Goal: Task Accomplishment & Management: Contribute content

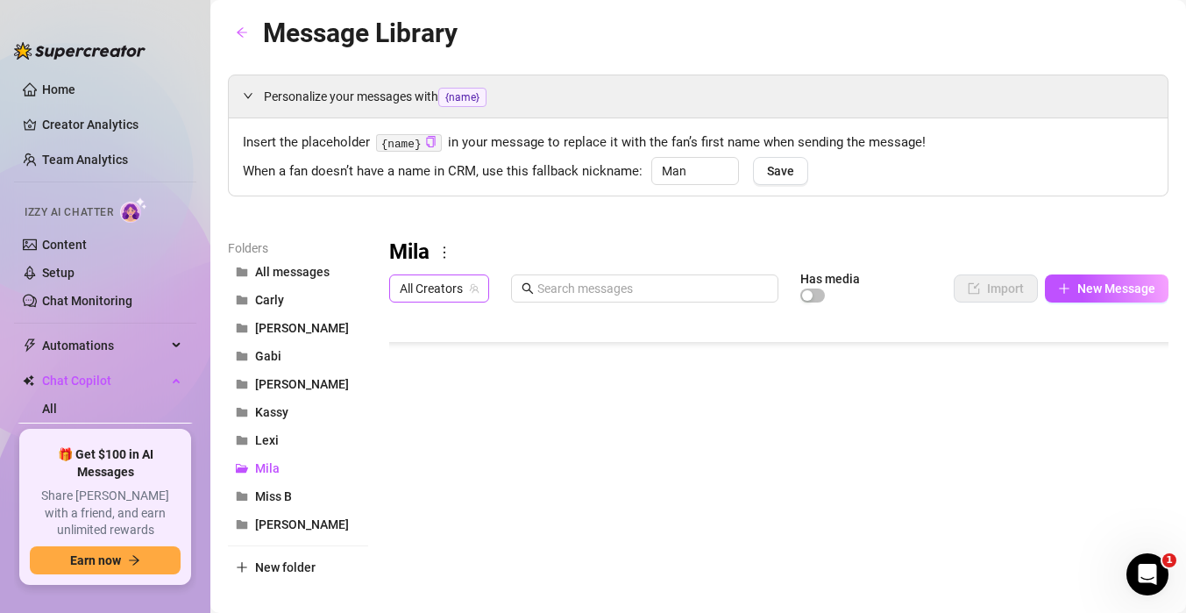
scroll to position [509, 0]
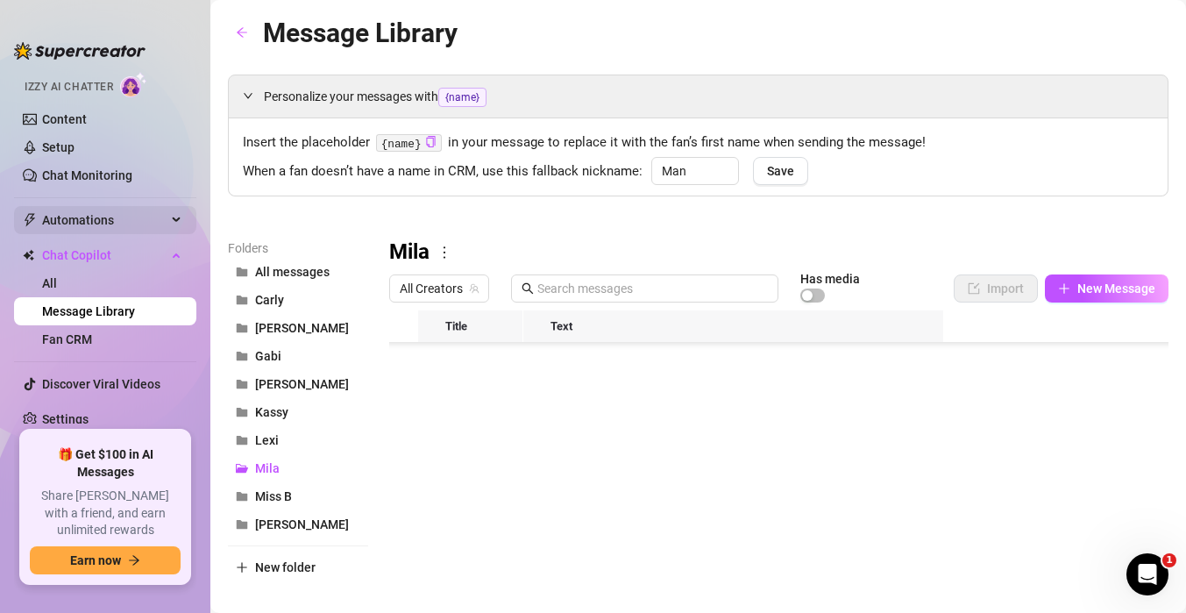
click at [105, 224] on span "Automations" at bounding box center [104, 220] width 124 height 28
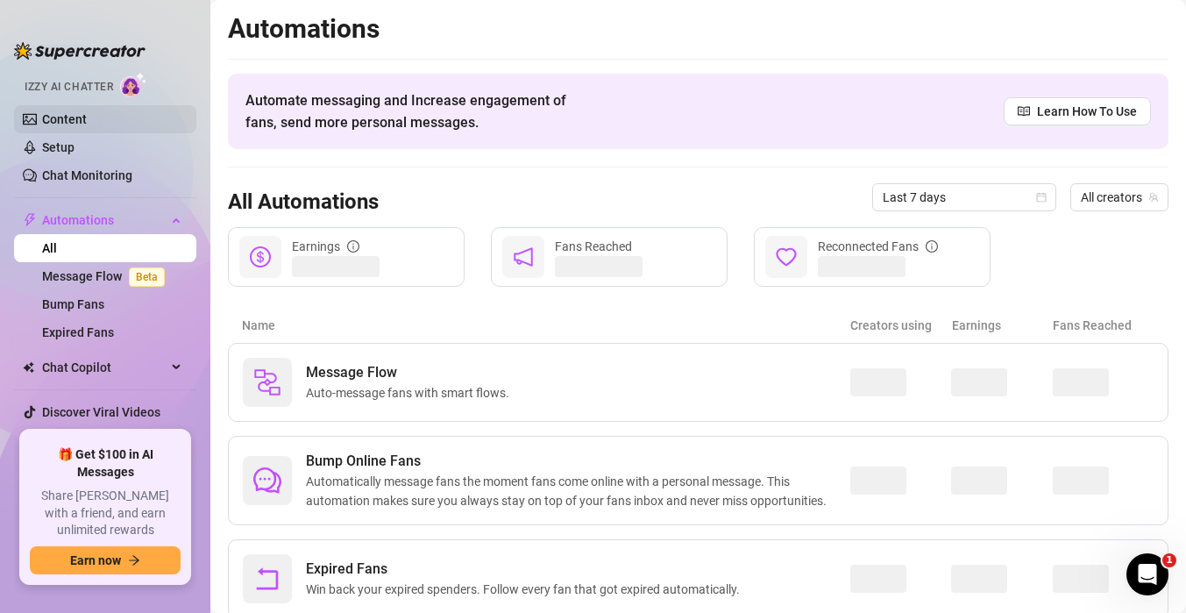
click at [87, 121] on link "Content" at bounding box center [64, 119] width 45 height 14
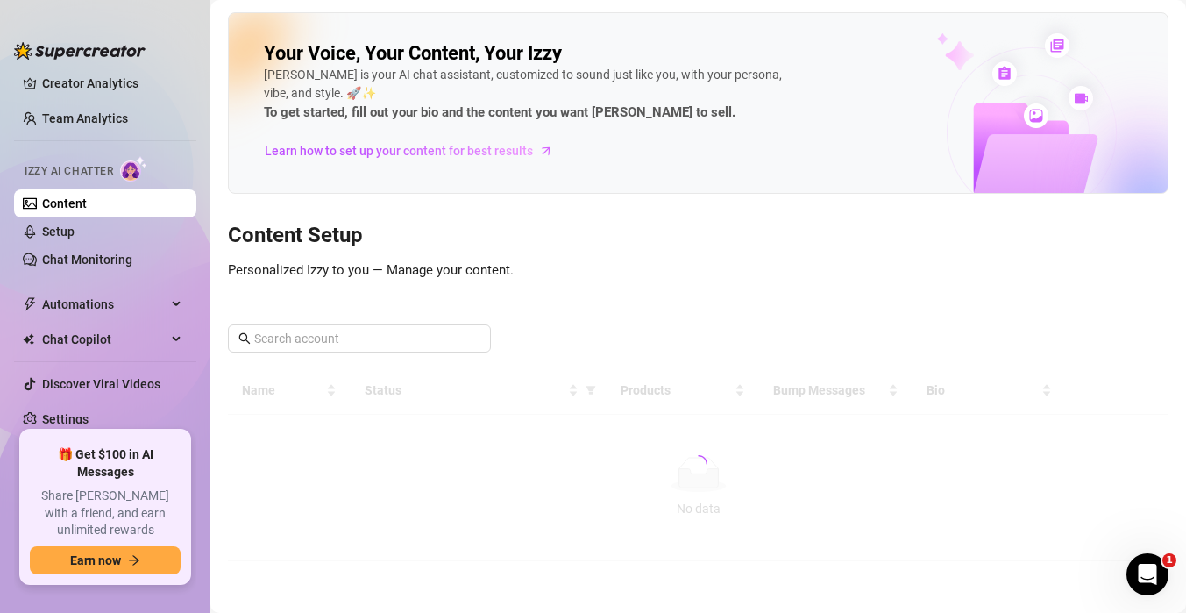
scroll to position [41, 0]
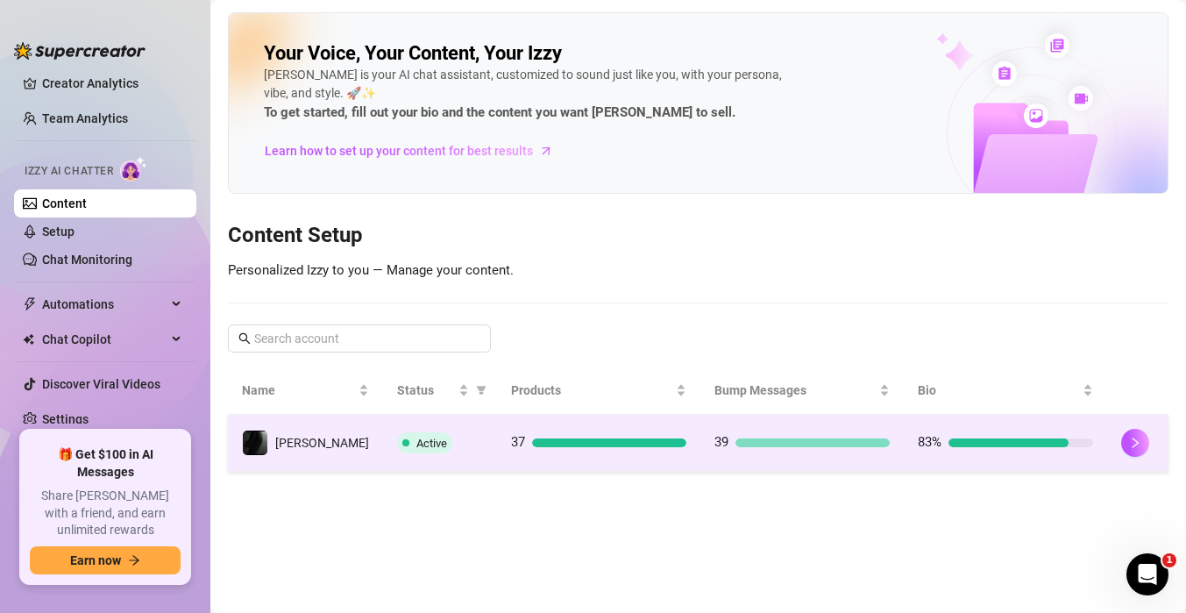
click at [466, 441] on div "Active" at bounding box center [440, 442] width 86 height 21
click at [466, 441] on main "Your Voice, Your Content, Your [PERSON_NAME] is your AI chat assistant, customi…" at bounding box center [698, 306] width 976 height 613
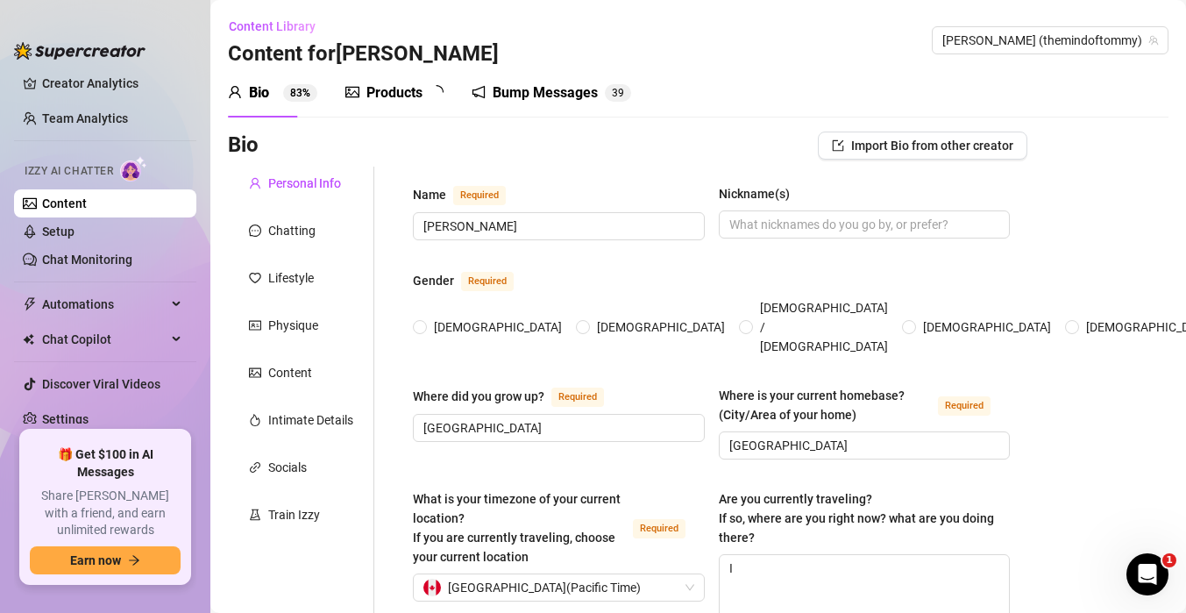
radio input "true"
type input "[DATE]"
click at [384, 103] on div "Products" at bounding box center [394, 92] width 56 height 21
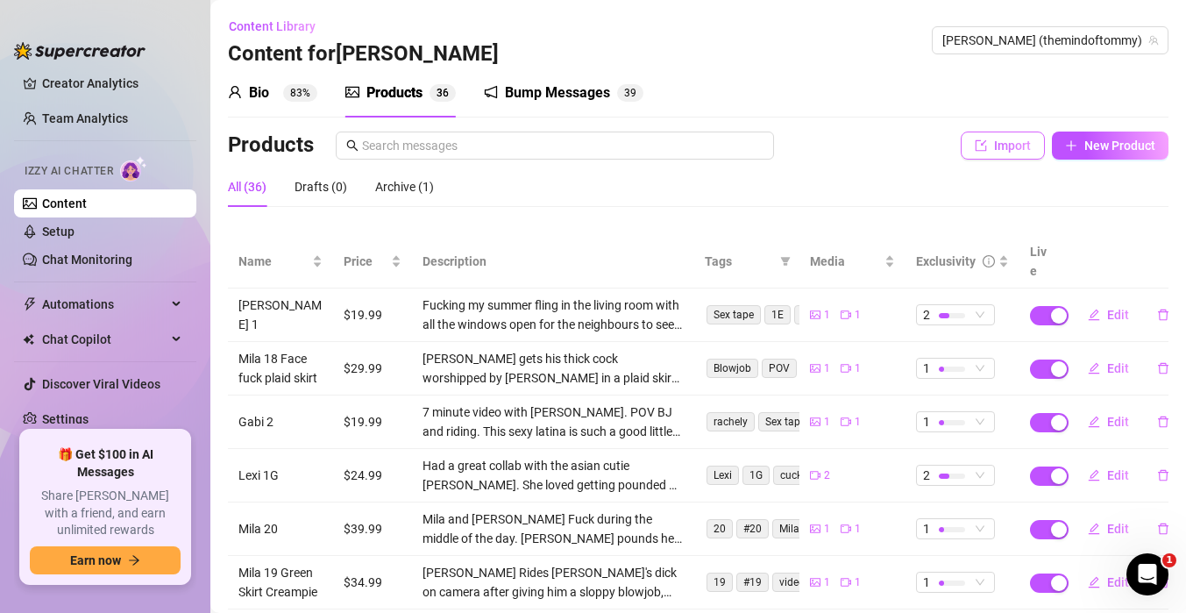
click at [1001, 151] on span "Import" at bounding box center [1012, 145] width 37 height 14
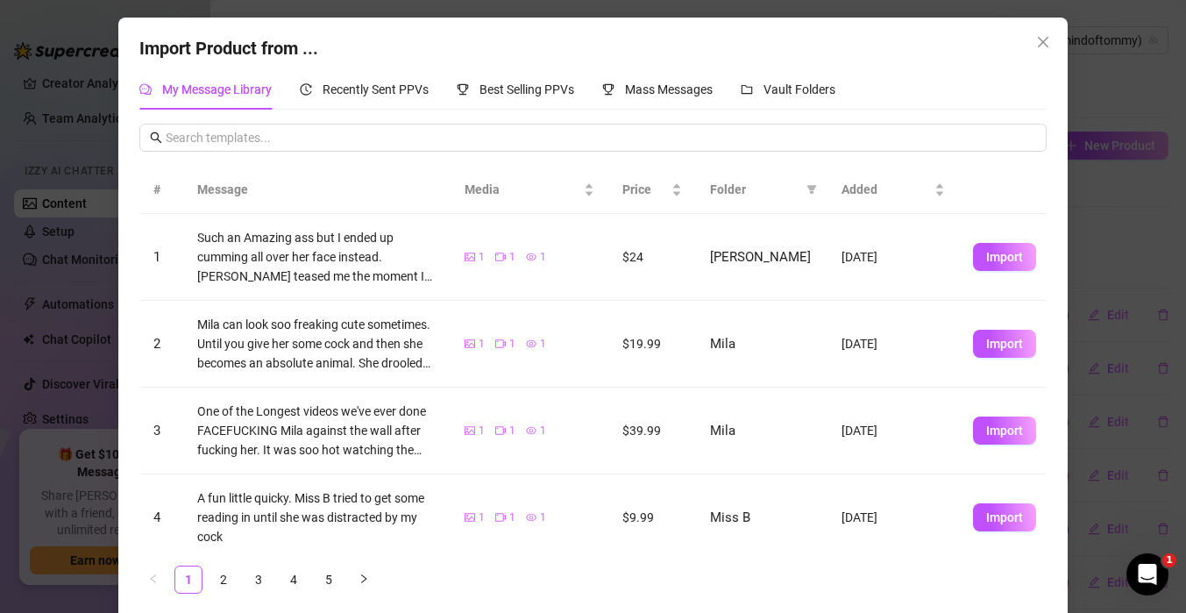
click at [1039, 46] on icon "close" at bounding box center [1043, 42] width 14 height 14
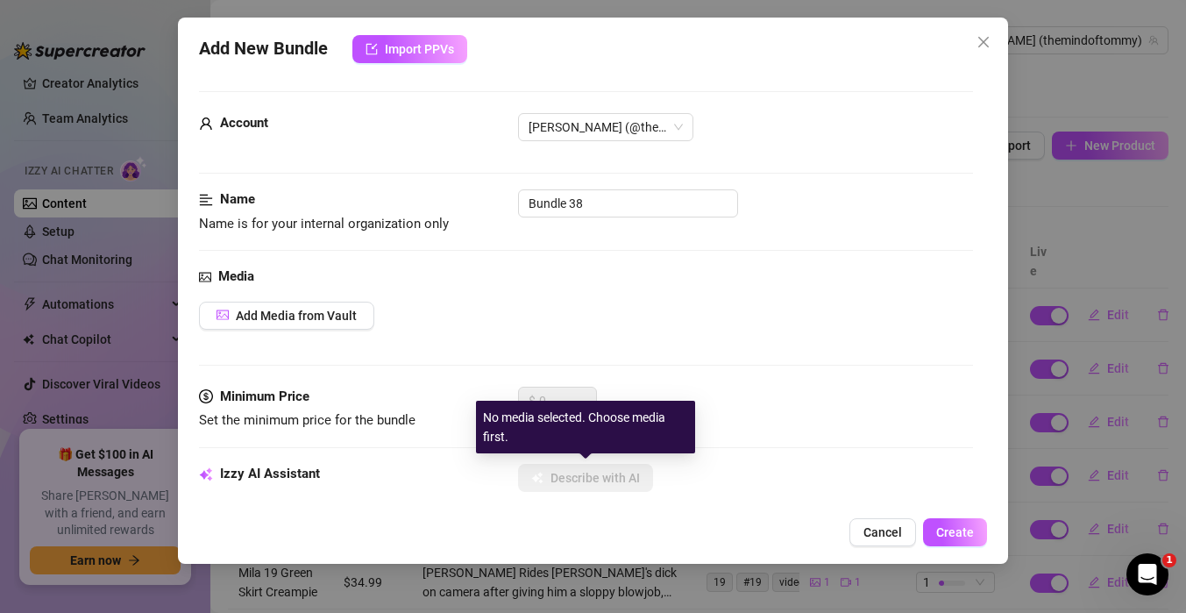
scroll to position [70, 0]
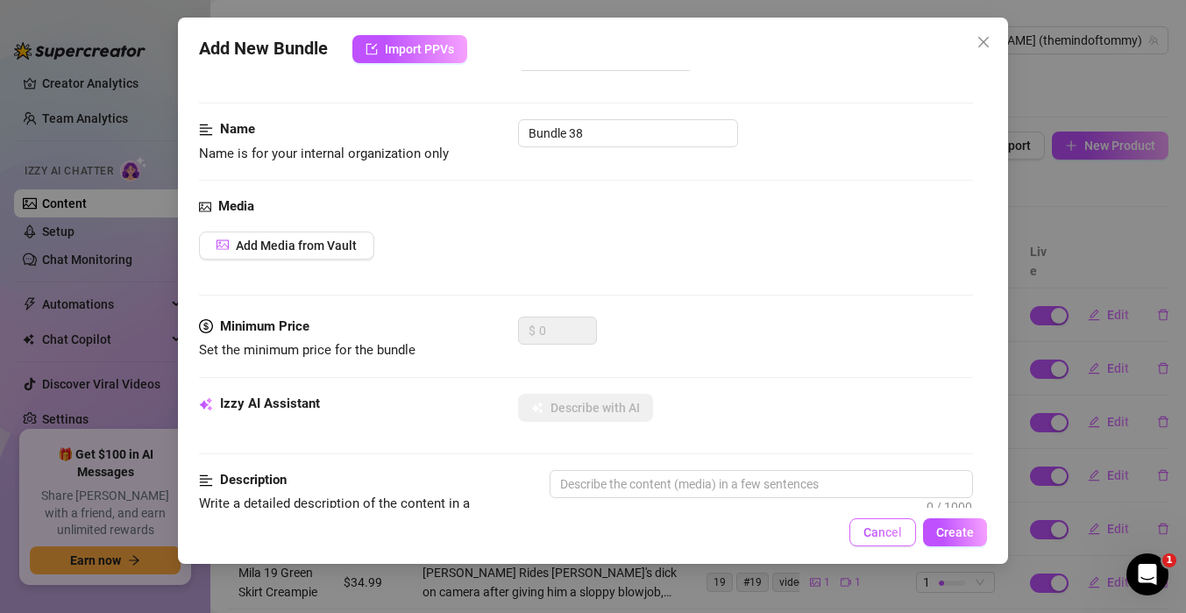
click at [883, 532] on span "Cancel" at bounding box center [882, 532] width 39 height 14
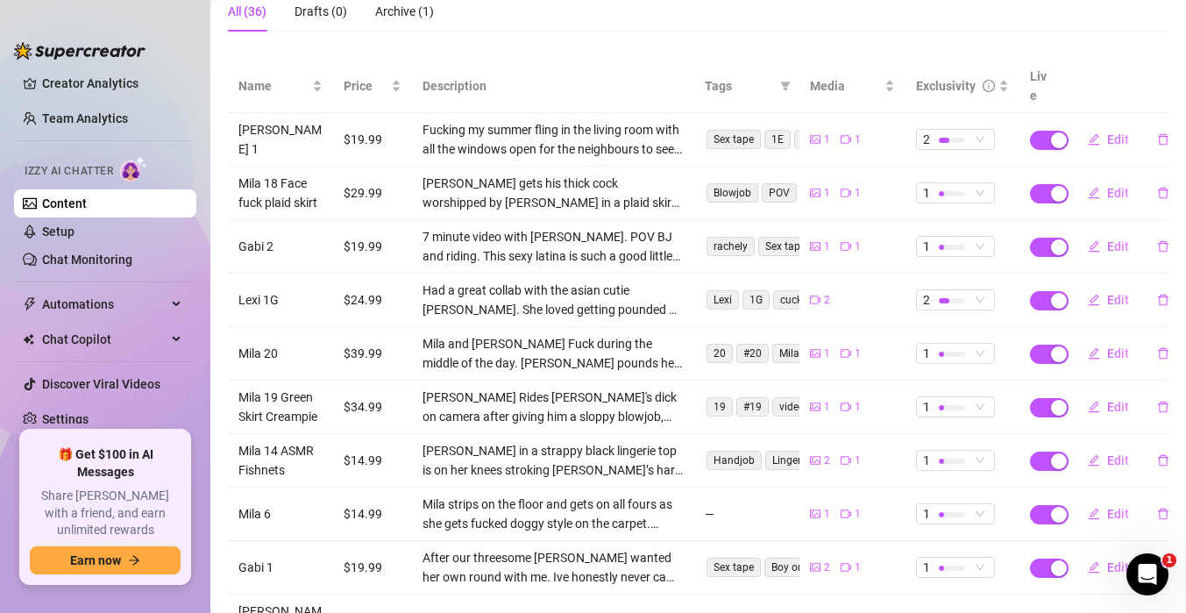
scroll to position [0, 0]
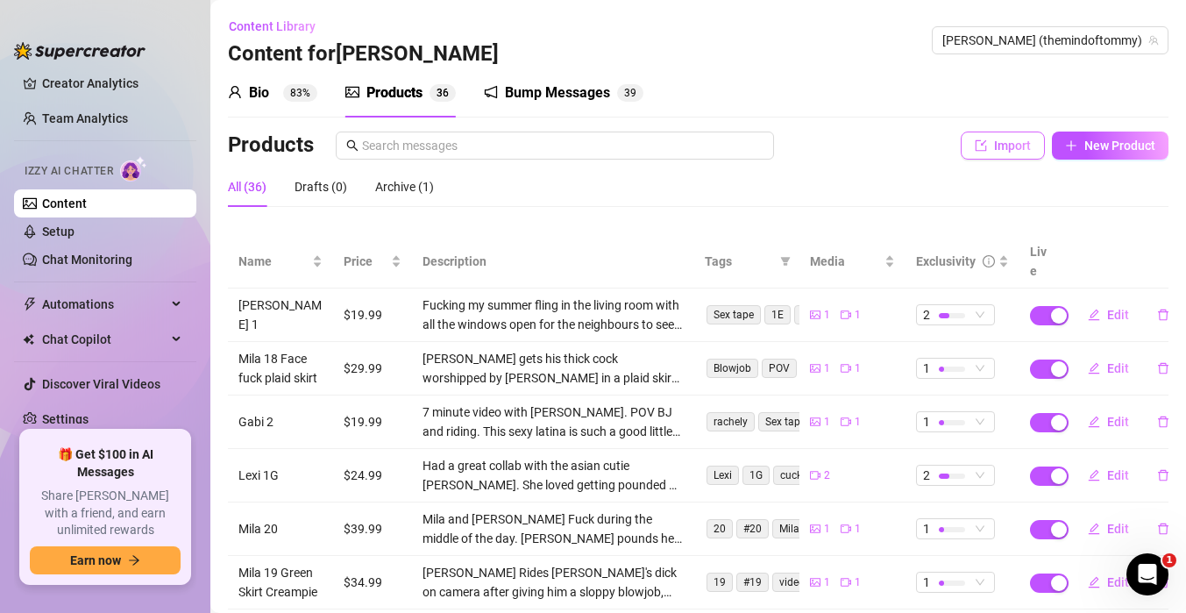
click at [1011, 136] on button "Import" at bounding box center [1003, 145] width 84 height 28
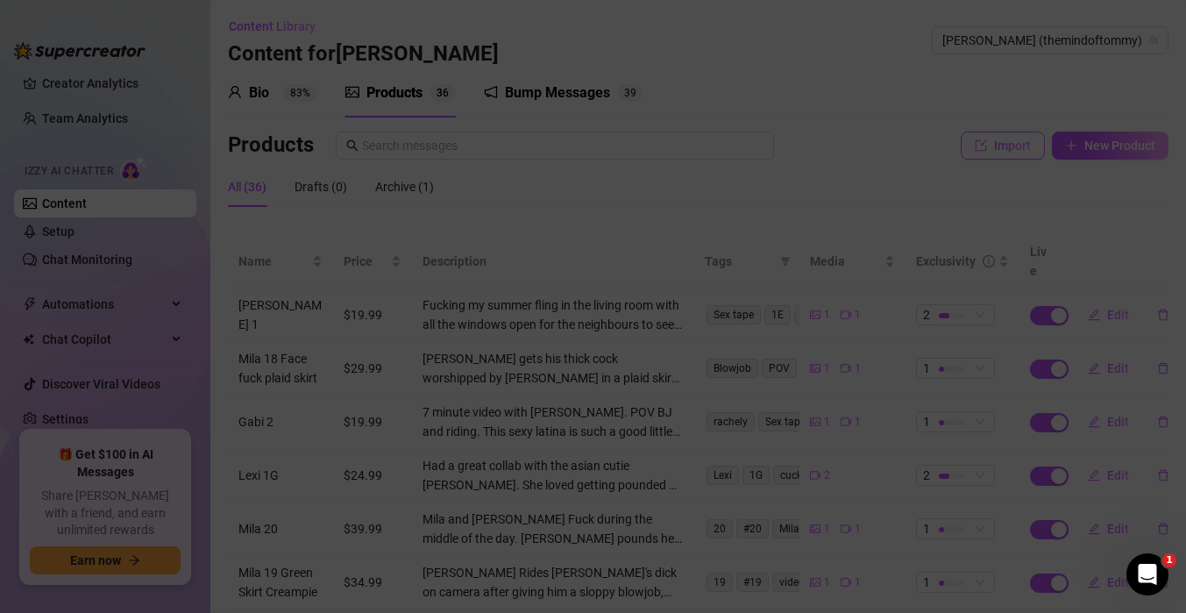
type textarea "Type your message here..."
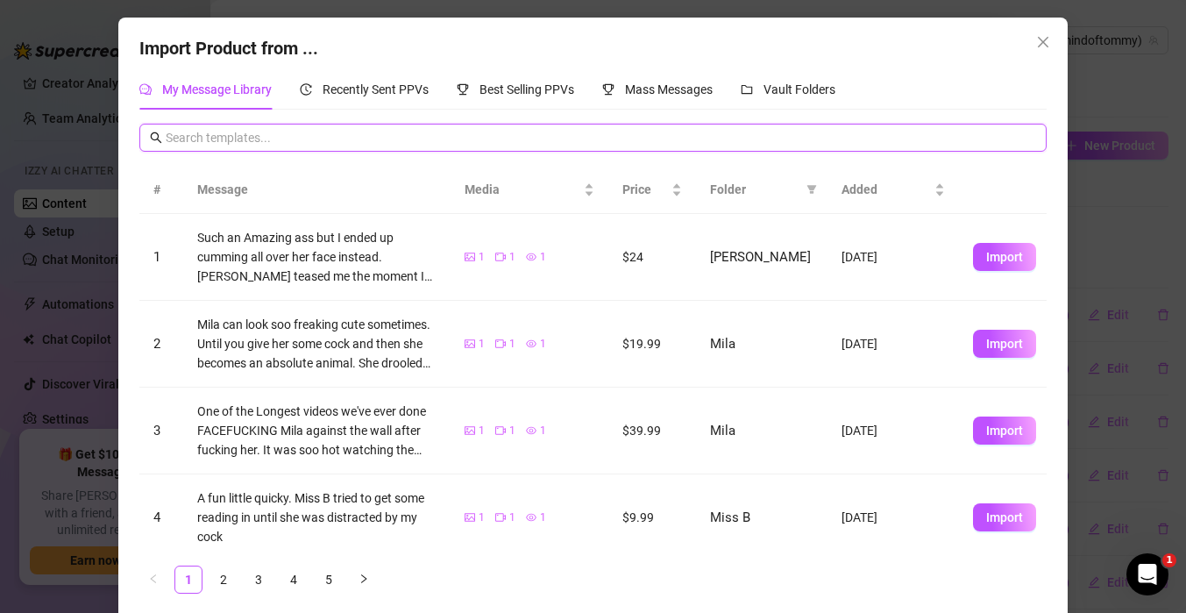
click at [717, 138] on input "text" at bounding box center [601, 137] width 870 height 19
type input "mila 21"
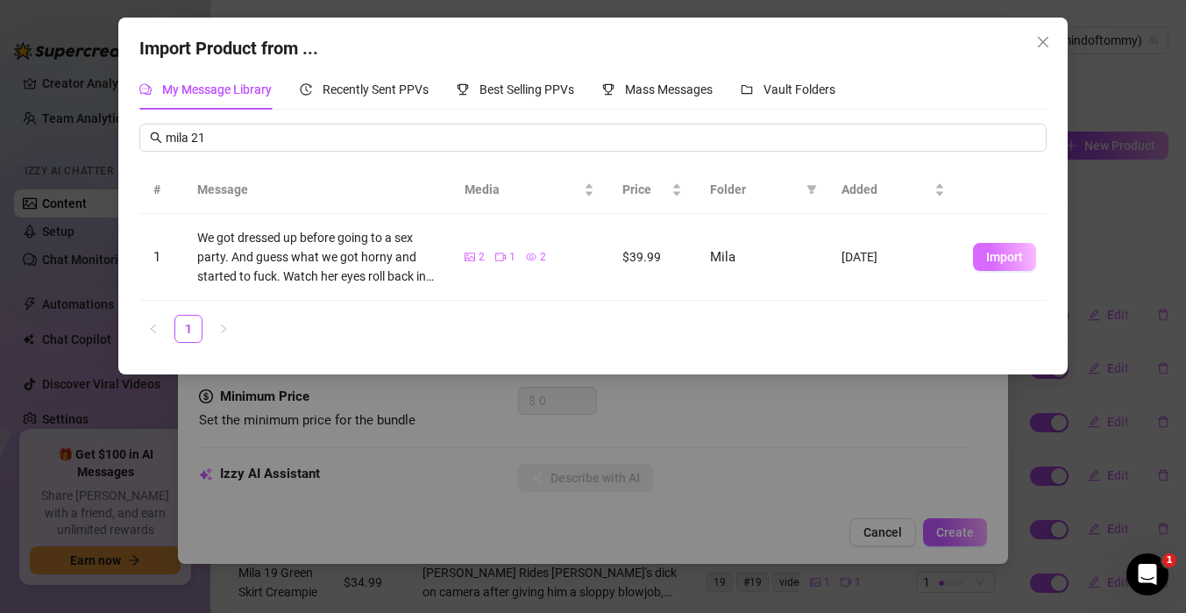
click at [992, 259] on span "Import" at bounding box center [1004, 257] width 37 height 14
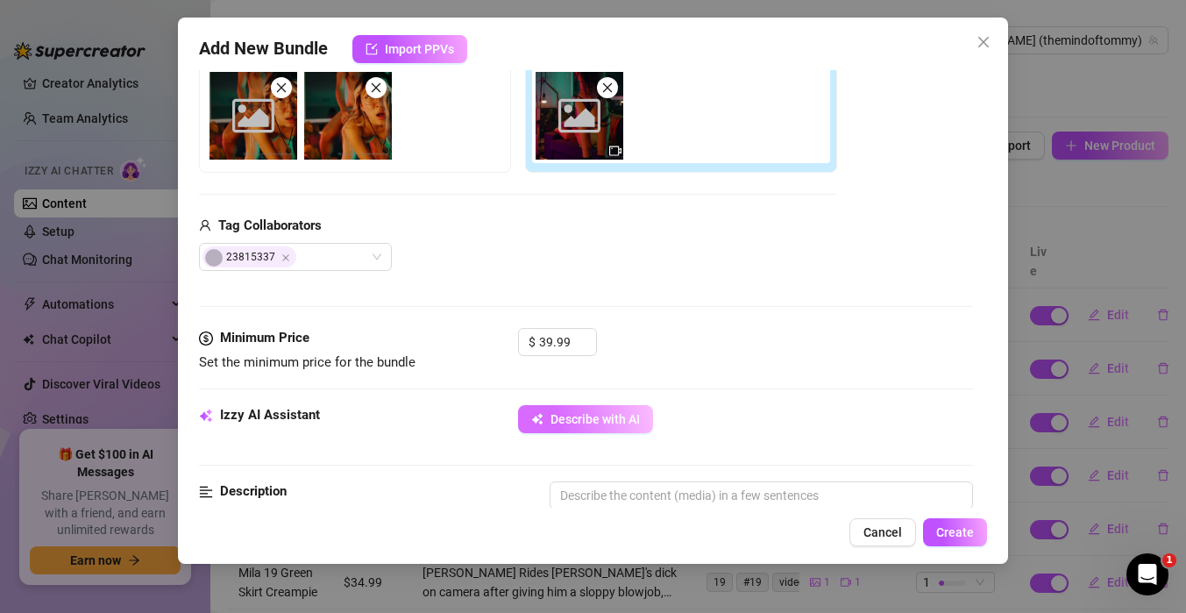
scroll to position [309, 0]
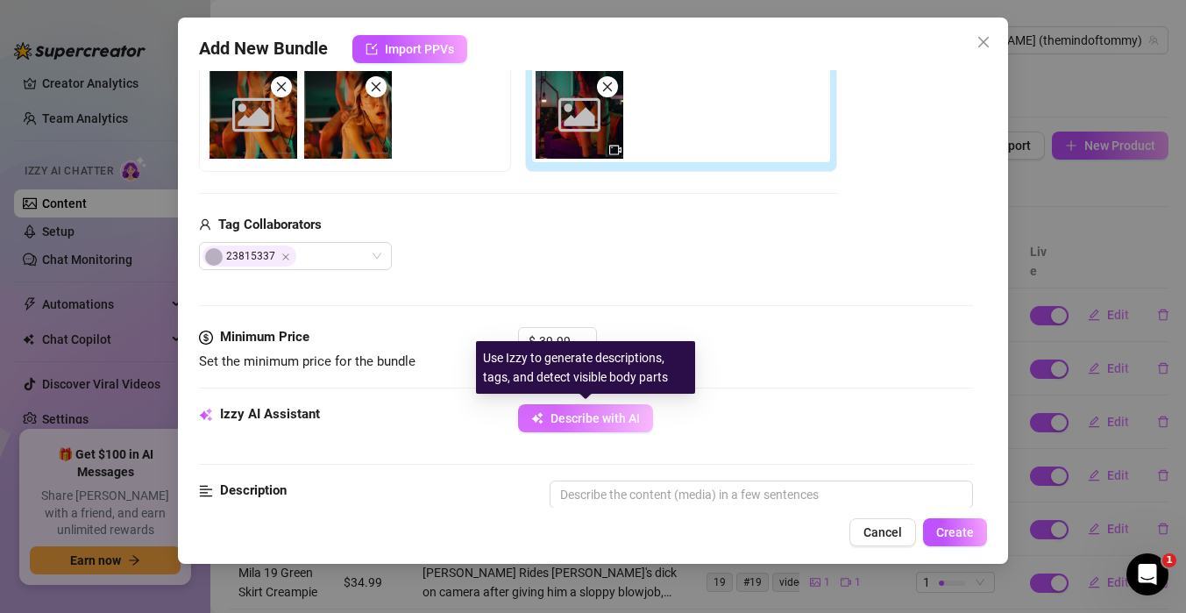
click at [578, 423] on span "Describe with AI" at bounding box center [594, 418] width 89 height 14
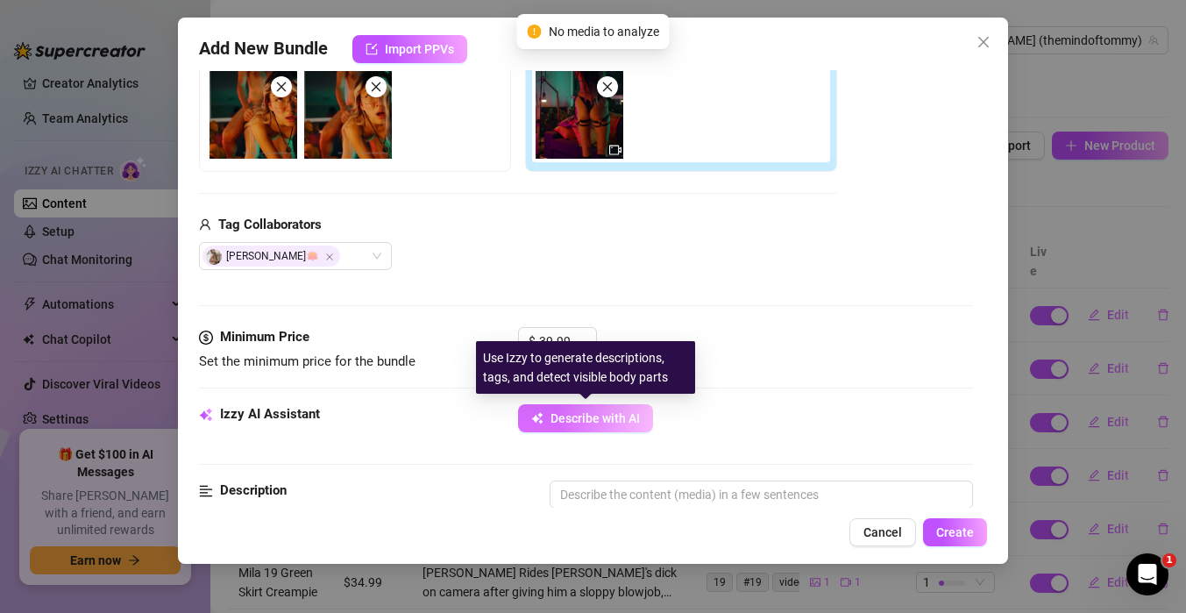
click at [578, 420] on span "Describe with AI" at bounding box center [594, 418] width 89 height 14
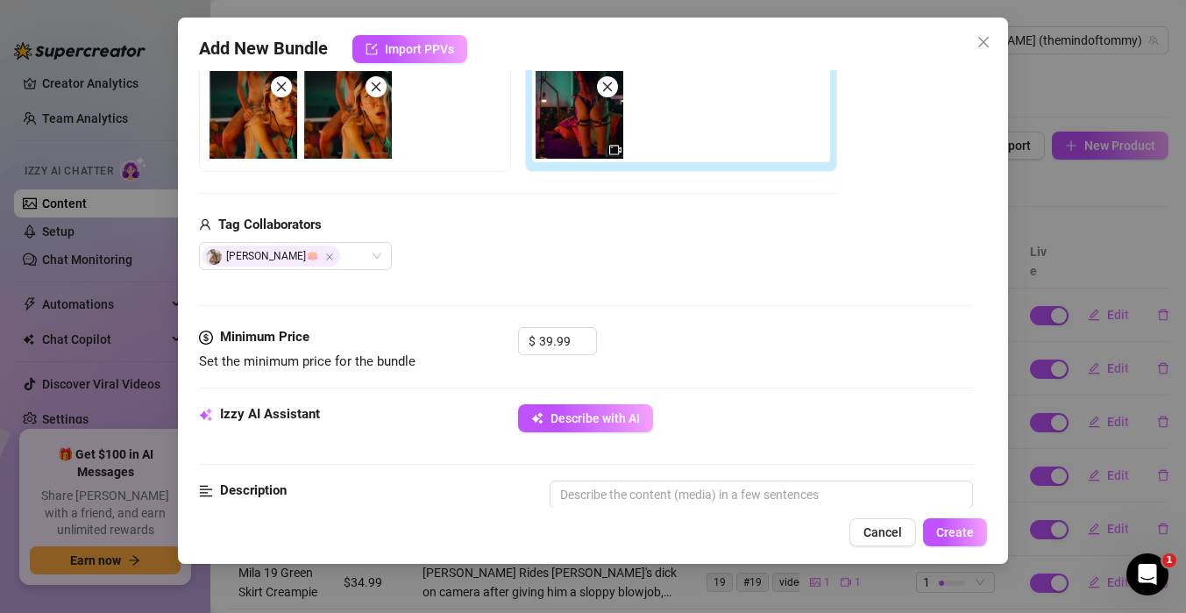
click at [848, 239] on div "Add Media from Vault Free preview Pay to view Tag Collaborators [PERSON_NAME]🪷" at bounding box center [586, 131] width 774 height 279
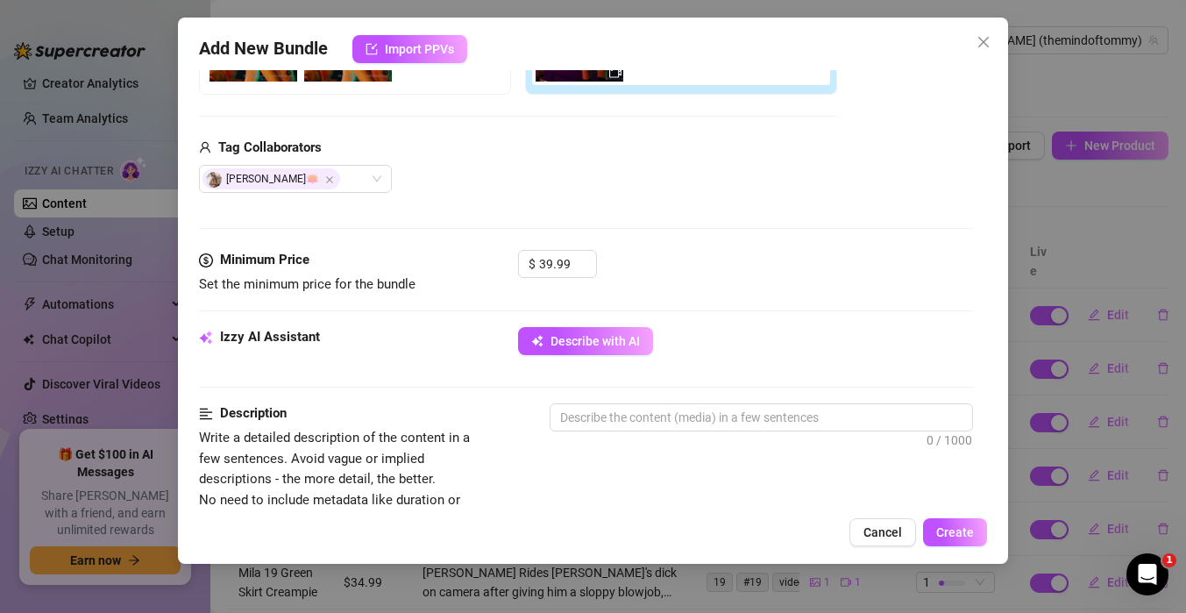
scroll to position [388, 0]
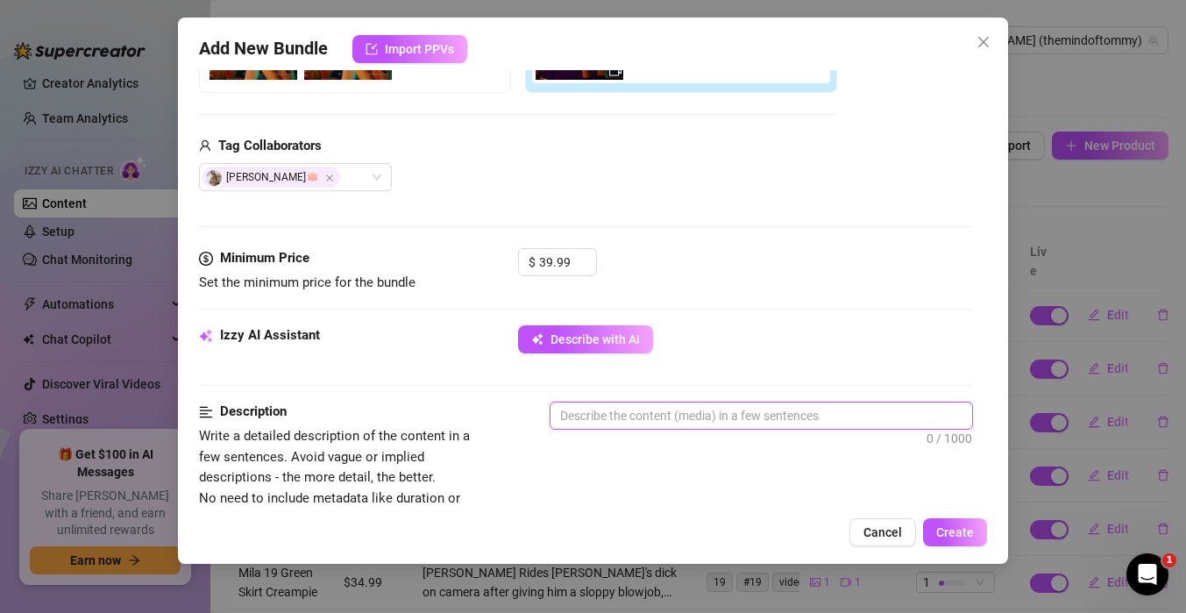
click at [609, 415] on textarea at bounding box center [761, 415] width 422 height 26
type textarea "M"
type textarea "Mi"
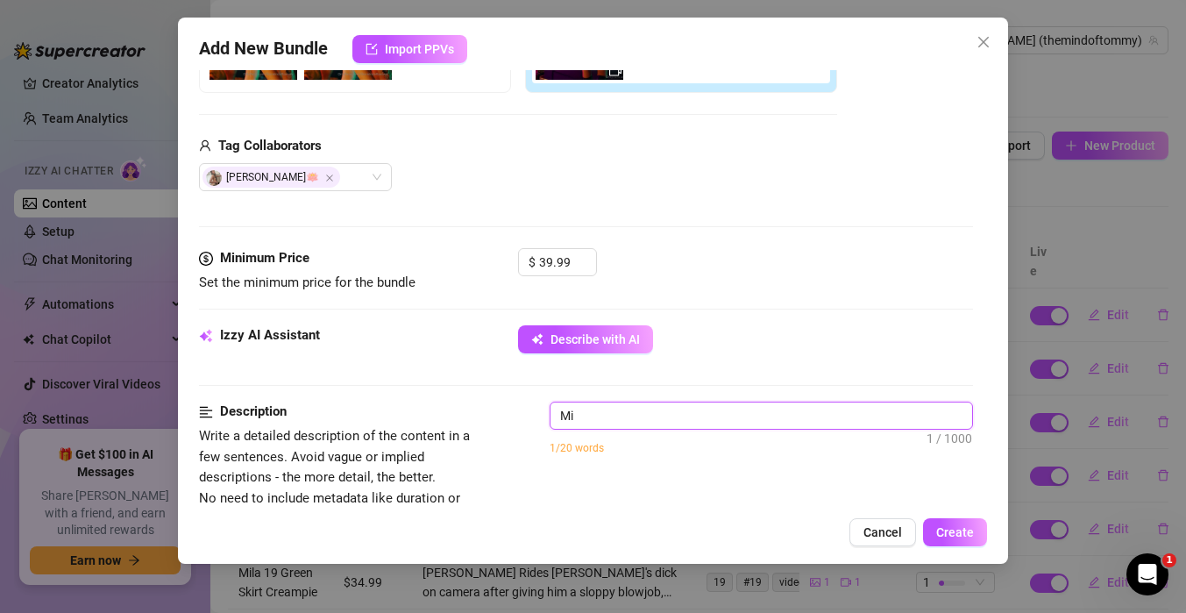
type textarea "Mil"
type textarea "Mila"
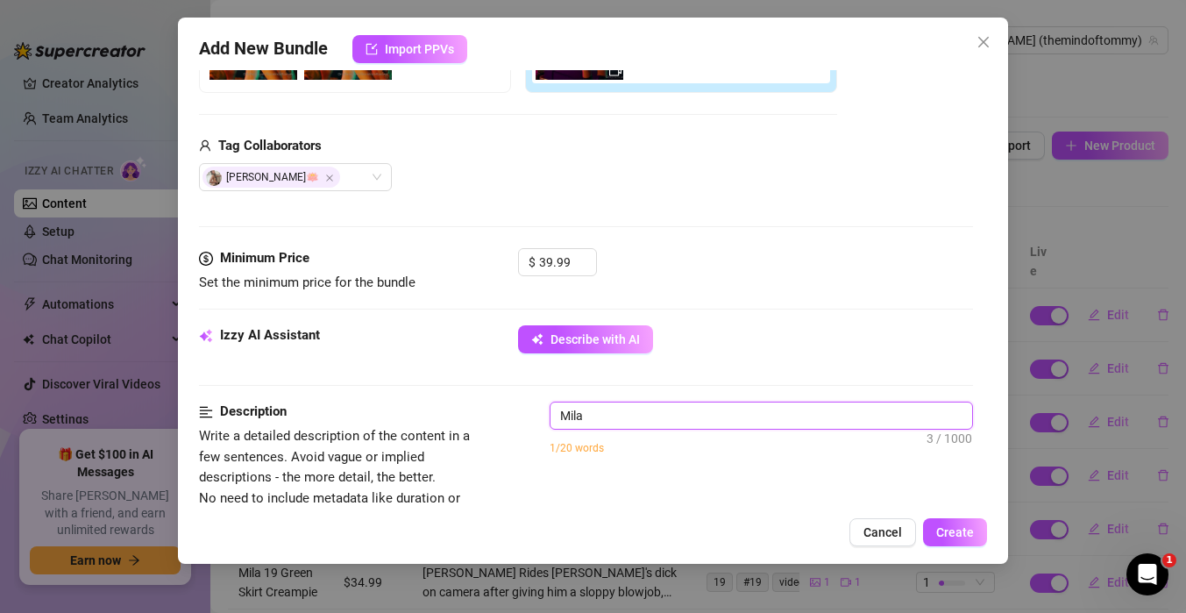
type textarea "Mila"
type textarea "Mila G"
type textarea "[PERSON_NAME]"
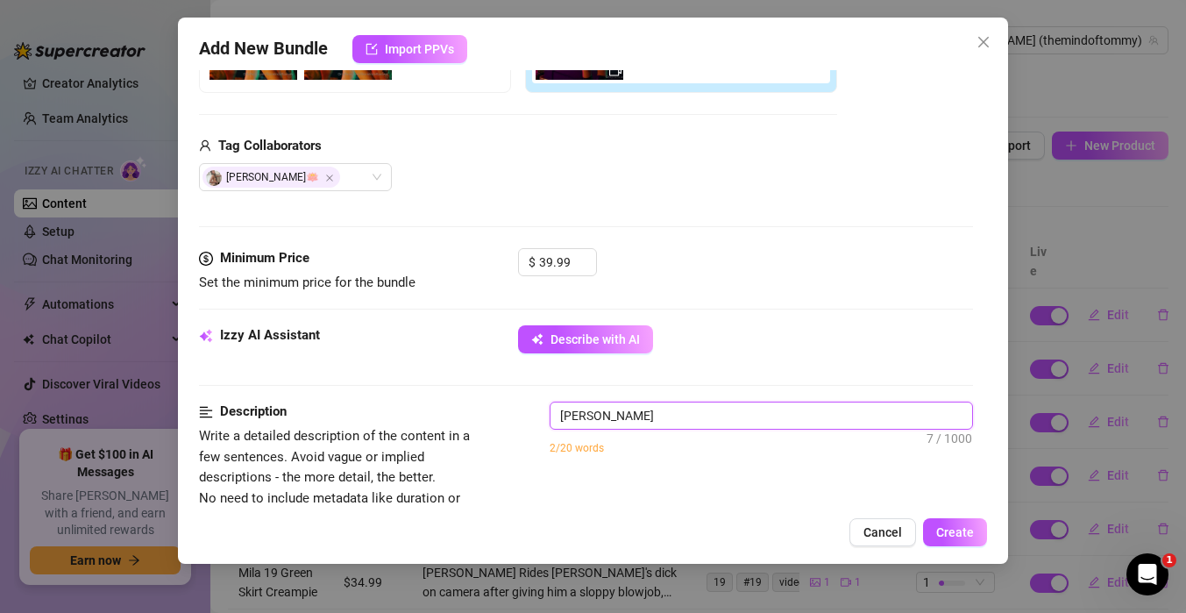
type textarea "Mila Get"
type textarea "Mila Gets"
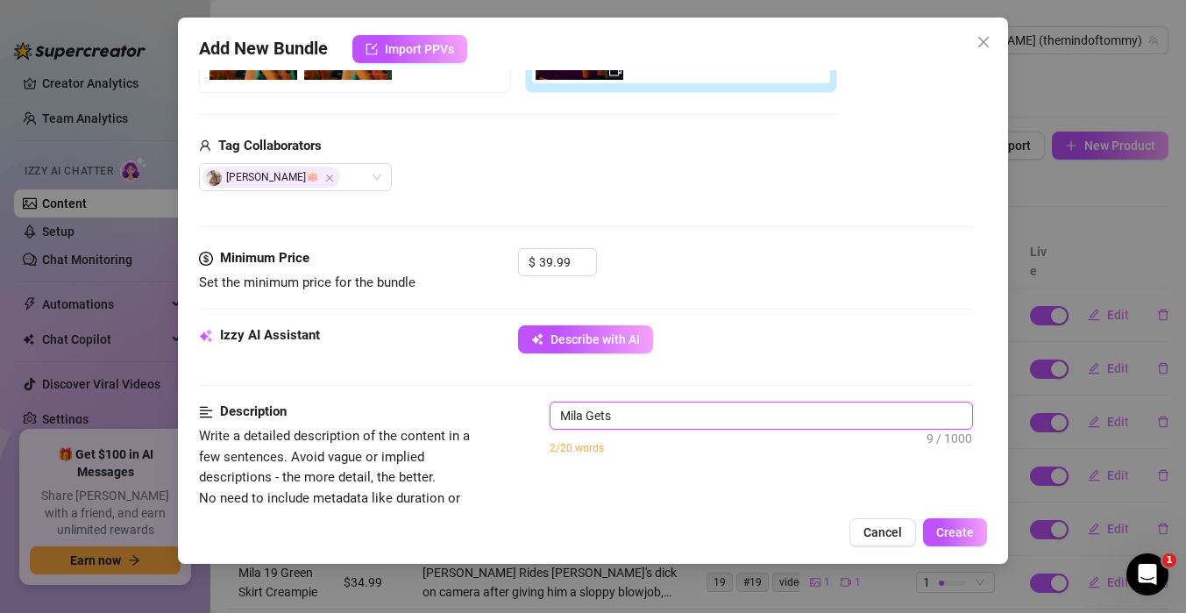
type textarea "Mila Gets"
type textarea "Mila Gets f"
type textarea "[PERSON_NAME] Gets fu"
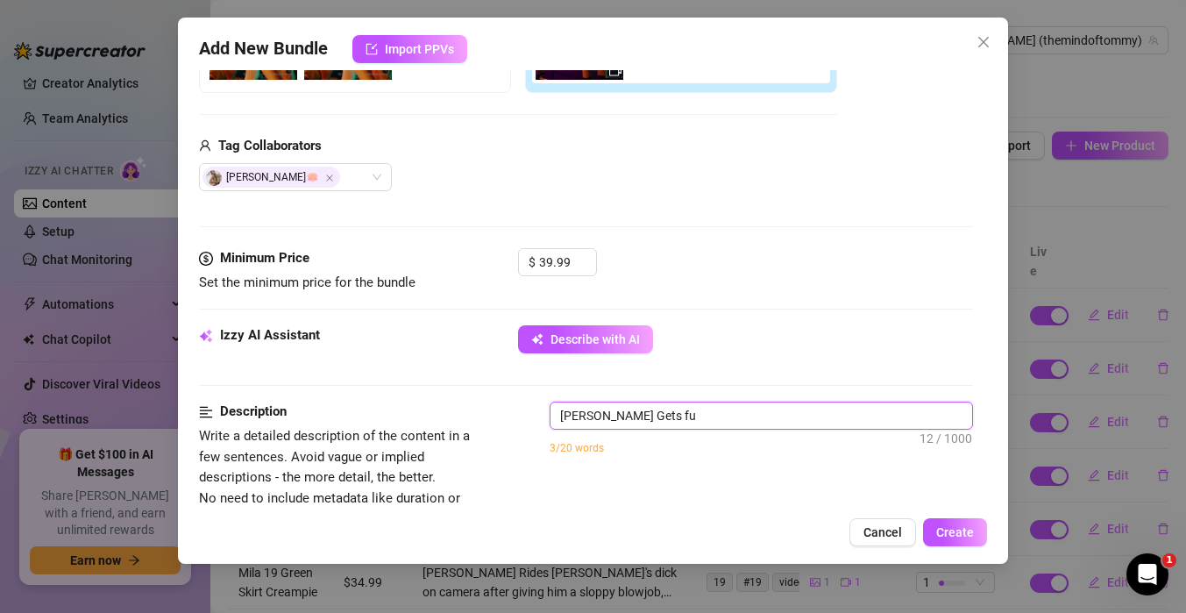
type textarea "[PERSON_NAME] Gets fuc"
type textarea "Mila Gets fuck"
type textarea "Mila Gets fucke"
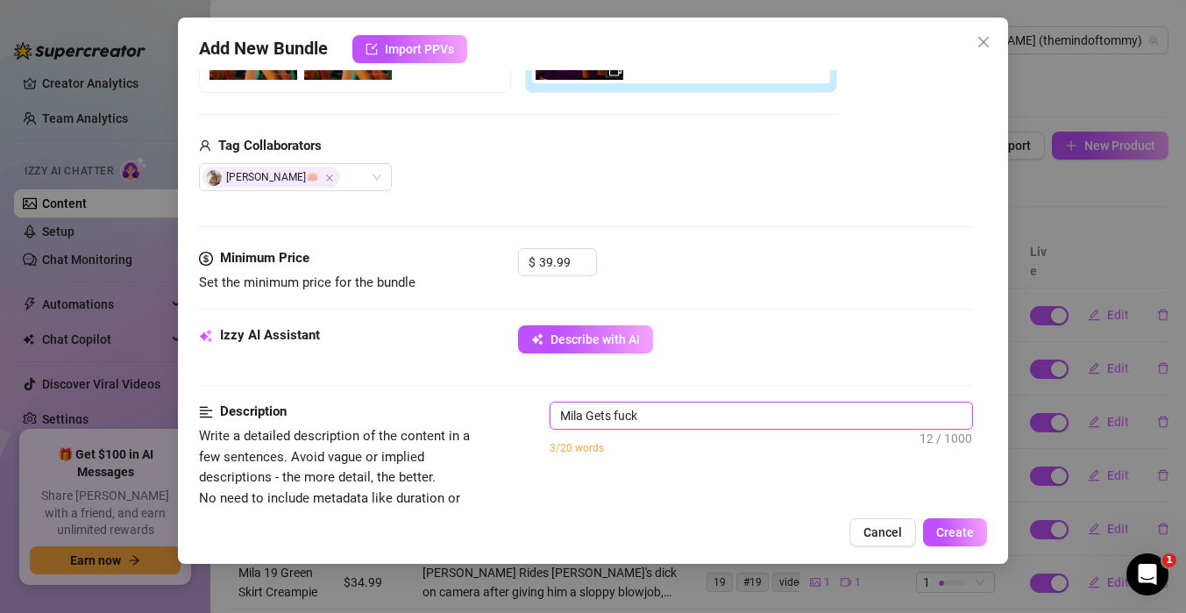
type textarea "Mila Gets fucke"
type textarea "Mila Gets fucked"
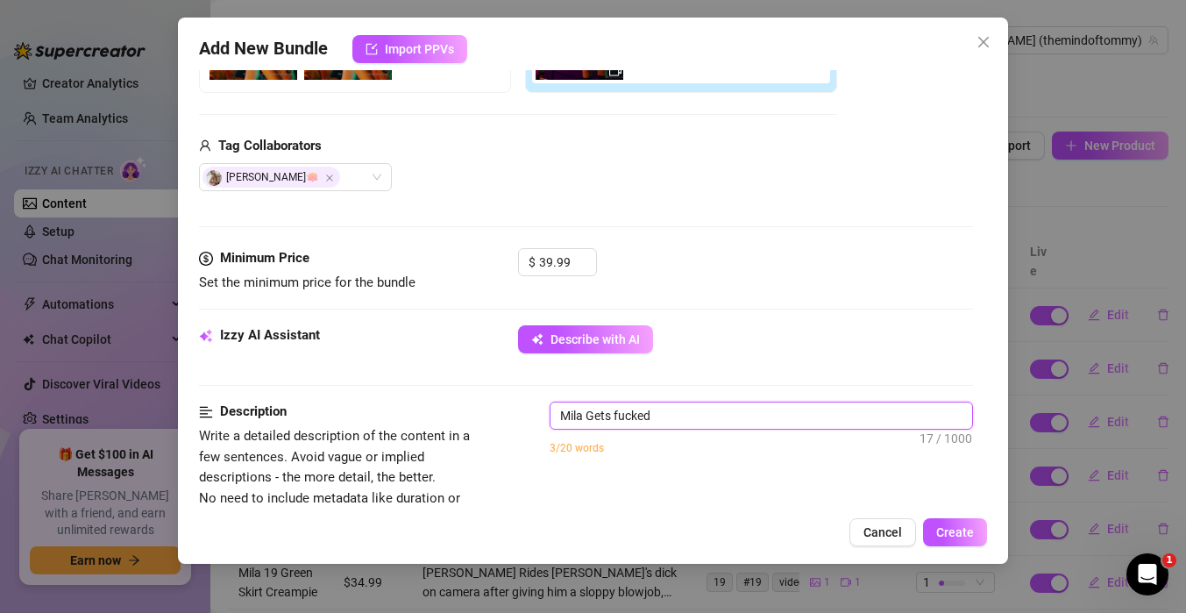
type textarea "[PERSON_NAME] Gets fucked h"
type textarea "[PERSON_NAME] Gets fucked ha"
type textarea "[PERSON_NAME] Gets fucked har"
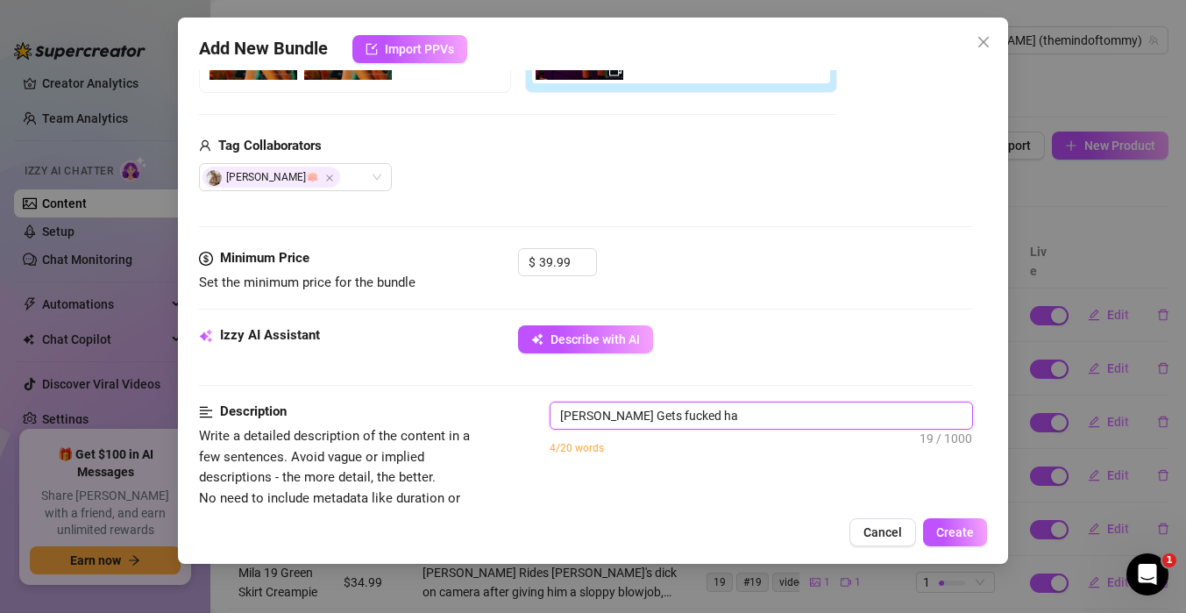
type textarea "[PERSON_NAME] Gets fucked har"
type textarea "[PERSON_NAME] Gets fucked hard"
type textarea "[PERSON_NAME] Gets fucked hard b"
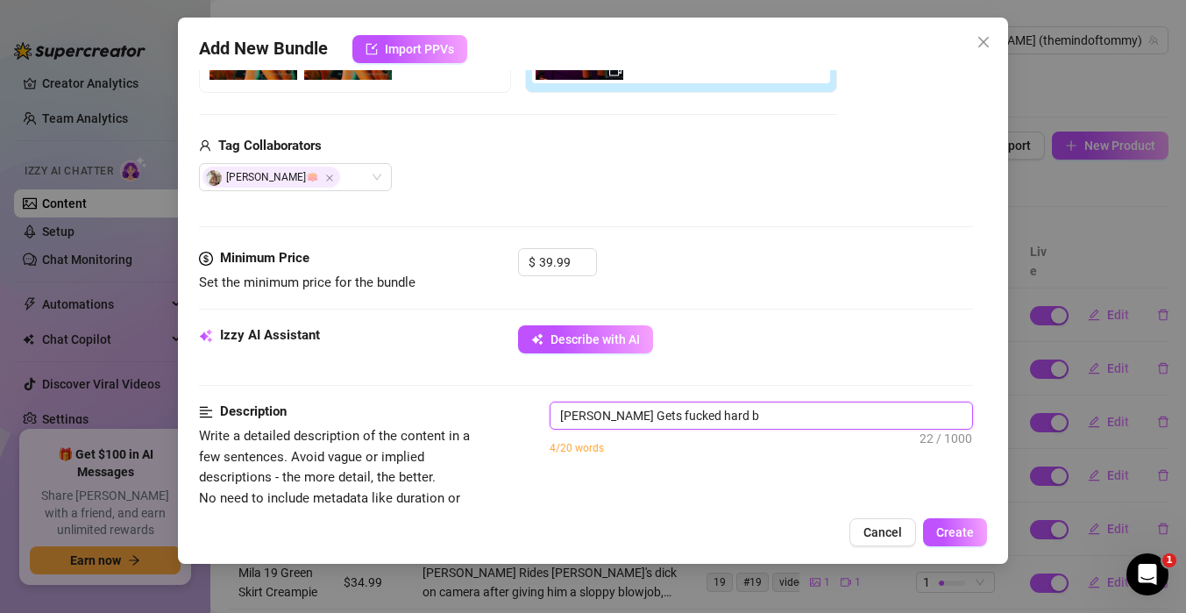
type textarea "[PERSON_NAME] Gets fucked hard by"
type textarea "[PERSON_NAME] Gets fucked hard by t"
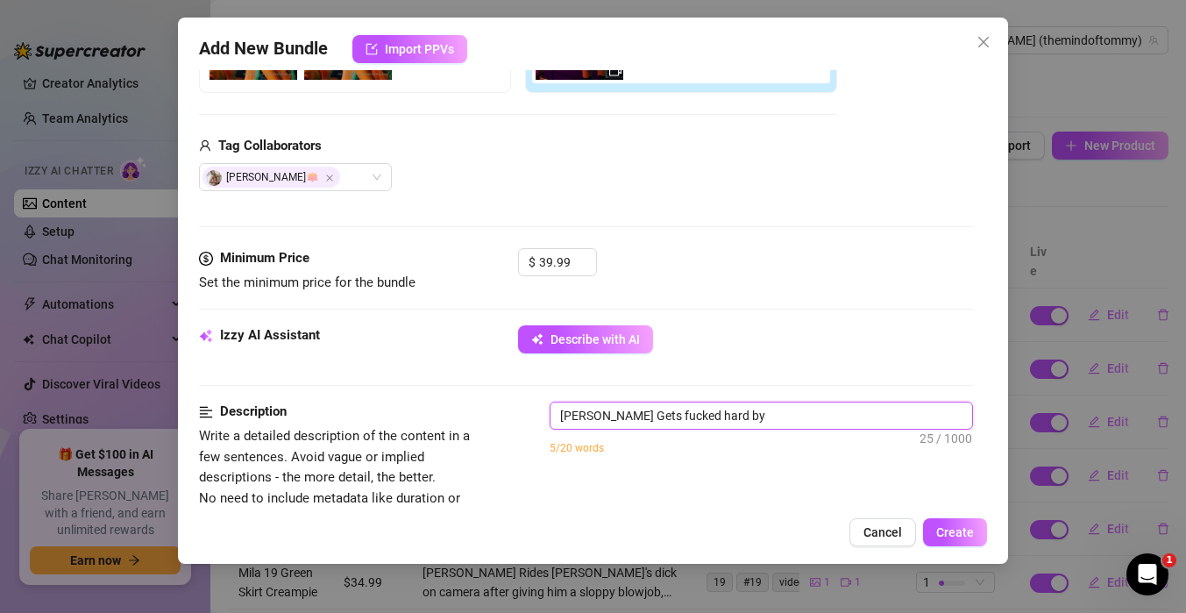
type textarea "[PERSON_NAME] Gets fucked hard by t"
type textarea "[PERSON_NAME] Gets fucked hard by to"
type textarea "[PERSON_NAME] Gets fucked hard by [PERSON_NAME]"
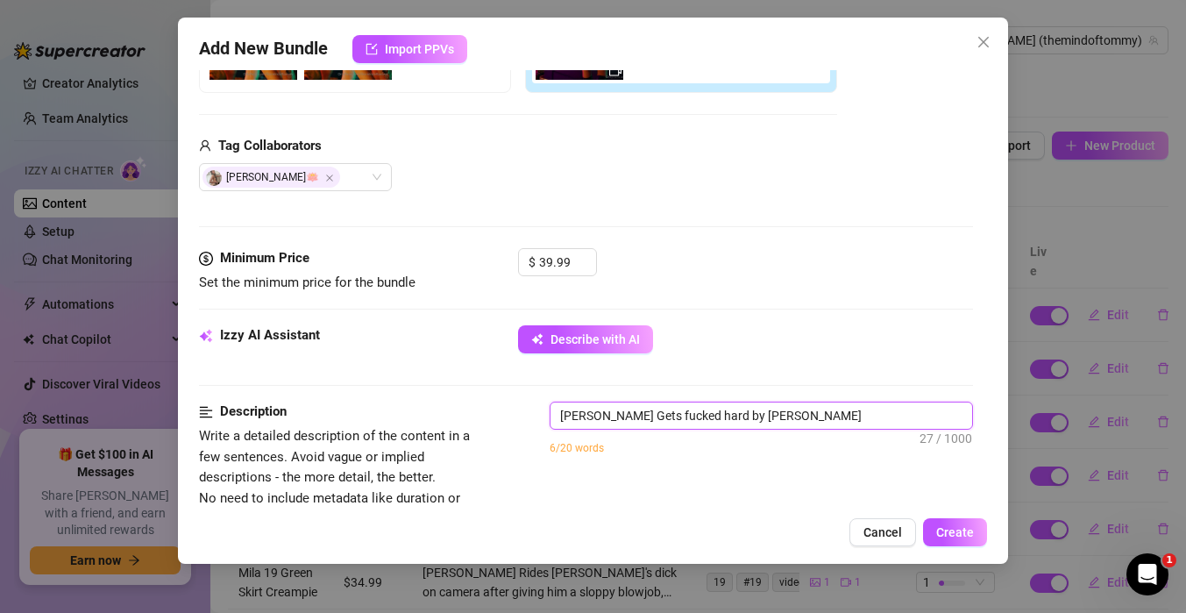
type textarea "[PERSON_NAME] Gets fucked hard by [PERSON_NAME]"
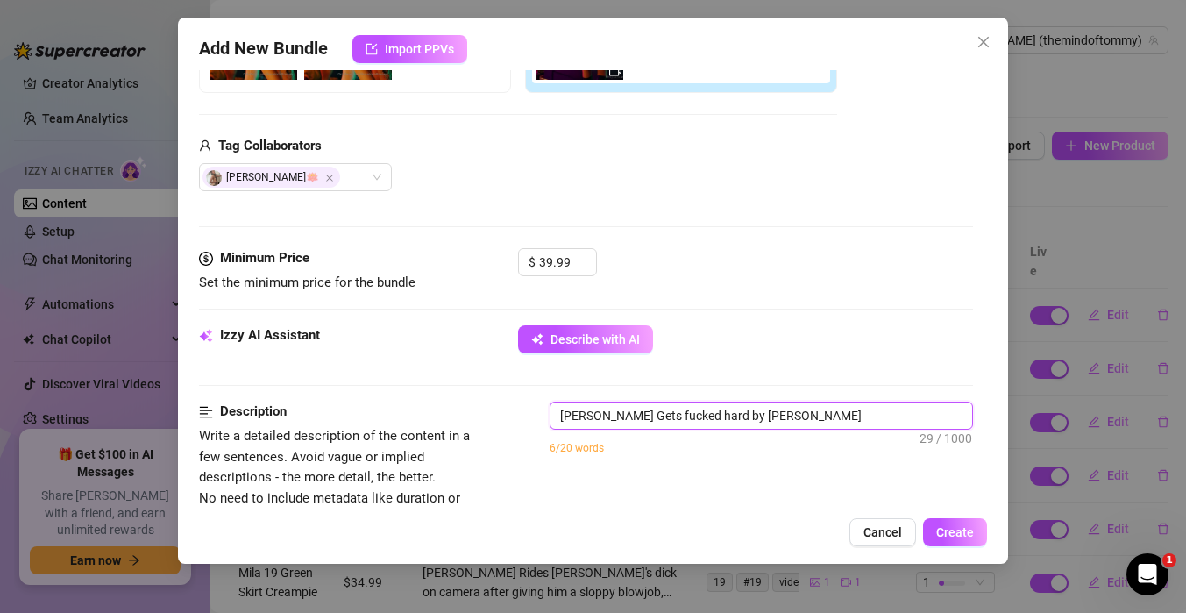
type textarea "[PERSON_NAME] Gets fucked hard by [PERSON_NAME]"
type textarea "[PERSON_NAME] Gets fucked hard by [PERSON_NAME] in"
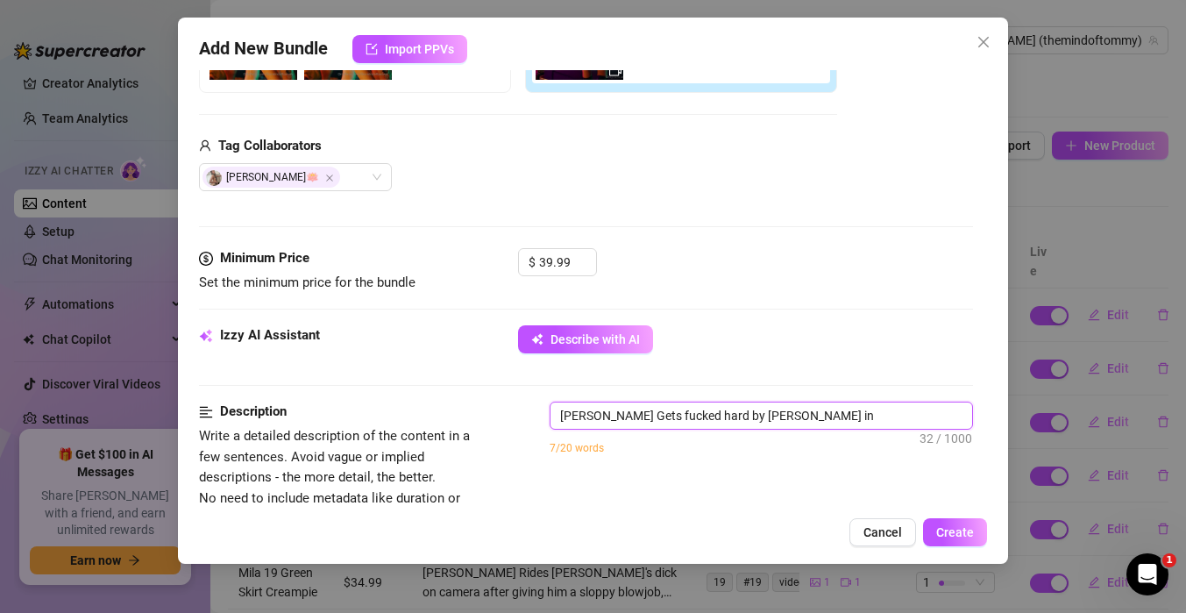
type textarea "[PERSON_NAME] Gets fucked hard by [PERSON_NAME] in"
type textarea "[PERSON_NAME] Gets fucked hard by [PERSON_NAME] in v"
type textarea "[PERSON_NAME] Gets fucked hard by [PERSON_NAME] in va"
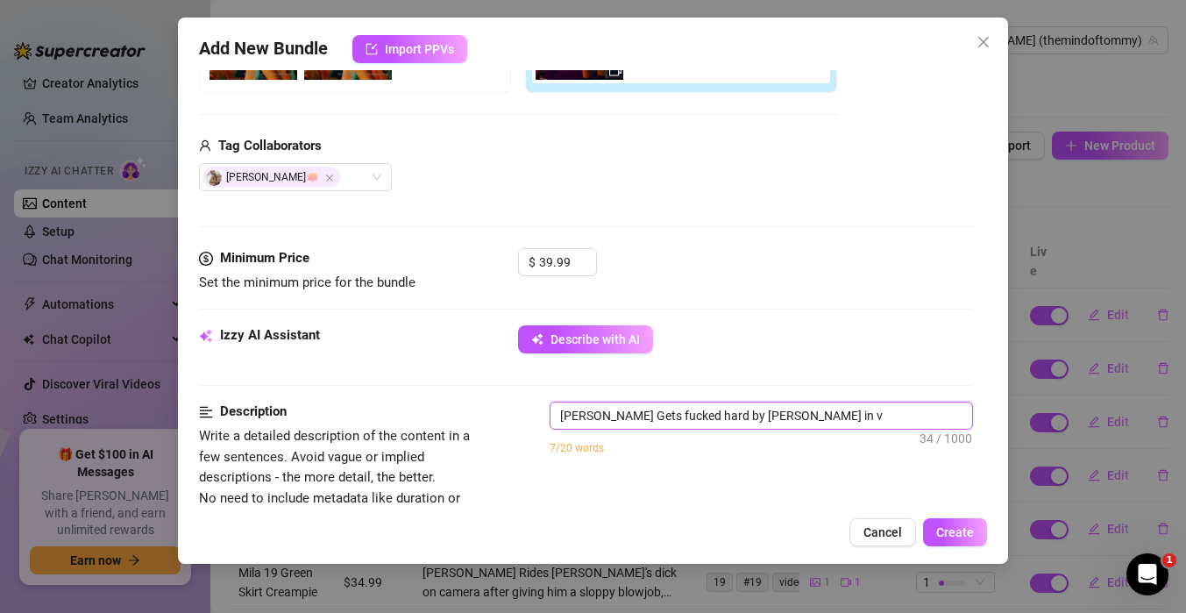
type textarea "[PERSON_NAME] Gets fucked hard by [PERSON_NAME] in va"
type textarea "[PERSON_NAME] Gets fucked hard by [PERSON_NAME] in vai"
type textarea "[PERSON_NAME] Gets fucked hard by [PERSON_NAME] in vaio"
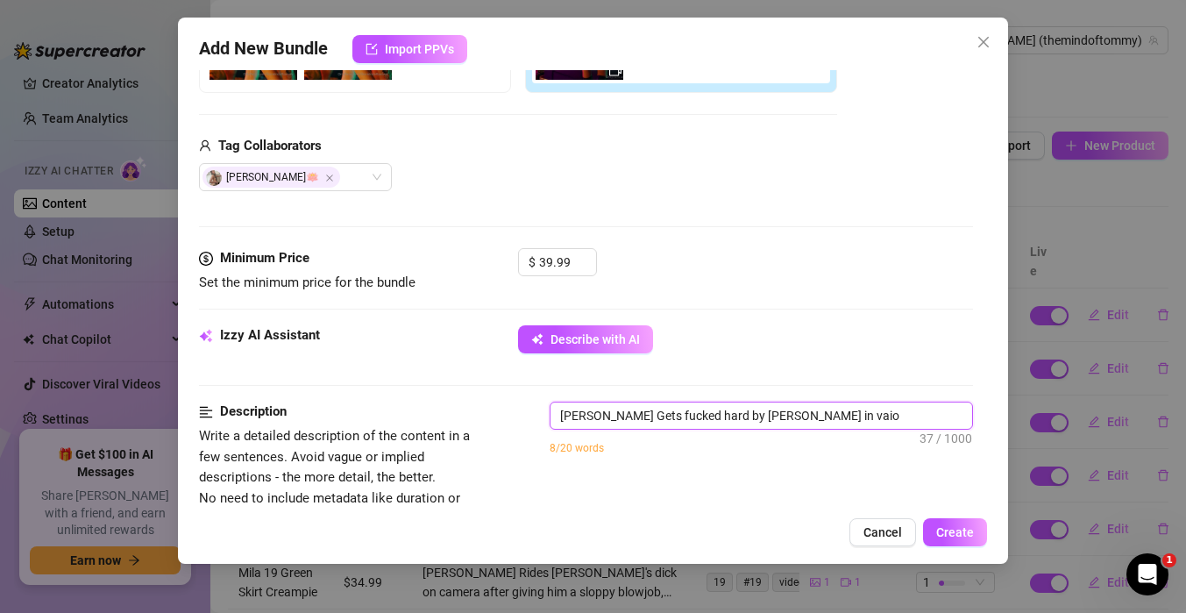
type textarea "[PERSON_NAME] Gets fucked hard by [PERSON_NAME] in vaiou"
type textarea "[PERSON_NAME] Gets fucked hard by [PERSON_NAME] in vaiour"
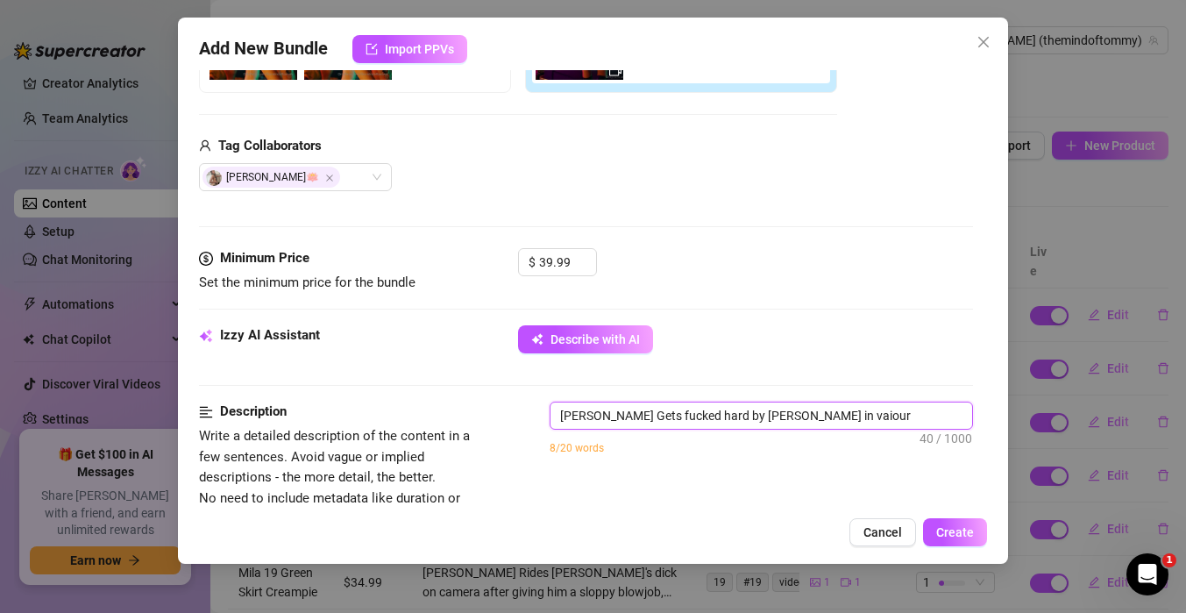
type textarea "[PERSON_NAME] Gets fucked hard by [PERSON_NAME] in vaiour"
type textarea "[PERSON_NAME] Gets fucked hard by [PERSON_NAME] in vaiou"
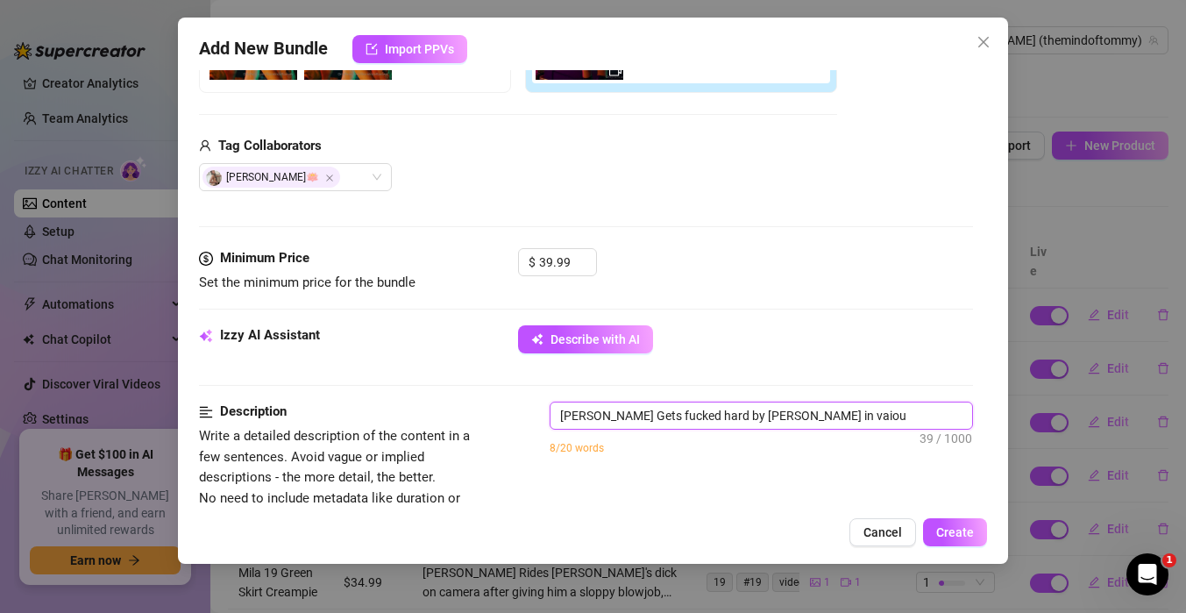
type textarea "[PERSON_NAME] Gets fucked hard by [PERSON_NAME] in vaio"
type textarea "[PERSON_NAME] Gets fucked hard by [PERSON_NAME] in vai"
type textarea "[PERSON_NAME] Gets fucked hard by [PERSON_NAME] in va"
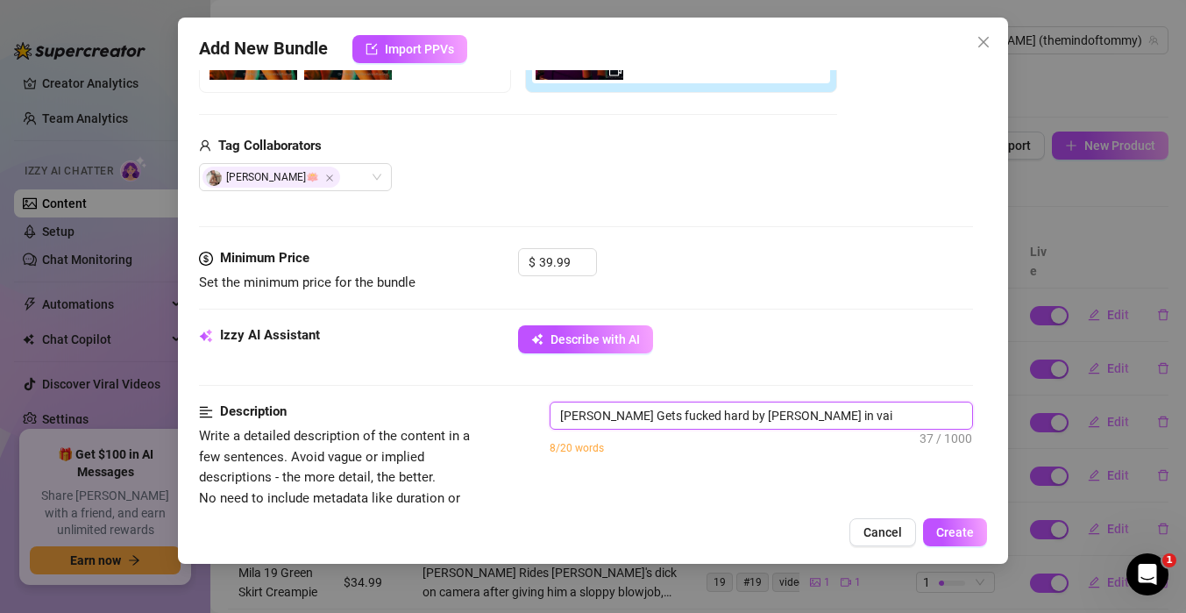
type textarea "[PERSON_NAME] Gets fucked hard by [PERSON_NAME] in va"
type textarea "[PERSON_NAME] Gets fucked hard by [PERSON_NAME] in var"
type textarea "[PERSON_NAME] Gets fucked hard by [PERSON_NAME] in vari"
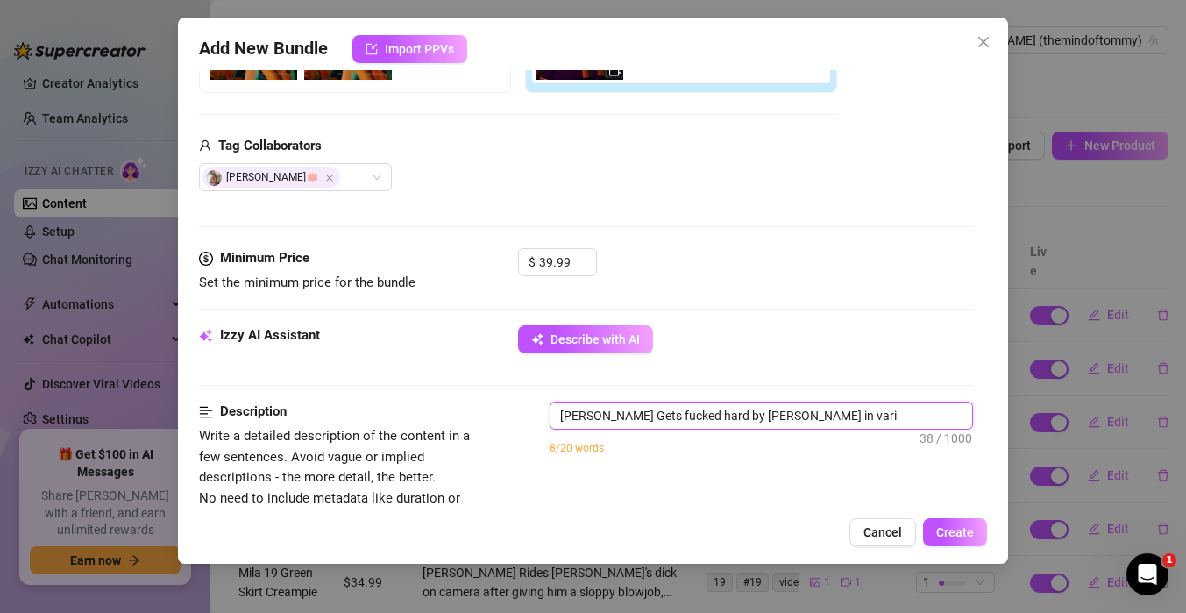
type textarea "[PERSON_NAME] Gets fucked hard by [PERSON_NAME] in vario"
type textarea "[PERSON_NAME] Gets fucked hard by [PERSON_NAME] in variou"
type textarea "[PERSON_NAME] Gets fucked hard by [PERSON_NAME] in various"
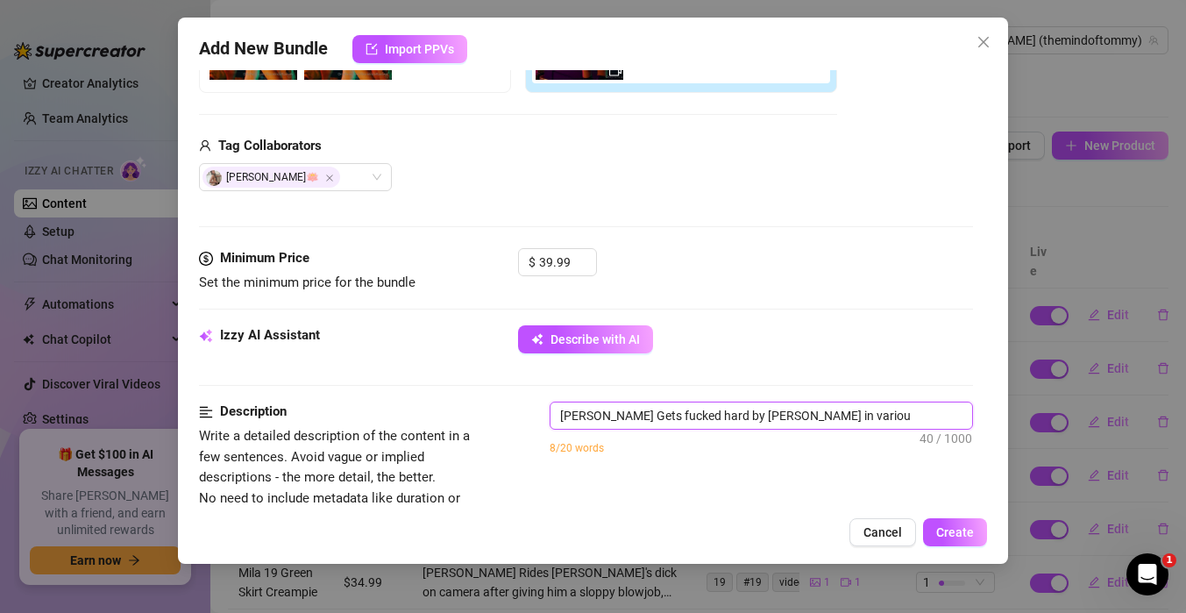
type textarea "[PERSON_NAME] Gets fucked hard by [PERSON_NAME] in various"
type textarea "[PERSON_NAME] Gets fucked hard by [PERSON_NAME] in various p"
type textarea "[PERSON_NAME] Gets fucked hard by [PERSON_NAME] in various po"
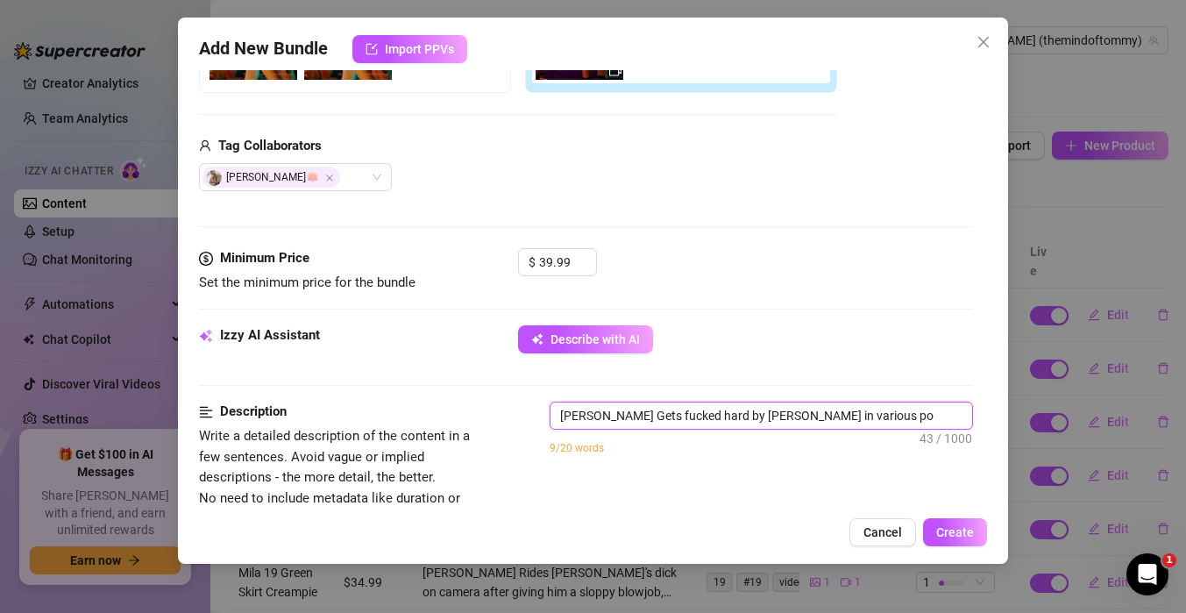
type textarea "[PERSON_NAME] Gets fucked hard by [PERSON_NAME] in various pos"
type textarea "[PERSON_NAME] Gets fucked hard by [PERSON_NAME] in various posi"
type textarea "[PERSON_NAME] Gets fucked hard by [PERSON_NAME] in various posit"
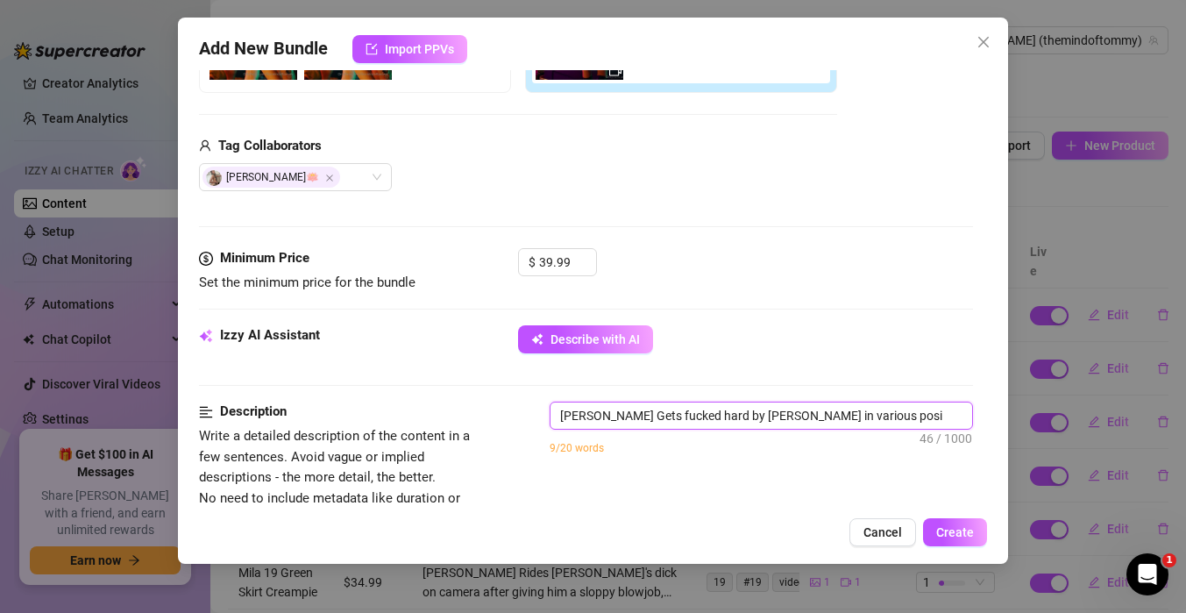
type textarea "[PERSON_NAME] Gets fucked hard by [PERSON_NAME] in various posit"
type textarea "[PERSON_NAME] Gets fucked hard by [PERSON_NAME] in various positi"
type textarea "[PERSON_NAME] Gets fucked hard by [PERSON_NAME] in various positio"
type textarea "[PERSON_NAME] Gets fucked hard by [PERSON_NAME] in various position"
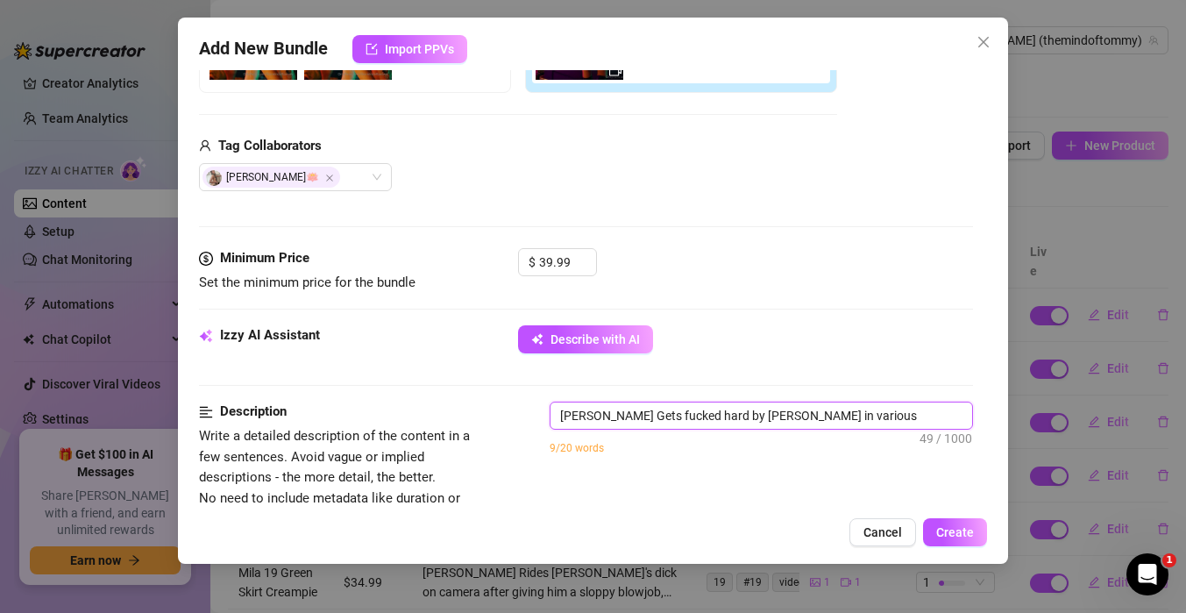
type textarea "[PERSON_NAME] Gets fucked hard by [PERSON_NAME] in various positions"
type textarea "[PERSON_NAME] Gets fucked hard by [PERSON_NAME] in various positions u"
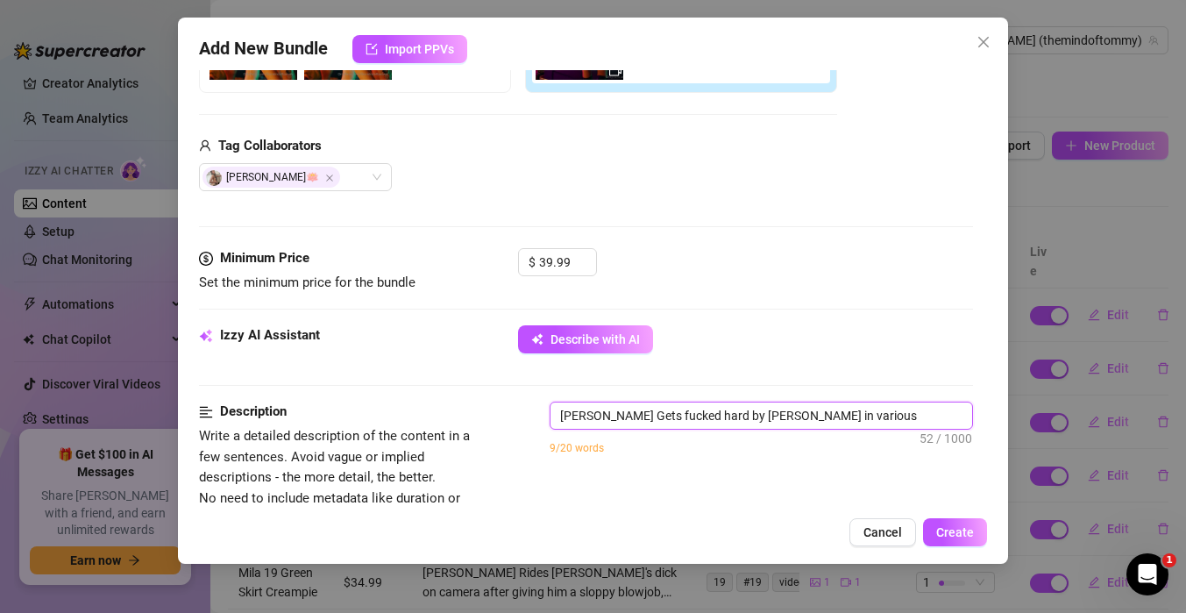
type textarea "[PERSON_NAME] Gets fucked hard by [PERSON_NAME] in various positions u"
type textarea "[PERSON_NAME] Gets fucked hard by [PERSON_NAME] in various positions un"
type textarea "[PERSON_NAME] Gets fucked hard by [PERSON_NAME] in various positions und"
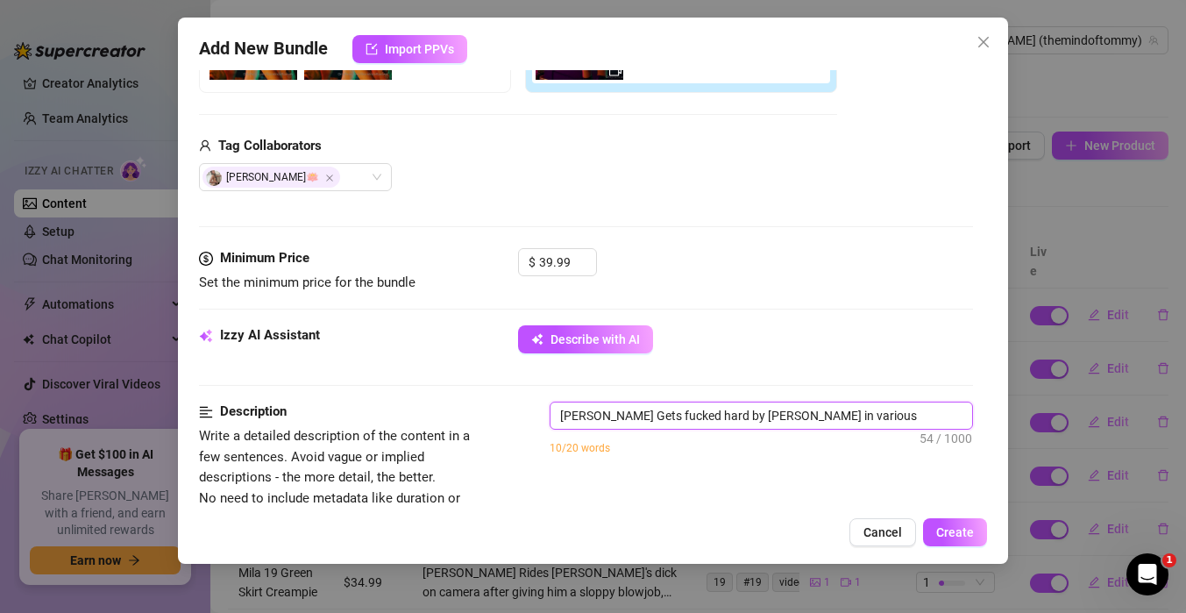
type textarea "[PERSON_NAME] Gets fucked hard by [PERSON_NAME] in various positions unde"
type textarea "[PERSON_NAME] Gets fucked hard by [PERSON_NAME] in various positions under"
type textarea "[PERSON_NAME] Gets fucked hard by [PERSON_NAME] in various positions under t"
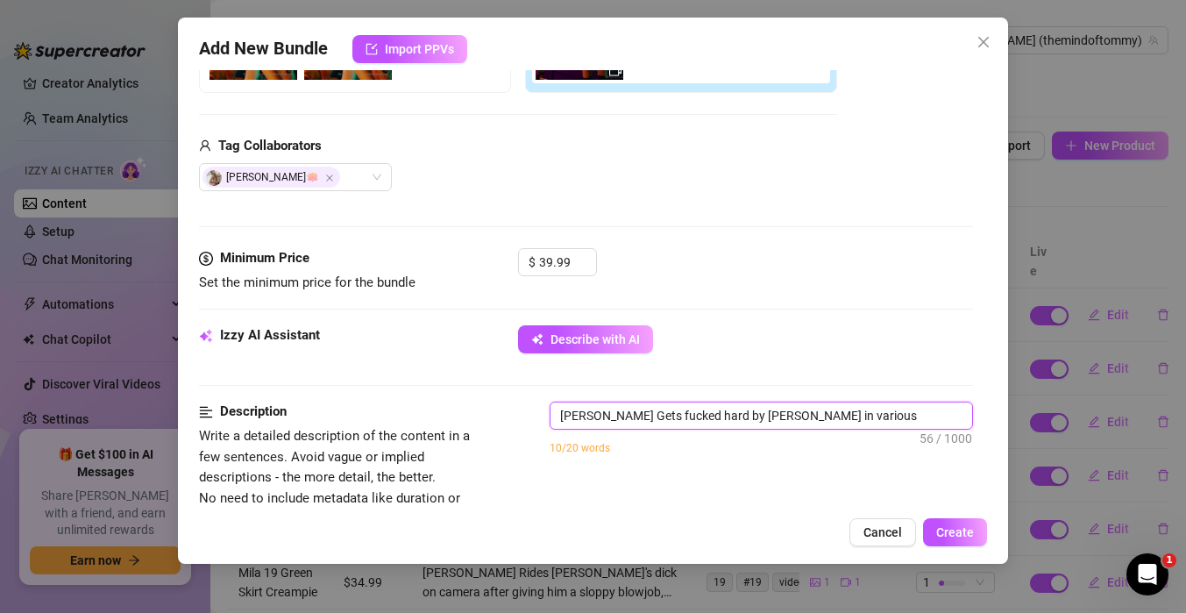
type textarea "[PERSON_NAME] Gets fucked hard by [PERSON_NAME] in various positions under t"
type textarea "[PERSON_NAME] Gets fucked hard by [PERSON_NAME] in various positions under th"
type textarea "[PERSON_NAME] Gets fucked hard by [PERSON_NAME] in various positions under the"
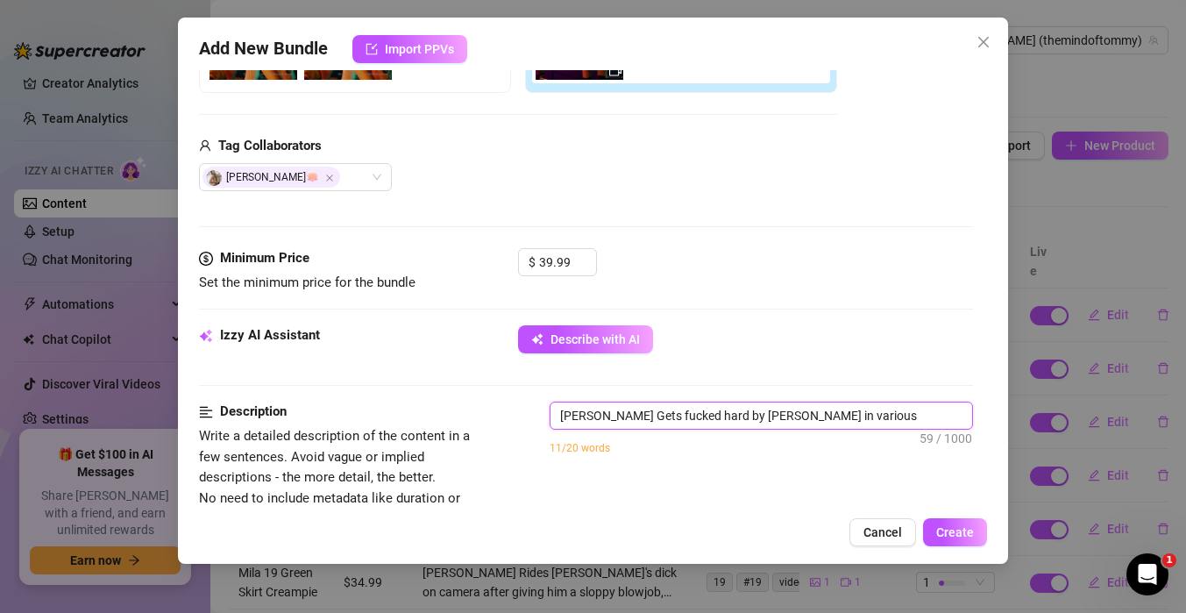
type textarea "[PERSON_NAME] Gets fucked hard by [PERSON_NAME] in various positions under the"
type textarea "[PERSON_NAME] Gets fucked hard by [PERSON_NAME] in various positions under the c"
type textarea "[PERSON_NAME] Gets fucked hard by [PERSON_NAME] in various positions under the …"
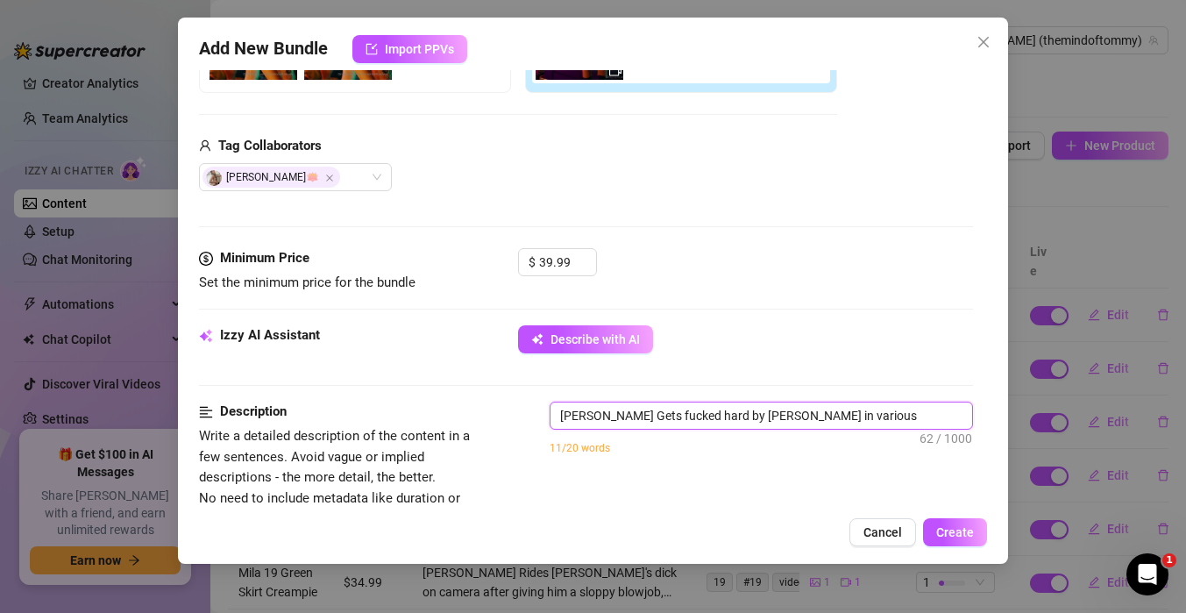
type textarea "[PERSON_NAME] Gets fucked hard by [PERSON_NAME] in various positions under the …"
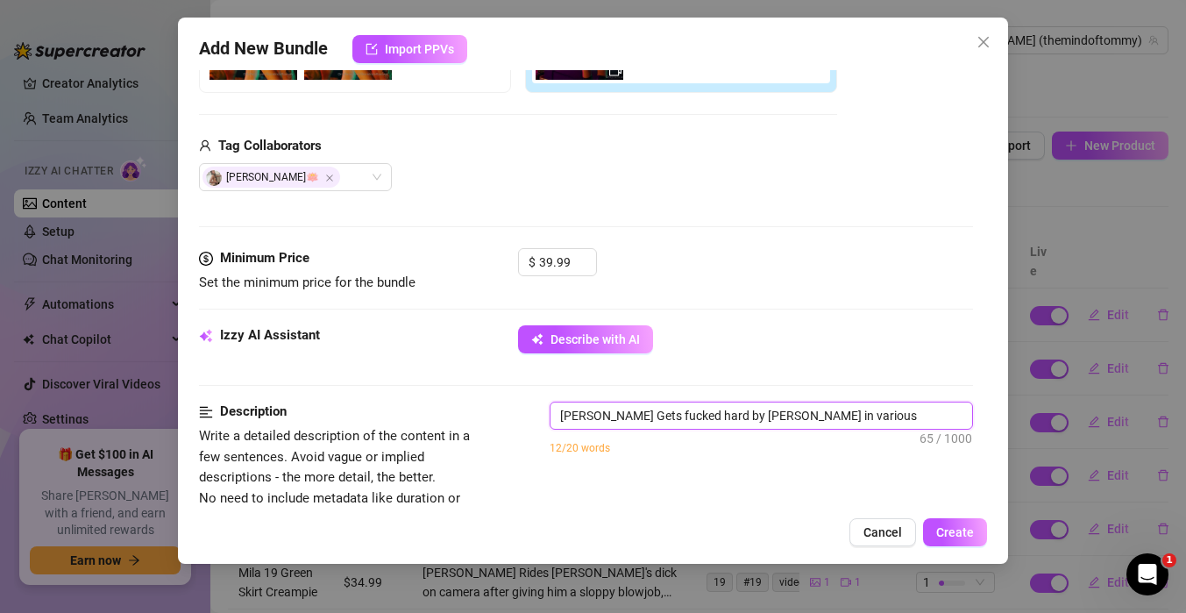
type textarea "[PERSON_NAME] Gets fucked hard by [PERSON_NAME] in various positions under the …"
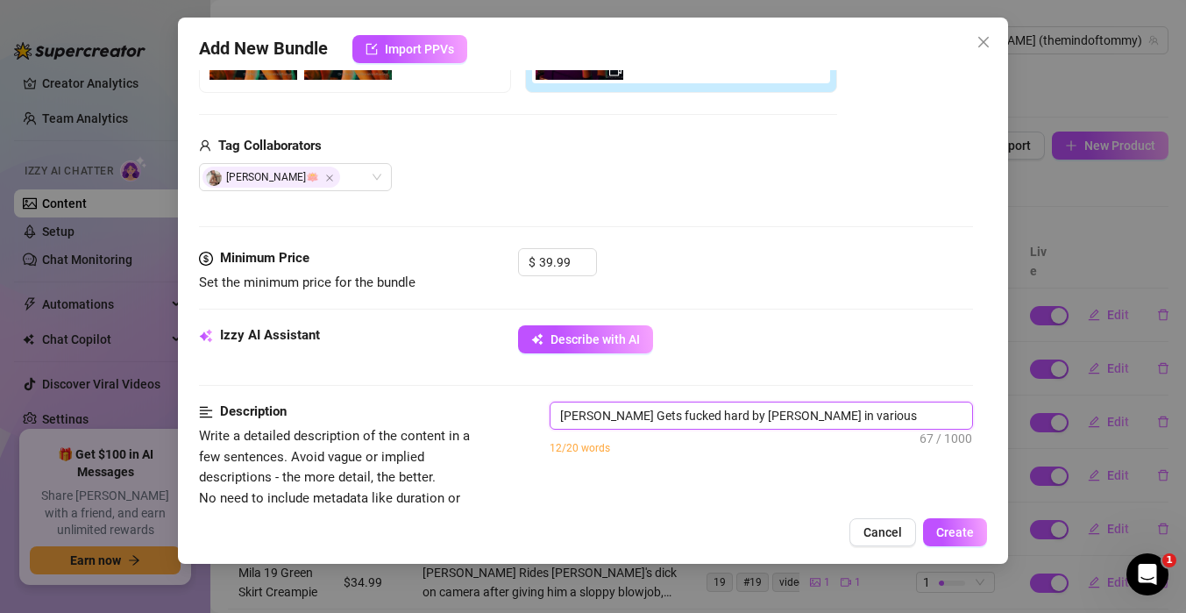
type textarea "[PERSON_NAME] Gets fucked hard by [PERSON_NAME] in various positions under the …"
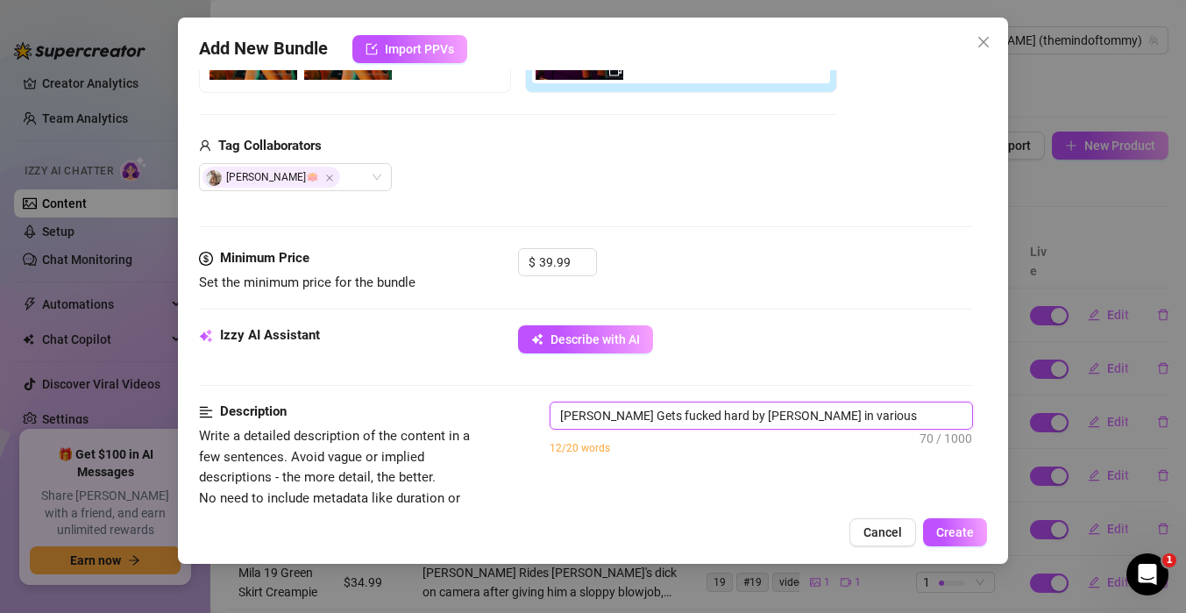
type textarea "[PERSON_NAME] Gets fucked hard by [PERSON_NAME] in various positions under the …"
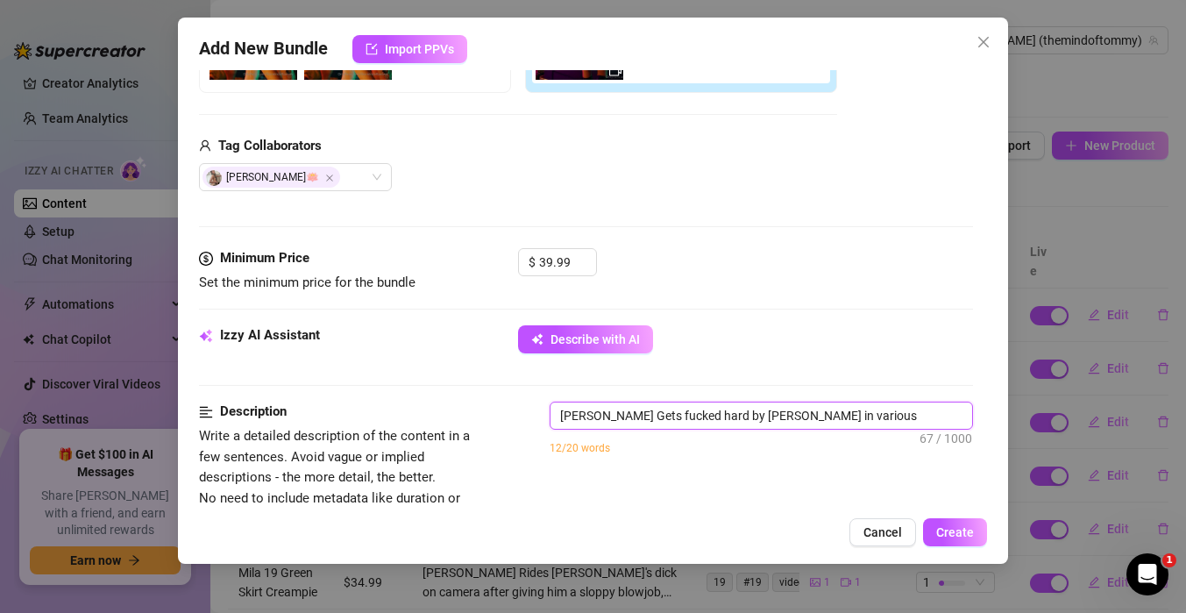
type textarea "[PERSON_NAME] Gets fucked hard by [PERSON_NAME] in various positions under the …"
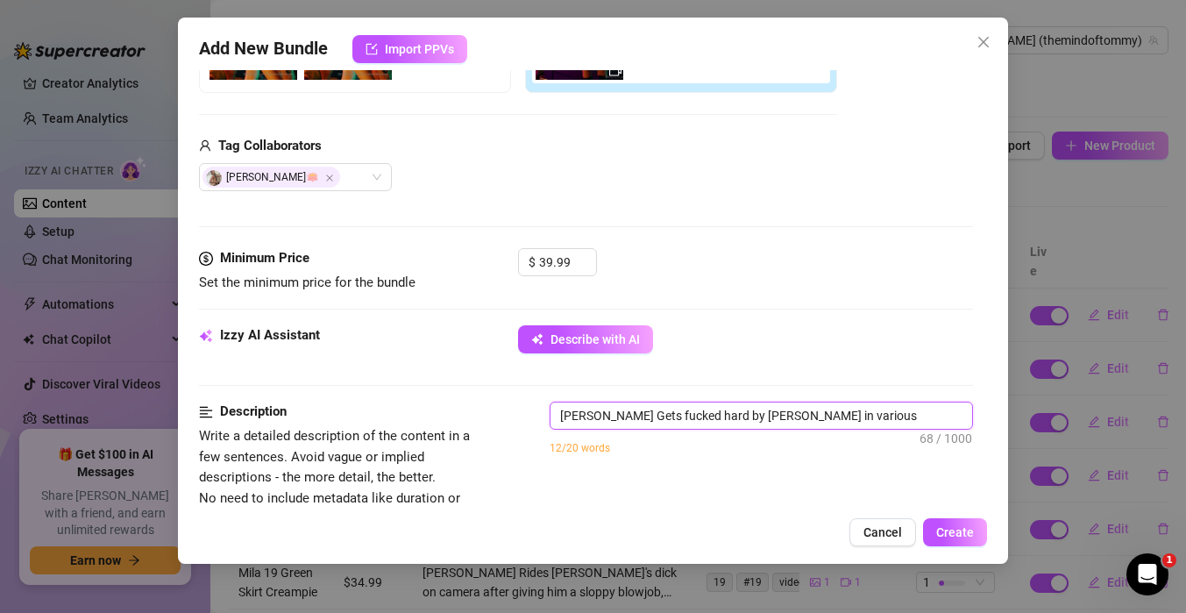
type textarea "[PERSON_NAME] Gets fucked hard by [PERSON_NAME] in various positions under the …"
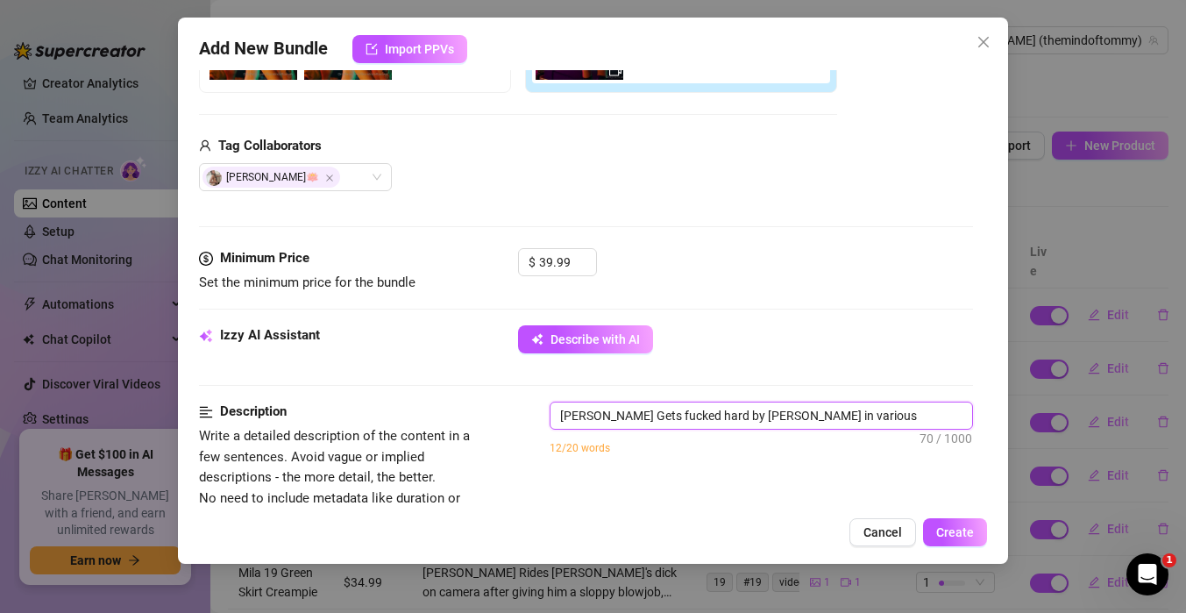
type textarea "[PERSON_NAME] Gets fucked hard by [PERSON_NAME] in various positions under the …"
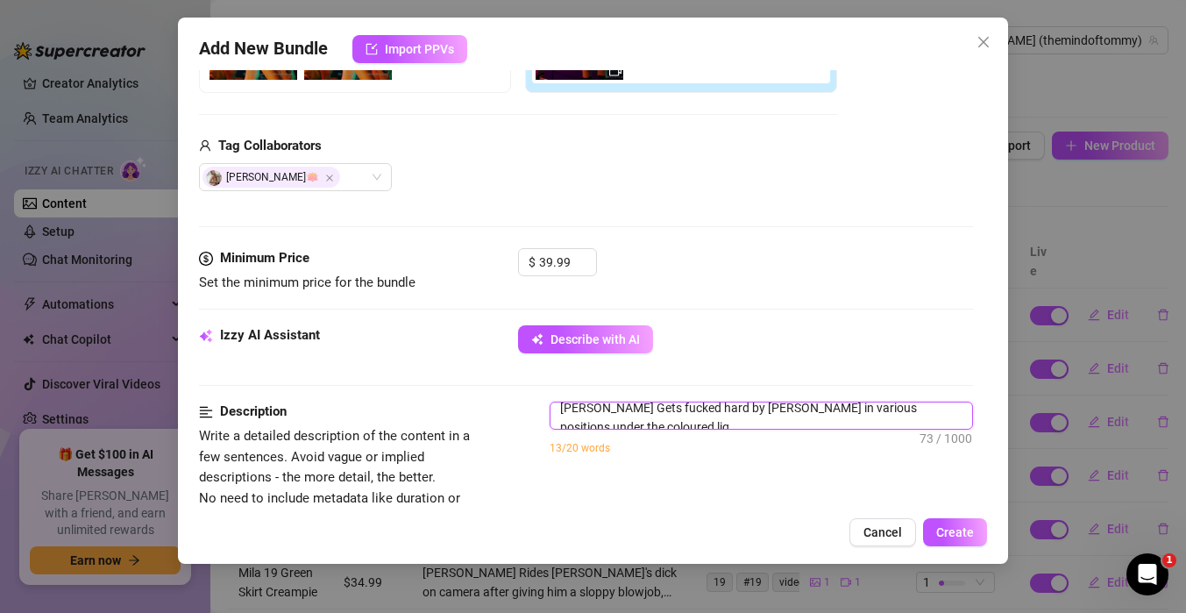
type textarea "[PERSON_NAME] Gets fucked hard by [PERSON_NAME] in various positions under the …"
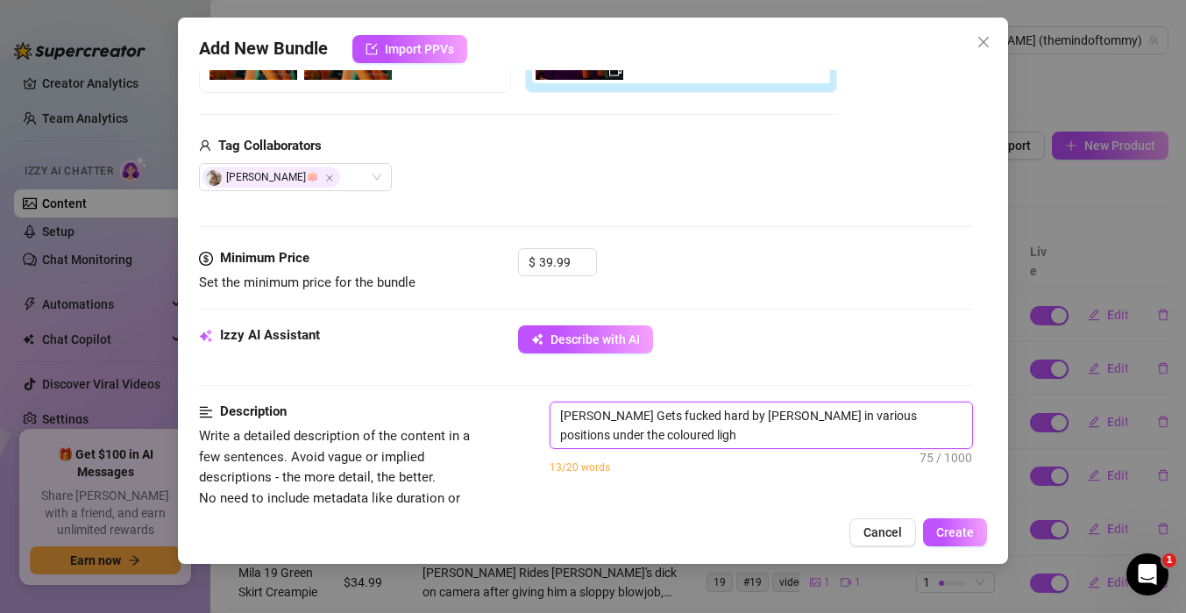
type textarea "[PERSON_NAME] Gets fucked hard by [PERSON_NAME] in various positions under the …"
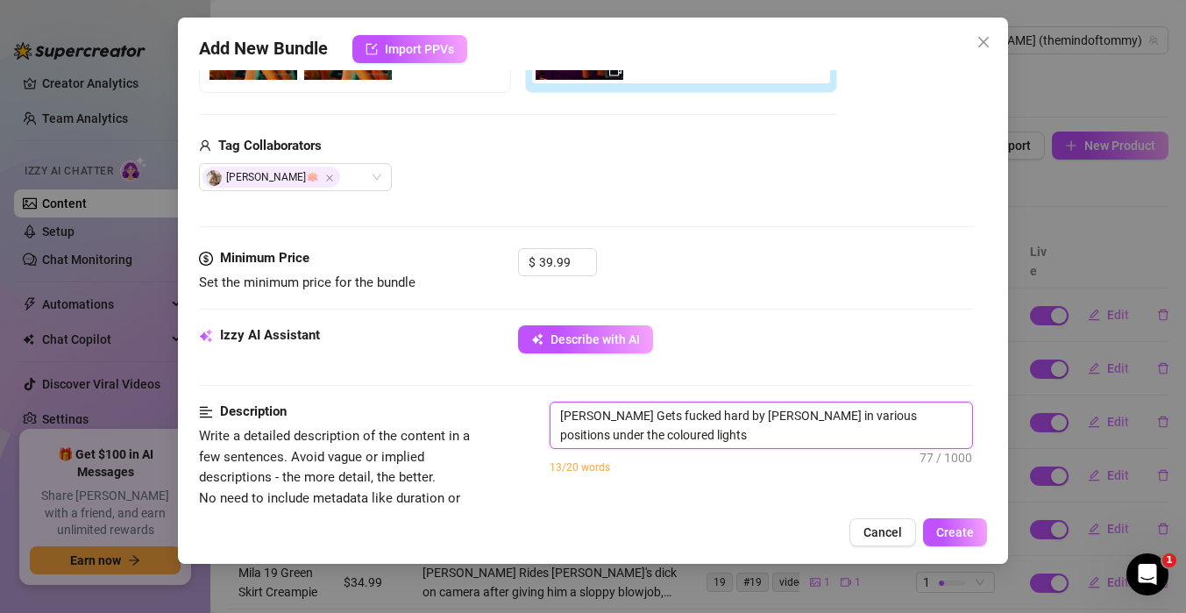
click at [626, 438] on textarea "[PERSON_NAME] Gets fucked hard by [PERSON_NAME] in various positions under the …" at bounding box center [761, 425] width 422 height 46
type textarea "[PERSON_NAME] Gets fucked hard by [PERSON_NAME] in various positions under the …"
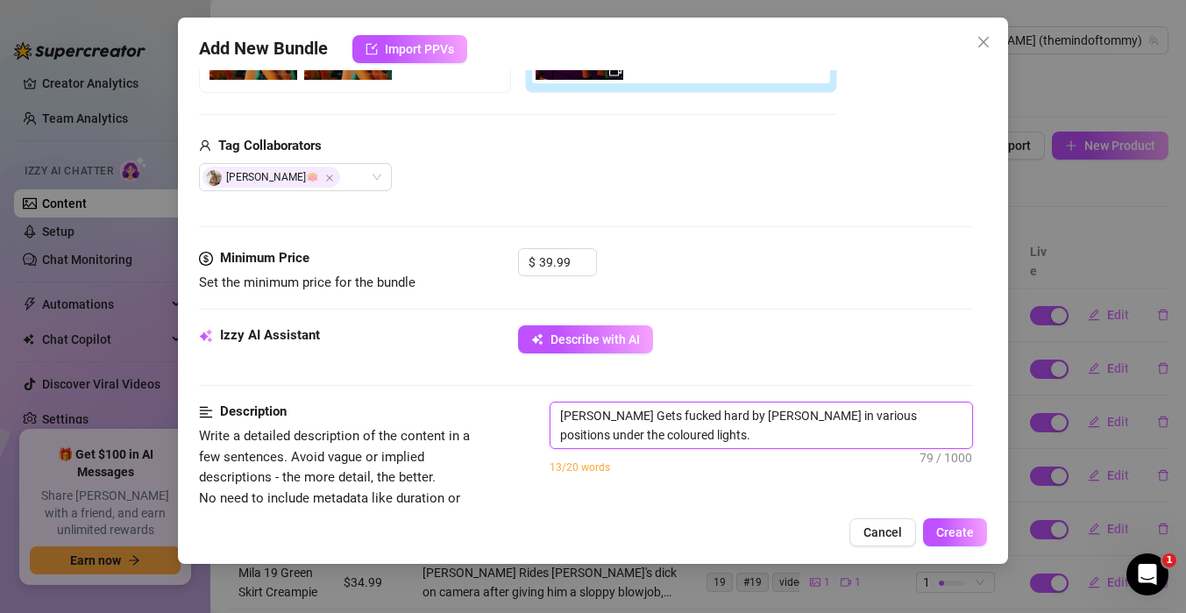
type textarea "[PERSON_NAME] Gets fucked hard by [PERSON_NAME] in various positions under the …"
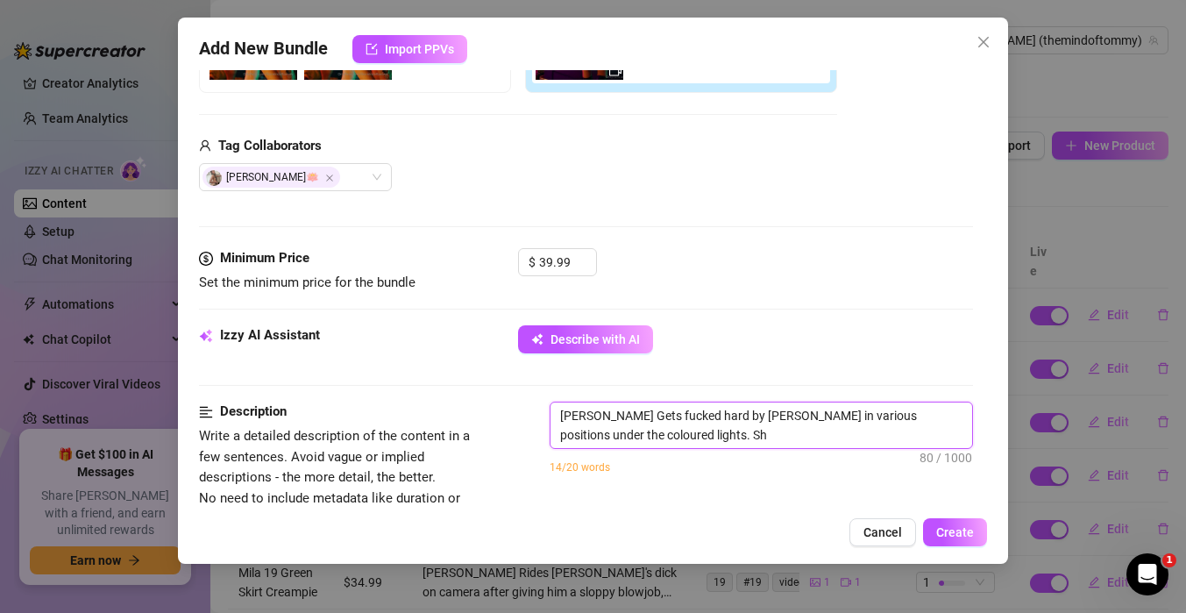
type textarea "[PERSON_NAME] Gets fucked hard by [PERSON_NAME] in various positions under the …"
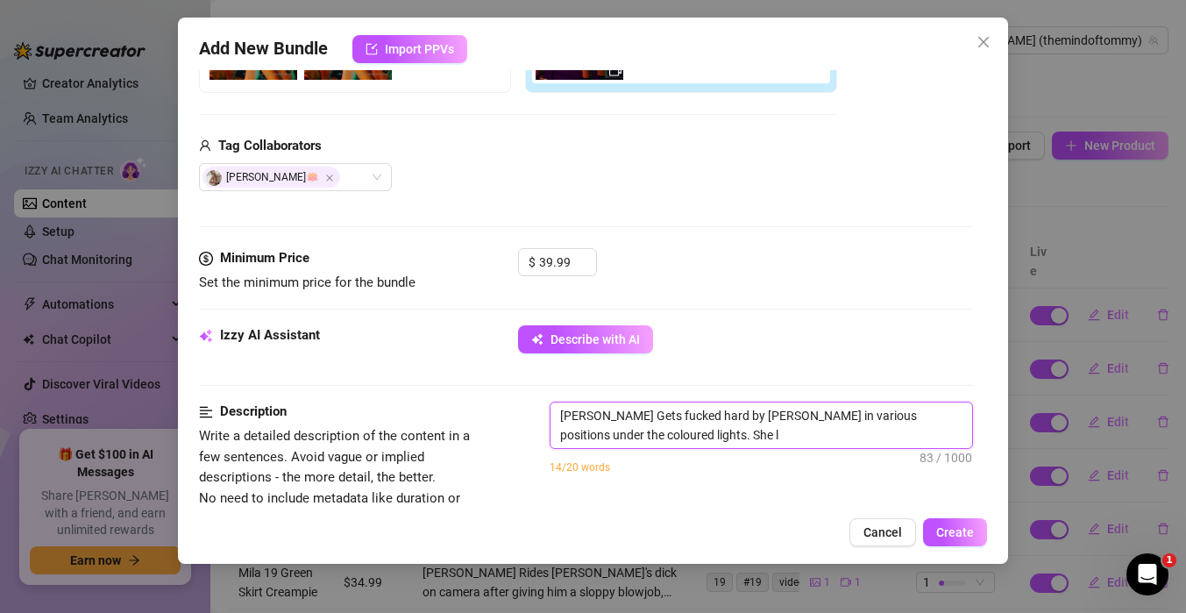
type textarea "[PERSON_NAME] Gets fucked hard by [PERSON_NAME] in various positions under the …"
click at [927, 432] on textarea "[PERSON_NAME] Gets fucked hard by [PERSON_NAME] in various positions under the …" at bounding box center [761, 425] width 422 height 46
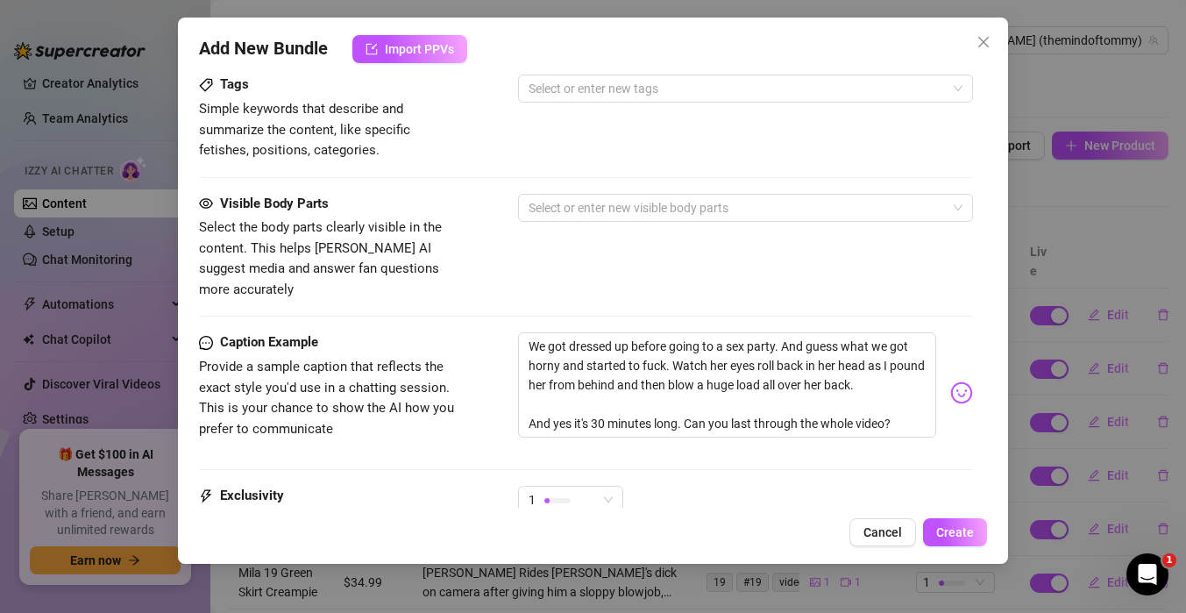
scroll to position [831, 0]
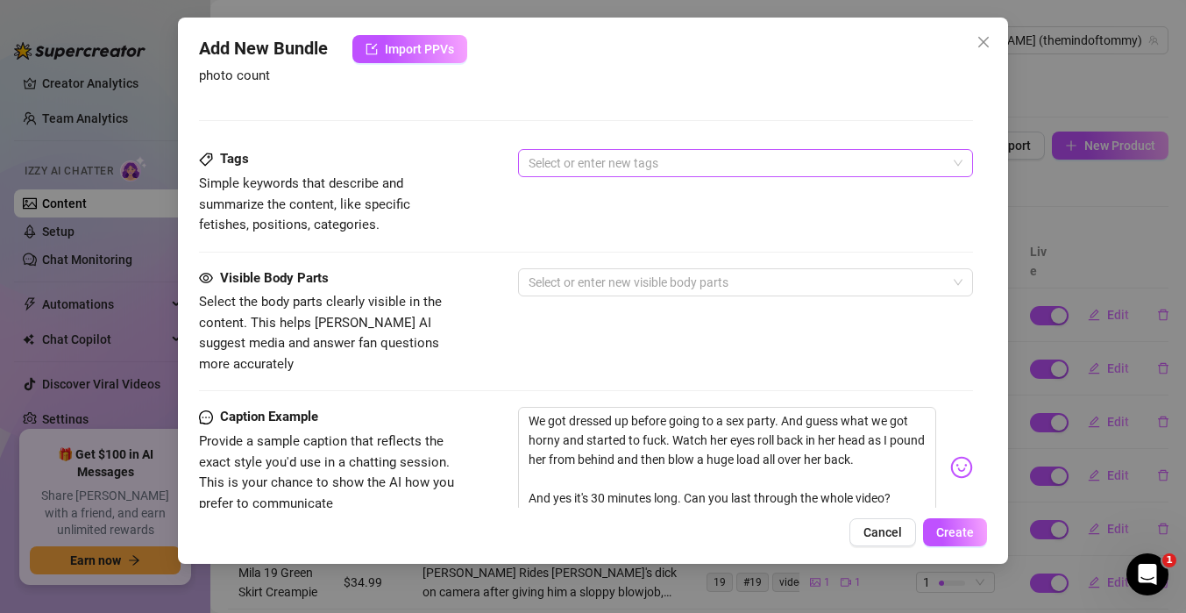
click at [575, 170] on div at bounding box center [736, 163] width 429 height 25
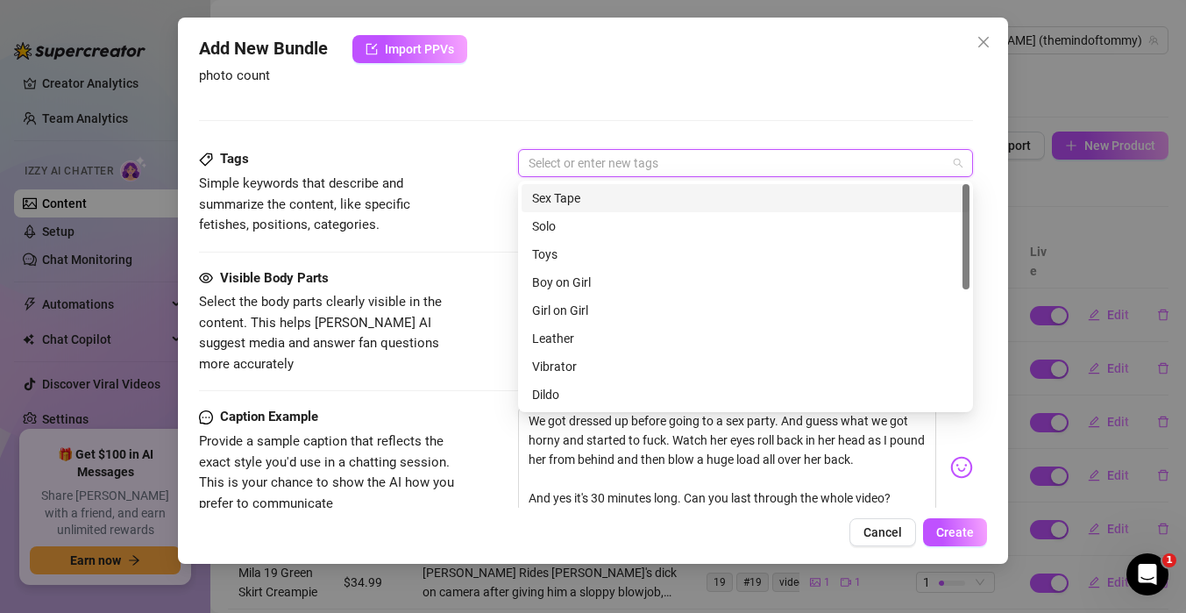
click at [572, 197] on div "Sex Tape" at bounding box center [745, 197] width 427 height 19
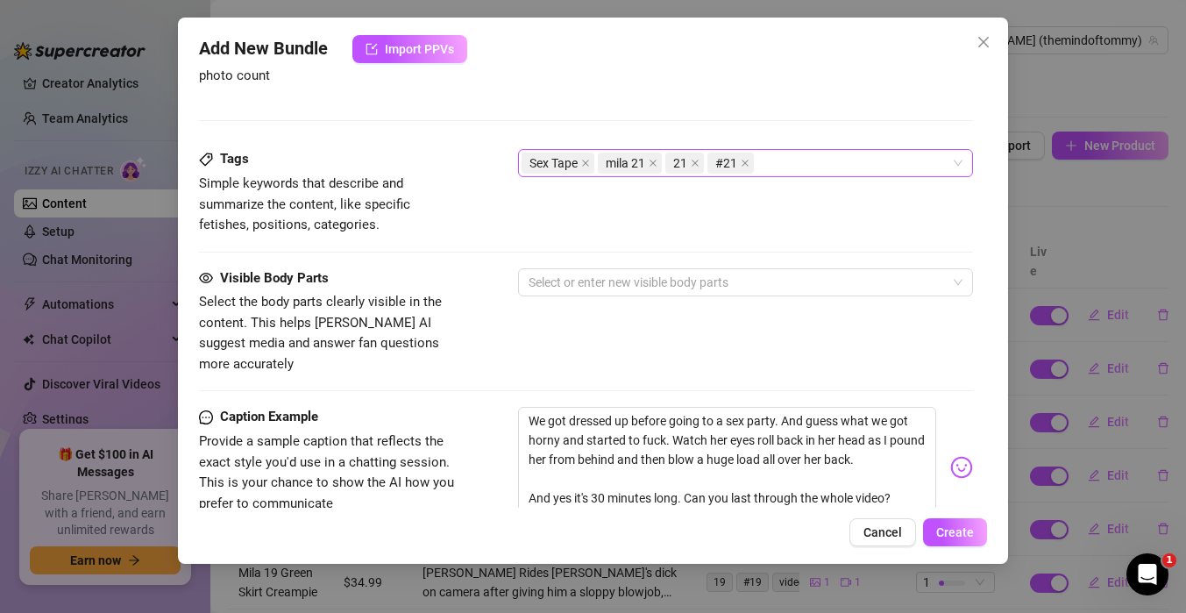
click at [805, 177] on div "Sex Tape mila 21 21 #21" at bounding box center [745, 163] width 455 height 28
click at [590, 82] on div "[PERSON_NAME] Gets fucked hard by [PERSON_NAME] in various positions under the …" at bounding box center [761, 25] width 423 height 133
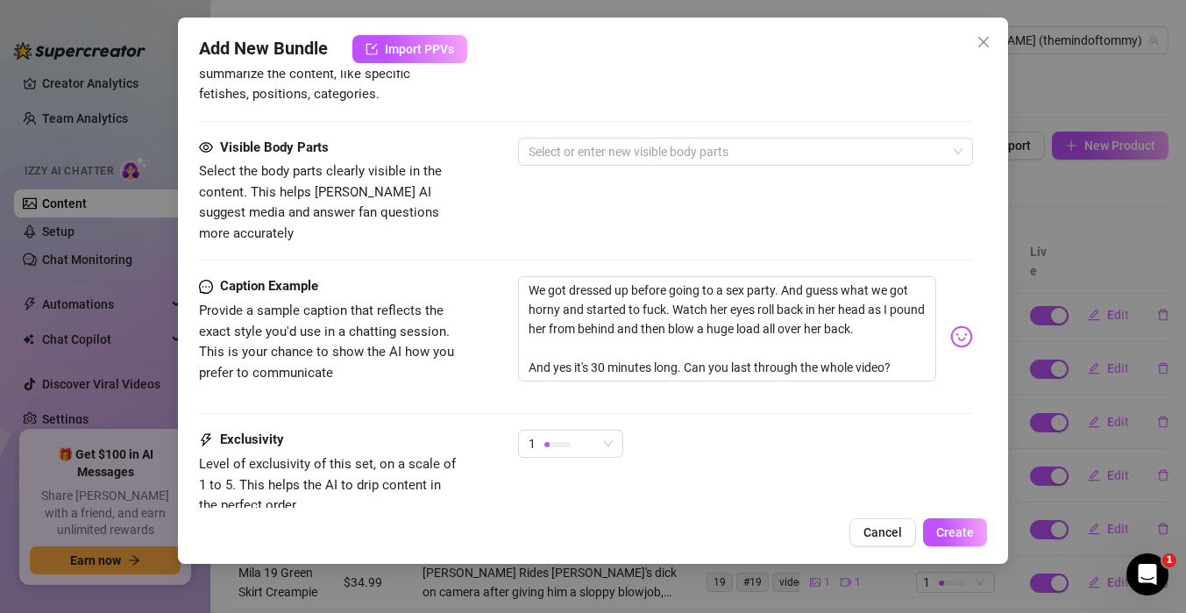
scroll to position [1080, 0]
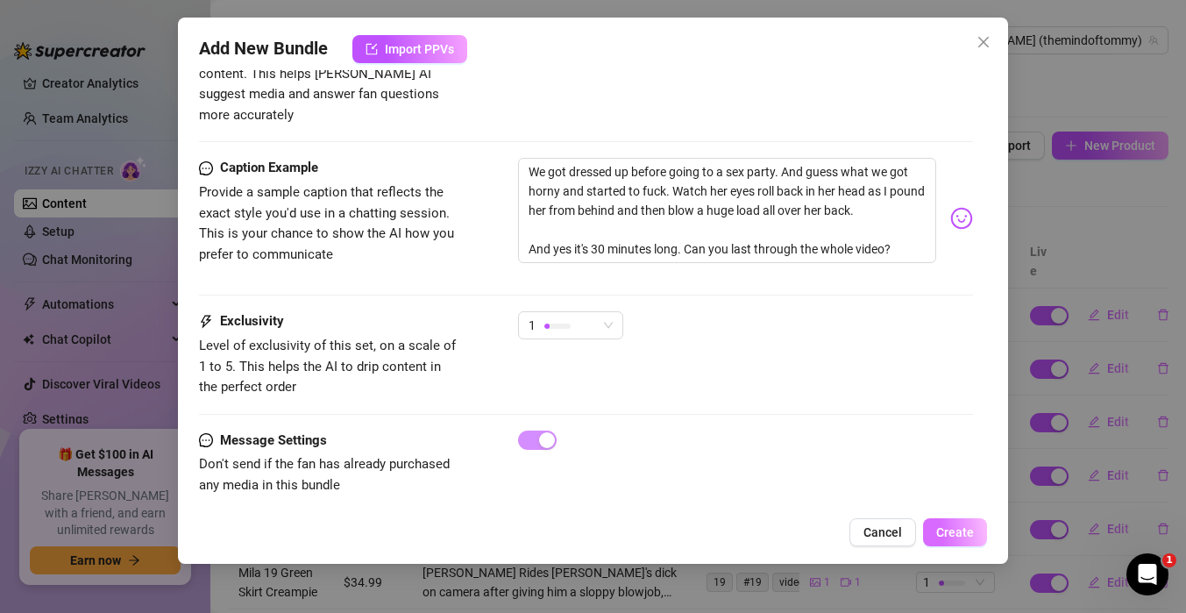
click at [951, 529] on span "Create" at bounding box center [955, 532] width 38 height 14
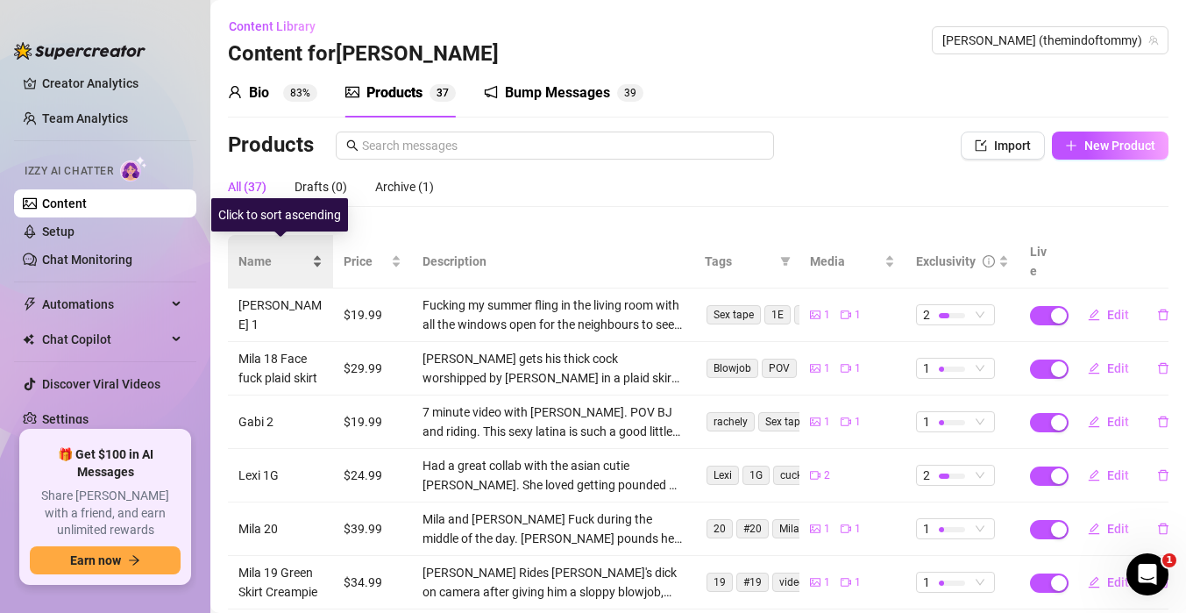
click at [323, 252] on div "Name" at bounding box center [280, 261] width 84 height 19
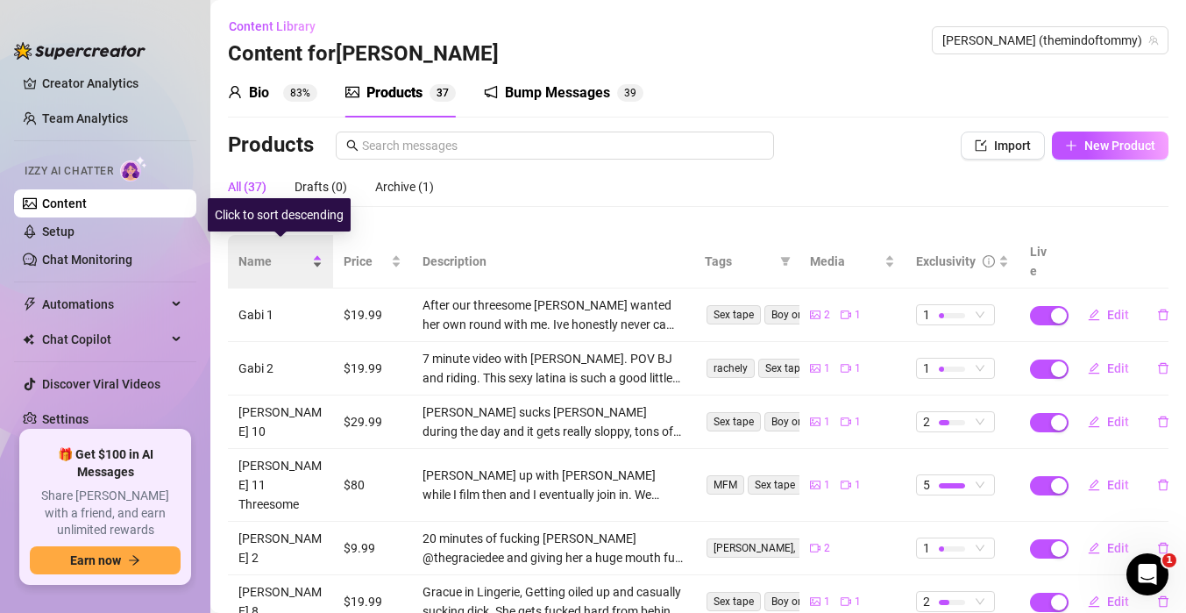
click at [319, 261] on div "Name" at bounding box center [280, 261] width 84 height 19
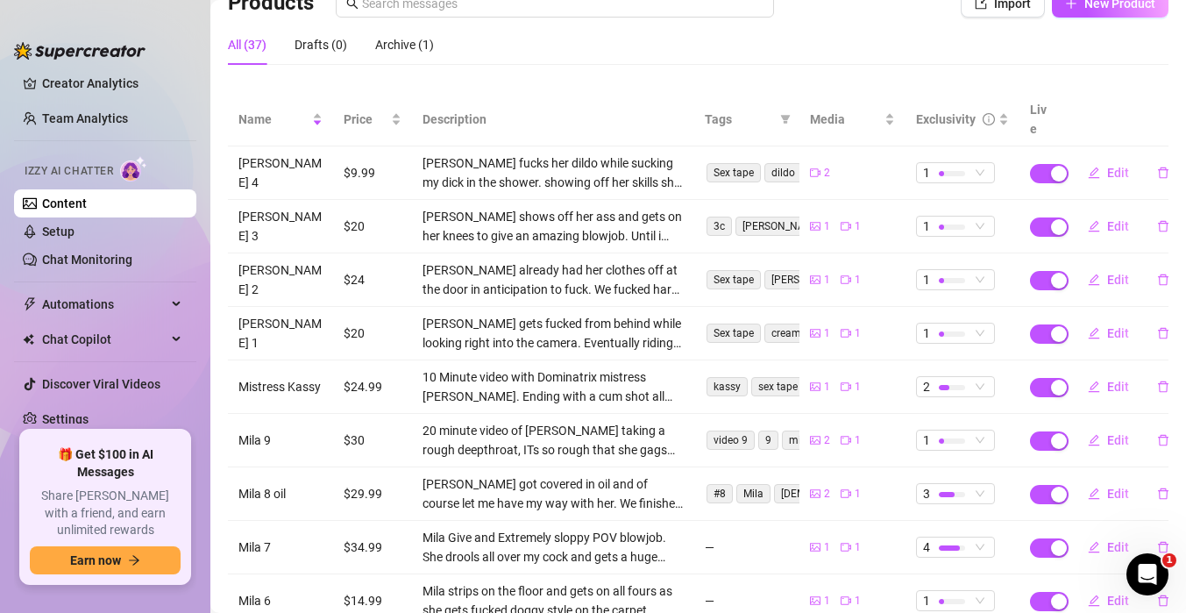
scroll to position [0, 0]
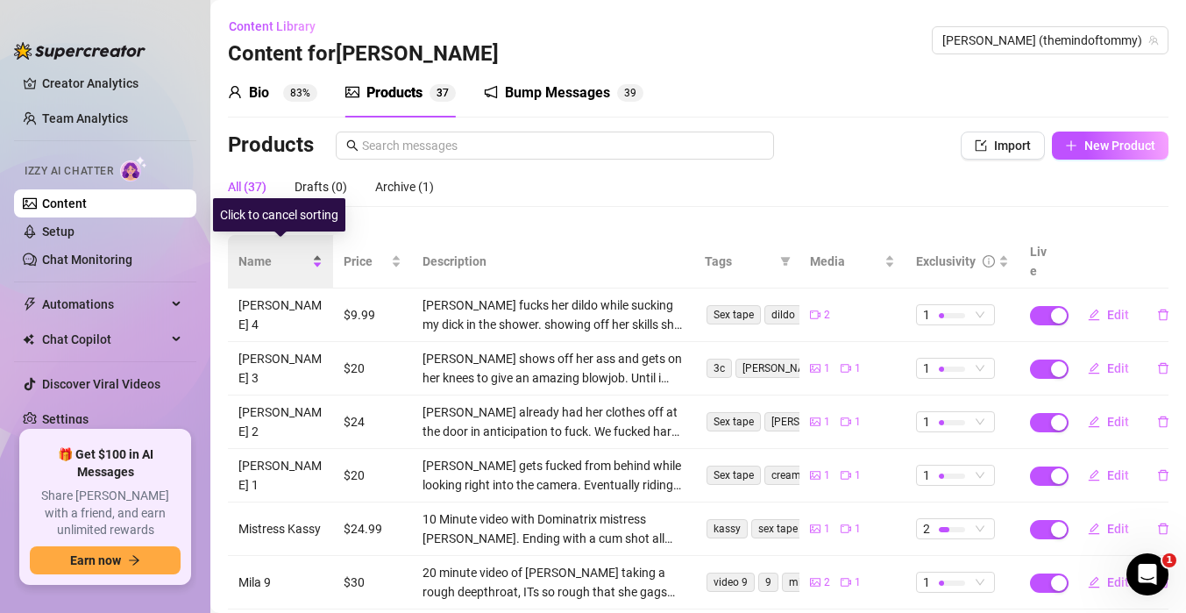
click at [309, 252] on div "Name" at bounding box center [280, 261] width 84 height 19
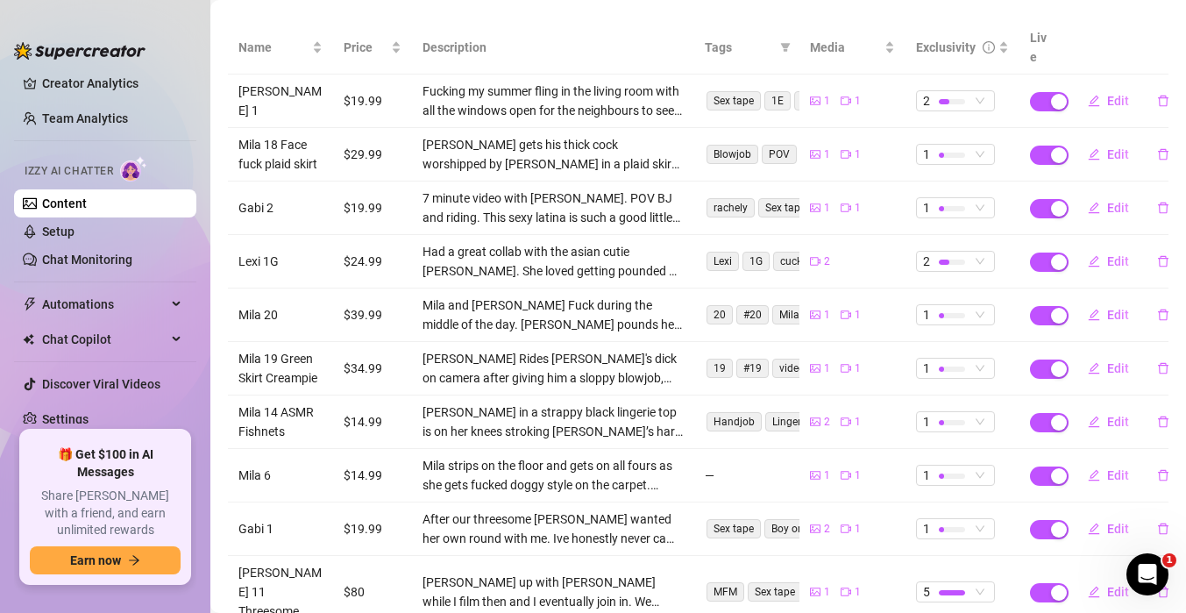
scroll to position [293, 0]
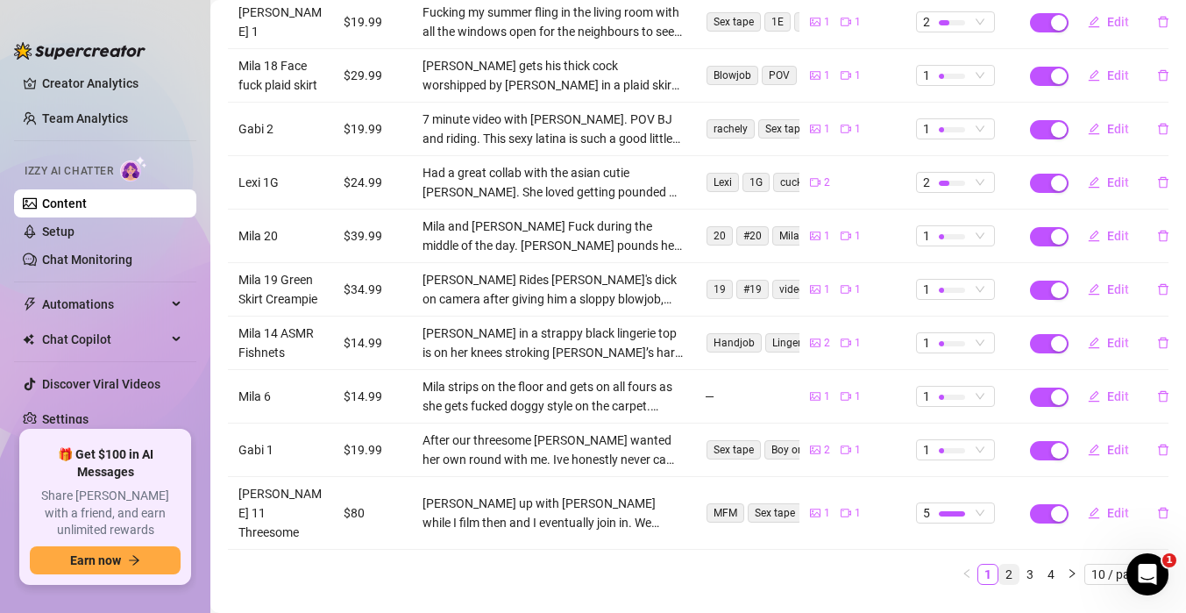
click at [1004, 564] on link "2" at bounding box center [1008, 573] width 19 height 19
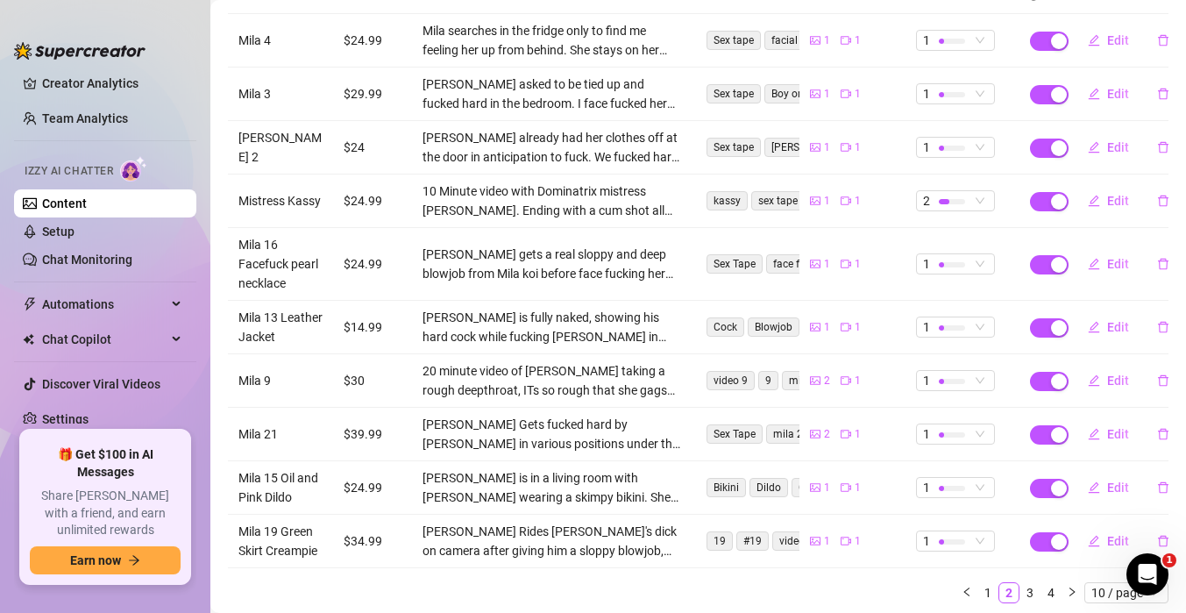
scroll to position [312, 0]
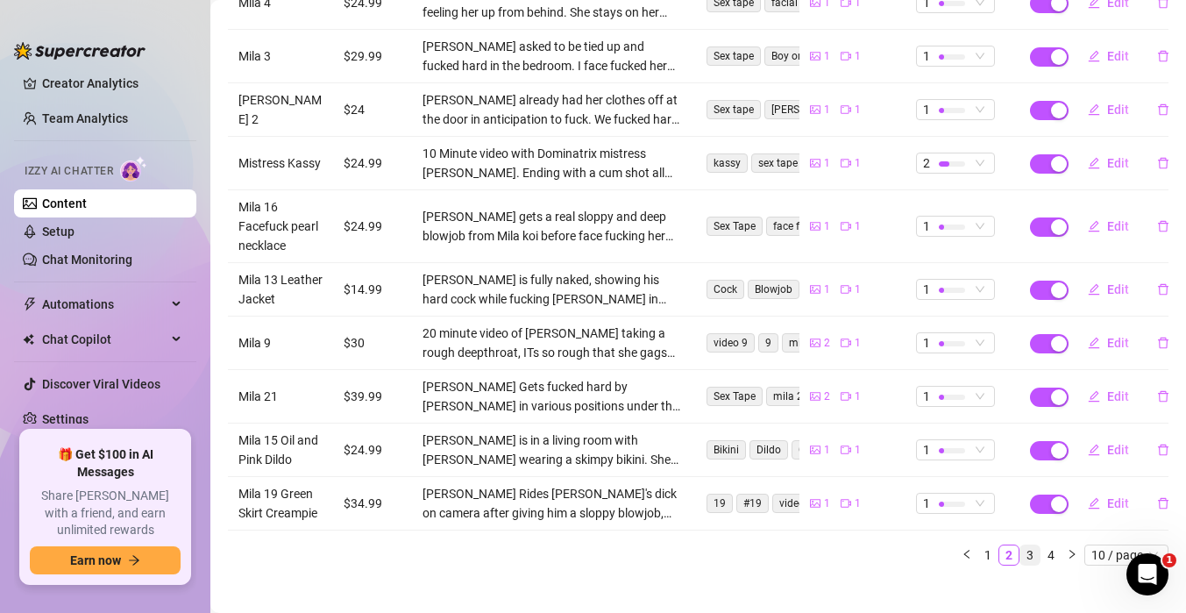
click at [1033, 545] on link "3" at bounding box center [1029, 554] width 19 height 19
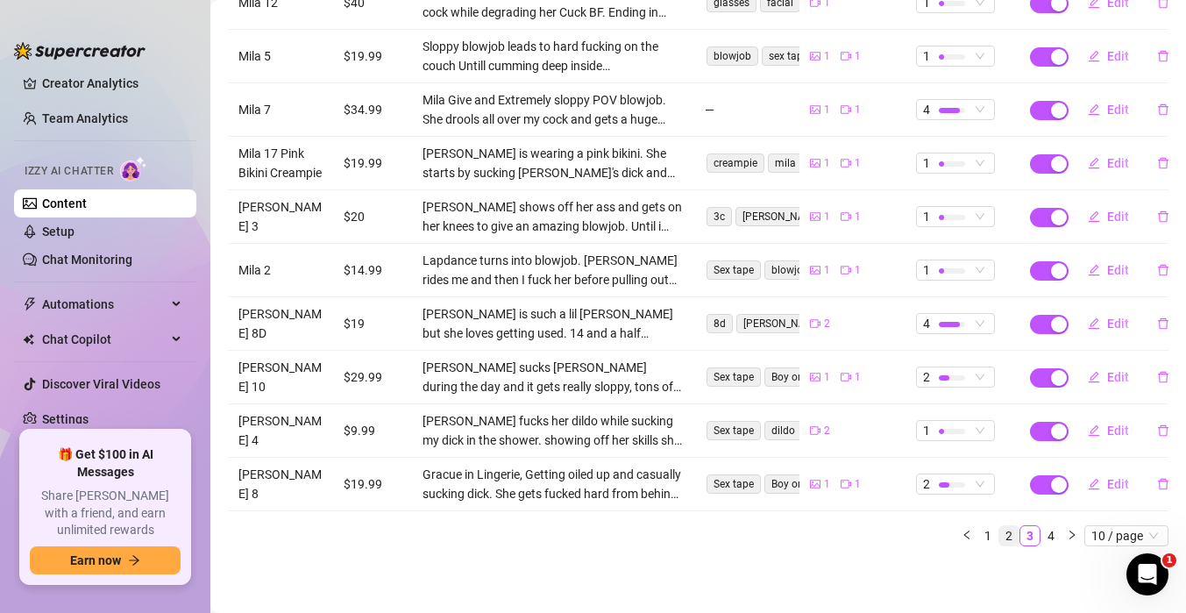
click at [1012, 536] on link "2" at bounding box center [1008, 535] width 19 height 19
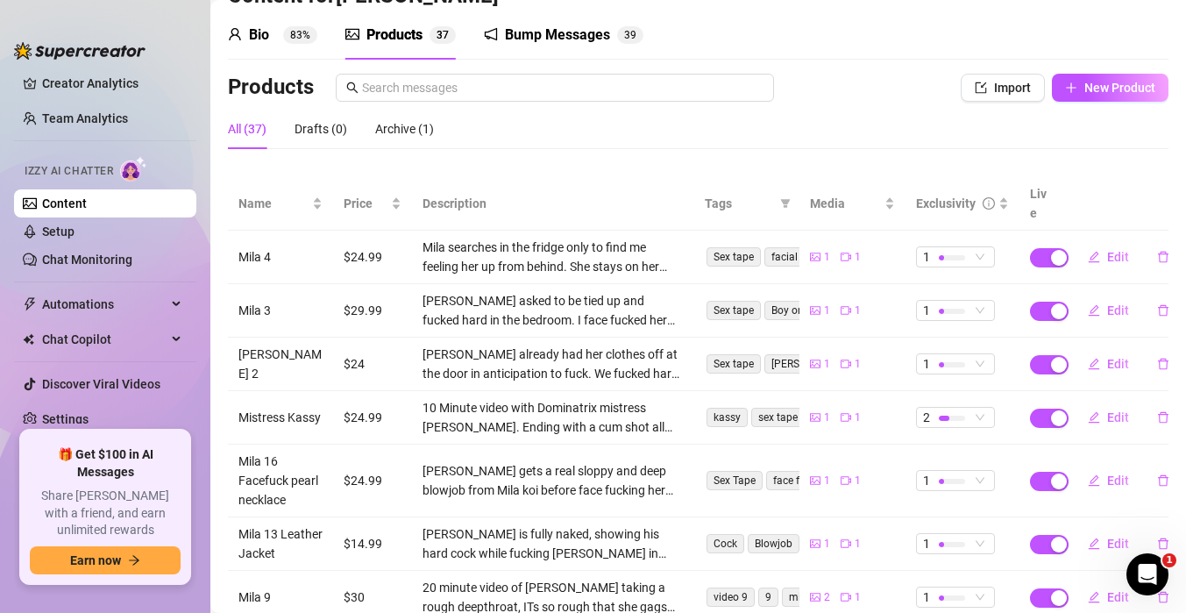
scroll to position [0, 0]
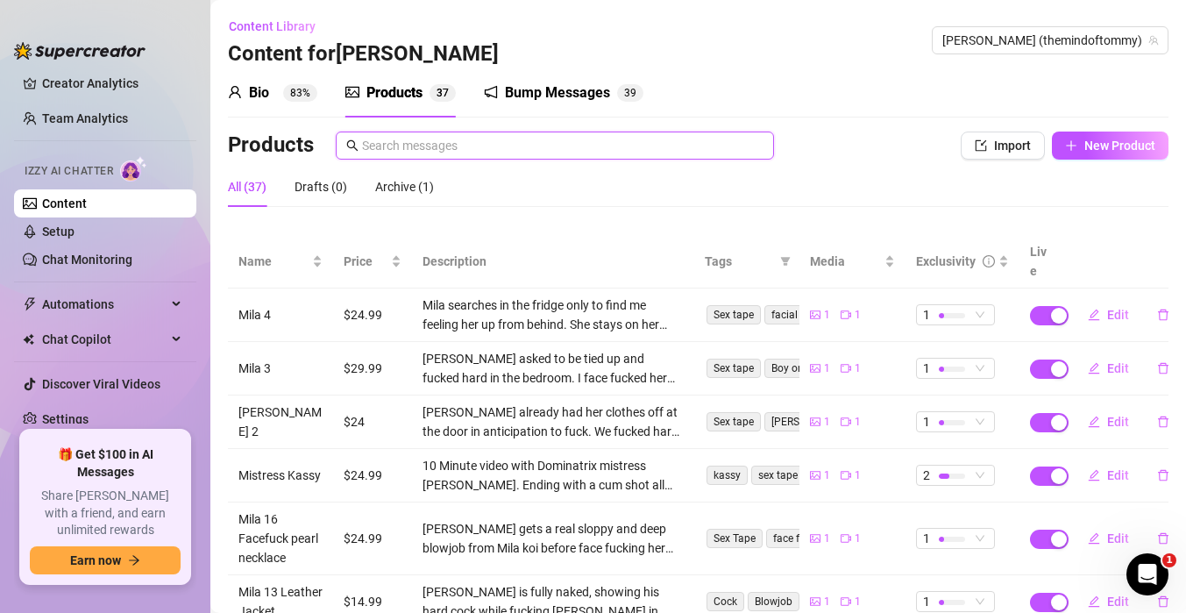
click at [523, 147] on input "text" at bounding box center [562, 145] width 401 height 19
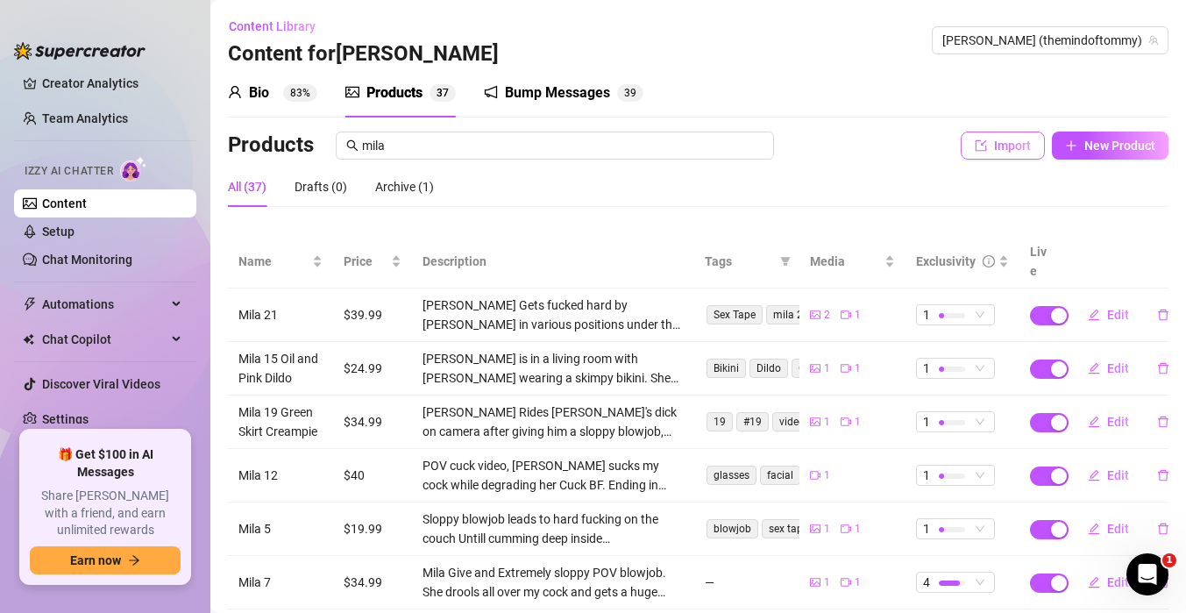
click at [1009, 142] on span "Import" at bounding box center [1012, 145] width 37 height 14
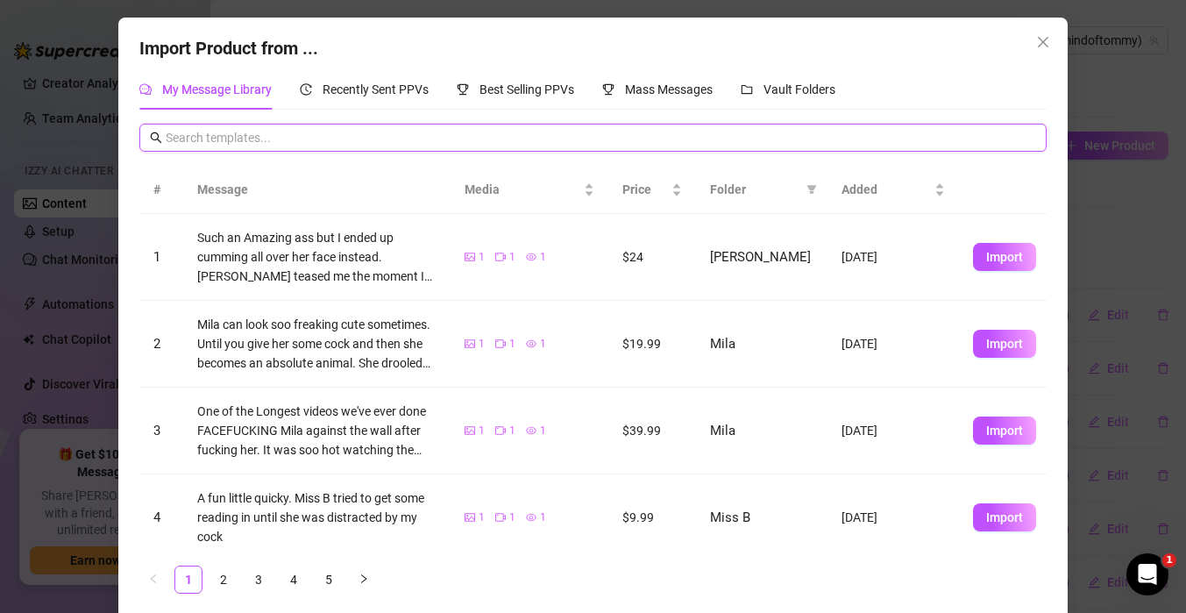
click at [466, 129] on input "text" at bounding box center [601, 137] width 870 height 19
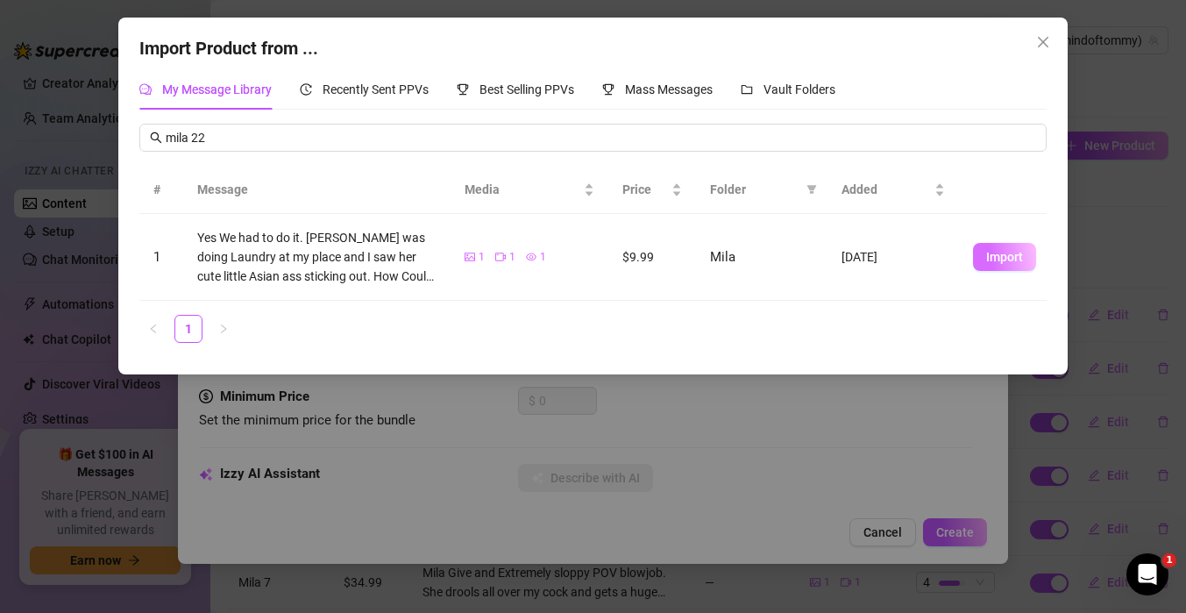
click at [1003, 252] on span "Import" at bounding box center [1004, 257] width 37 height 14
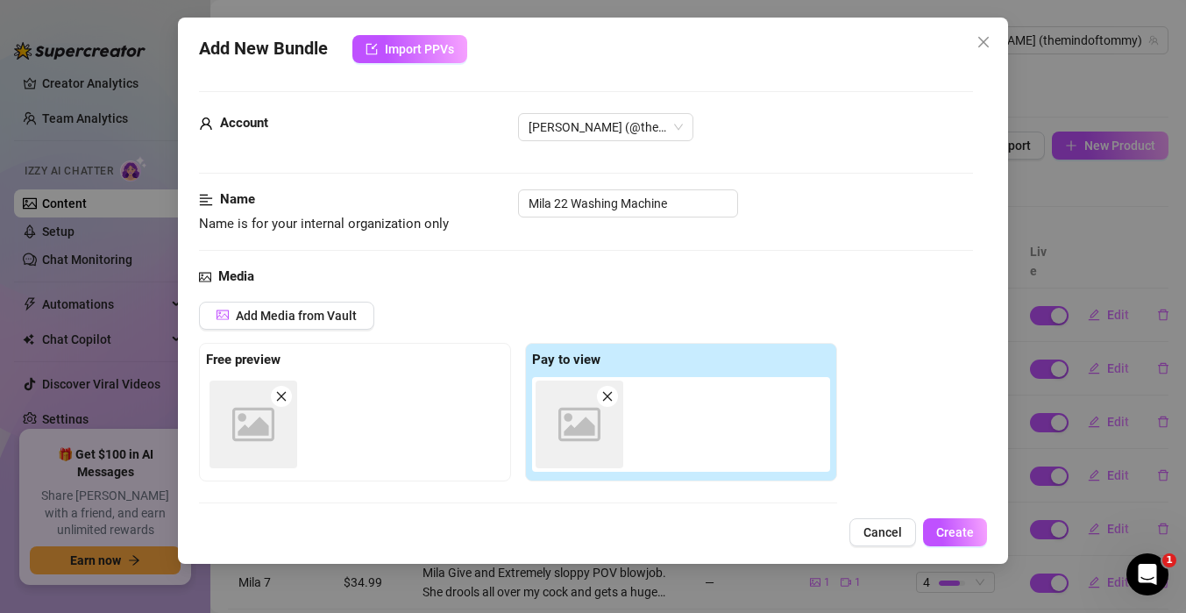
scroll to position [277, 0]
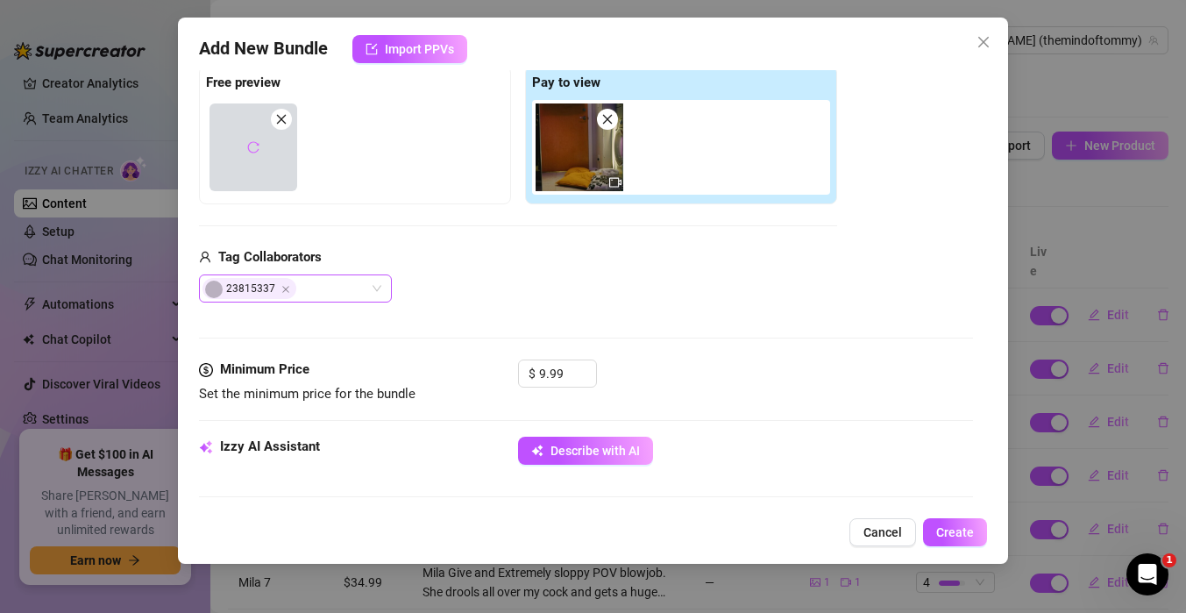
click at [316, 295] on div "23815337" at bounding box center [285, 288] width 167 height 25
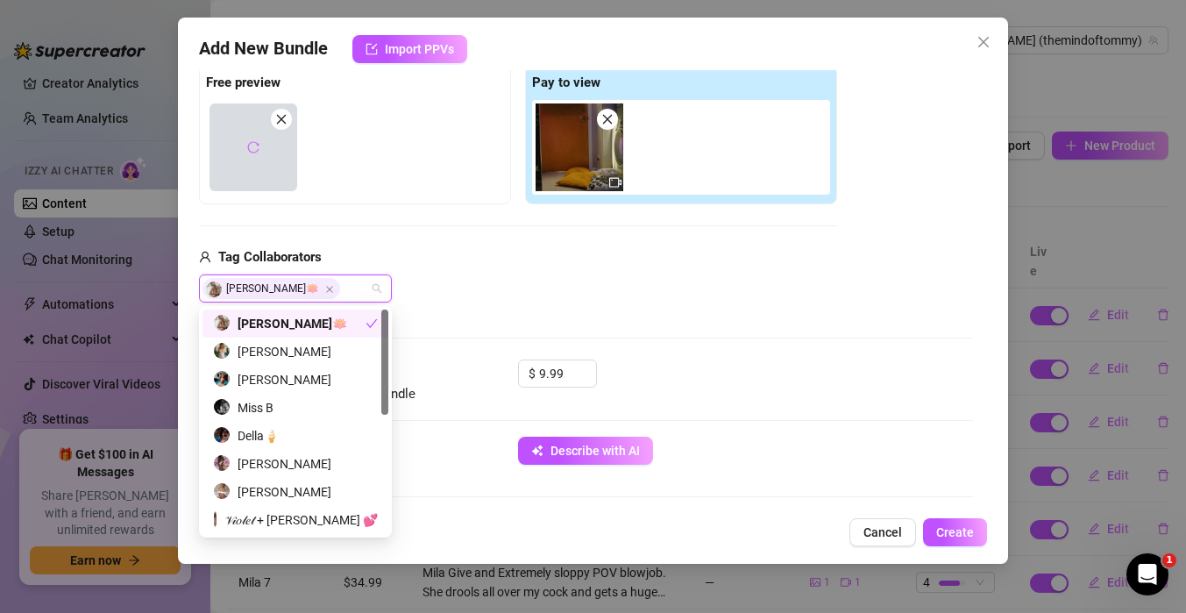
click at [451, 310] on div "Media Add Media from Vault Free preview Pay to view Tag Collaborators [PERSON_N…" at bounding box center [586, 174] width 774 height 370
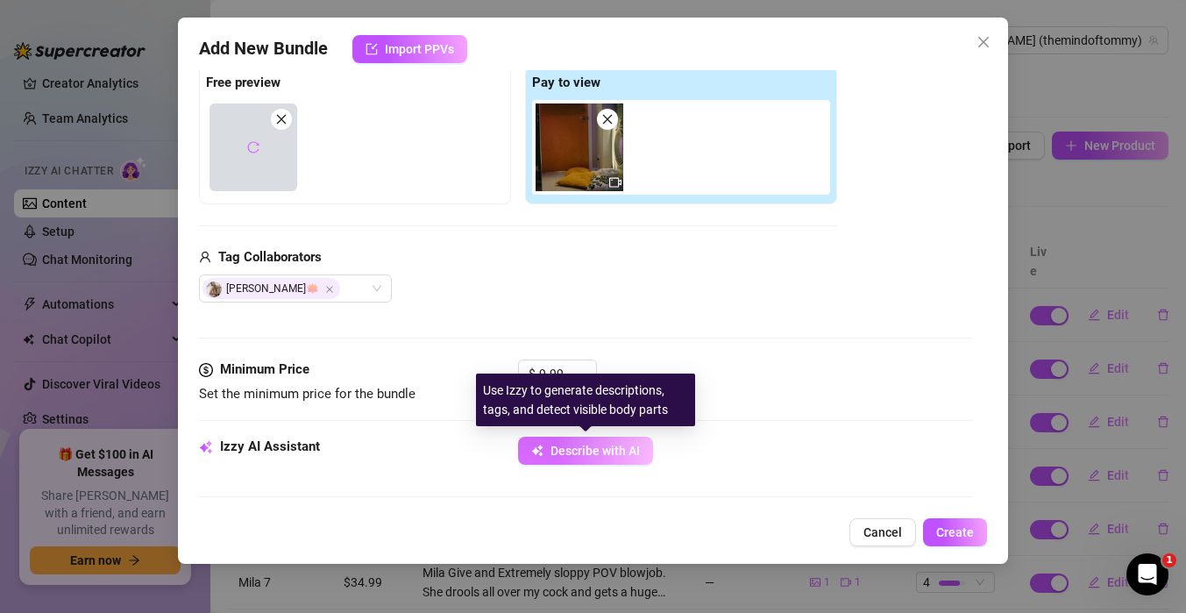
click at [564, 460] on button "Describe with AI" at bounding box center [585, 451] width 135 height 28
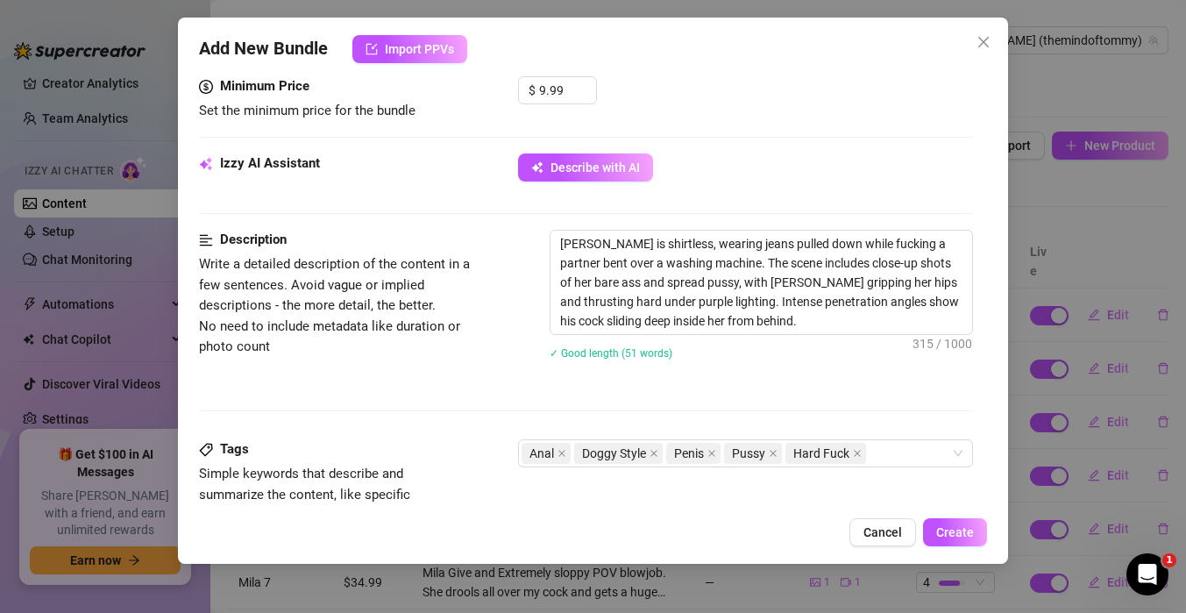
scroll to position [626, 0]
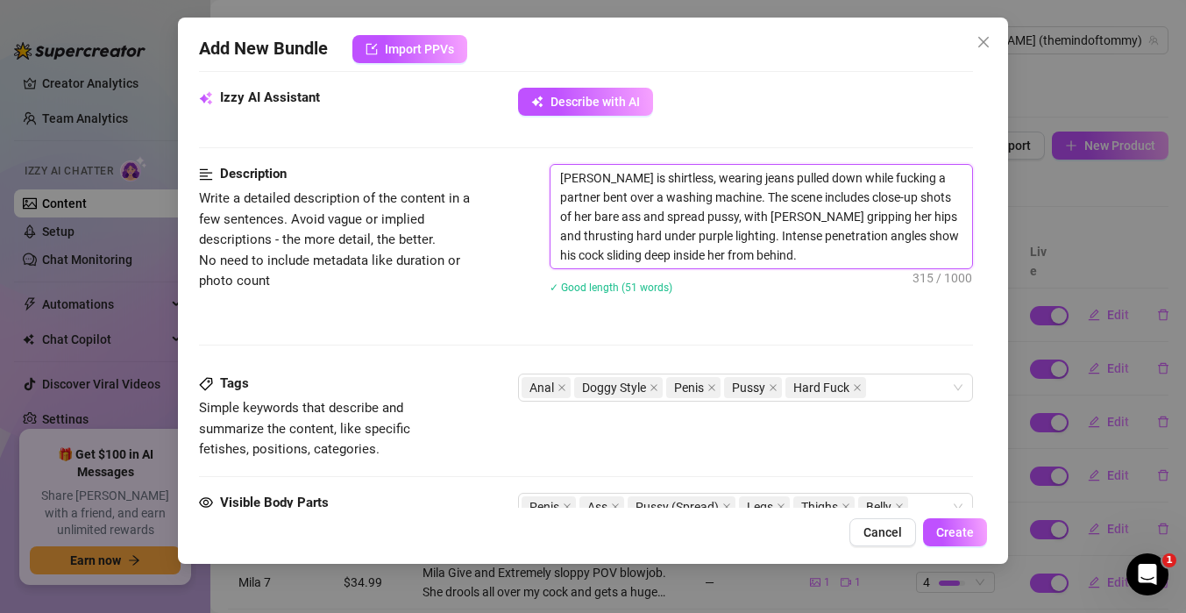
drag, startPoint x: 891, startPoint y: 181, endPoint x: 944, endPoint y: 181, distance: 53.5
click at [944, 181] on textarea "[PERSON_NAME] is shirtless, wearing jeans pulled down while fucking a partner b…" at bounding box center [761, 216] width 422 height 103
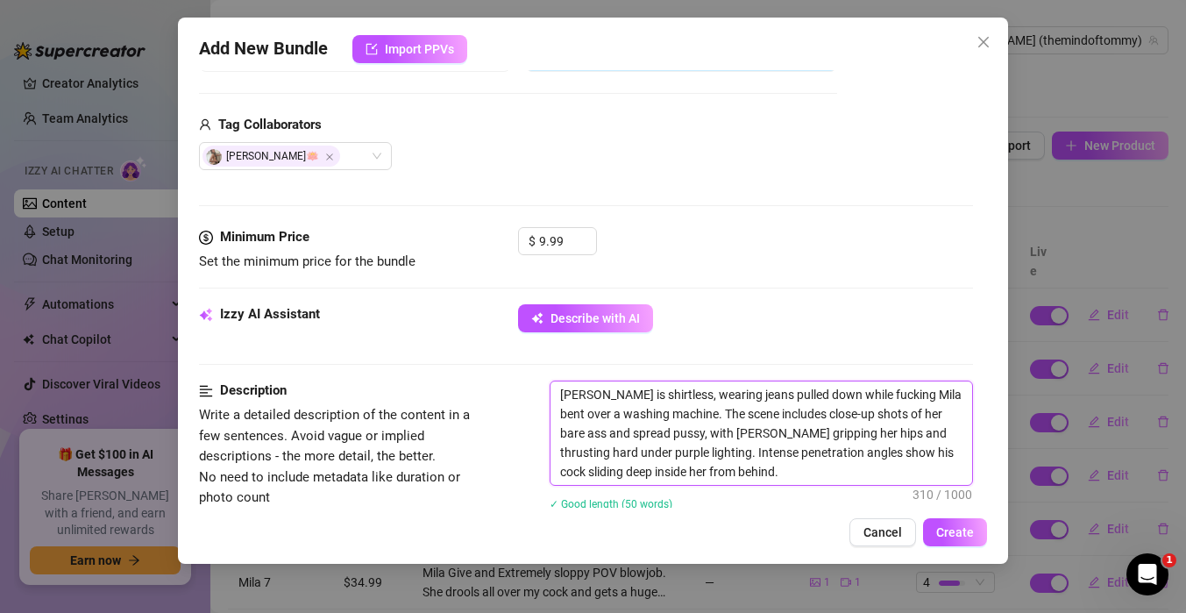
scroll to position [688, 0]
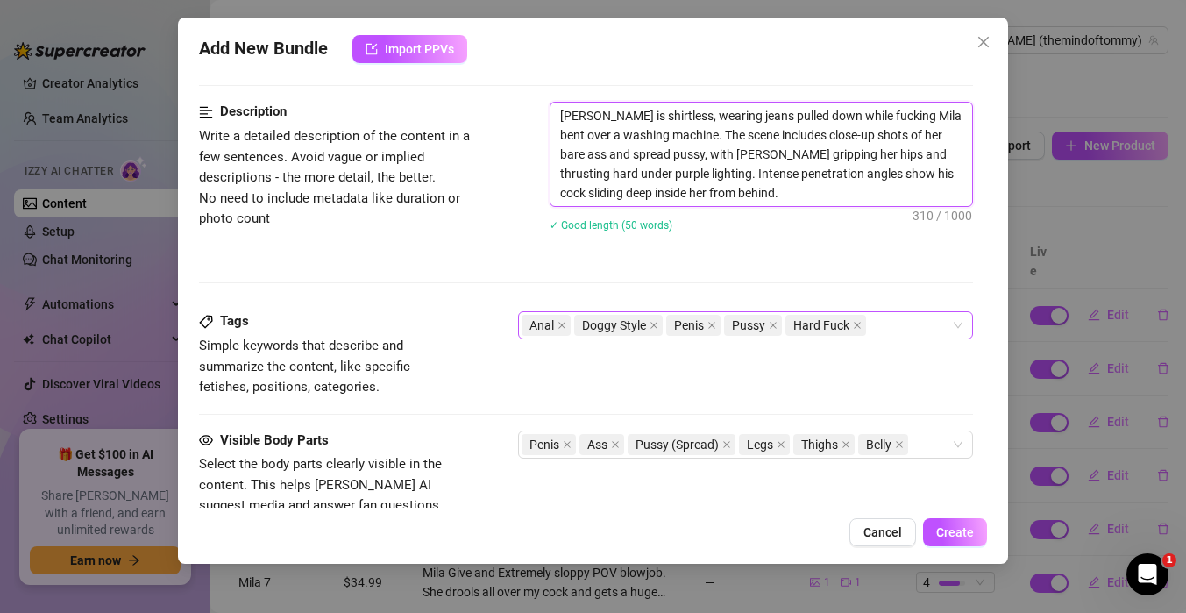
click at [887, 334] on div "Anal Doggy Style Penis Pussy Hard Fuck" at bounding box center [736, 325] width 429 height 25
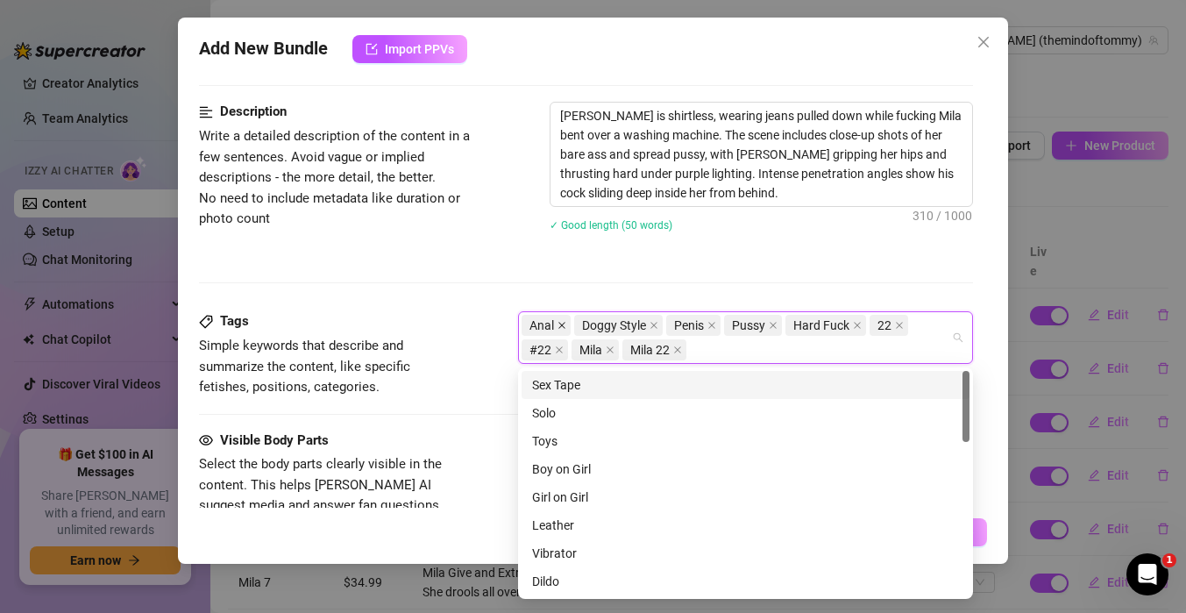
click at [564, 323] on icon "close" at bounding box center [561, 326] width 7 height 7
click at [422, 270] on div "Description Write a detailed description of the content in a few sentences. Avo…" at bounding box center [586, 206] width 774 height 209
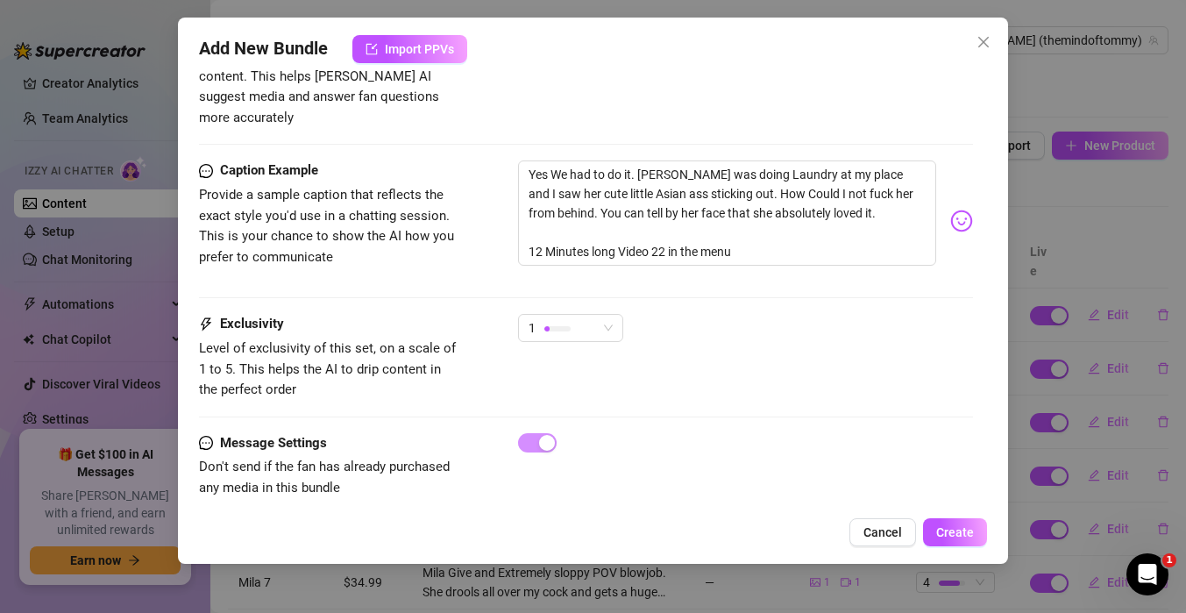
scroll to position [1099, 0]
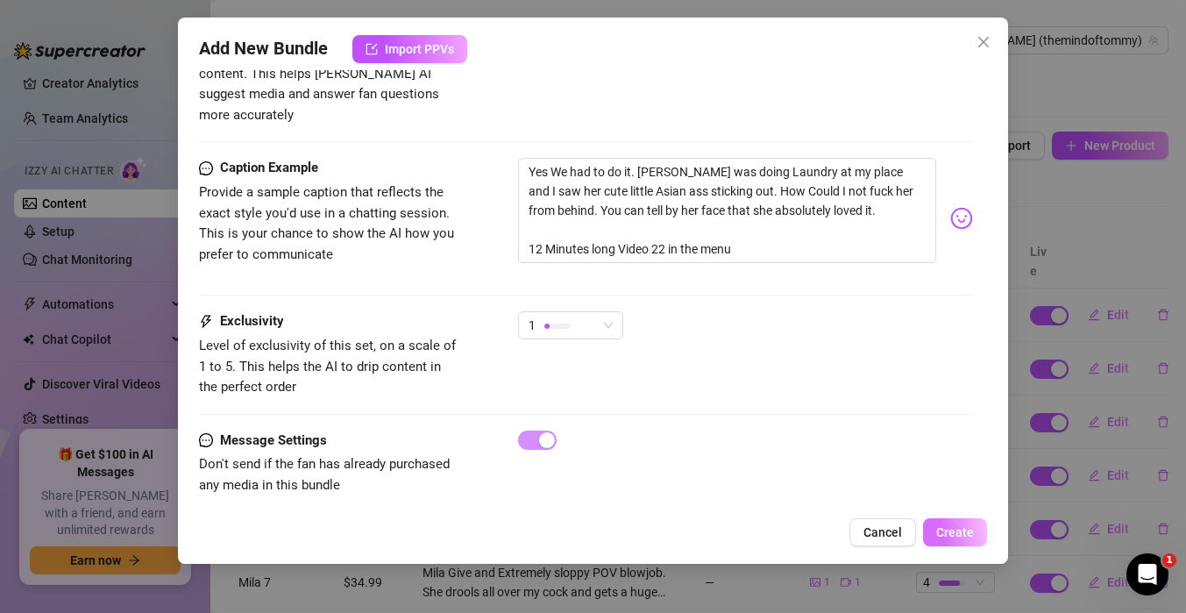
click at [956, 536] on span "Create" at bounding box center [955, 532] width 38 height 14
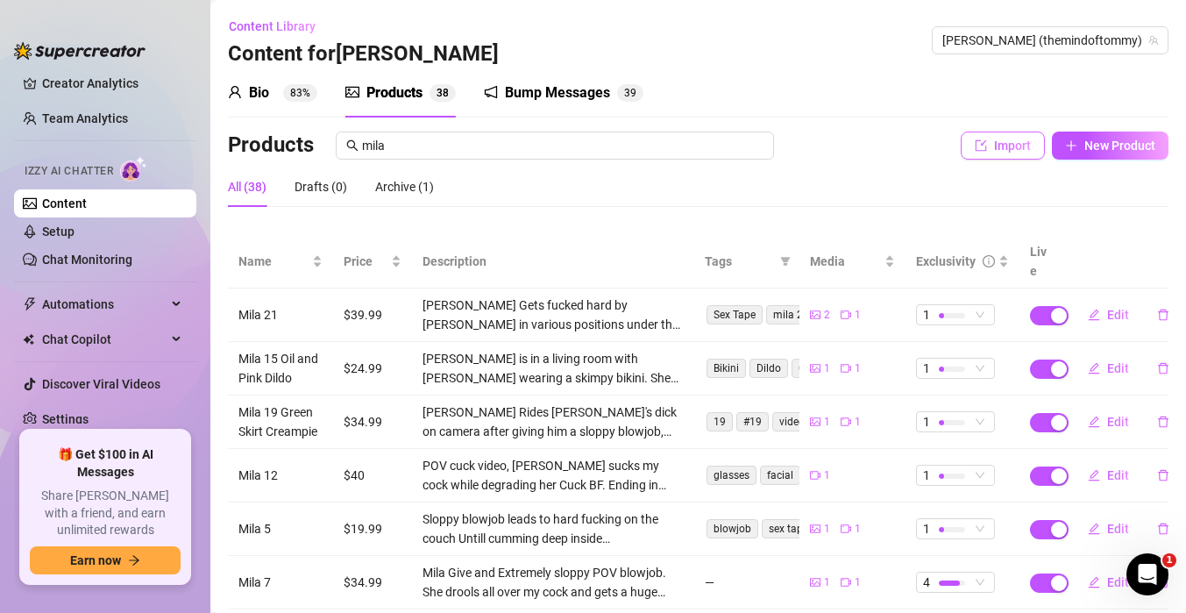
click at [994, 141] on span "Import" at bounding box center [1012, 145] width 37 height 14
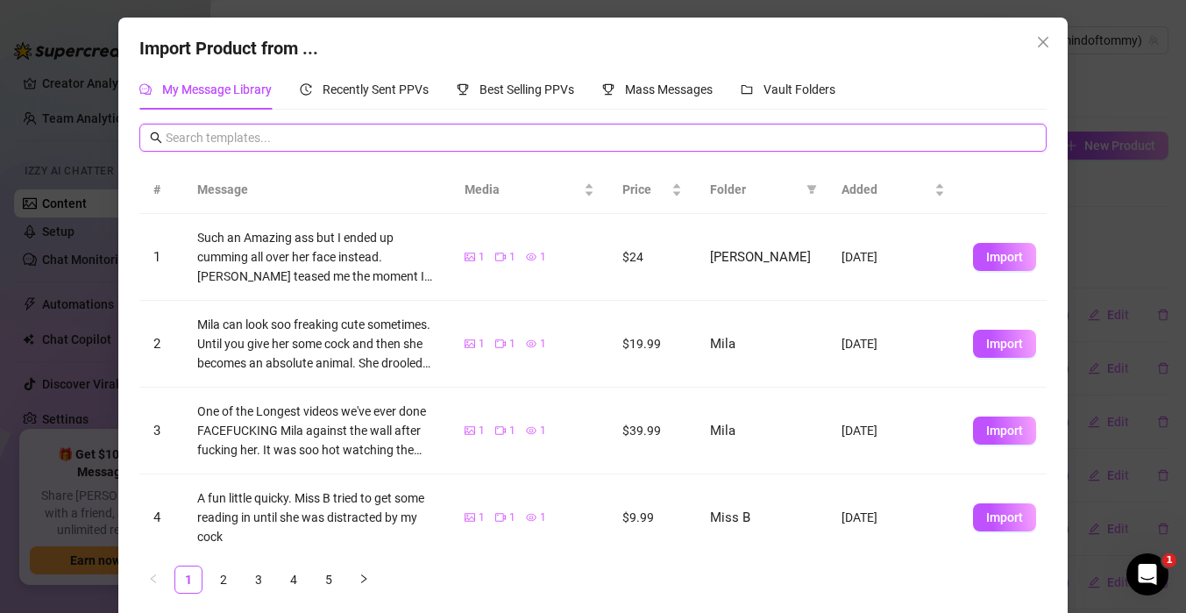
click at [637, 139] on input "text" at bounding box center [601, 137] width 870 height 19
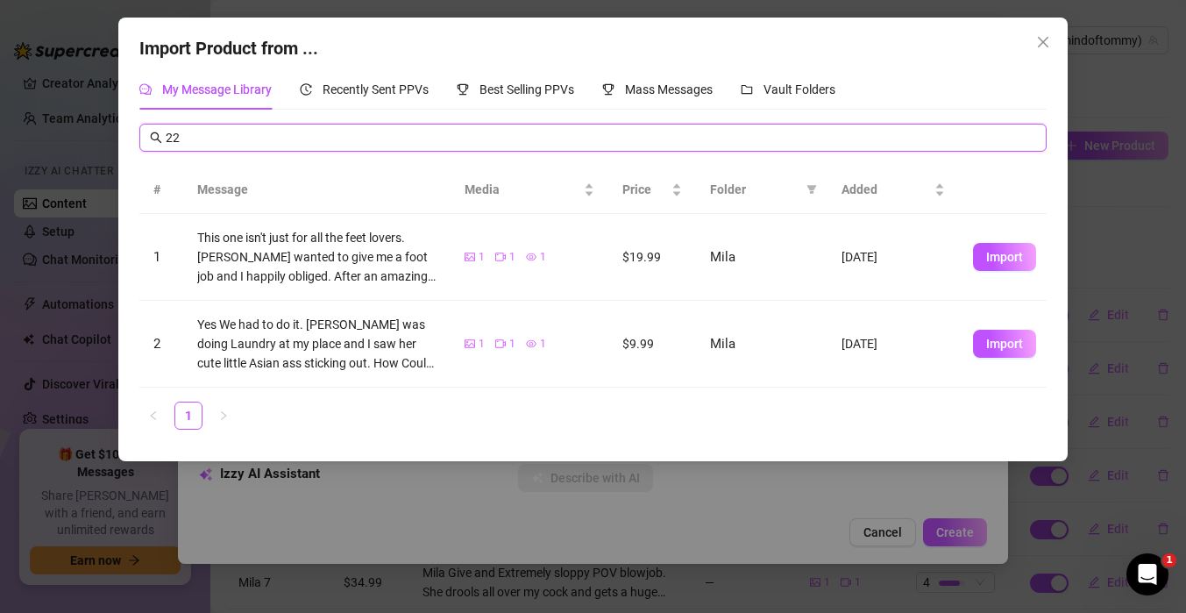
drag, startPoint x: 267, startPoint y: 137, endPoint x: 118, endPoint y: 119, distance: 150.0
click at [118, 119] on div "Import Product from ... My Message Library Recently Sent PPVs Best Selling PPVs…" at bounding box center [592, 240] width 948 height 444
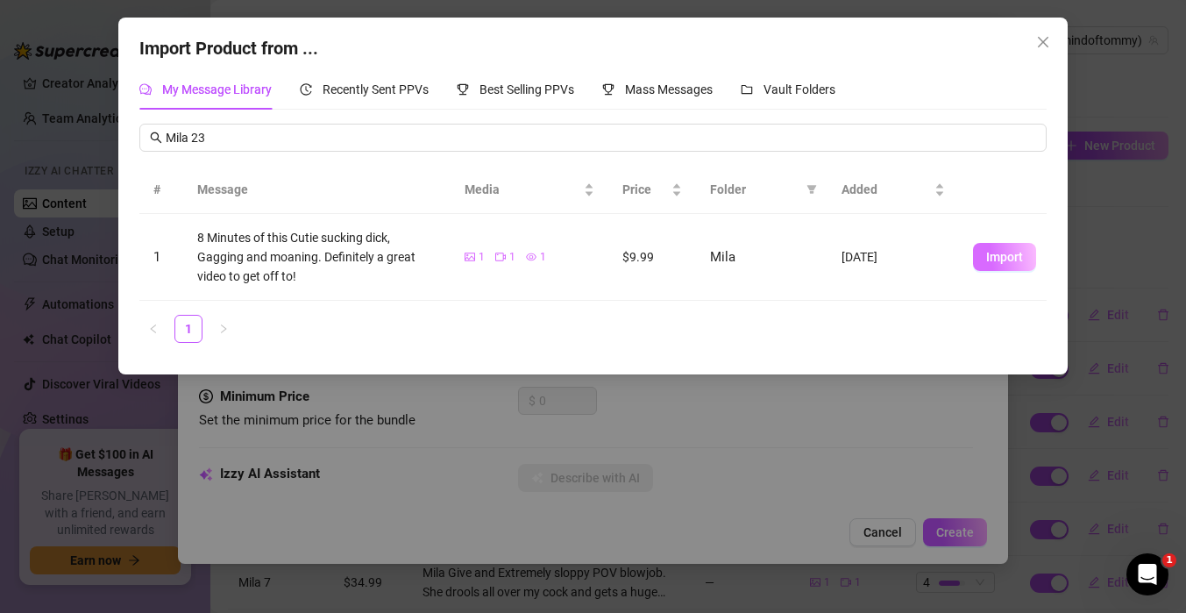
click at [1005, 251] on span "Import" at bounding box center [1004, 257] width 37 height 14
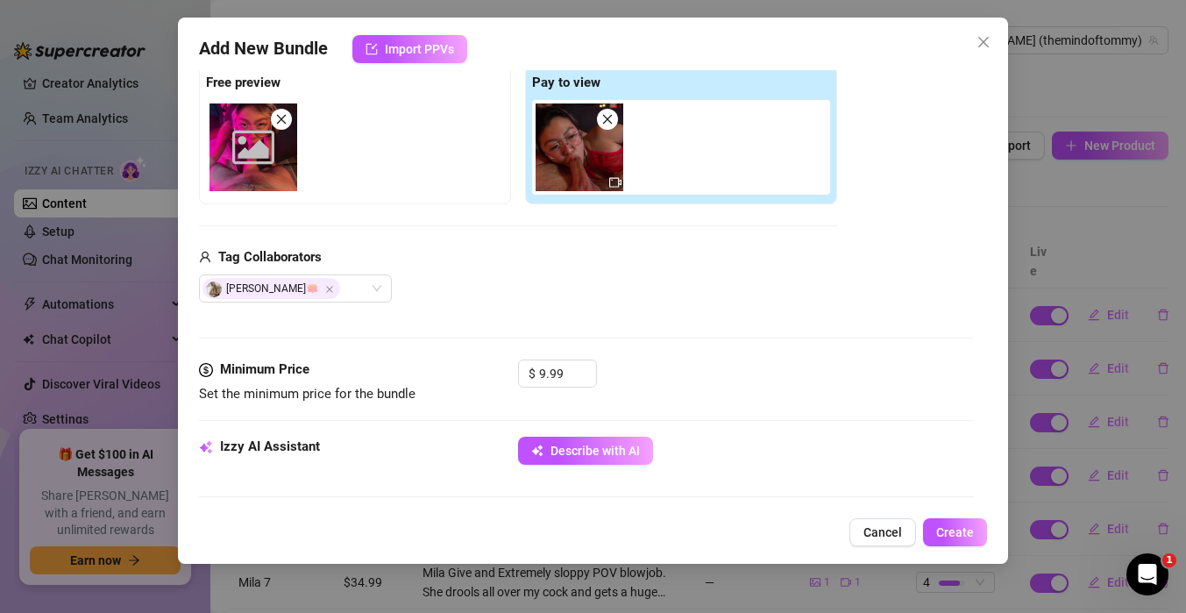
scroll to position [333, 0]
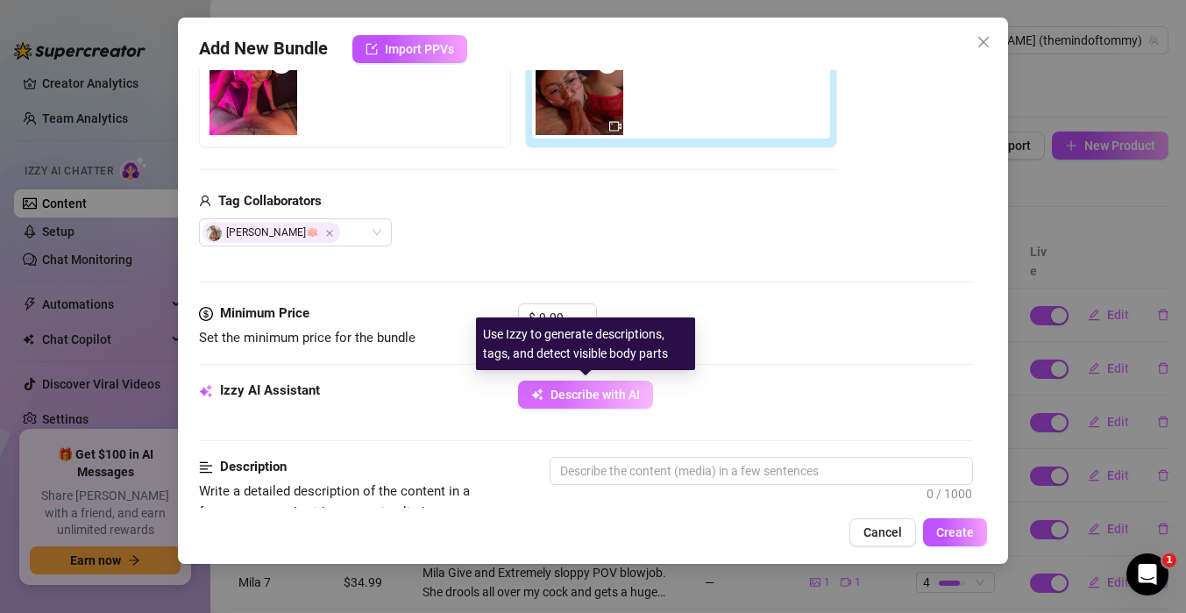
click at [556, 399] on span "Describe with AI" at bounding box center [594, 394] width 89 height 14
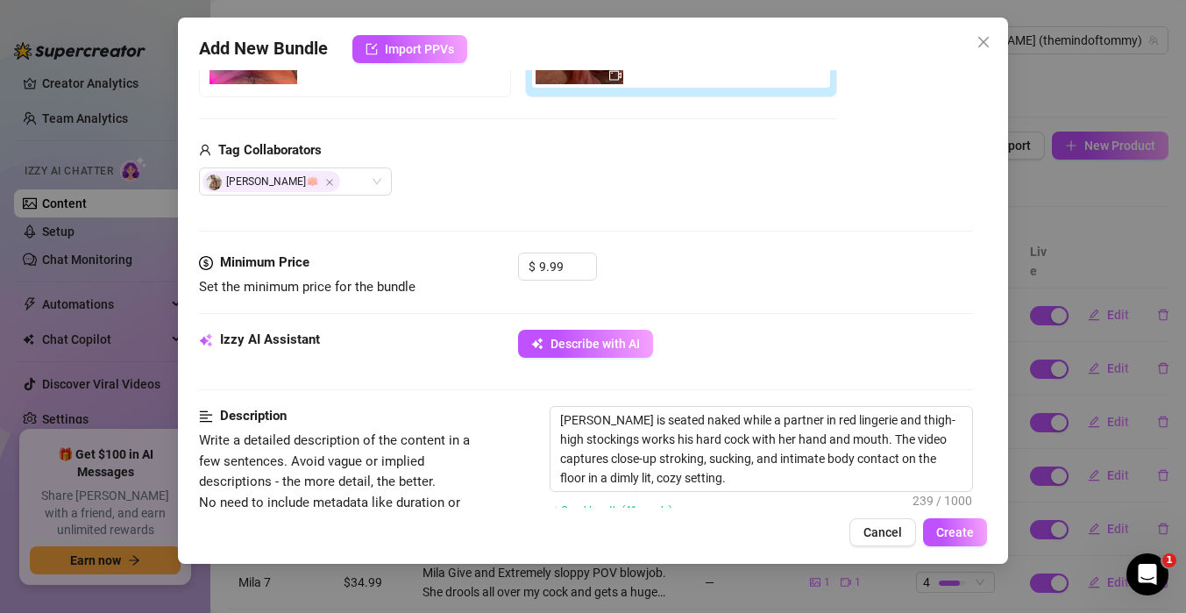
scroll to position [391, 0]
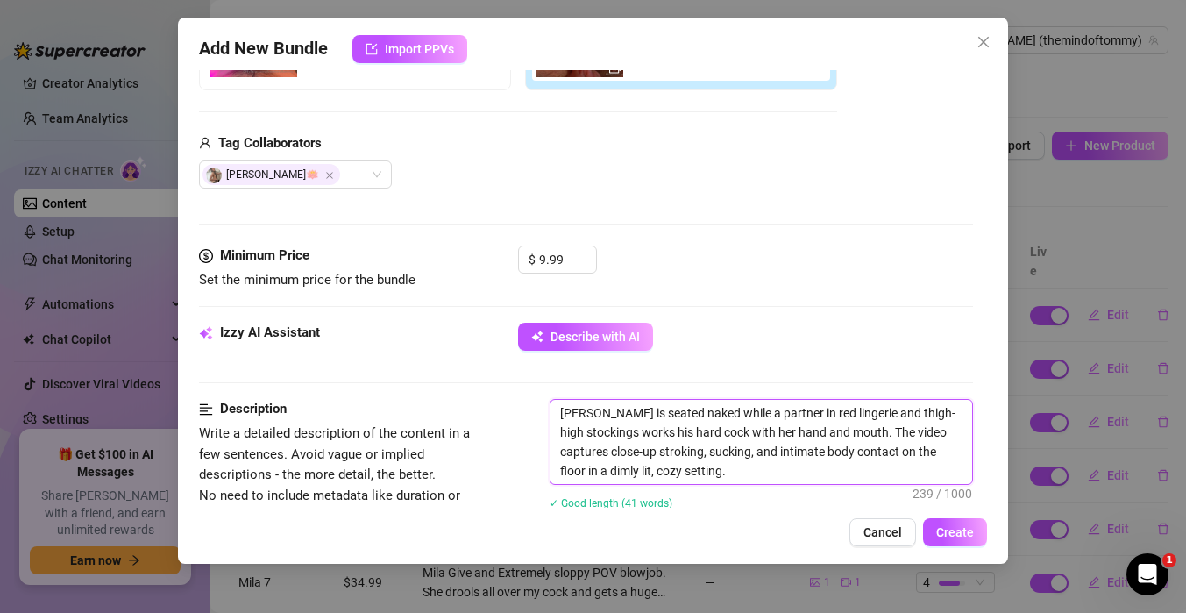
drag, startPoint x: 736, startPoint y: 409, endPoint x: 749, endPoint y: 409, distance: 12.3
click at [749, 409] on textarea "[PERSON_NAME] is seated naked while a partner in red lingerie and thigh-high st…" at bounding box center [761, 442] width 422 height 84
drag, startPoint x: 775, startPoint y: 412, endPoint x: 728, endPoint y: 412, distance: 46.5
click at [729, 412] on textarea "[PERSON_NAME] is seated naked while a partner in red lingerie and thigh-high st…" at bounding box center [761, 442] width 422 height 84
click at [728, 412] on textarea "[PERSON_NAME] is seated naked while a partner in red lingerie and thigh-high st…" at bounding box center [761, 442] width 422 height 84
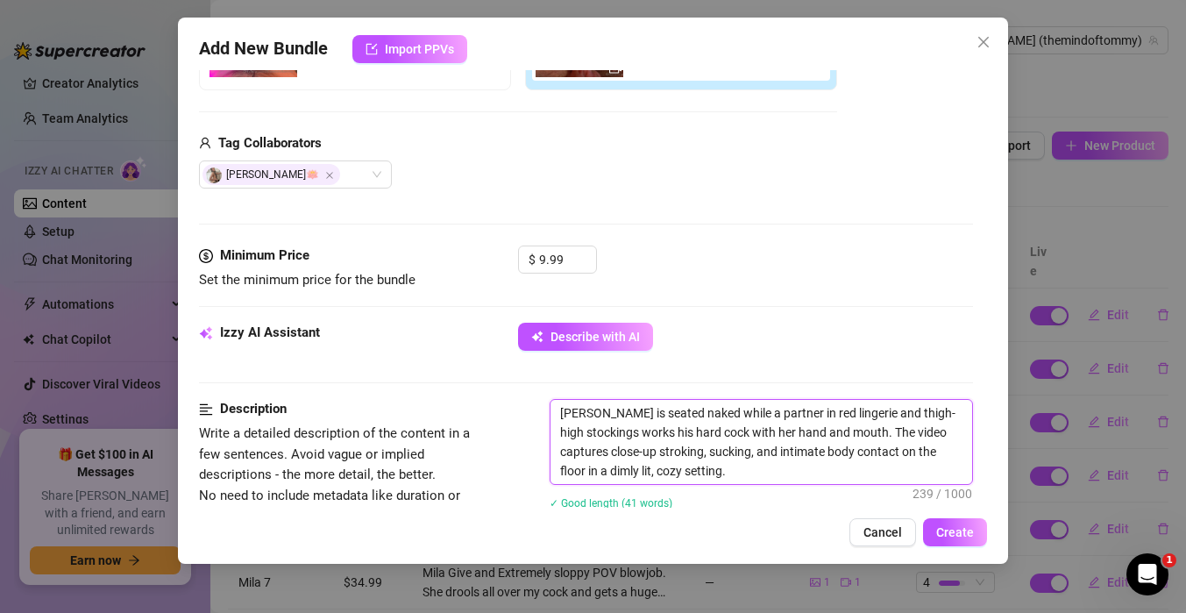
drag, startPoint x: 773, startPoint y: 409, endPoint x: 727, endPoint y: 408, distance: 46.5
click at [727, 408] on textarea "[PERSON_NAME] is seated naked while a partner in red lingerie and thigh-high st…" at bounding box center [761, 442] width 422 height 84
drag, startPoint x: 850, startPoint y: 410, endPoint x: 995, endPoint y: 407, distance: 144.7
click at [995, 407] on div "Add New Bundle Import PPVs Account [PERSON_NAME] (@themindoftommy) Name Name is…" at bounding box center [593, 291] width 830 height 546
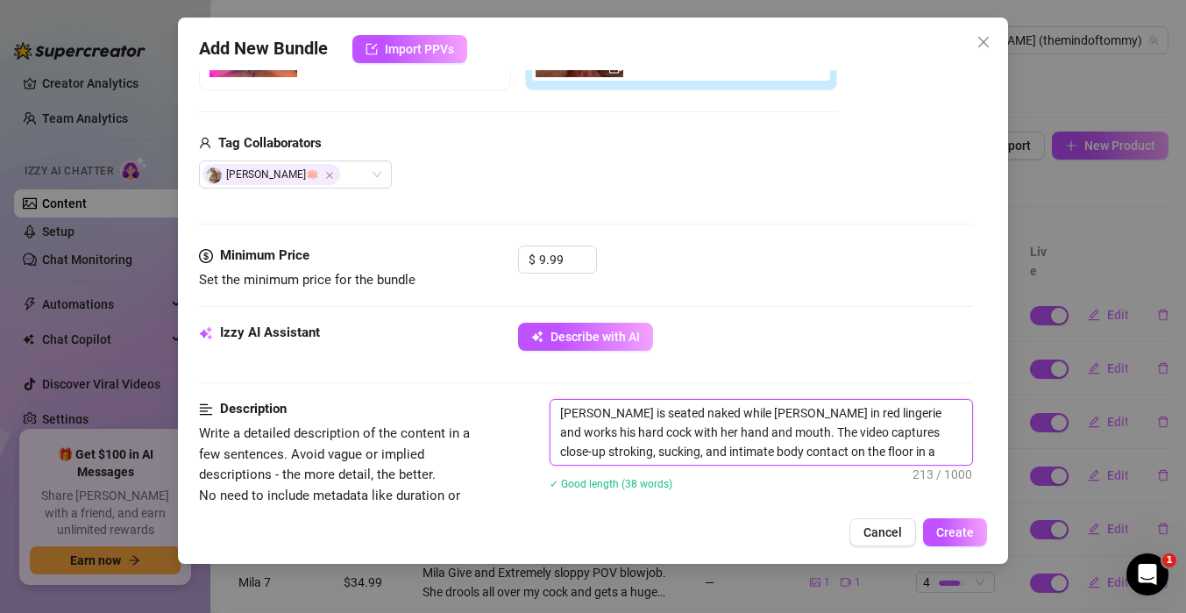
drag, startPoint x: 767, startPoint y: 451, endPoint x: 743, endPoint y: 451, distance: 23.7
click at [743, 451] on textarea "[PERSON_NAME] is seated naked while [PERSON_NAME] in red lingerie and works his…" at bounding box center [761, 432] width 422 height 65
click at [764, 298] on div "Minimum Price Set the minimum price for the bundle $ 9.99" at bounding box center [586, 283] width 774 height 77
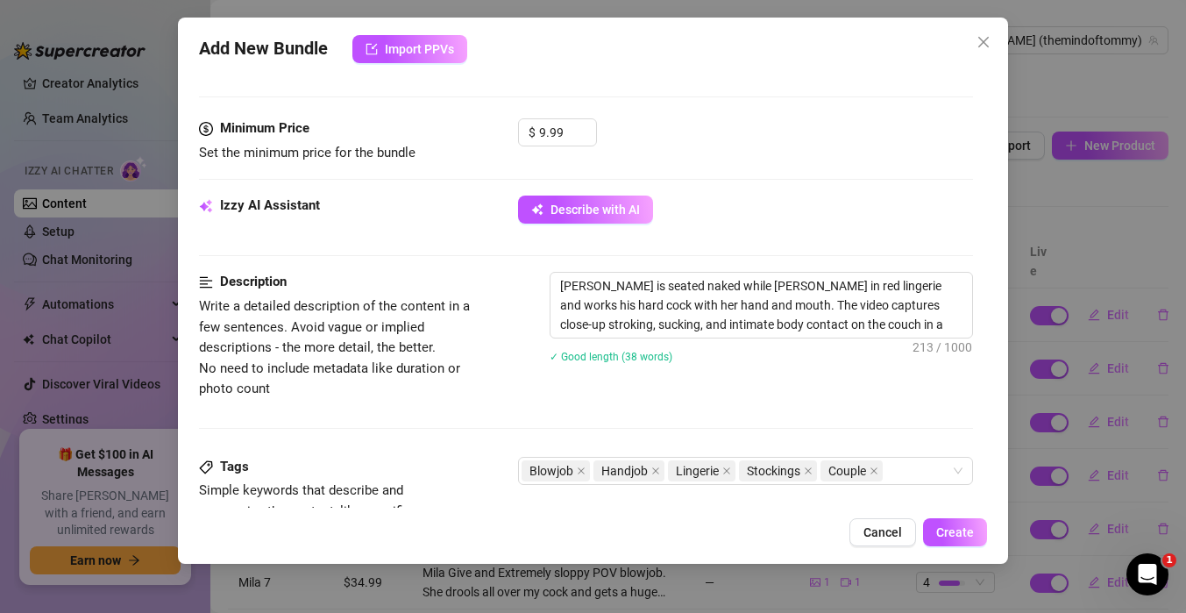
scroll to position [665, 0]
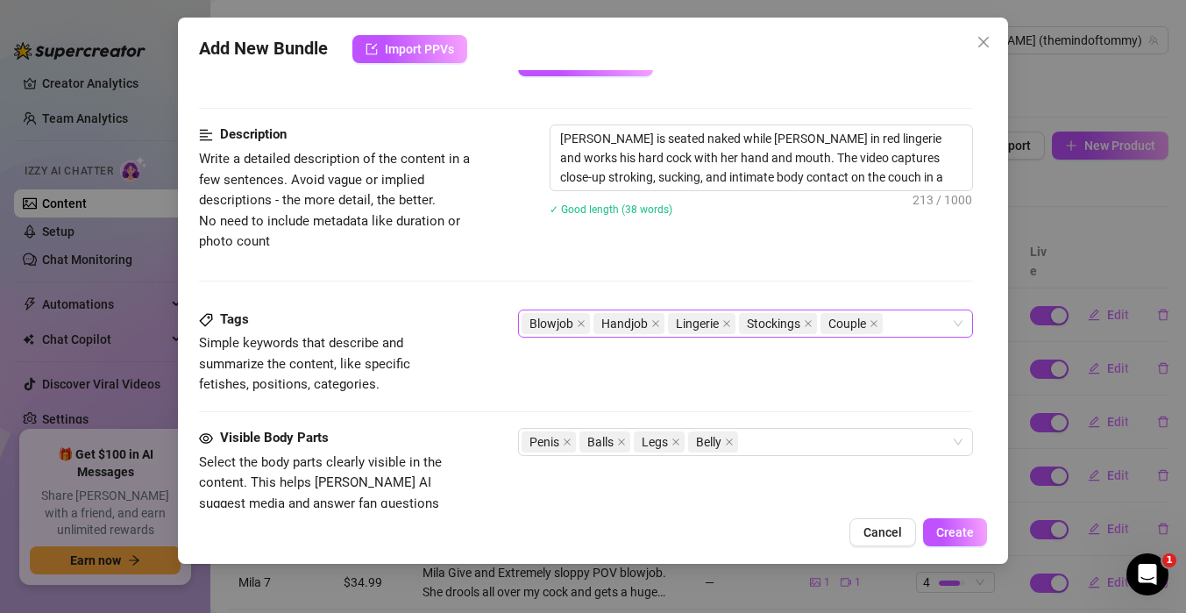
click at [905, 325] on div "Blowjob Handjob Lingerie Stockings Couple" at bounding box center [736, 323] width 429 height 25
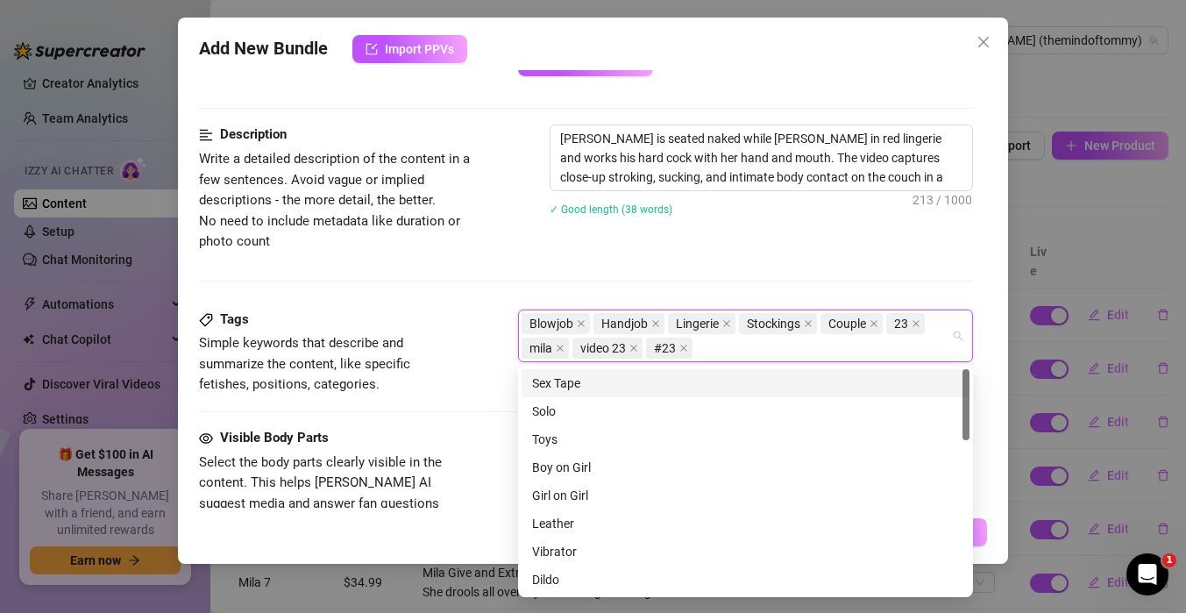
click at [508, 275] on div "Description Write a detailed description of the content in a few sentences. Avo…" at bounding box center [586, 216] width 774 height 184
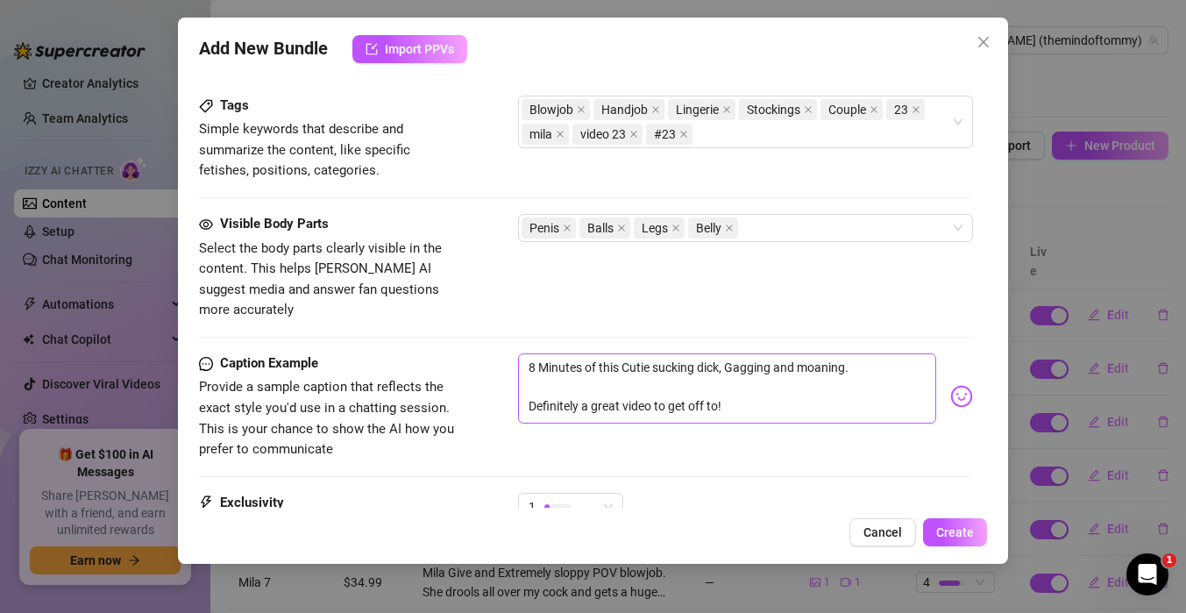
scroll to position [892, 0]
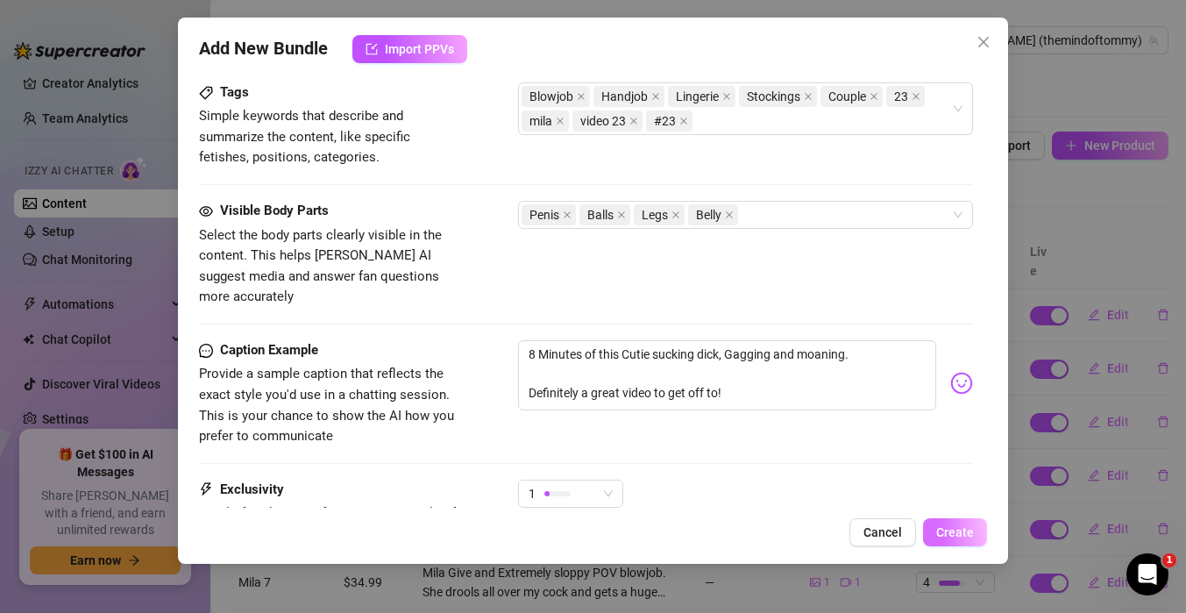
click at [957, 526] on span "Create" at bounding box center [955, 532] width 38 height 14
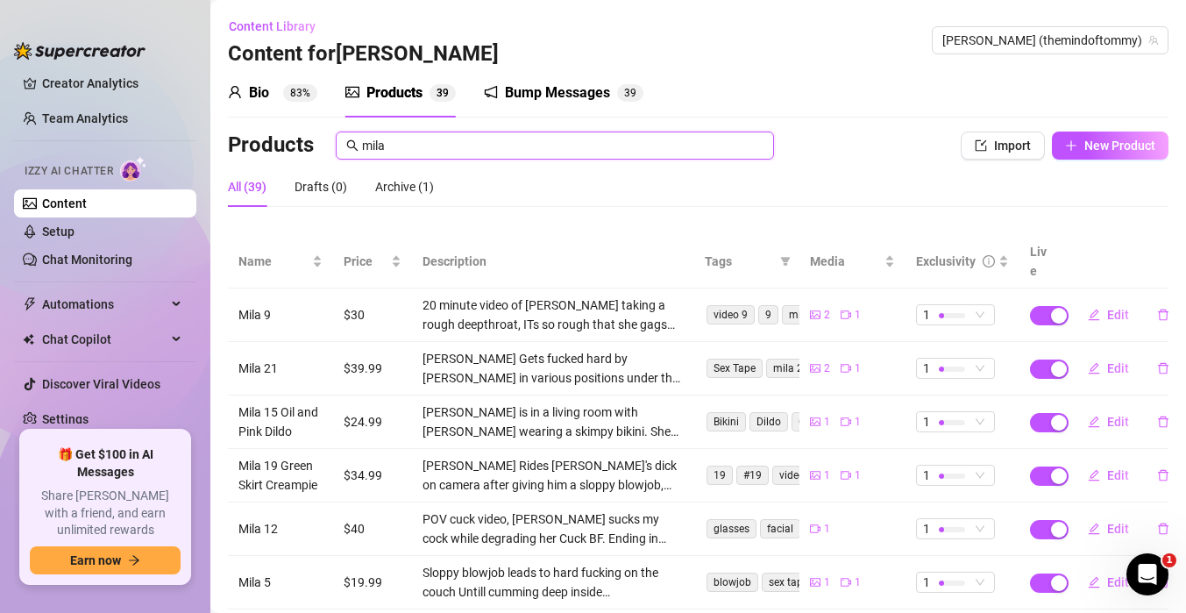
click at [582, 142] on input "mila" at bounding box center [562, 145] width 401 height 19
click at [1028, 153] on button "Import" at bounding box center [1003, 145] width 84 height 28
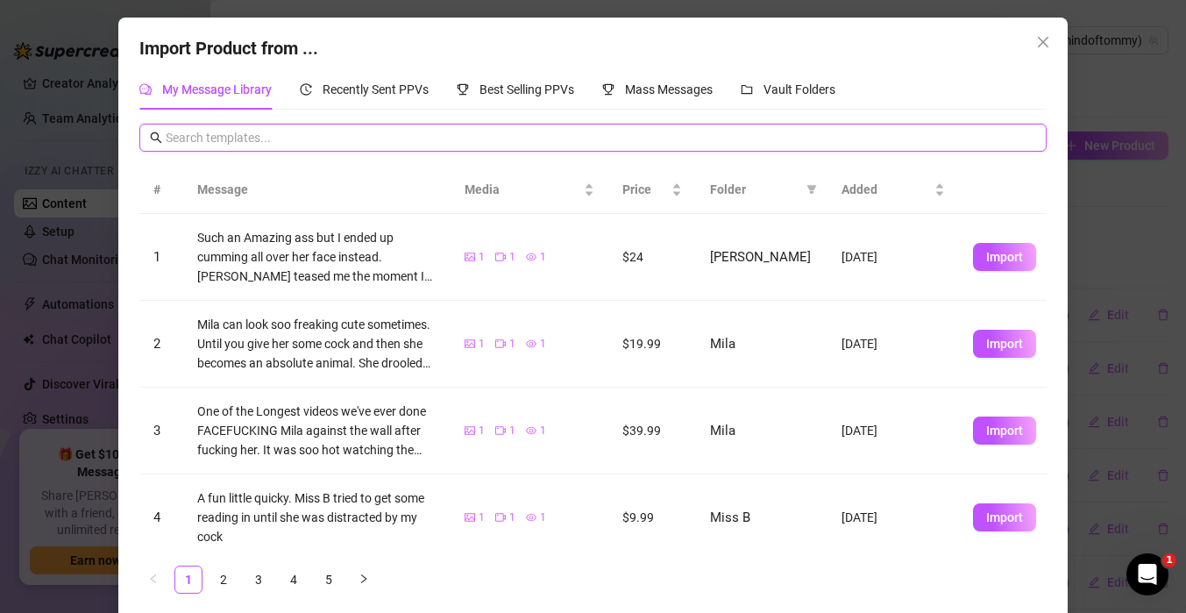
click at [474, 142] on input "text" at bounding box center [601, 137] width 870 height 19
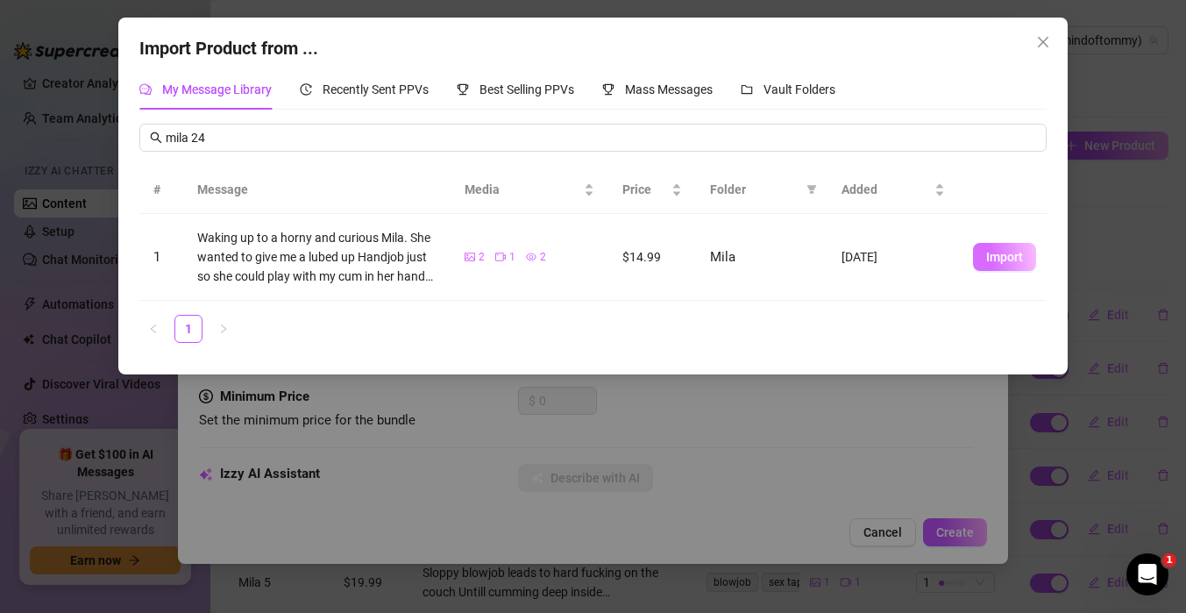
click at [992, 255] on span "Import" at bounding box center [1004, 257] width 37 height 14
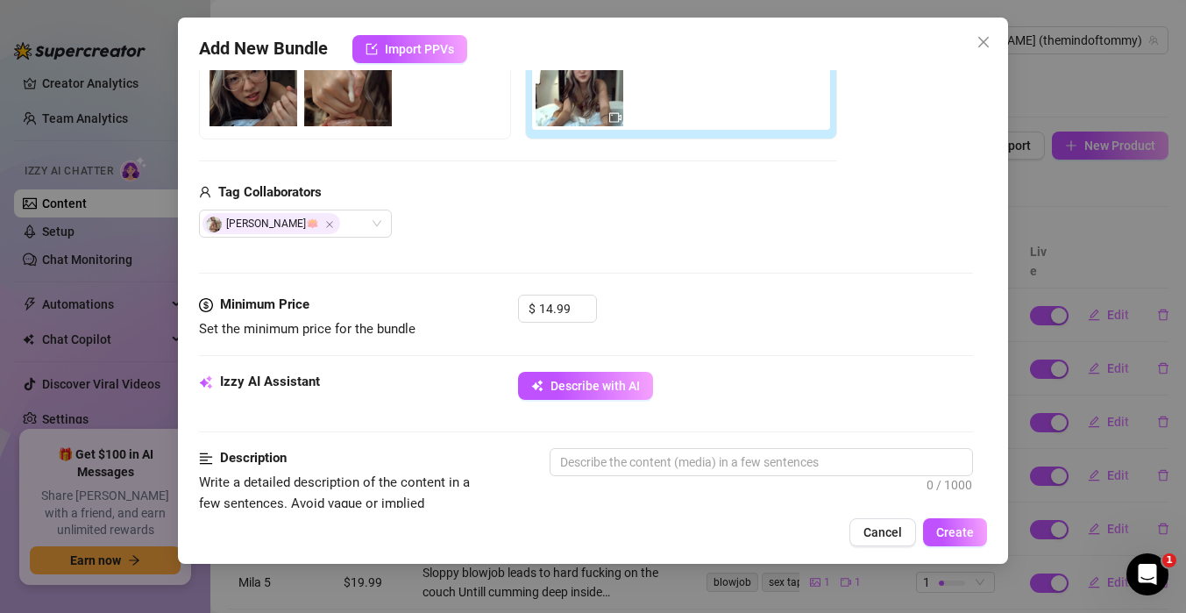
scroll to position [346, 0]
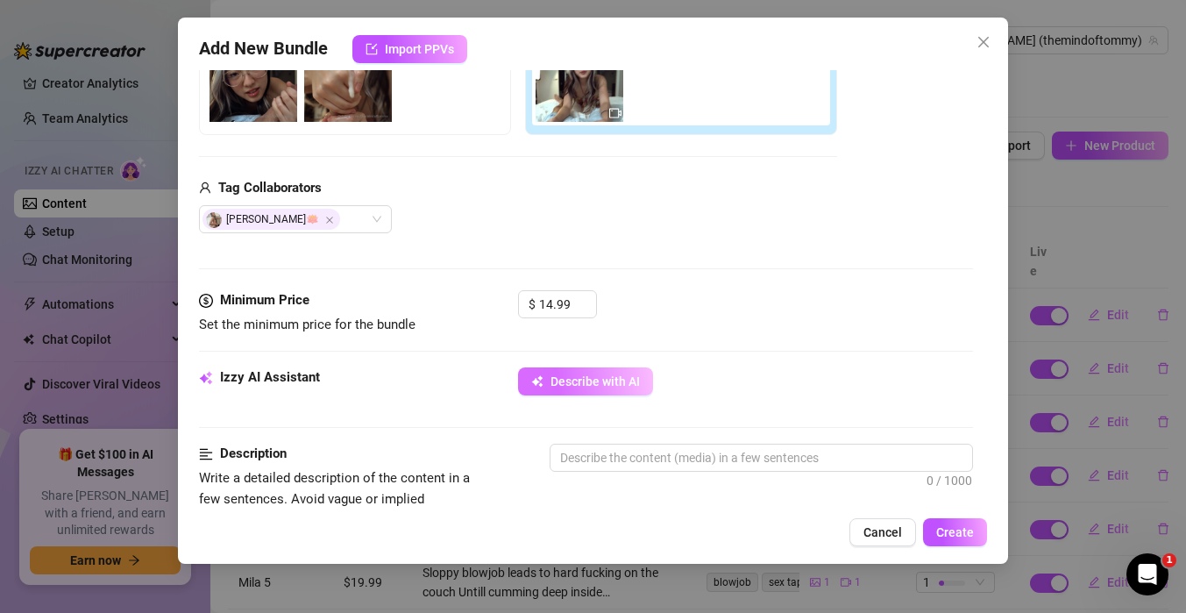
click at [601, 387] on span "Describe with AI" at bounding box center [594, 381] width 89 height 14
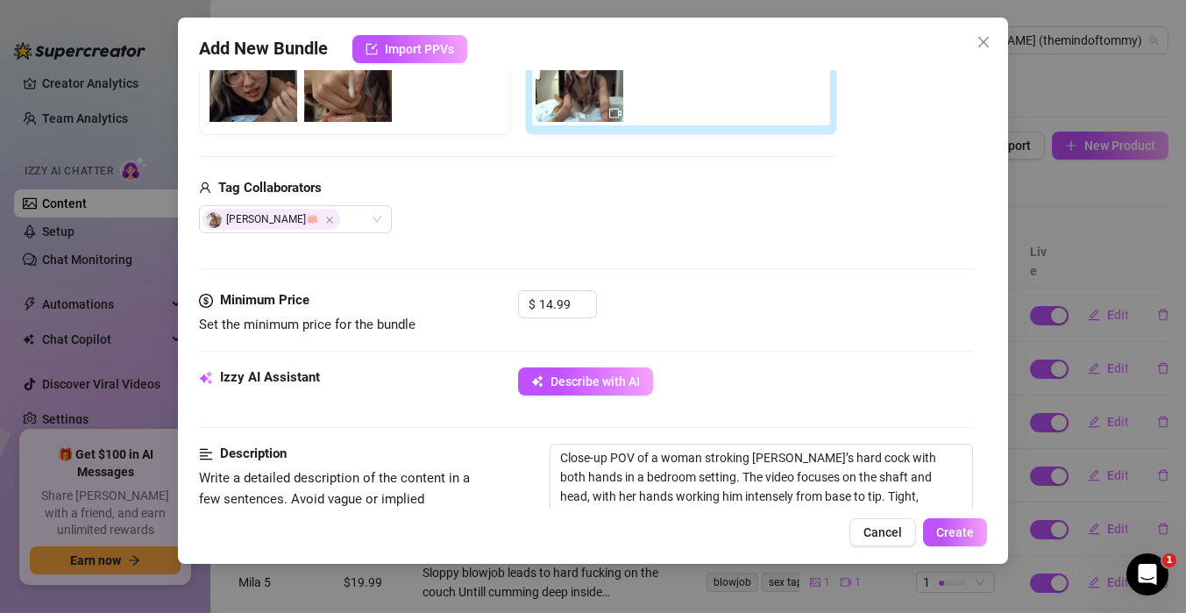
scroll to position [365, 0]
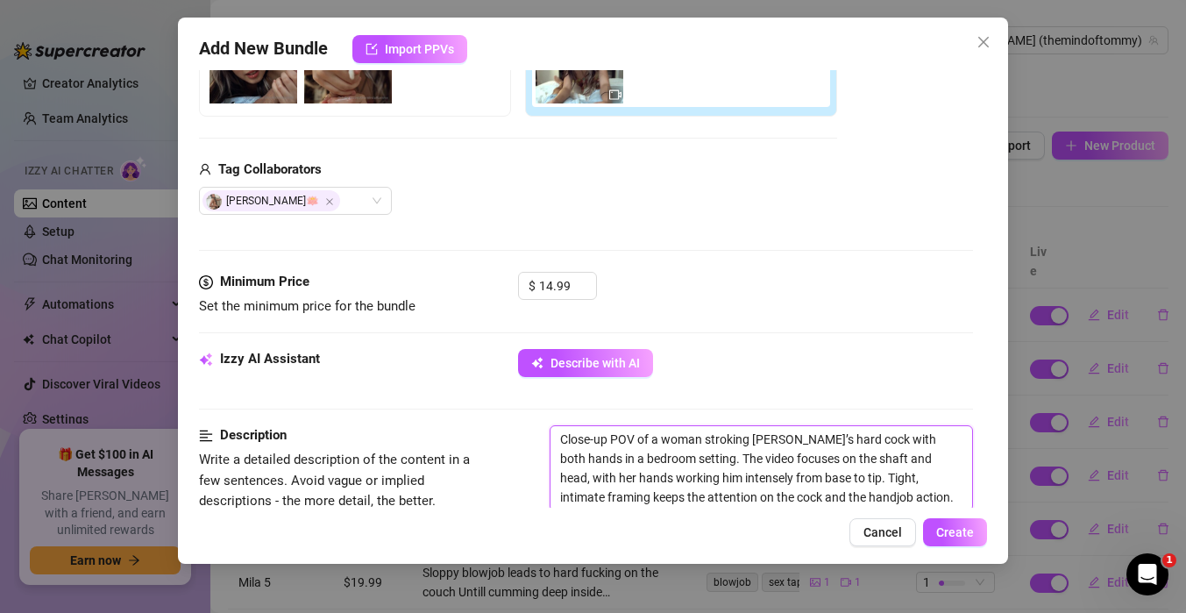
drag, startPoint x: 705, startPoint y: 439, endPoint x: 656, endPoint y: 438, distance: 49.1
click at [656, 438] on textarea "Close-up POV of a woman stroking [PERSON_NAME]’s hard cock with both hands in a…" at bounding box center [761, 468] width 422 height 84
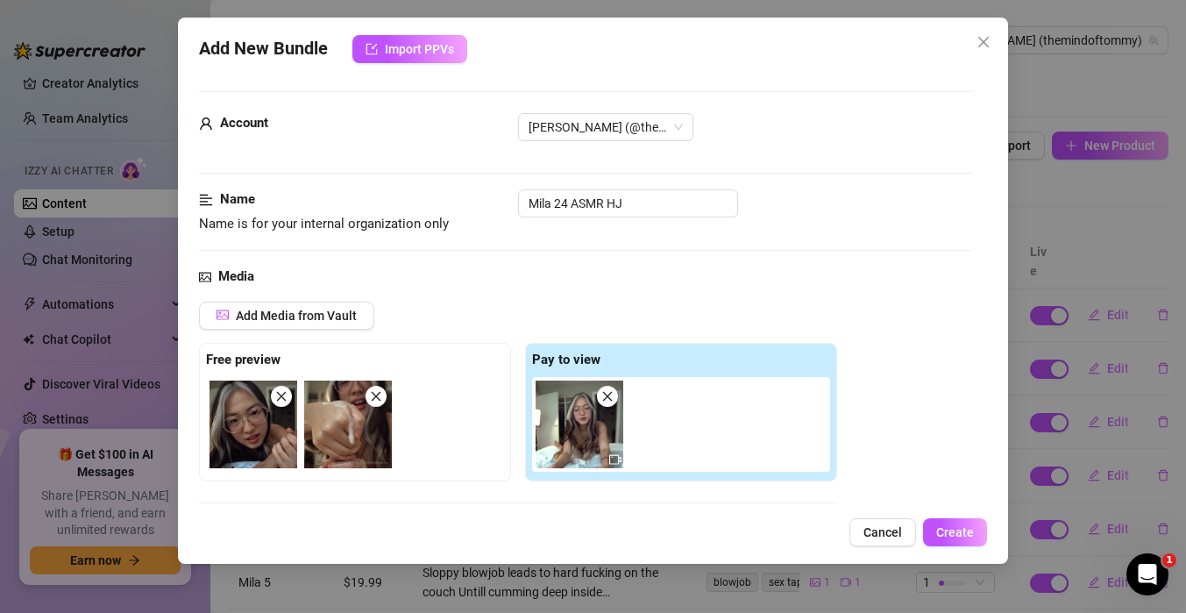
scroll to position [562, 0]
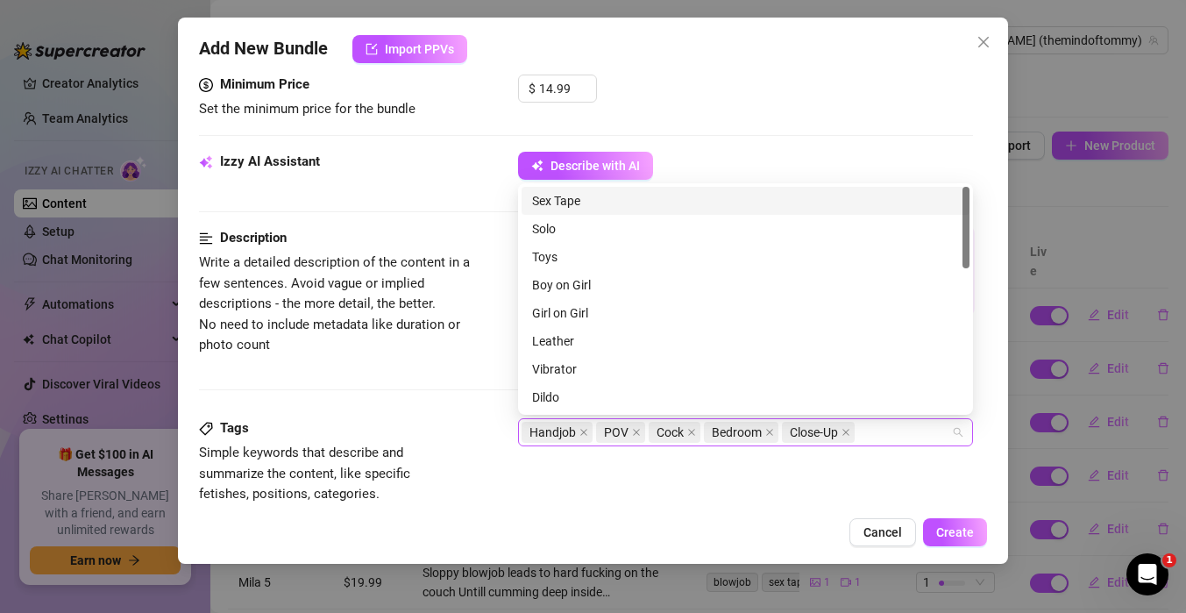
click at [872, 437] on div "Handjob POV Cock Bedroom Close-Up" at bounding box center [736, 432] width 429 height 25
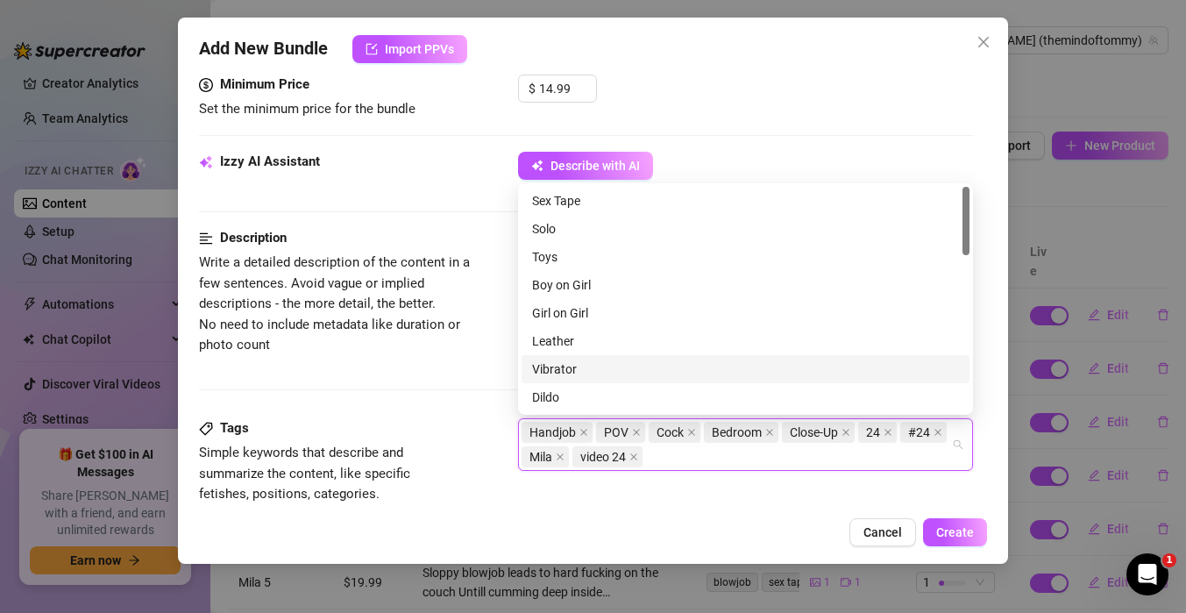
click at [420, 401] on div "Description Write a detailed description of the content in a few sentences. Avo…" at bounding box center [586, 323] width 774 height 190
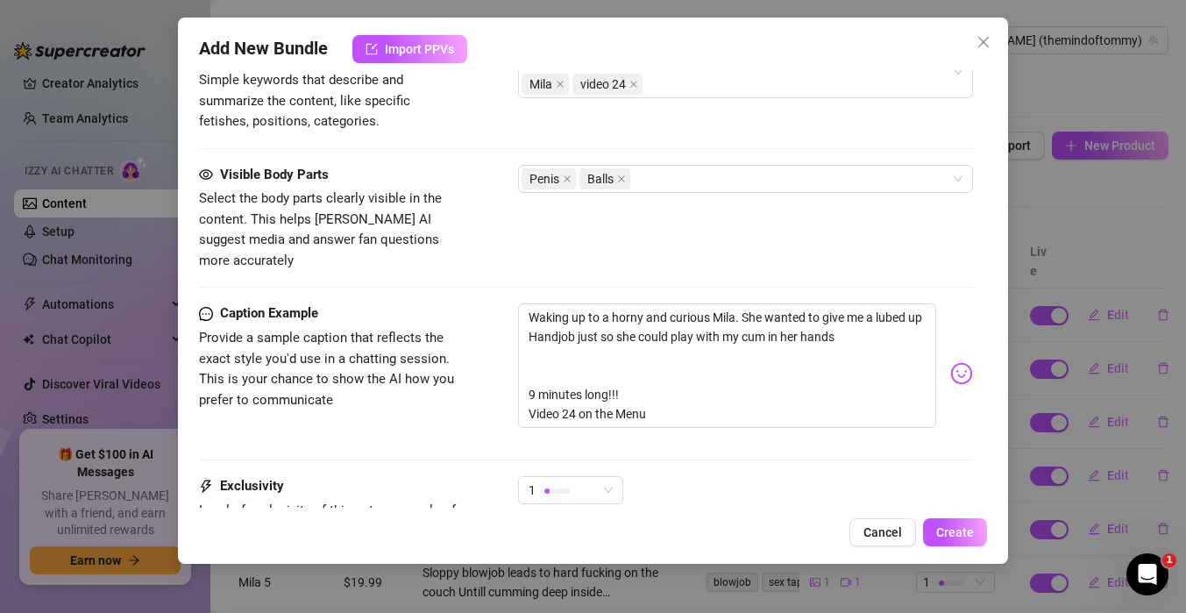
scroll to position [980, 0]
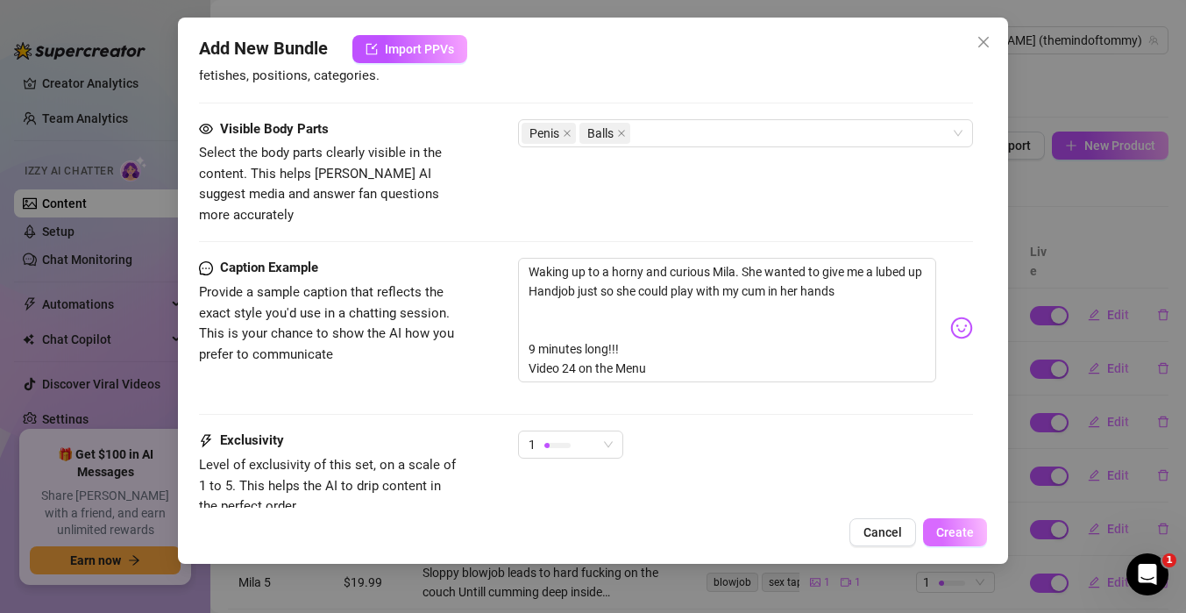
click at [958, 529] on span "Create" at bounding box center [955, 532] width 38 height 14
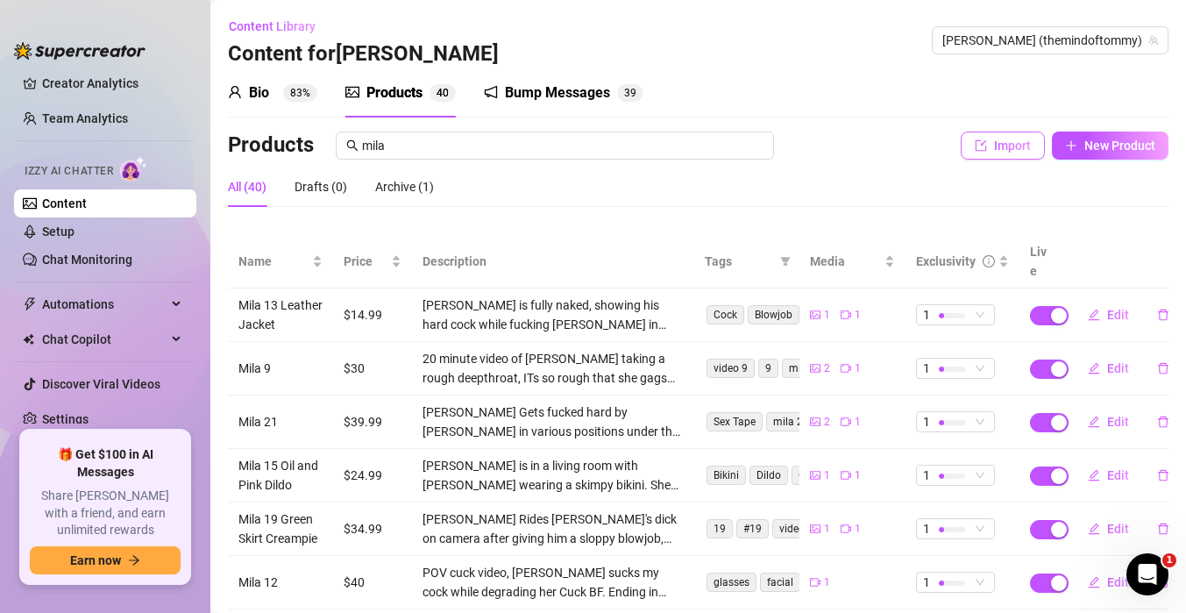
click at [1005, 149] on span "Import" at bounding box center [1012, 145] width 37 height 14
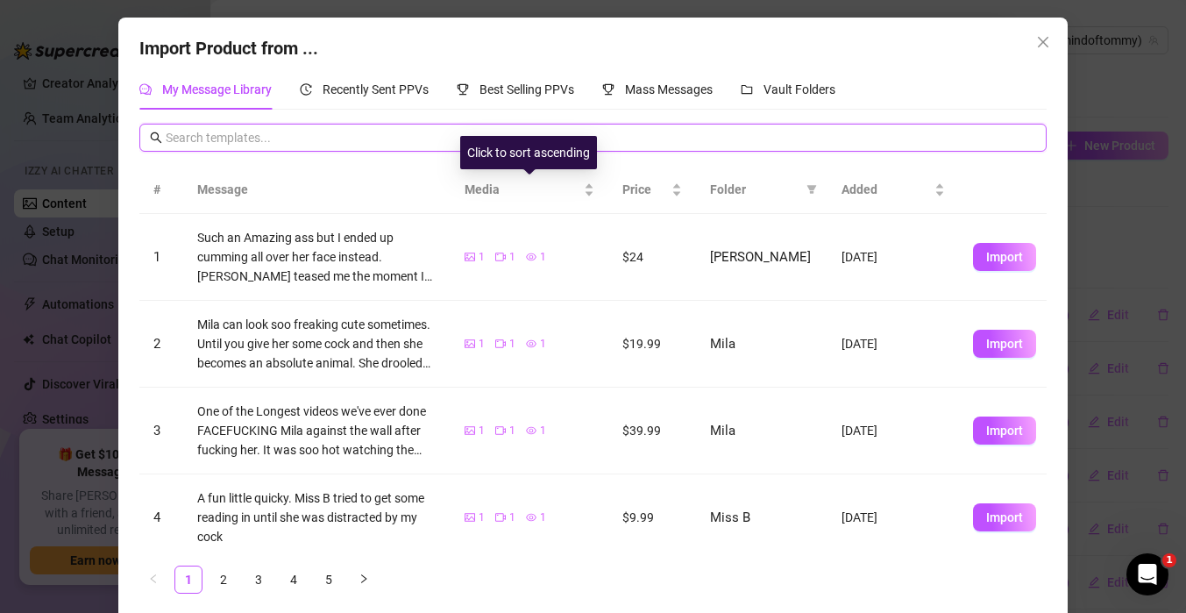
click at [432, 146] on input "text" at bounding box center [601, 137] width 870 height 19
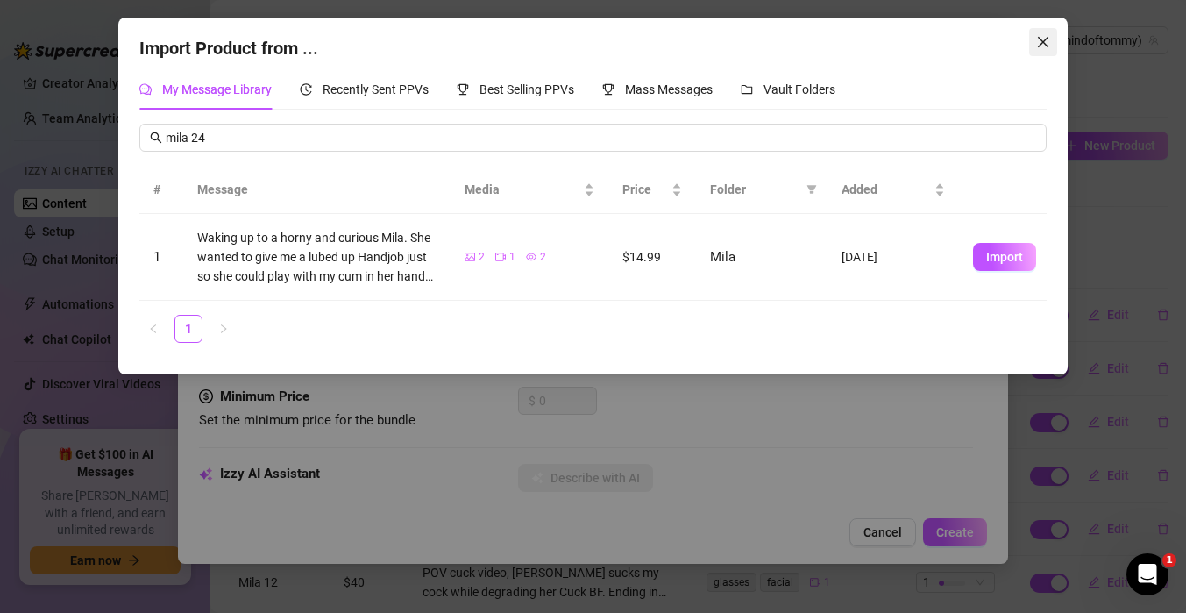
click at [1040, 37] on icon "close" at bounding box center [1043, 42] width 14 height 14
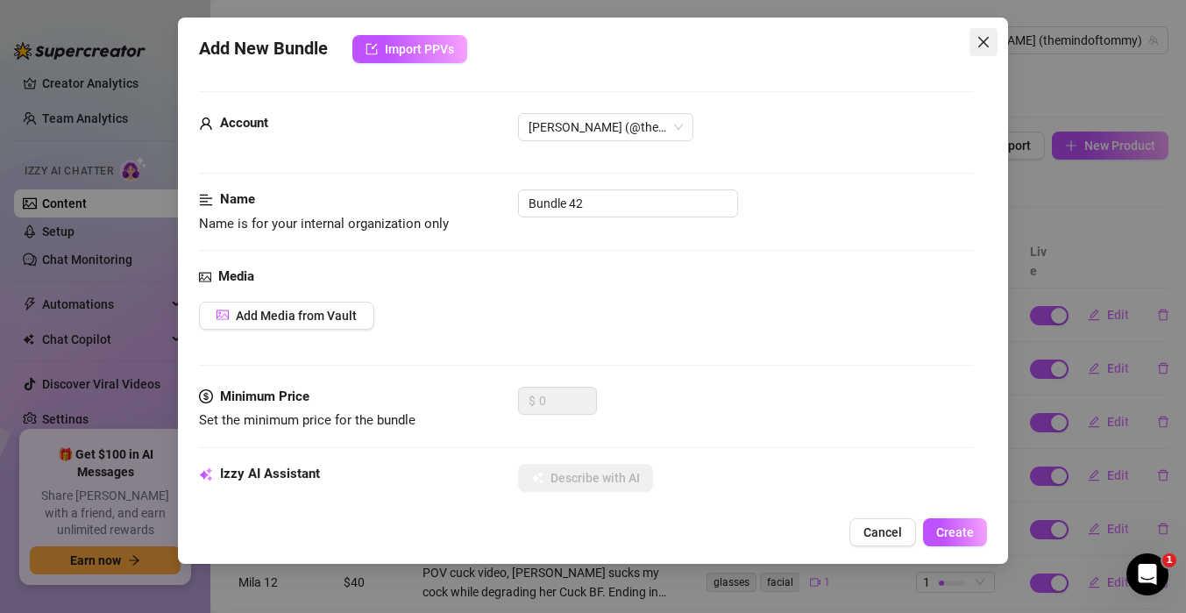
click at [985, 45] on icon "close" at bounding box center [983, 42] width 11 height 11
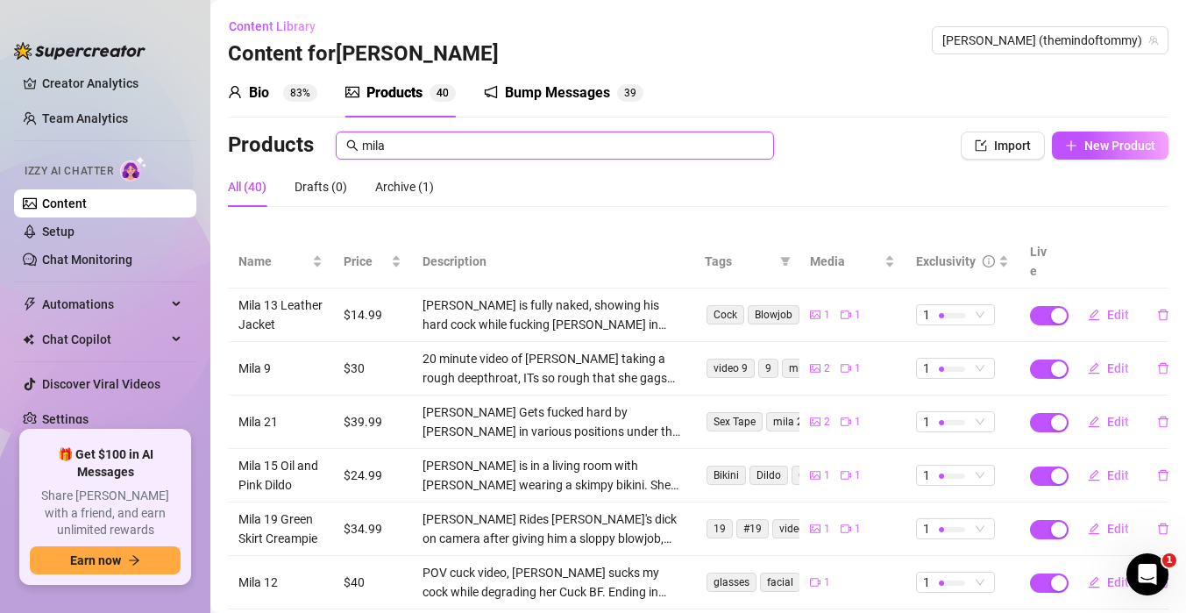
click at [595, 153] on input "mila" at bounding box center [562, 145] width 401 height 19
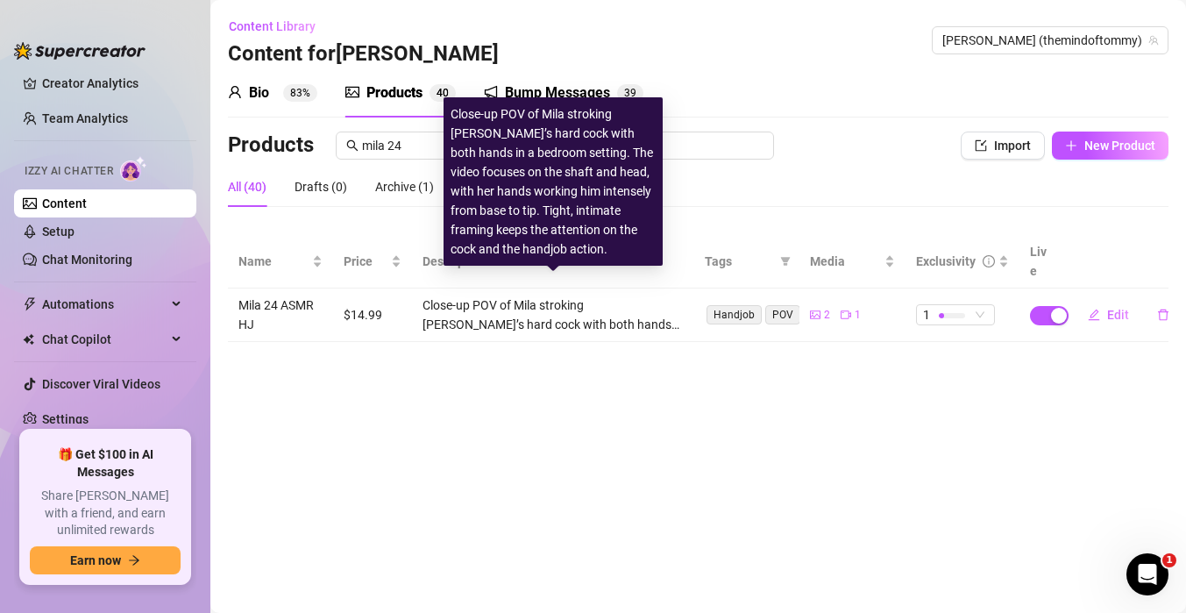
click at [509, 297] on div "Close-up POV of Mila stroking [PERSON_NAME]’s hard cock with both hands in a be…" at bounding box center [552, 314] width 261 height 39
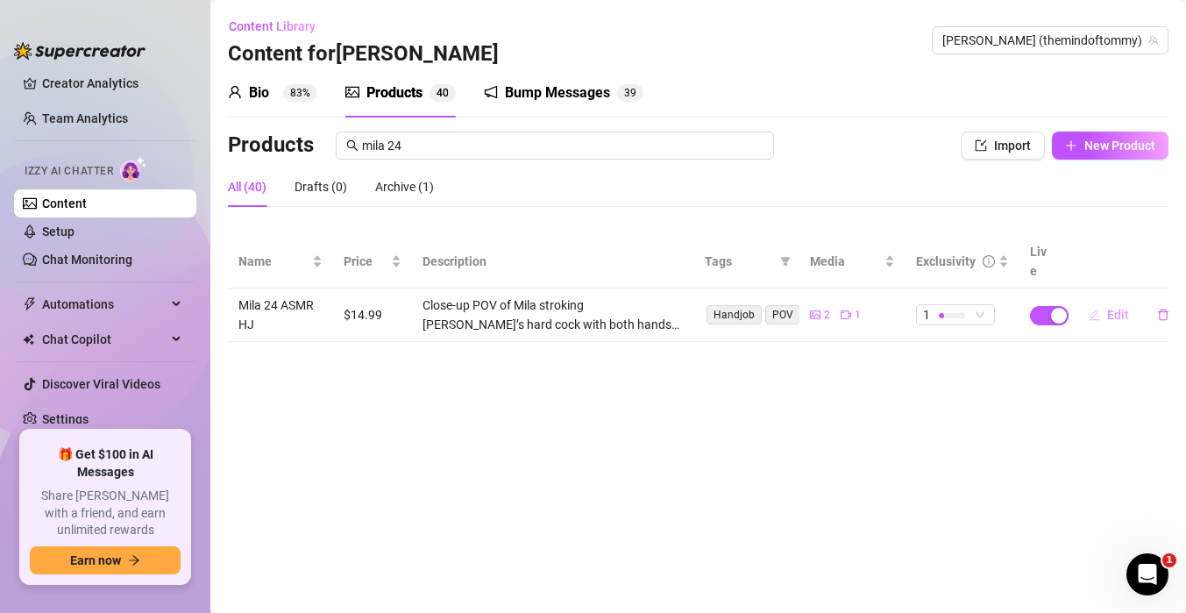
click at [1120, 308] on span "Edit" at bounding box center [1118, 315] width 22 height 14
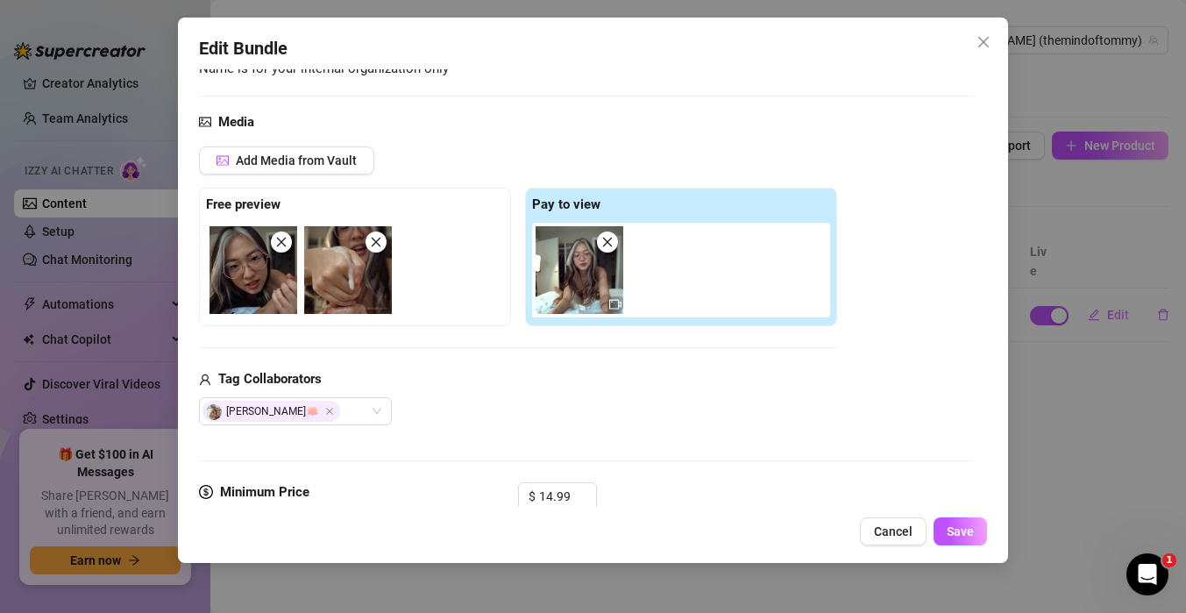
scroll to position [696, 0]
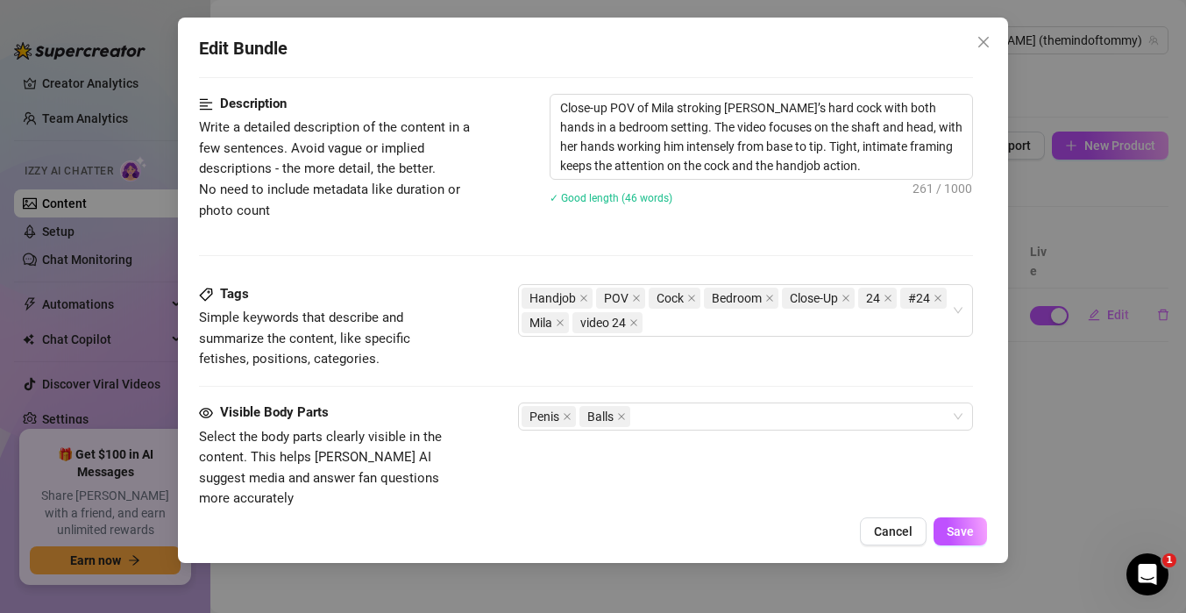
click at [1090, 429] on div "Edit Bundle Account [PERSON_NAME] (@themindoftommy) Name Name is for your inter…" at bounding box center [593, 306] width 1186 height 613
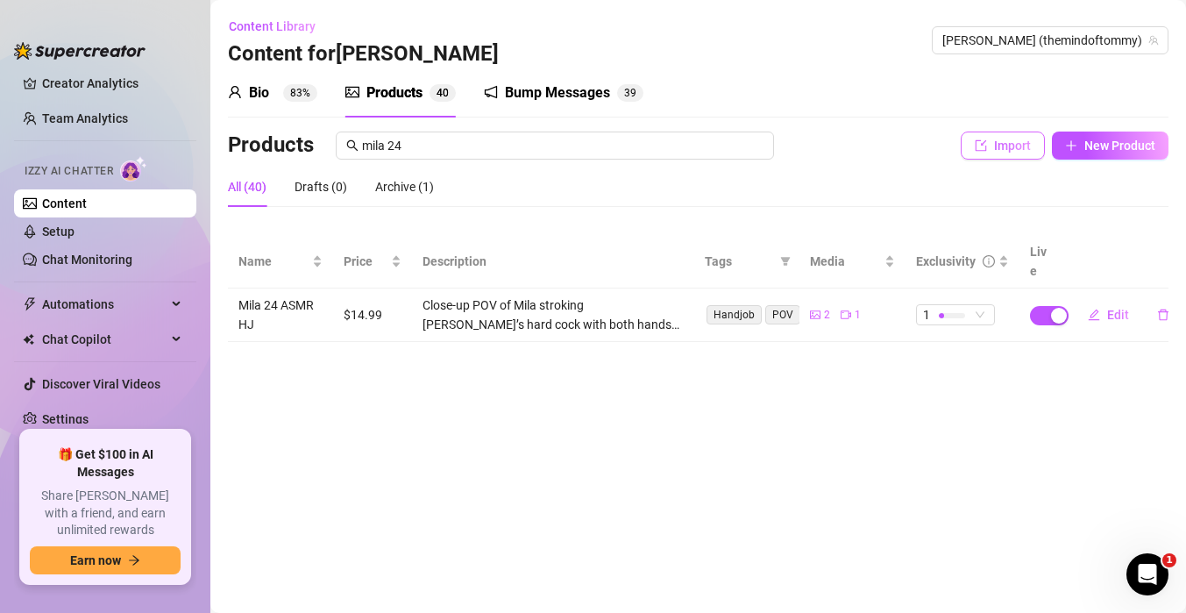
click at [1009, 141] on span "Import" at bounding box center [1012, 145] width 37 height 14
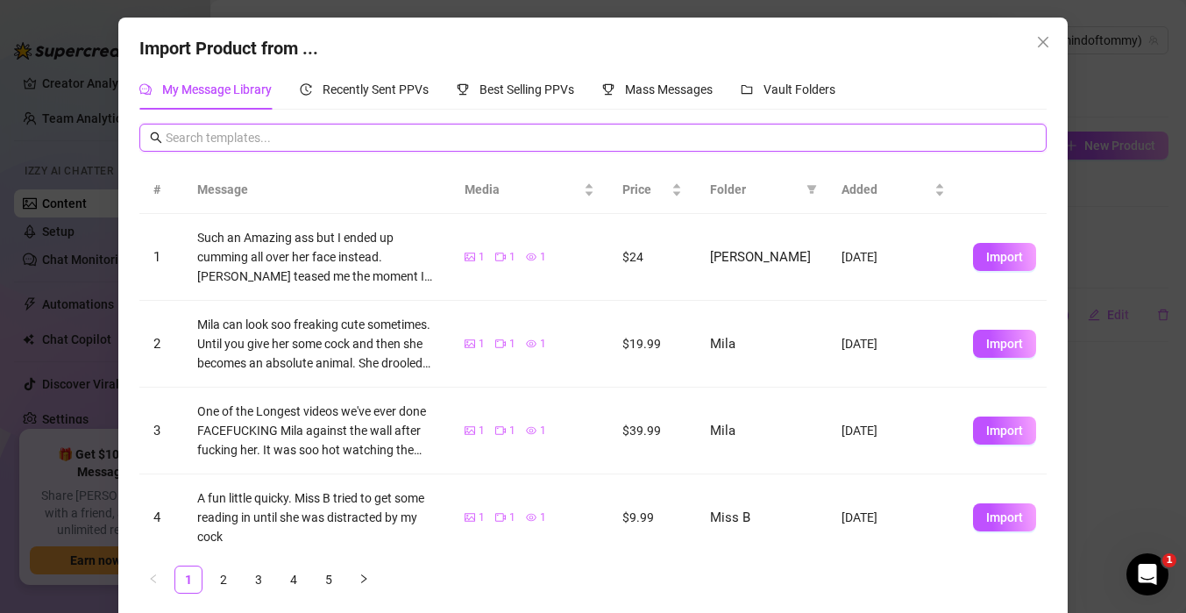
click at [489, 134] on input "text" at bounding box center [601, 137] width 870 height 19
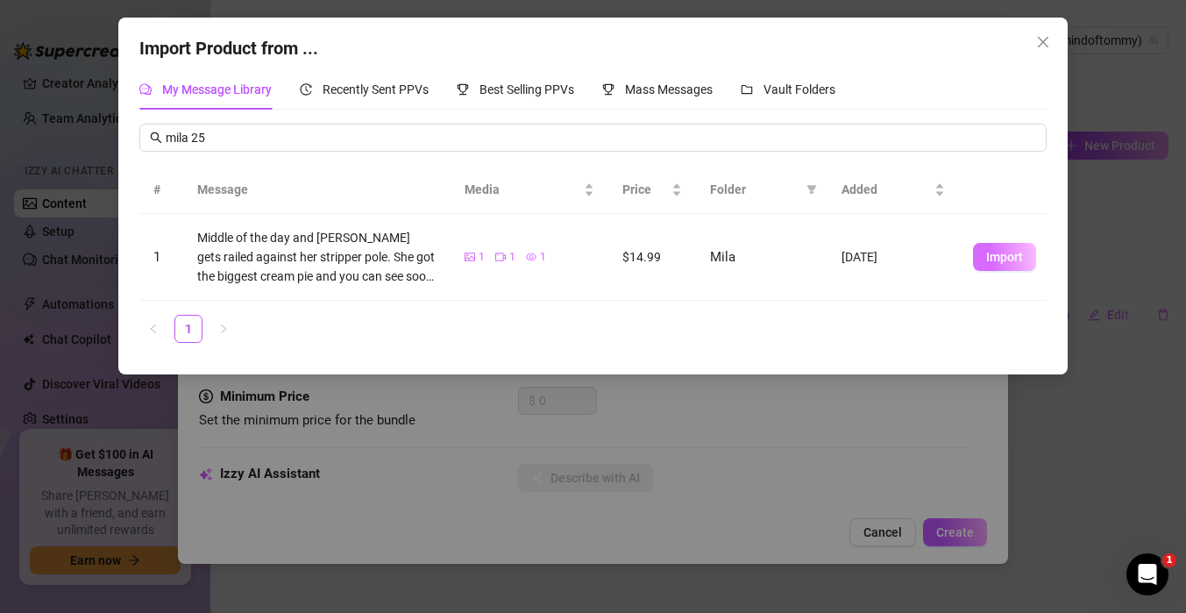
click at [1002, 263] on span "Import" at bounding box center [1004, 257] width 37 height 14
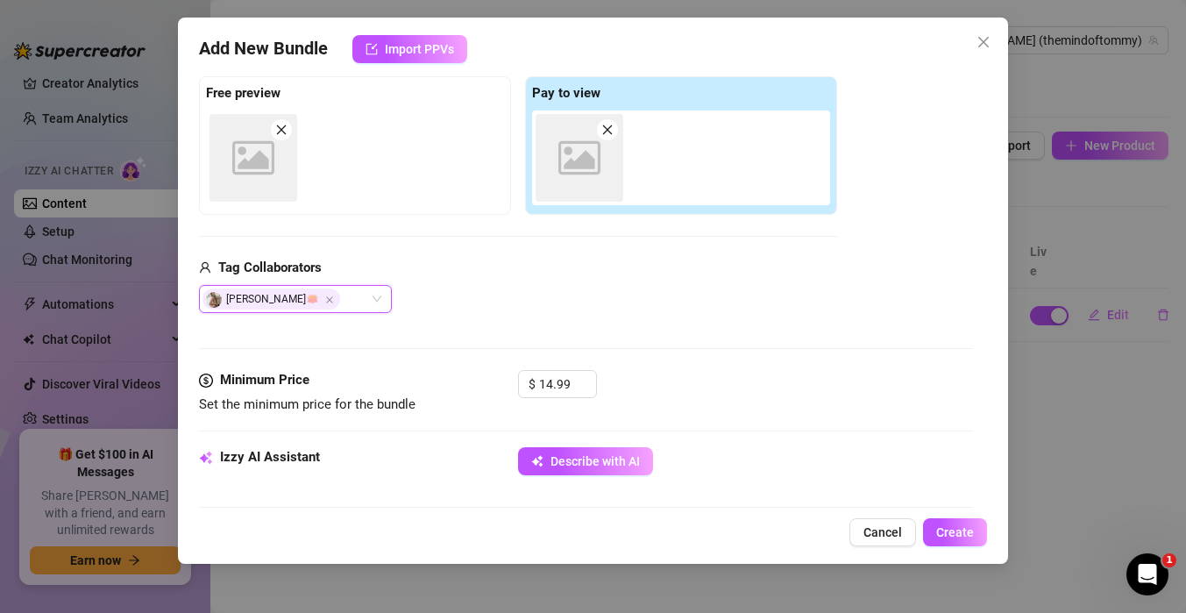
scroll to position [277, 0]
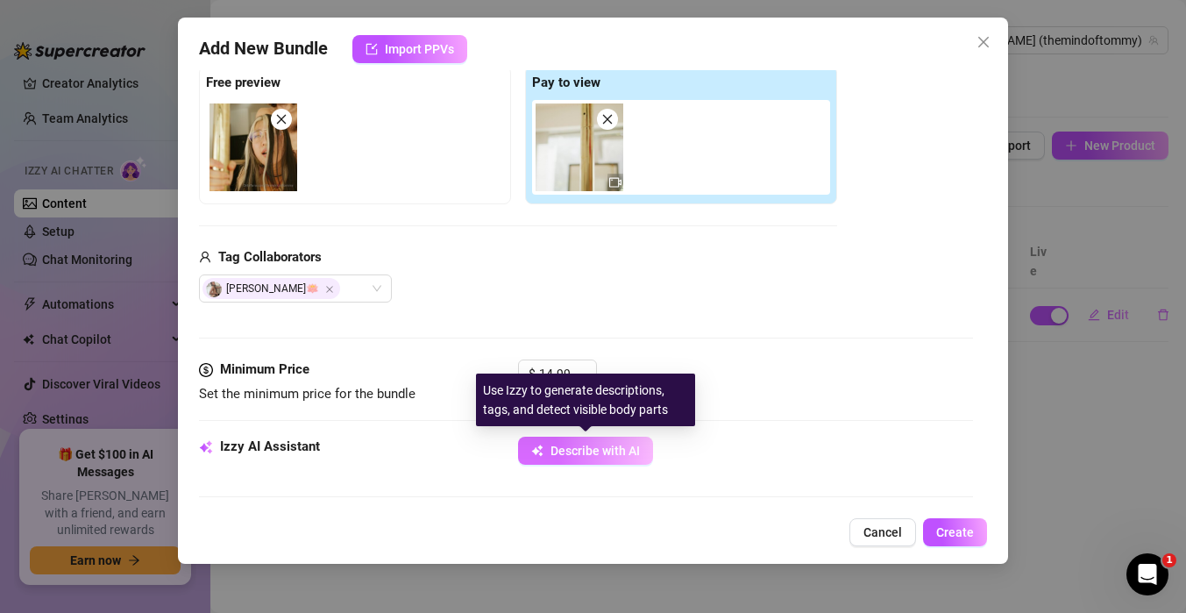
click at [575, 448] on span "Describe with AI" at bounding box center [594, 451] width 89 height 14
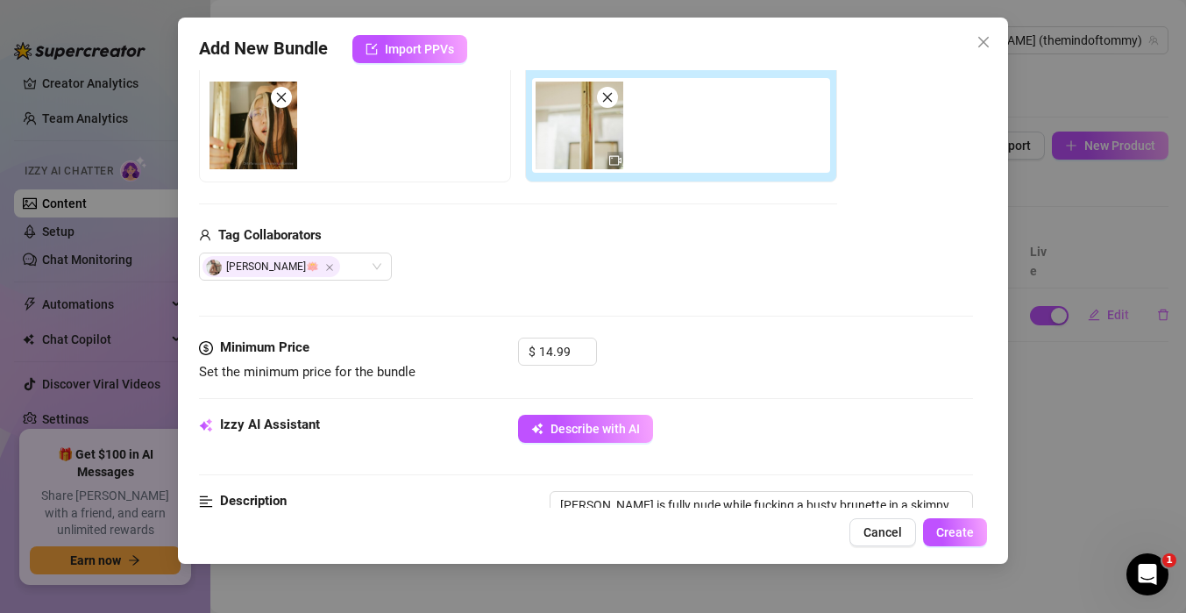
scroll to position [303, 0]
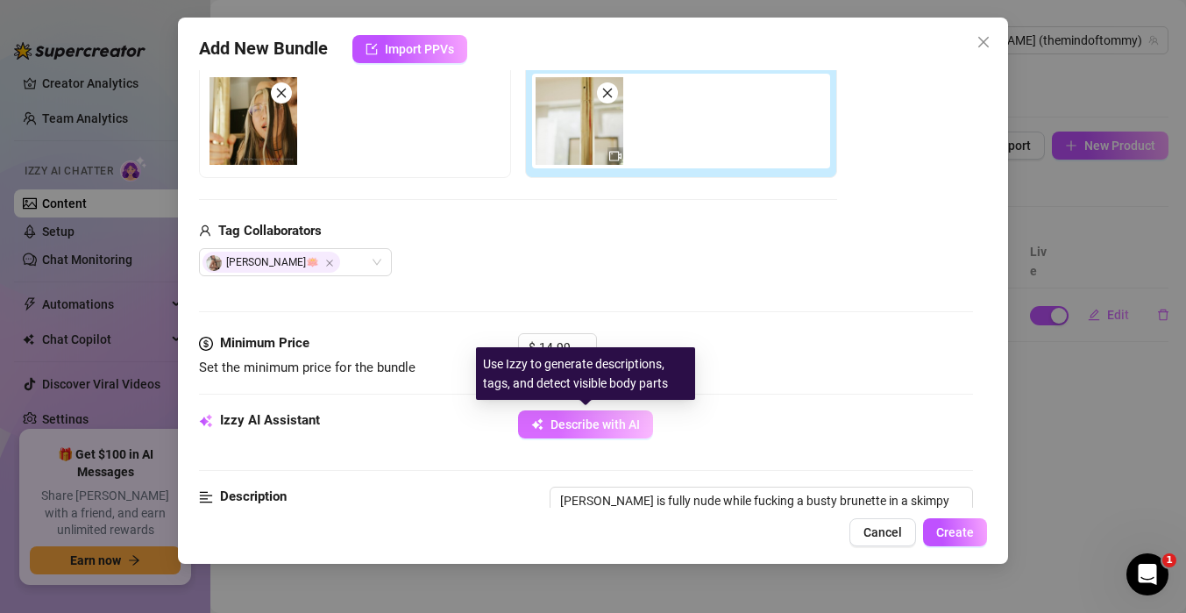
click at [609, 415] on button "Describe with AI" at bounding box center [585, 424] width 135 height 28
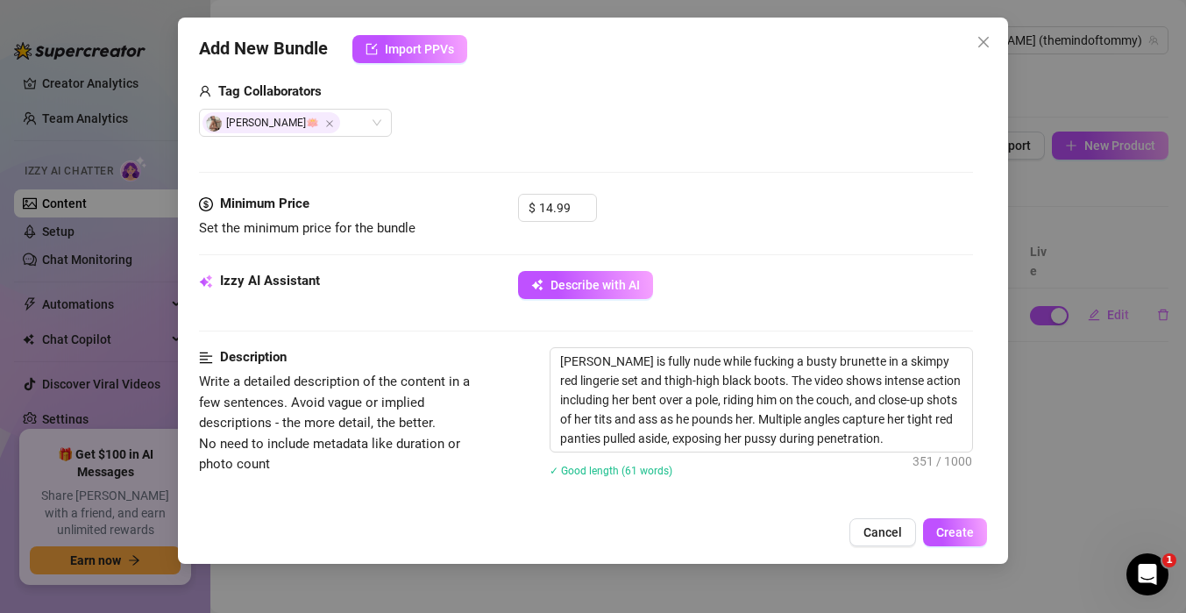
scroll to position [452, 0]
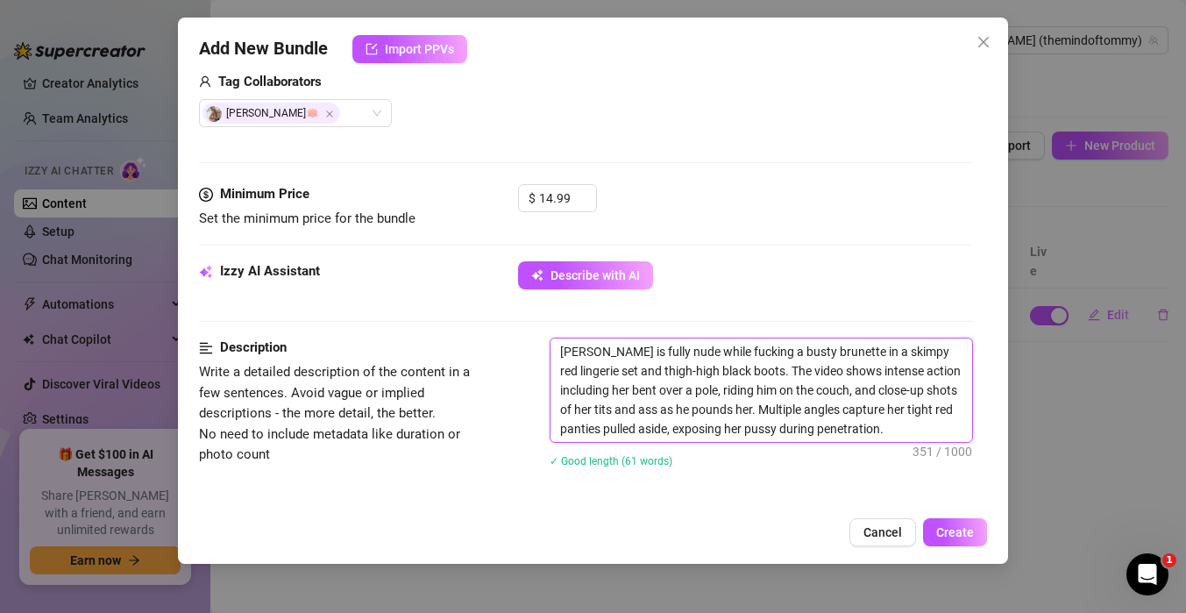
drag, startPoint x: 756, startPoint y: 352, endPoint x: 835, endPoint y: 352, distance: 79.8
click at [836, 352] on textarea "[PERSON_NAME] is fully nude while fucking a busty brunette in a skimpy red ling…" at bounding box center [761, 389] width 422 height 103
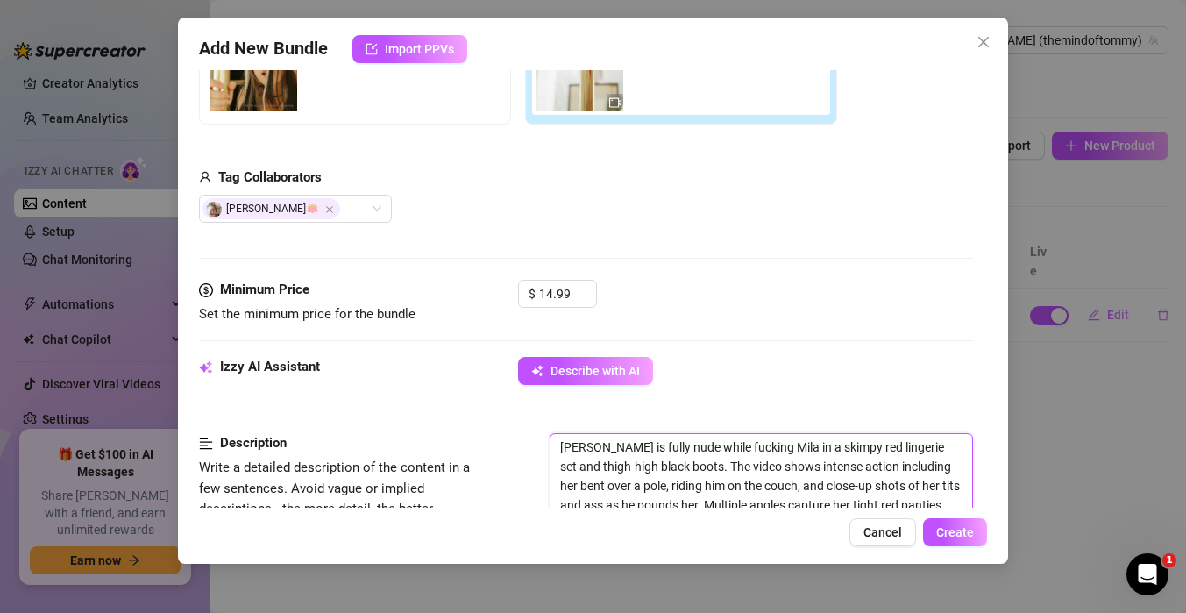
scroll to position [515, 0]
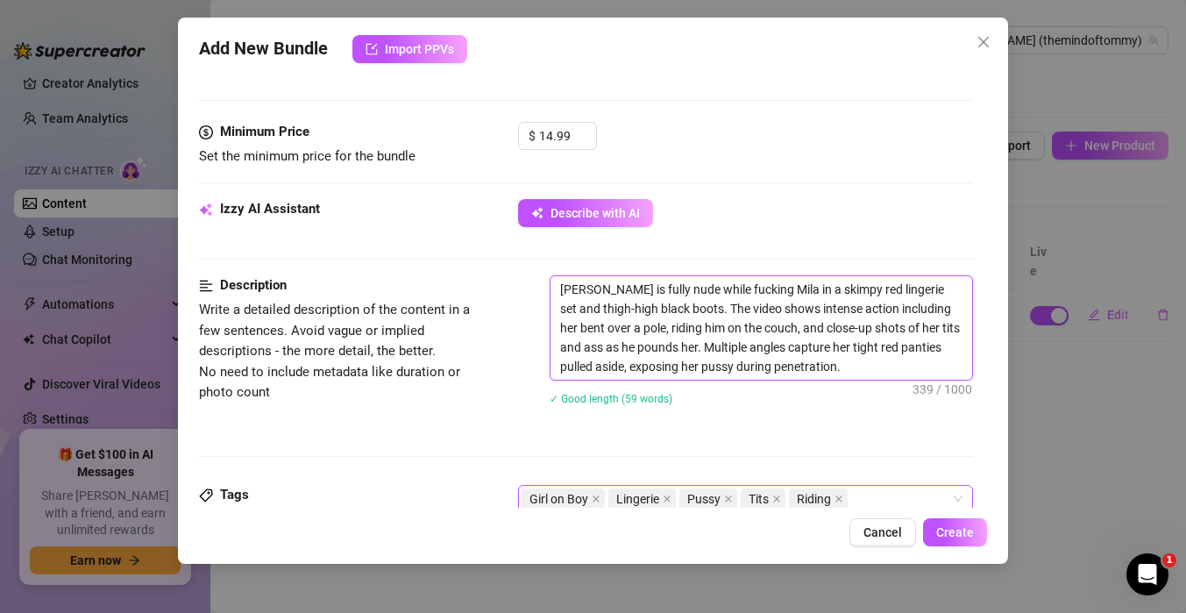
click at [899, 493] on div "Girl on Boy Lingerie Pussy Tits Riding" at bounding box center [736, 498] width 429 height 25
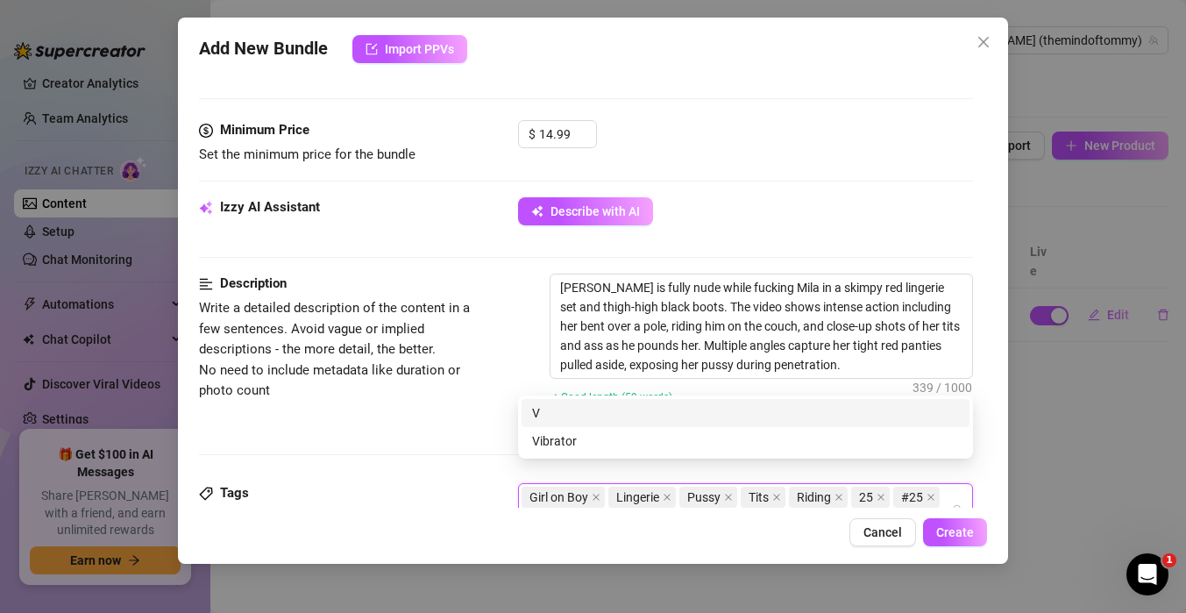
scroll to position [537, 0]
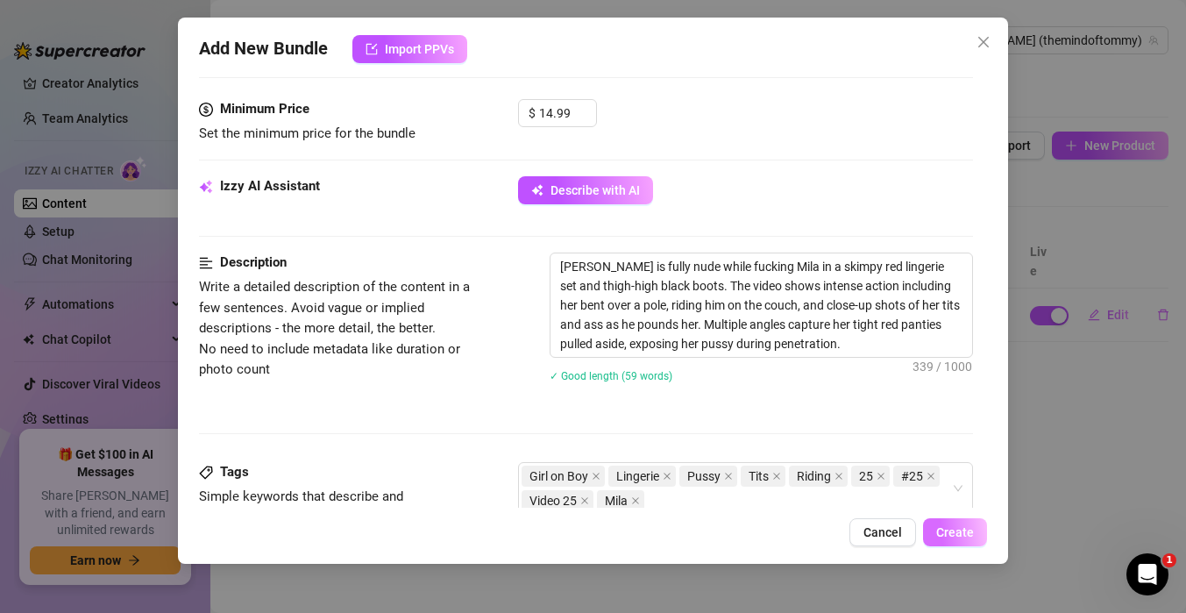
click at [934, 539] on button "Create" at bounding box center [955, 532] width 64 height 28
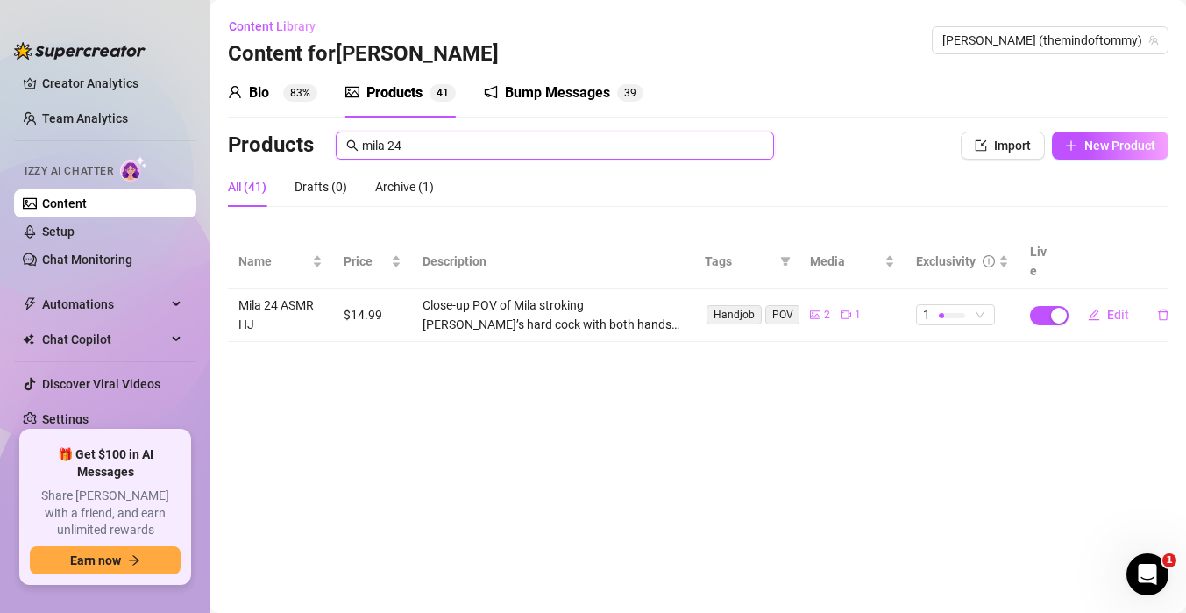
click at [508, 138] on input "mila 24" at bounding box center [562, 145] width 401 height 19
click at [992, 141] on button "Import" at bounding box center [1003, 145] width 84 height 28
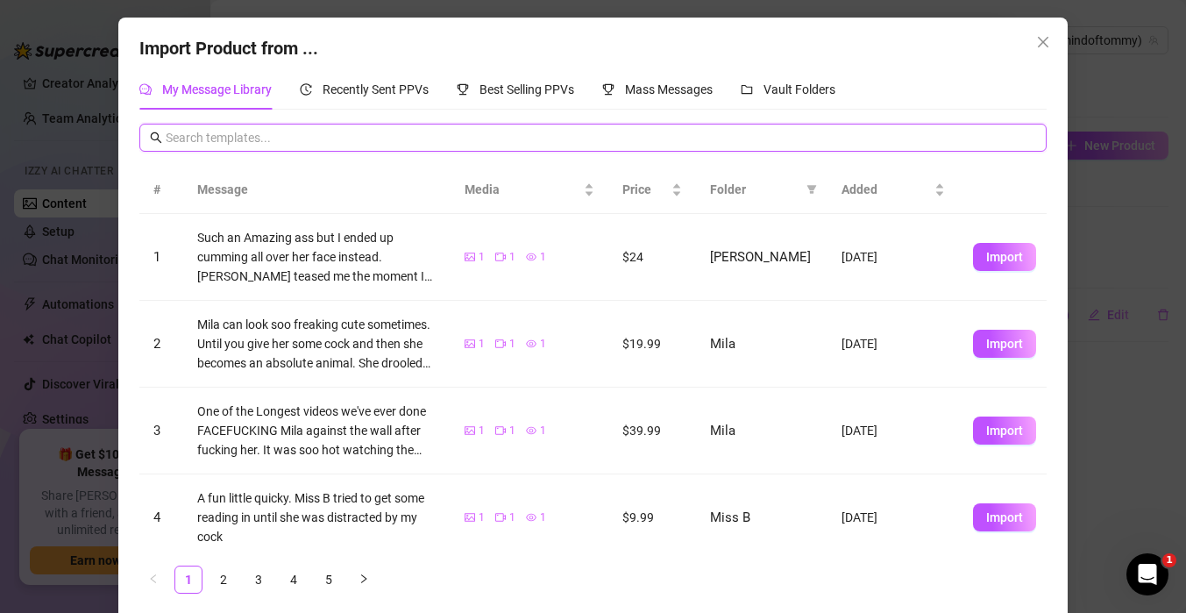
click at [479, 134] on input "text" at bounding box center [601, 137] width 870 height 19
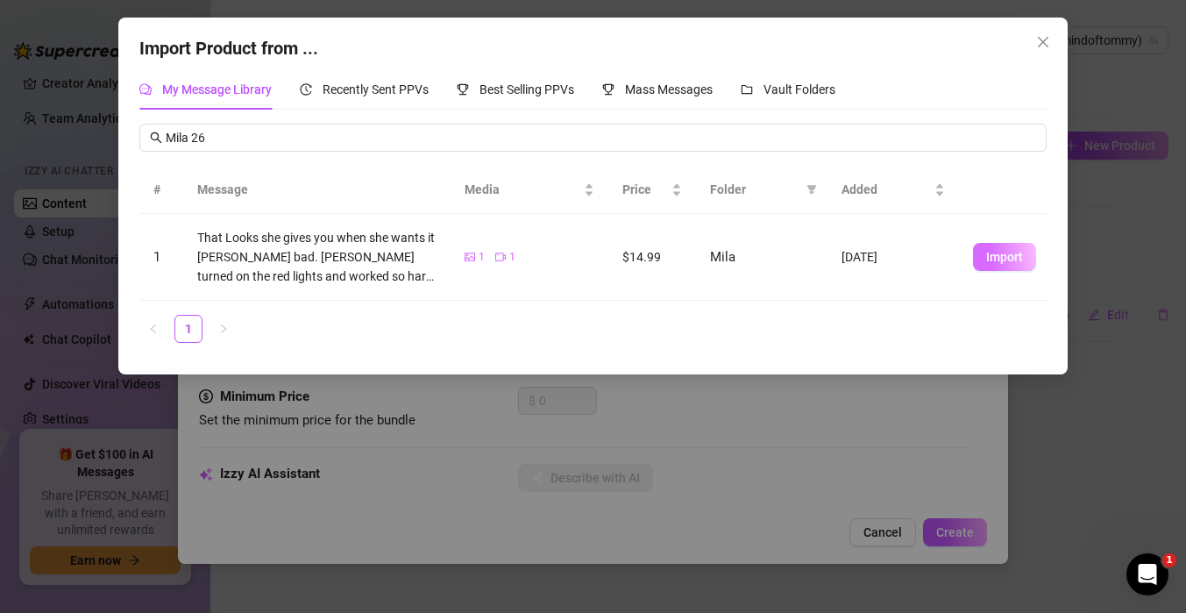
click at [1005, 252] on span "Import" at bounding box center [1004, 257] width 37 height 14
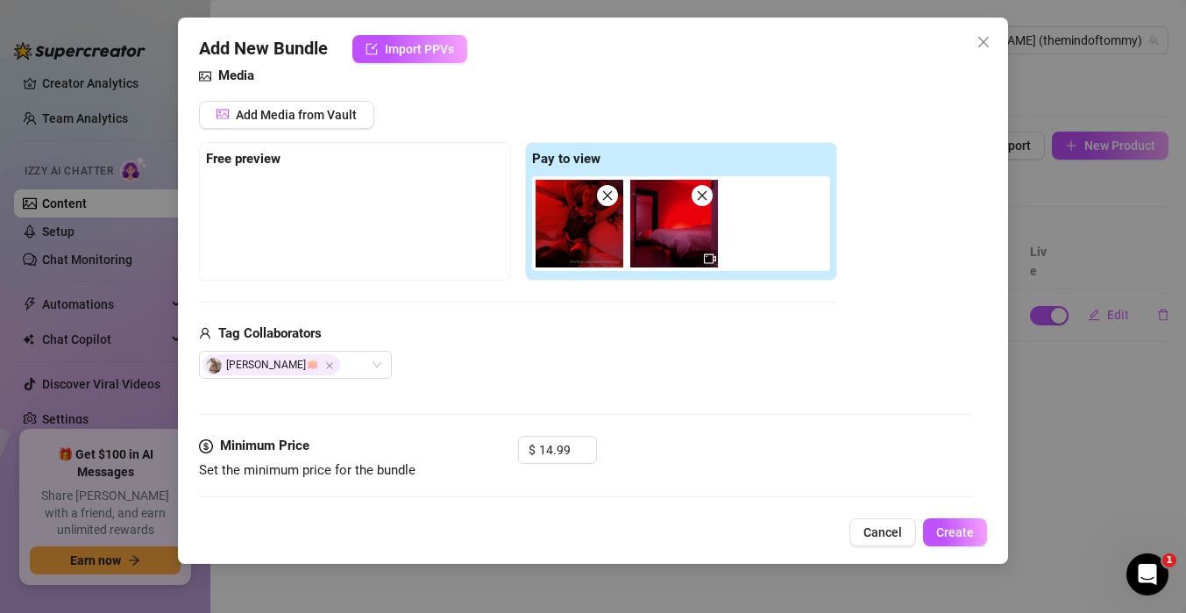
scroll to position [177, 0]
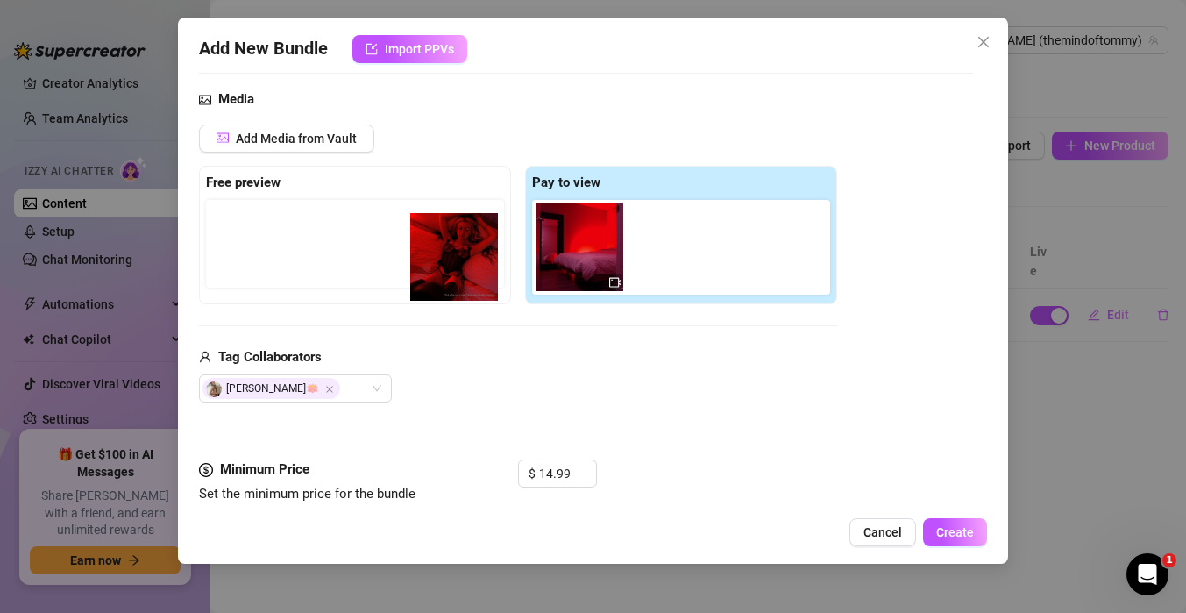
drag, startPoint x: 570, startPoint y: 259, endPoint x: 433, endPoint y: 269, distance: 137.1
click at [433, 269] on div "Free preview Pay to view" at bounding box center [518, 235] width 638 height 138
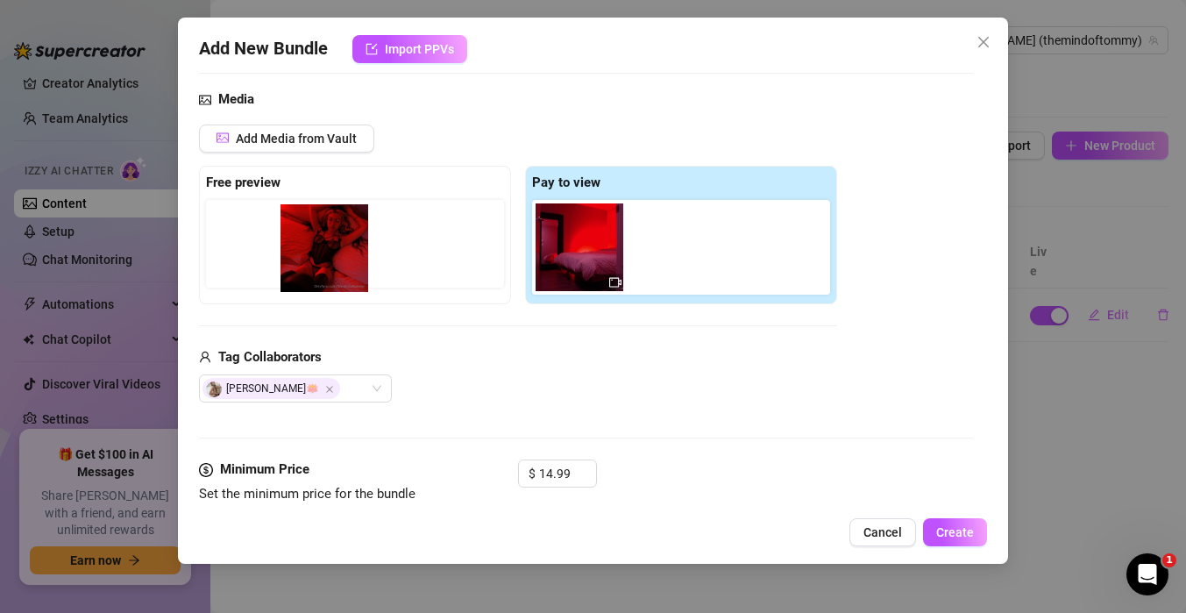
drag, startPoint x: 586, startPoint y: 240, endPoint x: 319, endPoint y: 240, distance: 266.5
click at [319, 241] on div "Free preview Pay to view" at bounding box center [518, 235] width 638 height 138
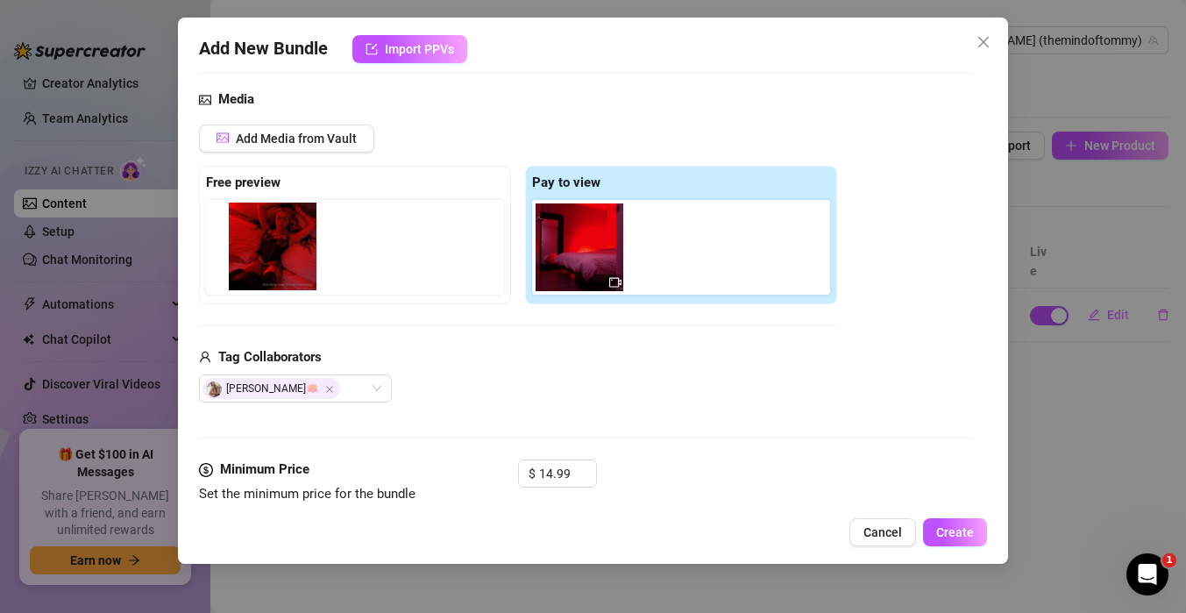
drag, startPoint x: 541, startPoint y: 230, endPoint x: 226, endPoint y: 229, distance: 314.7
click at [226, 229] on div "Free preview Pay to view" at bounding box center [518, 235] width 638 height 138
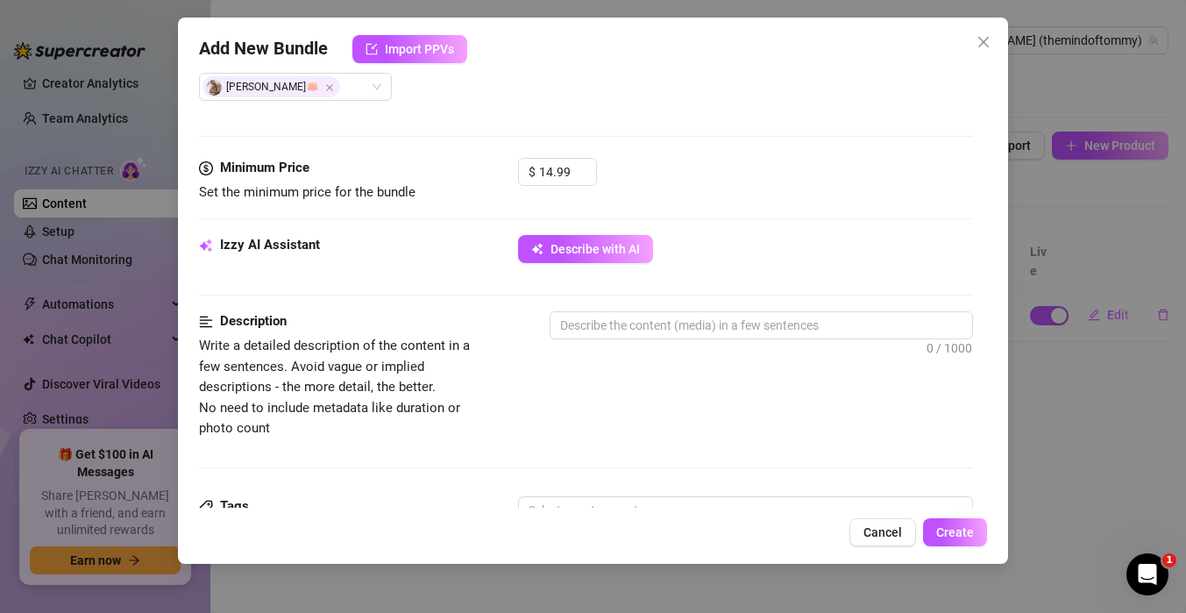
scroll to position [583, 0]
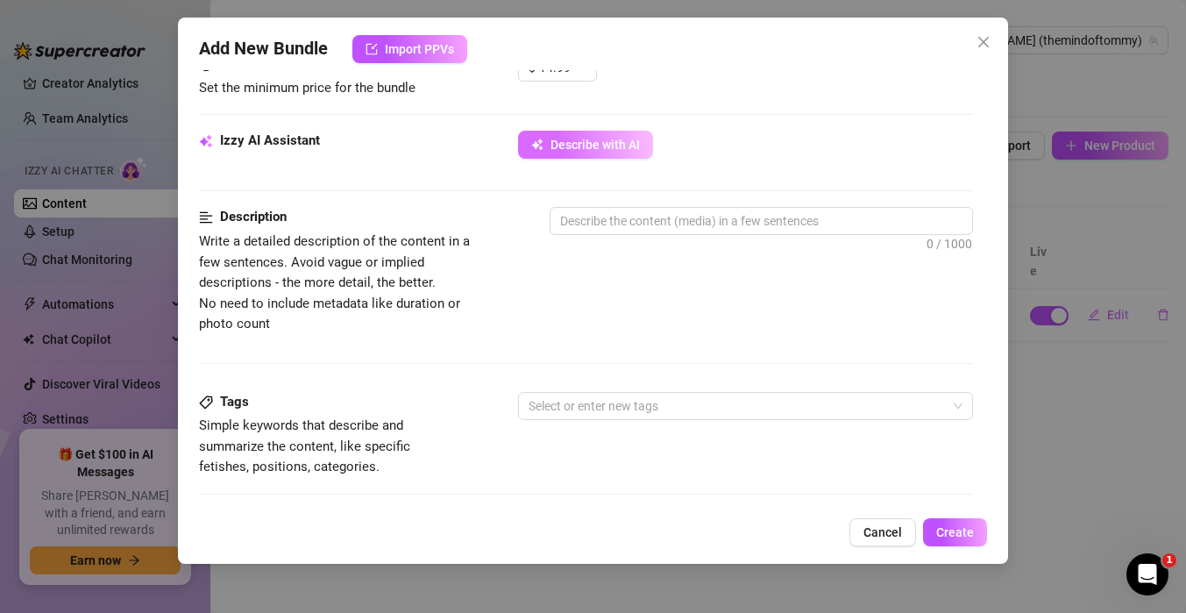
click at [590, 140] on span "Describe with AI" at bounding box center [594, 145] width 89 height 14
click at [585, 154] on button "Describe with AI" at bounding box center [585, 145] width 135 height 28
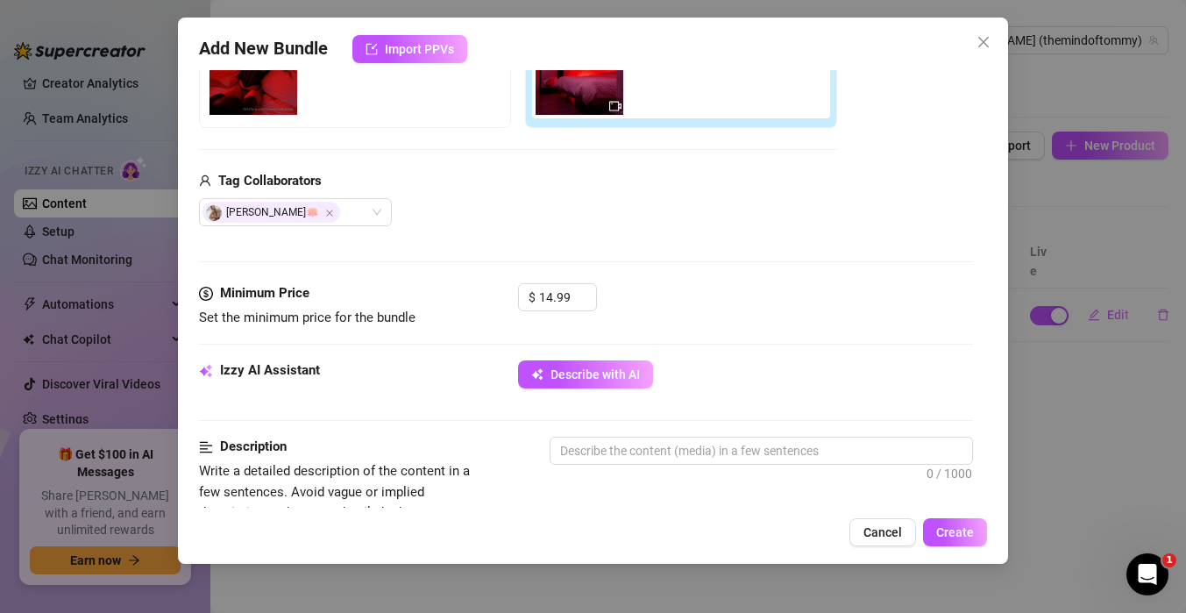
scroll to position [405, 0]
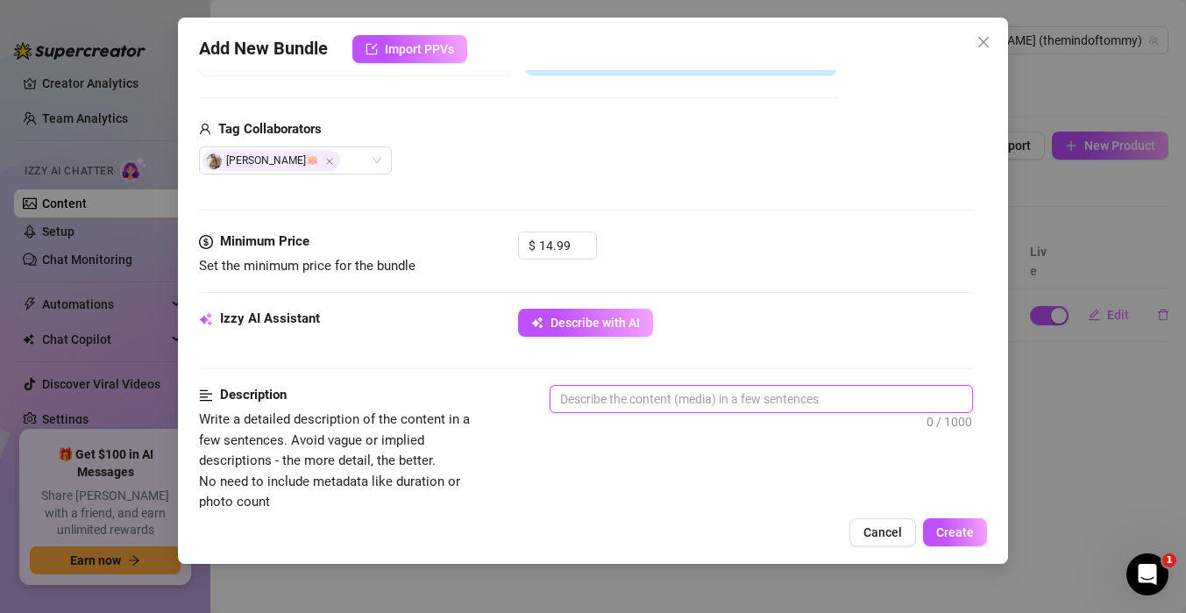
click at [606, 394] on textarea at bounding box center [761, 399] width 422 height 26
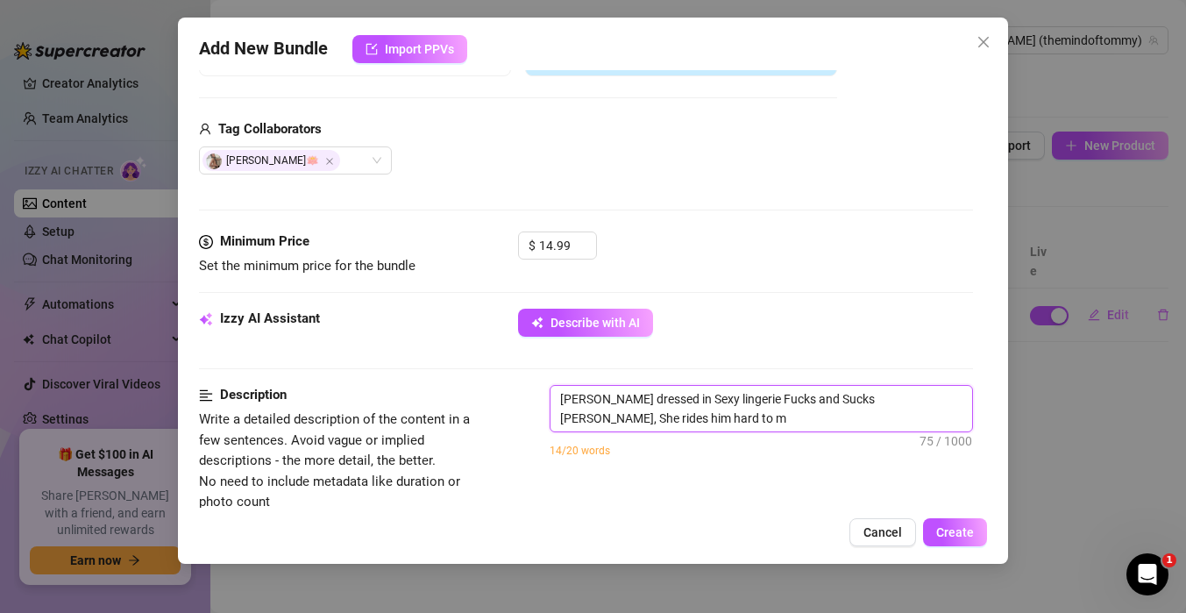
scroll to position [0, 0]
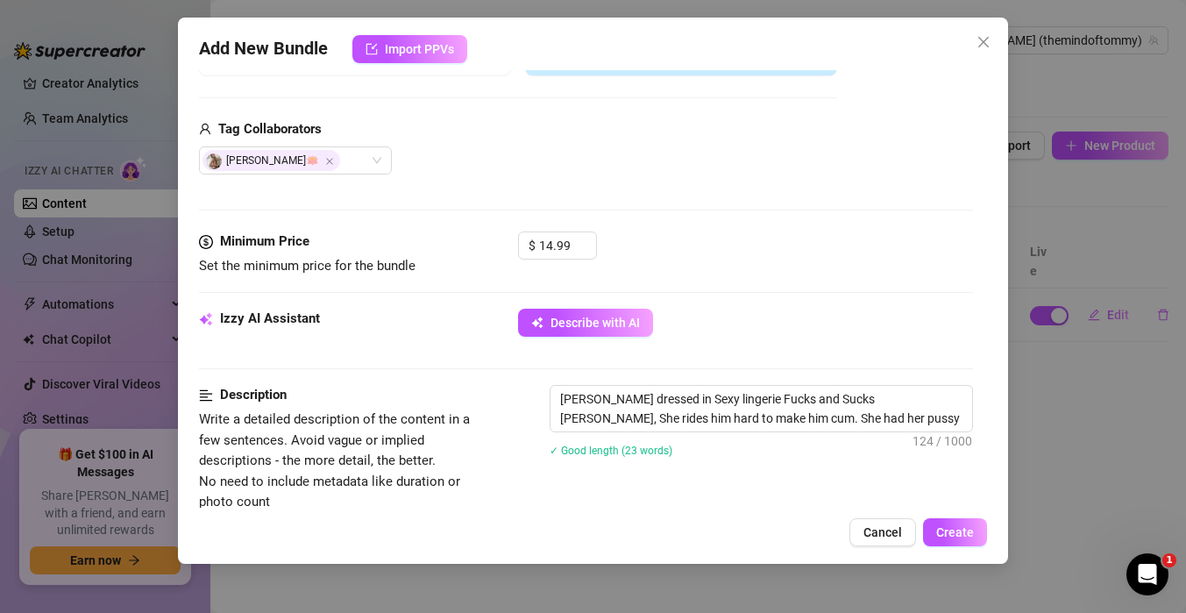
click at [721, 457] on div "✓ Good length (23 words)" at bounding box center [761, 449] width 423 height 19
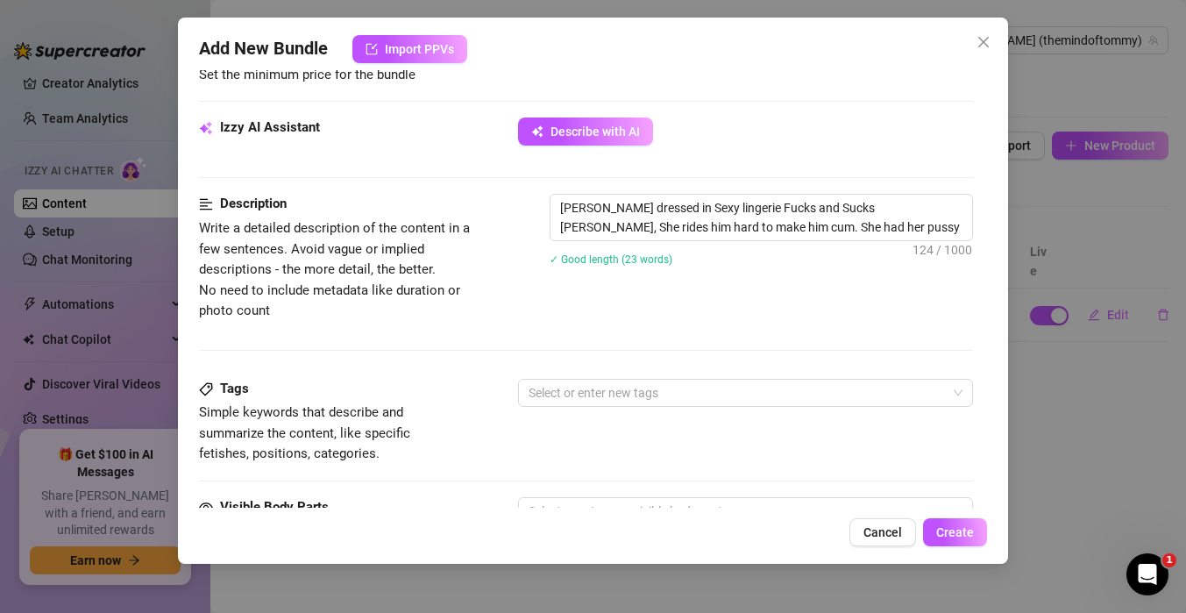
scroll to position [597, 0]
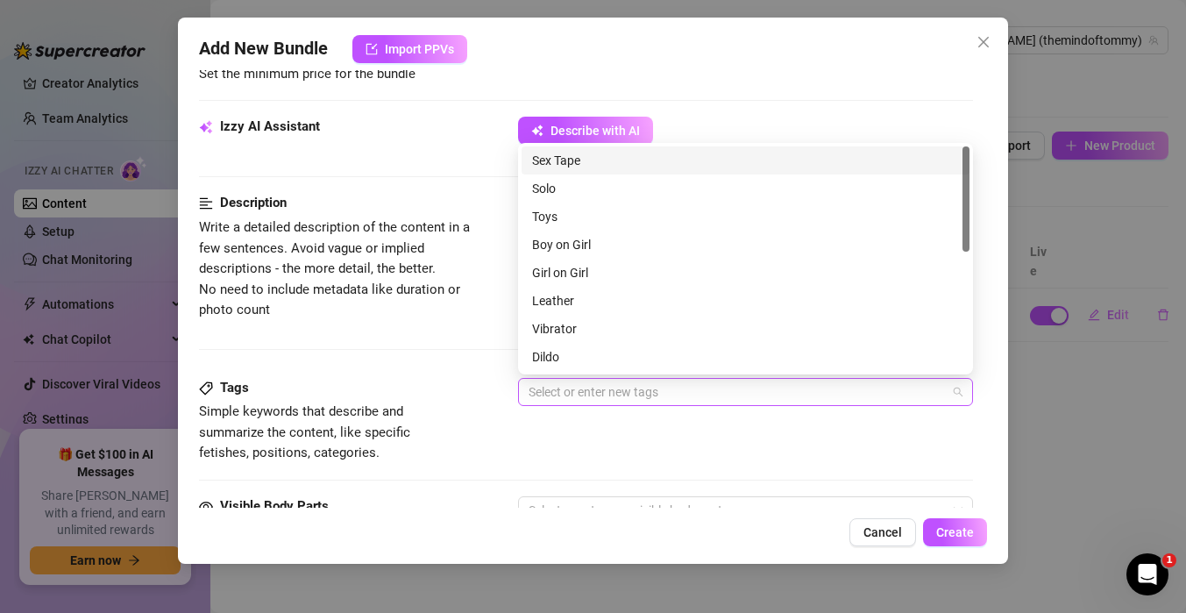
click at [674, 393] on div at bounding box center [736, 392] width 429 height 25
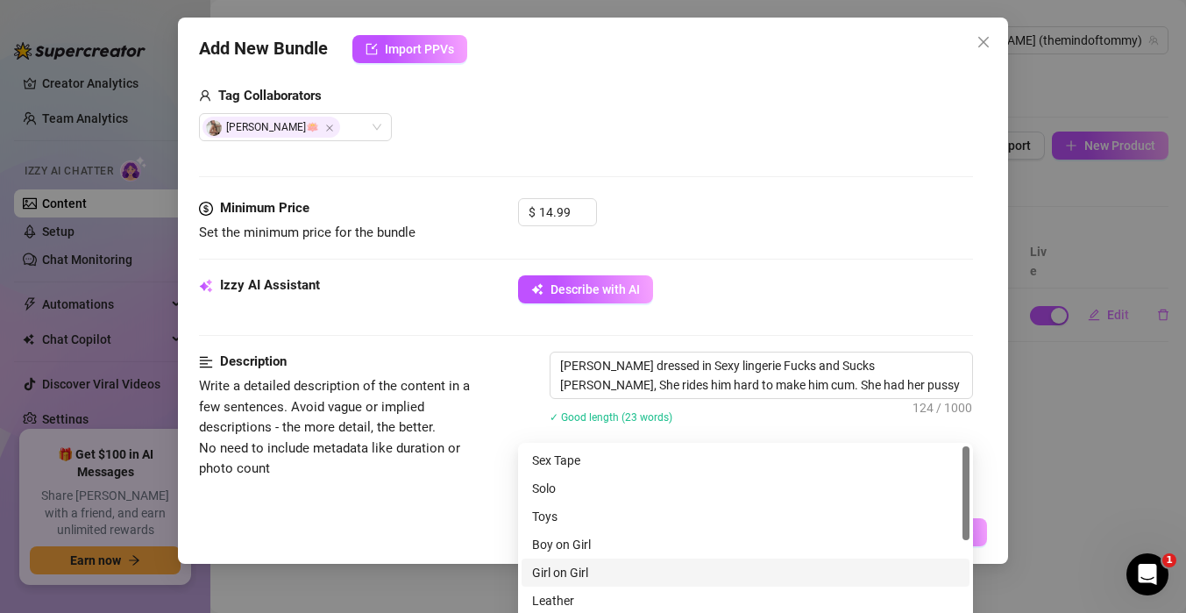
scroll to position [481, 0]
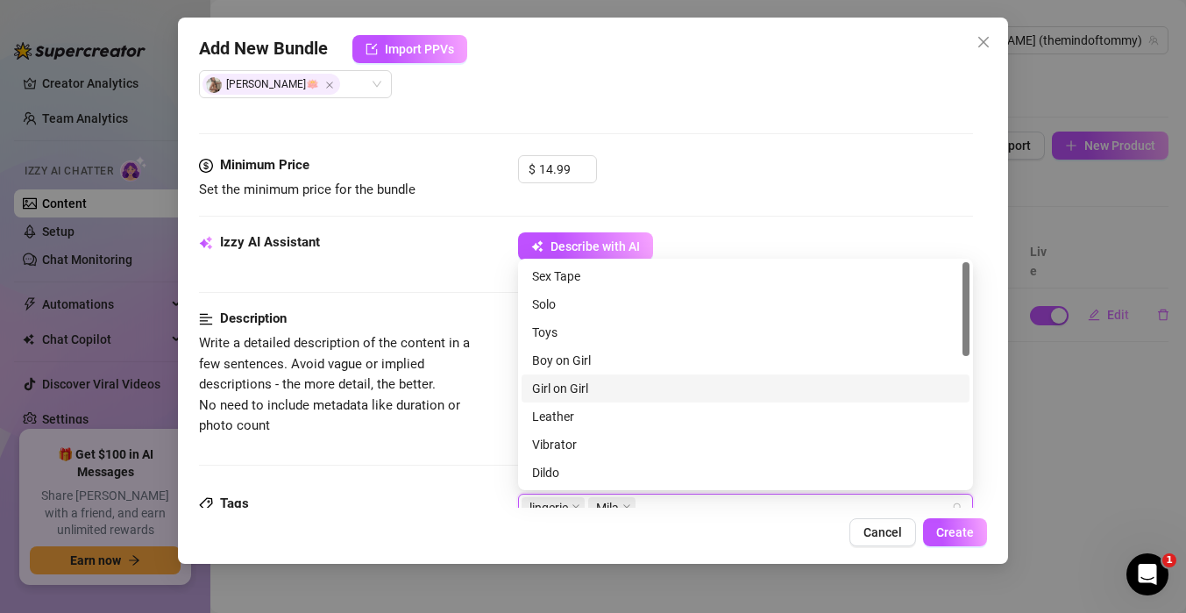
click at [422, 443] on div "Description Write a detailed description of the content in a few sentences. Avo…" at bounding box center [586, 401] width 774 height 184
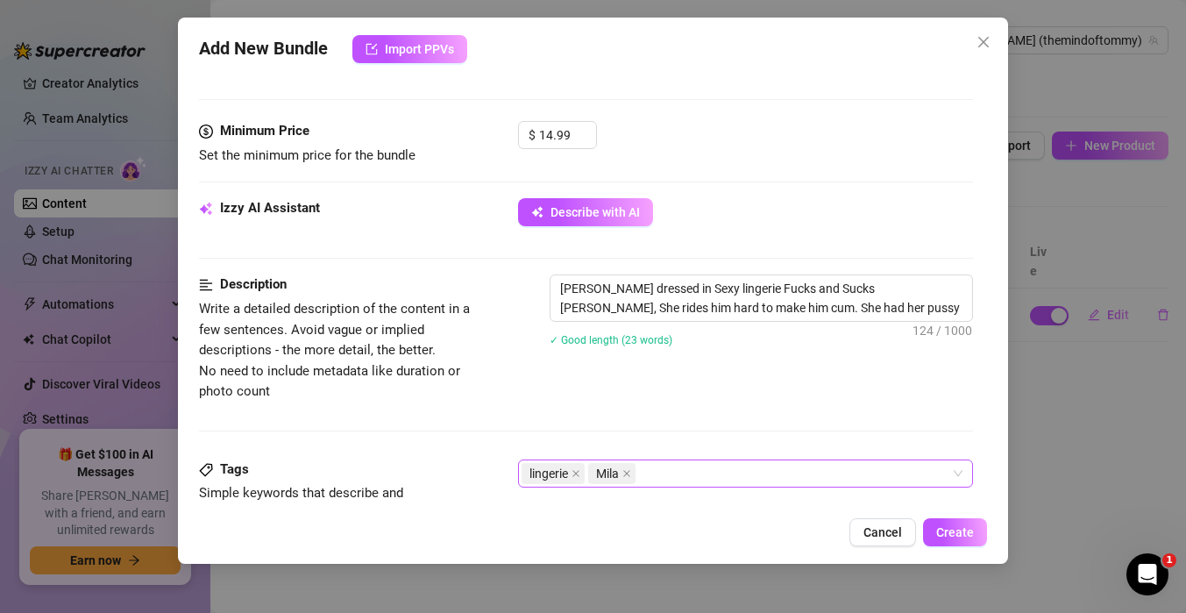
scroll to position [519, 0]
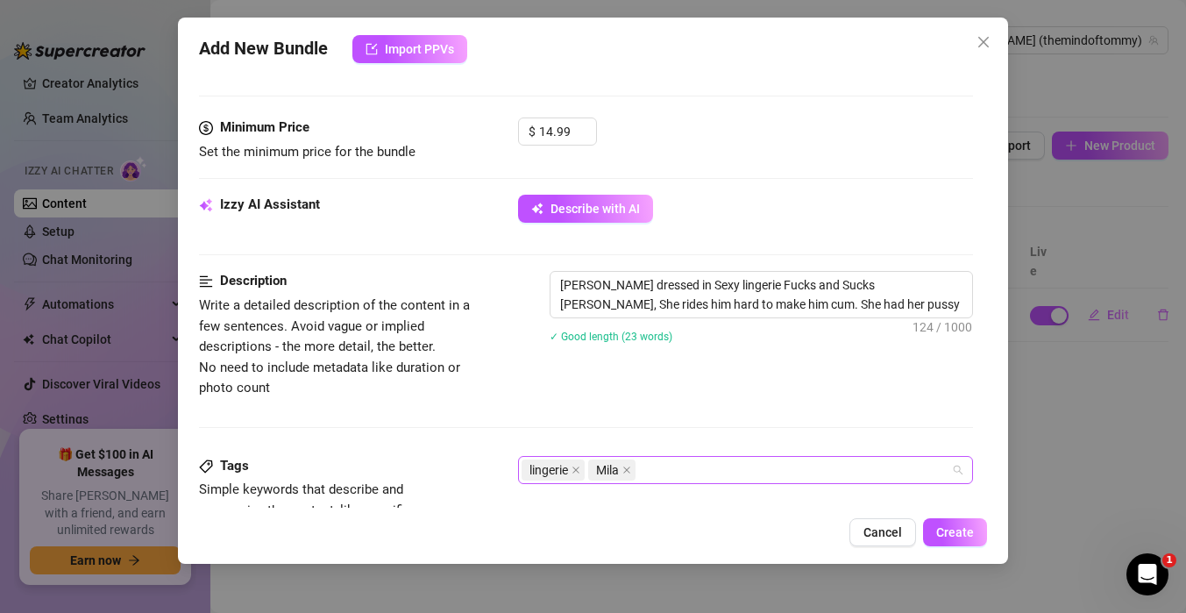
click at [679, 470] on div "lingerie Mila" at bounding box center [736, 470] width 429 height 25
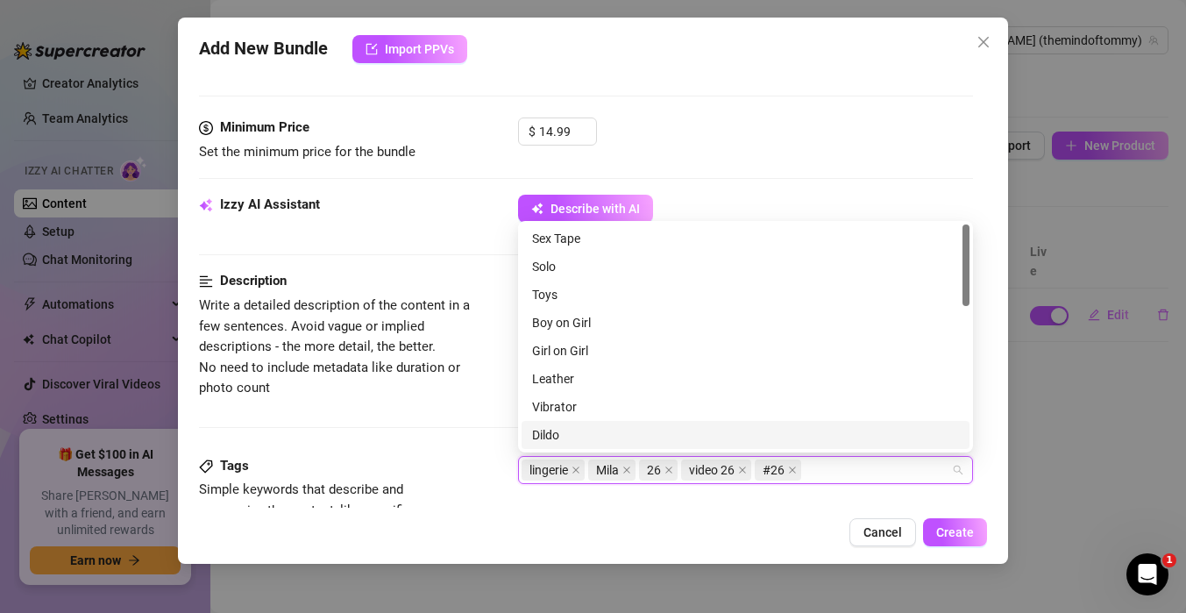
click at [437, 458] on div "Tags" at bounding box center [330, 466] width 263 height 21
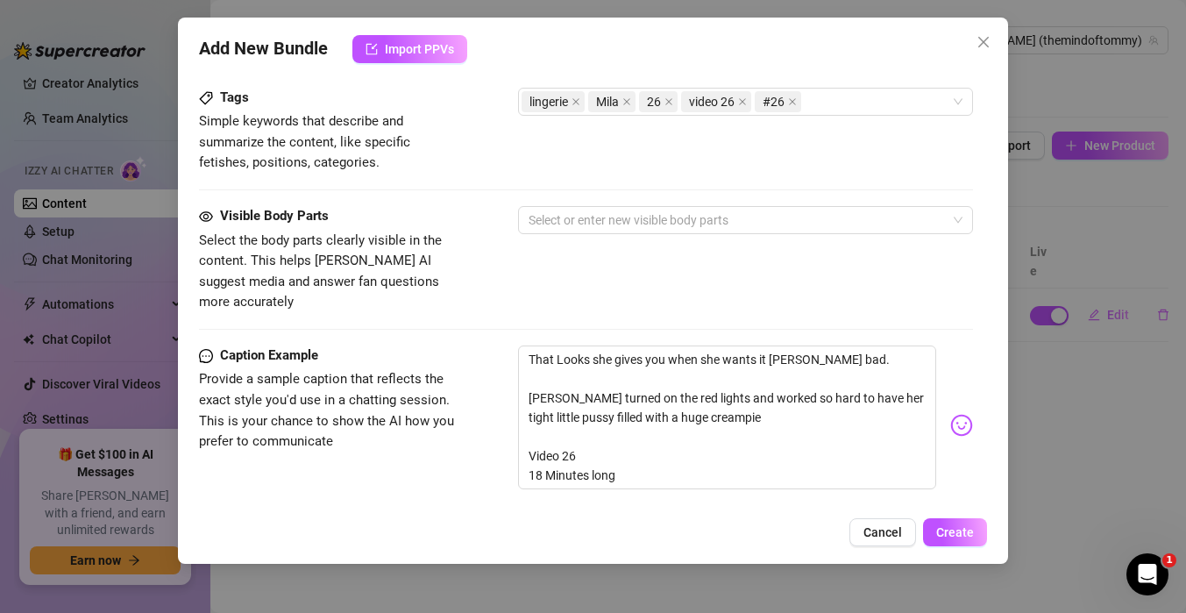
scroll to position [889, 0]
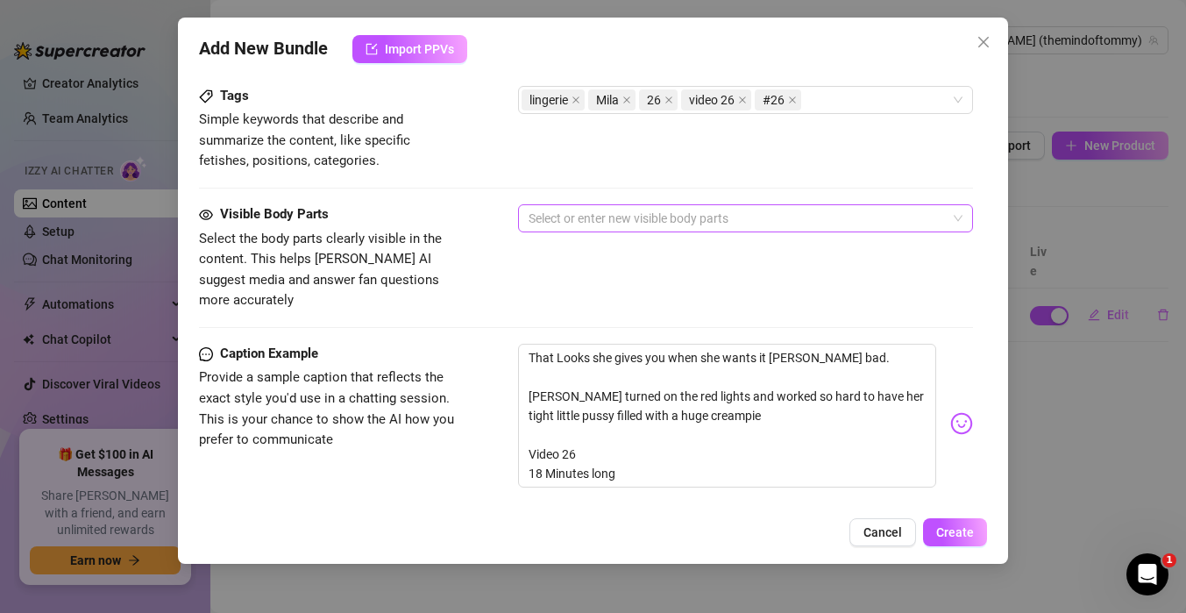
click at [580, 224] on div at bounding box center [736, 218] width 429 height 25
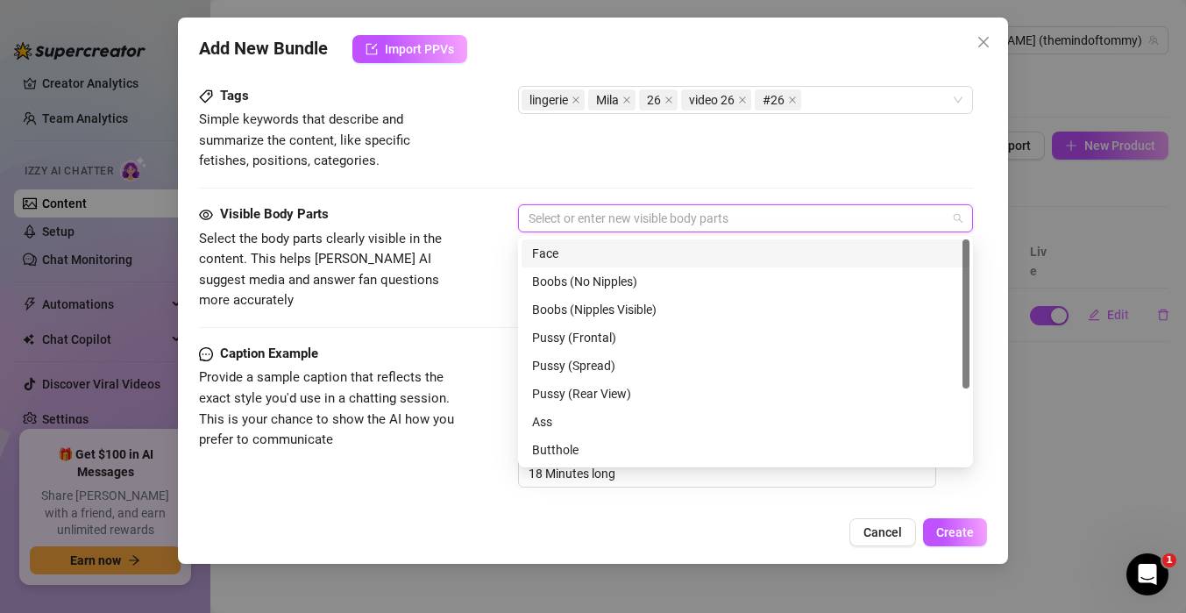
click at [573, 252] on div "Face" at bounding box center [745, 253] width 427 height 19
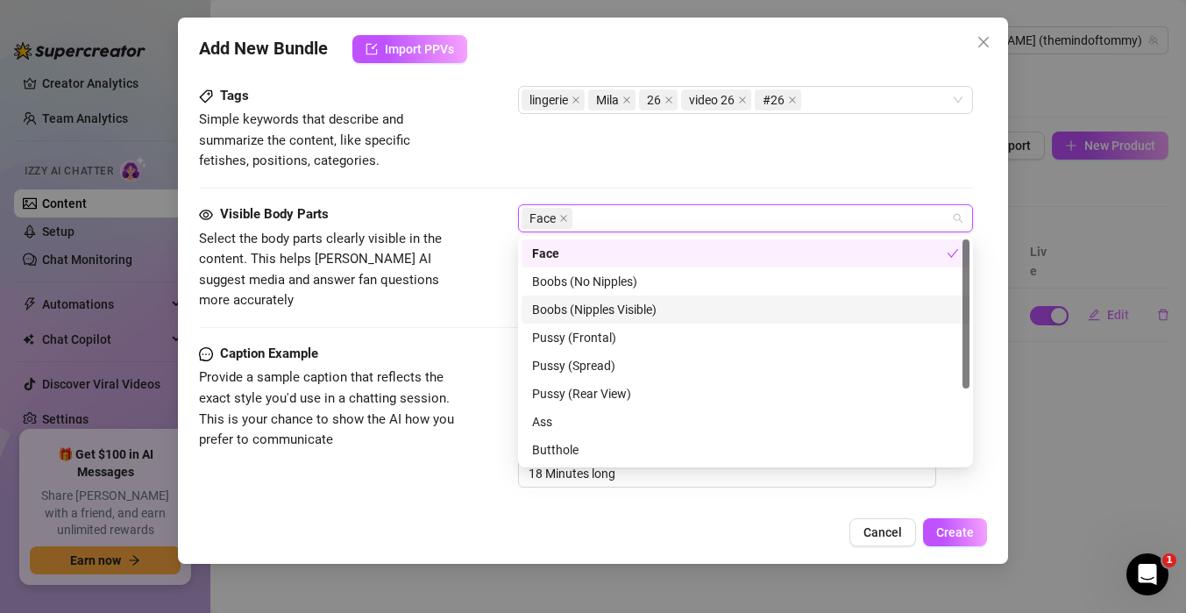
click at [559, 308] on div "Boobs (Nipples Visible)" at bounding box center [745, 309] width 427 height 19
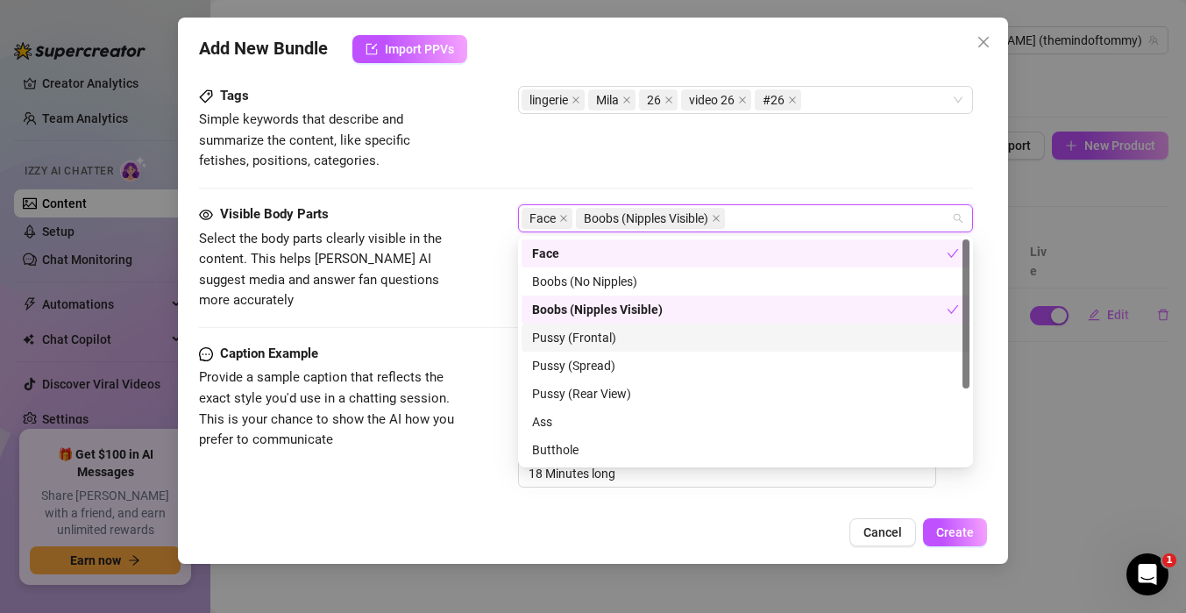
click at [559, 343] on div "Pussy (Frontal)" at bounding box center [745, 337] width 427 height 19
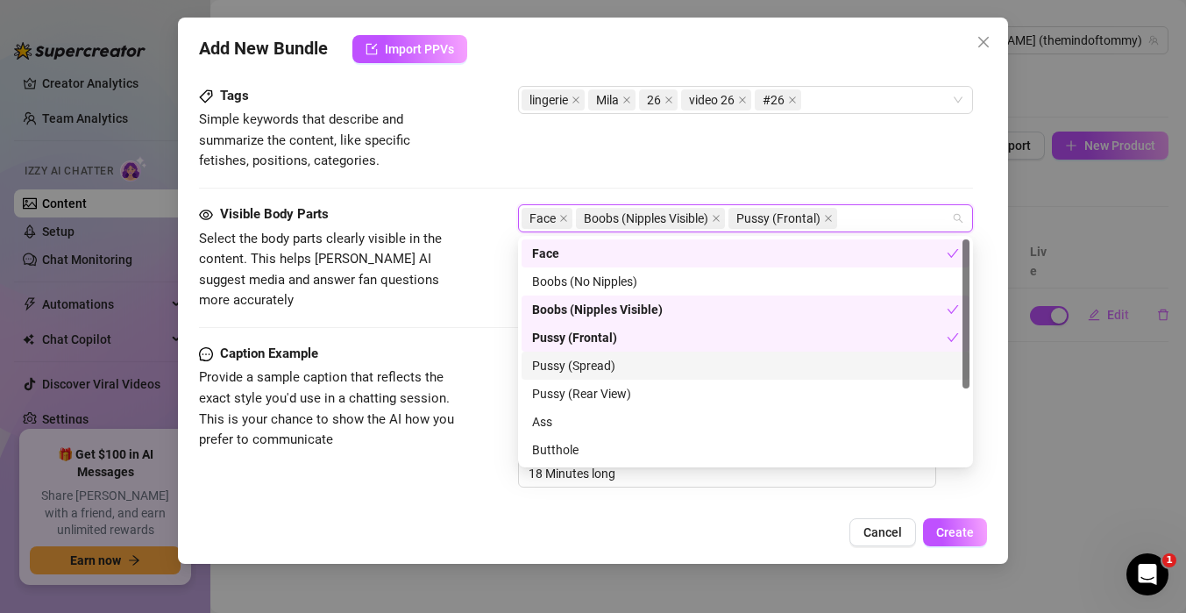
click at [559, 366] on div "Pussy (Spread)" at bounding box center [745, 365] width 427 height 19
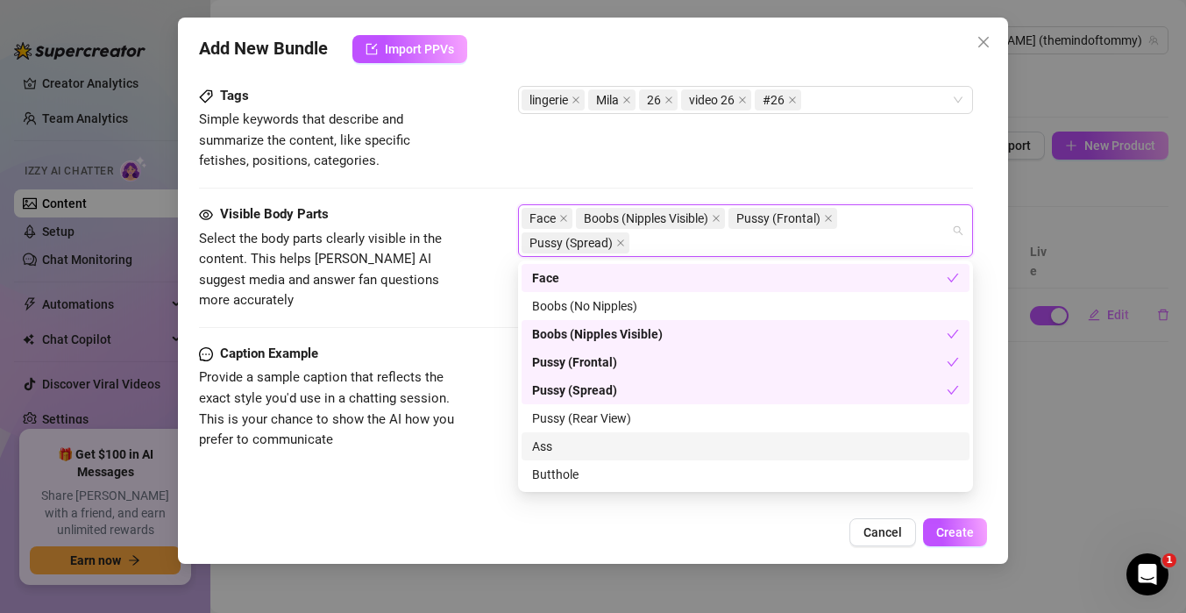
click at [539, 451] on div "Ass" at bounding box center [745, 446] width 427 height 19
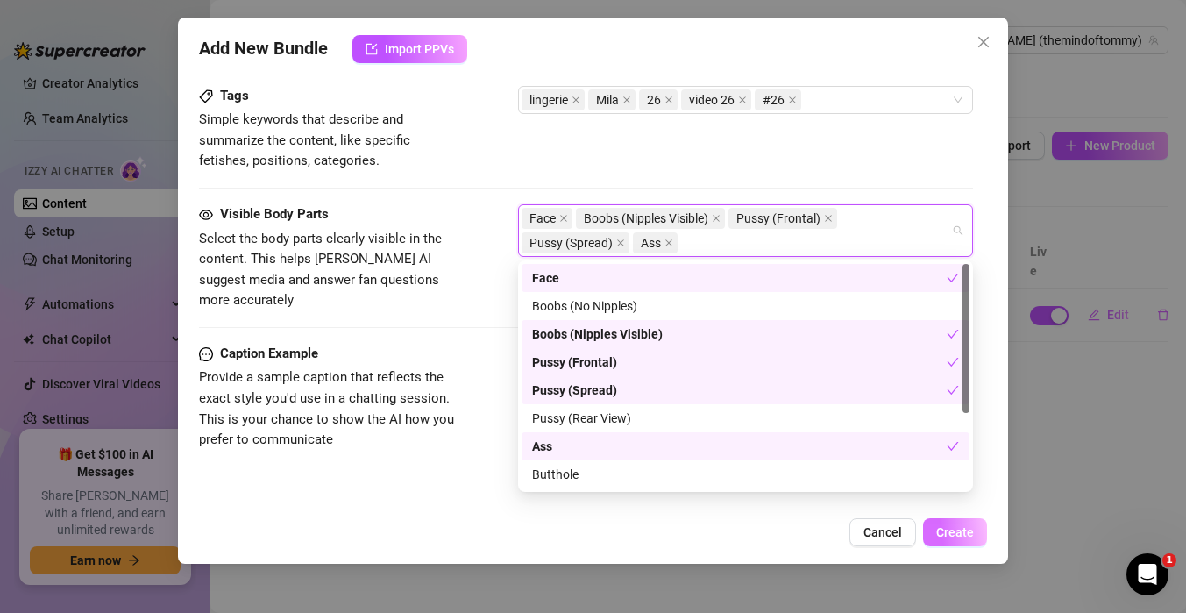
click at [949, 530] on span "Create" at bounding box center [955, 532] width 38 height 14
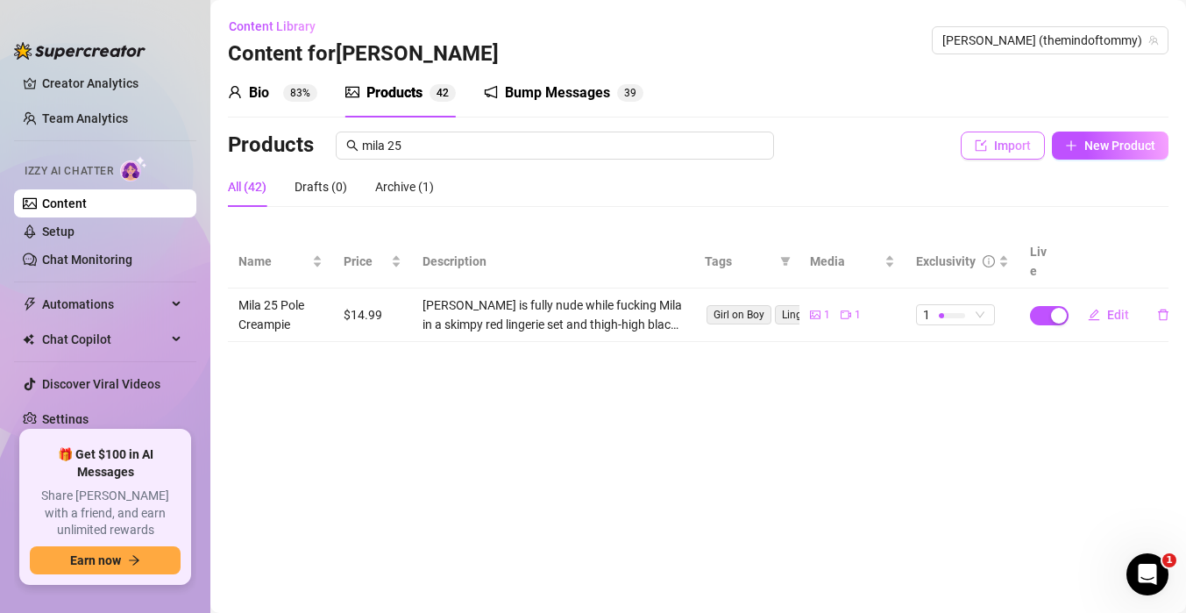
click at [1011, 154] on button "Import" at bounding box center [1003, 145] width 84 height 28
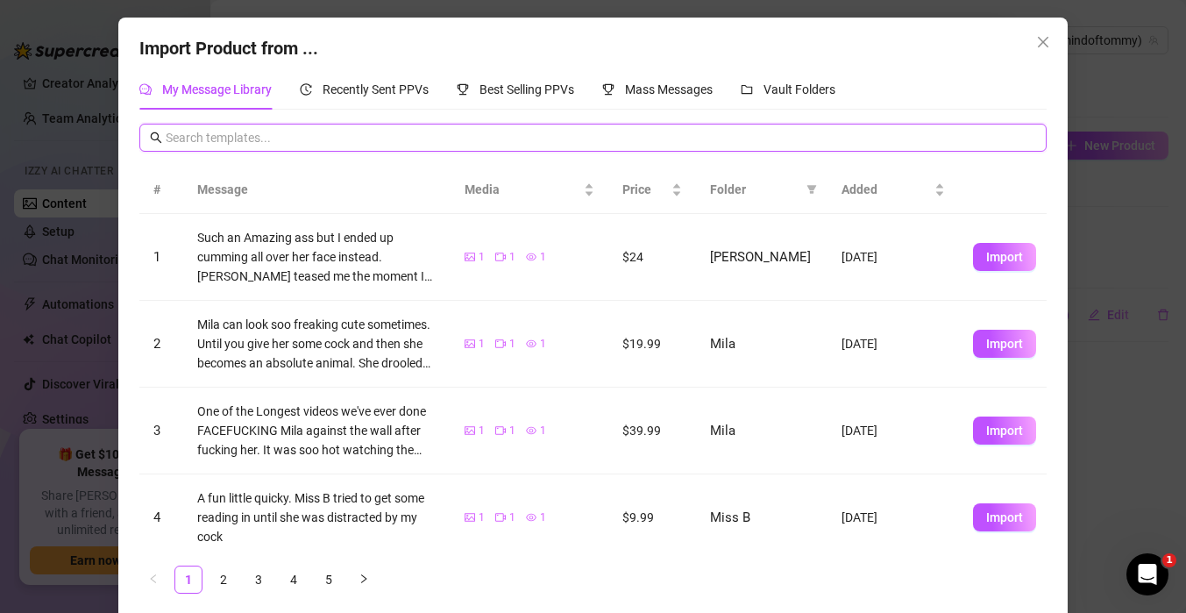
click at [428, 137] on input "text" at bounding box center [601, 137] width 870 height 19
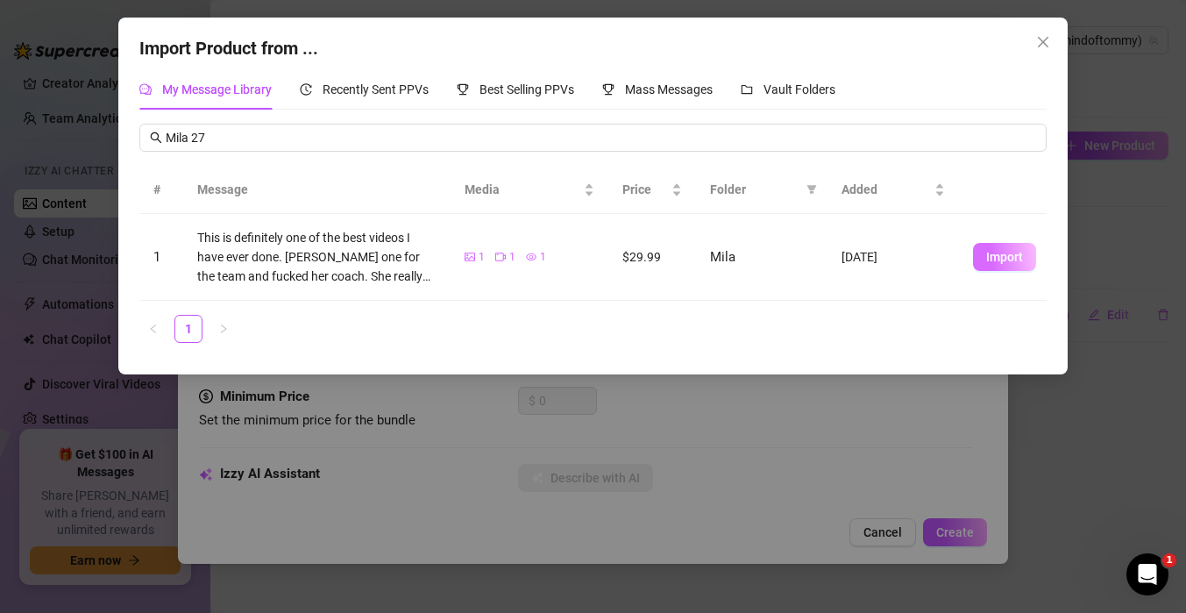
click at [993, 259] on span "Import" at bounding box center [1004, 257] width 37 height 14
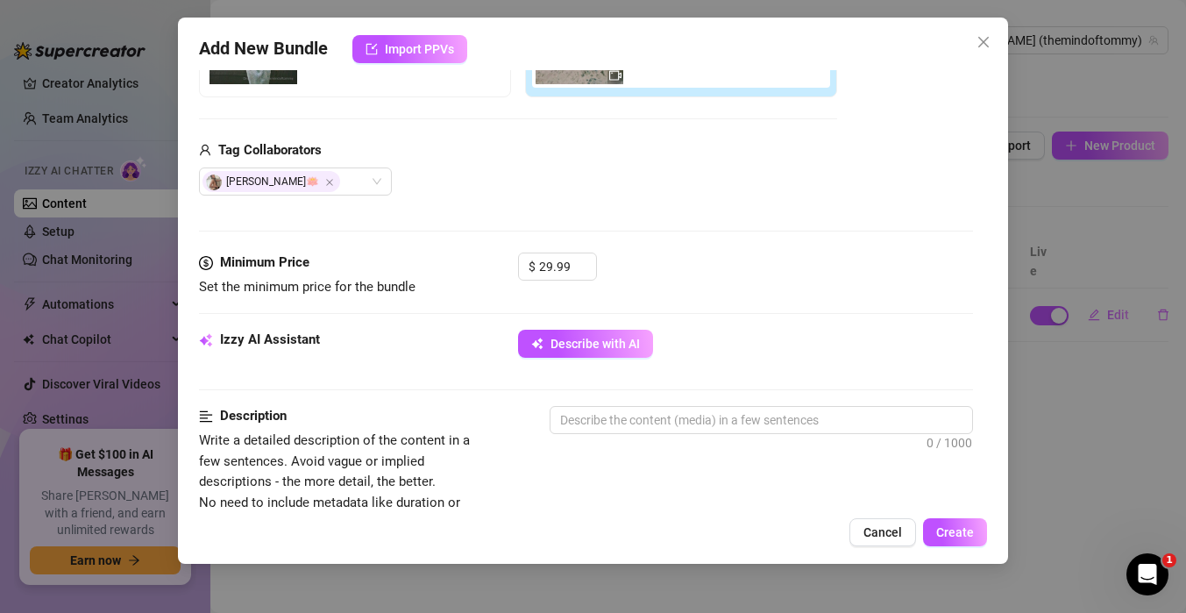
scroll to position [396, 0]
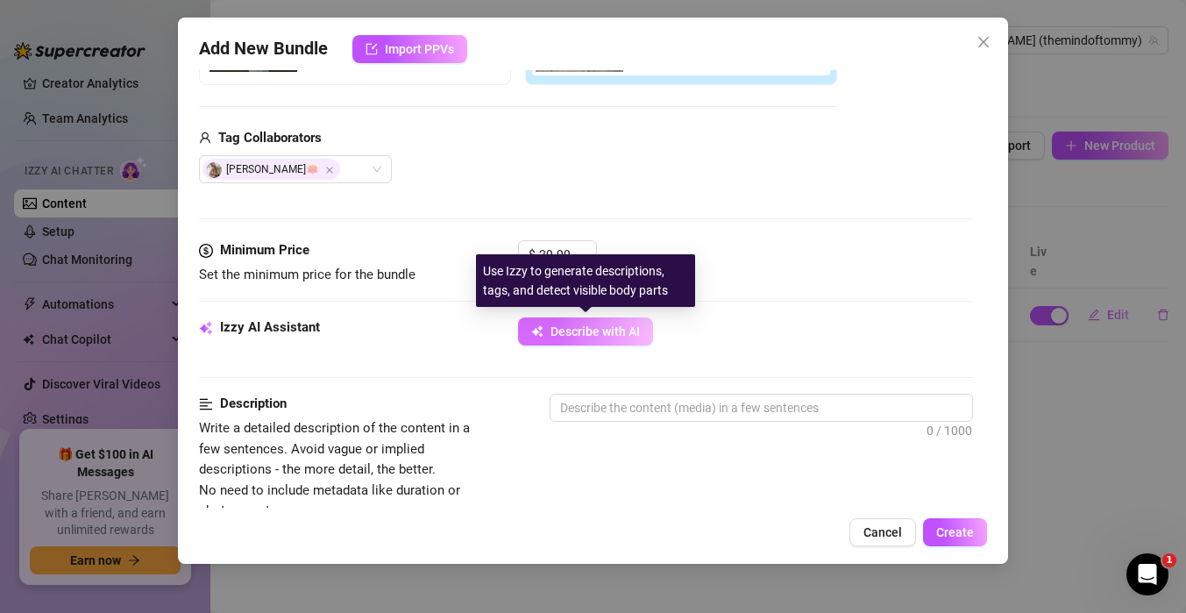
click at [622, 323] on button "Describe with AI" at bounding box center [585, 331] width 135 height 28
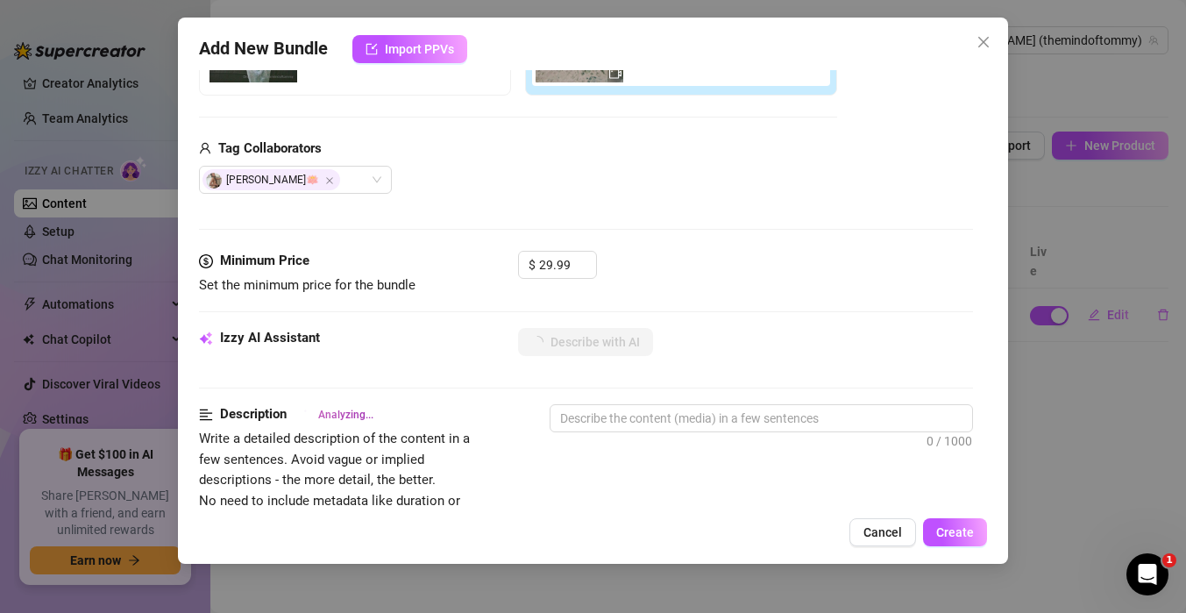
scroll to position [389, 0]
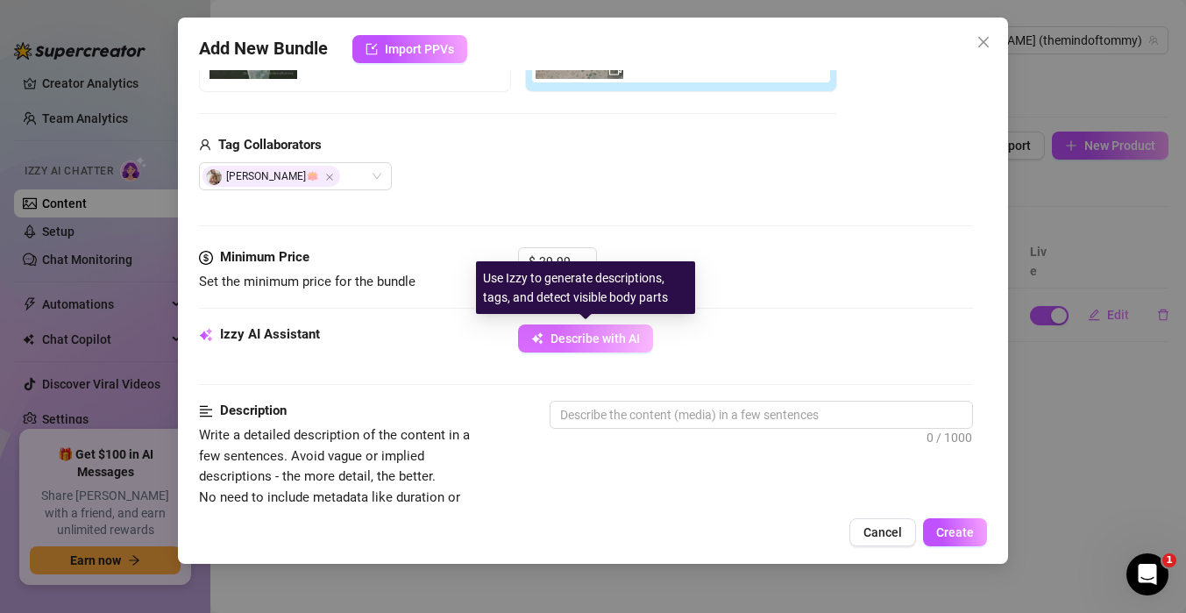
click at [561, 336] on span "Describe with AI" at bounding box center [594, 338] width 89 height 14
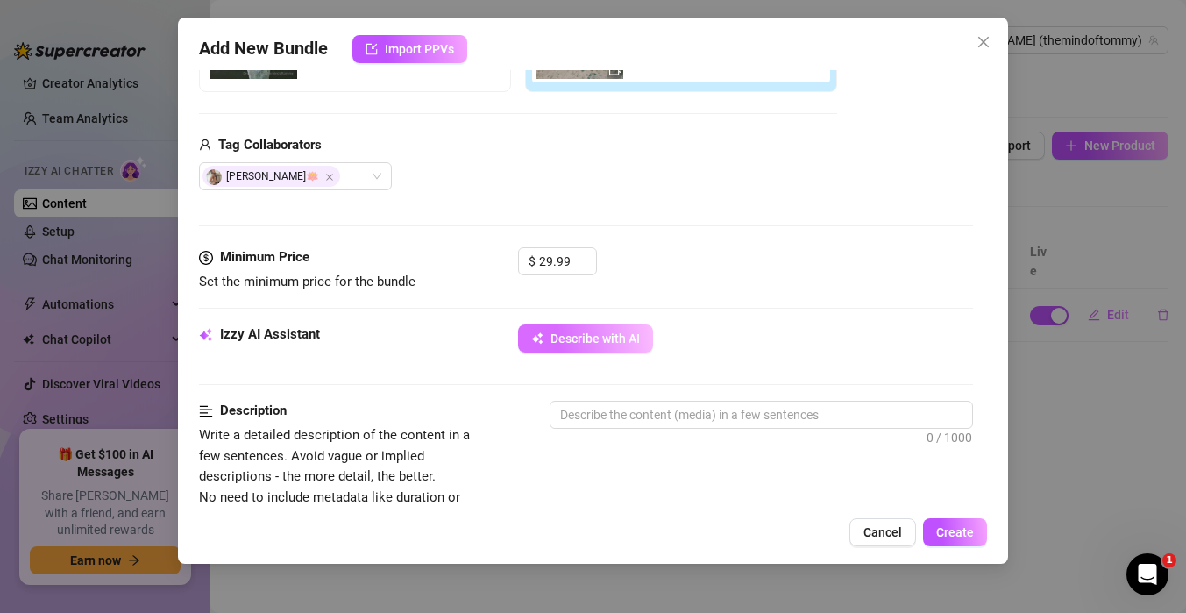
click at [619, 346] on button "Describe with AI" at bounding box center [585, 338] width 135 height 28
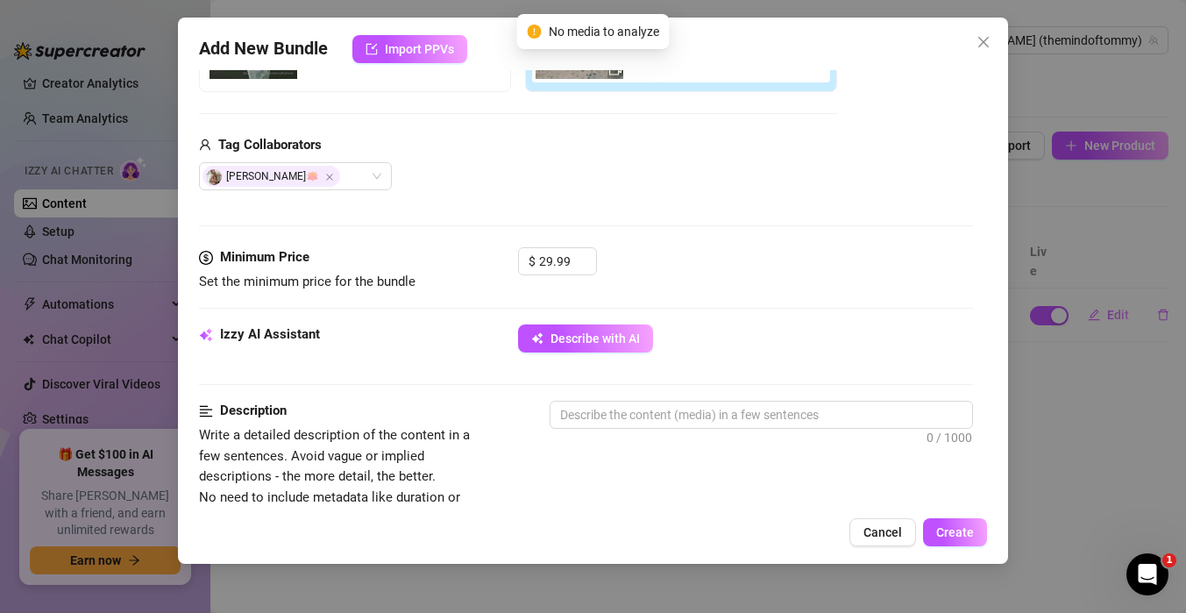
click at [666, 228] on div "Media Add Media from Vault Free preview Pay to view Tag Collaborators [PERSON_N…" at bounding box center [586, 62] width 774 height 370
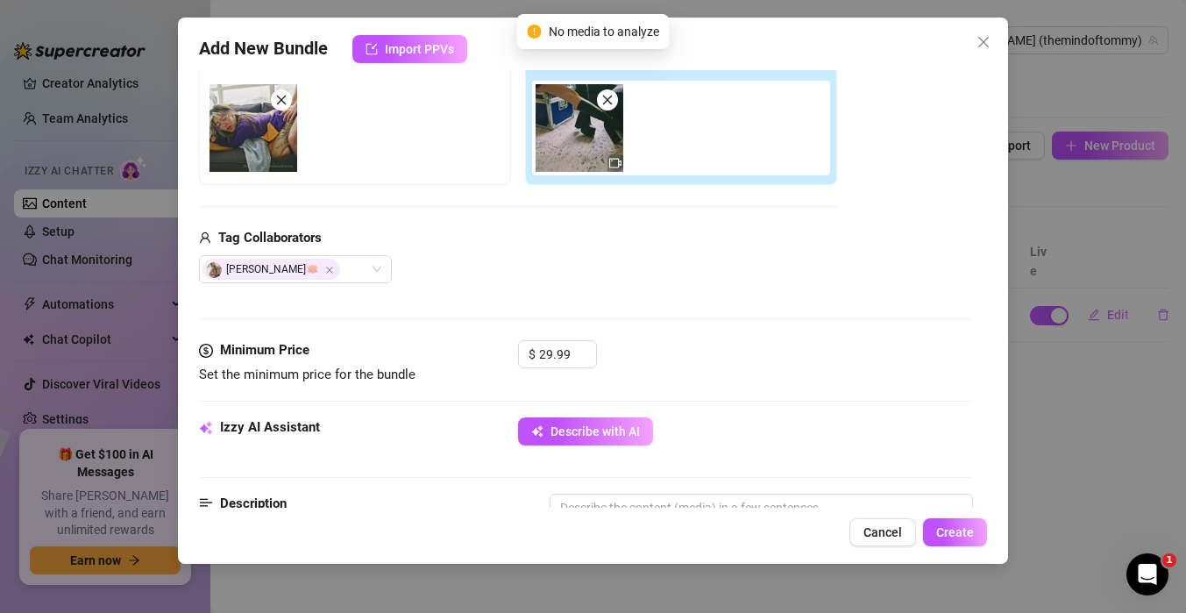
scroll to position [214, 0]
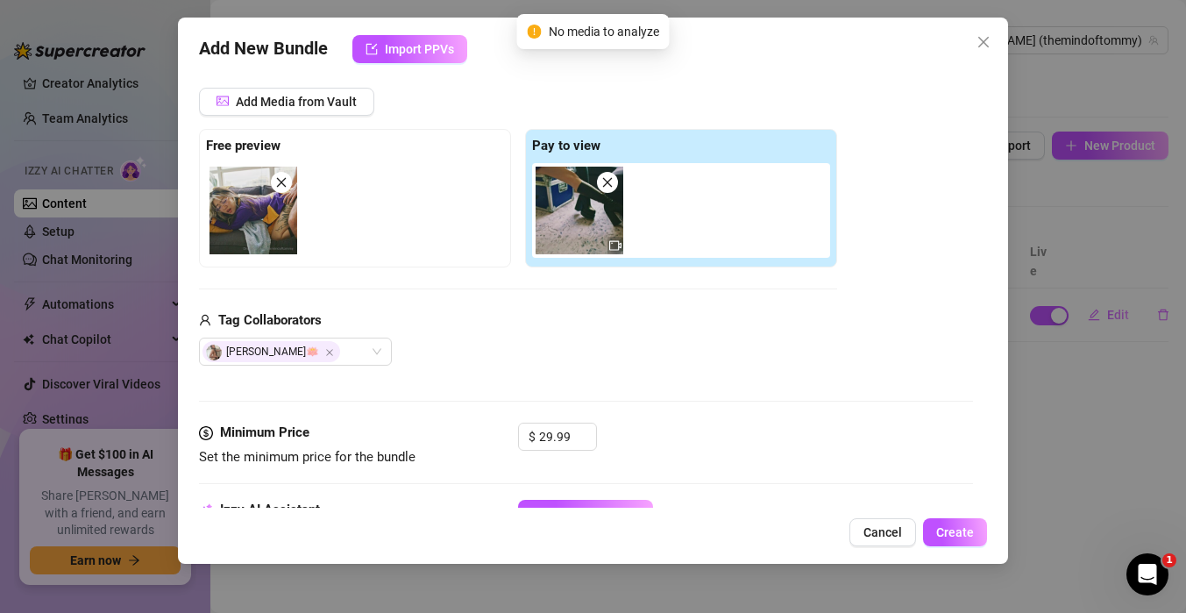
click at [639, 349] on div "[PERSON_NAME]🪷" at bounding box center [518, 351] width 638 height 28
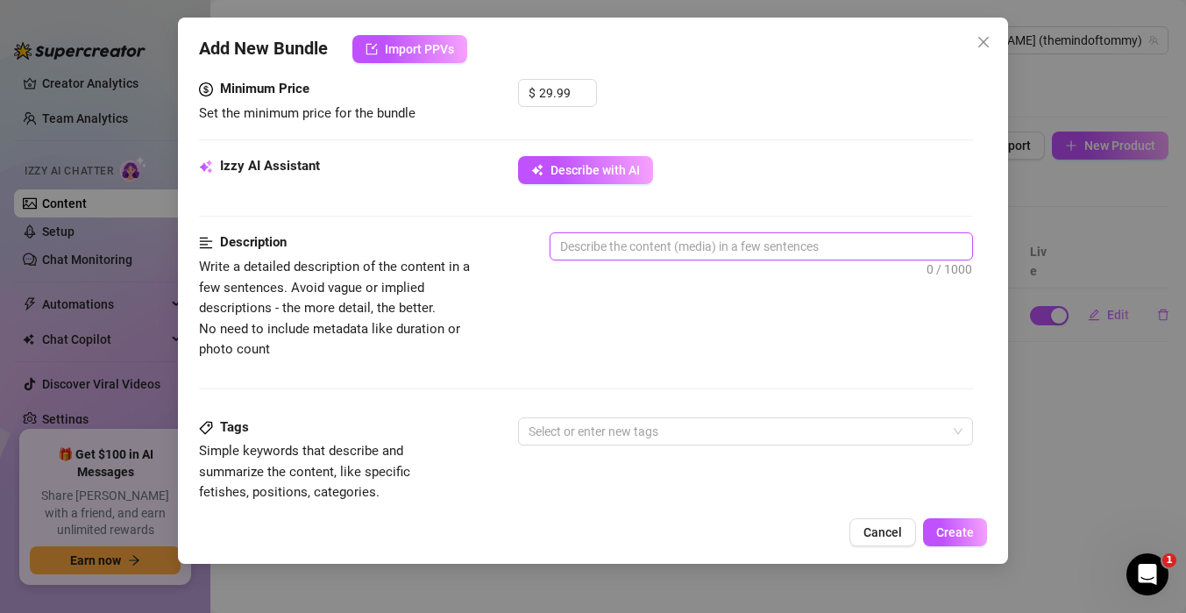
click at [620, 249] on textarea at bounding box center [761, 246] width 422 height 26
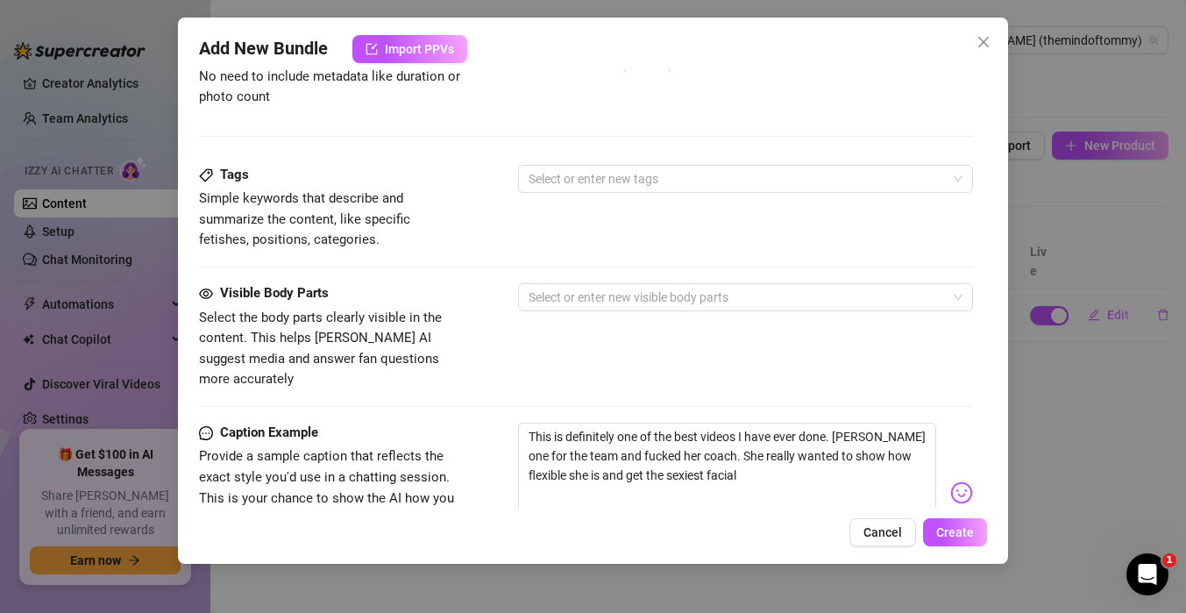
scroll to position [801, 0]
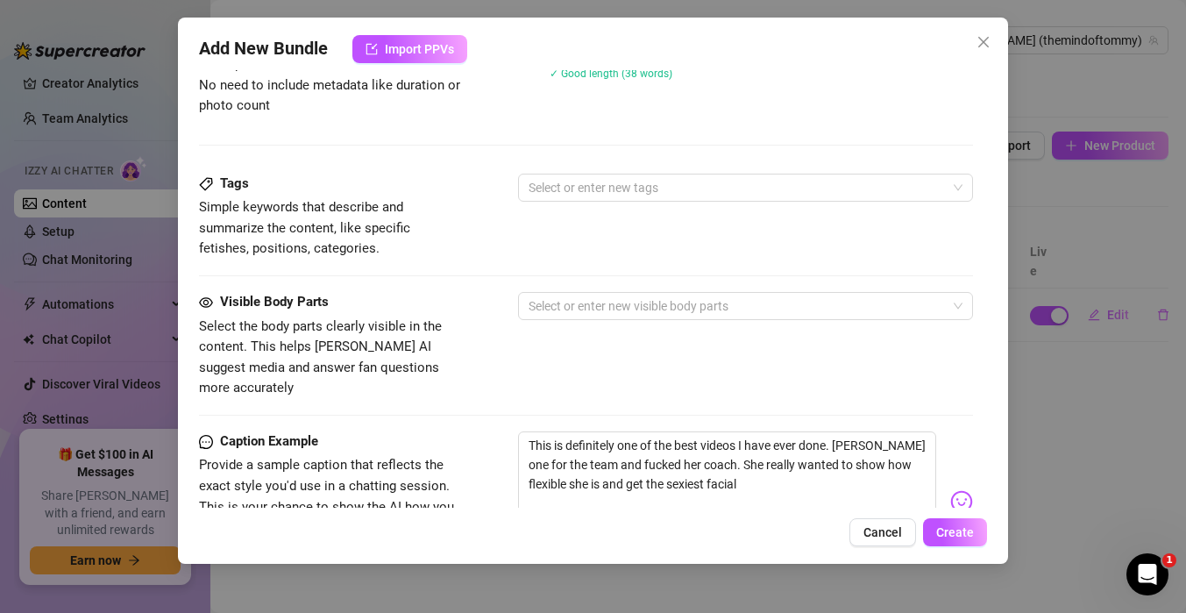
click at [588, 320] on div "Visible Body Parts Select the body parts clearly visible in the content. This h…" at bounding box center [586, 345] width 774 height 107
click at [590, 306] on div at bounding box center [736, 306] width 429 height 25
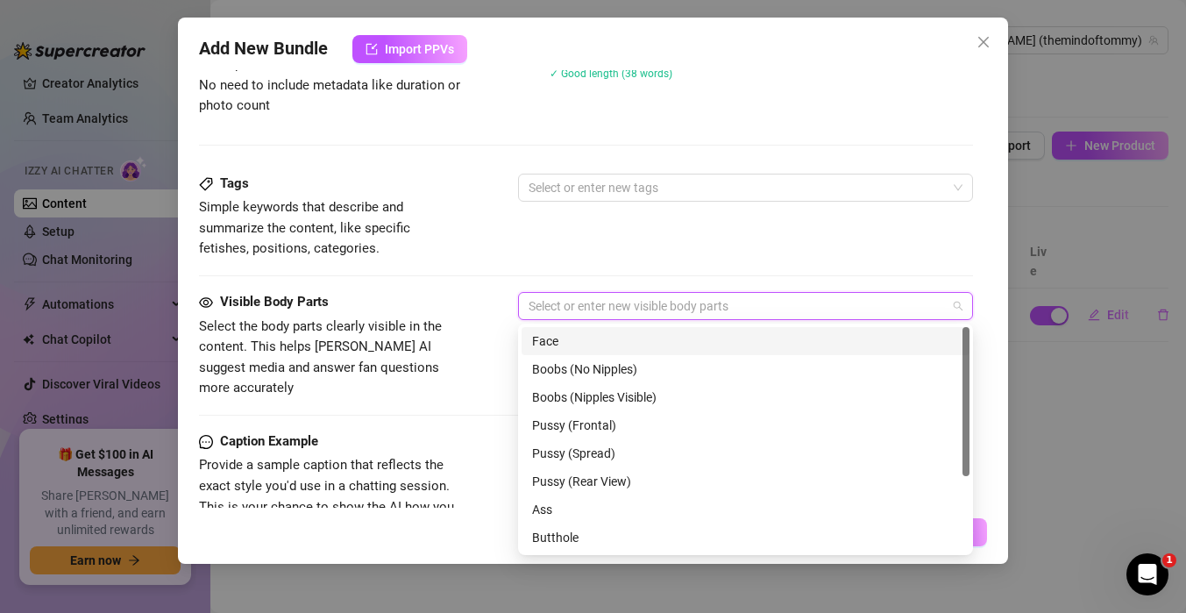
click at [581, 353] on div "Face" at bounding box center [746, 341] width 448 height 28
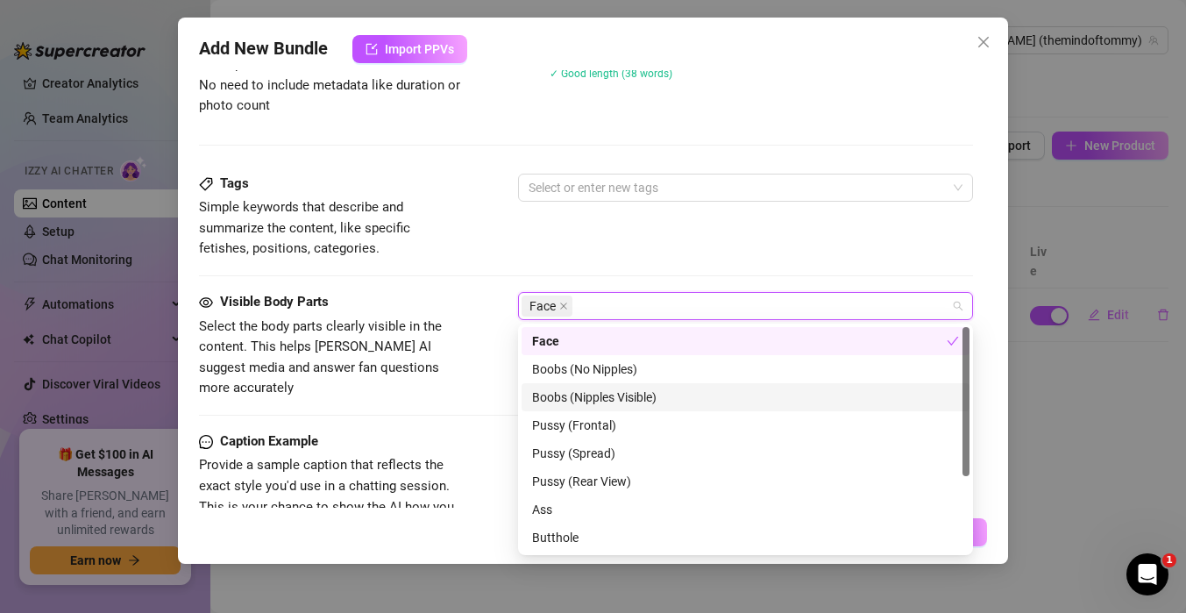
click at [578, 396] on div "Boobs (Nipples Visible)" at bounding box center [745, 396] width 427 height 19
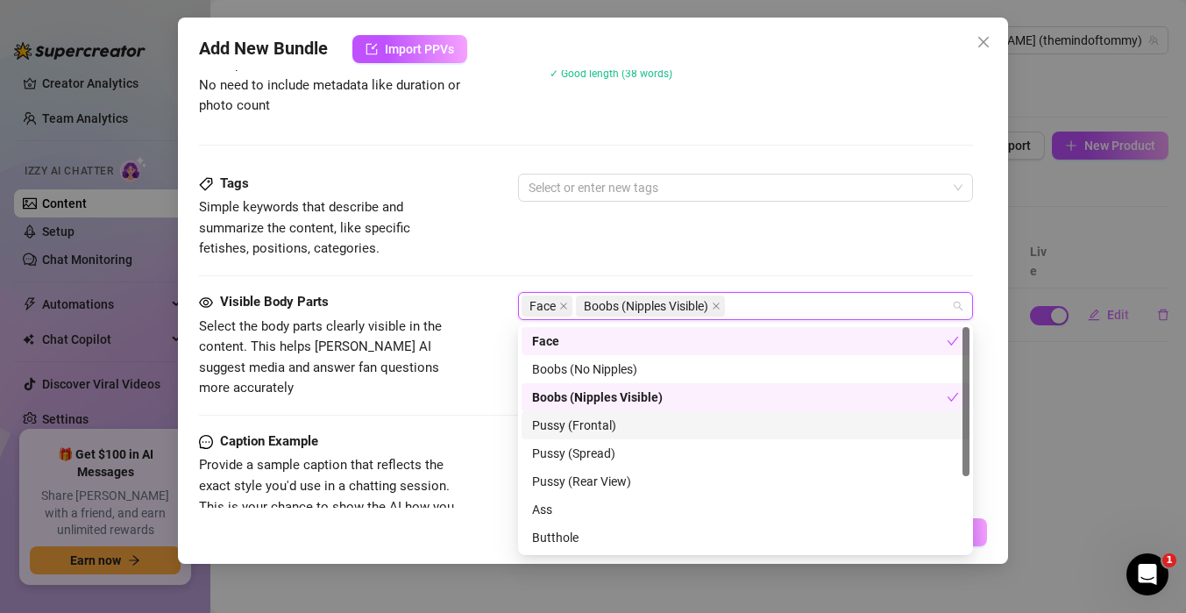
click at [580, 424] on div "Pussy (Frontal)" at bounding box center [745, 424] width 427 height 19
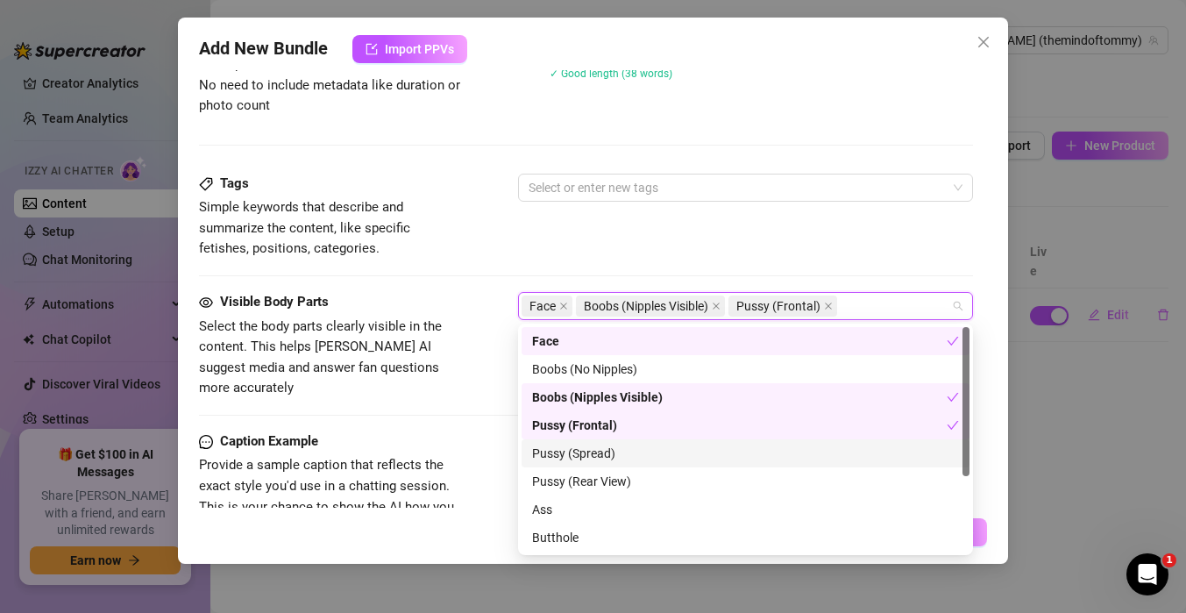
click at [580, 450] on div "Pussy (Spread)" at bounding box center [745, 453] width 427 height 19
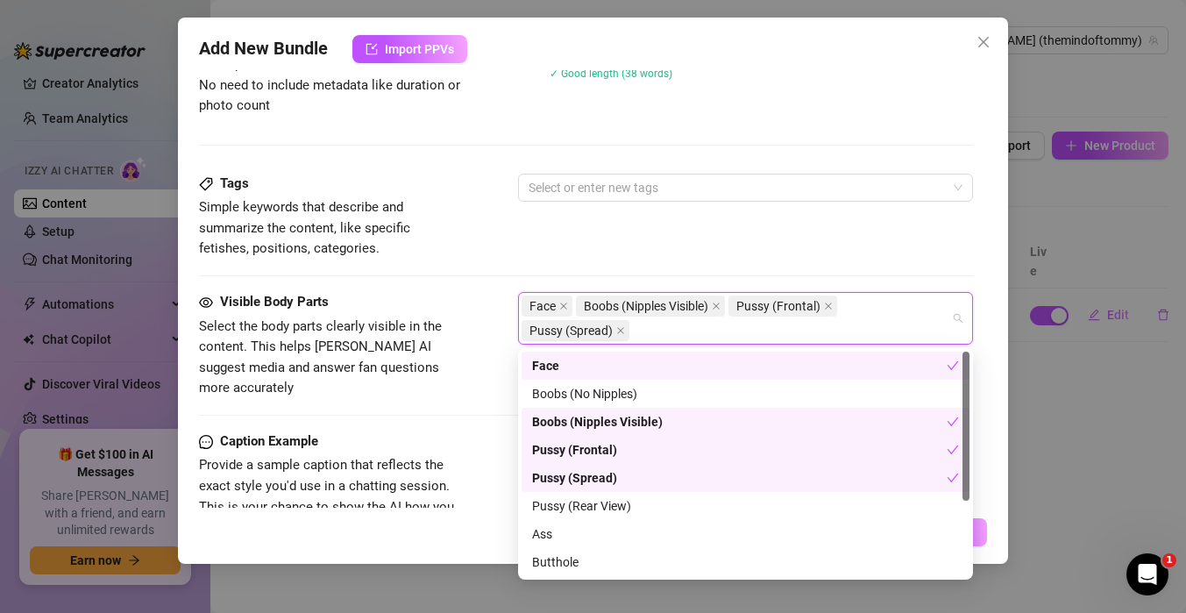
click at [578, 476] on div "Pussy (Spread)" at bounding box center [739, 477] width 415 height 19
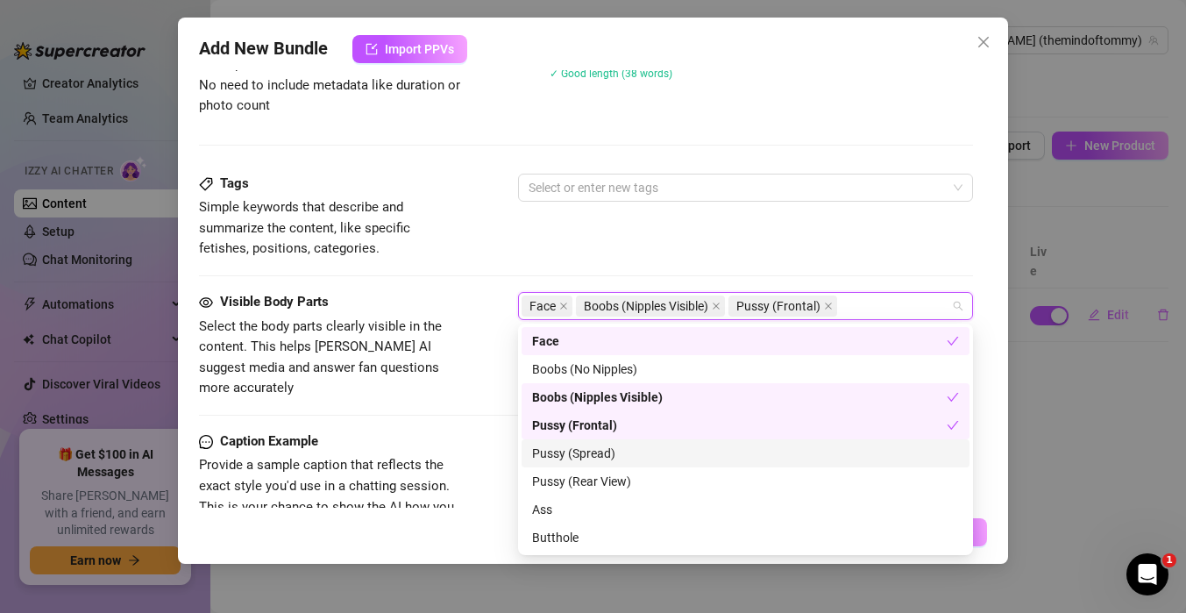
click at [575, 463] on div "Pussy (Spread)" at bounding box center [746, 453] width 448 height 28
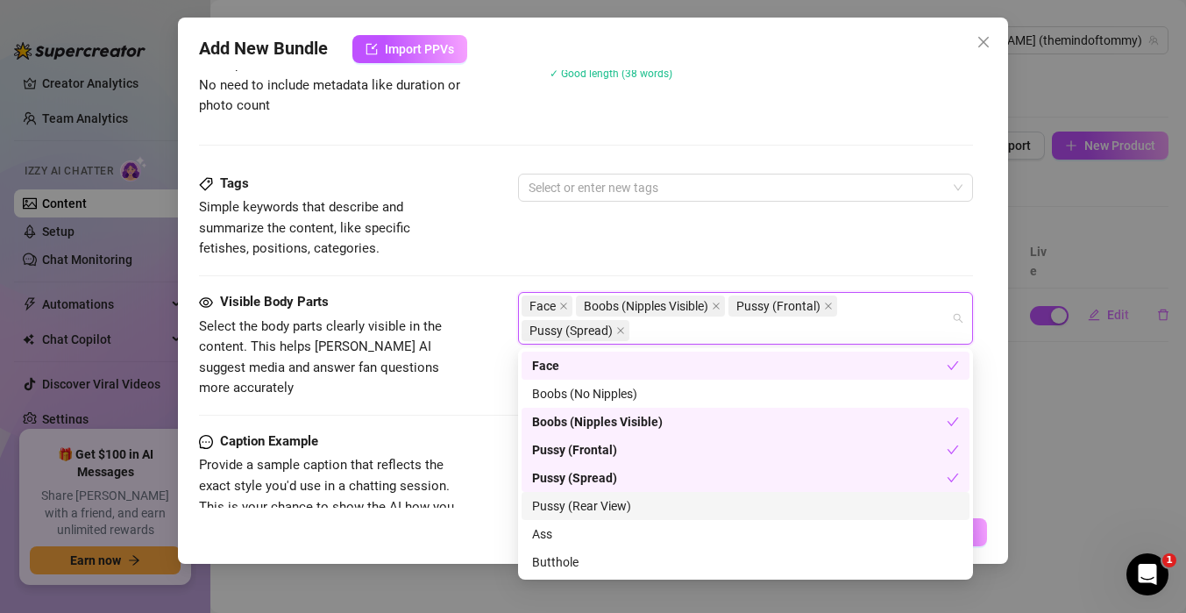
click at [570, 511] on div "Pussy (Rear View)" at bounding box center [745, 505] width 427 height 19
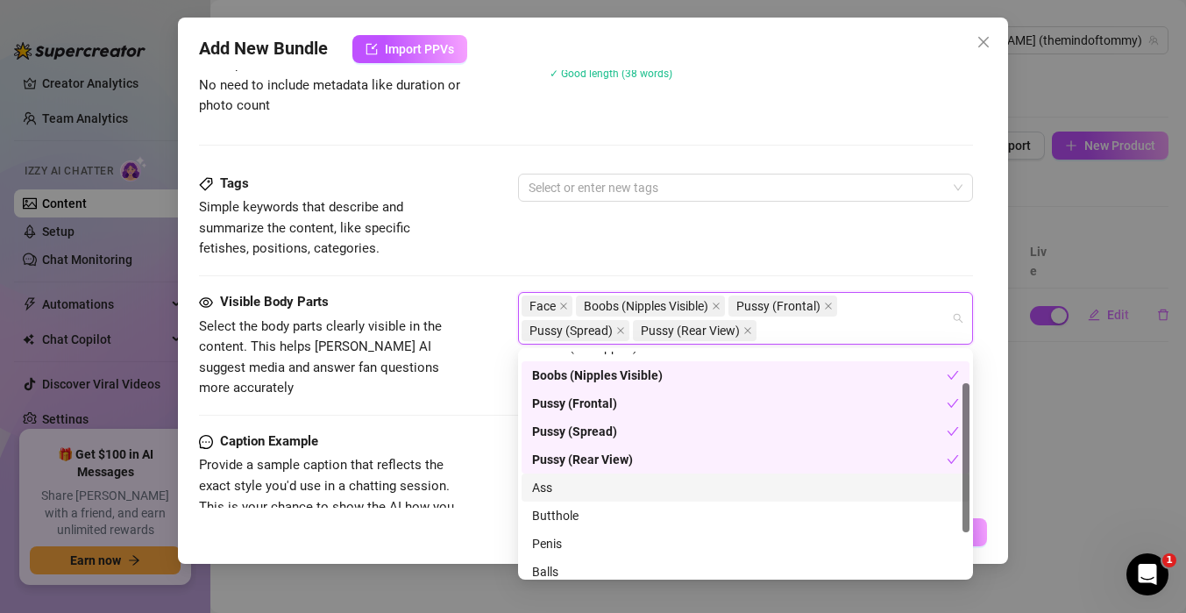
click at [551, 484] on div "Ass" at bounding box center [745, 487] width 427 height 19
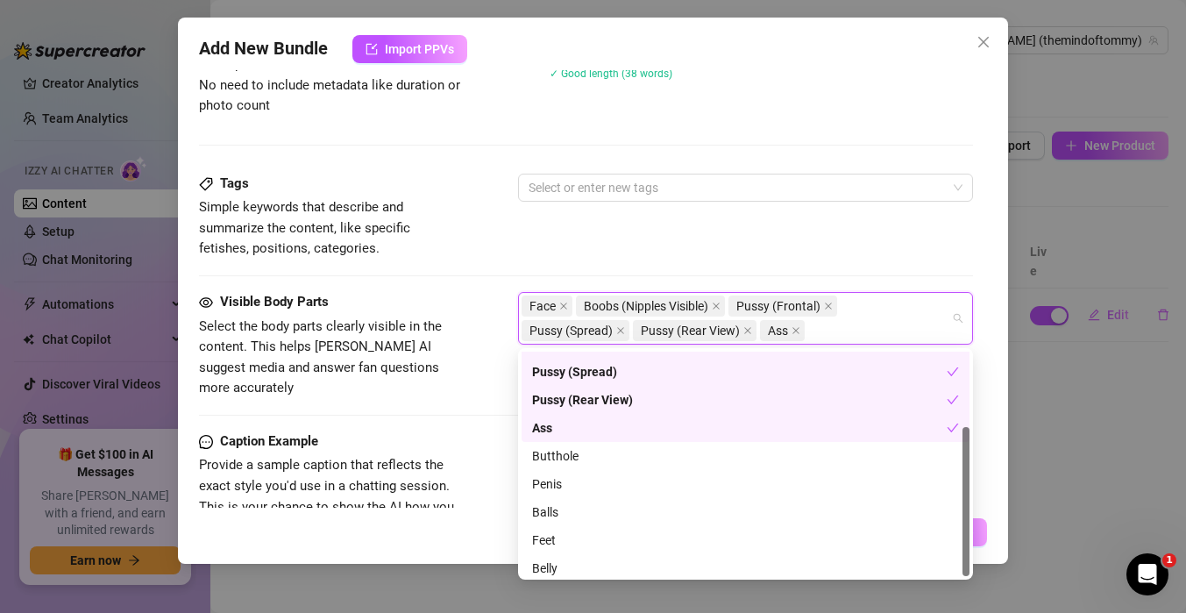
scroll to position [112, 0]
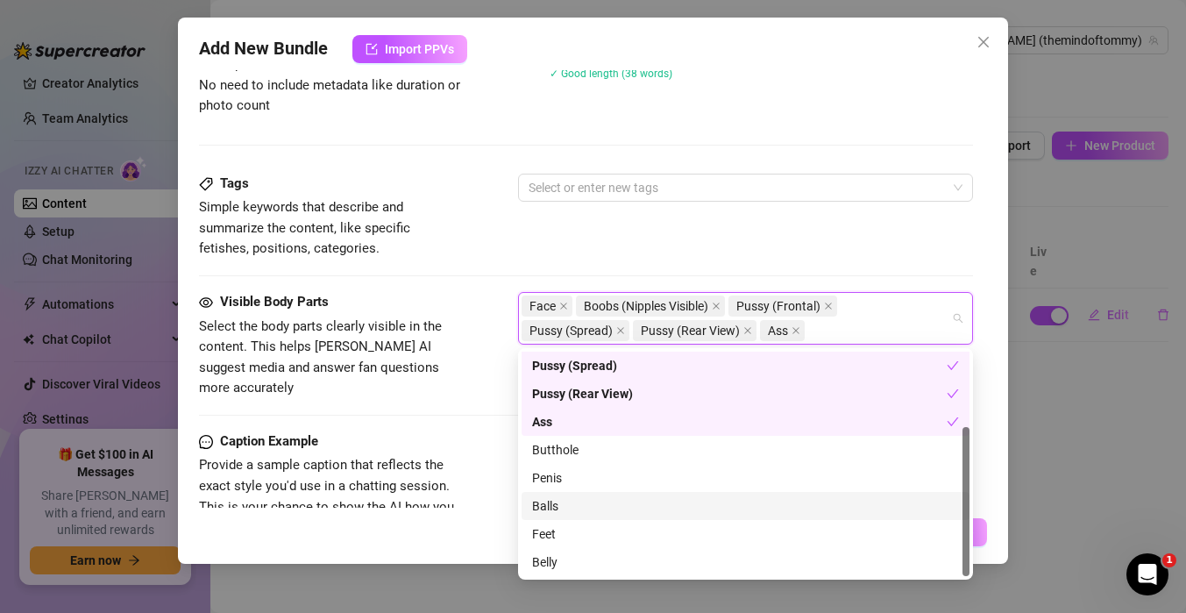
click at [547, 500] on div "Balls" at bounding box center [745, 505] width 427 height 19
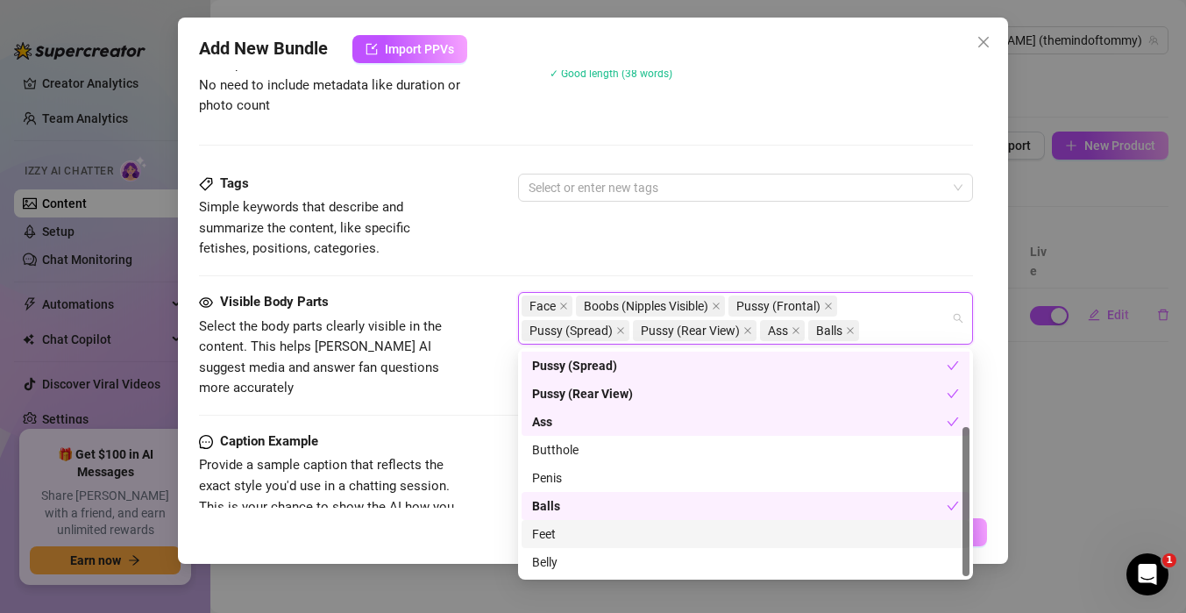
click at [543, 536] on div "Feet" at bounding box center [745, 533] width 427 height 19
click at [460, 455] on span "Provide a sample caption that reflects the exact style you'd use in a chatting …" at bounding box center [330, 496] width 263 height 82
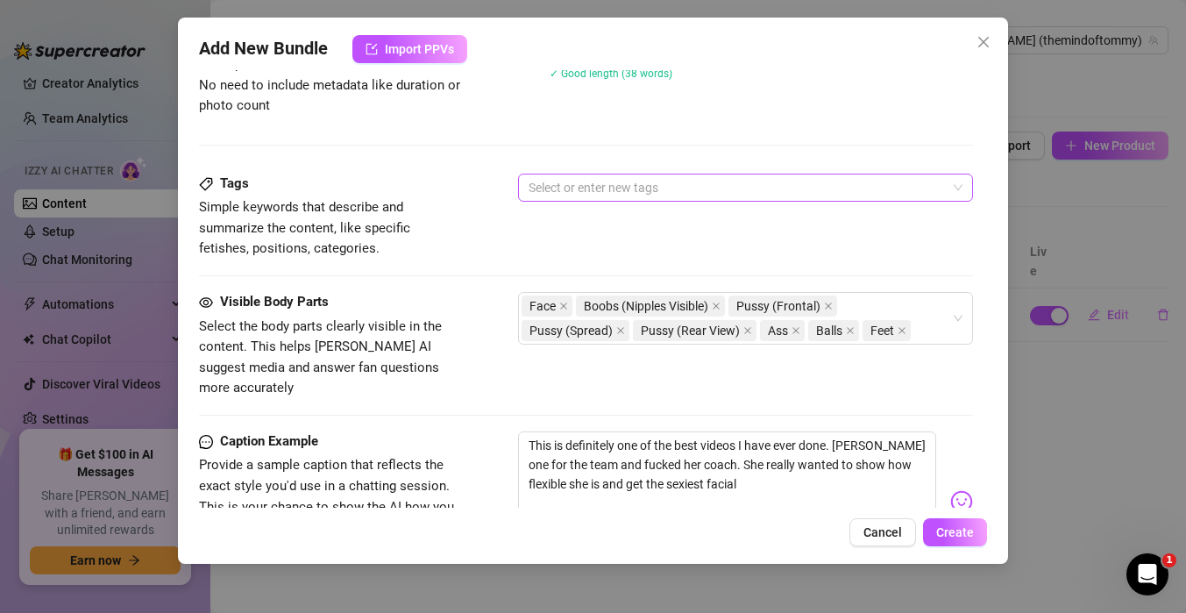
click at [597, 199] on div "Select or enter new tags" at bounding box center [745, 188] width 455 height 28
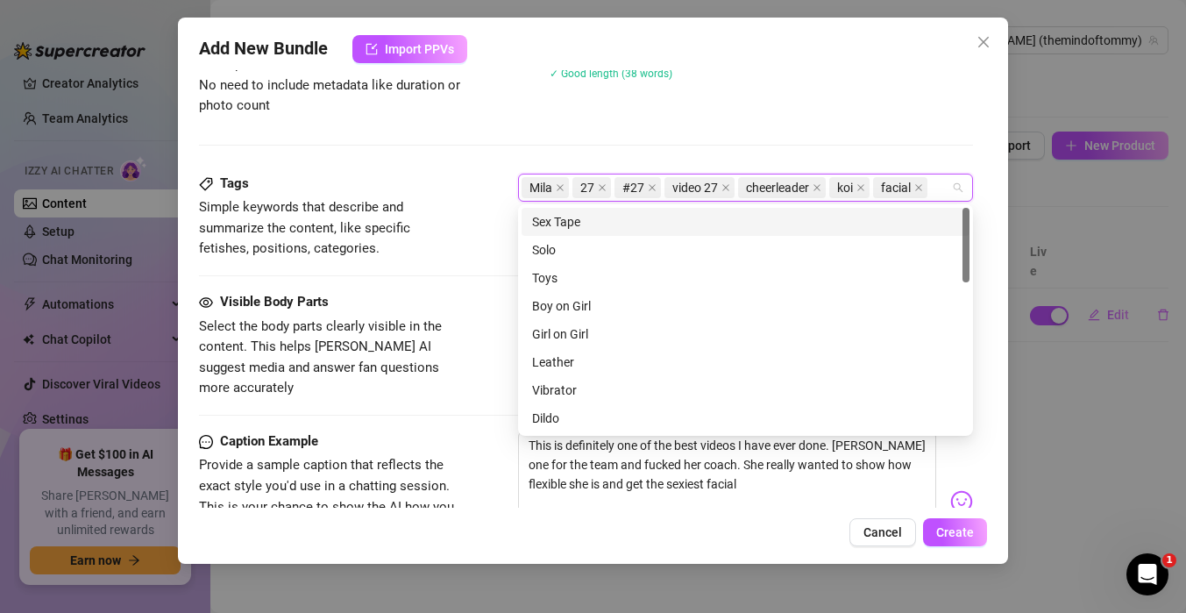
click at [557, 145] on div at bounding box center [586, 145] width 774 height 1
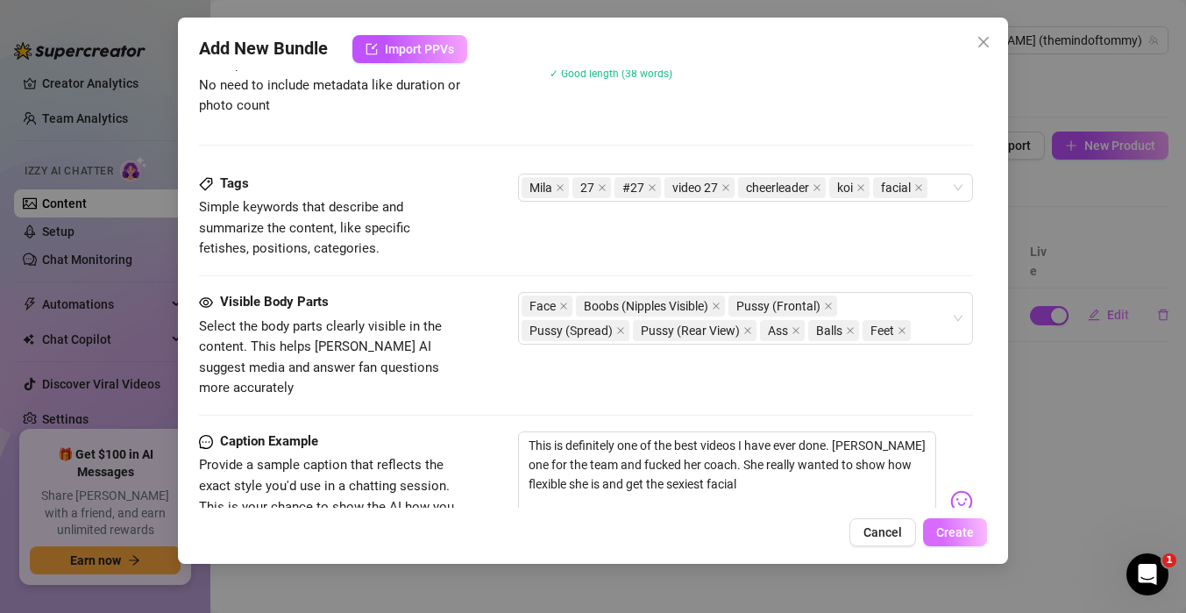
click at [948, 523] on button "Create" at bounding box center [955, 532] width 64 height 28
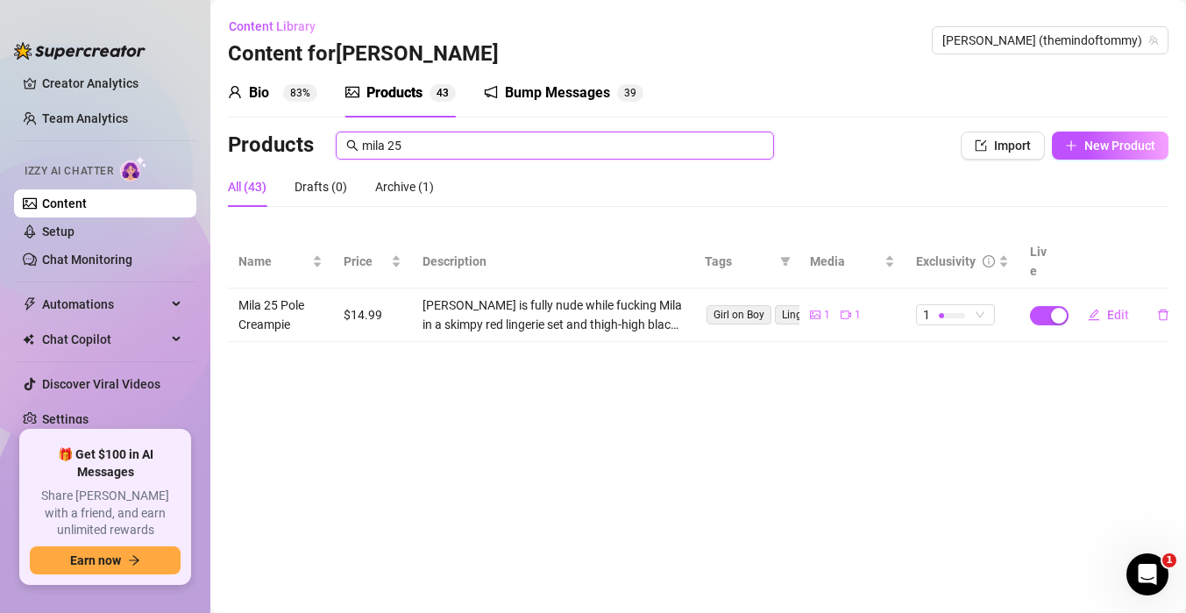
click at [577, 145] on input "mila 25" at bounding box center [562, 145] width 401 height 19
click at [1029, 148] on span "Import" at bounding box center [1012, 145] width 37 height 14
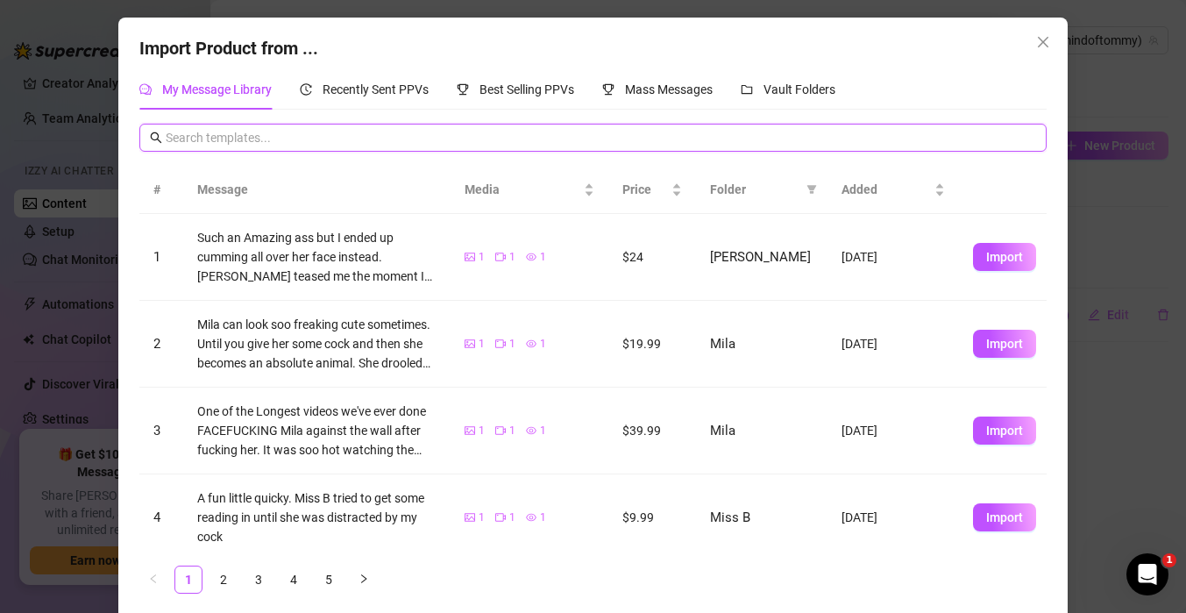
click at [524, 143] on input "text" at bounding box center [601, 137] width 870 height 19
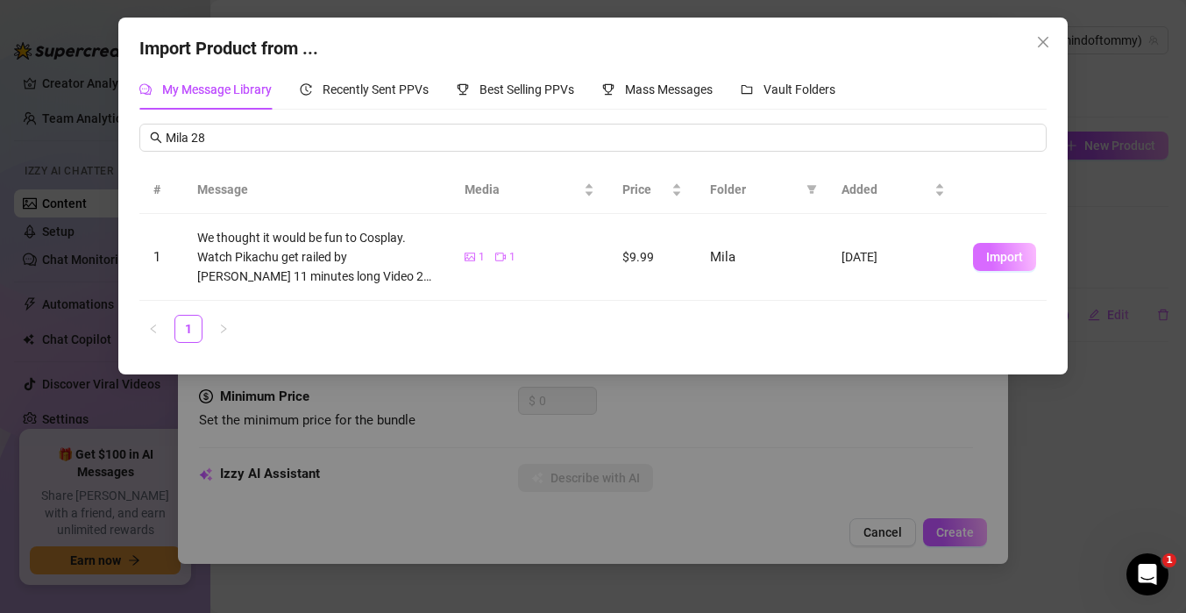
click at [1000, 259] on span "Import" at bounding box center [1004, 257] width 37 height 14
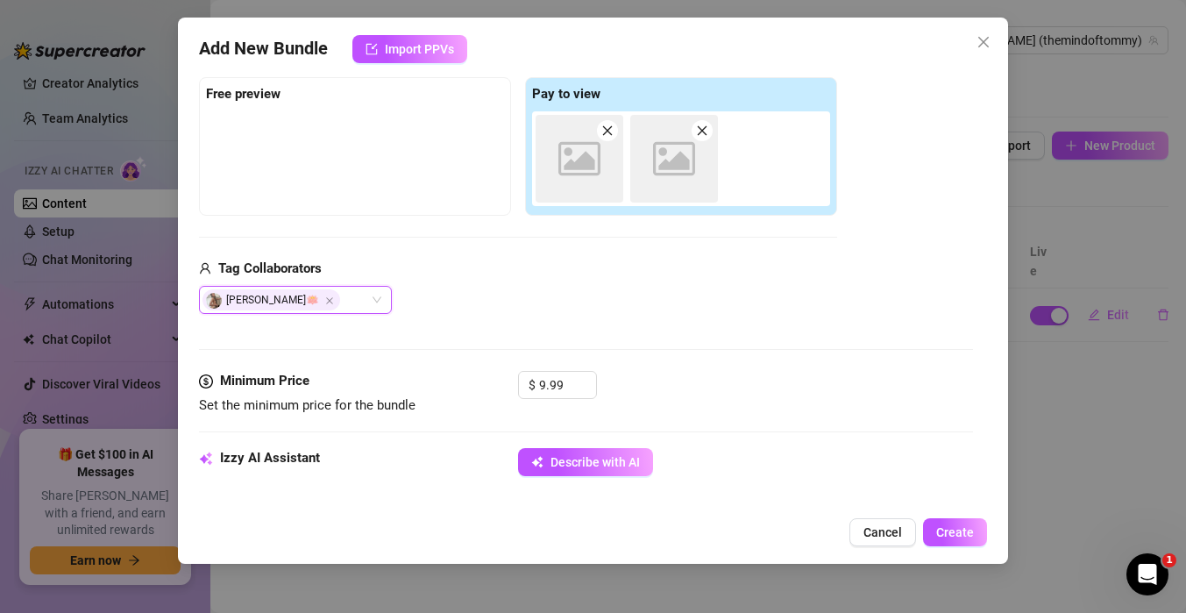
scroll to position [277, 0]
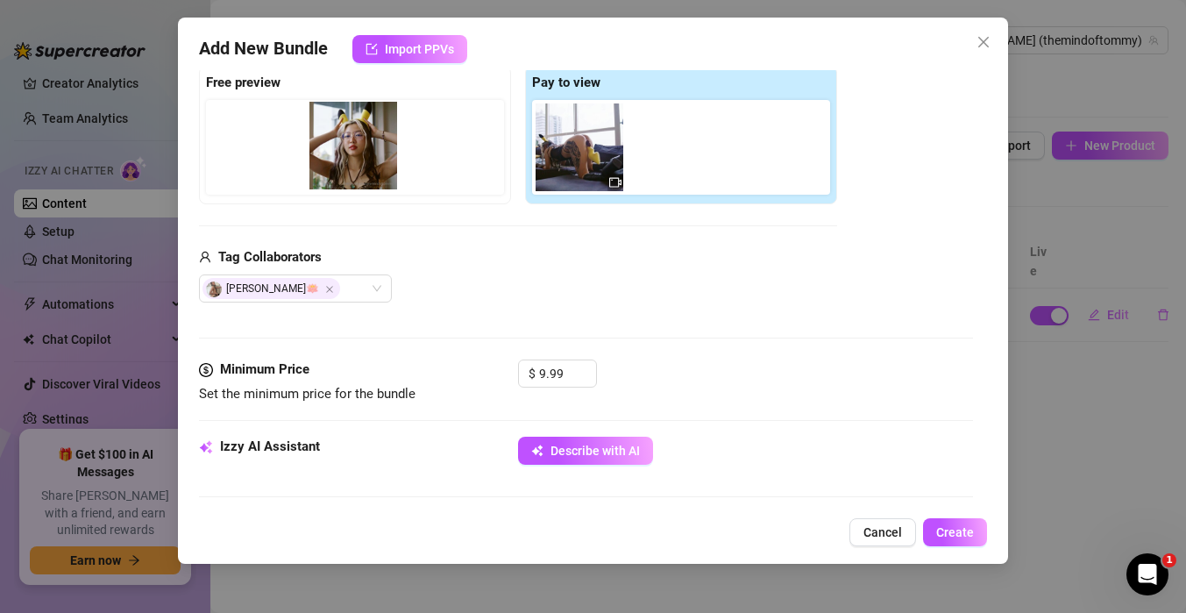
drag, startPoint x: 594, startPoint y: 162, endPoint x: 355, endPoint y: 160, distance: 239.3
click at [355, 160] on div "Free preview Pay to view" at bounding box center [518, 135] width 638 height 138
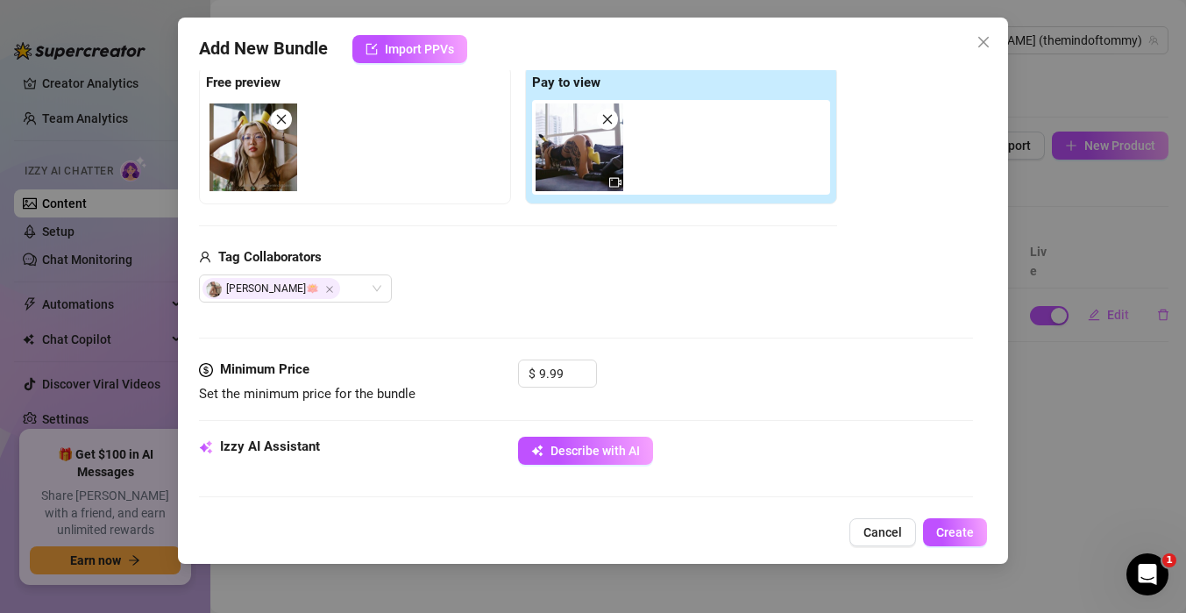
click at [626, 329] on div "Media Add Media from Vault Free preview Pay to view Tag Collaborators [PERSON_N…" at bounding box center [586, 174] width 774 height 370
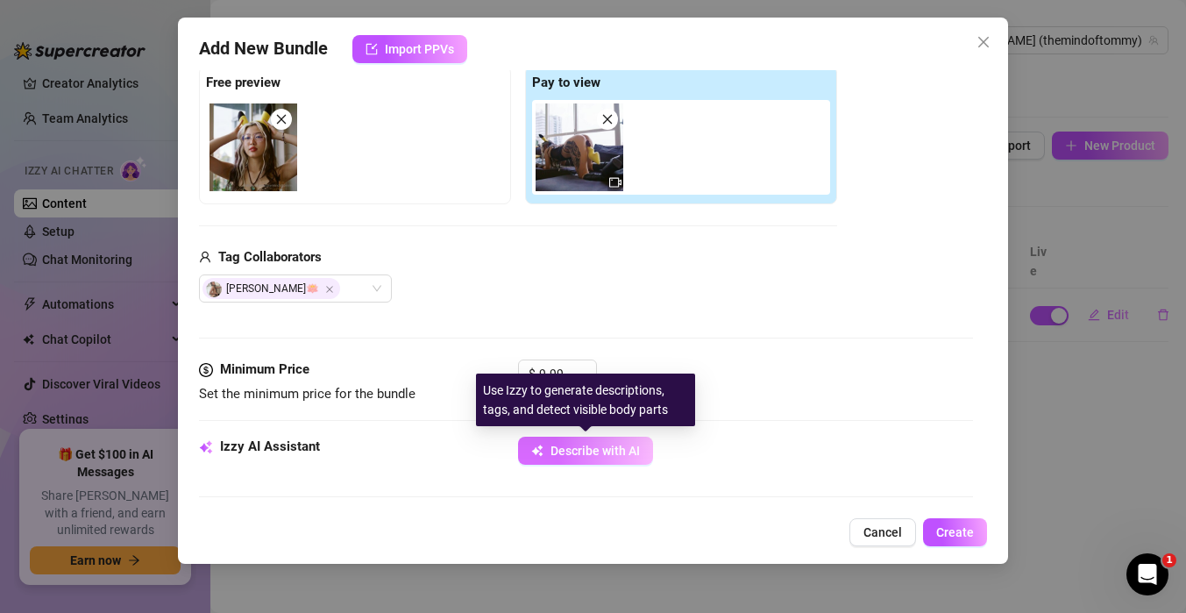
click at [576, 448] on span "Describe with AI" at bounding box center [594, 451] width 89 height 14
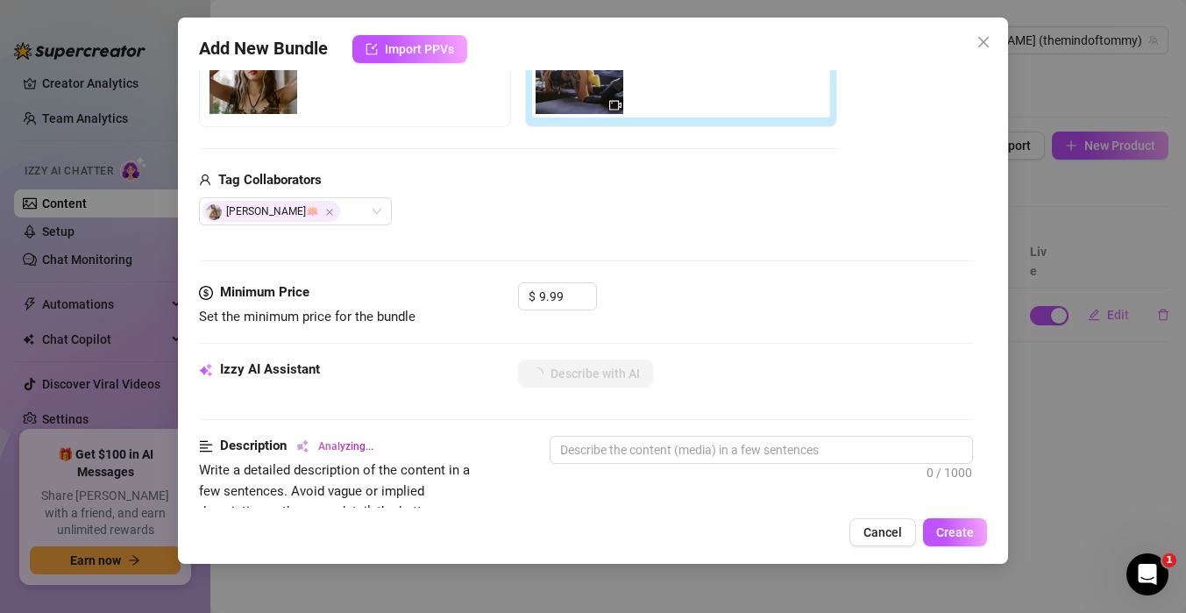
scroll to position [356, 0]
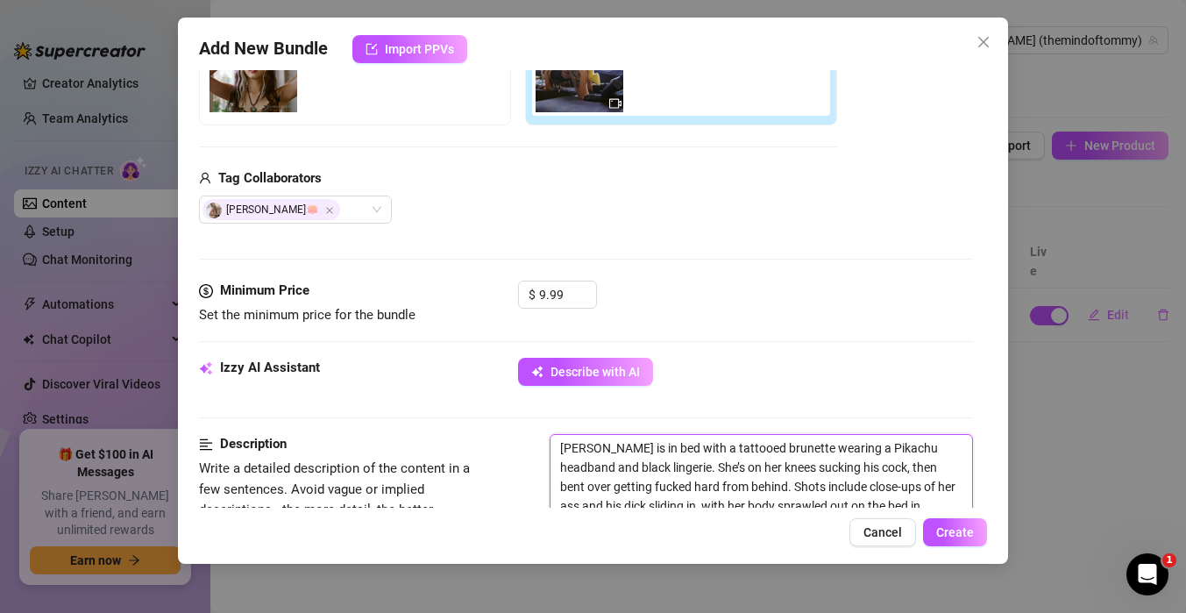
drag, startPoint x: 681, startPoint y: 447, endPoint x: 826, endPoint y: 444, distance: 144.7
click at [826, 444] on textarea "[PERSON_NAME] is in bed with a tattooed brunette wearing a Pikachu headband and…" at bounding box center [761, 486] width 422 height 103
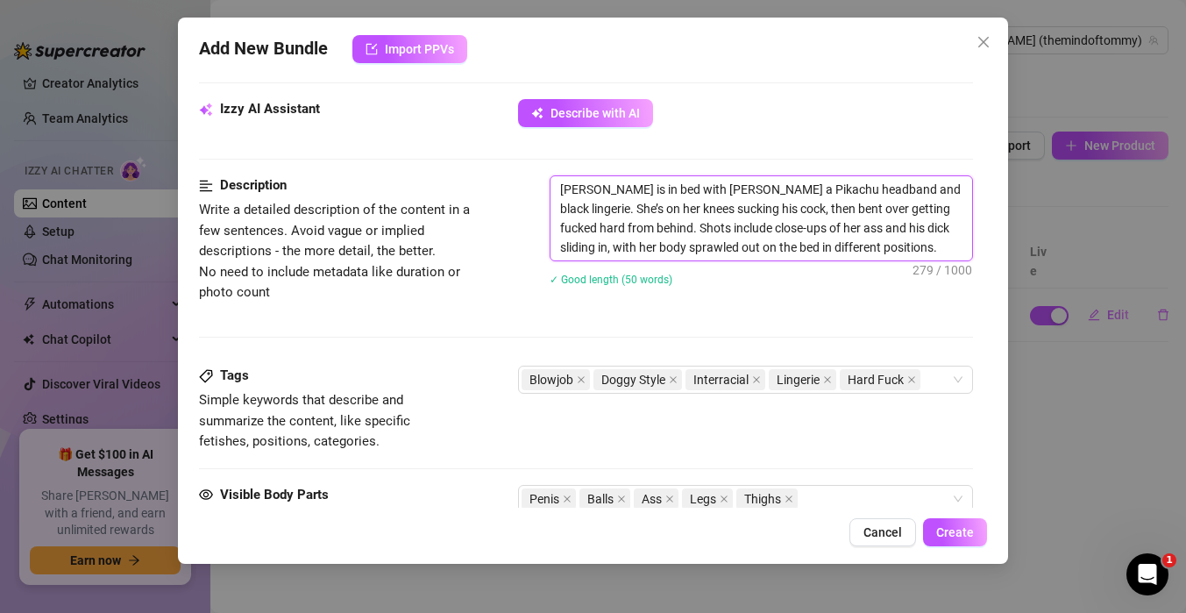
scroll to position [727, 0]
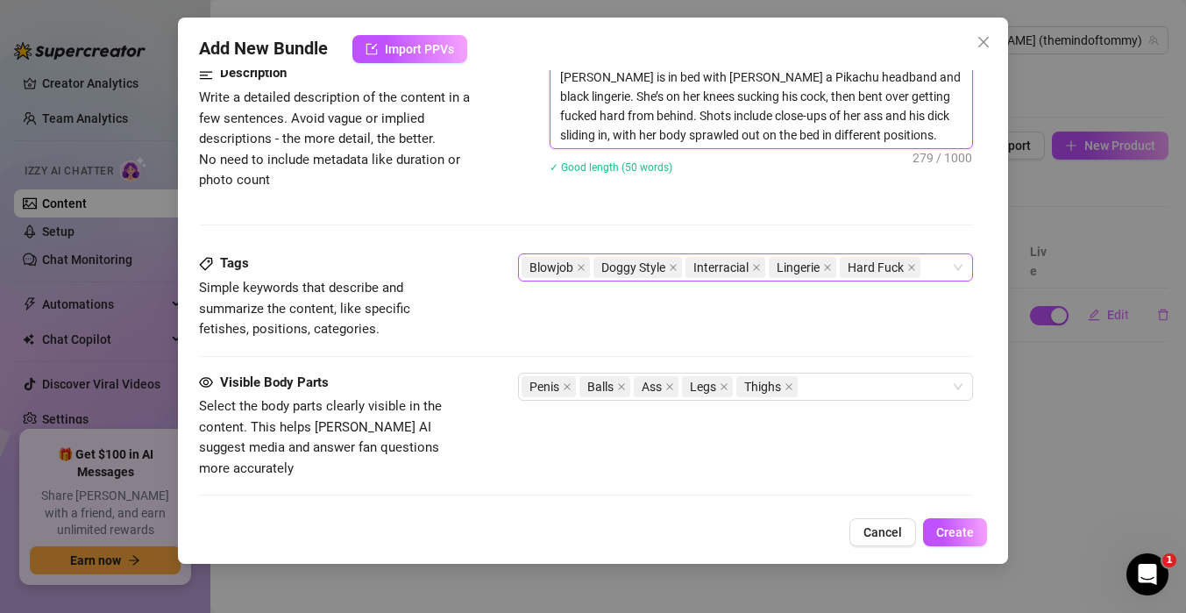
click at [939, 262] on div "Blowjob Doggy Style Interracial Lingerie Hard Fuck" at bounding box center [736, 267] width 429 height 25
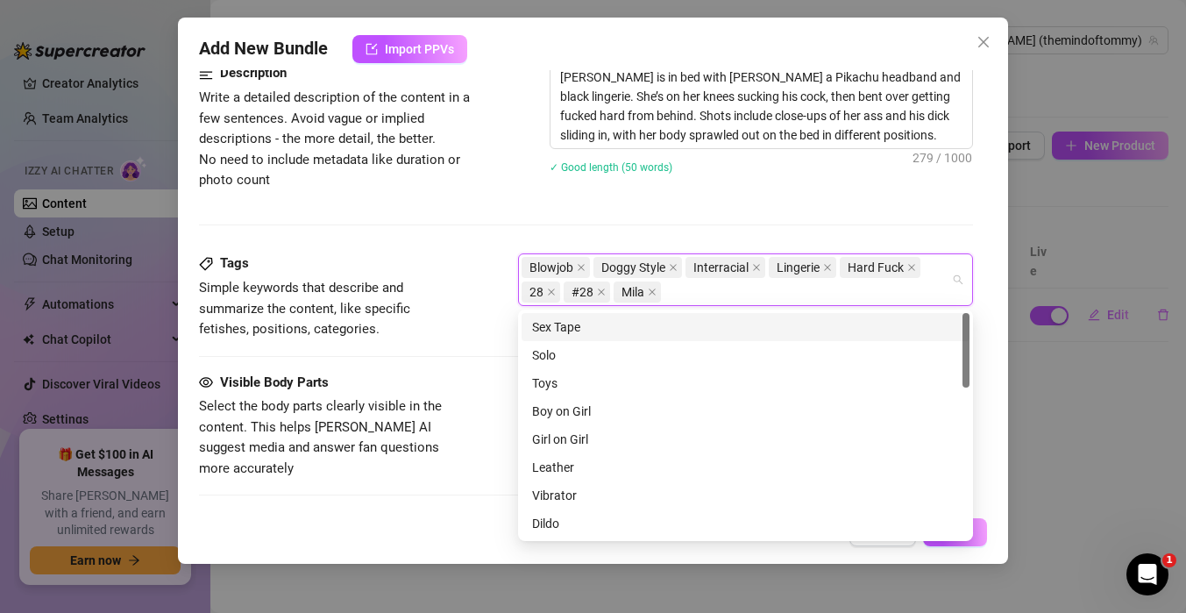
click at [564, 328] on div "Sex Tape" at bounding box center [745, 326] width 427 height 19
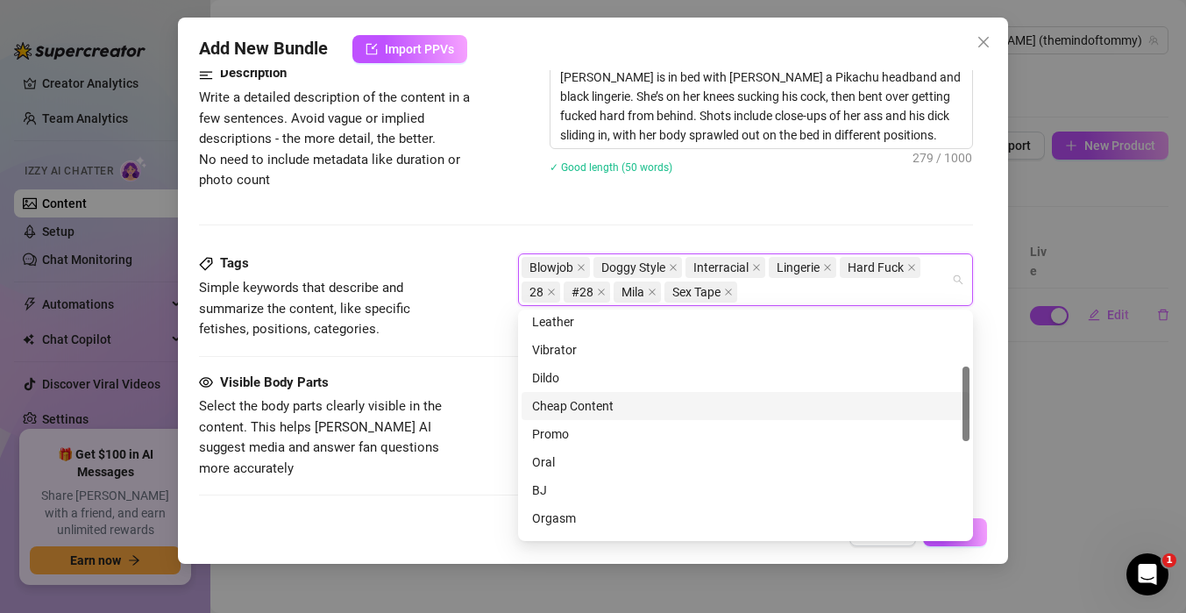
scroll to position [161, 0]
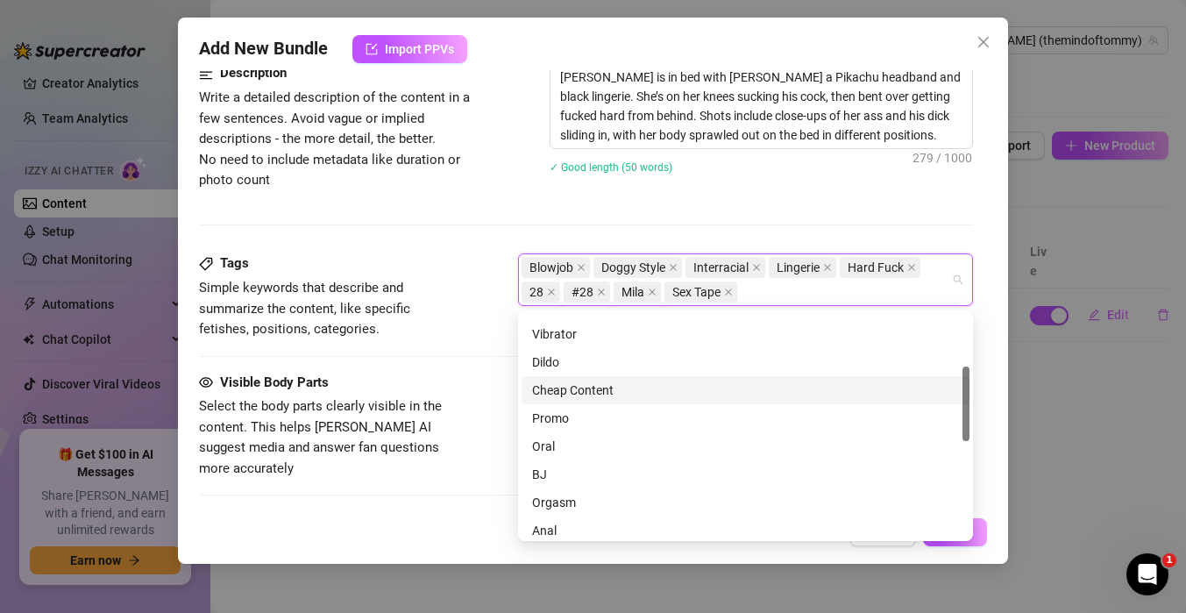
click at [582, 392] on div "Cheap Content" at bounding box center [745, 389] width 427 height 19
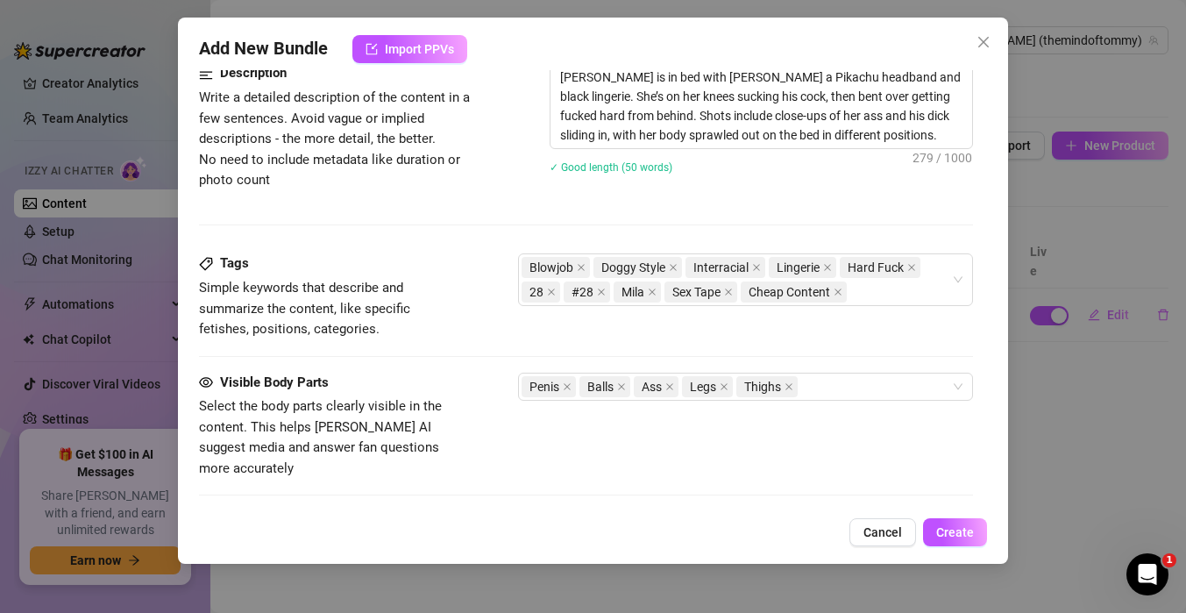
click at [471, 338] on div "Tags Simple keywords that describe and summarize the content, like specific fet…" at bounding box center [586, 296] width 774 height 86
click at [963, 536] on span "Create" at bounding box center [955, 532] width 38 height 14
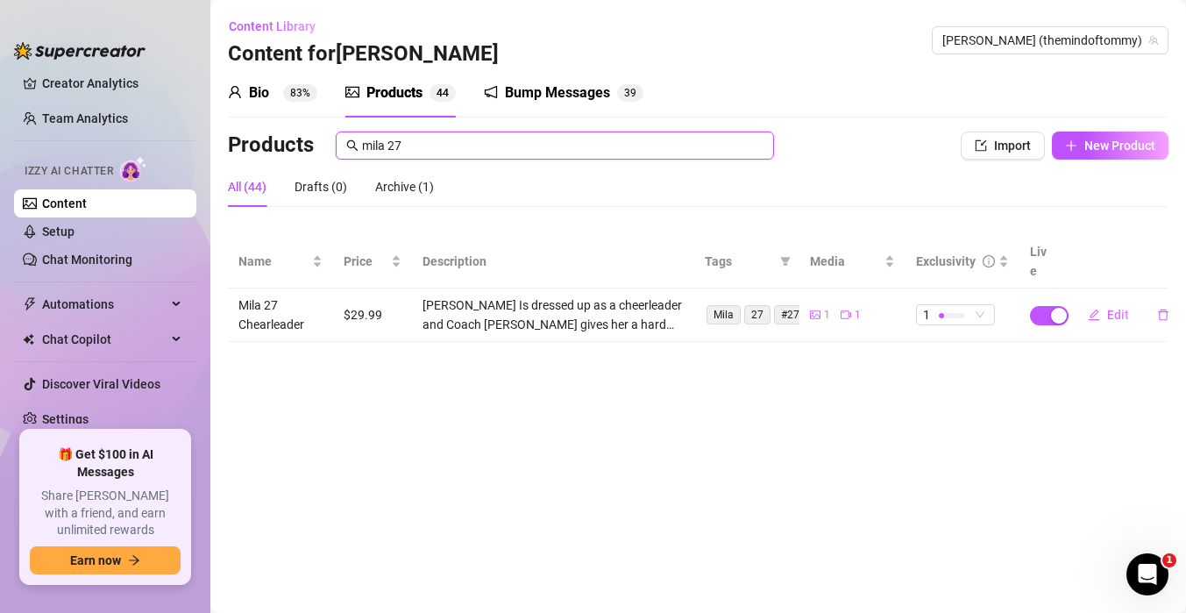
click at [512, 150] on input "mila 27" at bounding box center [562, 145] width 401 height 19
click at [873, 143] on div "Products mila 28" at bounding box center [560, 145] width 664 height 28
click at [976, 152] on span "button" at bounding box center [981, 145] width 12 height 14
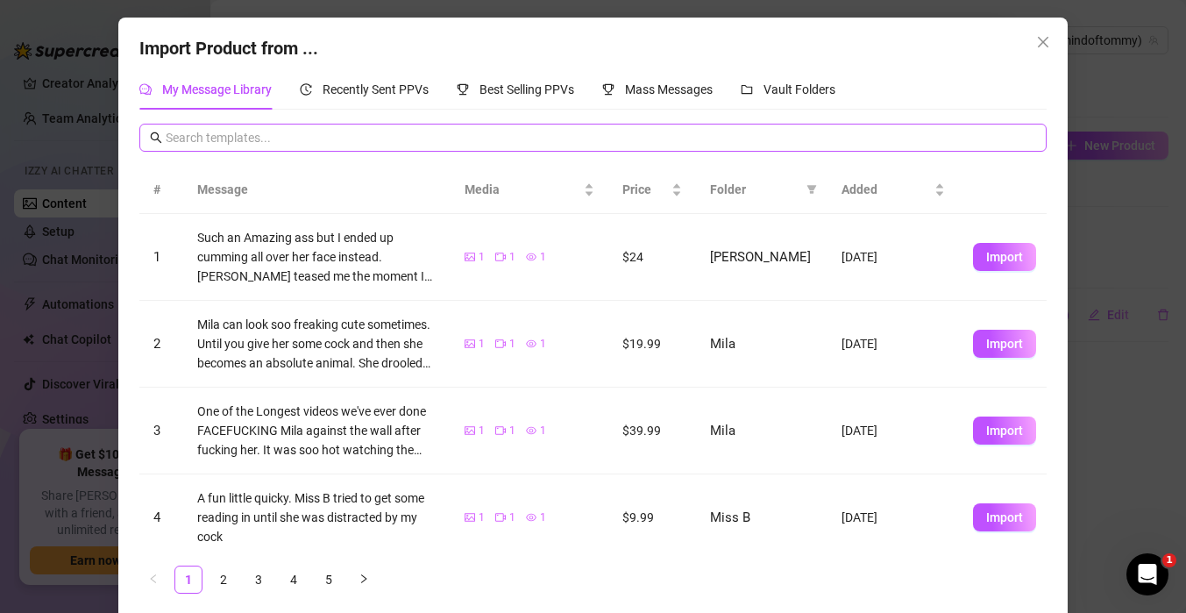
click at [523, 127] on span at bounding box center [592, 138] width 906 height 28
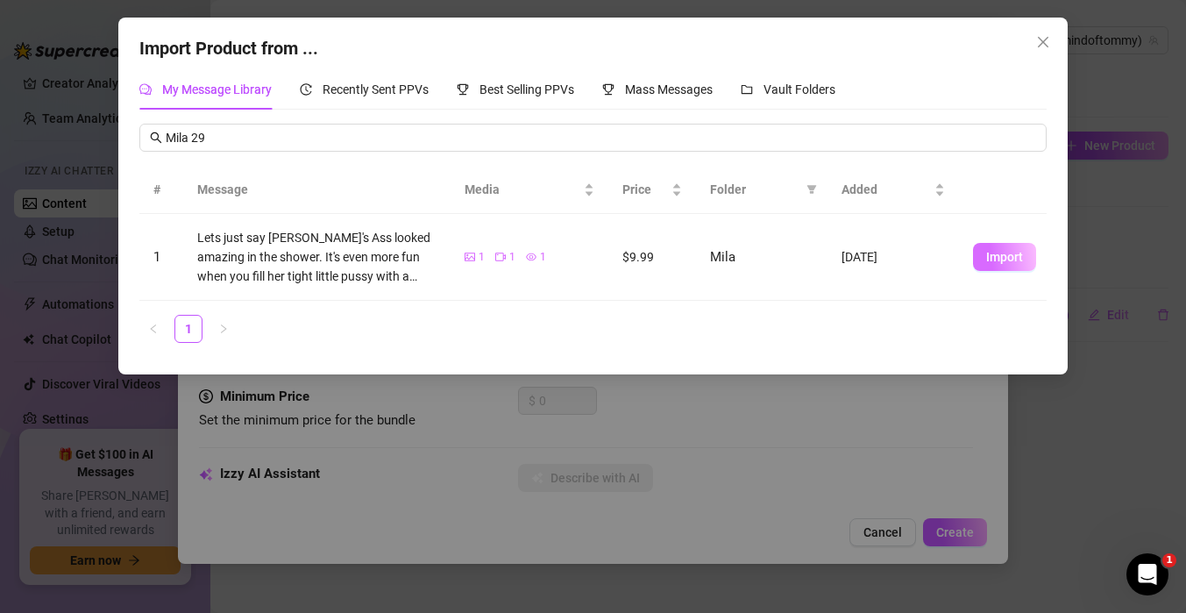
click at [989, 265] on button "Import" at bounding box center [1004, 257] width 63 height 28
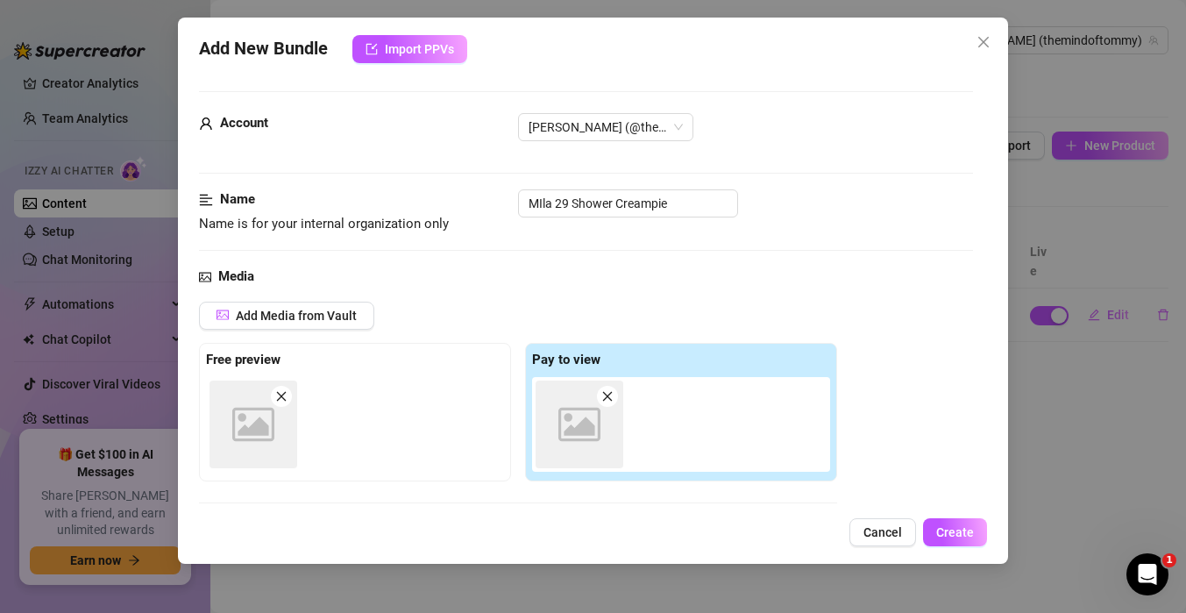
scroll to position [277, 0]
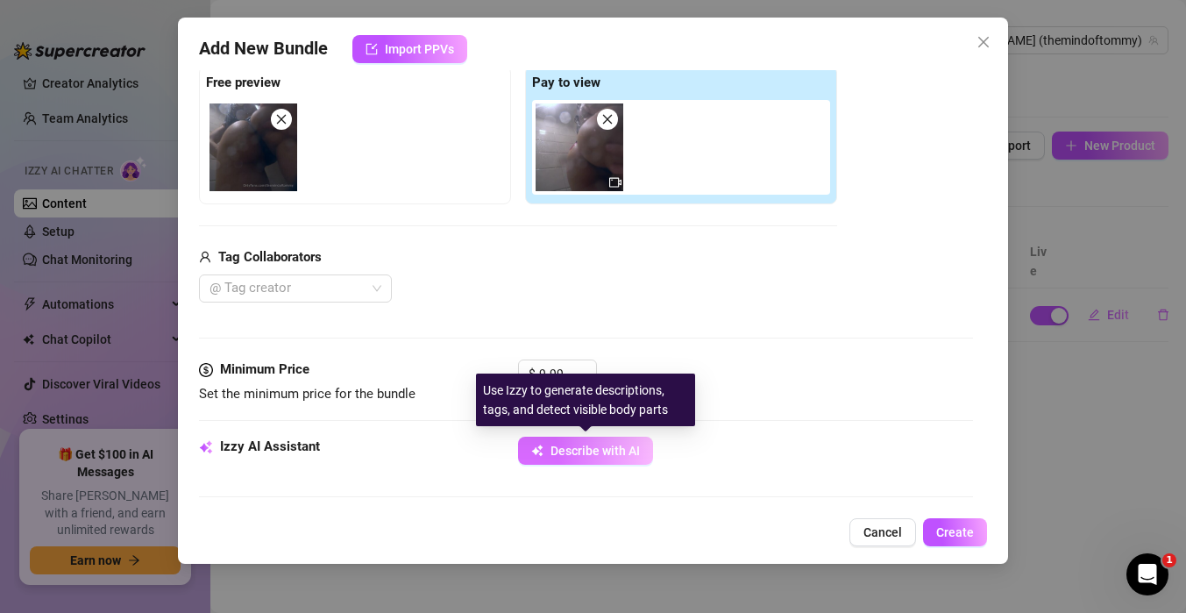
click at [593, 456] on span "Describe with AI" at bounding box center [594, 451] width 89 height 14
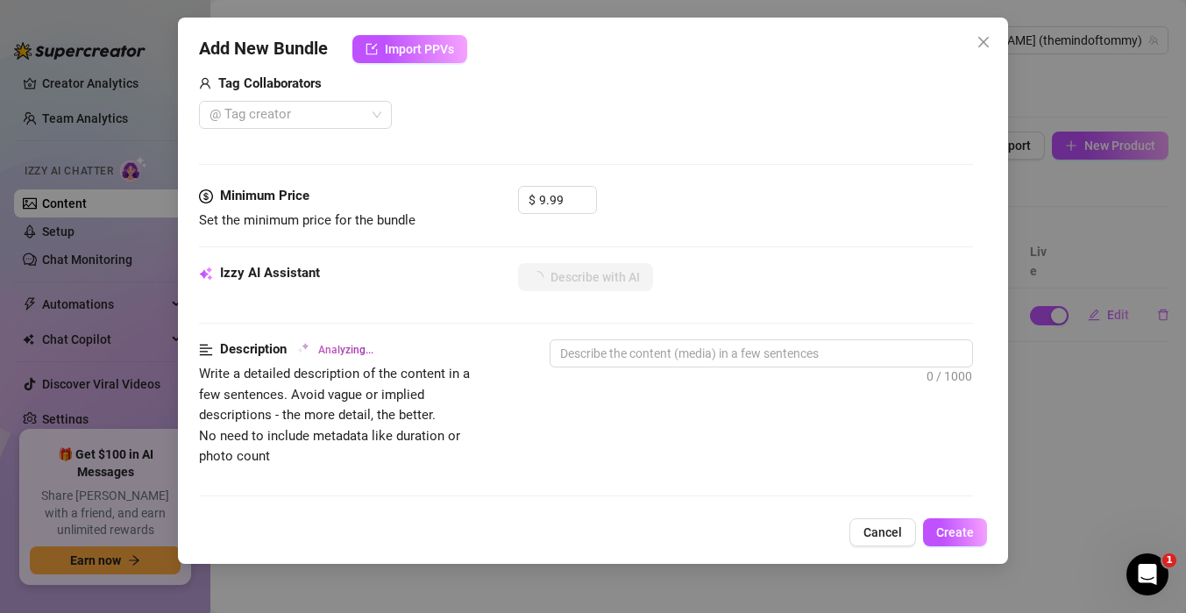
scroll to position [451, 0]
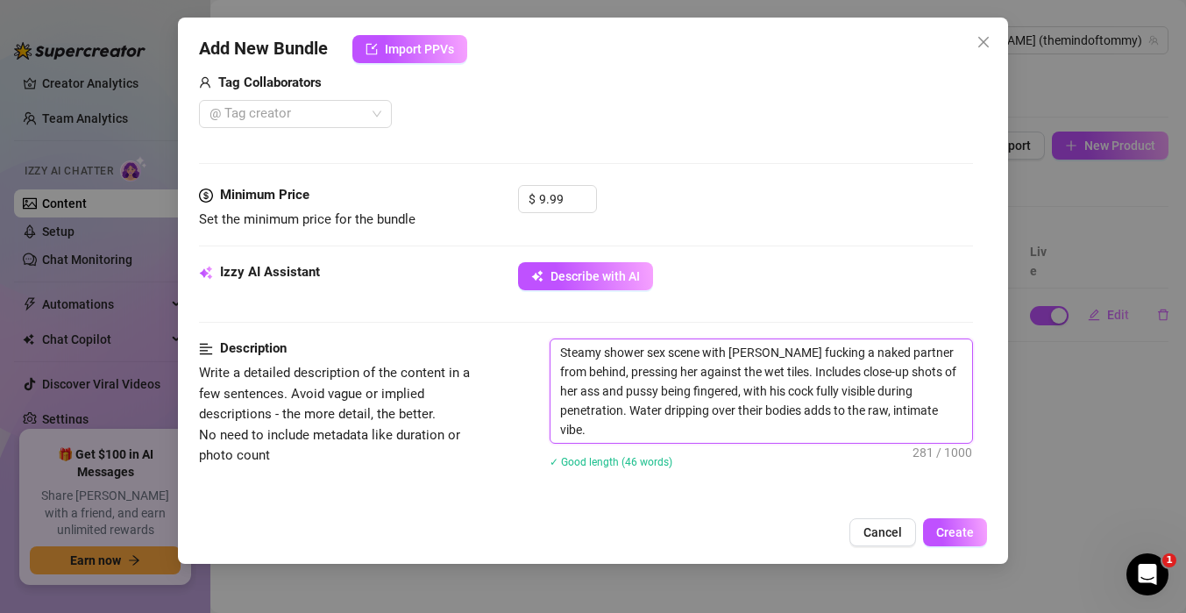
drag, startPoint x: 816, startPoint y: 352, endPoint x: 901, endPoint y: 355, distance: 85.1
click at [901, 355] on textarea "Steamy shower sex scene with [PERSON_NAME] fucking a naked partner from behind,…" at bounding box center [761, 390] width 422 height 103
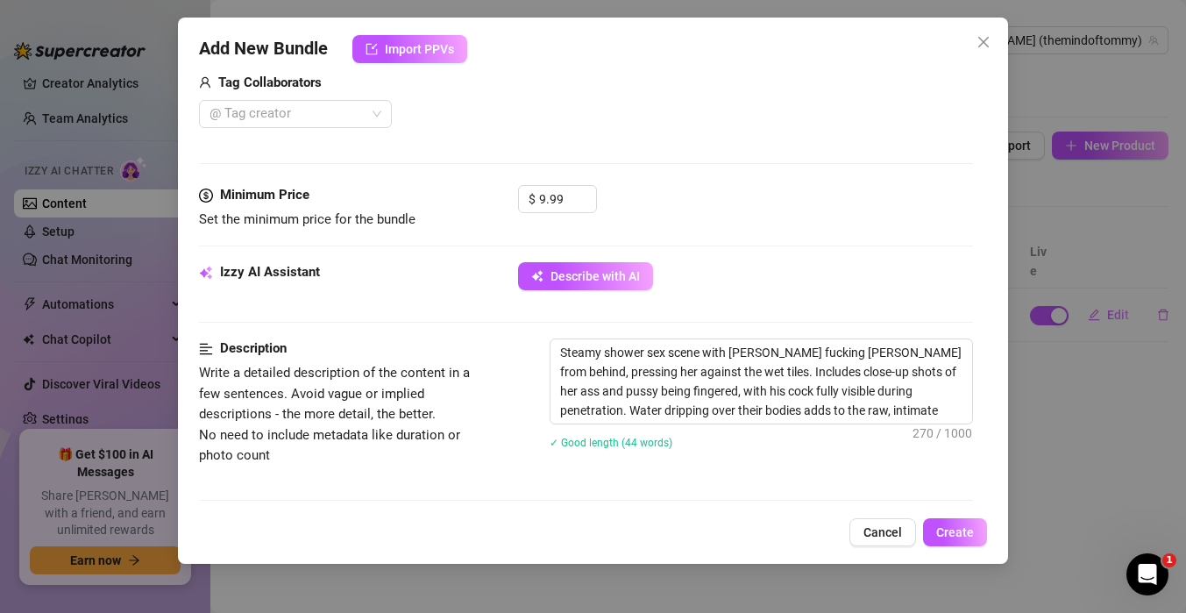
click at [860, 459] on div "Steamy shower sex scene with [PERSON_NAME] fucking [PERSON_NAME] from behind, p…" at bounding box center [761, 404] width 423 height 133
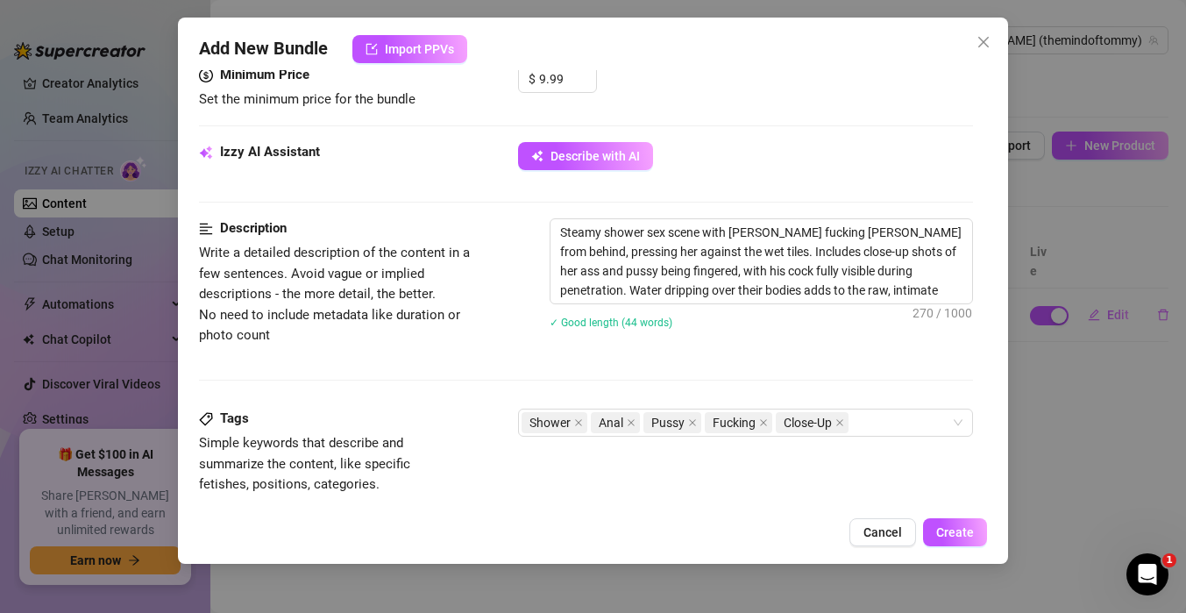
scroll to position [640, 0]
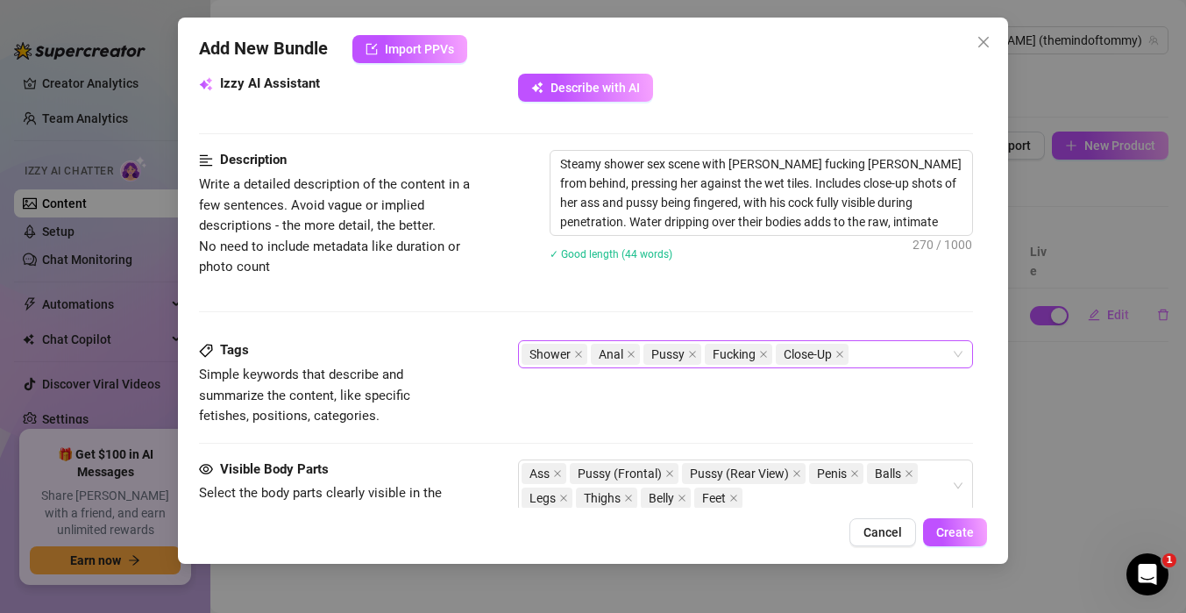
click at [885, 351] on div "Shower Anal Pussy Fucking Close-Up" at bounding box center [736, 354] width 429 height 25
click at [940, 532] on span "Create" at bounding box center [955, 532] width 38 height 14
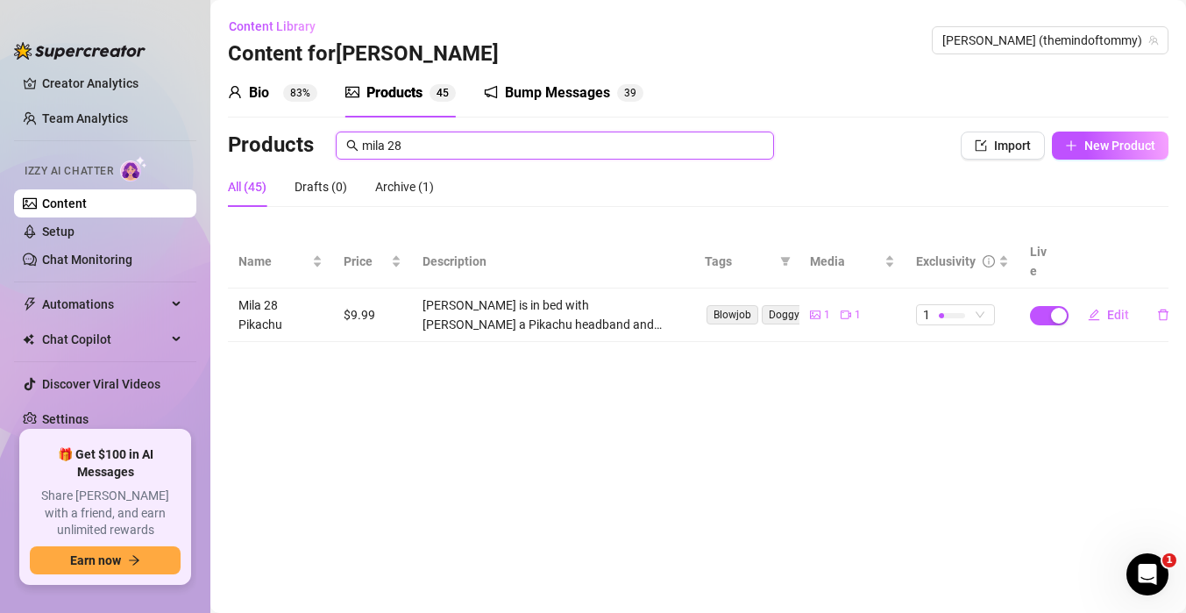
click at [610, 146] on input "mila 28" at bounding box center [562, 145] width 401 height 19
click at [994, 148] on span "Import" at bounding box center [1012, 145] width 37 height 14
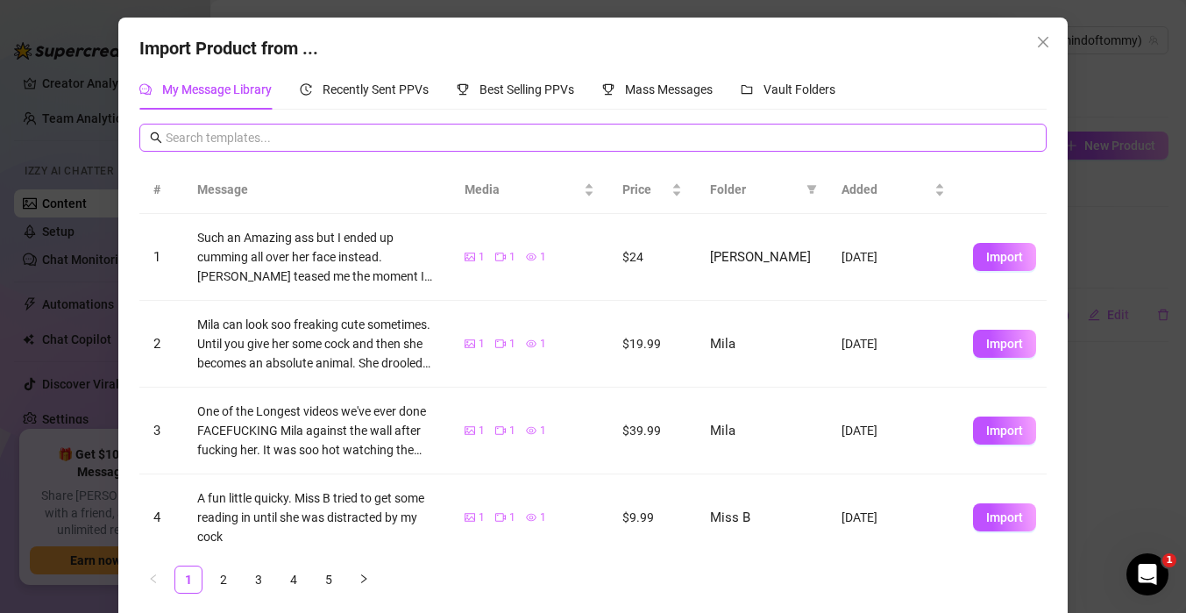
click at [477, 126] on span at bounding box center [592, 138] width 906 height 28
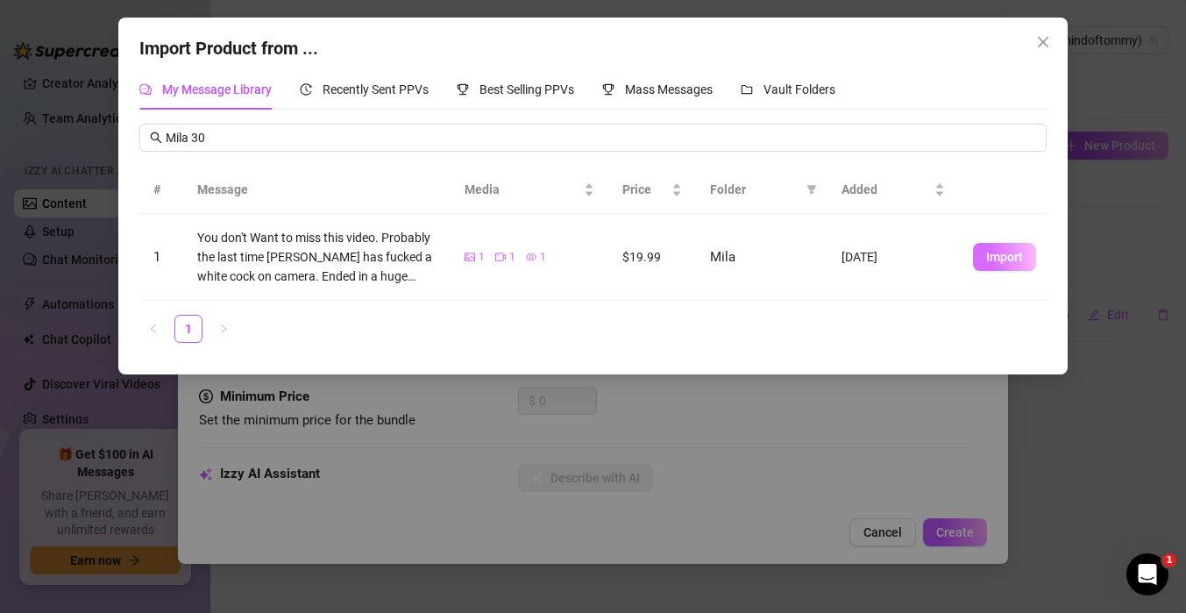
click at [986, 258] on span "Import" at bounding box center [1004, 257] width 37 height 14
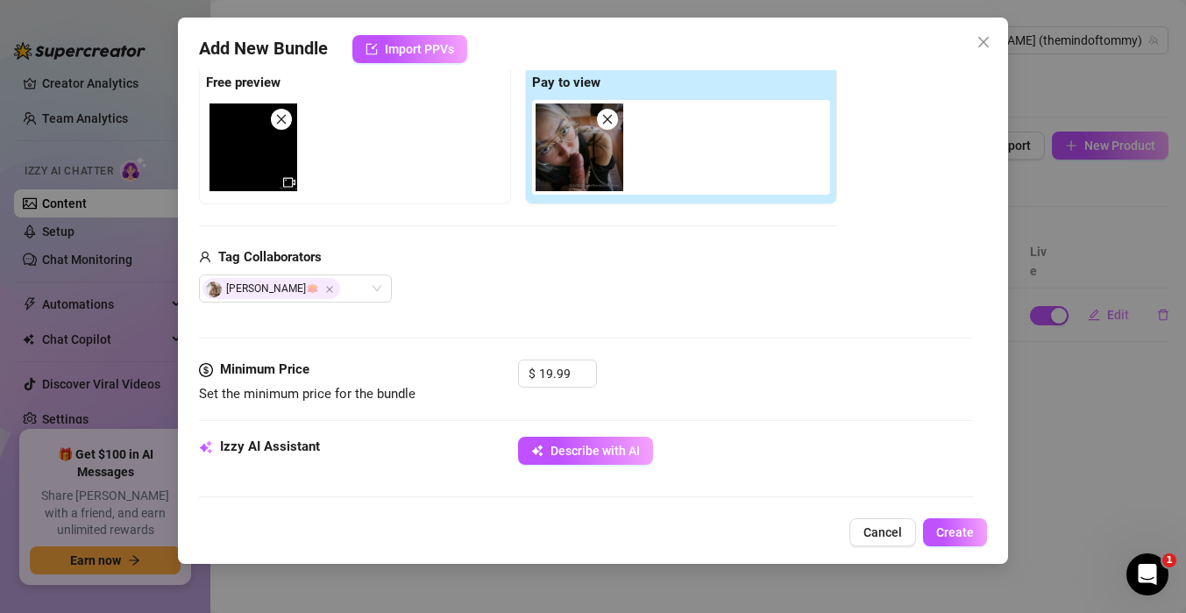
scroll to position [306, 0]
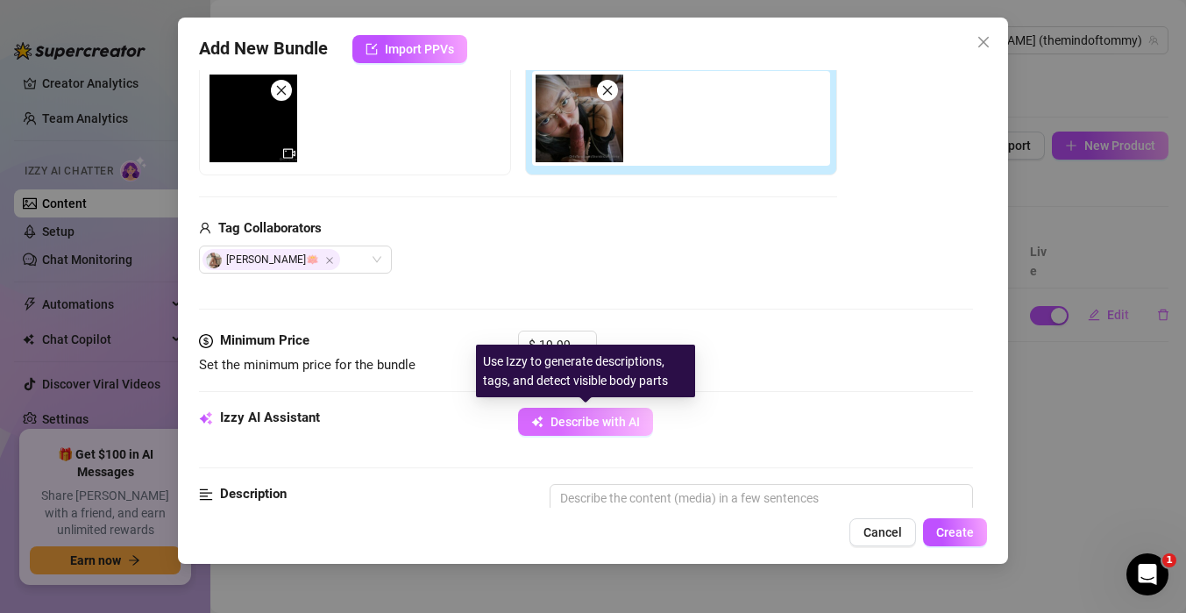
click at [564, 422] on span "Describe with AI" at bounding box center [594, 422] width 89 height 14
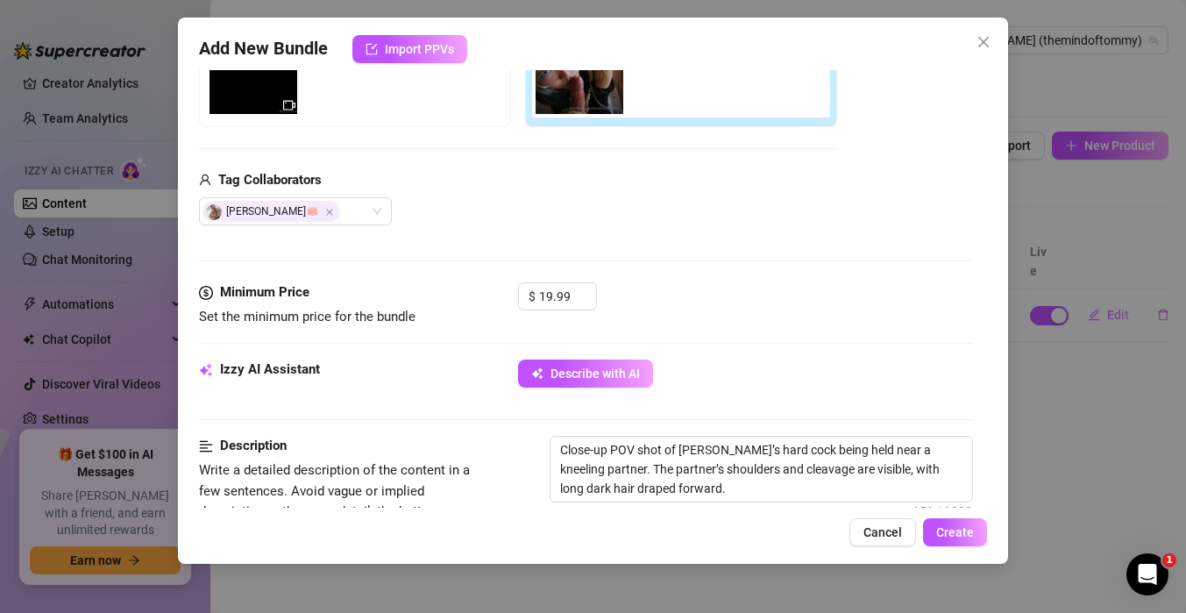
scroll to position [400, 0]
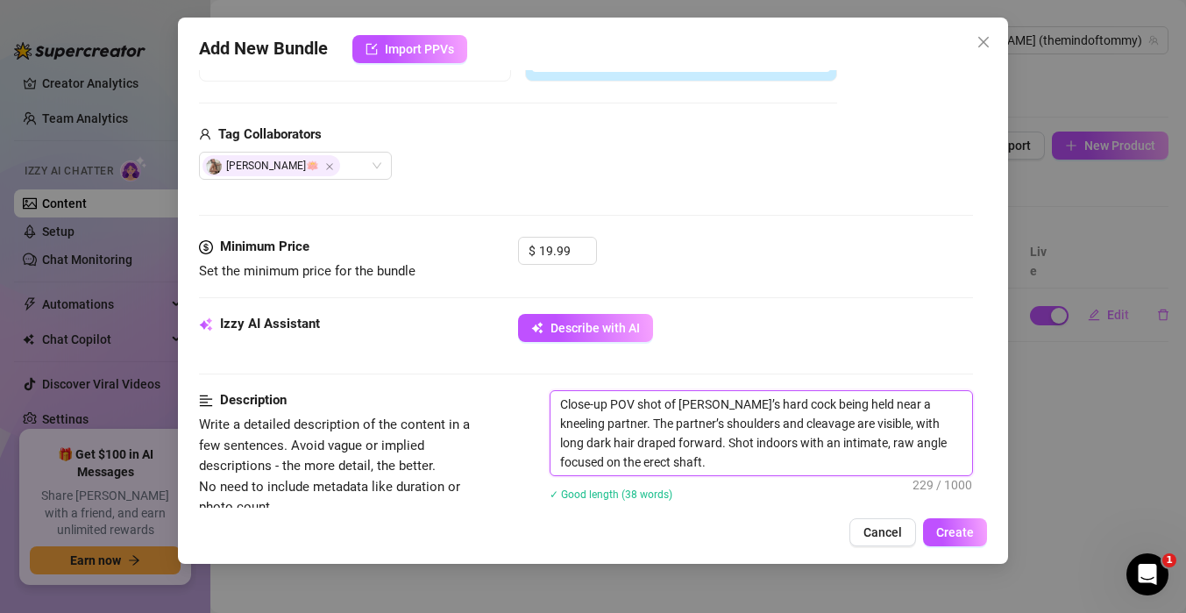
drag, startPoint x: 940, startPoint y: 408, endPoint x: 846, endPoint y: 396, distance: 94.5
click at [846, 396] on textarea "Close-up POV shot of [PERSON_NAME]’s hard cock being held near a kneeling partn…" at bounding box center [761, 433] width 422 height 84
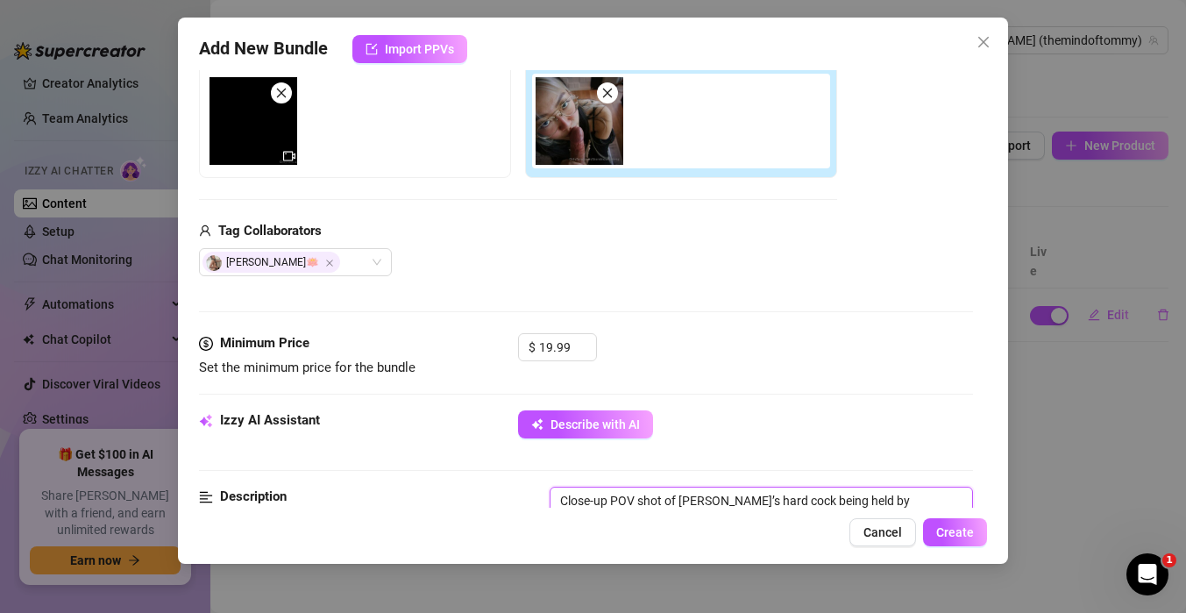
scroll to position [401, 0]
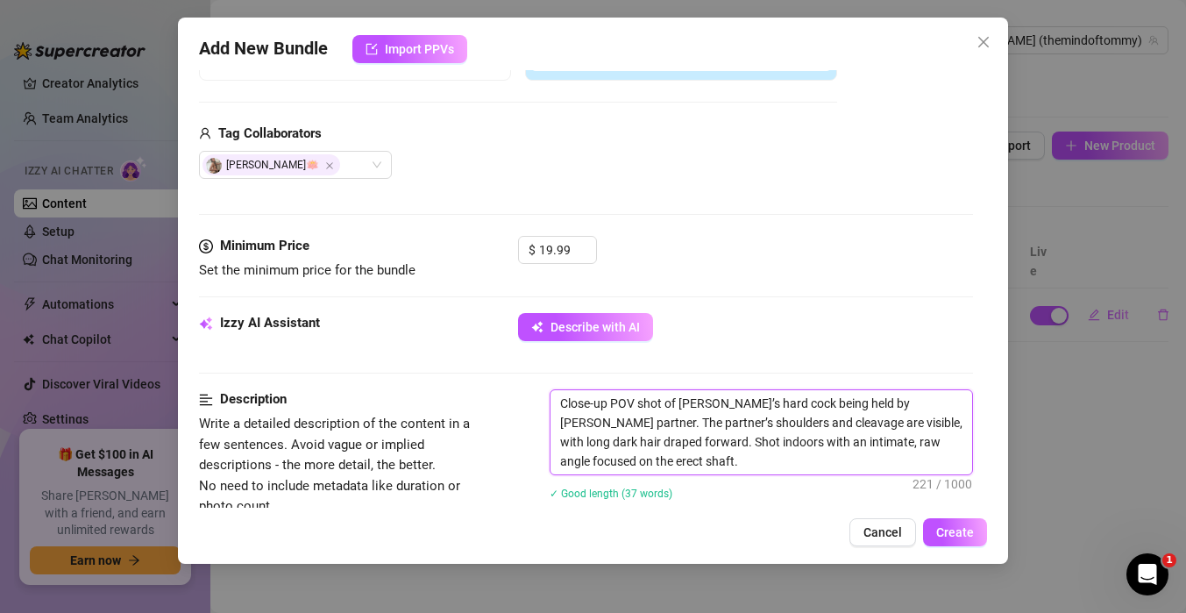
click at [642, 459] on textarea "Close-up POV shot of [PERSON_NAME]’s hard cock being held by [PERSON_NAME] part…" at bounding box center [761, 432] width 422 height 84
click at [438, 393] on div "Description" at bounding box center [346, 399] width 295 height 21
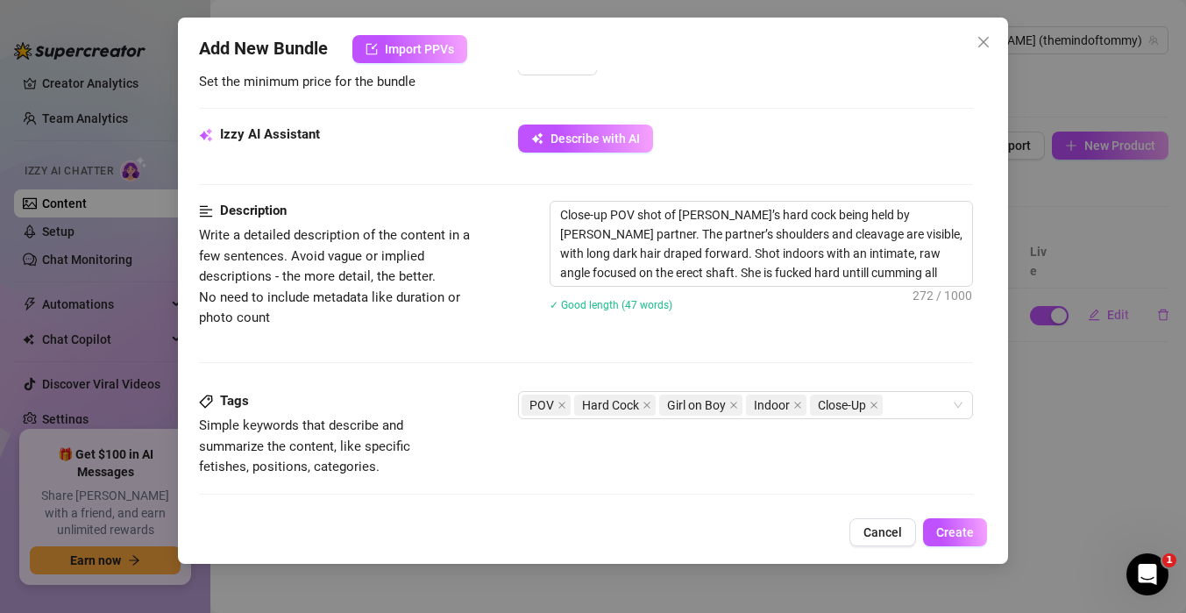
scroll to position [763, 0]
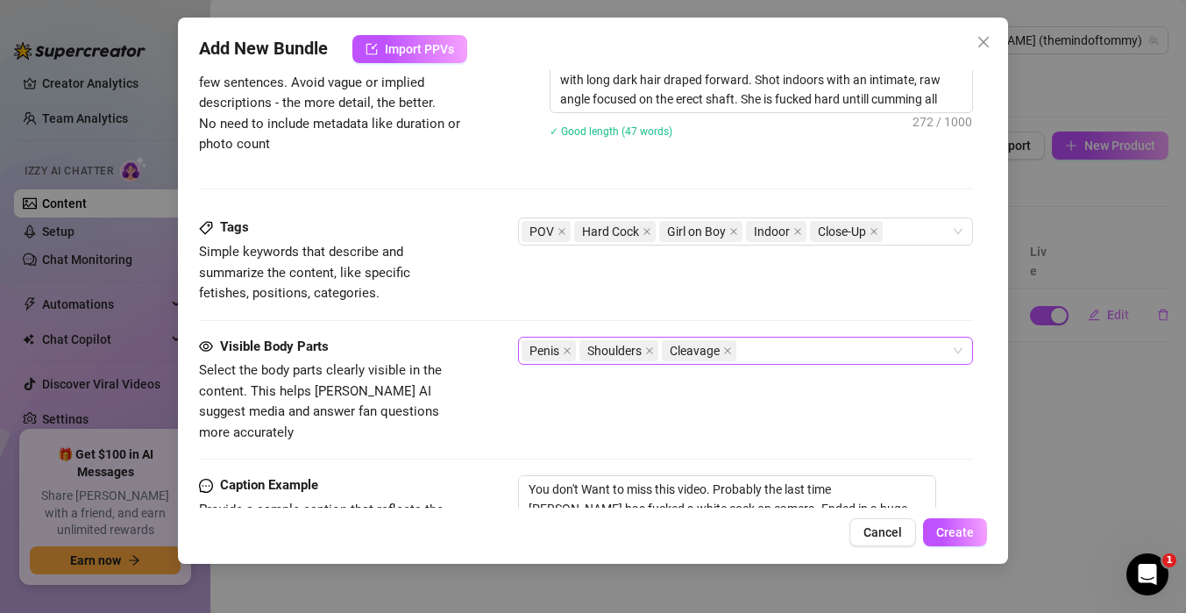
click at [801, 351] on div "Penis Shoulders Cleavage" at bounding box center [736, 350] width 429 height 25
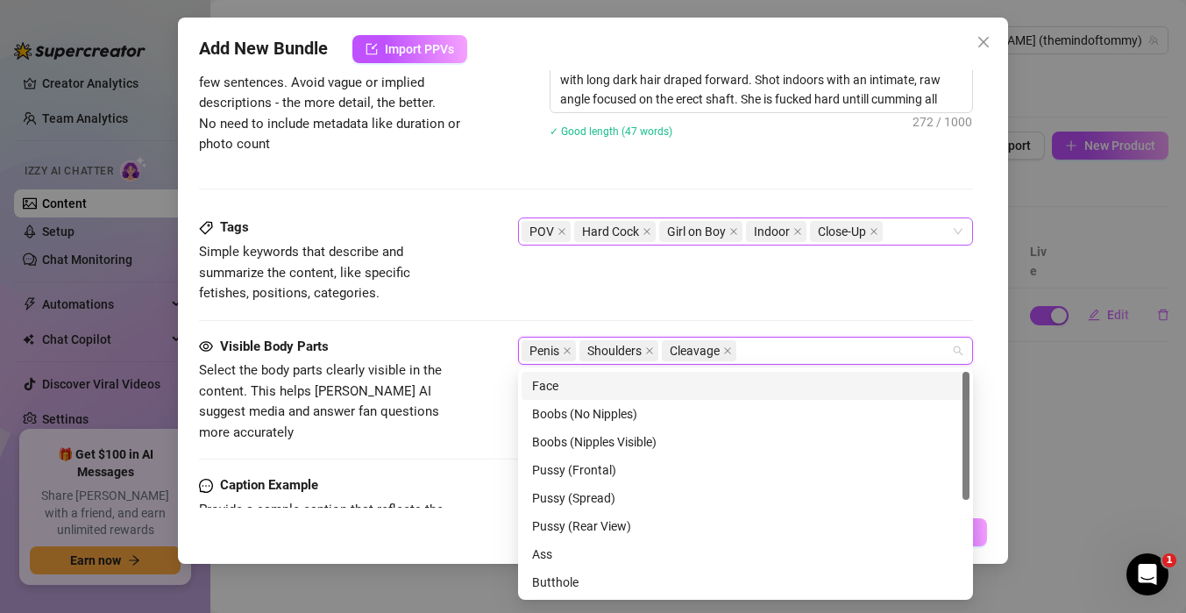
click at [903, 230] on div "POV Hard Cock Girl on Boy Indoor Close-Up" at bounding box center [736, 231] width 429 height 25
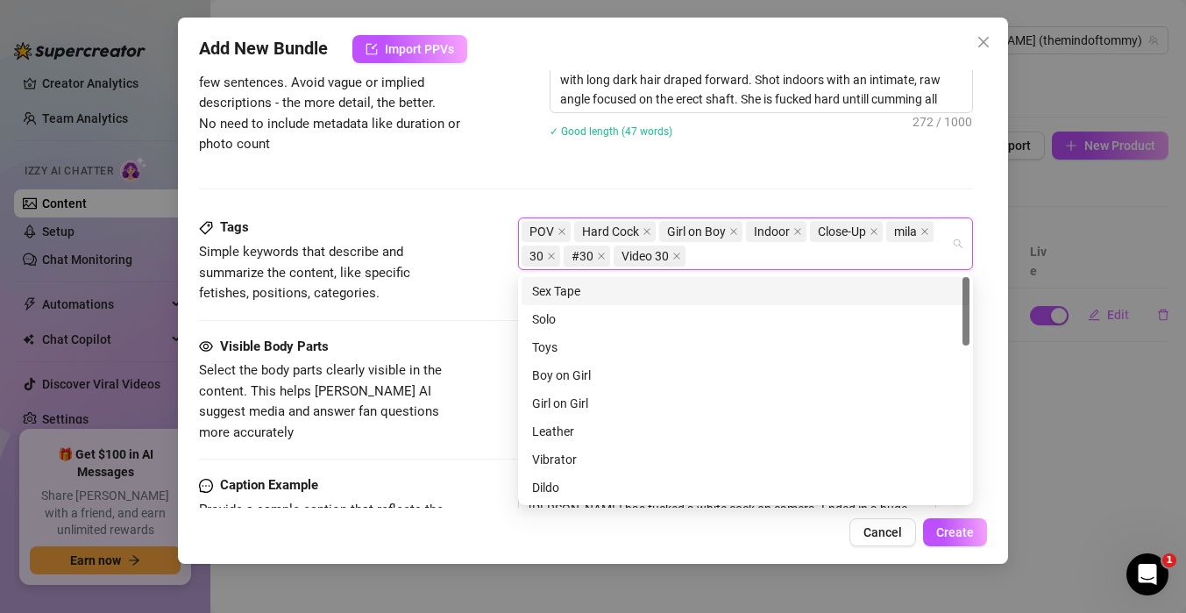
click at [505, 151] on div "Description Write a detailed description of the content in a few sentences. Avo…" at bounding box center [586, 93] width 774 height 133
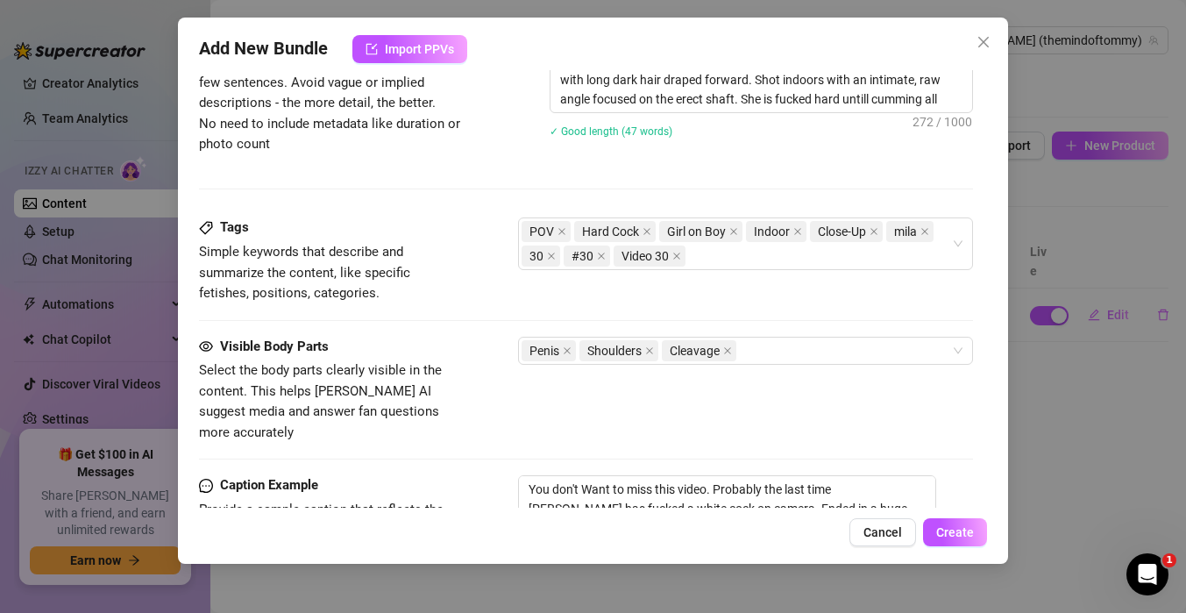
scroll to position [1080, 0]
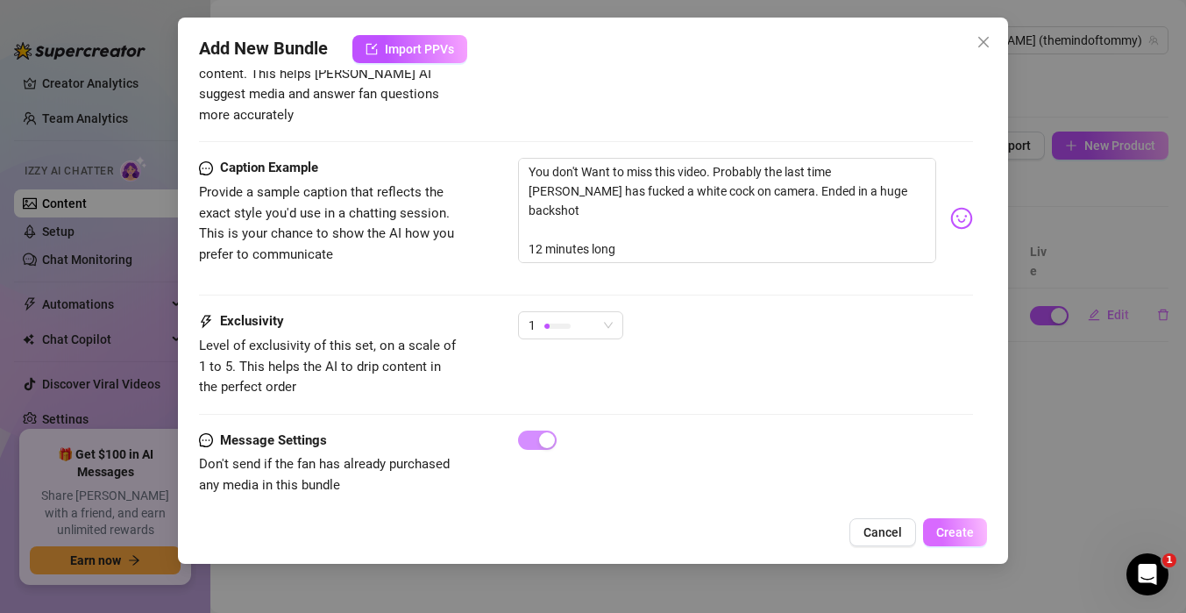
click at [962, 531] on span "Create" at bounding box center [955, 532] width 38 height 14
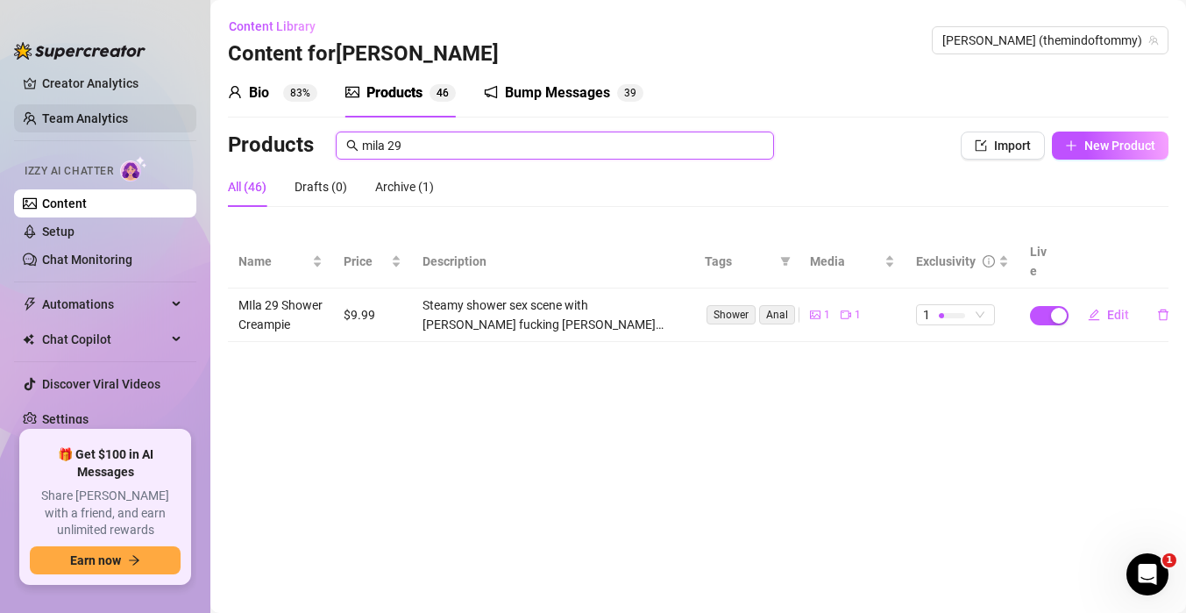
drag, startPoint x: 491, startPoint y: 141, endPoint x: 162, endPoint y: 114, distance: 329.8
click at [160, 115] on div "Home Creator Analytics Team Analytics Izzy AI Chatter Content Setup Chat Monito…" at bounding box center [593, 306] width 1186 height 613
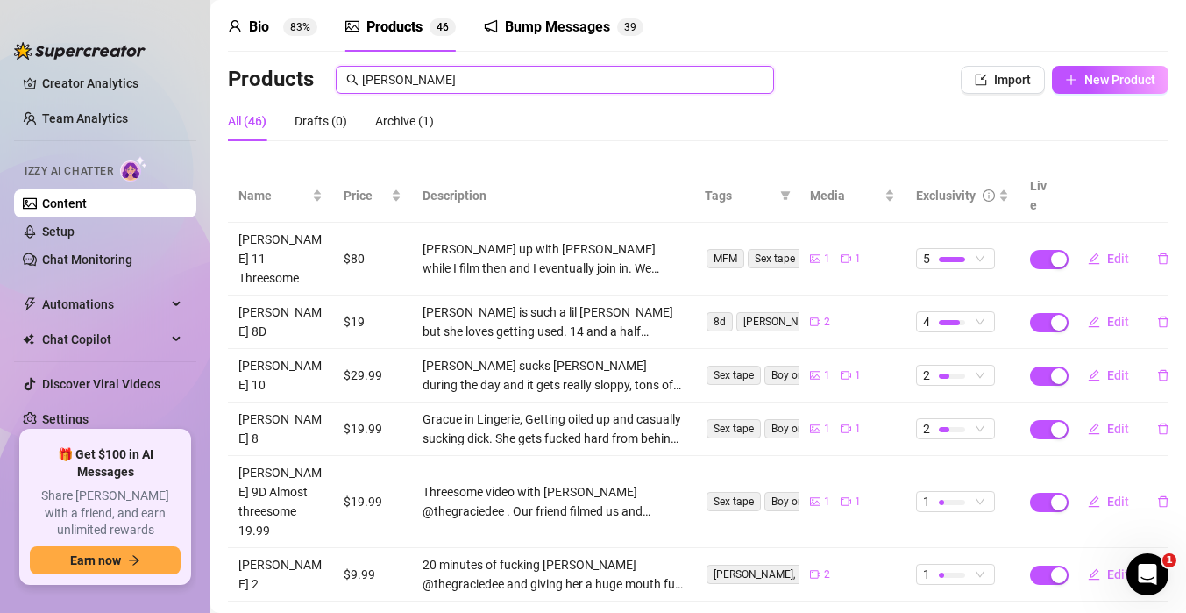
scroll to position [68, 0]
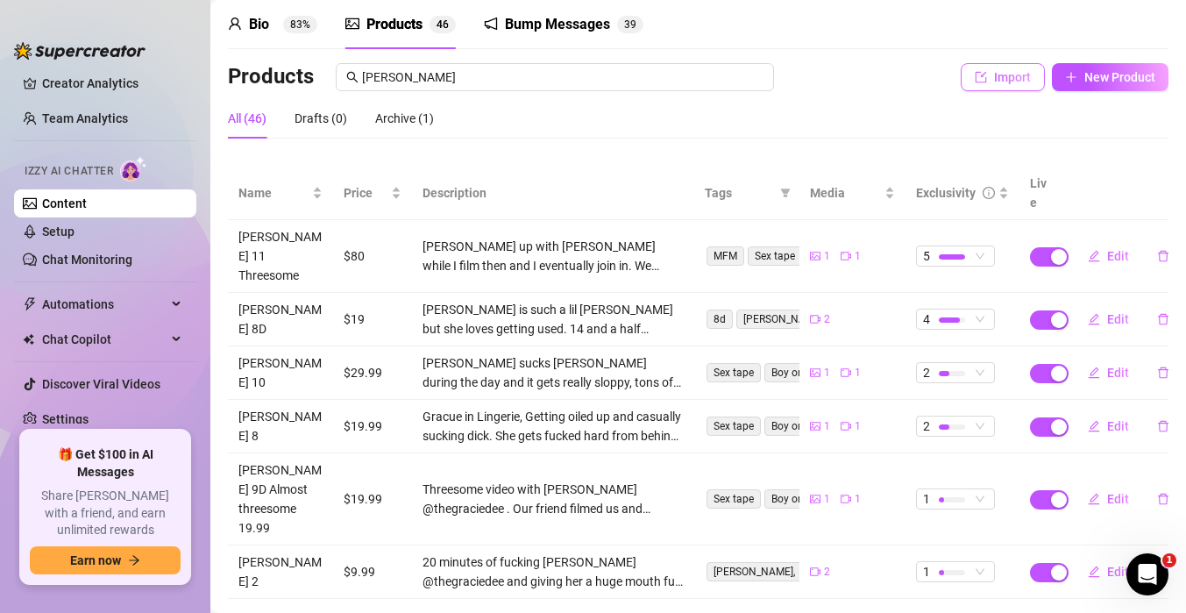
click at [1002, 73] on span "Import" at bounding box center [1012, 77] width 37 height 14
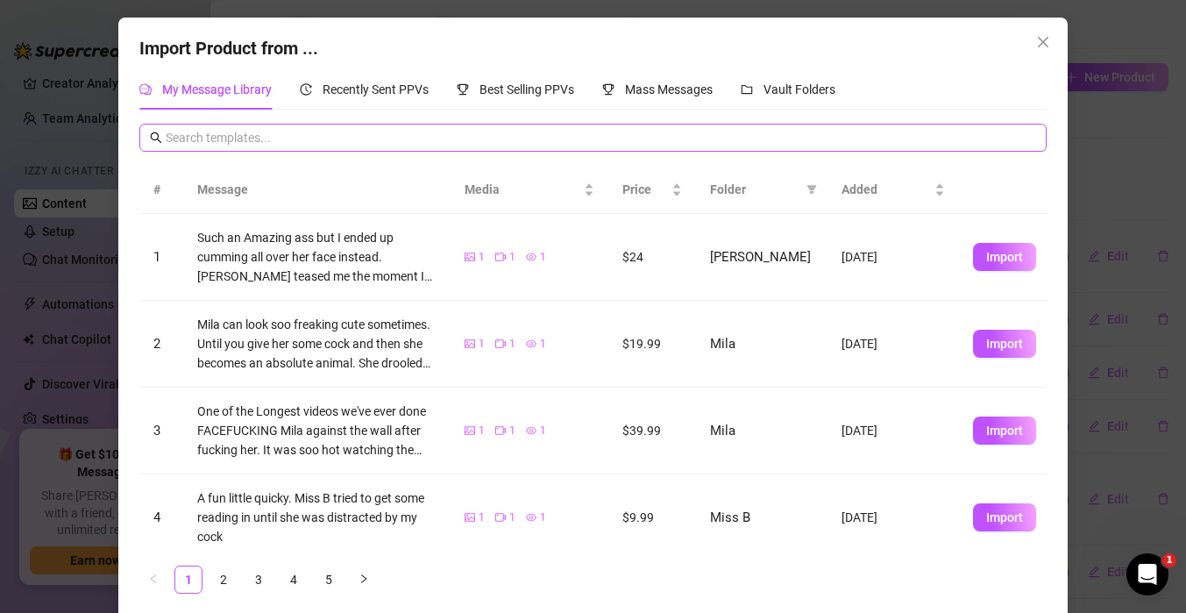
click at [443, 127] on span at bounding box center [592, 138] width 906 height 28
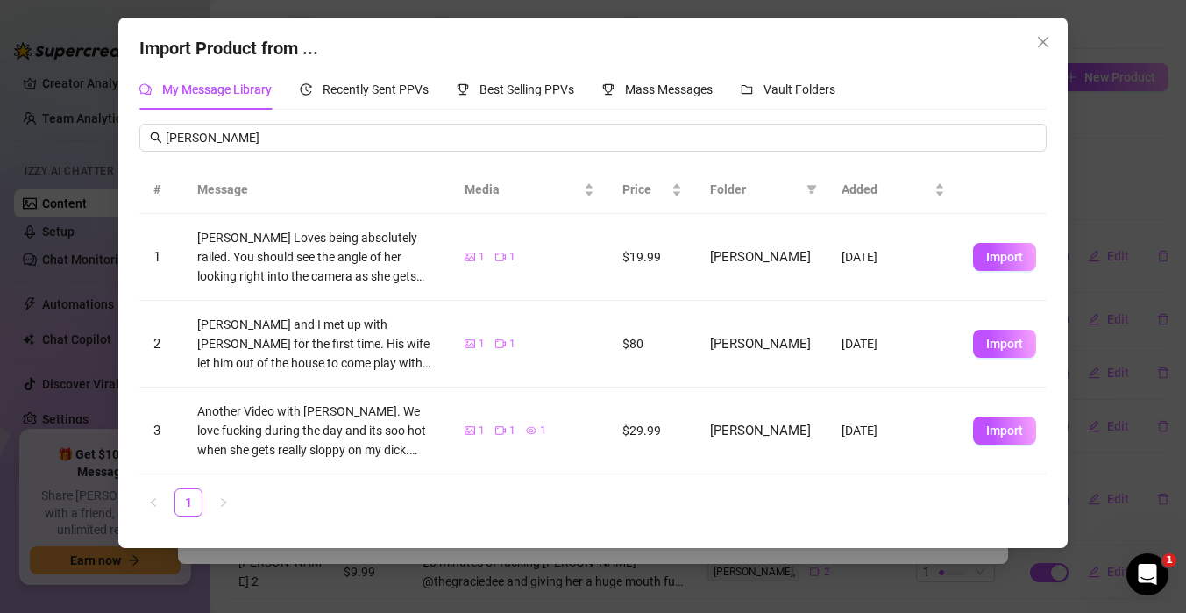
click at [1097, 145] on div "Import Product from ... My Message Library Recently Sent PPVs Best Selling PPVs…" at bounding box center [593, 306] width 1186 height 613
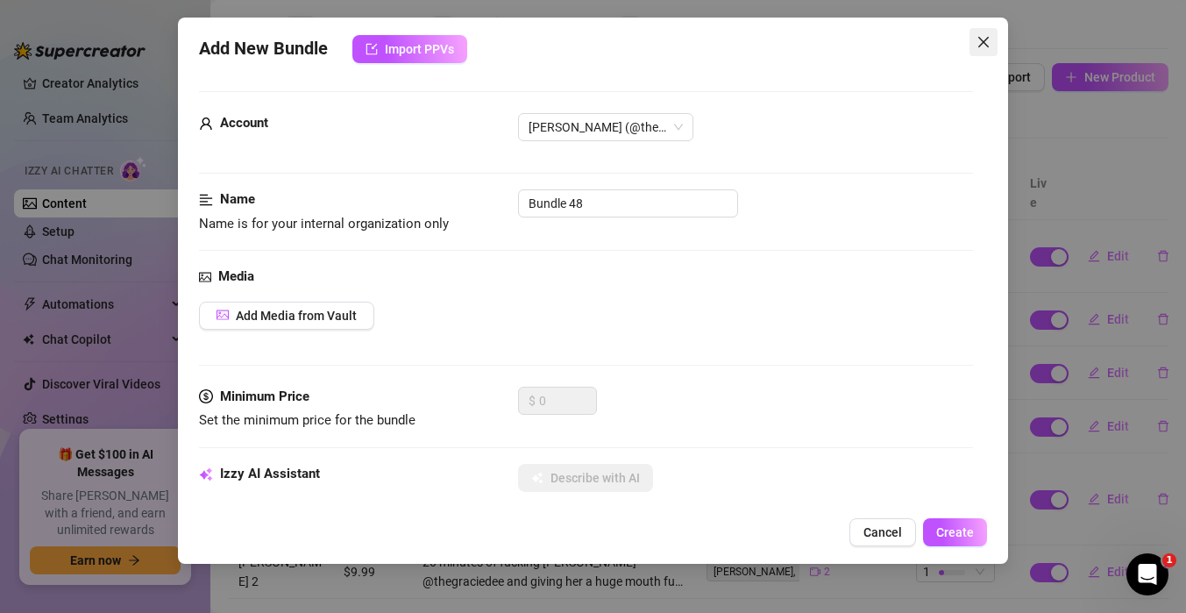
click at [976, 30] on button "Close" at bounding box center [983, 42] width 28 height 28
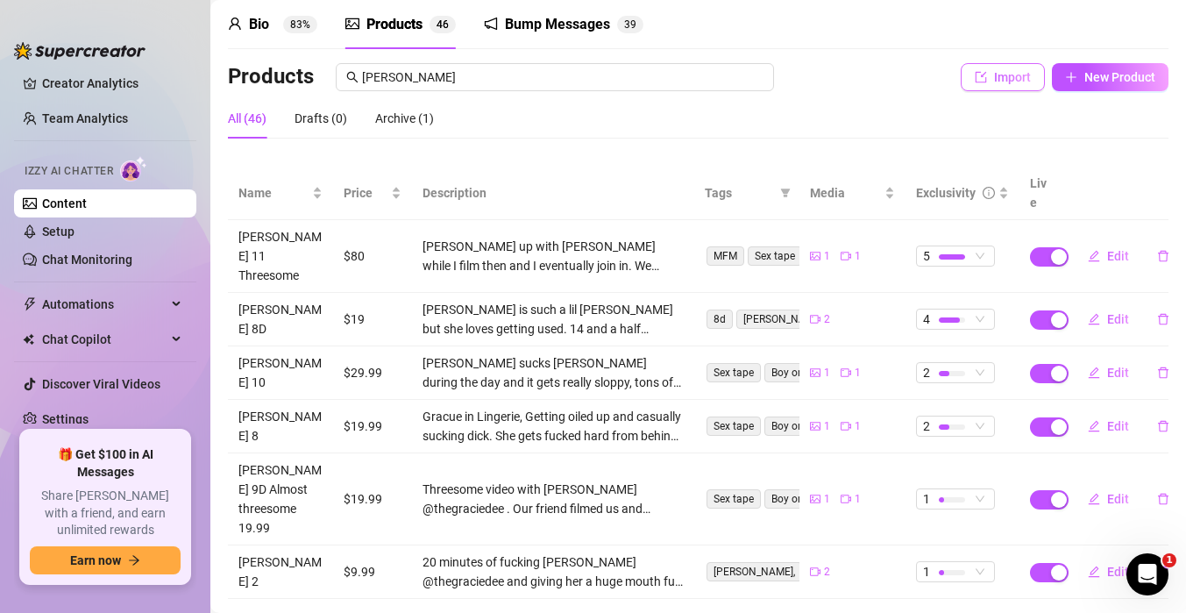
click at [1009, 74] on span "Import" at bounding box center [1012, 77] width 37 height 14
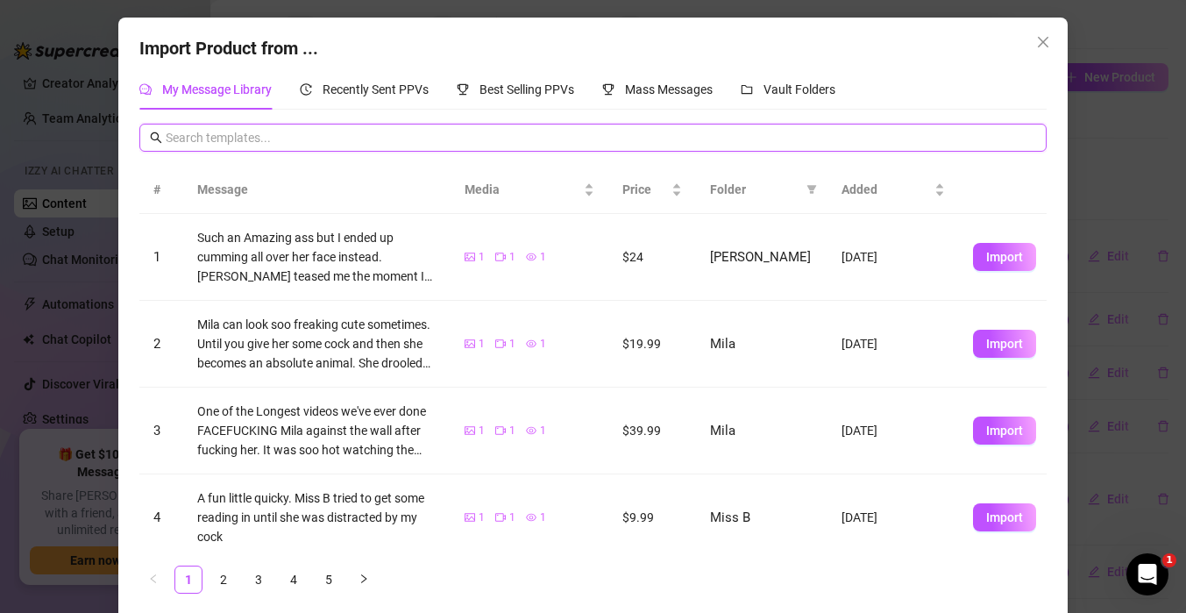
click at [639, 142] on input "text" at bounding box center [601, 137] width 870 height 19
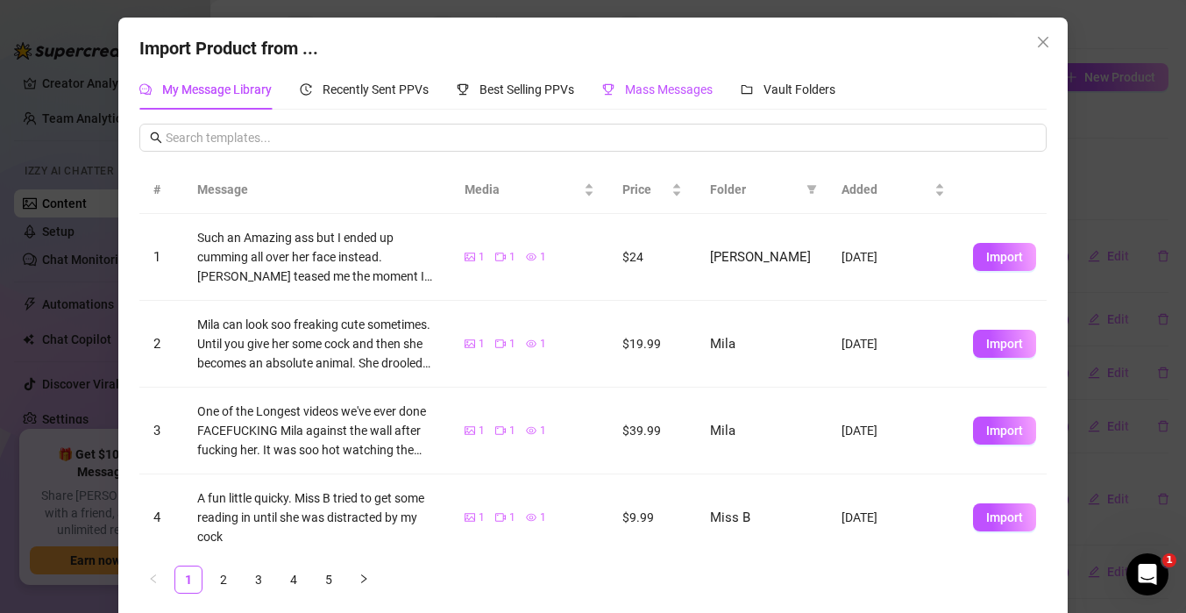
click at [678, 96] on span "Mass Messages" at bounding box center [669, 89] width 88 height 14
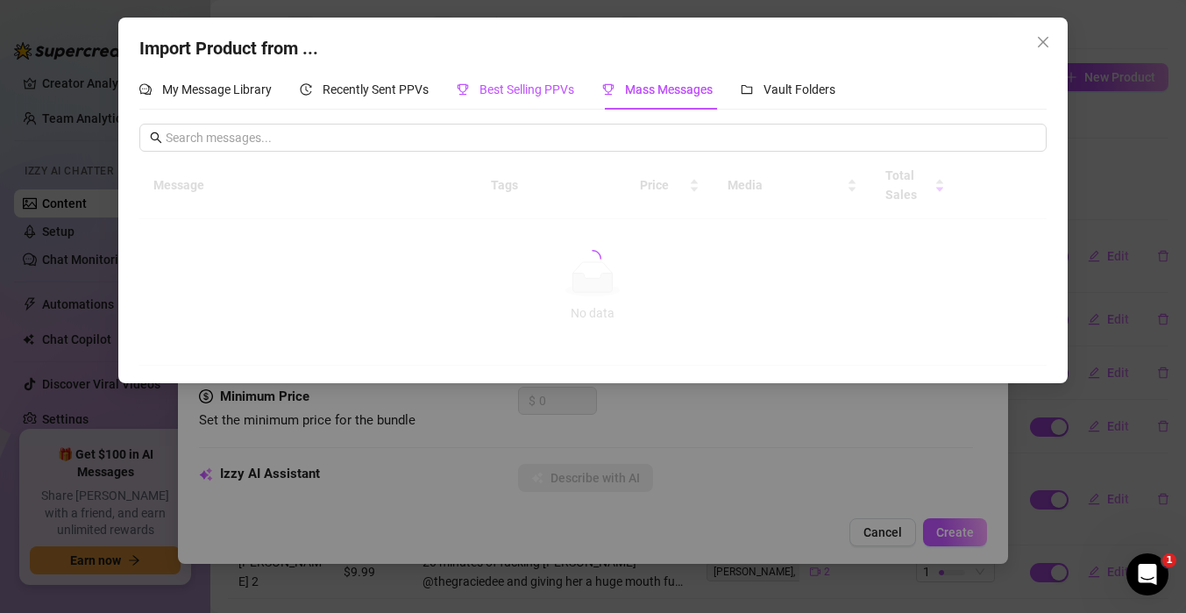
click at [510, 96] on div "Best Selling PPVs" at bounding box center [515, 89] width 117 height 19
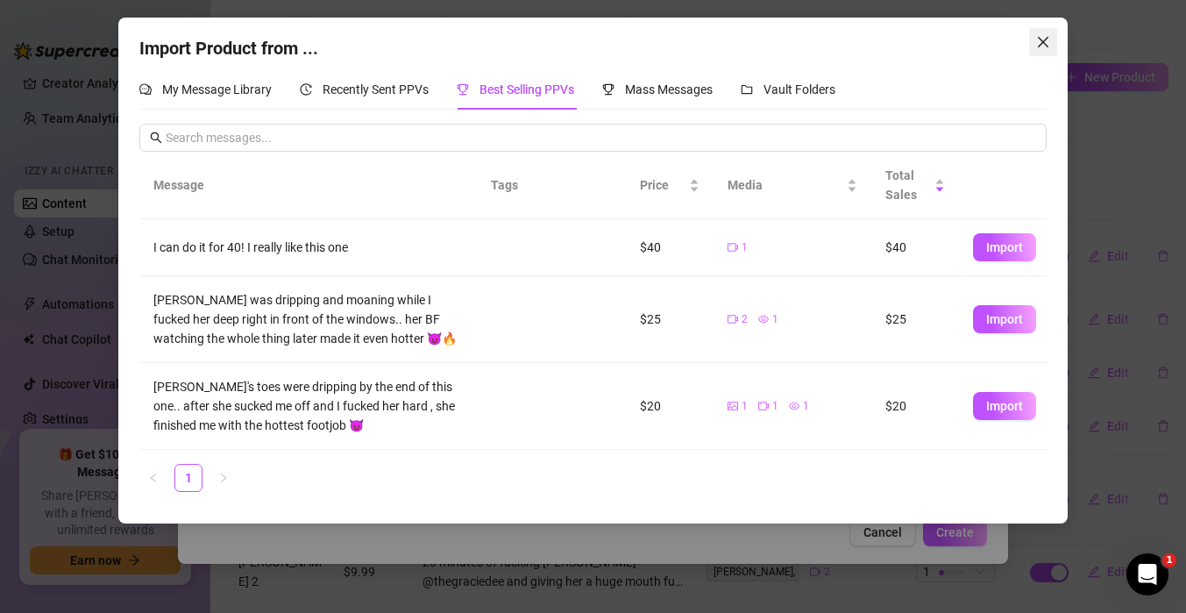
click at [1046, 37] on icon "close" at bounding box center [1043, 42] width 14 height 14
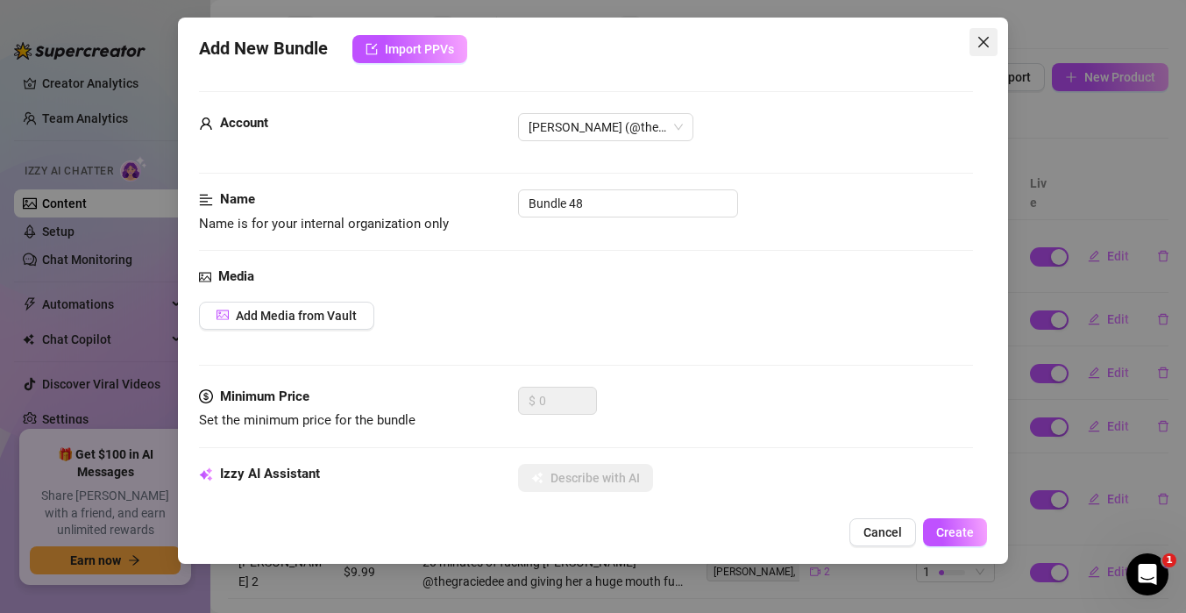
click at [988, 45] on icon "close" at bounding box center [983, 42] width 14 height 14
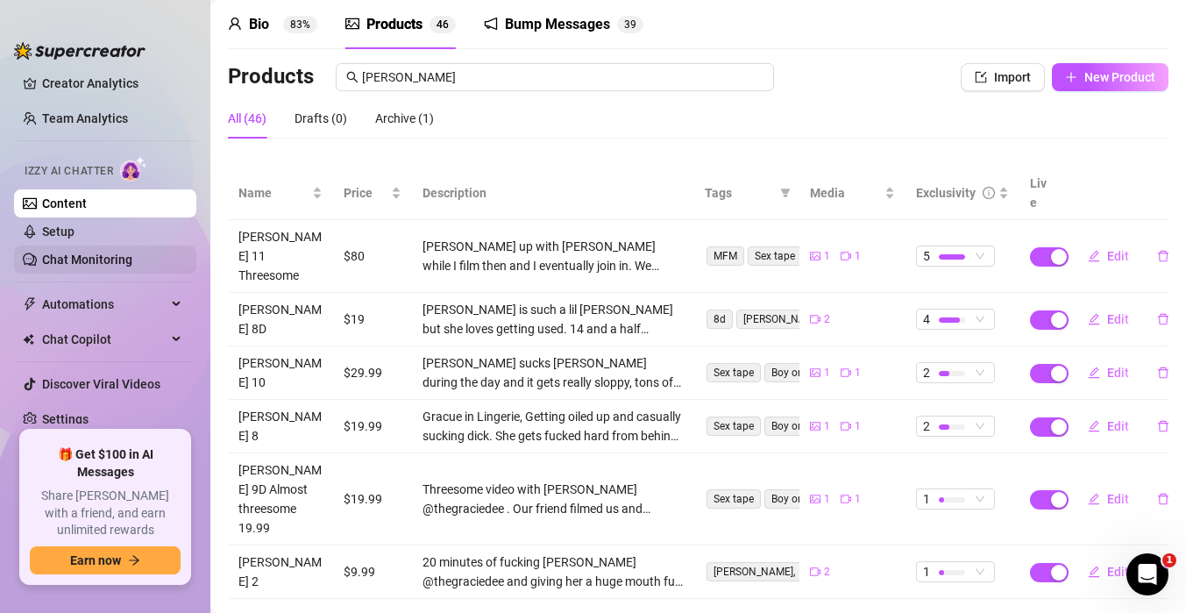
click at [105, 256] on link "Chat Monitoring" at bounding box center [87, 259] width 90 height 14
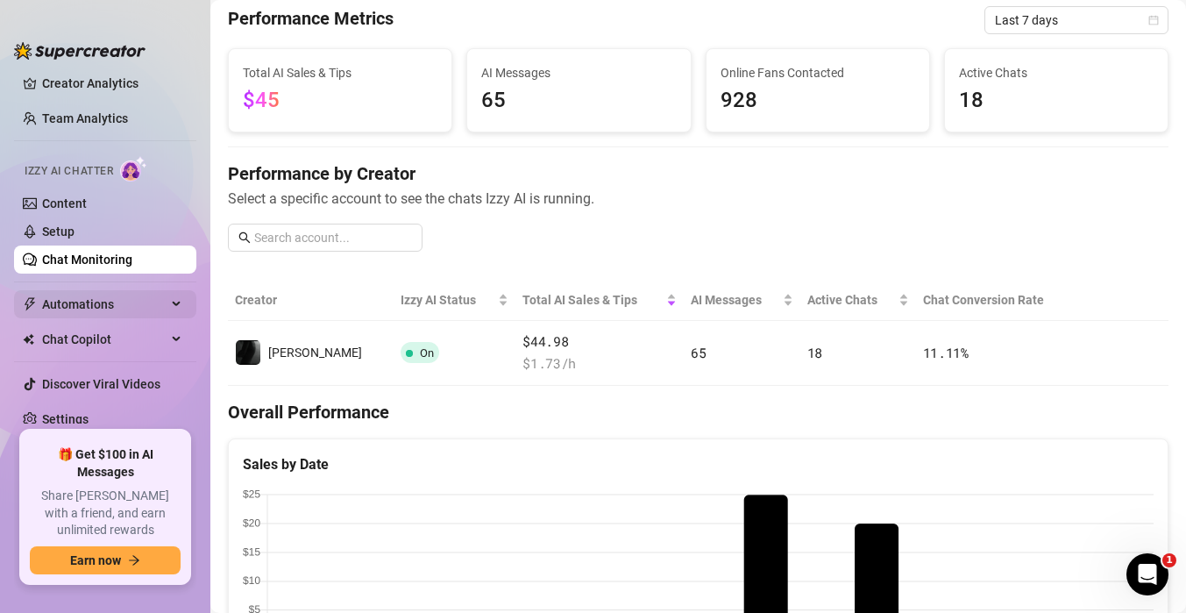
click at [79, 316] on span "Automations" at bounding box center [104, 304] width 124 height 28
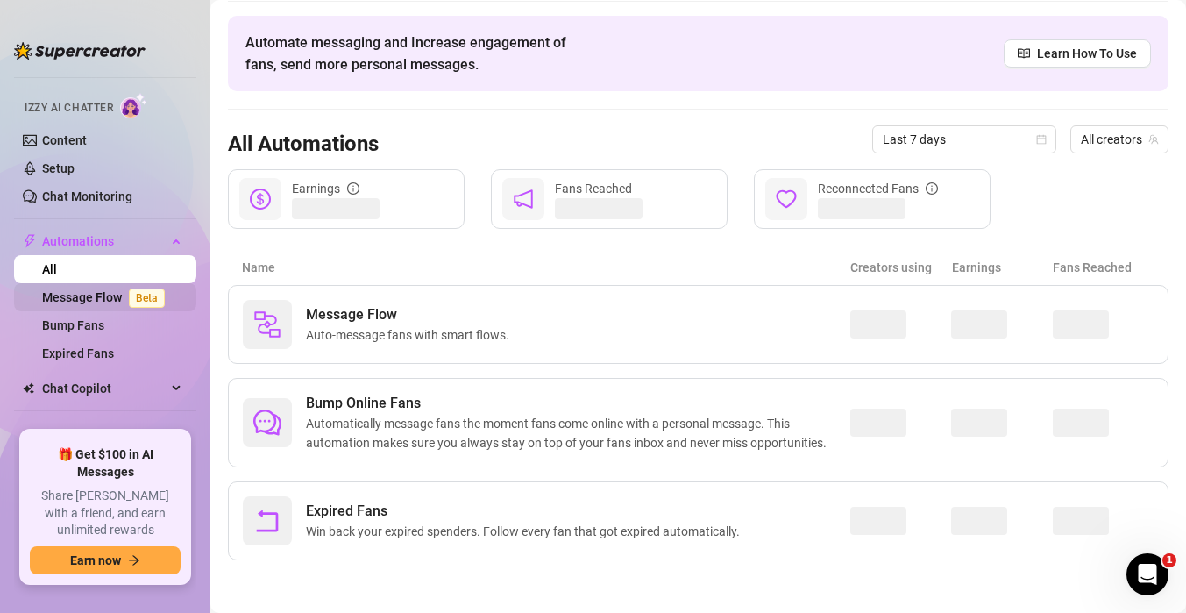
scroll to position [105, 0]
click at [84, 386] on span "Chat Copilot" at bounding box center [104, 387] width 124 height 28
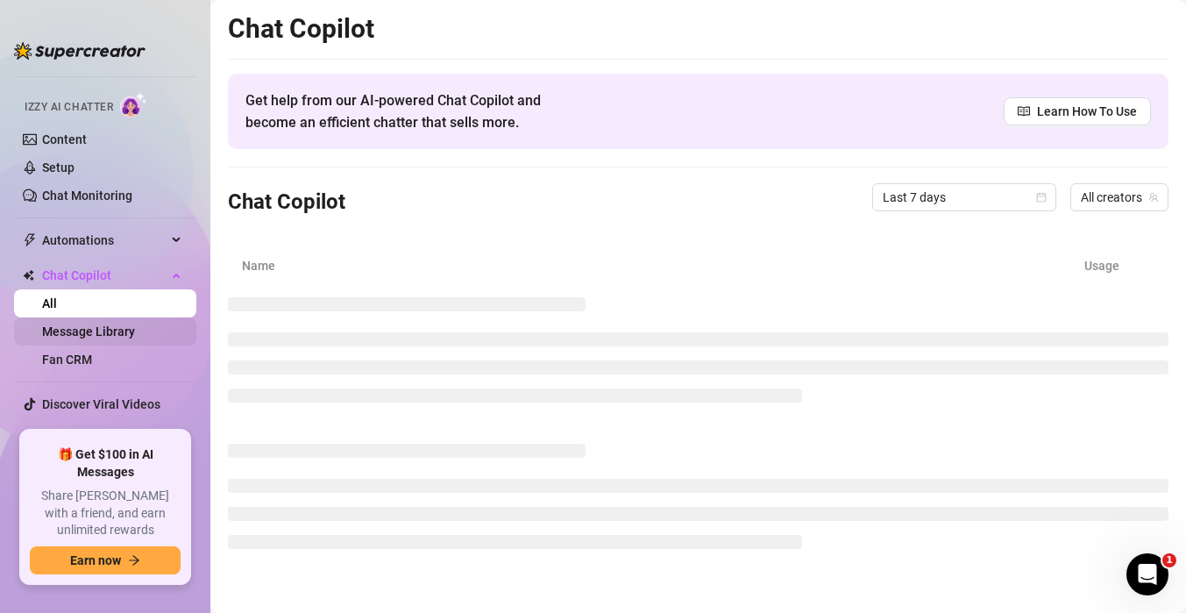
click at [110, 332] on link "Message Library" at bounding box center [88, 331] width 93 height 14
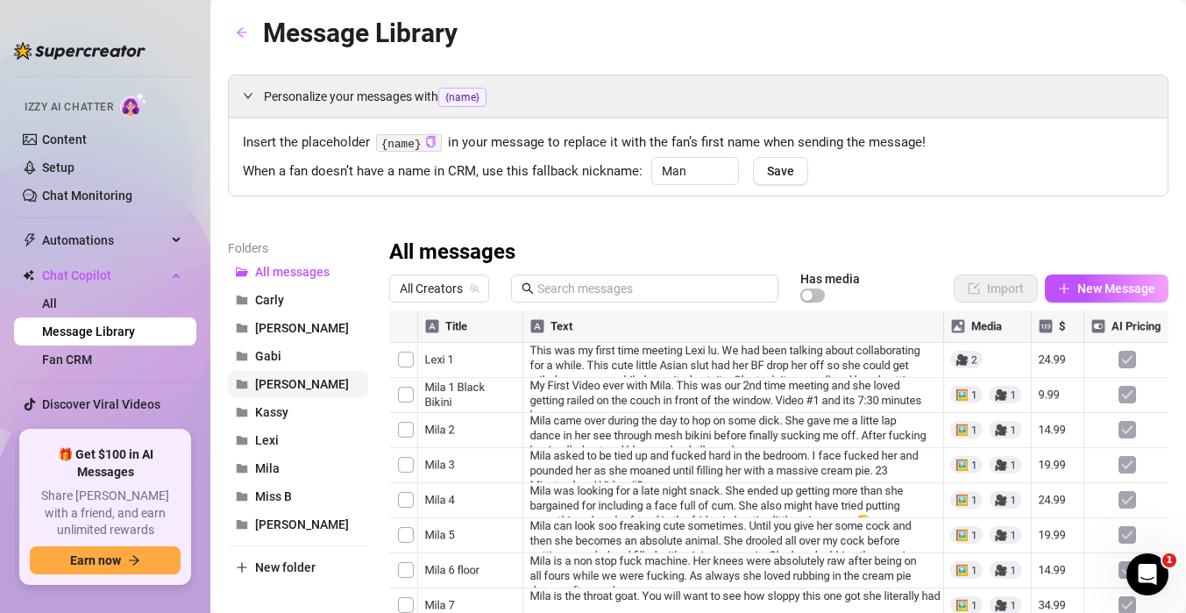
click at [283, 389] on span "[PERSON_NAME]" at bounding box center [302, 384] width 94 height 14
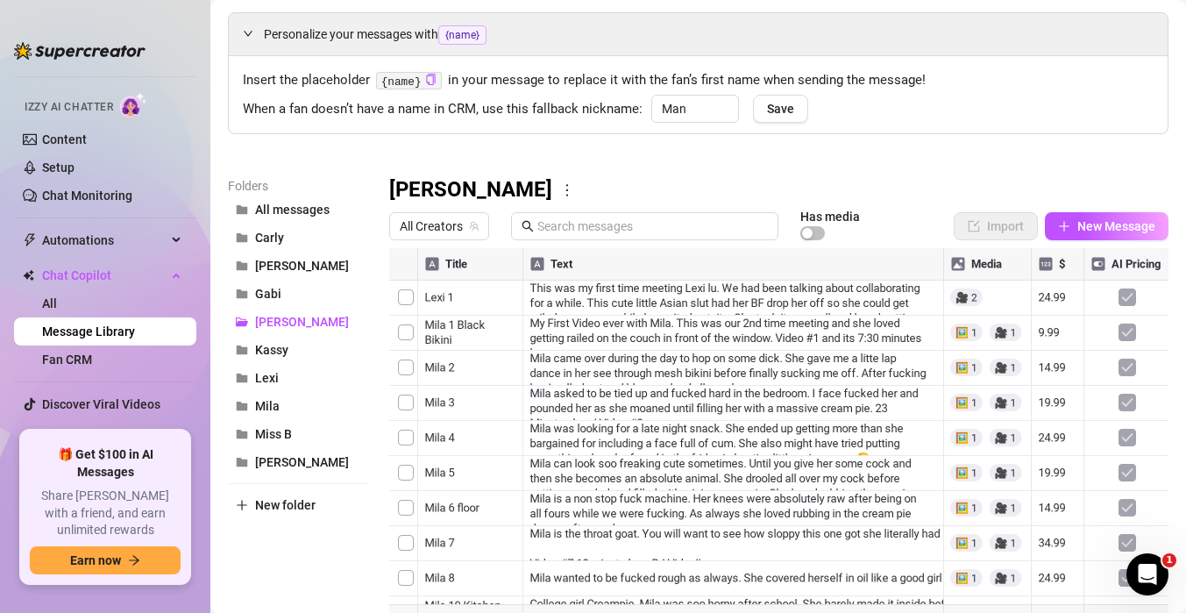
scroll to position [91, 0]
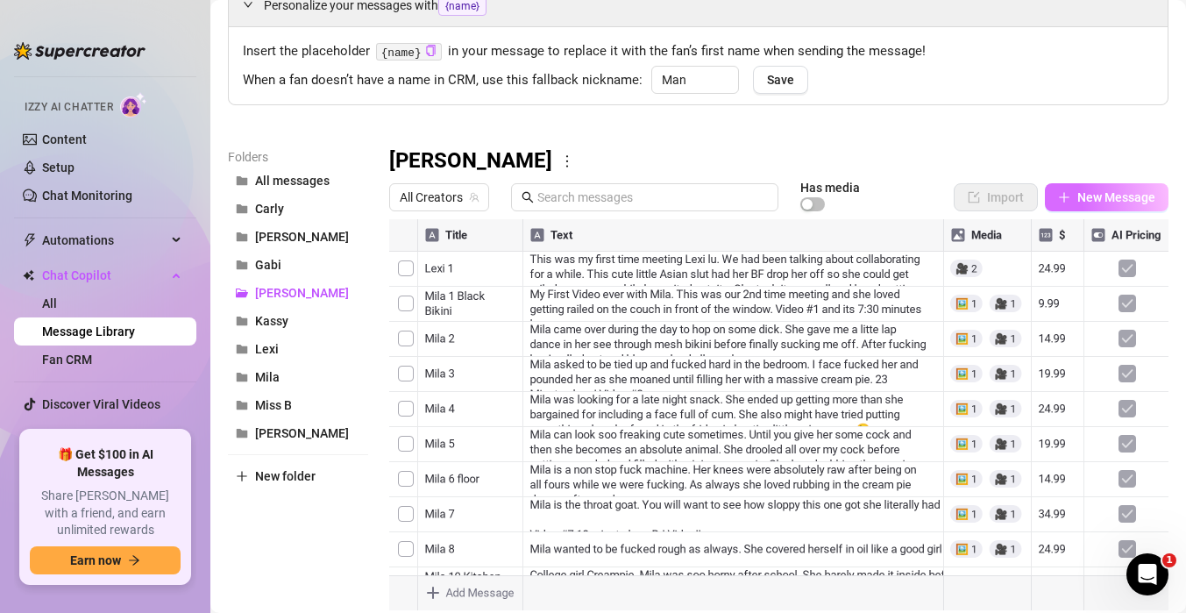
click at [1083, 209] on button "New Message" at bounding box center [1107, 197] width 124 height 28
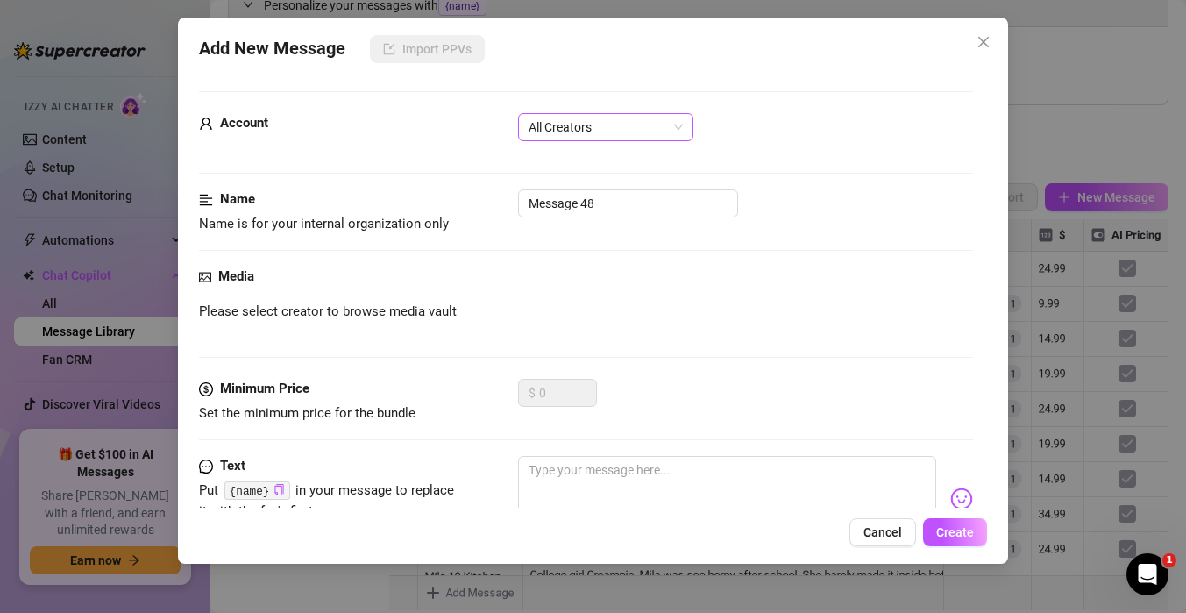
click at [587, 130] on span "All Creators" at bounding box center [606, 127] width 154 height 26
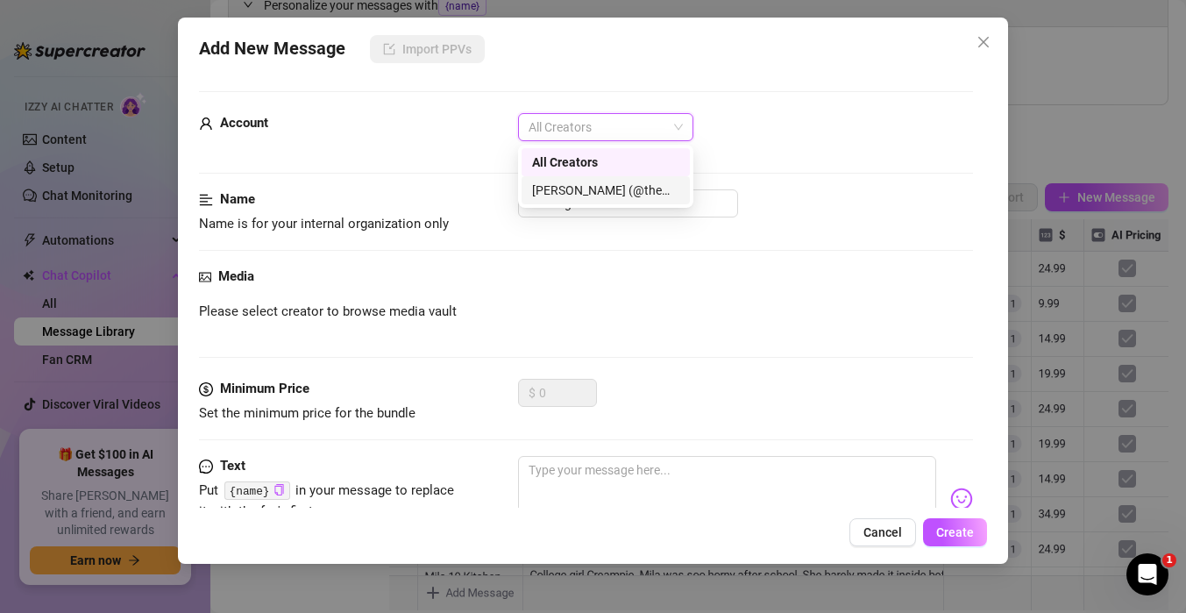
click at [579, 184] on div "[PERSON_NAME] (@themindoftommy)" at bounding box center [605, 190] width 147 height 19
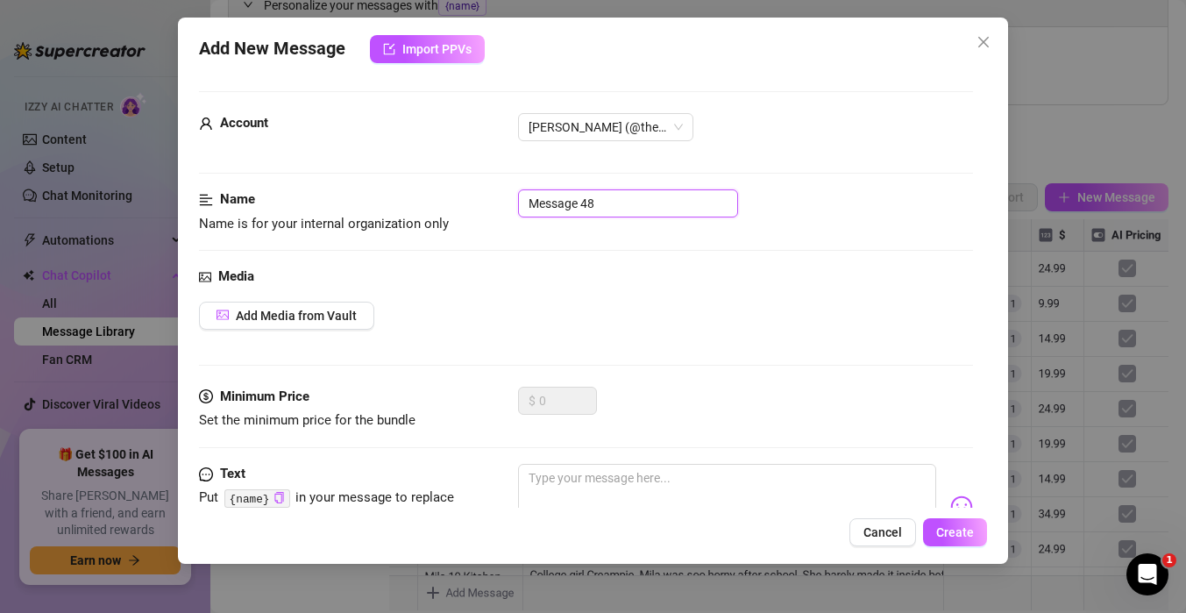
drag, startPoint x: 609, startPoint y: 203, endPoint x: 381, endPoint y: 158, distance: 232.4
click at [381, 160] on form "Account [PERSON_NAME] (@themindoftommy) Name Name is for your internal organiza…" at bounding box center [586, 374] width 774 height 567
click at [452, 333] on div "Media Add Media from Vault" at bounding box center [586, 326] width 774 height 120
click at [297, 325] on button "Add Media from Vault" at bounding box center [286, 316] width 175 height 28
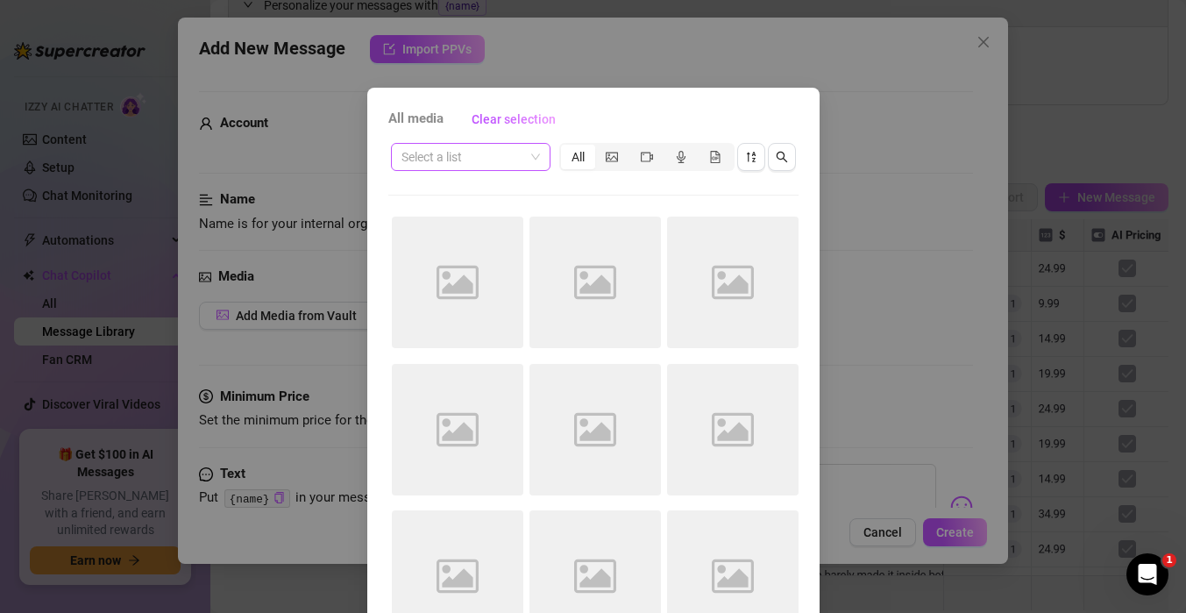
click at [515, 160] on input "search" at bounding box center [462, 157] width 123 height 26
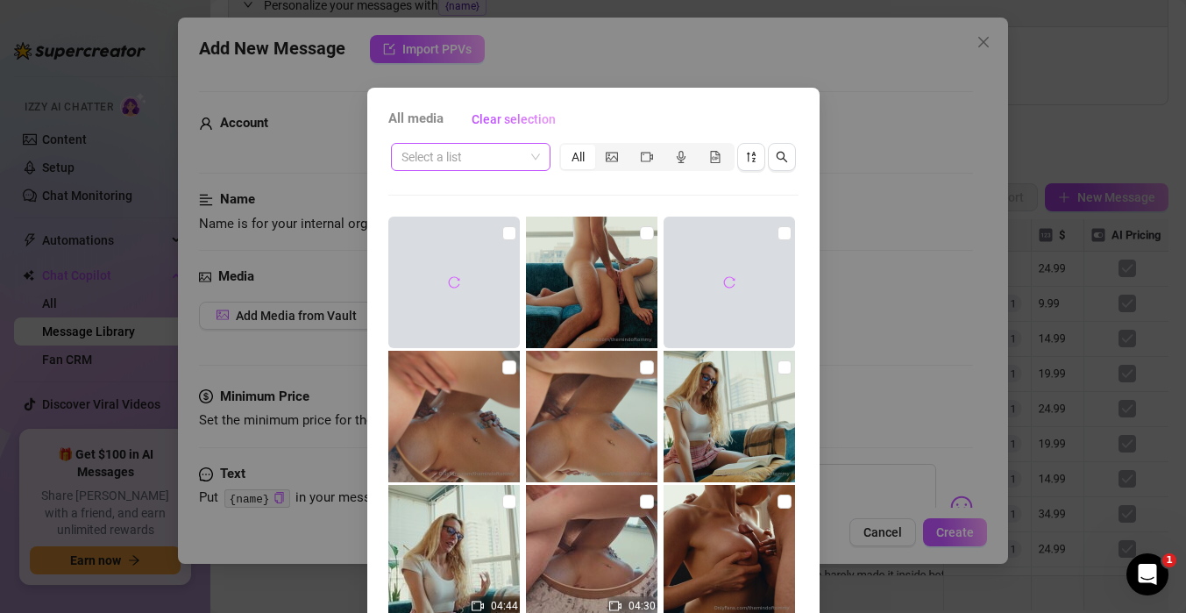
click at [437, 162] on input "search" at bounding box center [462, 157] width 123 height 26
click at [576, 135] on div "All media Clear selection Select a list All 04:44 04:30 Cancel OK" at bounding box center [593, 399] width 452 height 623
click at [493, 167] on input "search" at bounding box center [462, 157] width 123 height 26
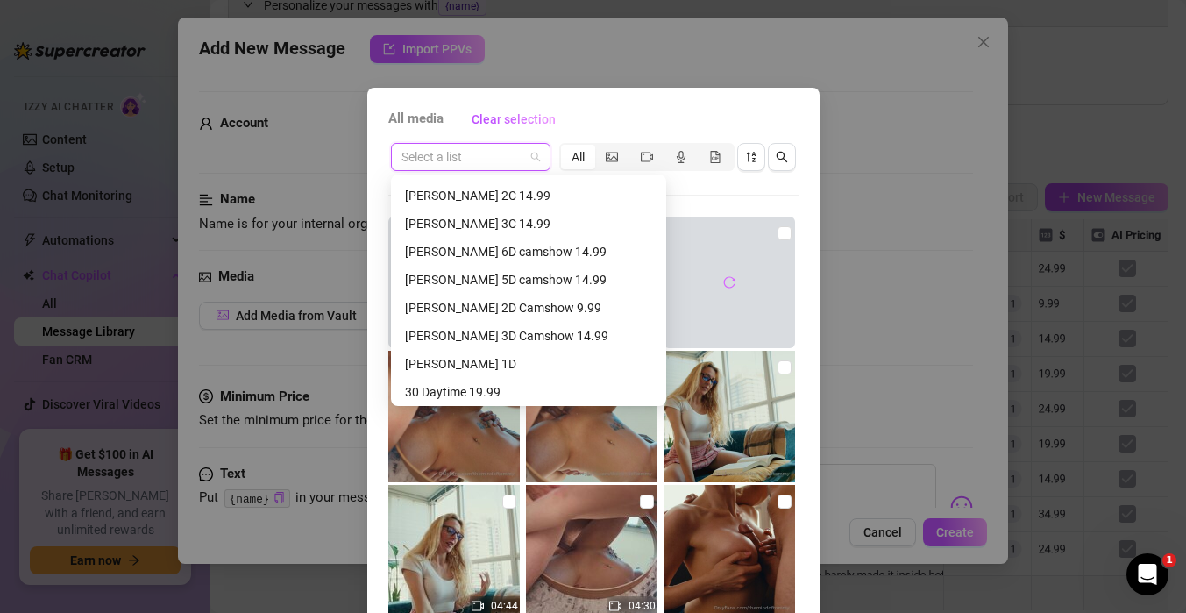
scroll to position [694, 0]
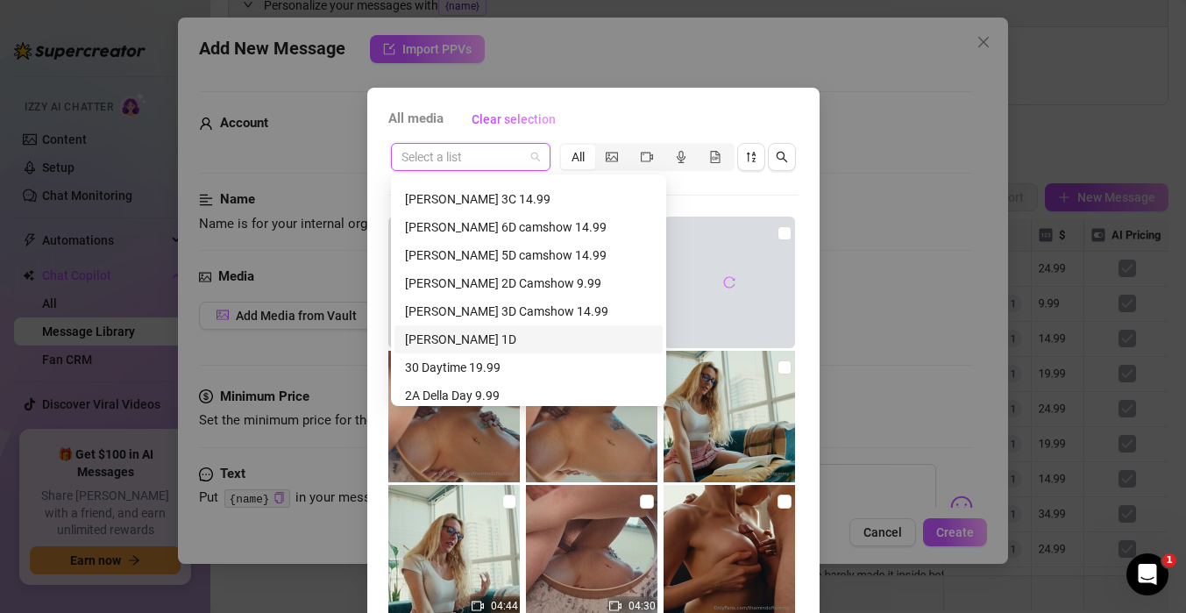
click at [437, 345] on div "[PERSON_NAME] 1D" at bounding box center [528, 339] width 247 height 19
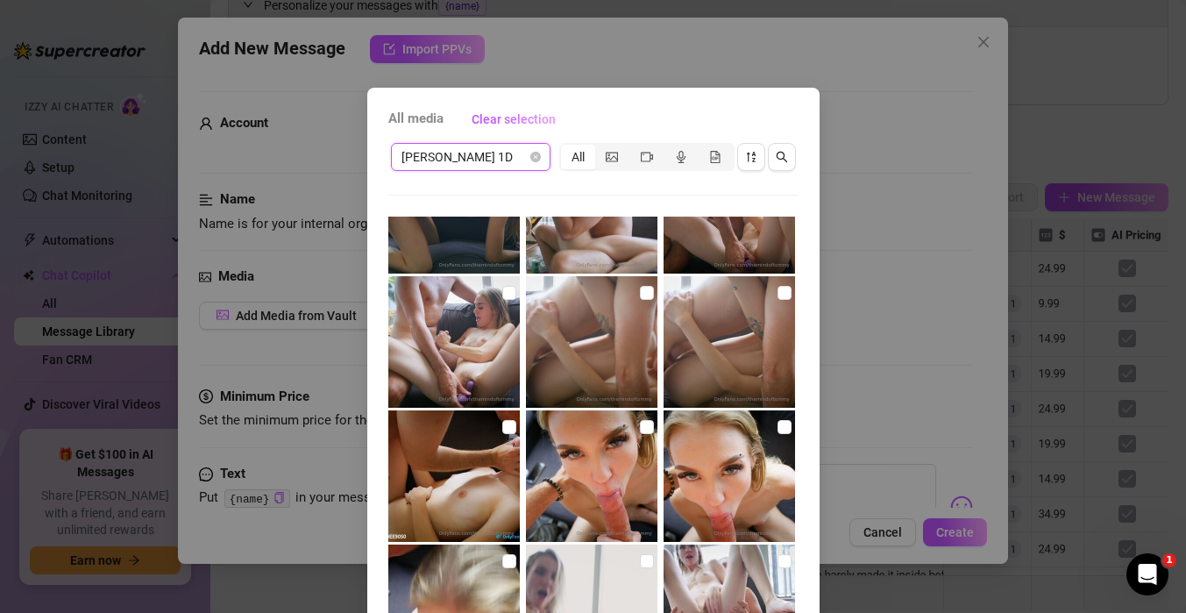
scroll to position [537, 0]
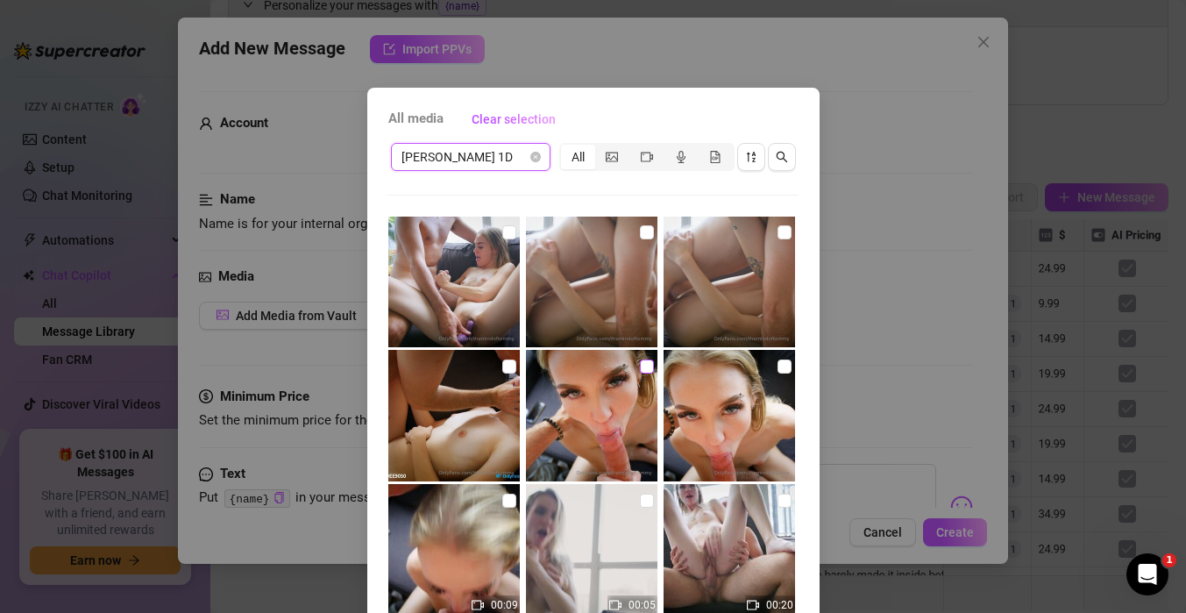
click at [645, 365] on input "checkbox" at bounding box center [647, 366] width 14 height 14
click at [645, 366] on input "checkbox" at bounding box center [647, 366] width 14 height 14
click at [641, 377] on img at bounding box center [591, 415] width 131 height 131
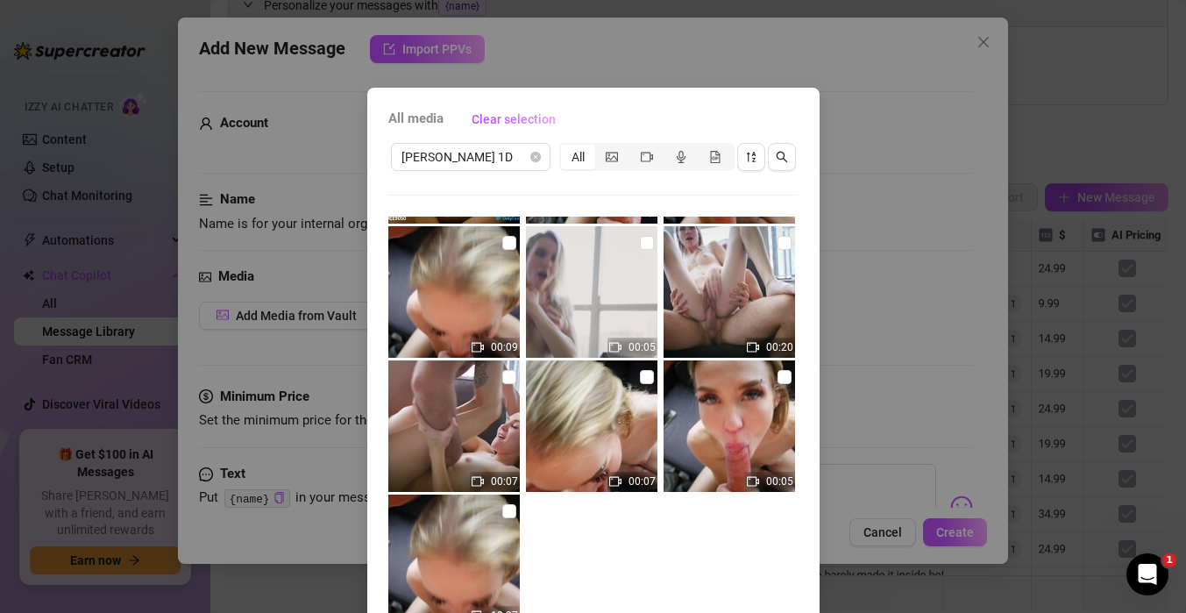
scroll to position [119, 0]
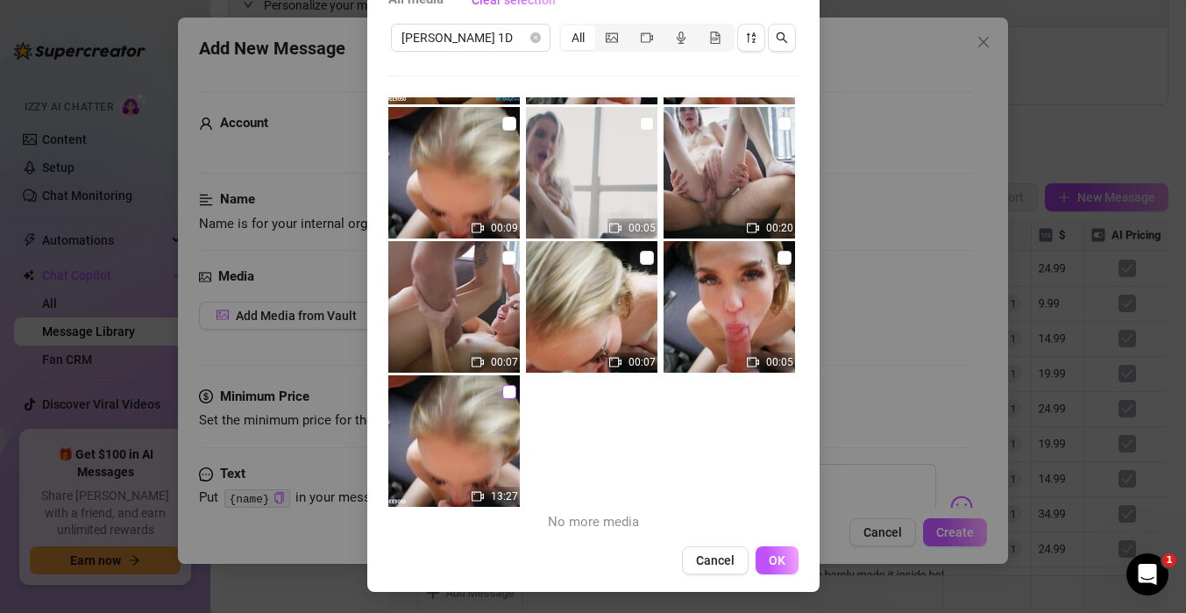
click at [504, 398] on input "checkbox" at bounding box center [509, 392] width 14 height 14
click at [773, 564] on span "OK" at bounding box center [777, 560] width 17 height 14
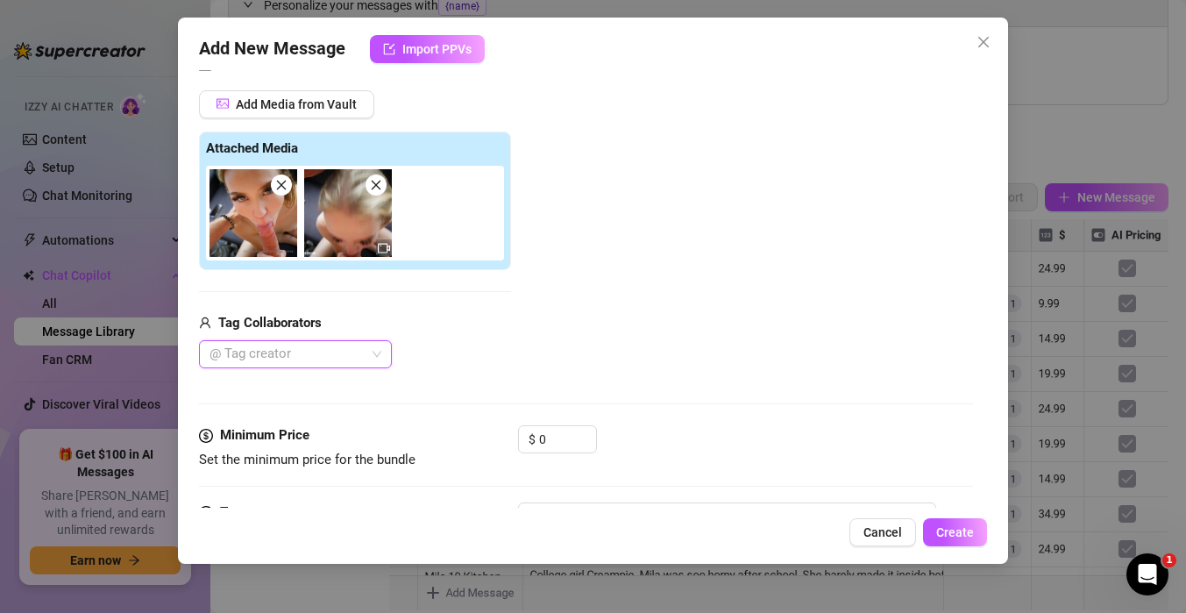
scroll to position [99, 0]
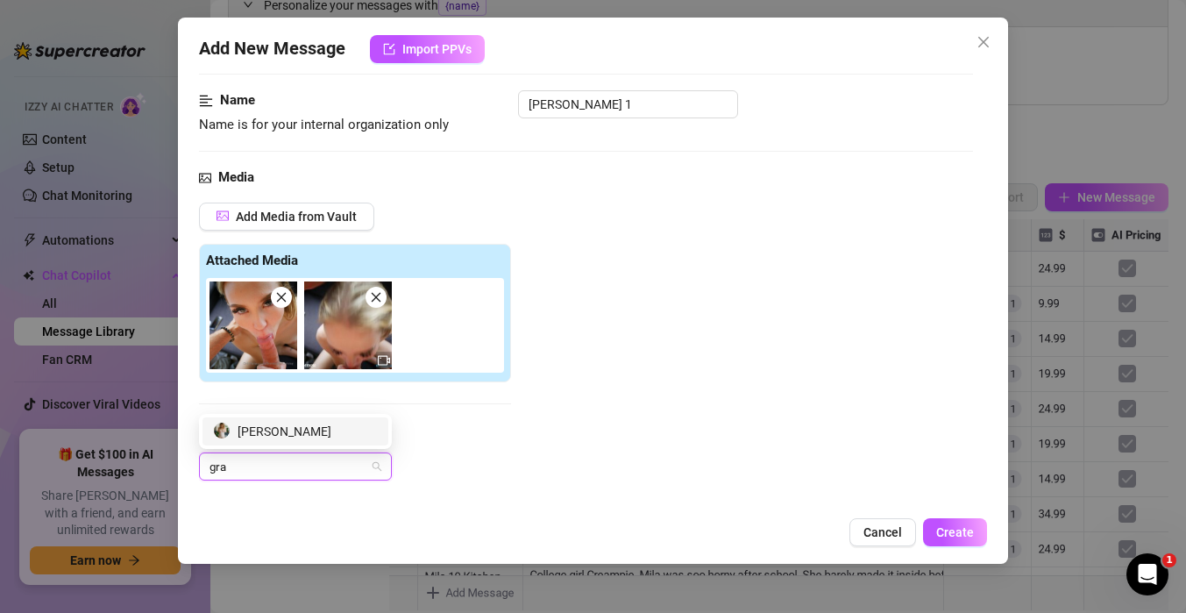
click at [275, 441] on div "[PERSON_NAME]" at bounding box center [295, 431] width 186 height 28
click at [451, 198] on div "Media Add Media from Vault Attached Media Tag Collaborators [PERSON_NAME]" at bounding box center [586, 352] width 774 height 370
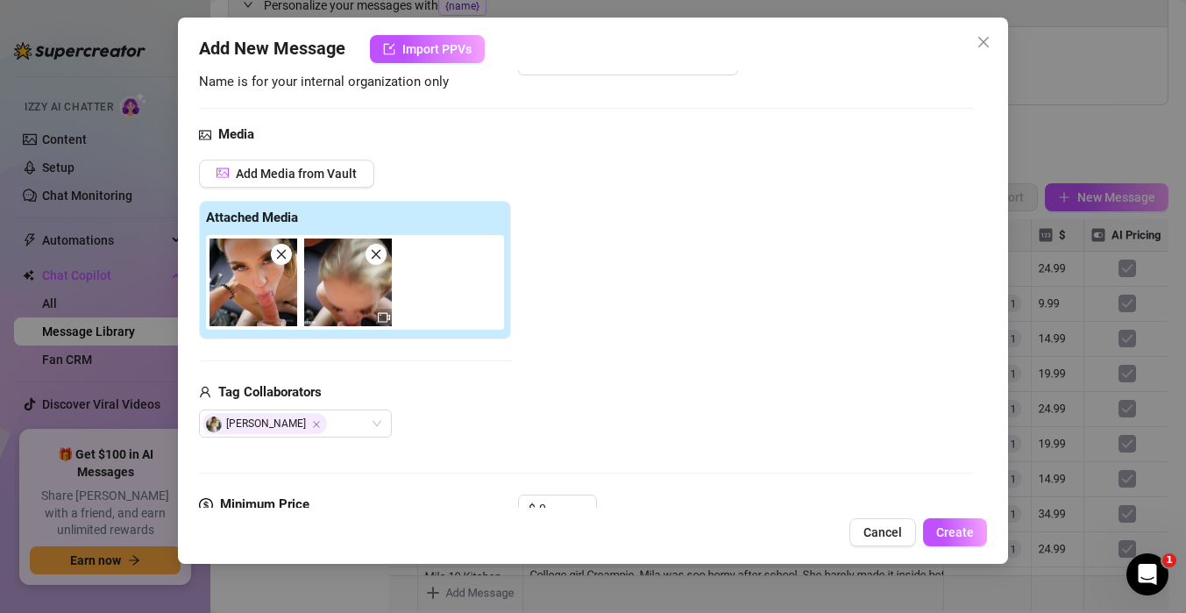
scroll to position [293, 0]
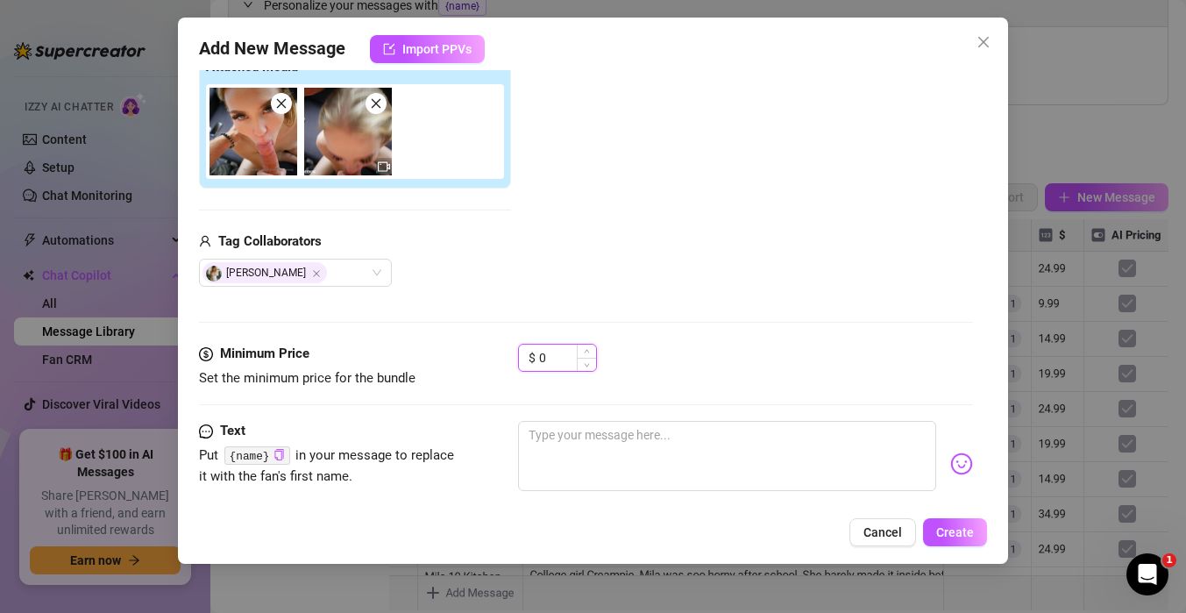
click at [558, 367] on input "0" at bounding box center [567, 357] width 57 height 26
drag, startPoint x: 558, startPoint y: 367, endPoint x: 519, endPoint y: 358, distance: 40.6
click at [519, 358] on div "$ 0" at bounding box center [557, 358] width 79 height 28
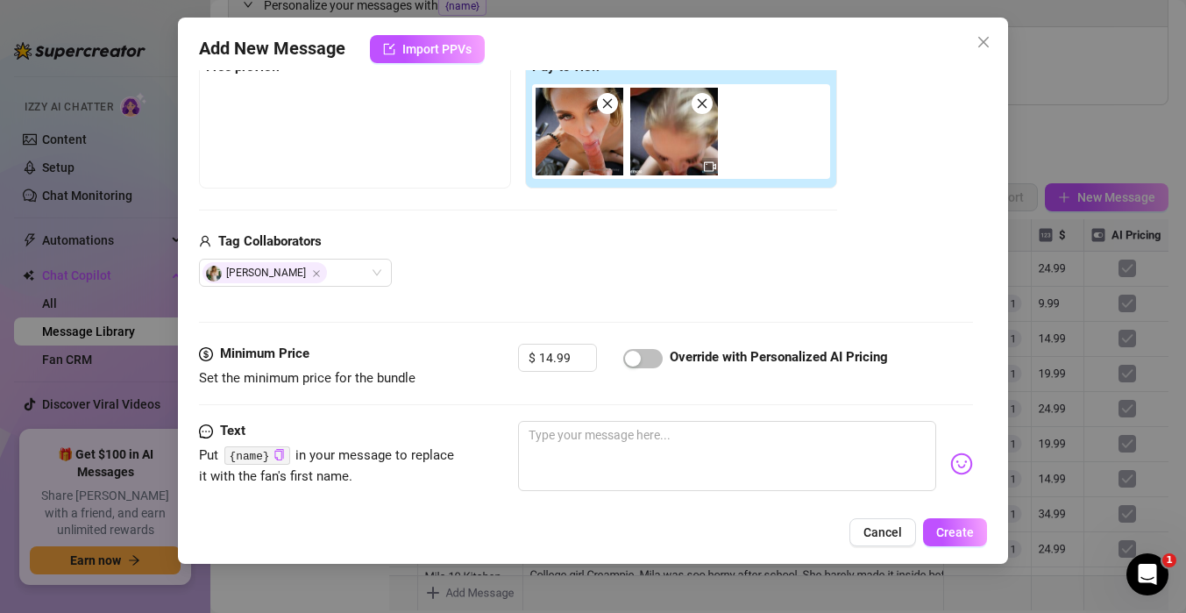
click at [550, 283] on div "[PERSON_NAME]" at bounding box center [518, 273] width 638 height 28
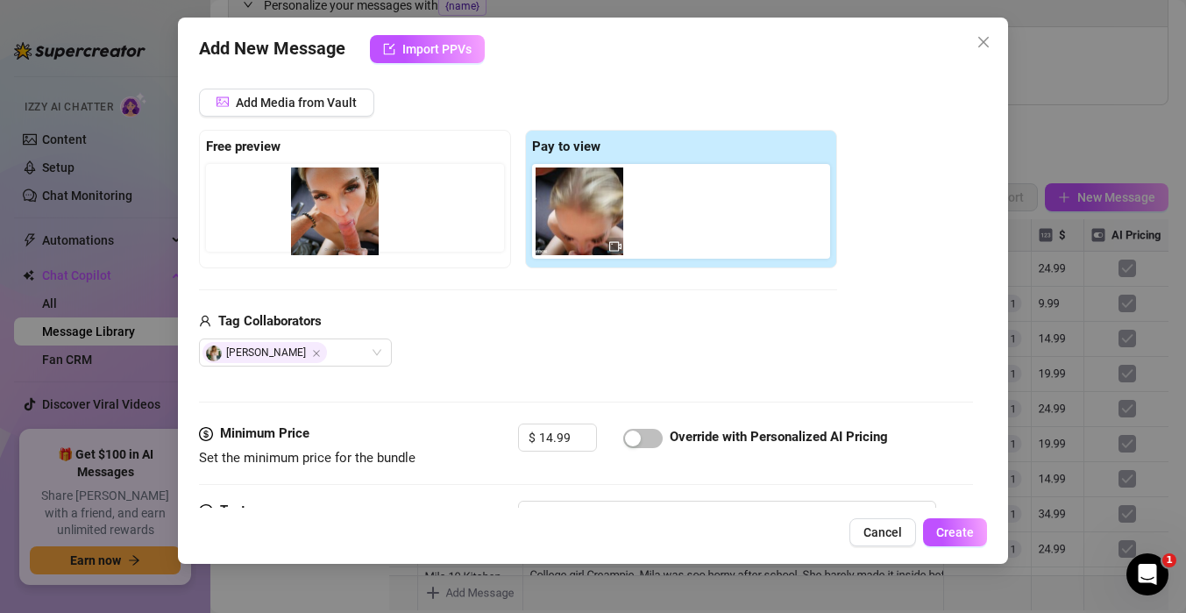
drag, startPoint x: 577, startPoint y: 230, endPoint x: 317, endPoint y: 230, distance: 259.5
click at [317, 230] on div "Free preview Pay to view" at bounding box center [518, 199] width 638 height 138
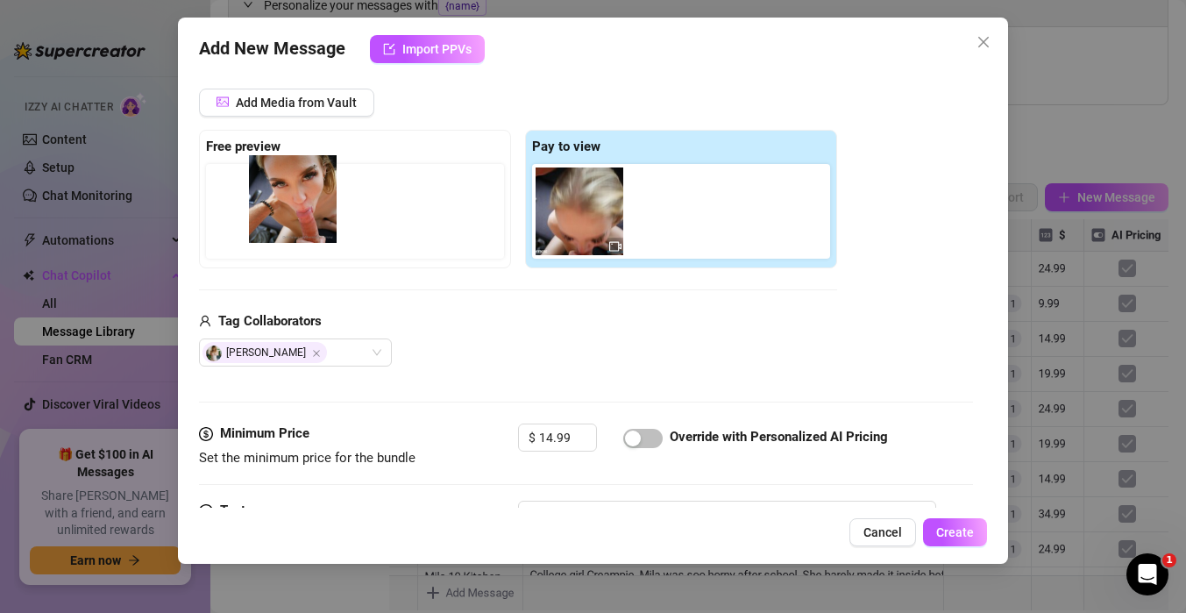
drag, startPoint x: 546, startPoint y: 226, endPoint x: 255, endPoint y: 214, distance: 291.3
click at [255, 214] on div "Free preview Pay to view" at bounding box center [518, 199] width 638 height 138
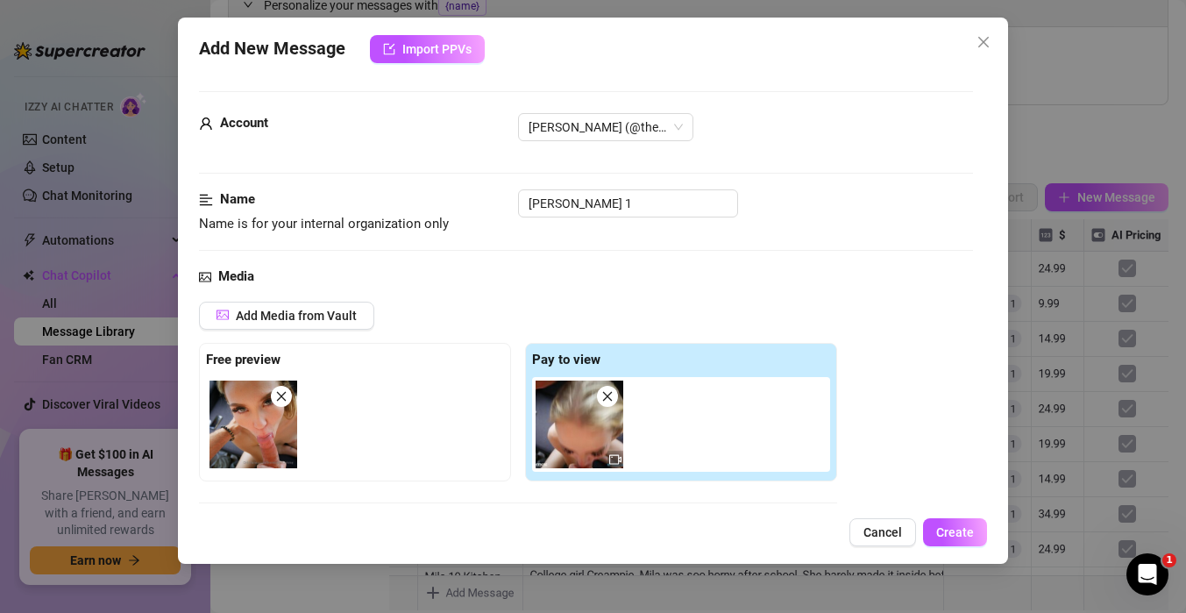
scroll to position [401, 0]
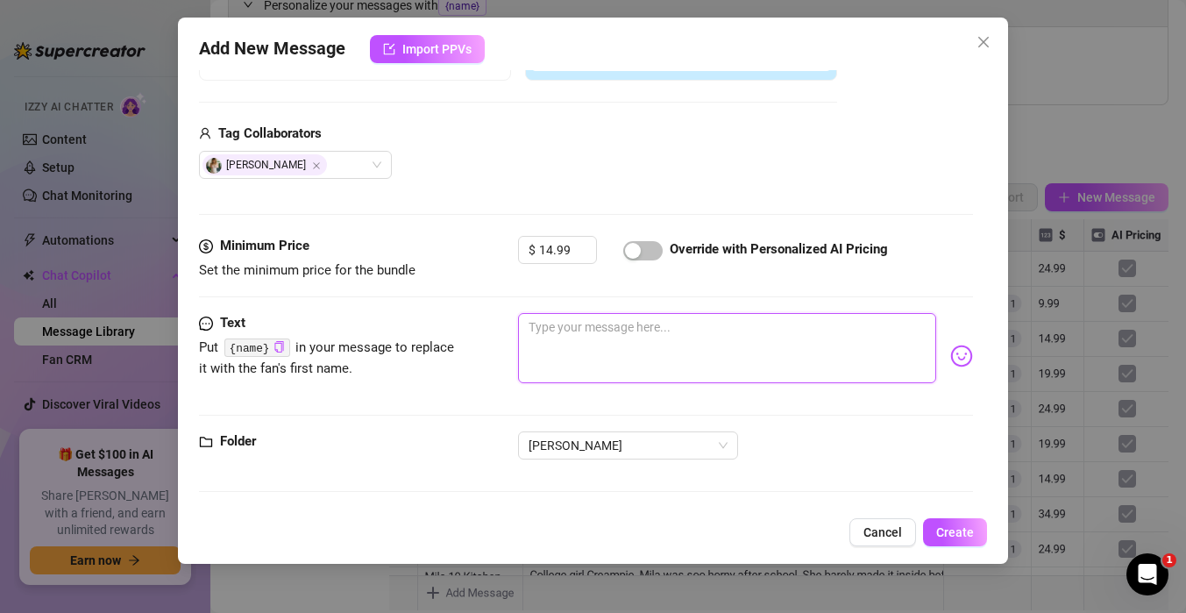
click at [601, 351] on textarea at bounding box center [727, 348] width 418 height 70
click at [644, 251] on button "button" at bounding box center [642, 250] width 39 height 19
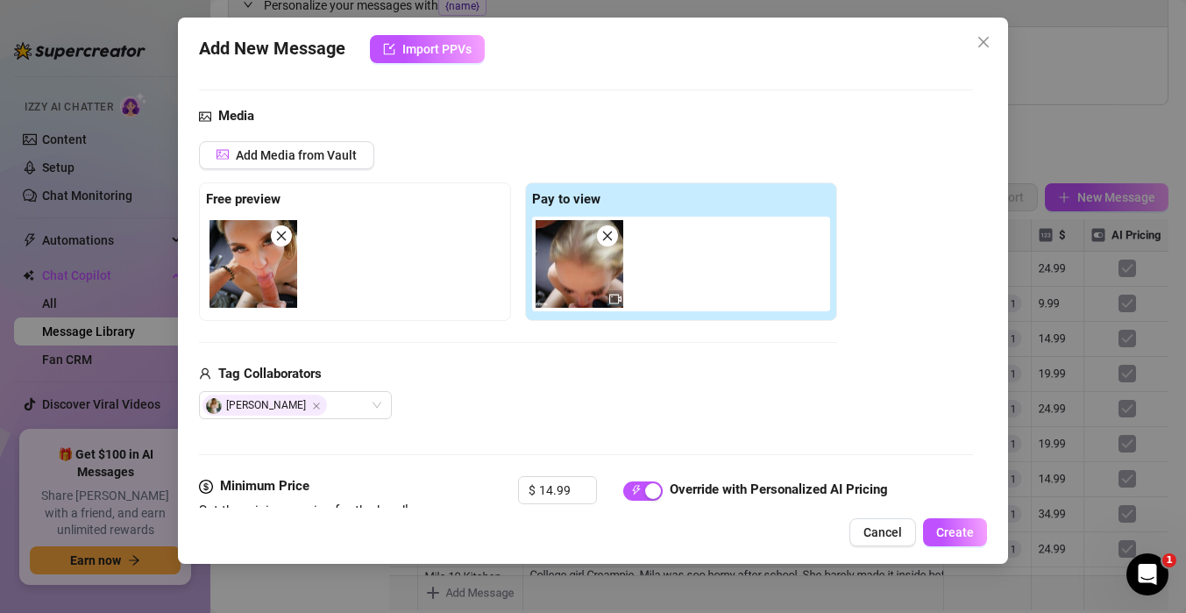
scroll to position [389, 0]
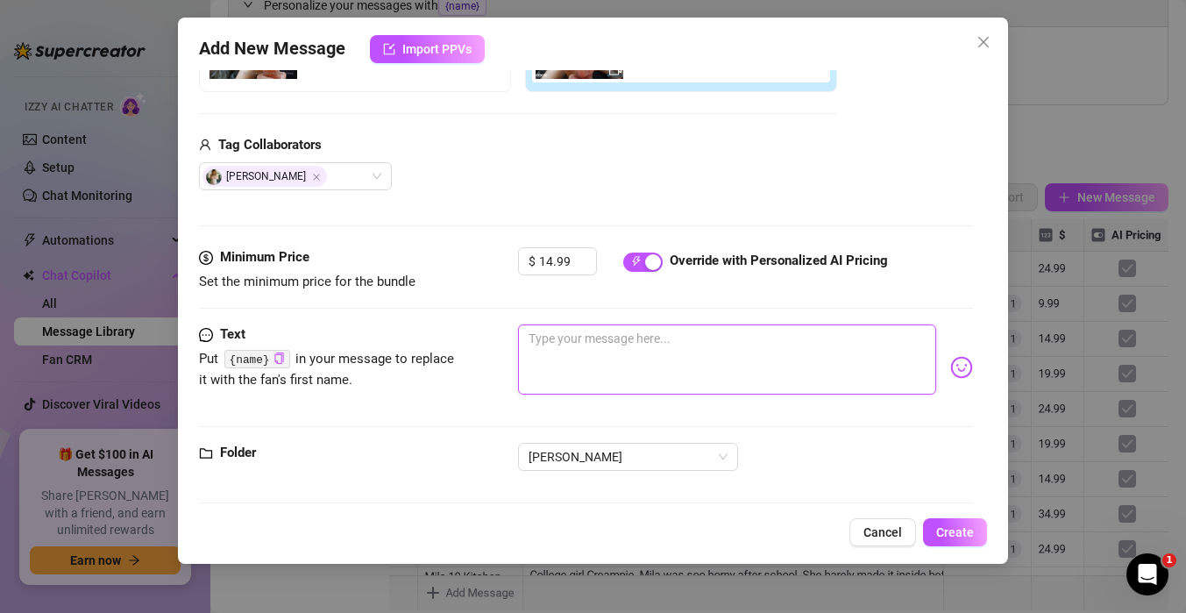
click at [600, 374] on textarea at bounding box center [727, 359] width 418 height 70
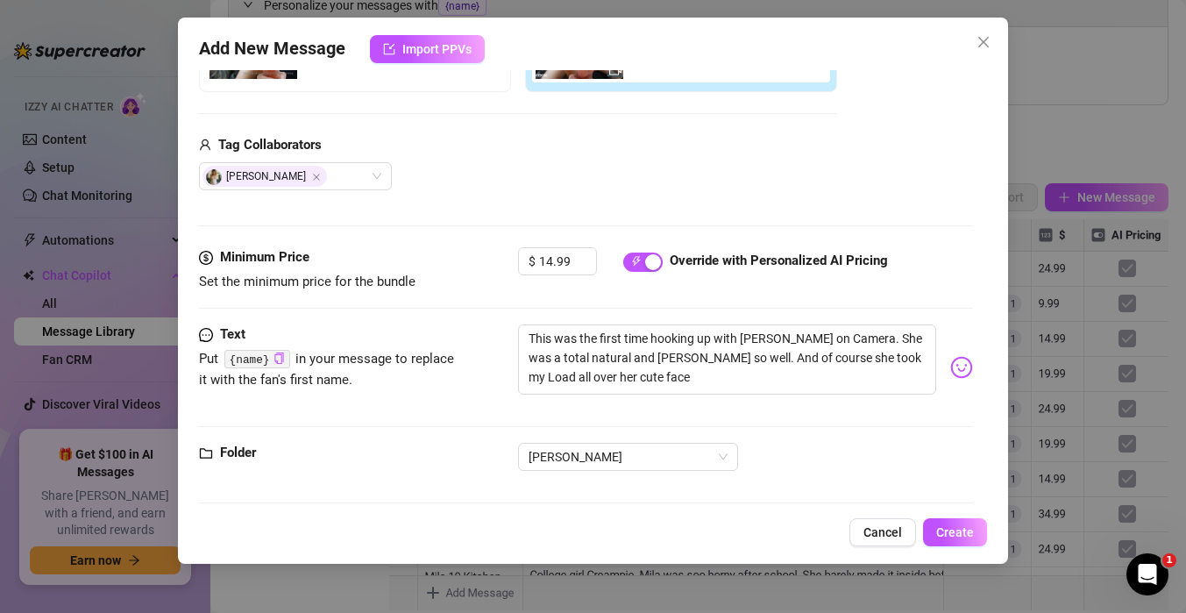
click at [392, 470] on div "[PERSON_NAME]" at bounding box center [586, 465] width 774 height 44
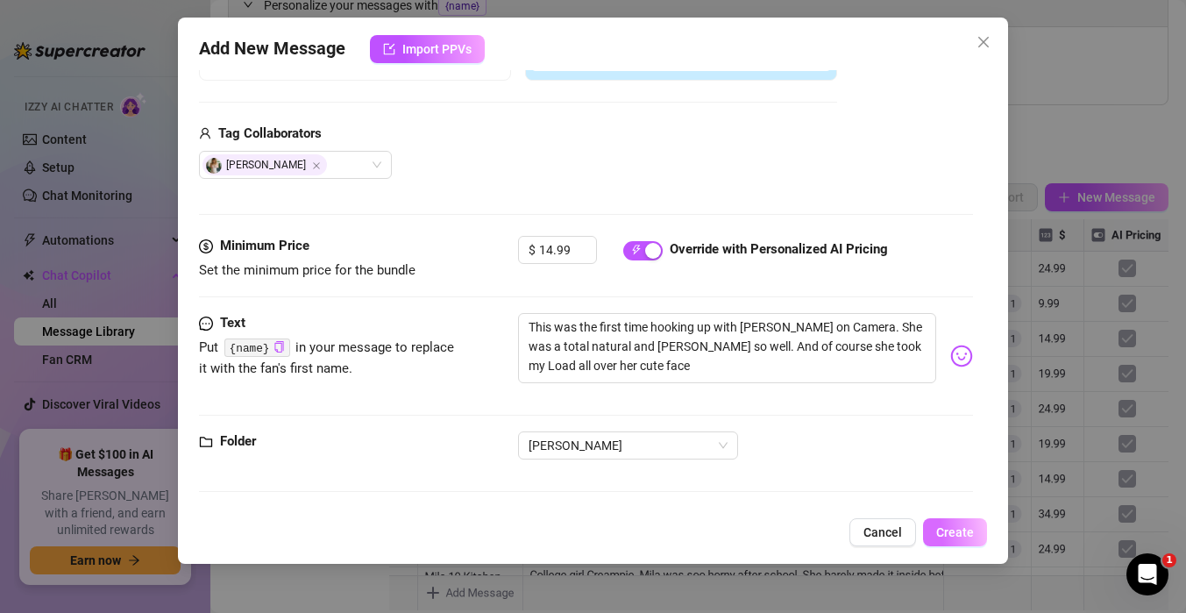
click at [938, 528] on span "Create" at bounding box center [955, 532] width 38 height 14
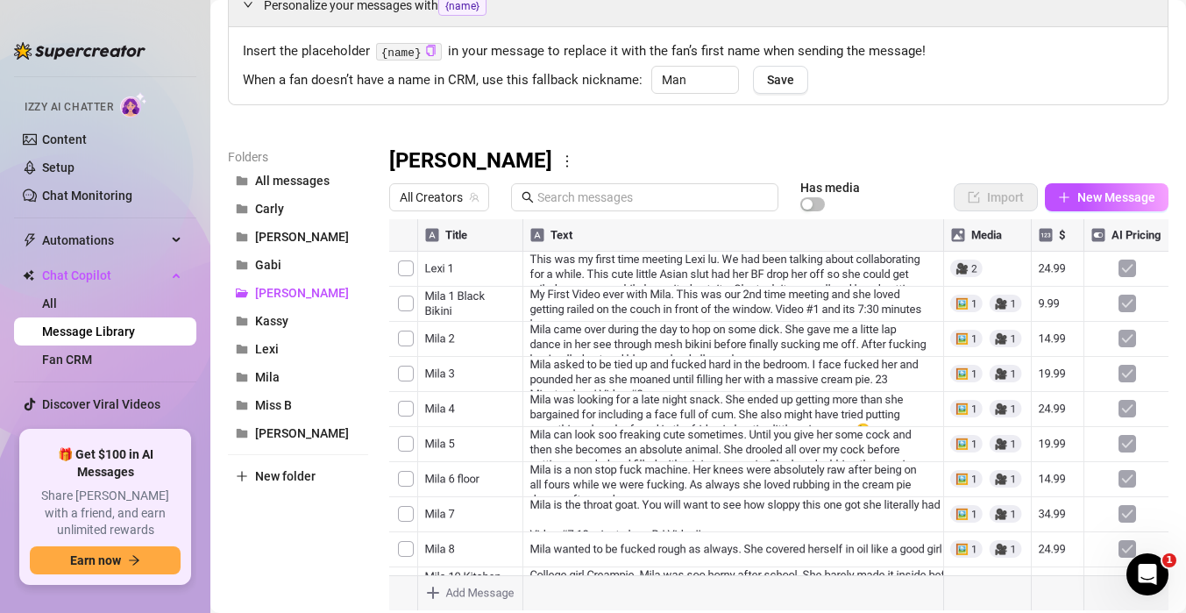
click at [444, 232] on div at bounding box center [778, 414] width 779 height 391
click at [427, 232] on div at bounding box center [778, 414] width 779 height 391
click at [877, 526] on div at bounding box center [778, 414] width 779 height 391
click at [1109, 206] on button "New Message" at bounding box center [1107, 197] width 124 height 28
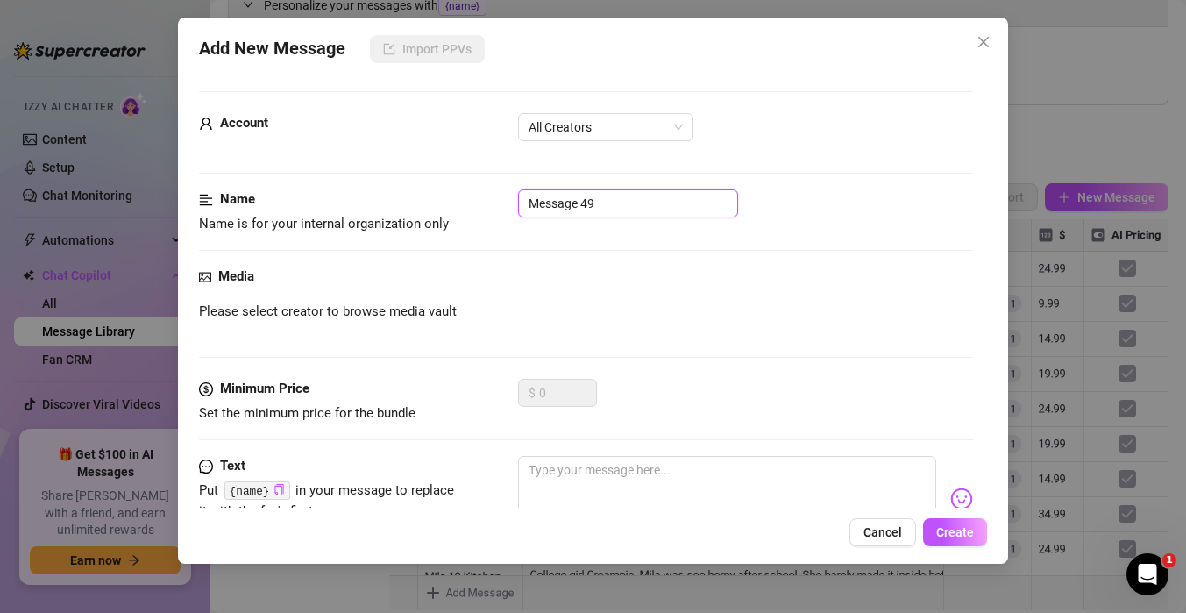
drag, startPoint x: 615, startPoint y: 204, endPoint x: 380, endPoint y: 168, distance: 237.6
click at [380, 168] on form "Account All Creators Name Name is for your internal organization only Message 4…" at bounding box center [586, 370] width 774 height 559
click at [635, 326] on div "Media Please select creator to browse media vault" at bounding box center [586, 322] width 774 height 112
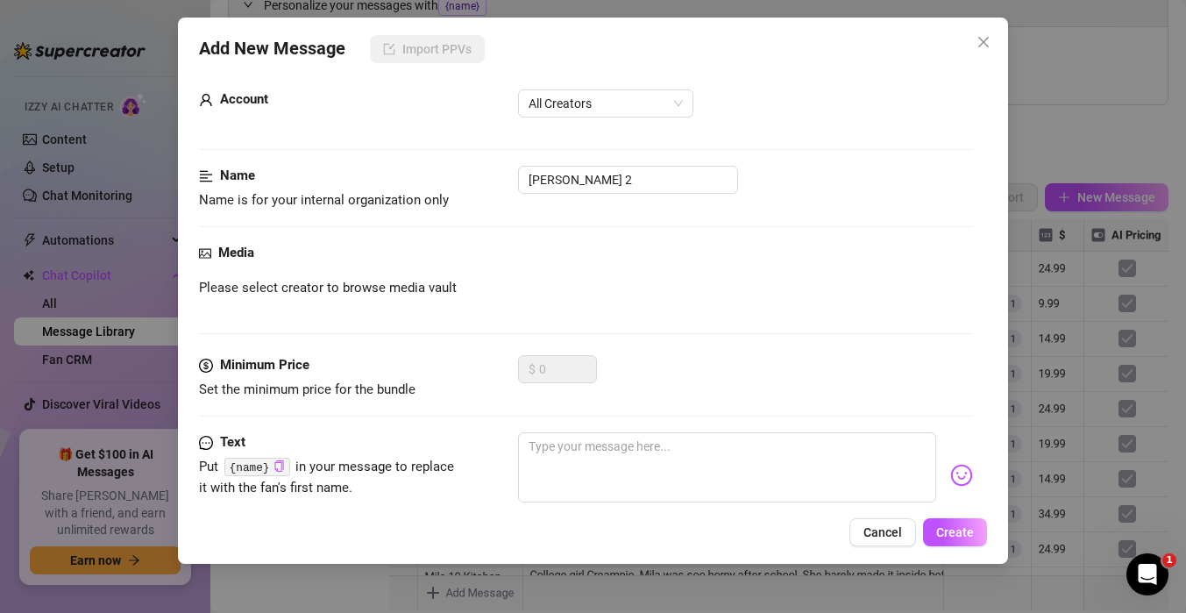
scroll to position [0, 0]
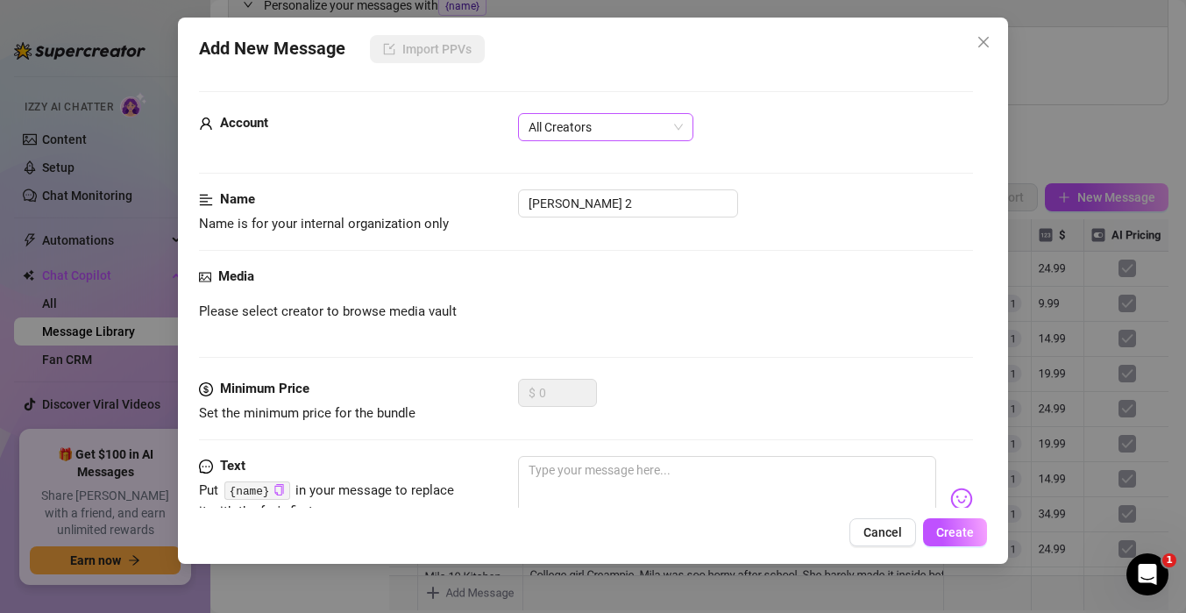
click at [546, 124] on span "All Creators" at bounding box center [606, 127] width 154 height 26
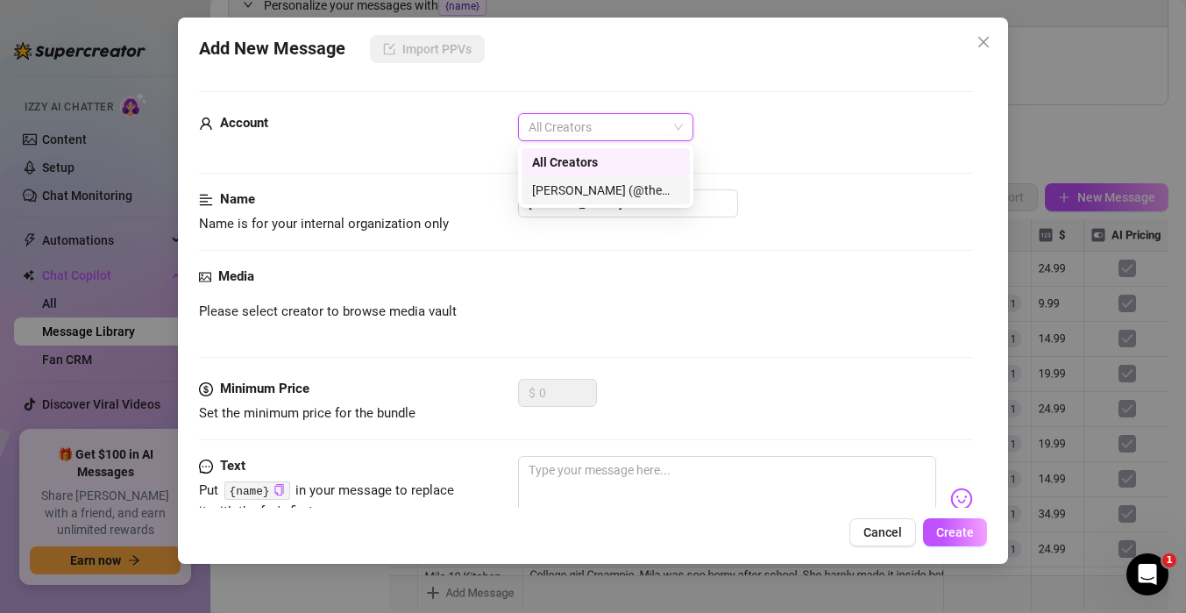
click at [544, 183] on div "[PERSON_NAME] (@themindoftommy)" at bounding box center [605, 190] width 147 height 19
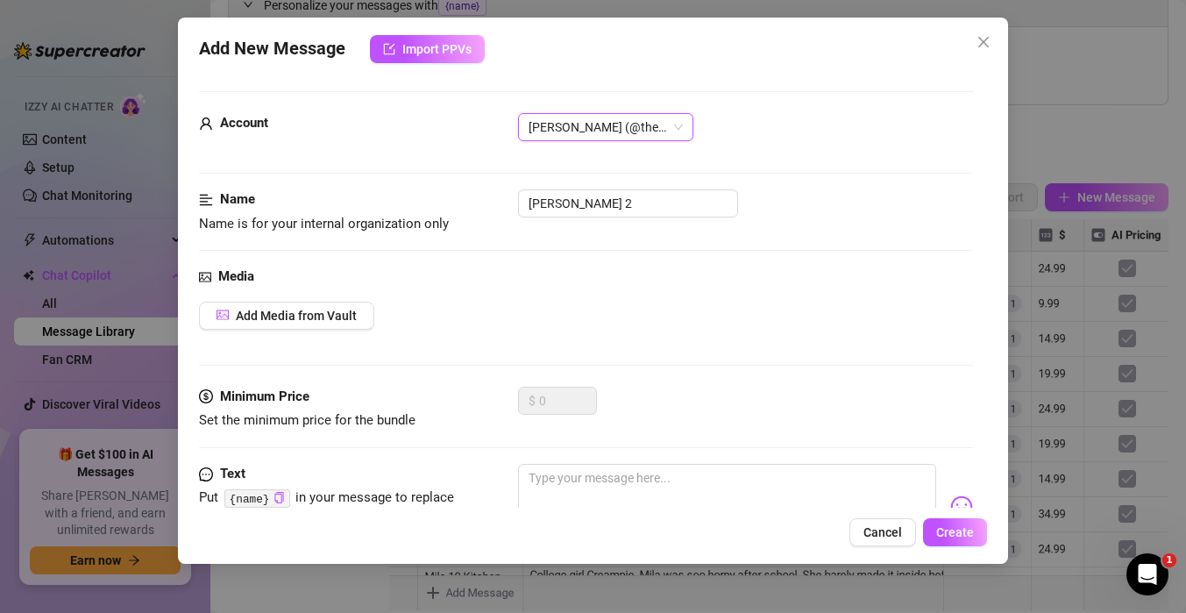
click at [423, 219] on span "Name is for your internal organization only" at bounding box center [324, 224] width 250 height 16
click at [311, 323] on button "Add Media from Vault" at bounding box center [286, 316] width 175 height 28
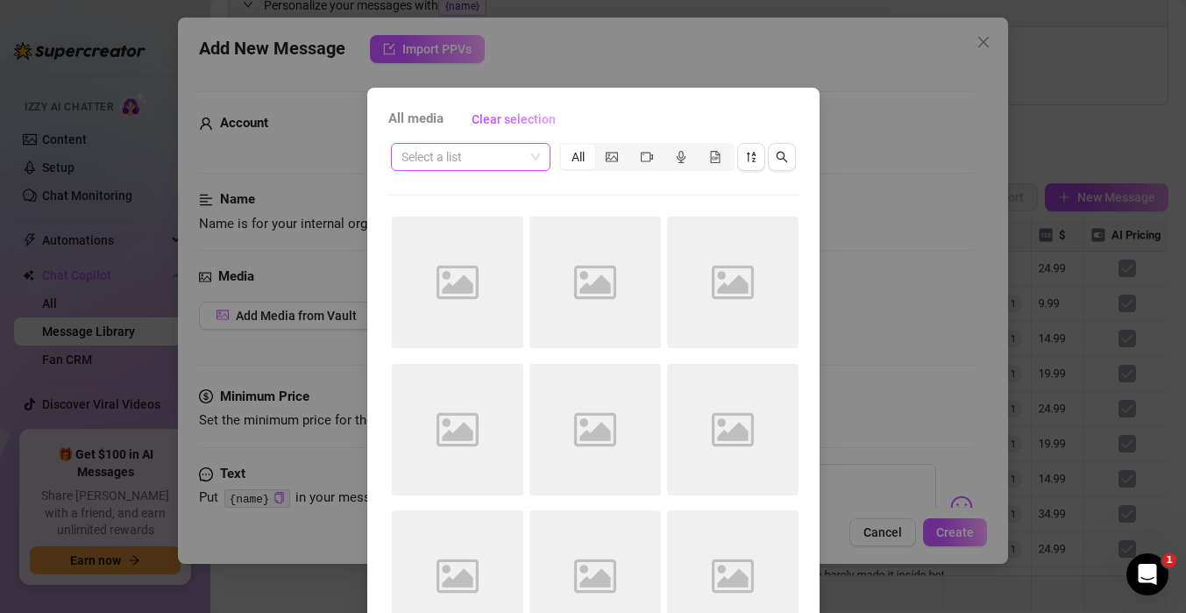
click at [515, 153] on input "search" at bounding box center [462, 157] width 123 height 26
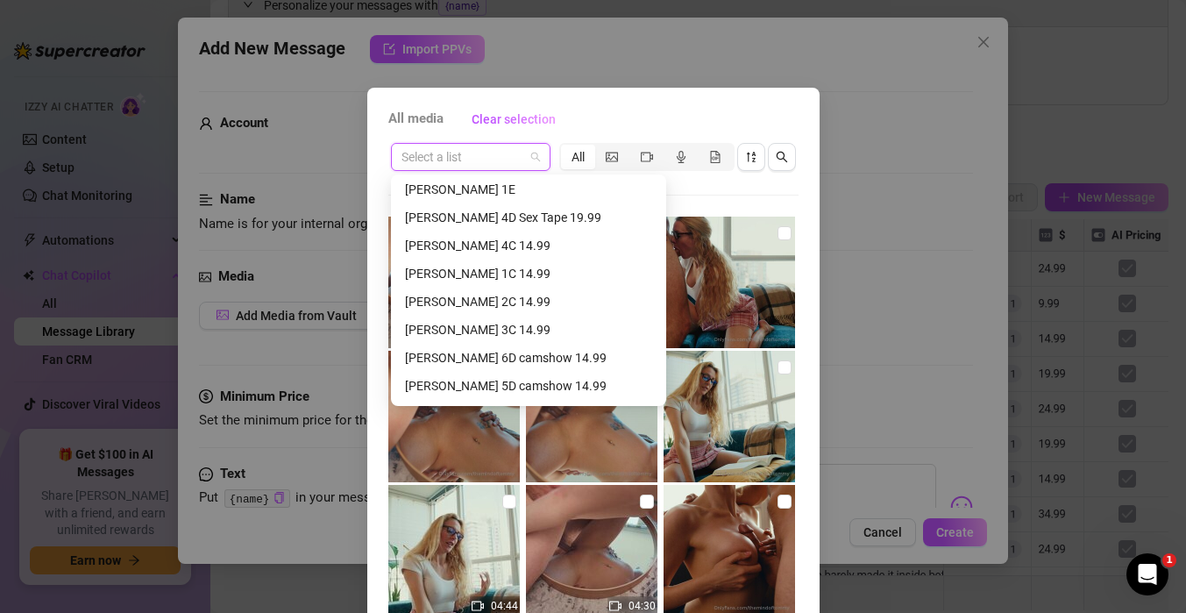
scroll to position [617, 0]
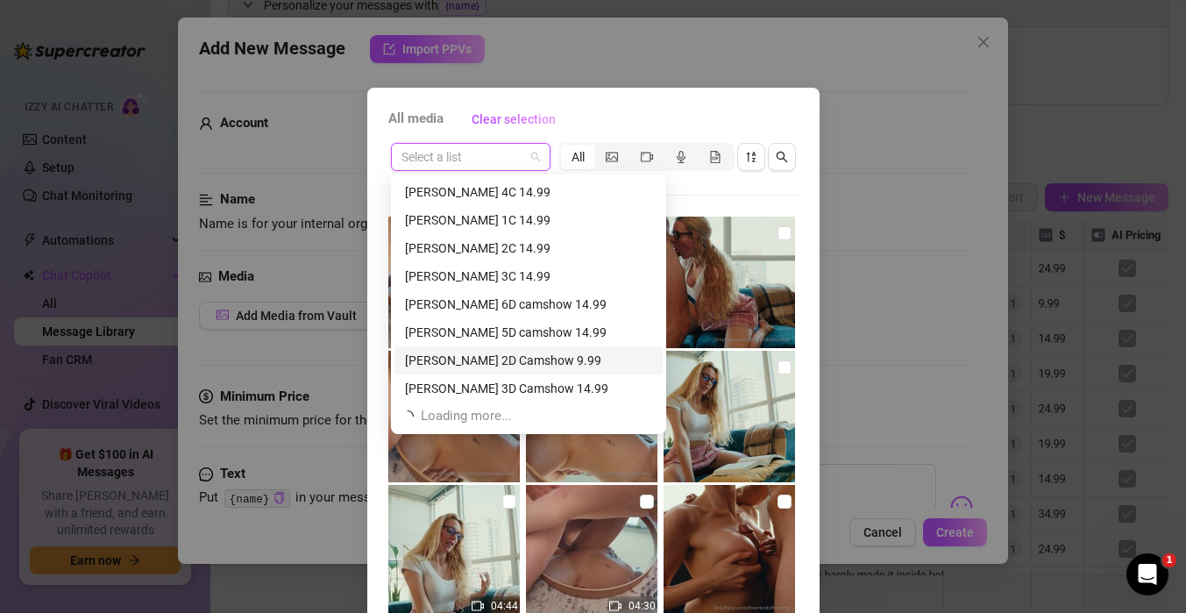
click at [475, 366] on div "[PERSON_NAME] 2D Camshow 9.99" at bounding box center [528, 360] width 247 height 19
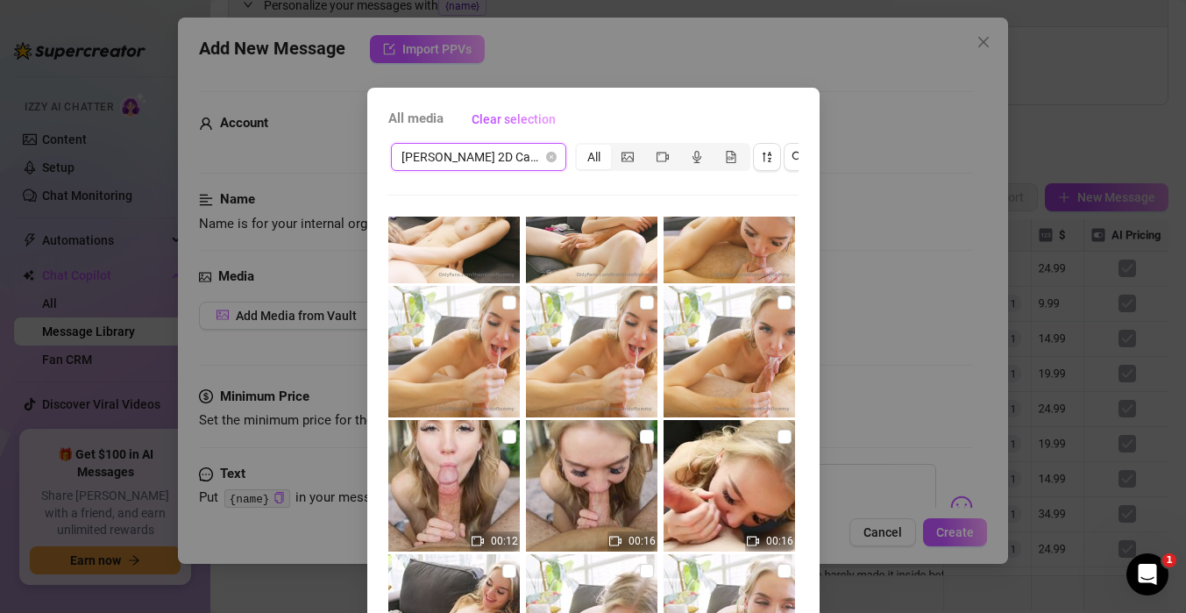
scroll to position [82, 0]
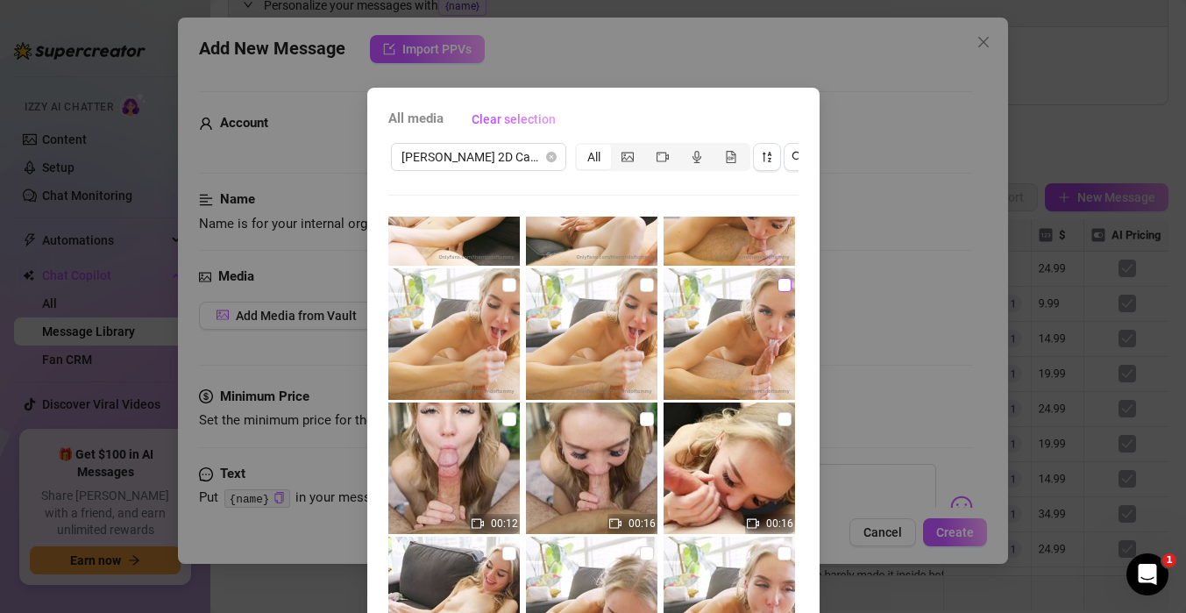
click at [779, 288] on input "checkbox" at bounding box center [784, 285] width 14 height 14
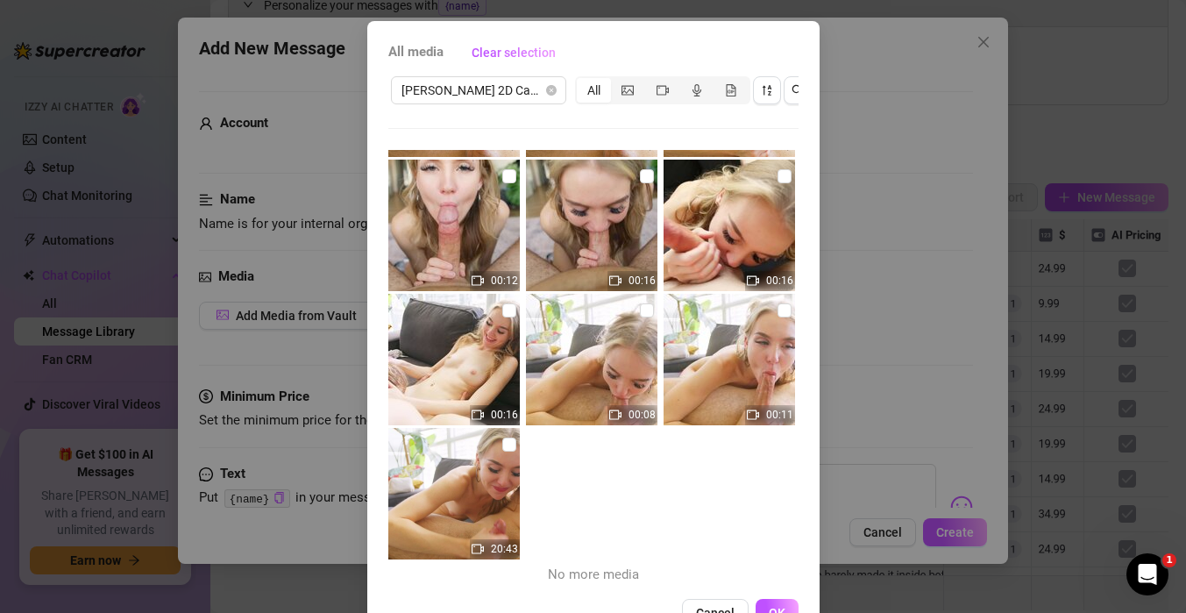
scroll to position [69, 0]
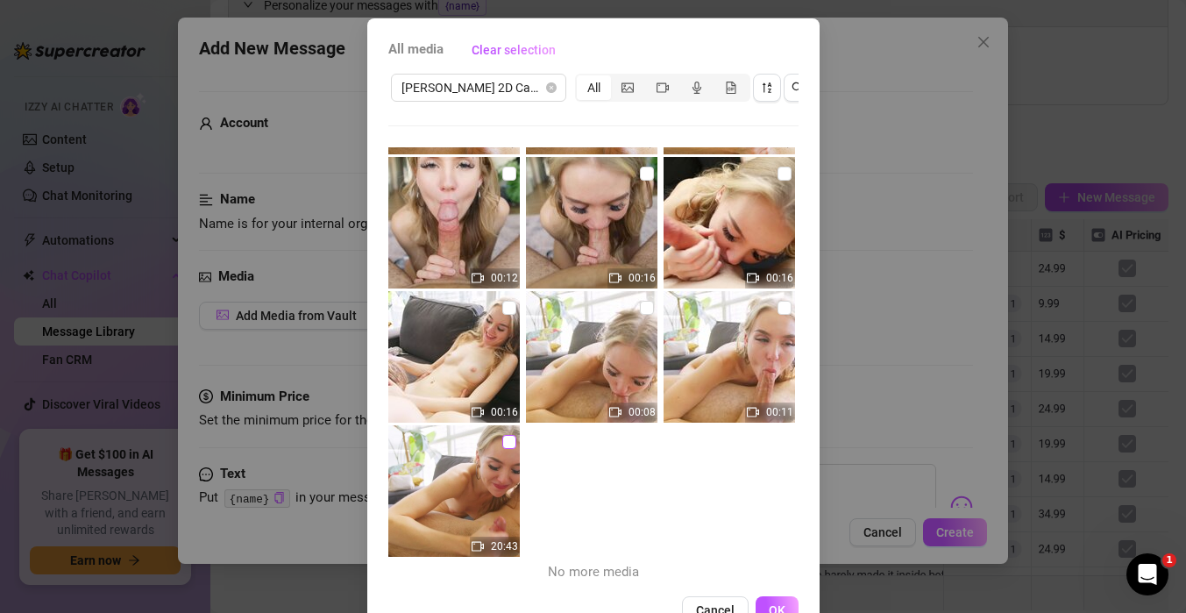
click at [502, 441] on input "checkbox" at bounding box center [509, 442] width 14 height 14
click at [783, 604] on span "OK" at bounding box center [777, 610] width 17 height 14
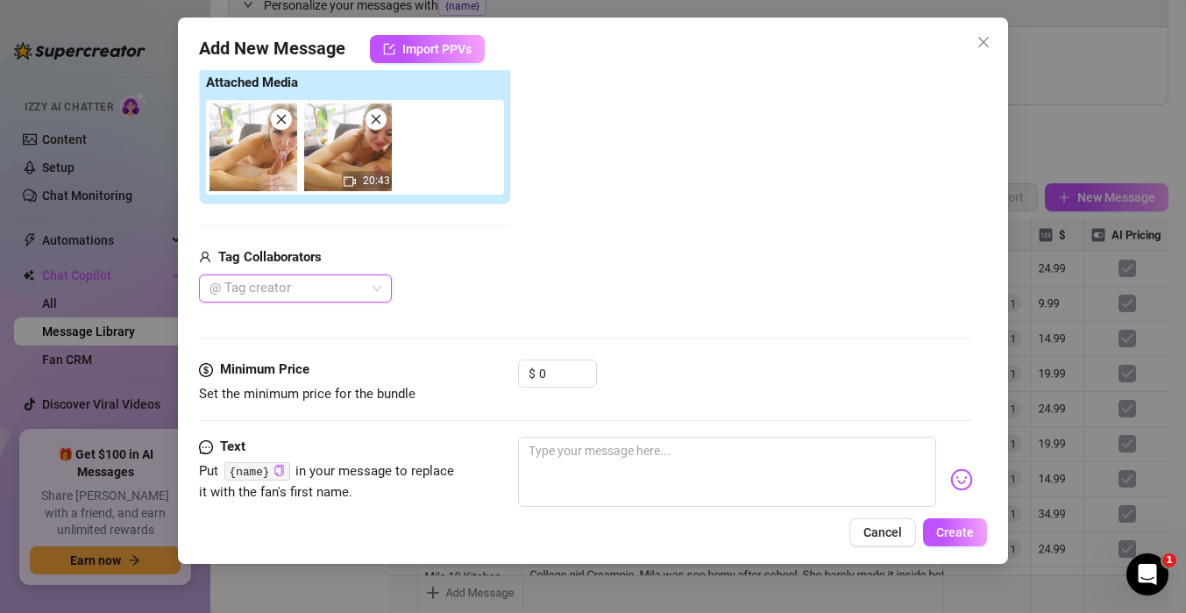
scroll to position [188, 0]
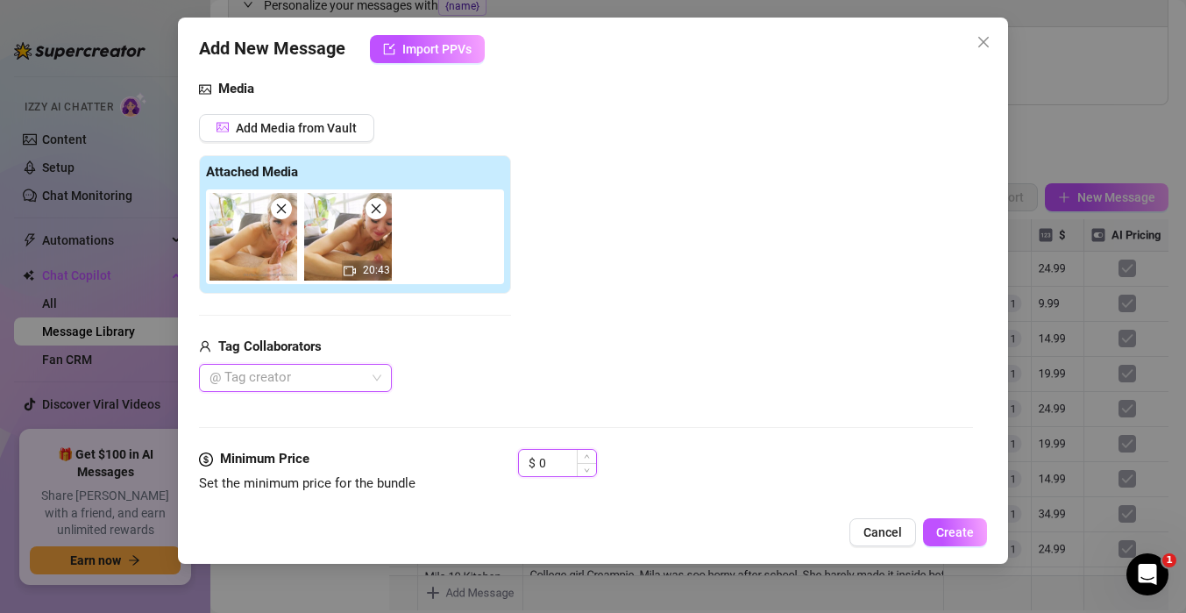
click at [550, 465] on input "0" at bounding box center [567, 463] width 57 height 26
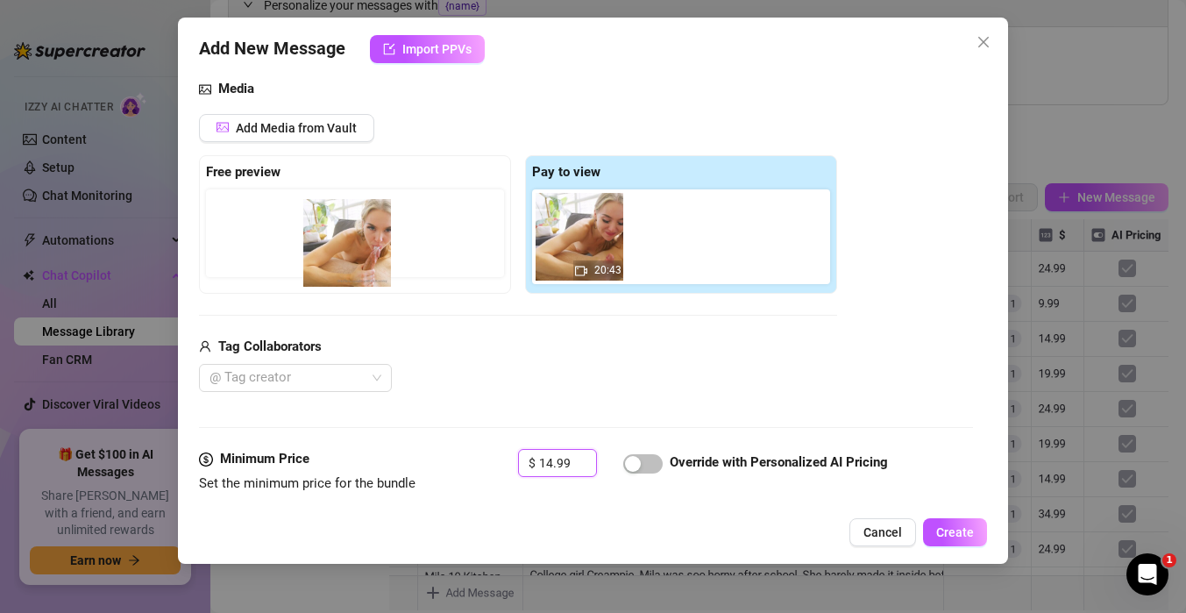
drag, startPoint x: 569, startPoint y: 222, endPoint x: 331, endPoint y: 228, distance: 237.6
click at [331, 228] on div "Free preview Pay to view 20:43" at bounding box center [518, 224] width 638 height 138
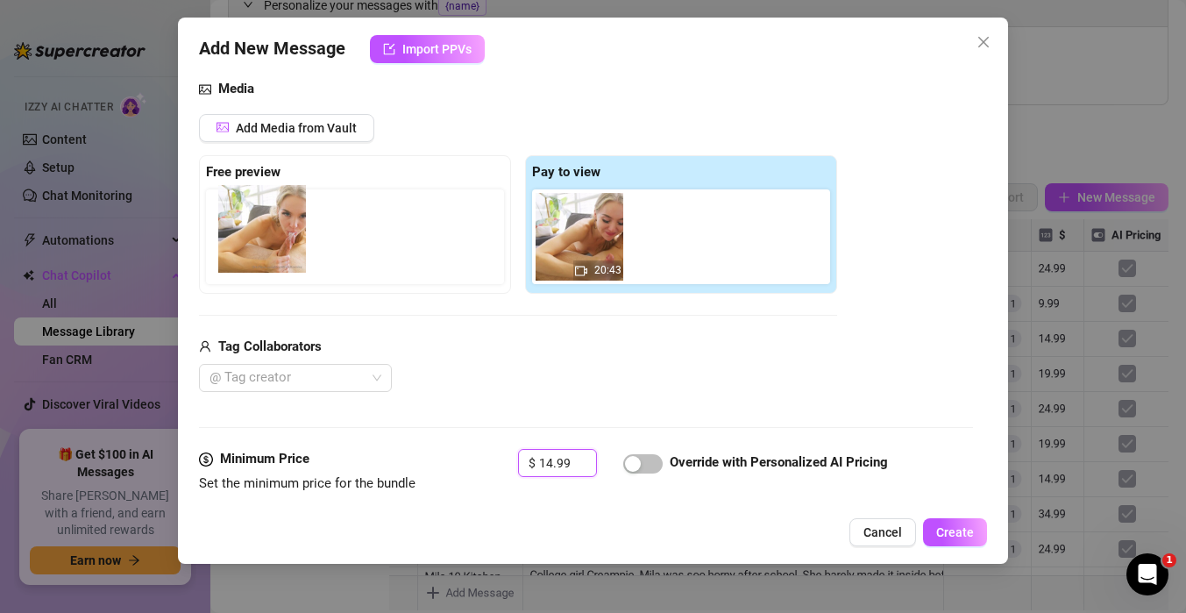
drag, startPoint x: 588, startPoint y: 260, endPoint x: 254, endPoint y: 252, distance: 334.1
click at [254, 252] on div "Free preview Pay to view 20:43" at bounding box center [518, 224] width 638 height 138
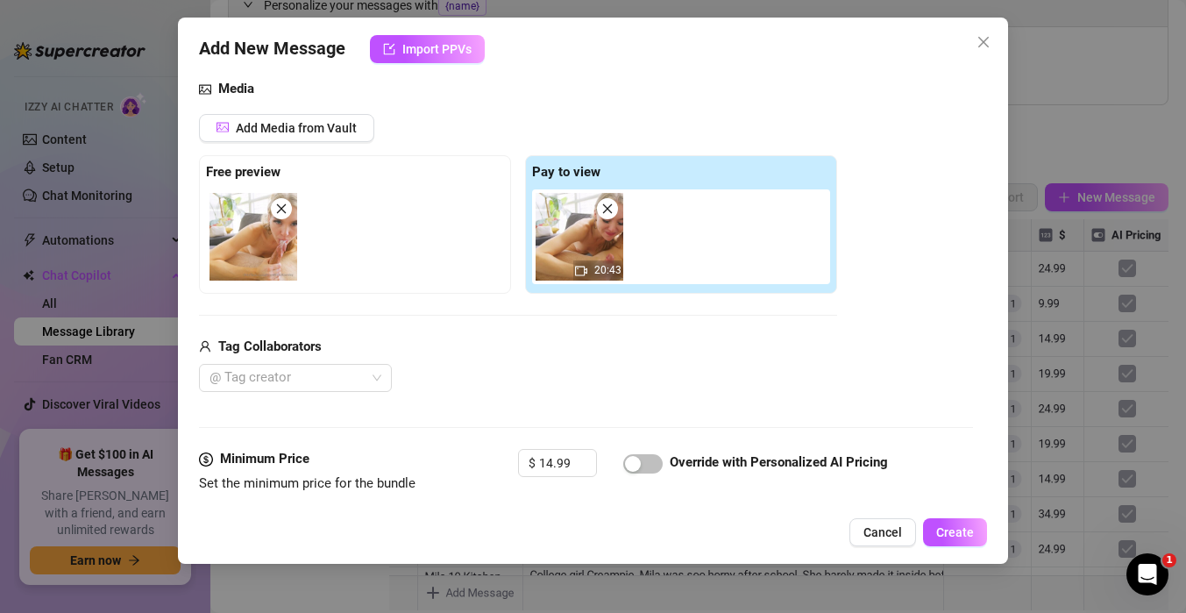
click at [535, 415] on div "Media Add Media from Vault Free preview Pay to view 20:43 Tag Collaborators @ T…" at bounding box center [586, 264] width 774 height 370
click at [522, 377] on div "@ Tag creator" at bounding box center [518, 378] width 638 height 28
click at [359, 380] on div at bounding box center [285, 378] width 167 height 25
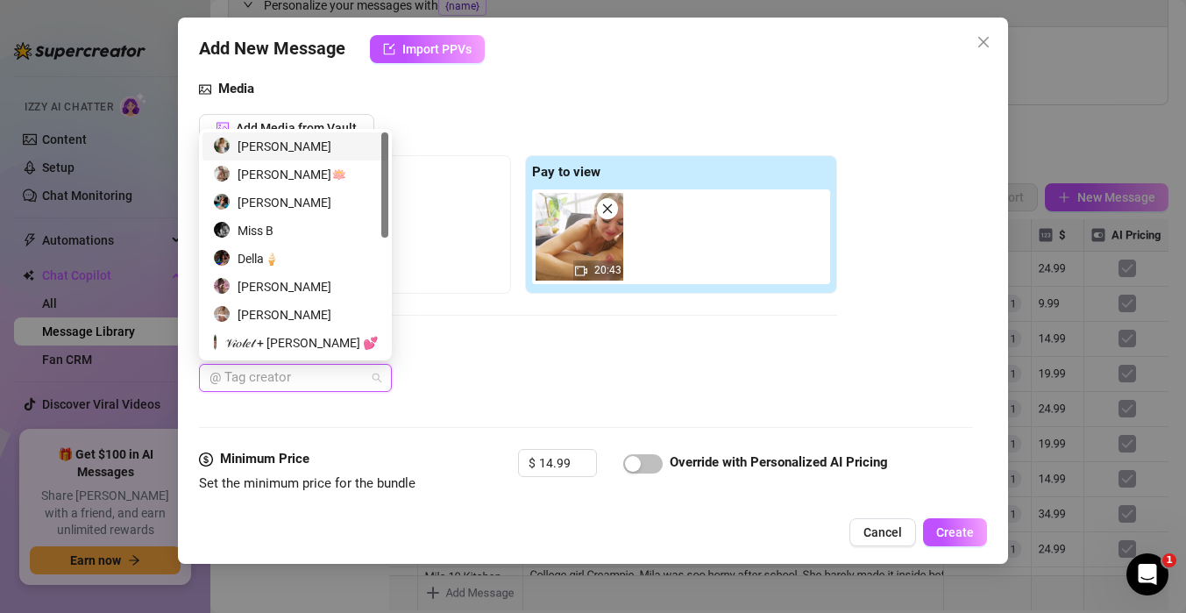
click at [294, 151] on div "[PERSON_NAME]" at bounding box center [295, 146] width 165 height 19
click at [537, 411] on div "Media Add Media from Vault Free preview Pay to view 20:43 Tag Collaborators [PE…" at bounding box center [586, 264] width 774 height 370
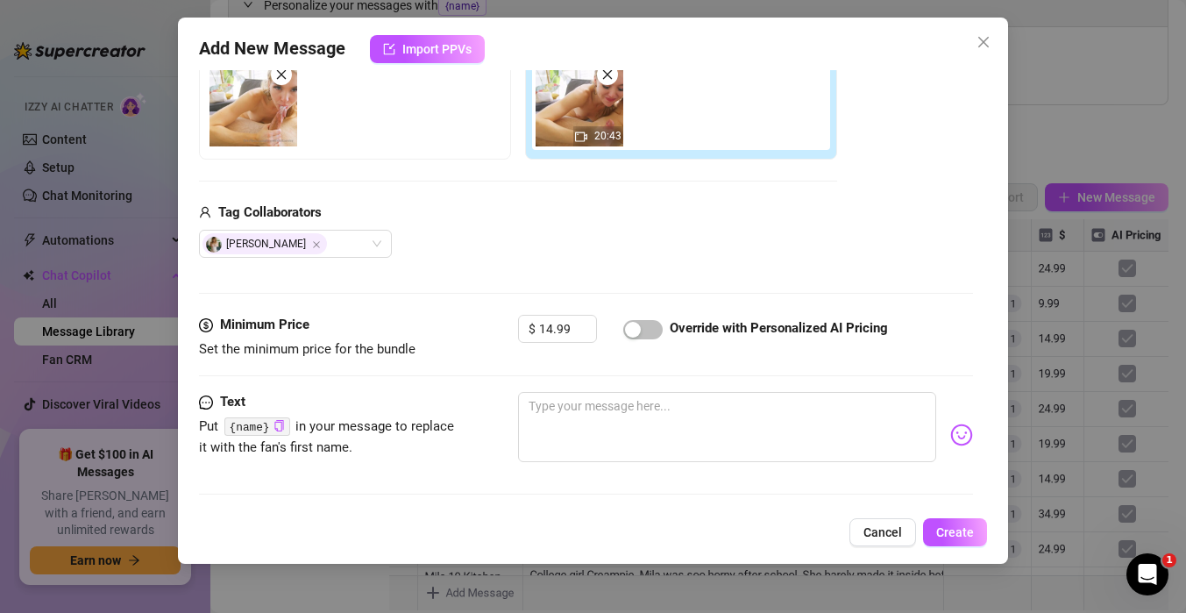
scroll to position [401, 0]
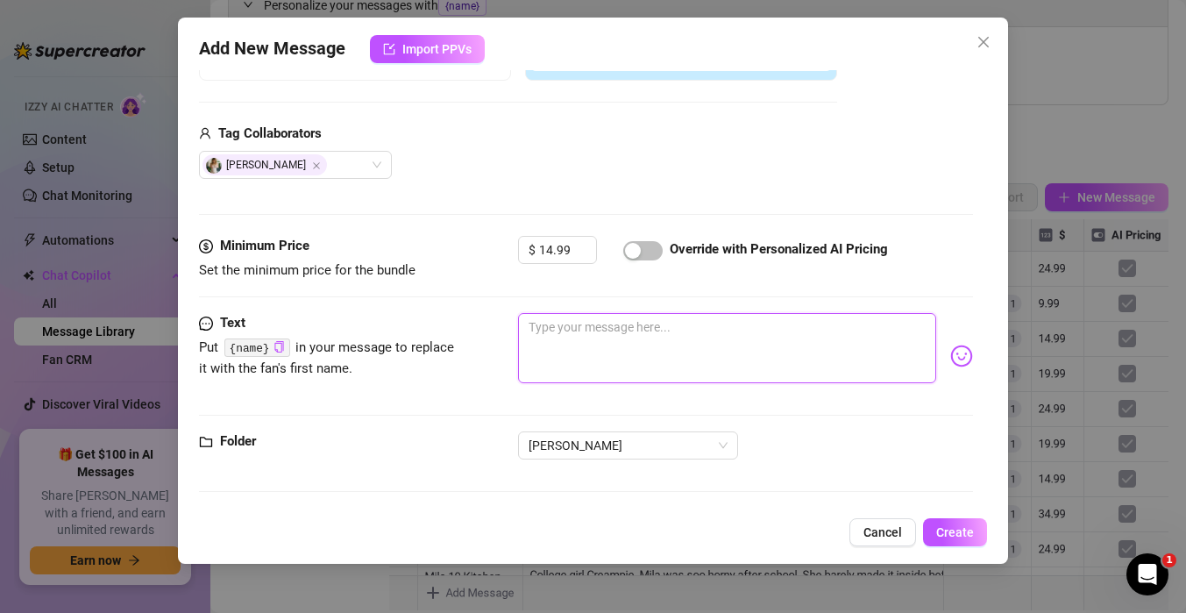
click at [575, 366] on textarea at bounding box center [727, 348] width 418 height 70
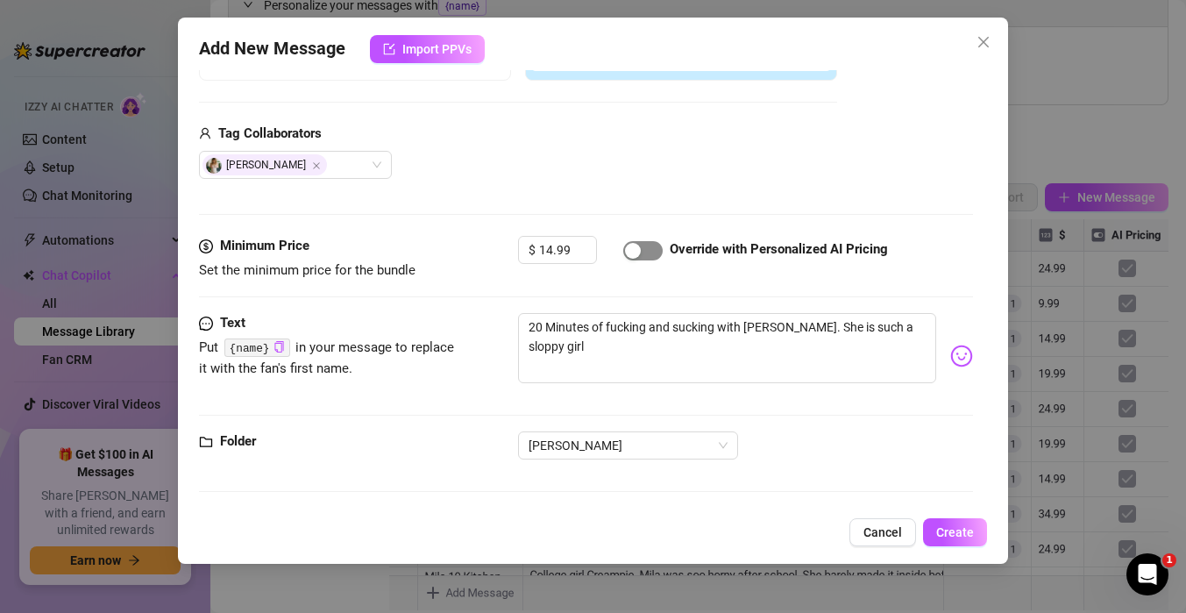
click at [628, 251] on div "button" at bounding box center [633, 251] width 16 height 16
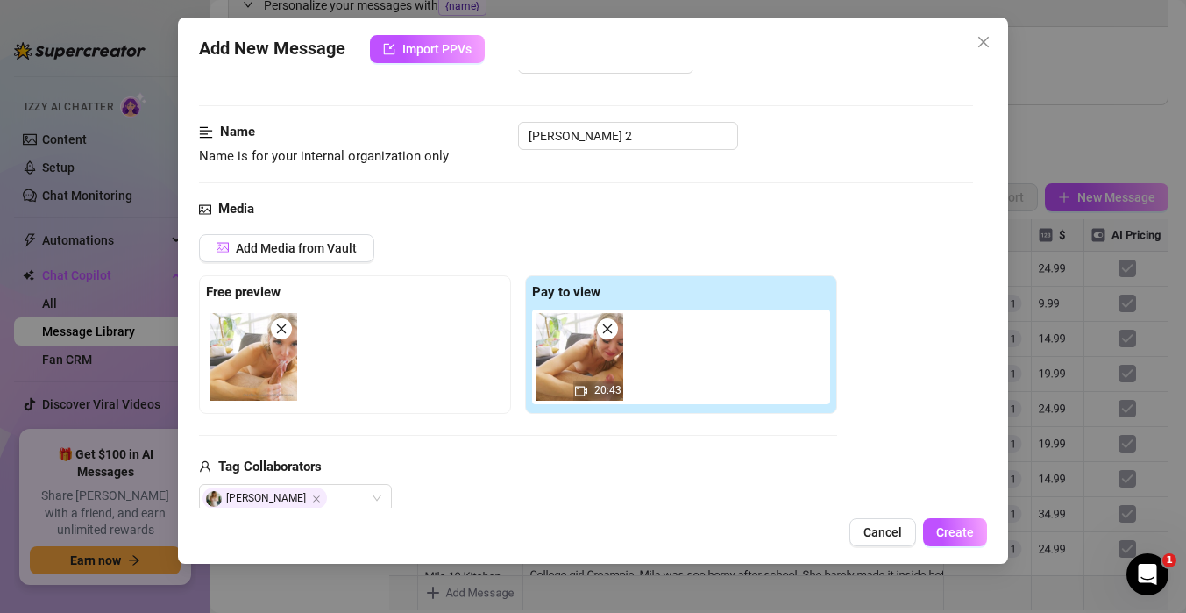
scroll to position [63, 0]
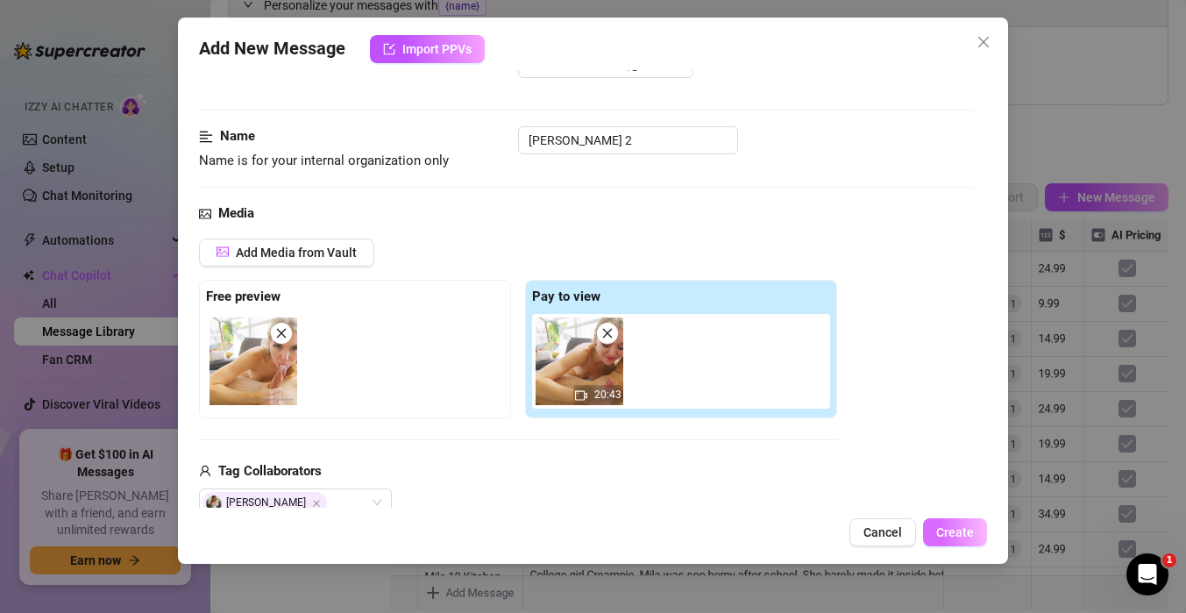
click at [962, 535] on span "Create" at bounding box center [955, 532] width 38 height 14
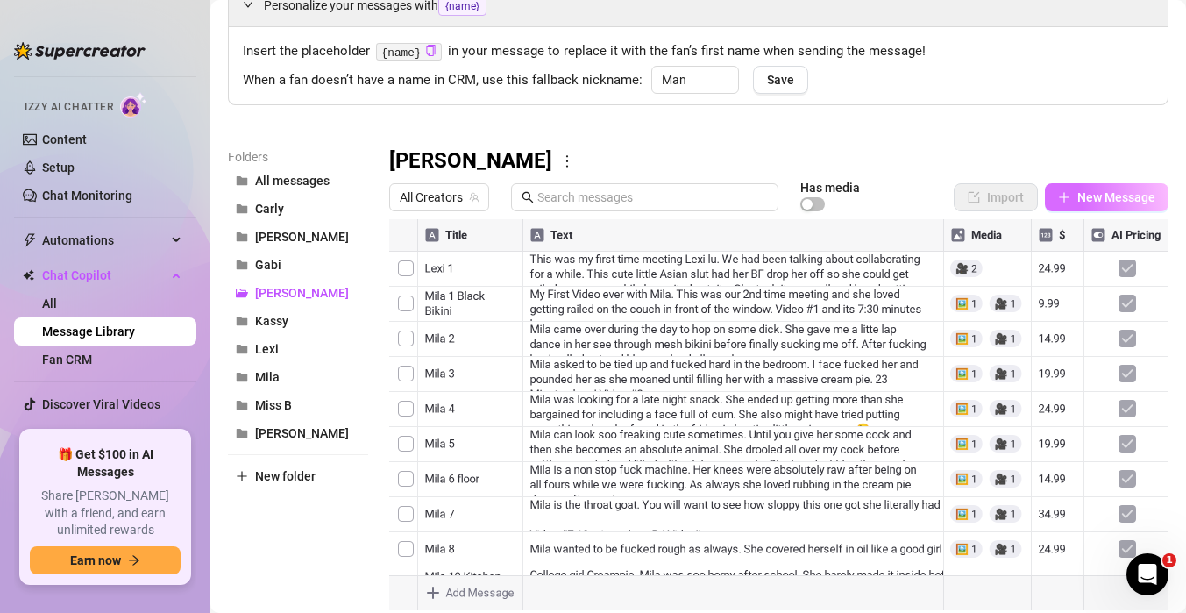
click at [1090, 199] on span "New Message" at bounding box center [1116, 197] width 78 height 14
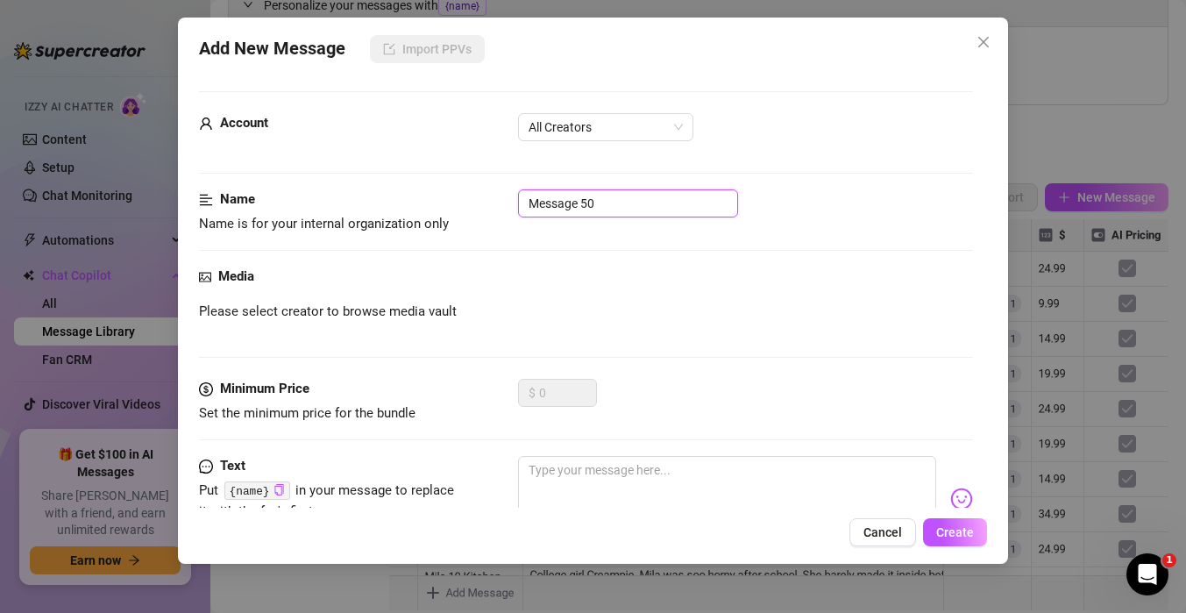
drag, startPoint x: 603, startPoint y: 202, endPoint x: 310, endPoint y: 166, distance: 295.0
click at [310, 167] on form "Account All Creators Name Name is for your internal organization only Message 5…" at bounding box center [586, 370] width 774 height 559
click at [669, 128] on span "All Creators" at bounding box center [606, 127] width 154 height 26
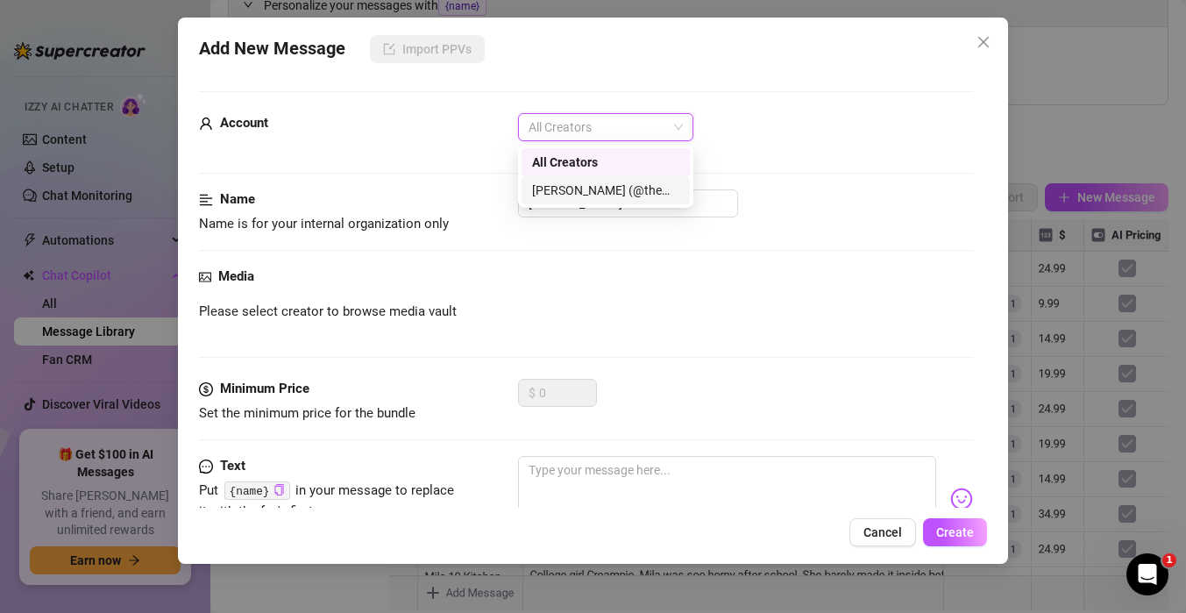
click at [643, 192] on div "[PERSON_NAME] (@themindoftommy)" at bounding box center [605, 190] width 147 height 19
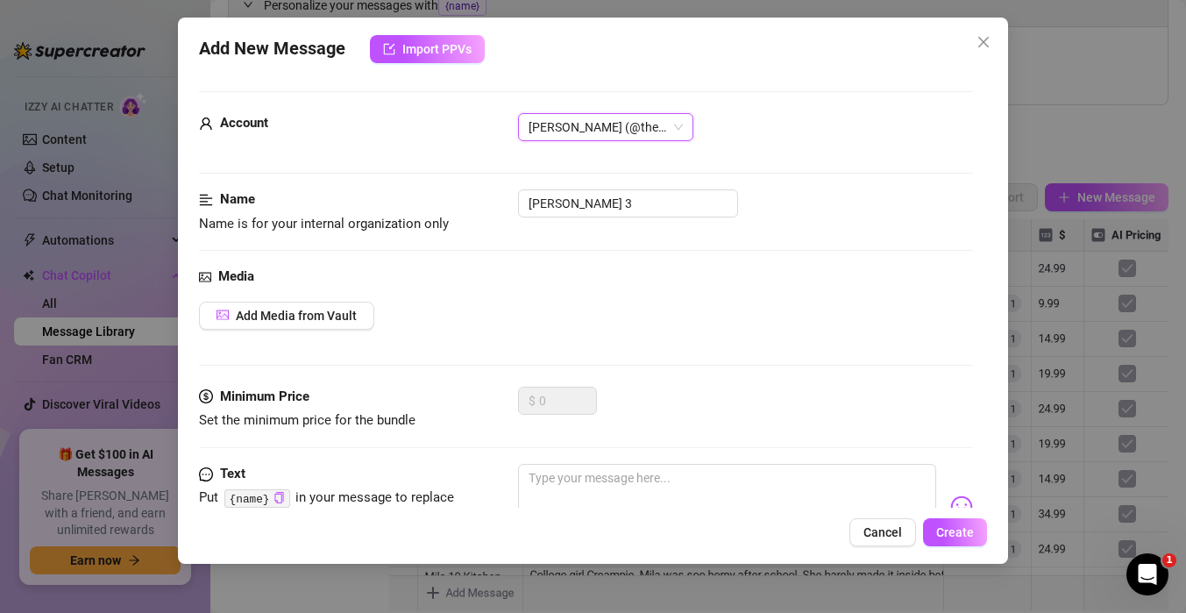
click at [584, 306] on div "Add Media from Vault" at bounding box center [586, 316] width 774 height 28
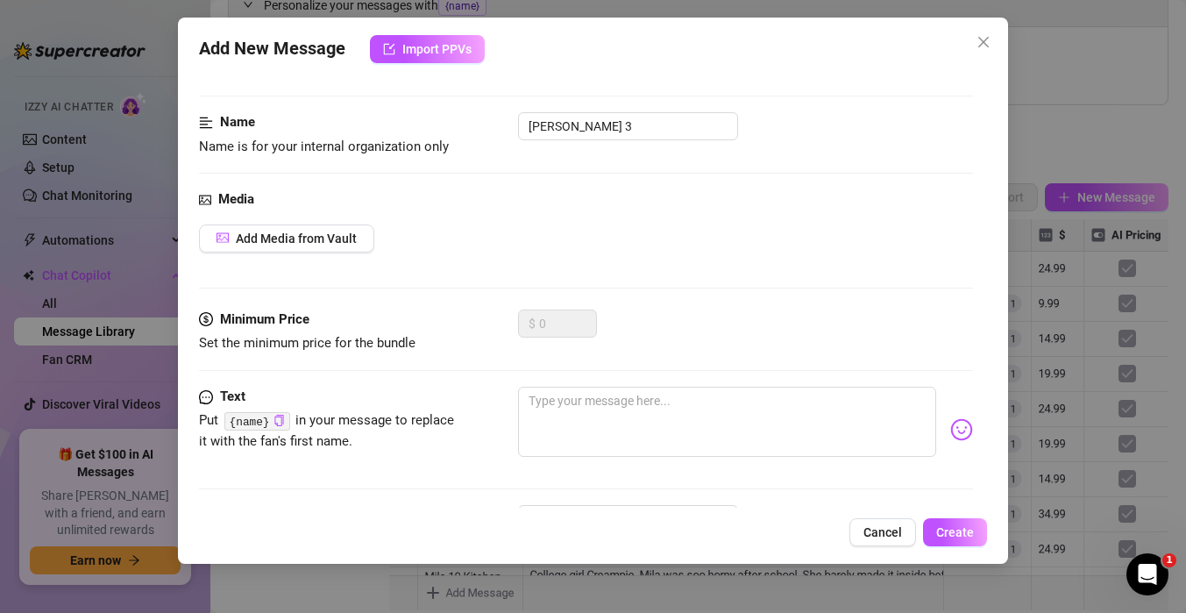
scroll to position [91, 0]
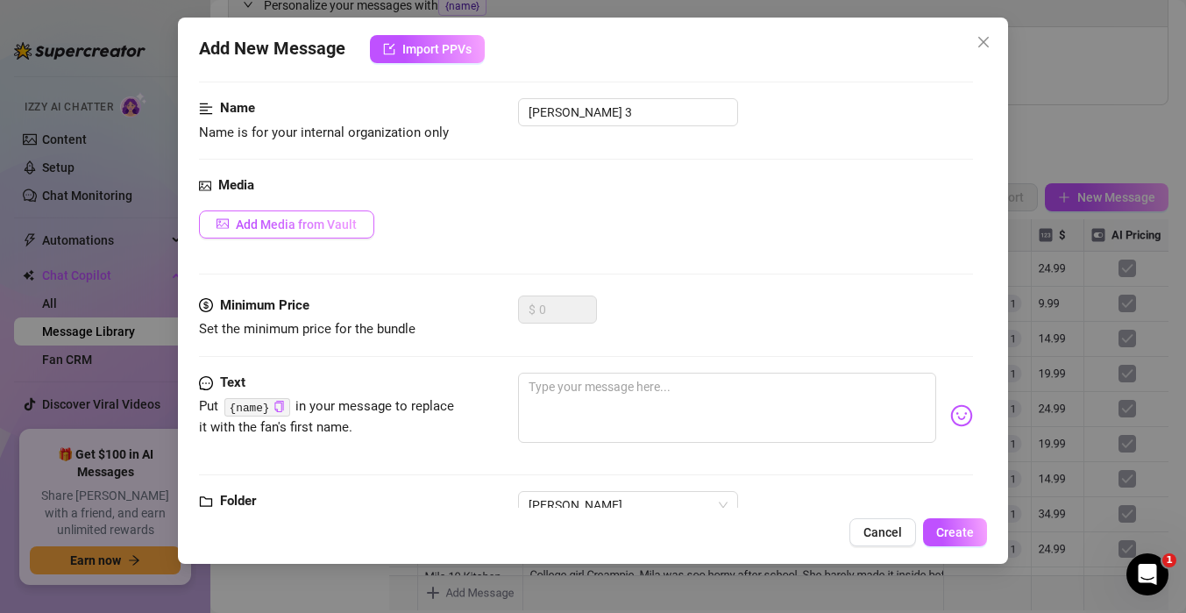
click at [350, 228] on span "Add Media from Vault" at bounding box center [296, 224] width 121 height 14
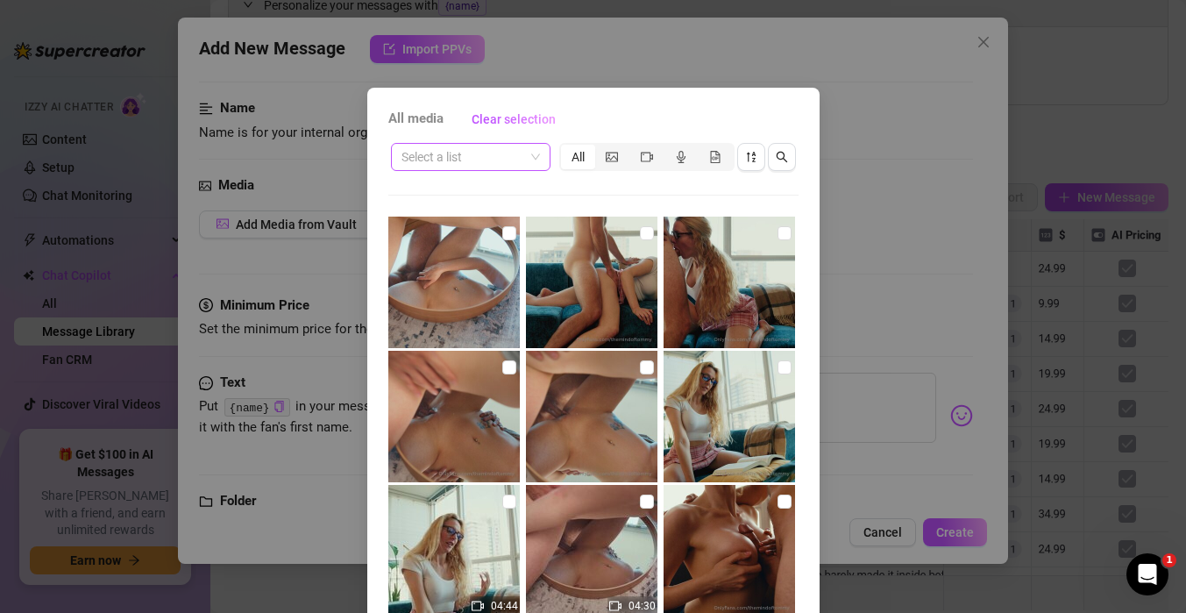
click at [510, 160] on input "search" at bounding box center [462, 157] width 123 height 26
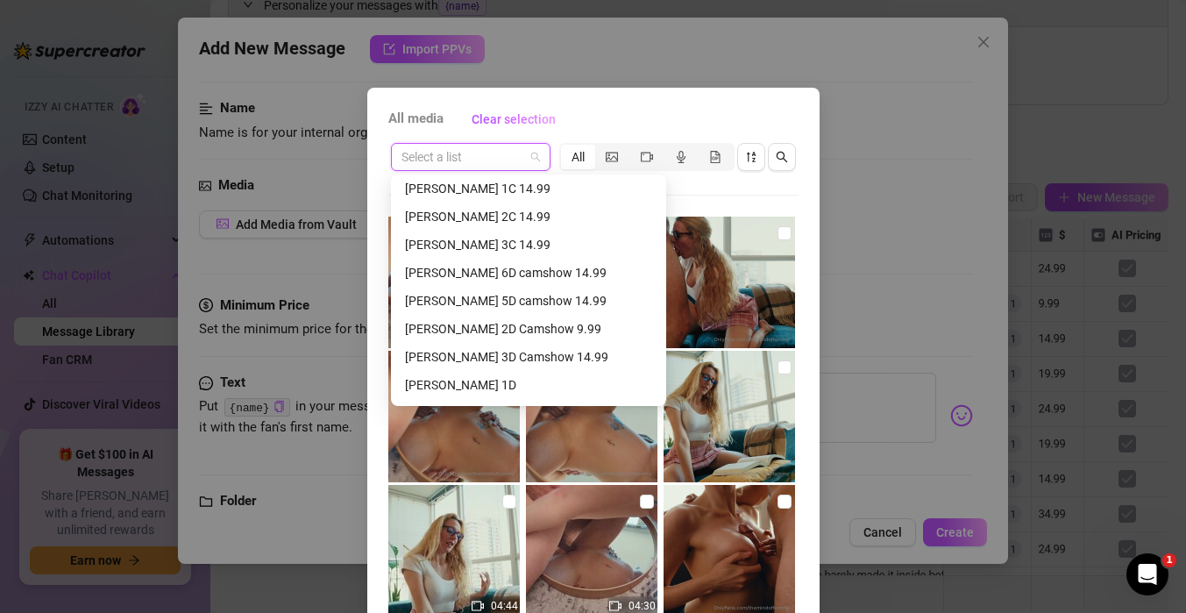
scroll to position [653, 0]
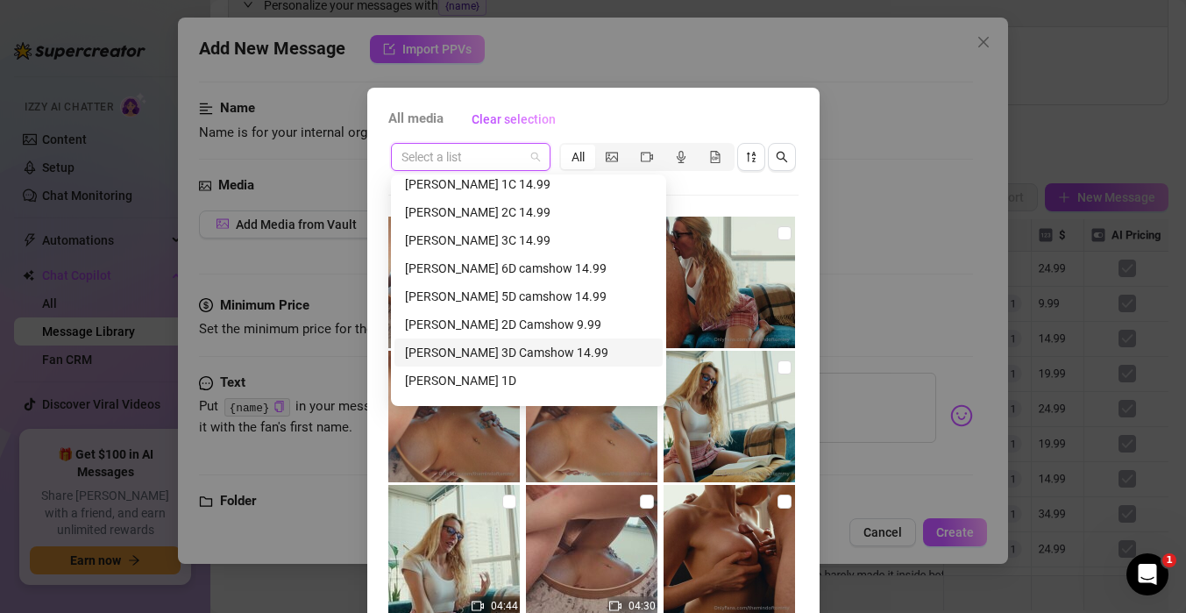
click at [487, 352] on div "[PERSON_NAME] 3D Camshow 14.99" at bounding box center [528, 352] width 247 height 19
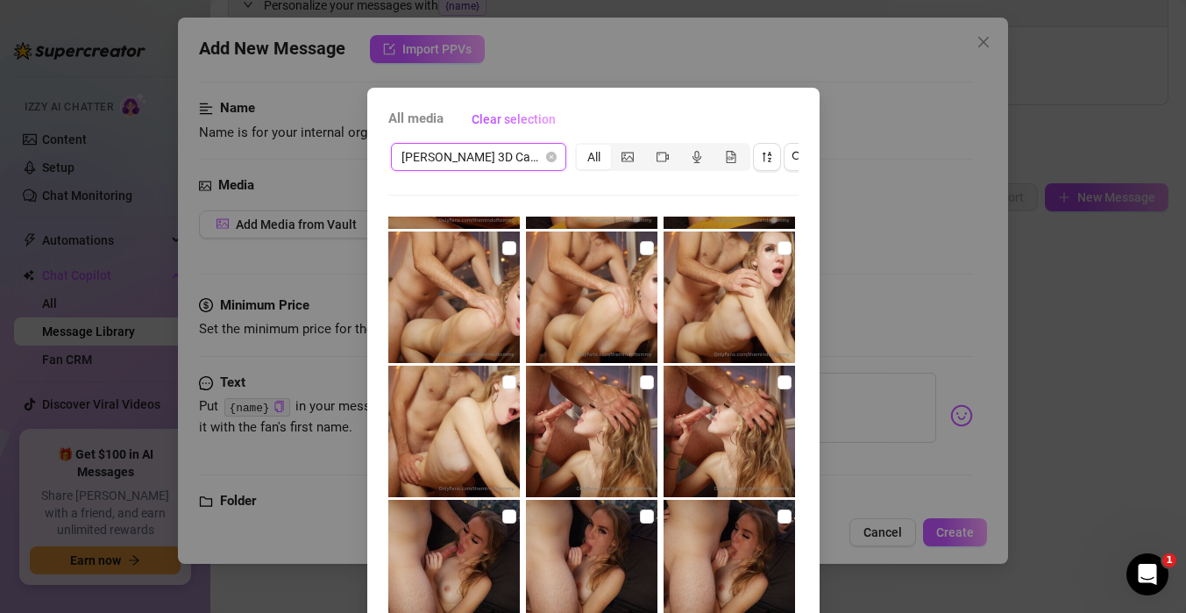
scroll to position [287, 0]
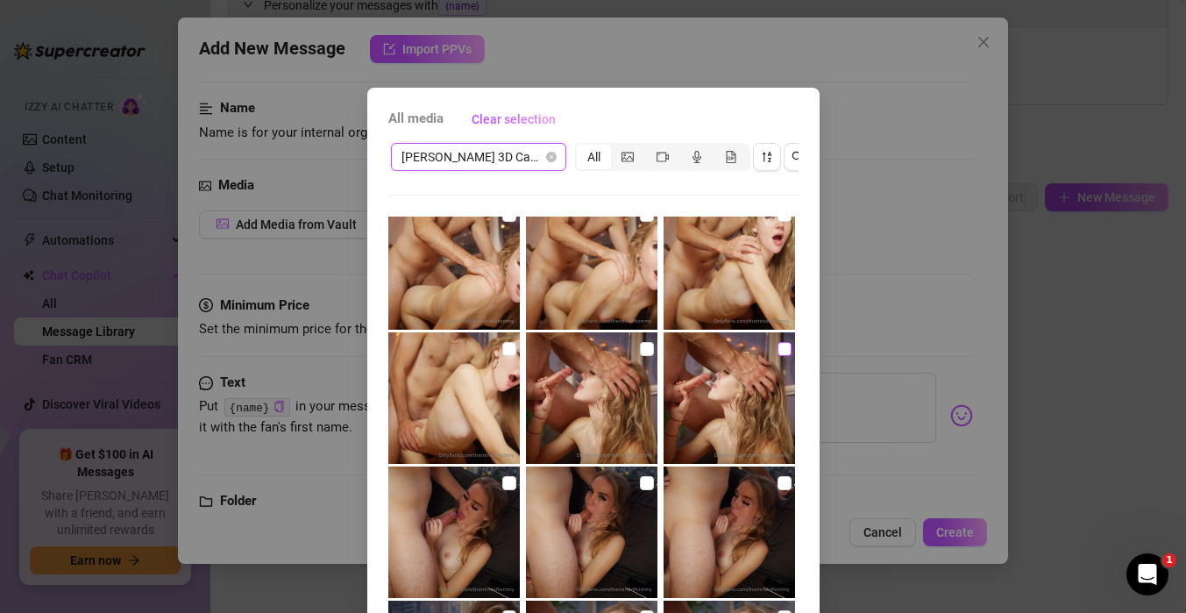
click at [782, 351] on input "checkbox" at bounding box center [784, 349] width 14 height 14
checkbox input "true"
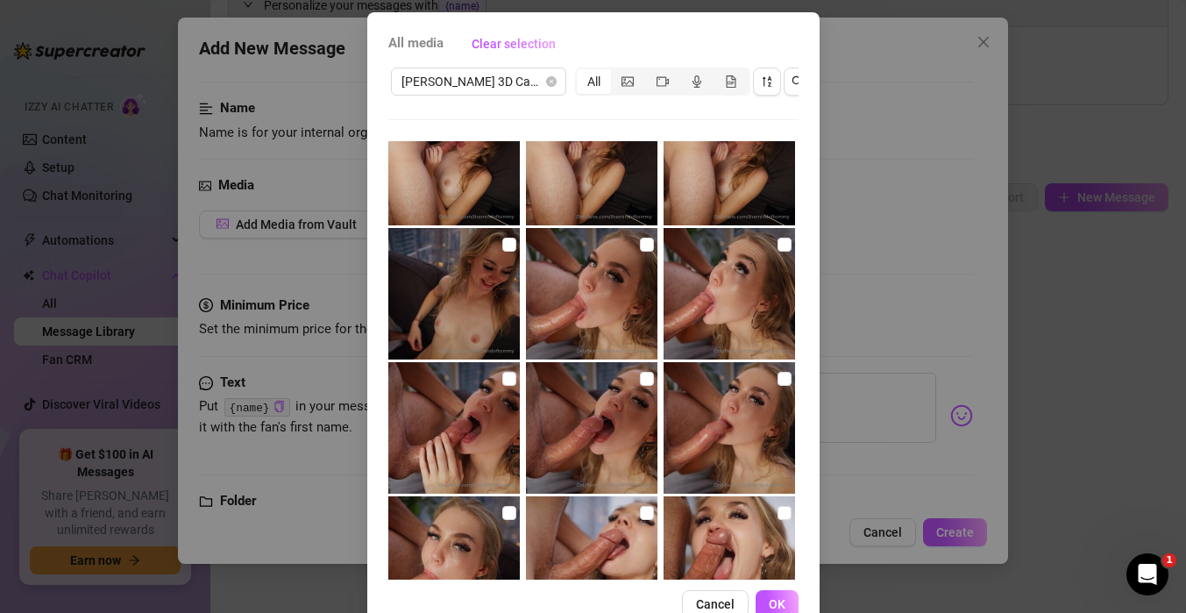
scroll to position [500, 0]
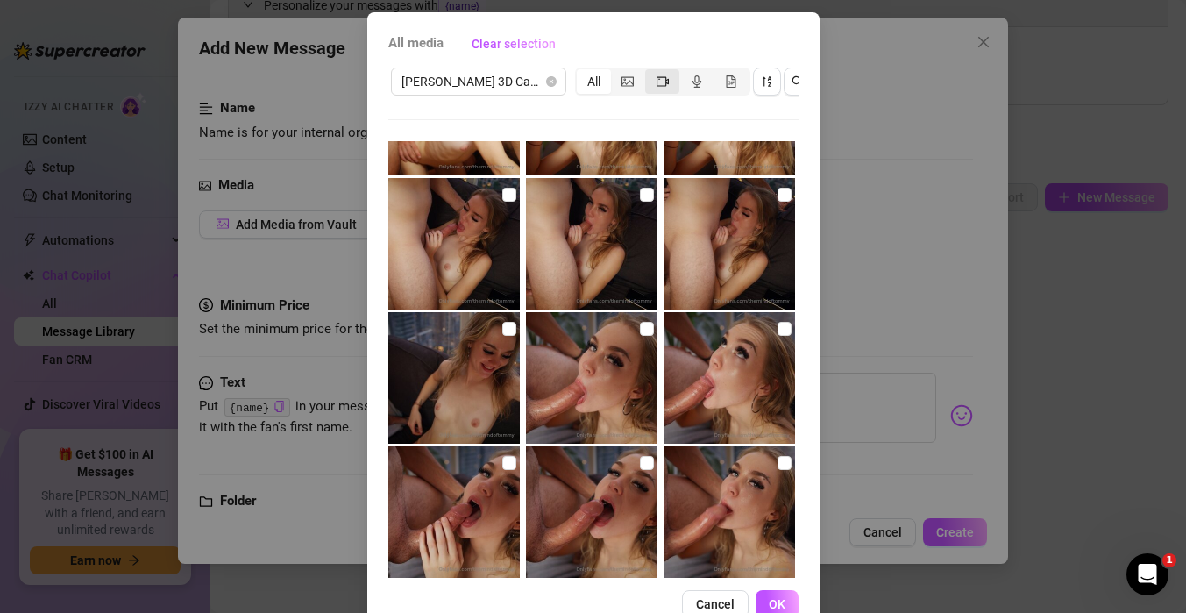
click at [655, 82] on div "segmented control" at bounding box center [662, 81] width 34 height 25
click at [650, 72] on input "segmented control" at bounding box center [650, 72] width 0 height 0
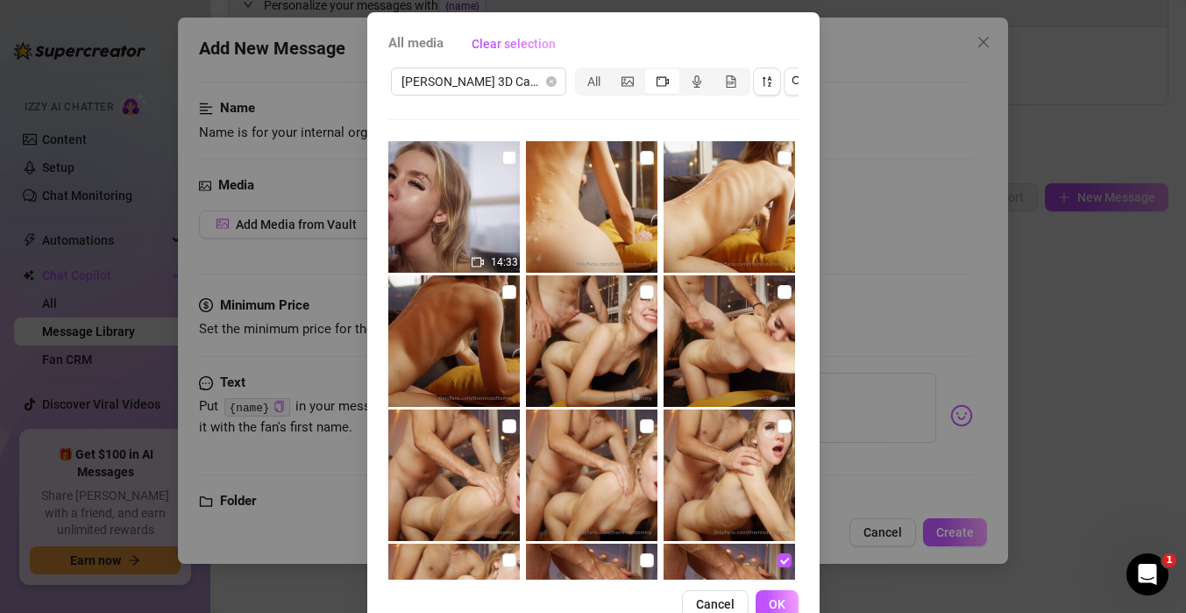
click at [500, 150] on img at bounding box center [453, 206] width 131 height 131
checkbox input "true"
click at [780, 601] on span "OK" at bounding box center [777, 604] width 17 height 14
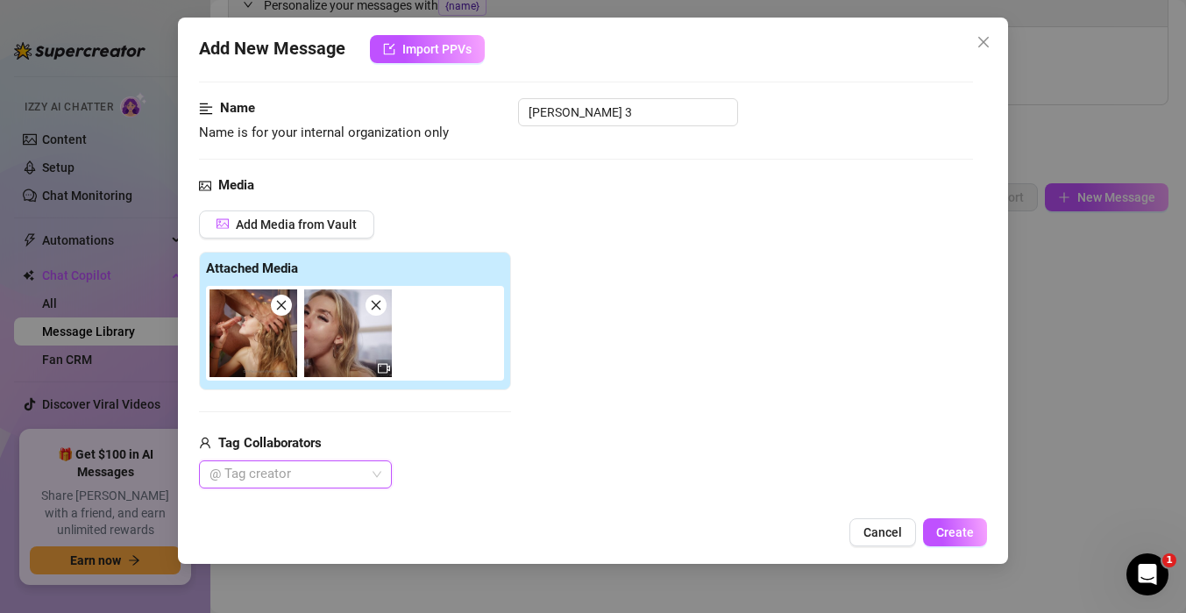
click at [342, 472] on div at bounding box center [285, 474] width 167 height 25
type input "gra"
click at [304, 432] on div "[PERSON_NAME]" at bounding box center [295, 438] width 165 height 19
click at [504, 481] on div "Gracie Dee Gracie Dee" at bounding box center [355, 474] width 312 height 28
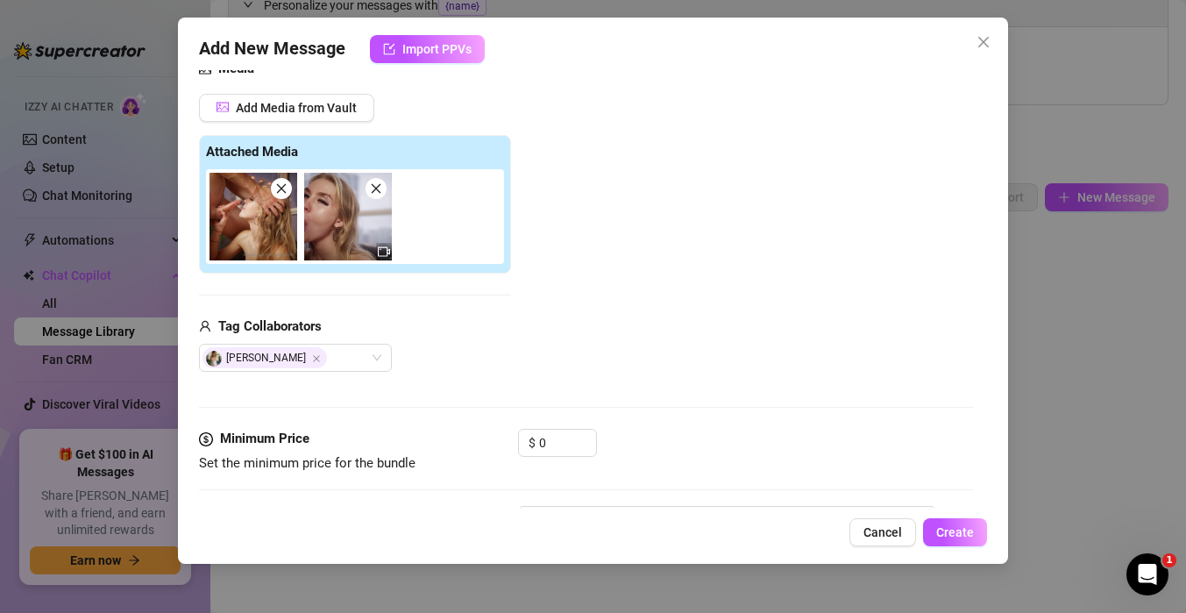
scroll to position [209, 0]
click at [558, 426] on div "Media Add Media from Vault Attached Media Tag Collaborators [PERSON_NAME]" at bounding box center [586, 243] width 774 height 370
click at [557, 439] on input "0" at bounding box center [567, 442] width 57 height 26
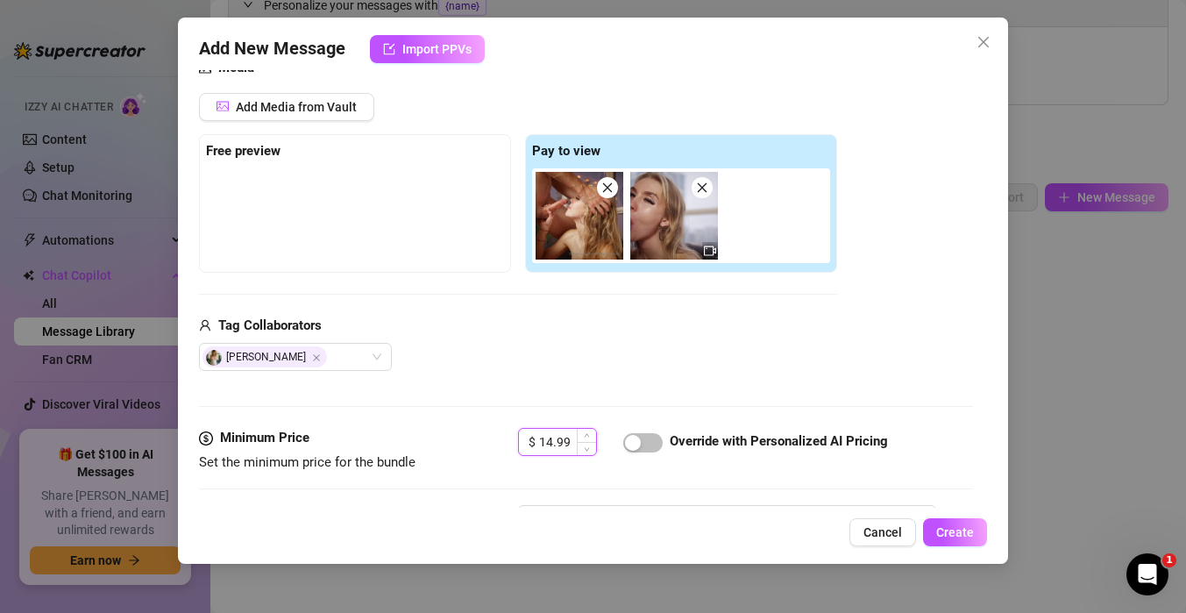
type input "14.99"
click at [650, 437] on span "button" at bounding box center [642, 442] width 39 height 19
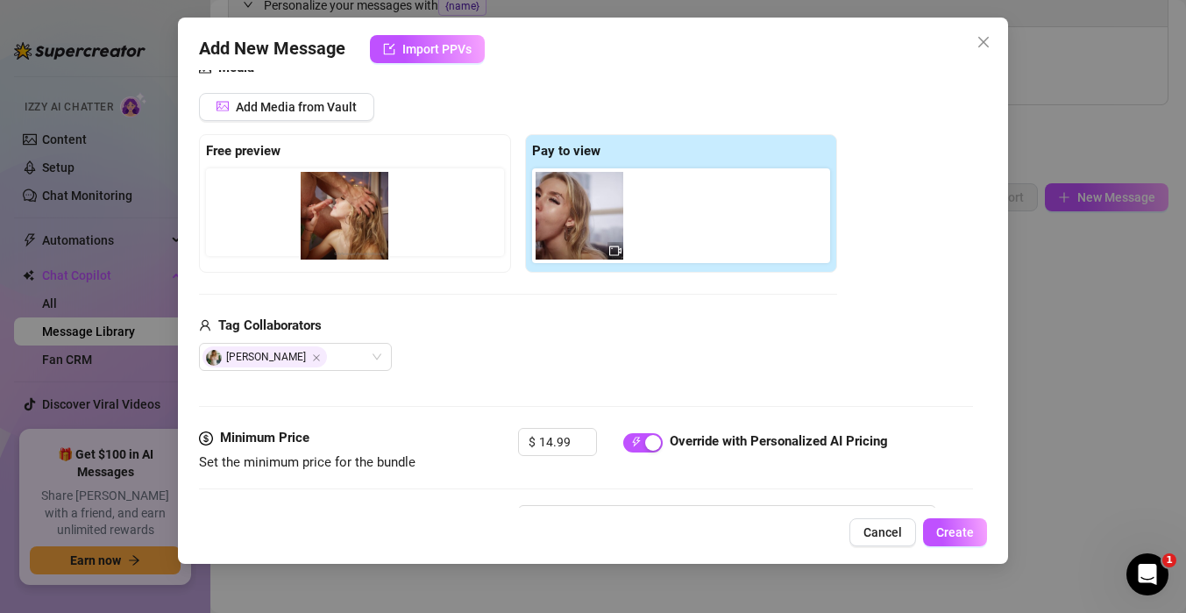
drag, startPoint x: 596, startPoint y: 221, endPoint x: 354, endPoint y: 221, distance: 241.9
click at [353, 221] on div "Free preview Pay to view" at bounding box center [518, 203] width 638 height 138
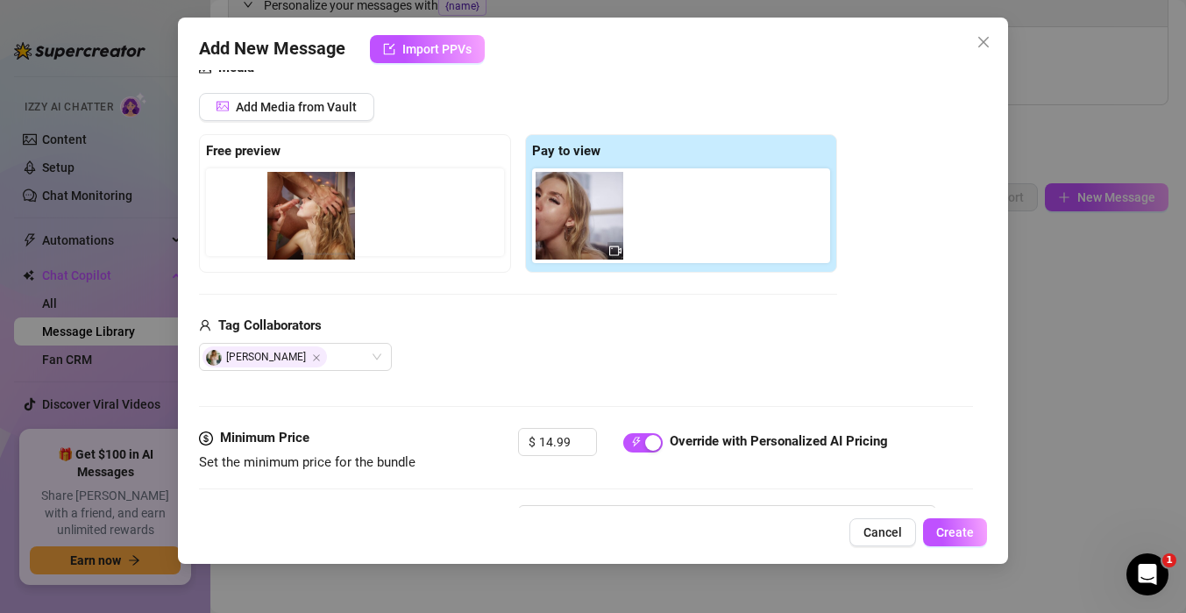
drag, startPoint x: 566, startPoint y: 229, endPoint x: 288, endPoint y: 229, distance: 277.9
click at [288, 229] on div "Free preview Pay to view" at bounding box center [518, 203] width 638 height 138
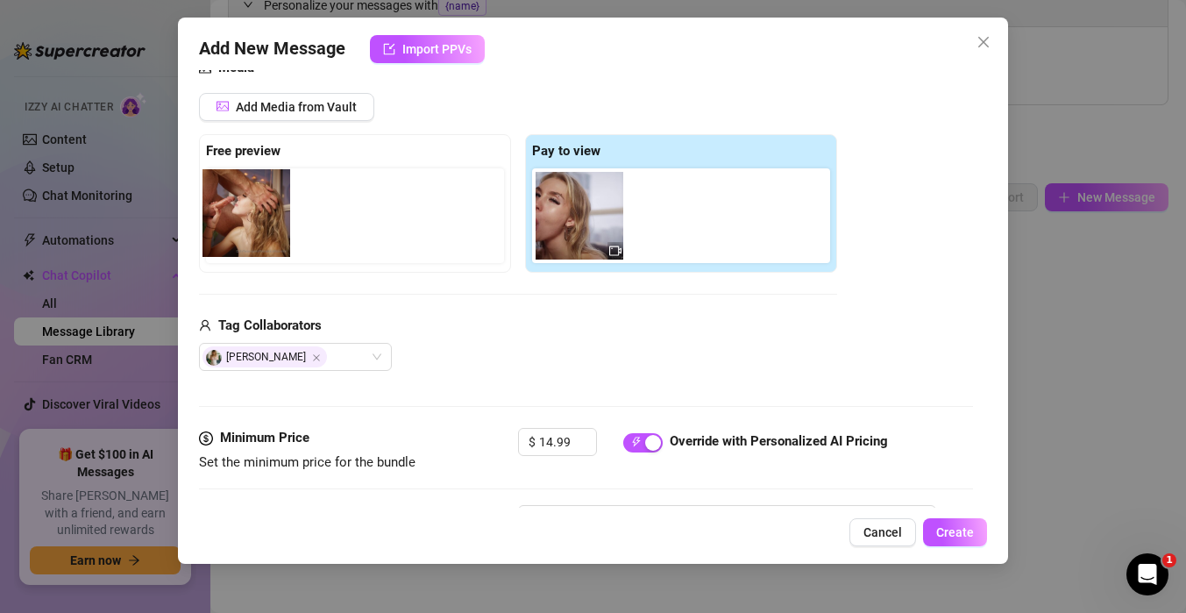
drag, startPoint x: 547, startPoint y: 231, endPoint x: 198, endPoint y: 228, distance: 348.9
click at [198, 228] on div "Add New Message Import PPVs Account Tommy (@themindoftommy) Name Name is for yo…" at bounding box center [593, 291] width 830 height 546
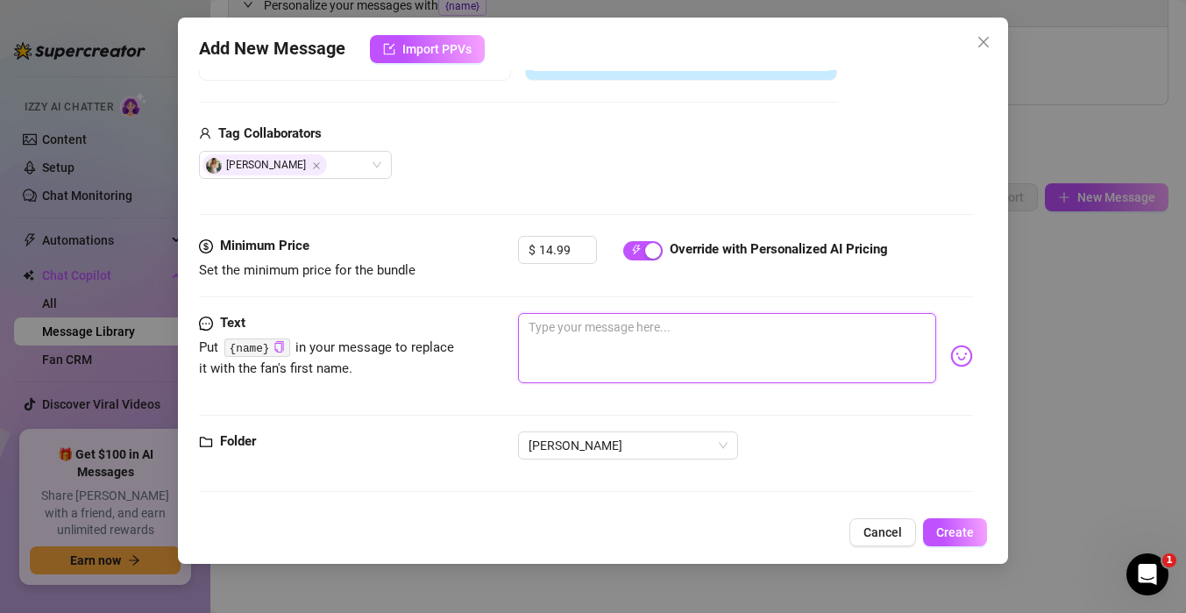
click at [577, 351] on textarea at bounding box center [727, 348] width 418 height 70
type textarea "G"
type textarea "Gr"
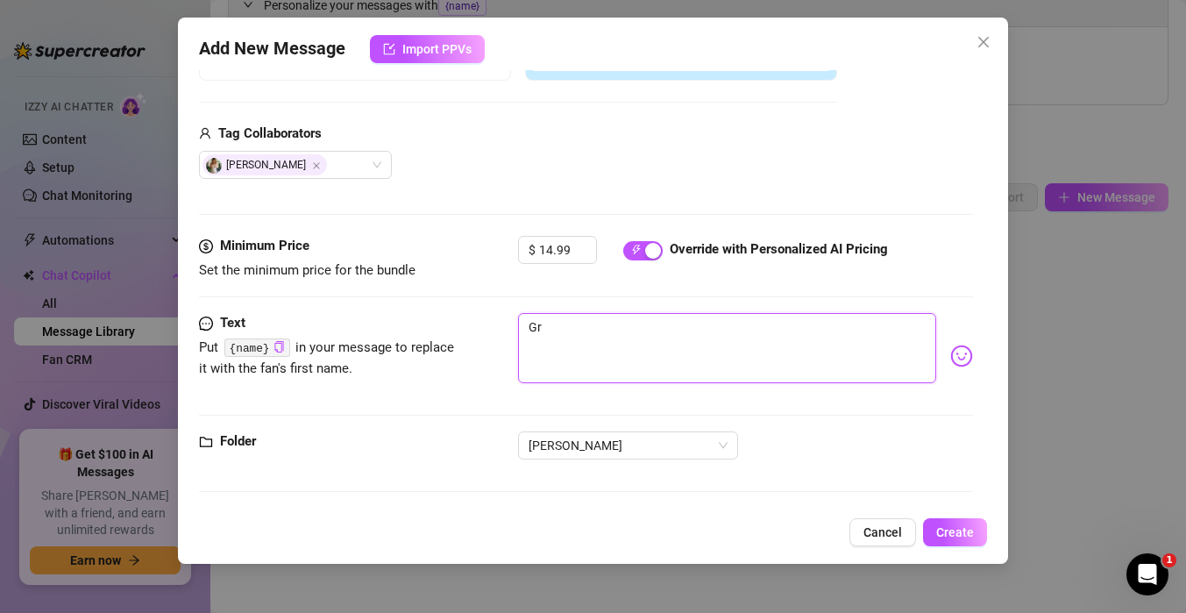
type textarea "Gra"
type textarea "Grai"
type textarea "Graic"
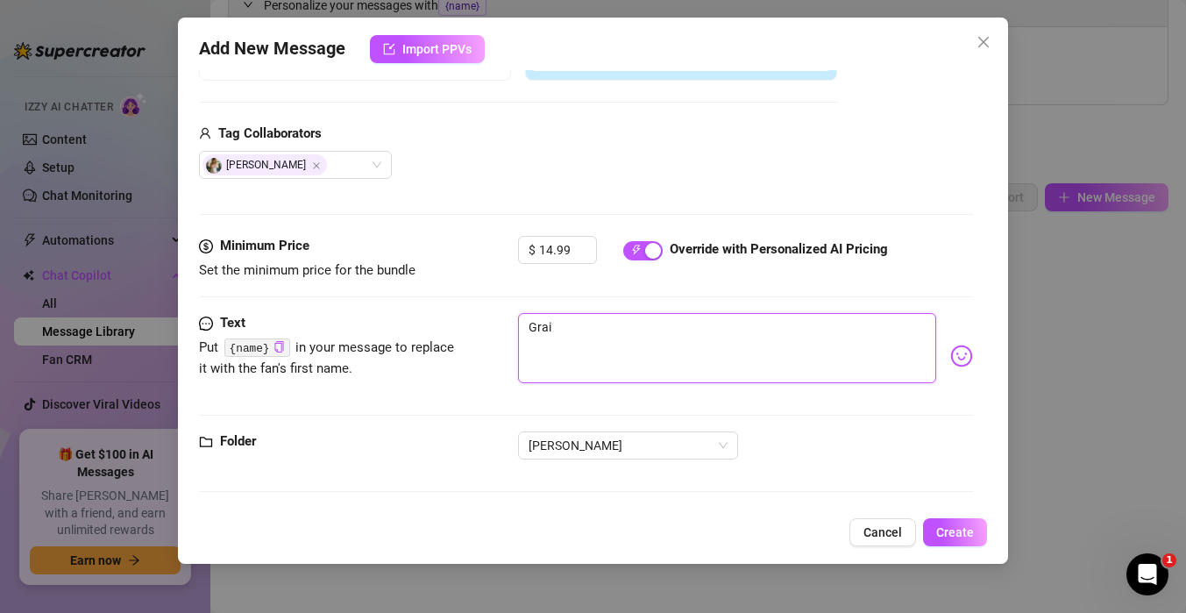
type textarea "Graic"
type textarea "Graice"
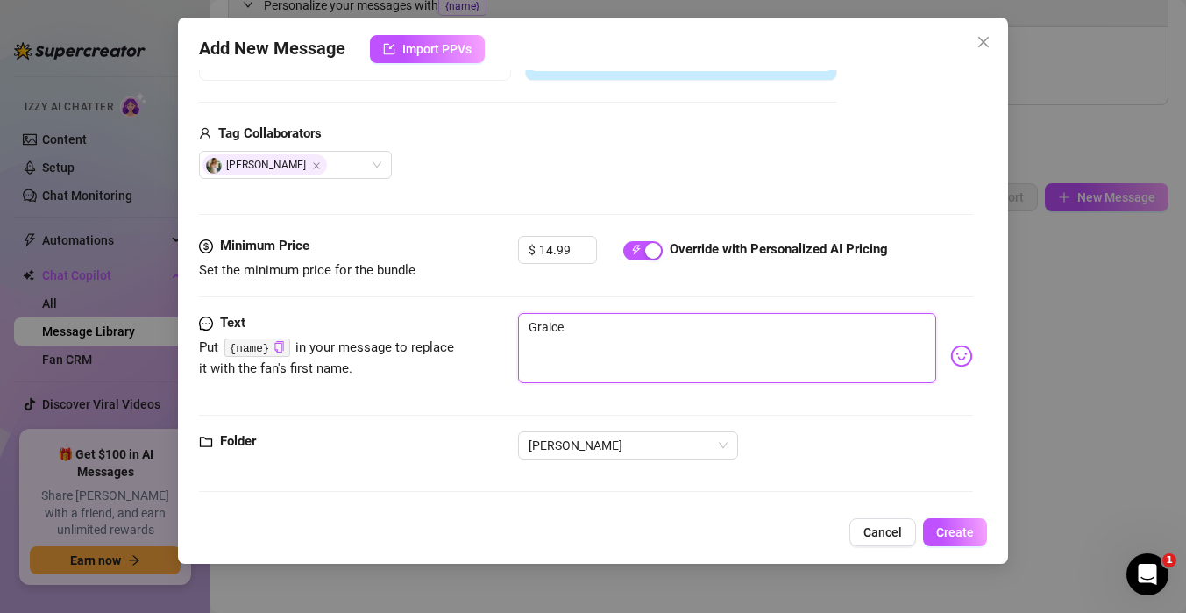
type textarea "Graice L"
type textarea "Graice Lo"
type textarea "Graice Loo"
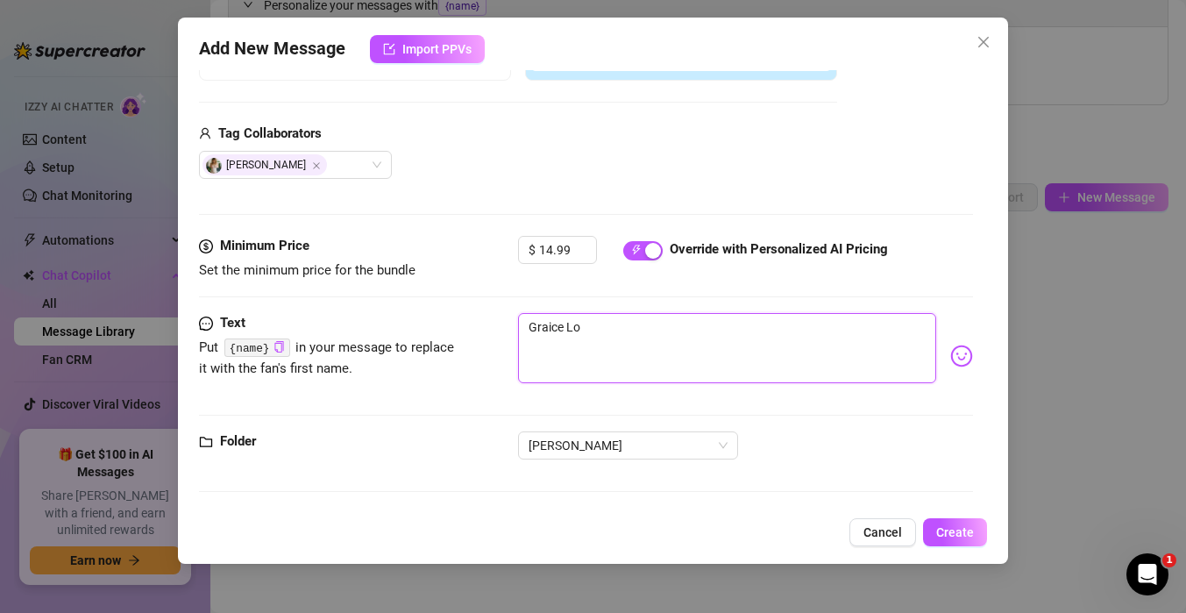
type textarea "Graice Loo"
type textarea "Graice Look"
type textarea "Graice Looks"
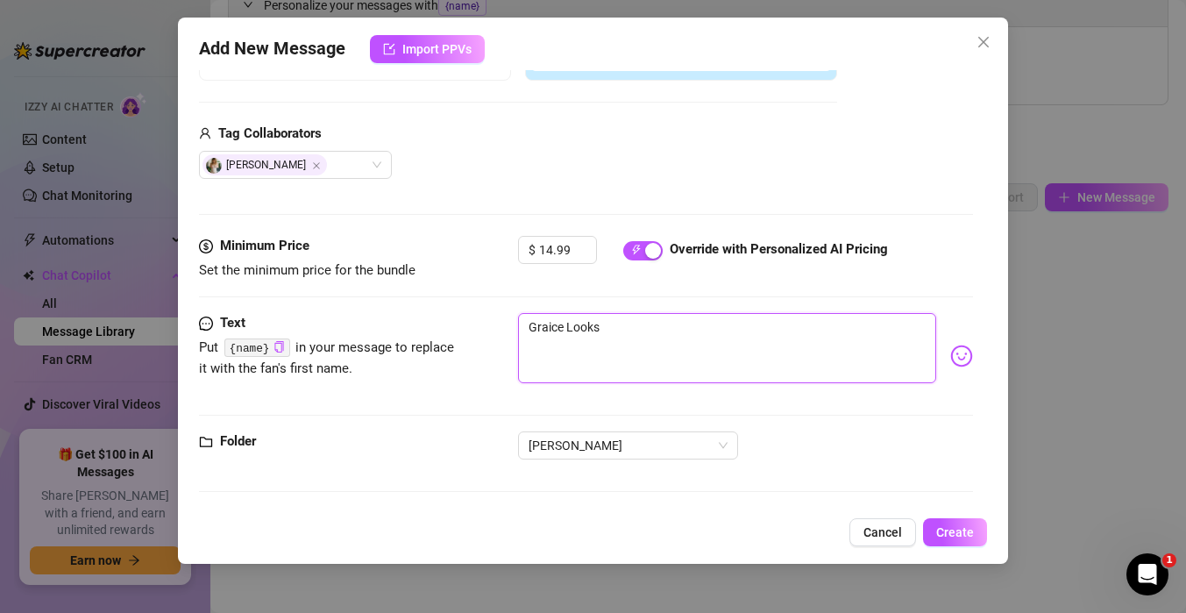
type textarea "Graice Looks a"
type textarea "Graice Looks ab"
type textarea "Graice Looks abs"
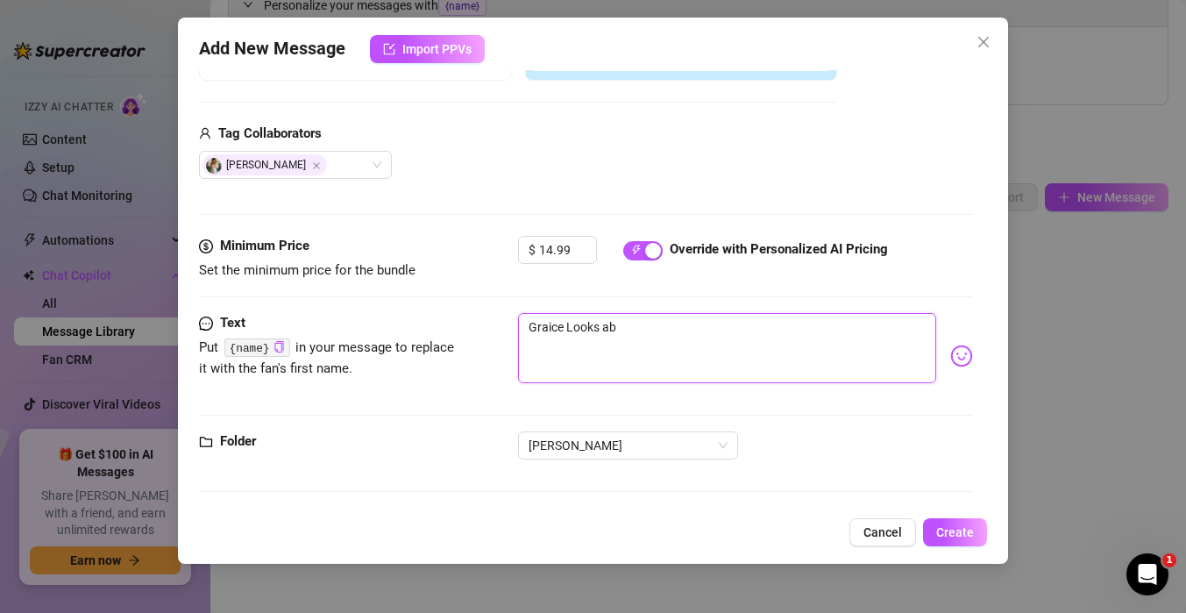
type textarea "Graice Looks abs"
type textarea "Graice Looks abso"
type textarea "Graice Looks absol"
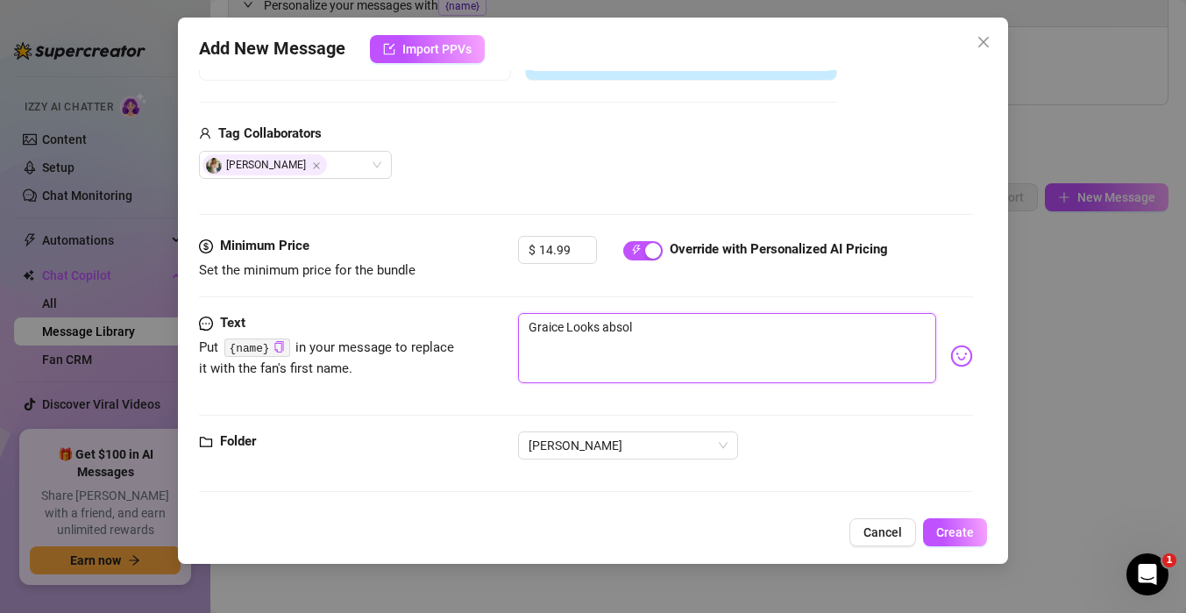
type textarea "Graice Looks absolu"
type textarea "Graice Looks absolut"
type textarea "Graice Looks absolutl"
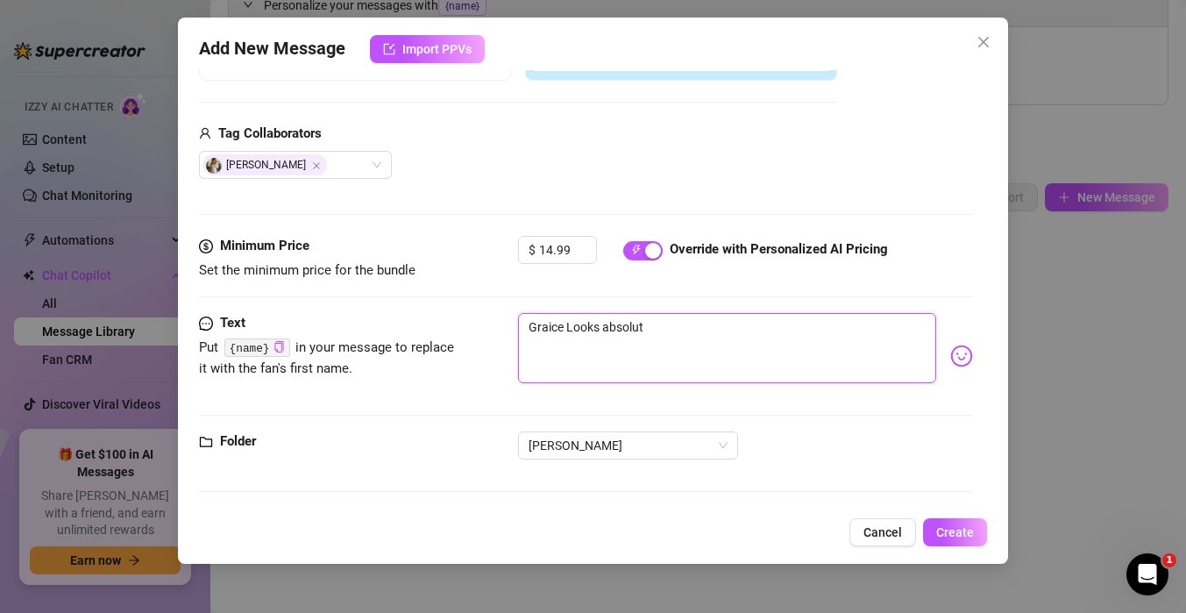
type textarea "Graice Looks absolutl"
type textarea "Graice Looks absolutle"
type textarea "Graice Looks absolutley"
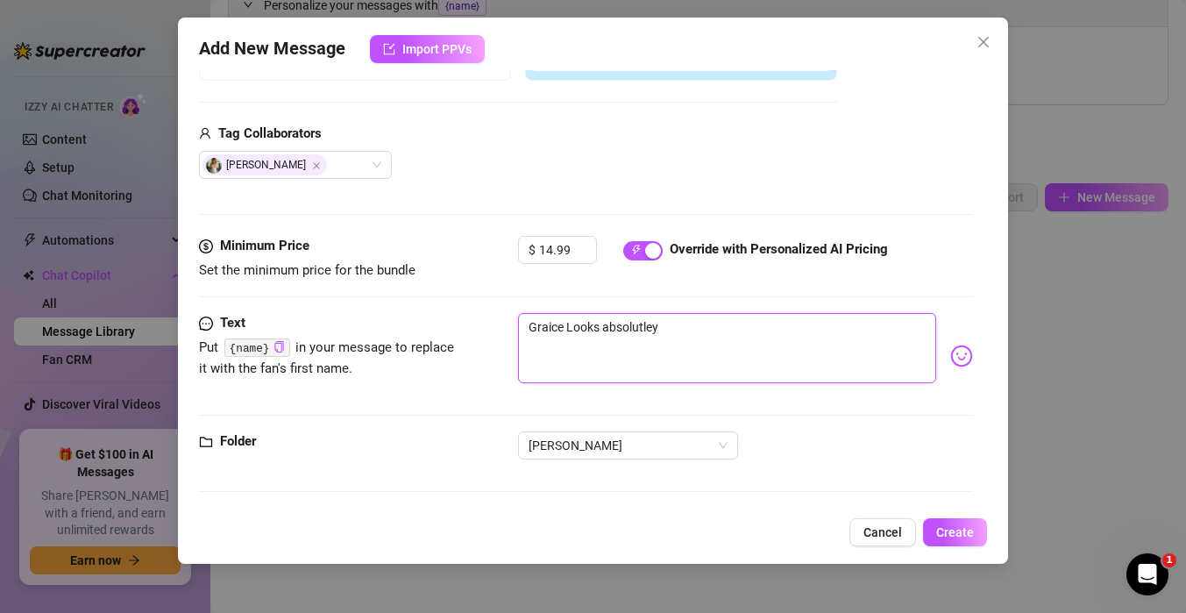
type textarea "Graice Looks absolutley"
type textarea "Graice Looks absolutley s"
type textarea "Graice Looks absolutley st"
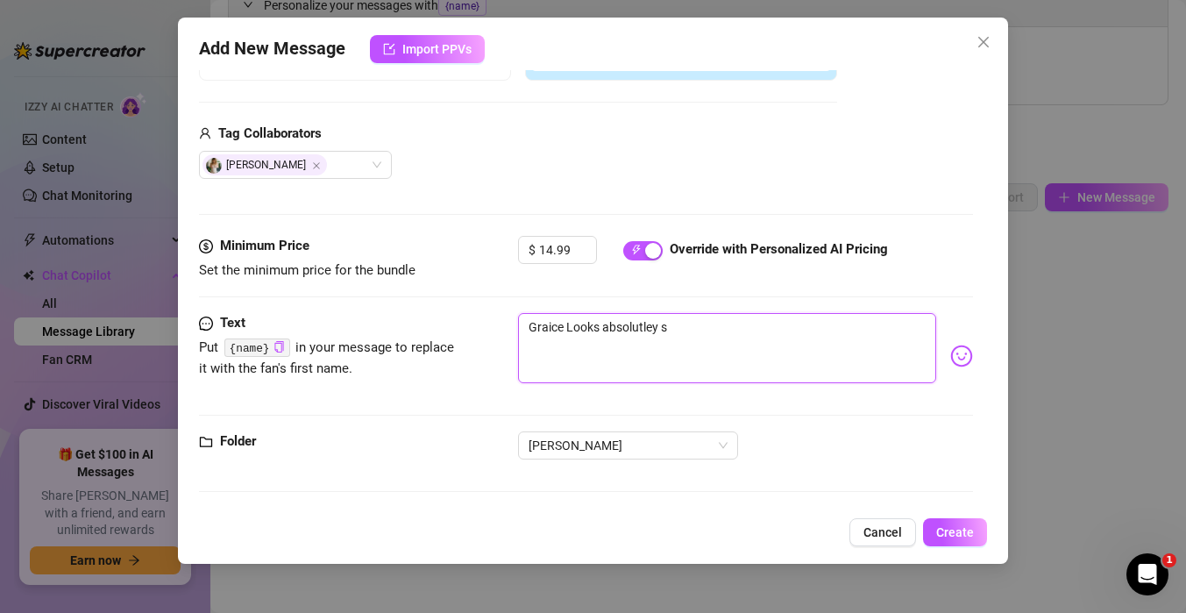
type textarea "Graice Looks absolutley st"
type textarea "Graice Looks absolutley stu"
type textarea "Graice Looks absolutley stun"
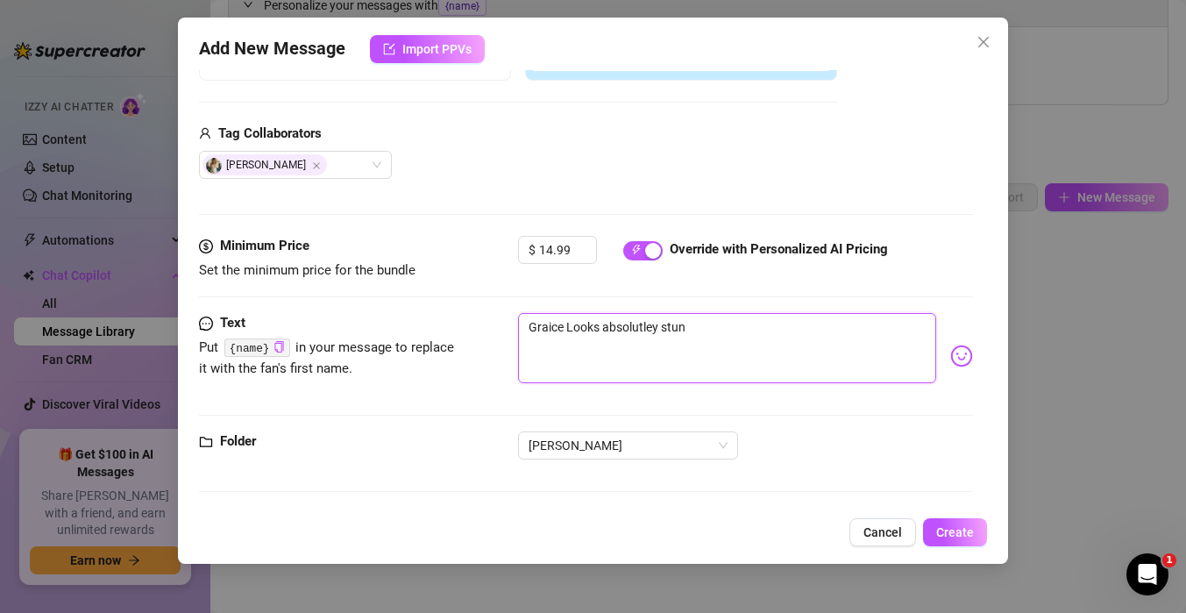
type textarea "Graice Looks absolutley stunn"
type textarea "Graice Looks absolutley stunni"
type textarea "Graice Looks absolutley stunnin"
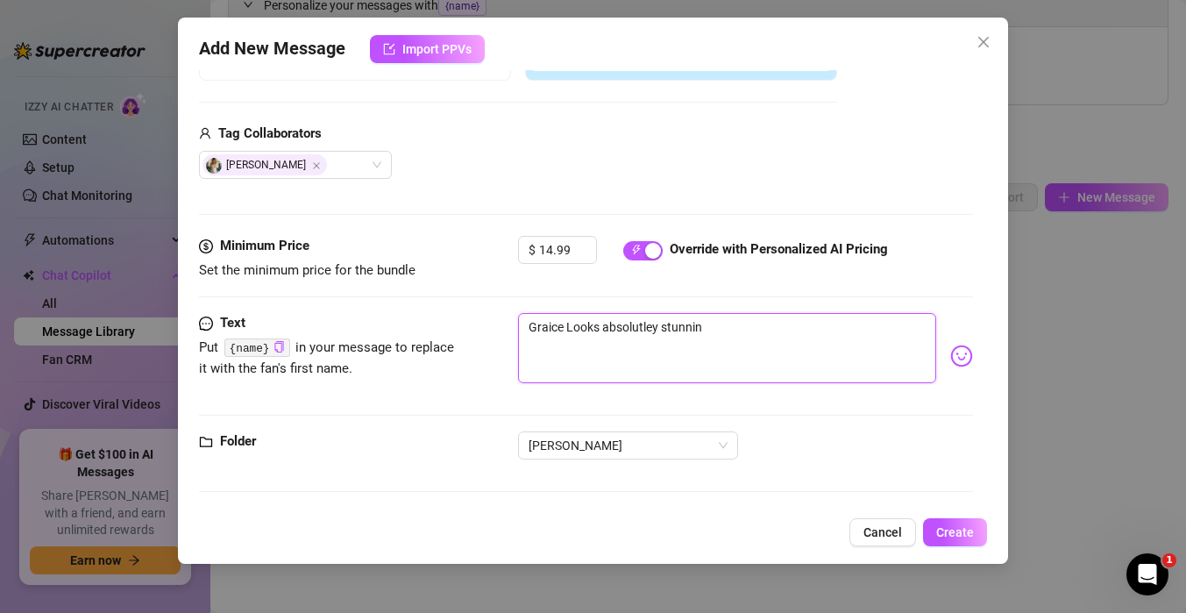
type textarea "Graice Looks absolutley stunning"
type textarea "Graice Looks absolutely stunning"
click at [771, 324] on textarea "Graice Looks absolutely stunning" at bounding box center [727, 348] width 418 height 70
type textarea "Graice Looks absolutely stunning"
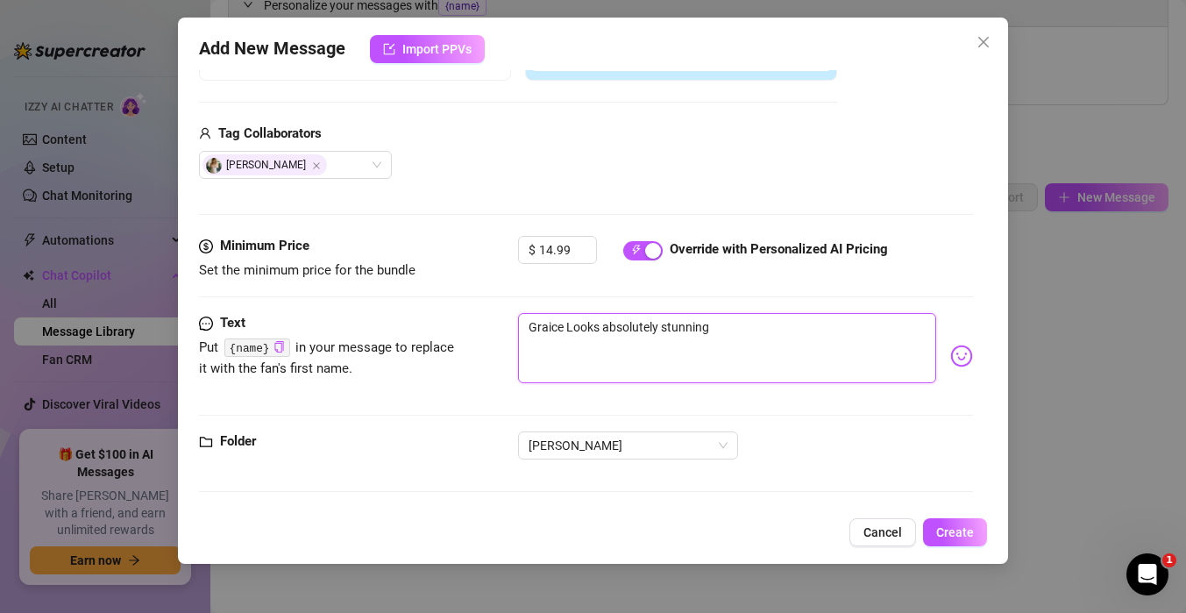
type textarea "Graice Looks absolutely stunning"
type textarea "Graice Looks absolutely stunning i"
type textarea "Graice Looks absolutely stunning in"
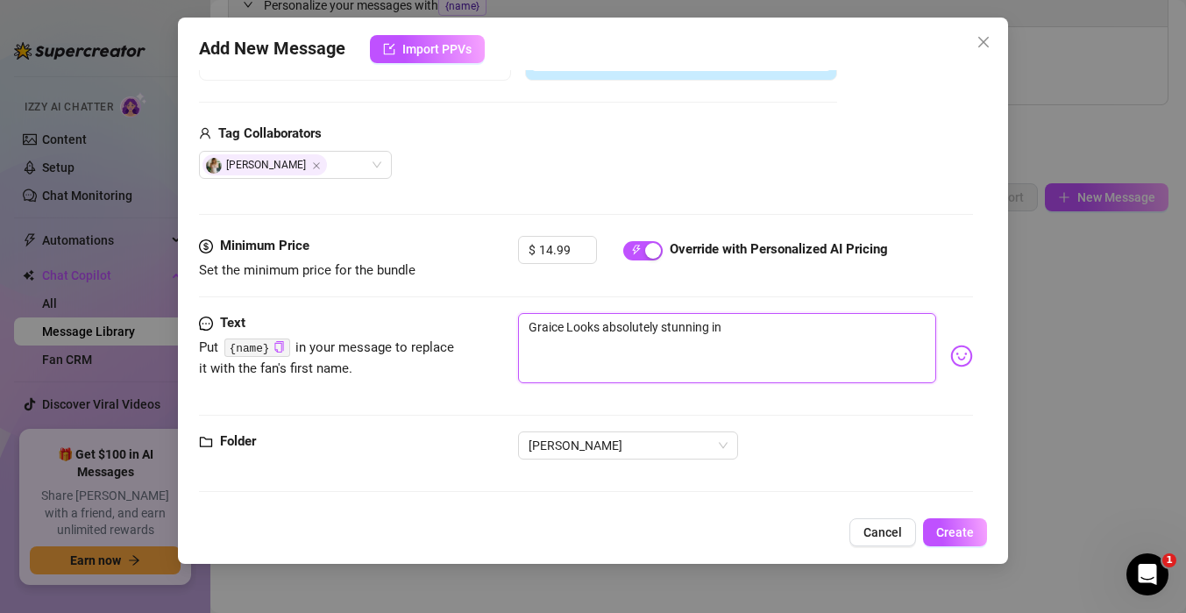
type textarea "Graice Looks absolutely stunning in t"
type textarea "Graice Looks absolutely stunning in th"
type textarea "Graice Looks absolutely stunning in the"
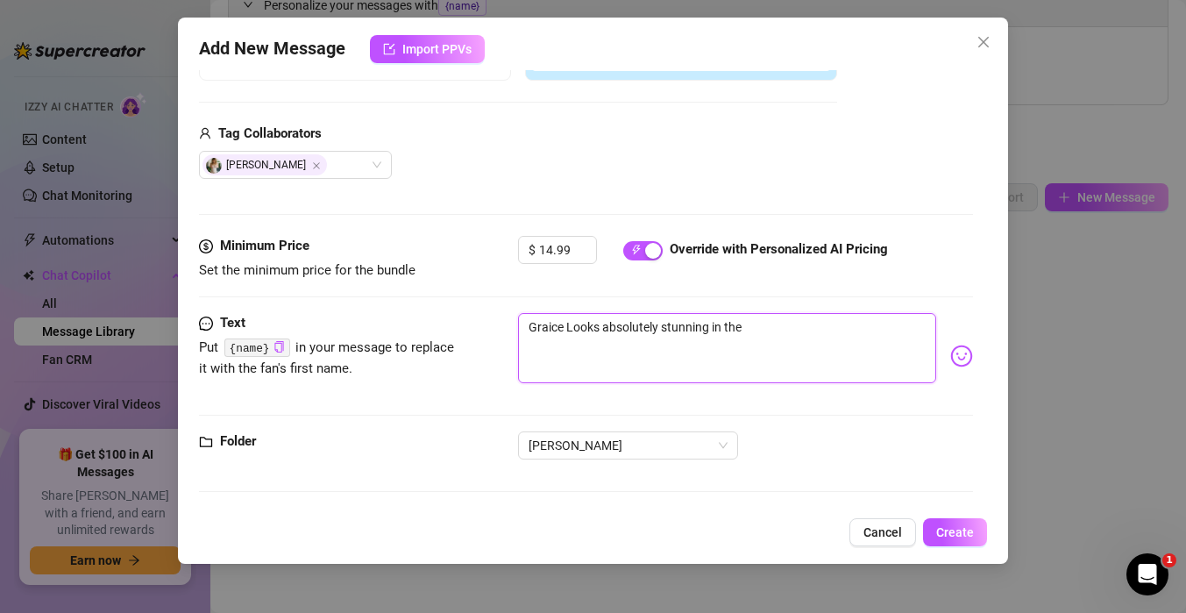
type textarea "Graice Looks absolutely stunning in the"
type textarea "Graice Looks absolutely stunning in th"
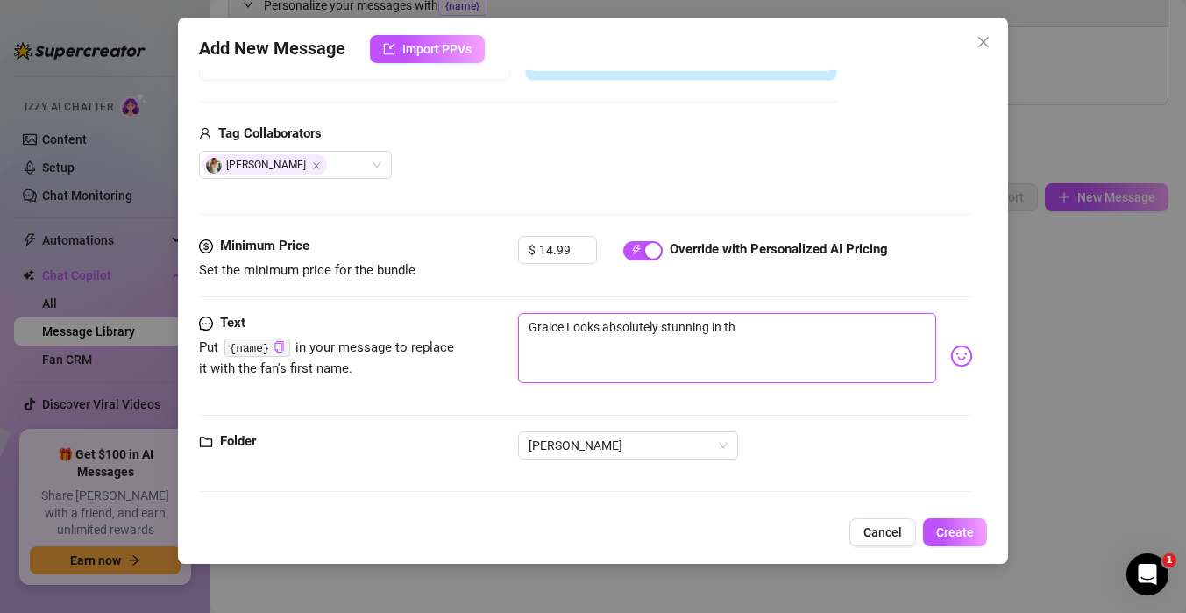
type textarea "Graice Looks absolutely stunning in thi"
type textarea "Graice Looks absolutely stunning in this"
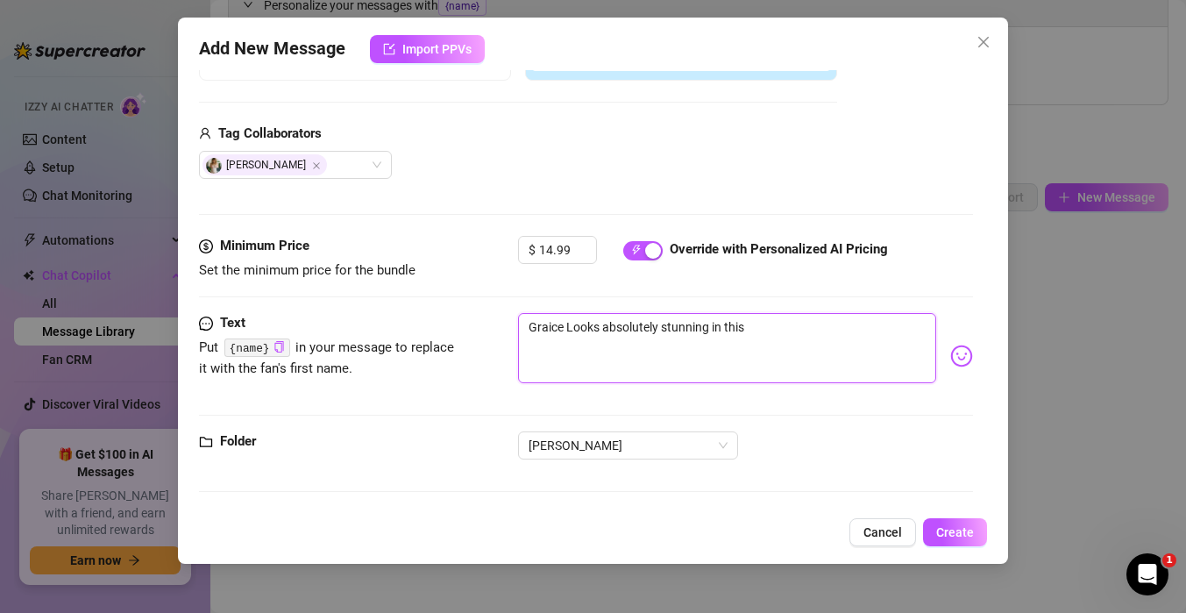
type textarea "Graice Looks absolutely stunning in this"
type textarea "Graice Looks absolutely stunning in this 1"
type textarea "Graice Looks absolutely stunning in this 15"
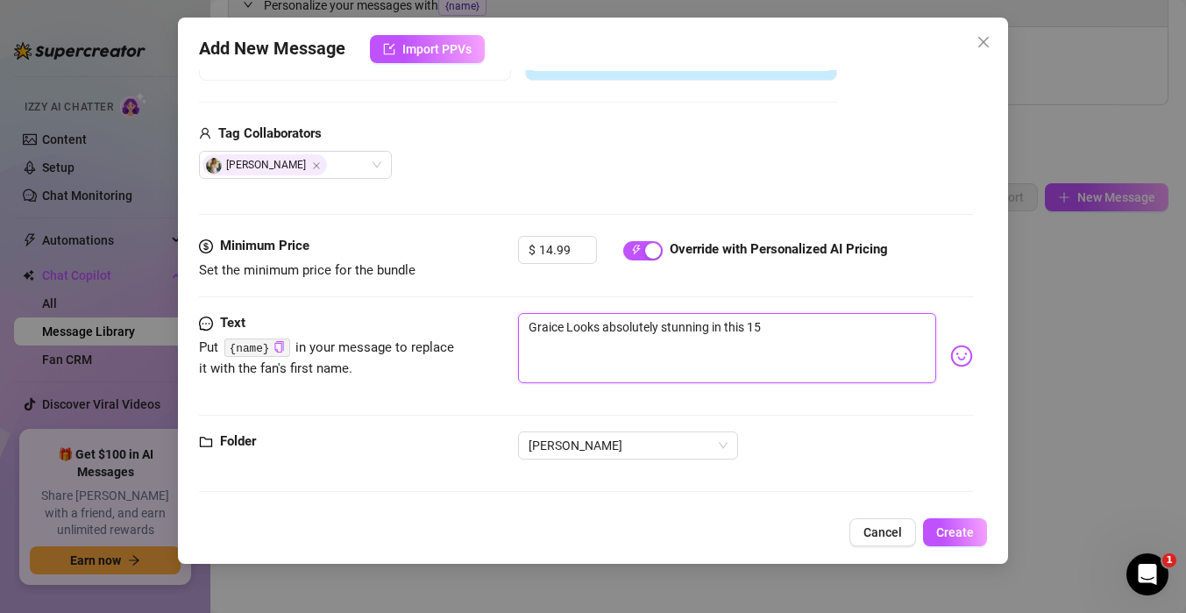
type textarea "Graice Looks absolutely stunning in this 15"
type textarea "Graice Looks absolutely stunning in this 15 M"
type textarea "Graice Looks absolutely stunning in this 15 Mn"
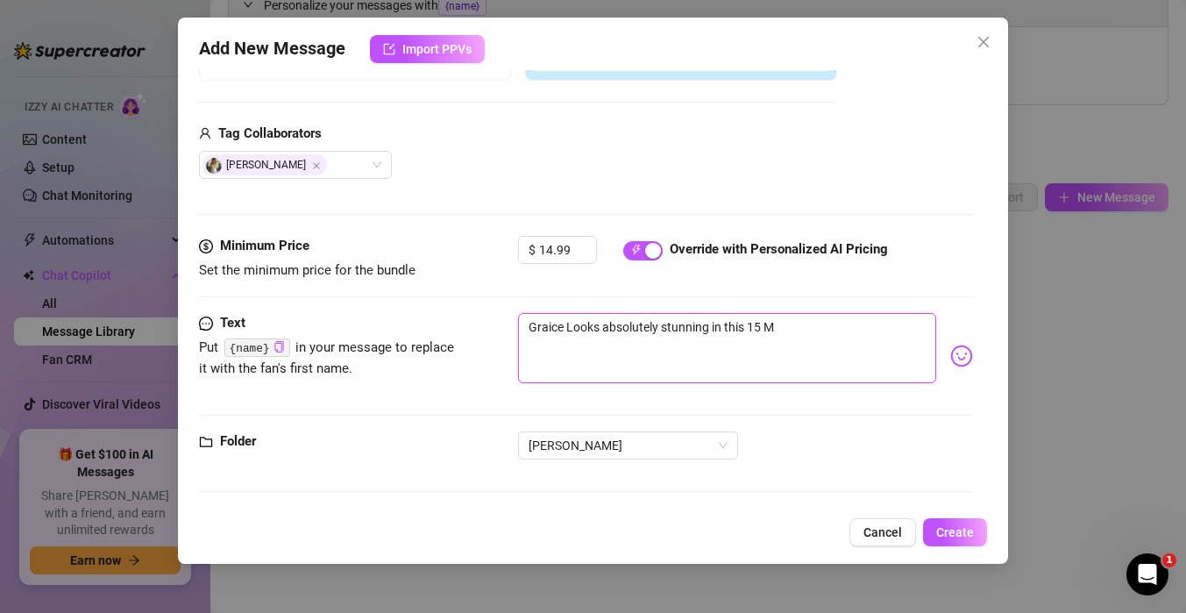
type textarea "Graice Looks absolutely stunning in this 15 Mn"
type textarea "Graice Looks absolutely stunning in this 15 M"
type textarea "Graice Looks absolutely stunning in this 15 Mi"
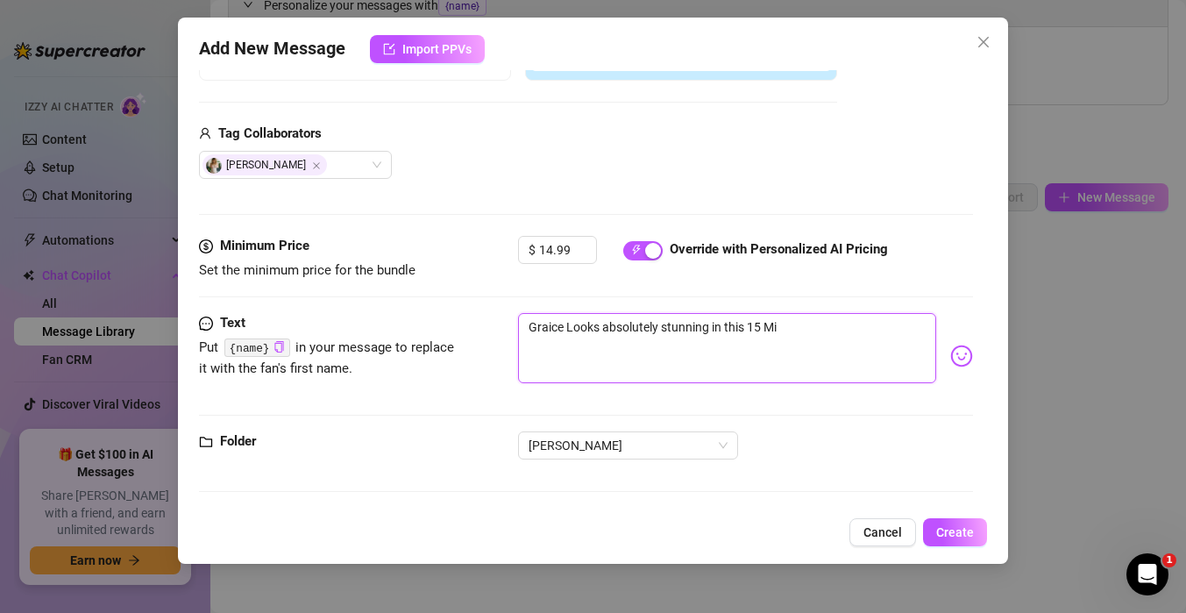
type textarea "Graice Looks absolutely stunning in this 15 Min"
type textarea "Graice Looks absolutely stunning in this 15 Mint"
type textarea "Graice Looks absolutely stunning in this 15 Mintu"
type textarea "Graice Looks absolutely stunning in this 15 Mintue"
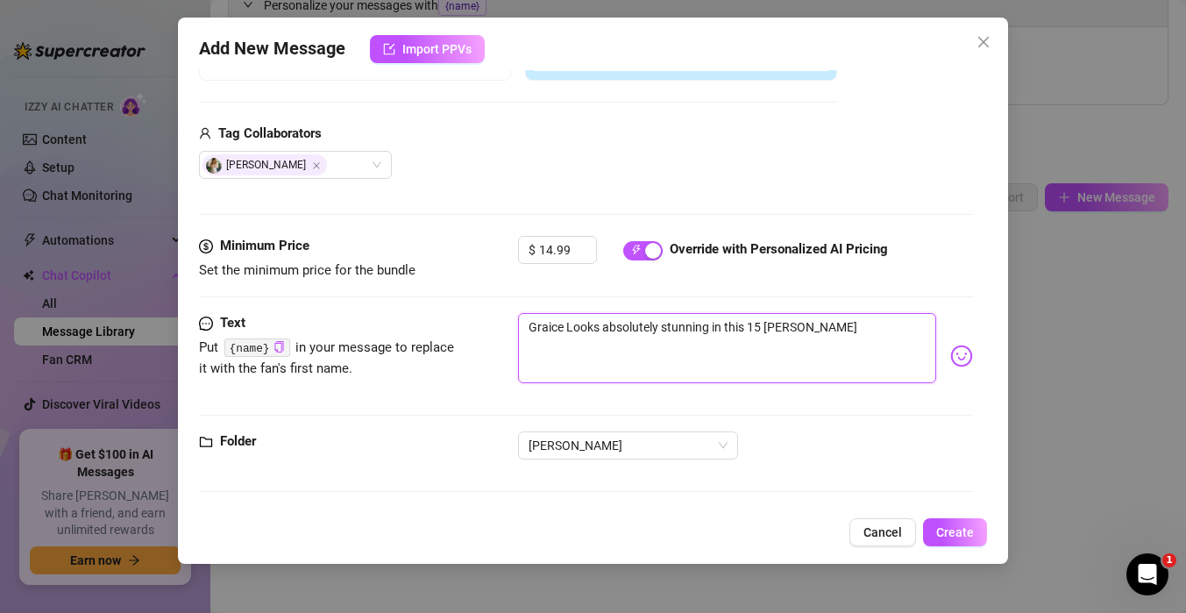
type textarea "Graice Looks absolutely stunning in this 15 Mintue"
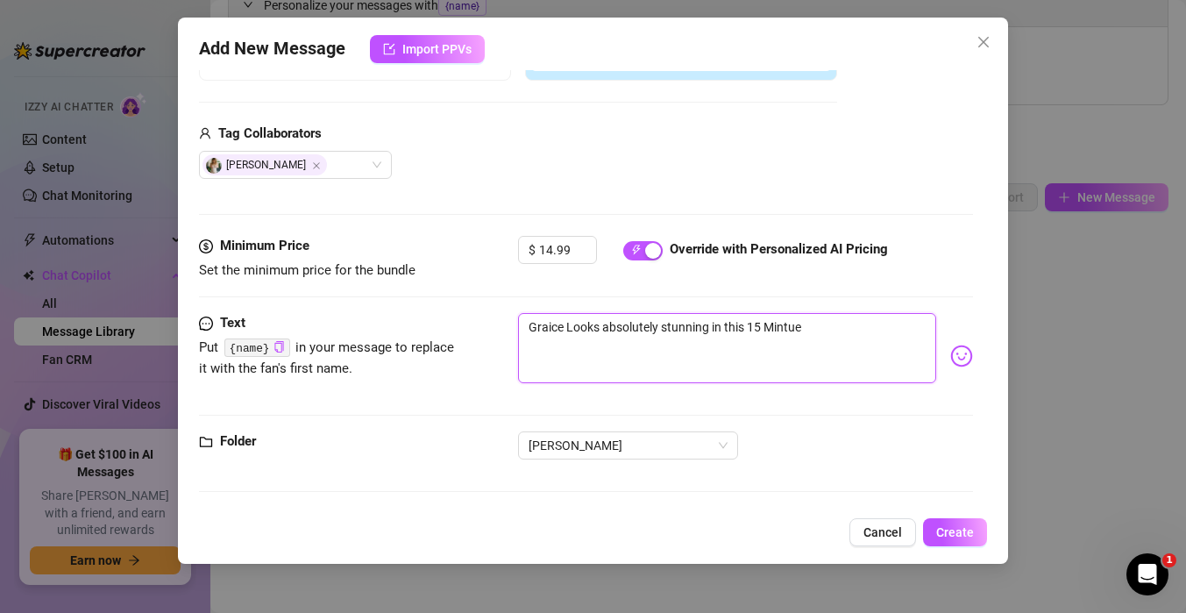
type textarea "Graice Looks absolutely stunning in this 15 Mintu"
type textarea "Graice Looks absolutely stunning in this 15 Mint"
type textarea "Graice Looks absolutely stunning in this 15 Min"
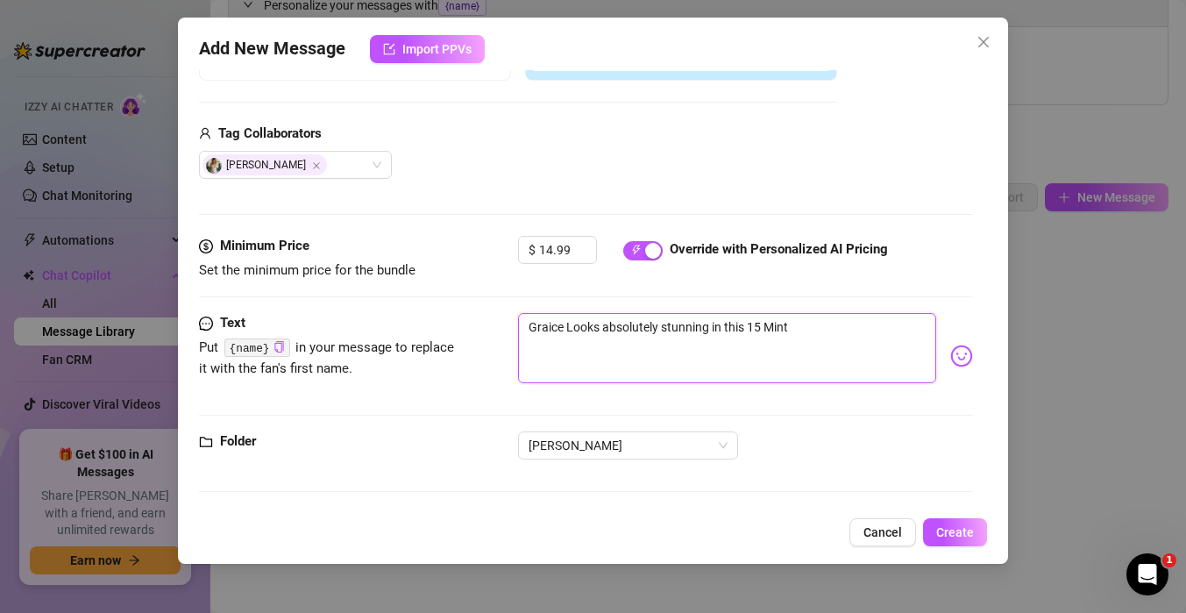
type textarea "Graice Looks absolutely stunning in this 15 Min"
type textarea "Graice Looks absolutely stunning in this 15 Minu"
type textarea "Graice Looks absolutely stunning in this 15 Minut"
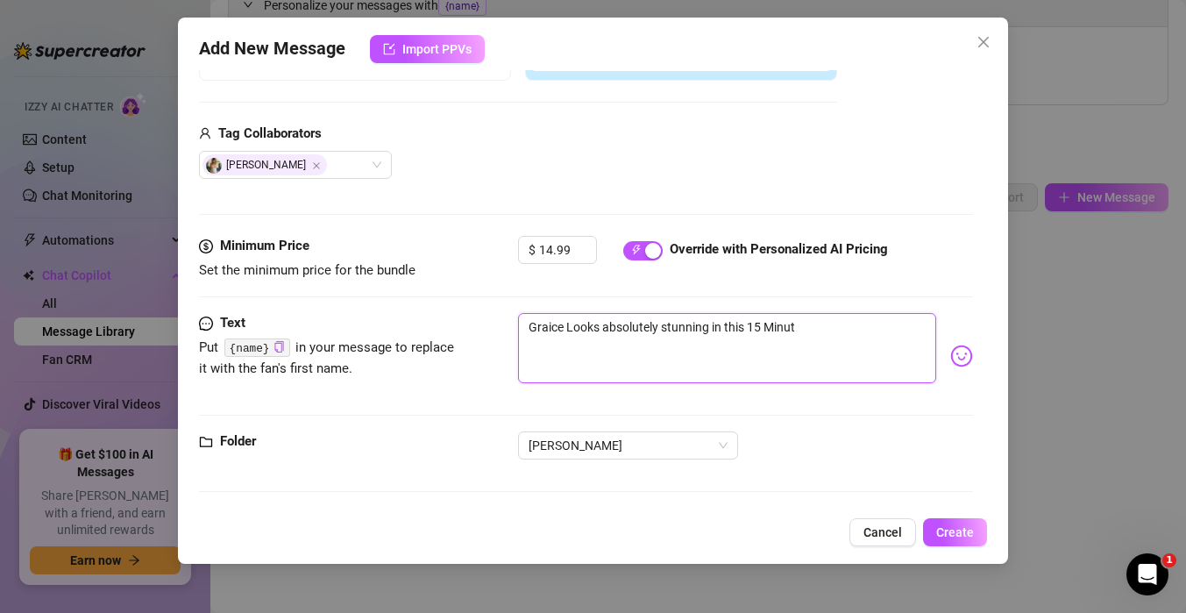
type textarea "Graice Looks absolutely stunning in this 15 Minute"
type textarea "Graice Looks absolutely stunning in this 15 Minute v"
type textarea "Graice Looks absolutely stunning in this 15 Minute vi"
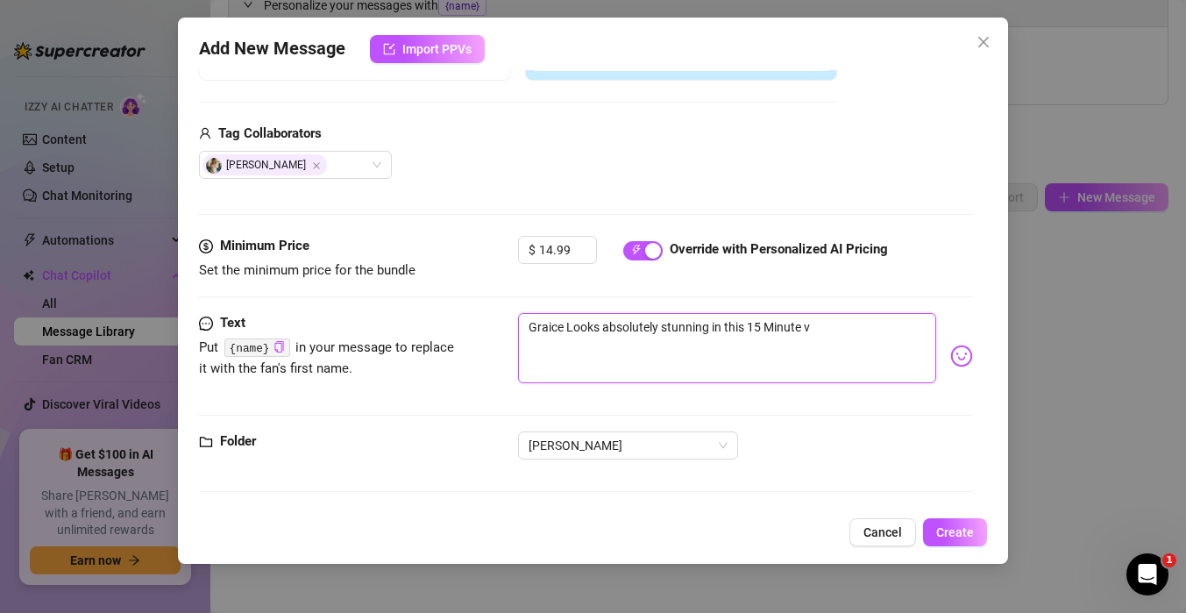
type textarea "Graice Looks absolutely stunning in this 15 Minute vi"
type textarea "Graice Looks absolutely stunning in this 15 Minute vid"
type textarea "Graice Looks absolutely stunning in this 15 Minute vide"
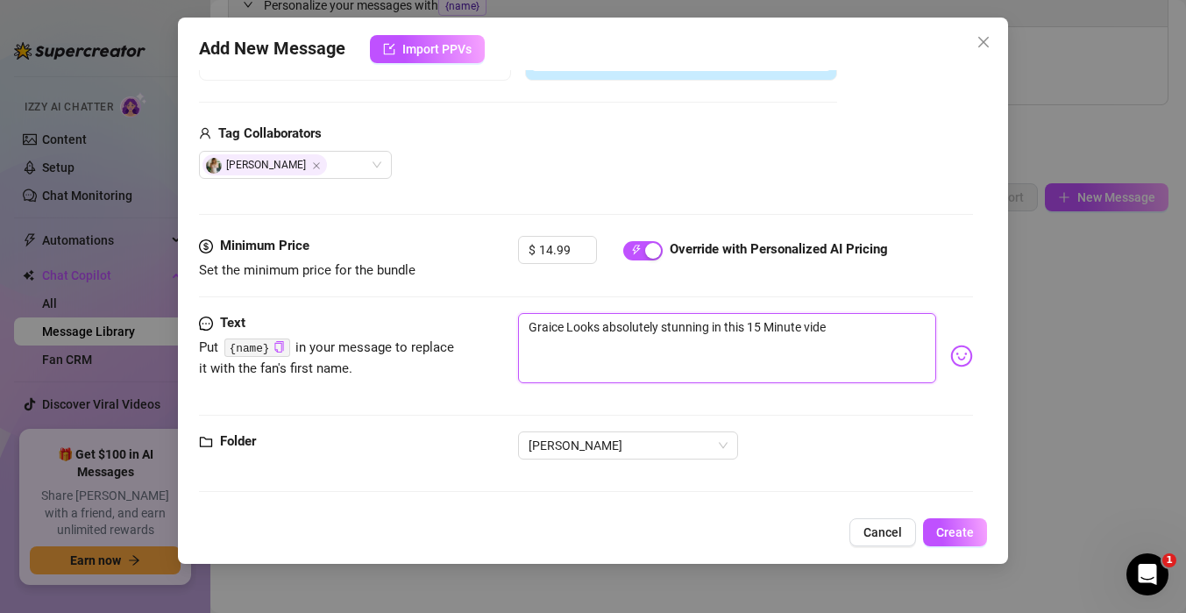
type textarea "Graice Looks absolutely stunning in this 15 Minute video"
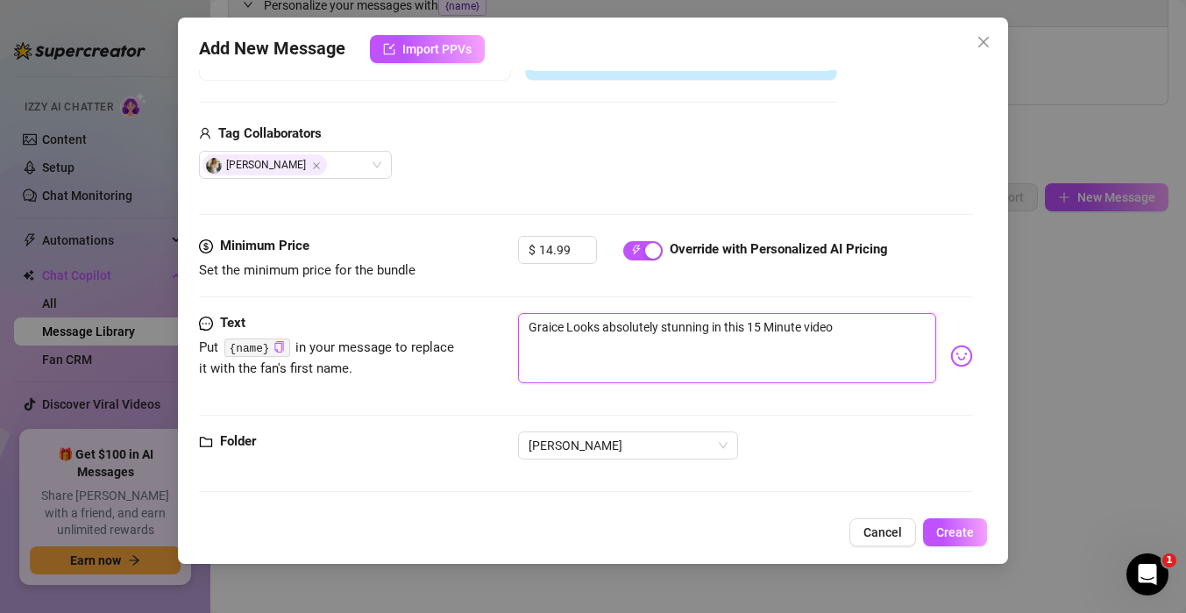
type textarea "Graice Looks absolutely stunning in this 15 Minute video"
type textarea "Graice Looks absolutely stunning in this 15 Minute video 3"
type textarea "Graice Looks absolutely stunning in this 15 Minute video 3D"
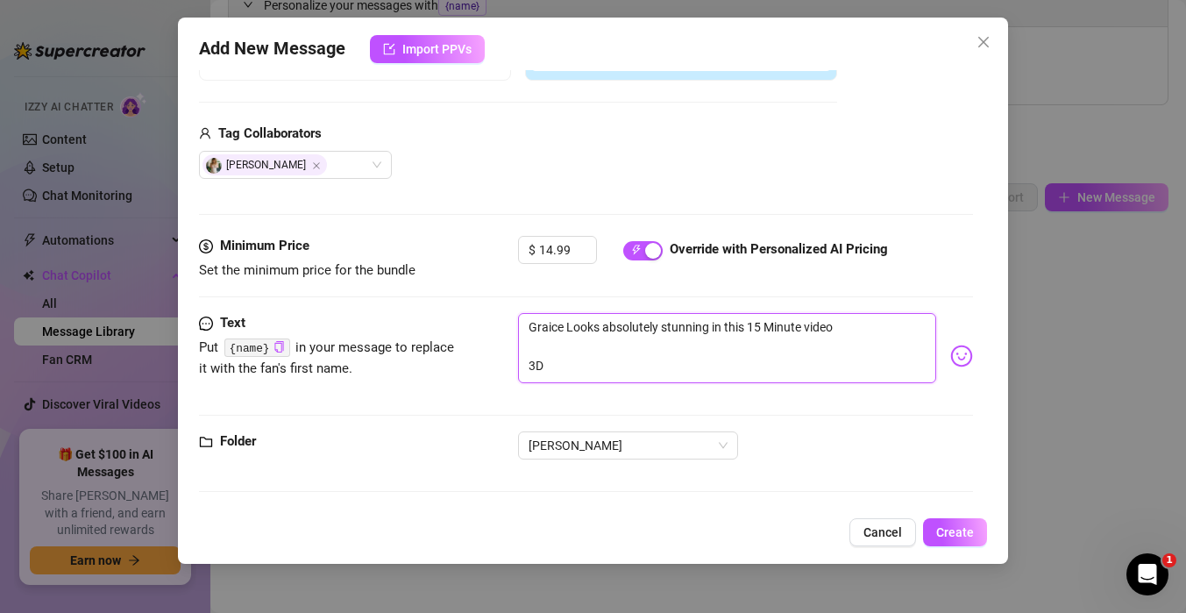
type textarea "Graice Looks absolutely stunning in this 15 Minute video 3D"
type textarea "Graice Looks absolutely stunning in this 15 Minute video 3D i"
type textarea "Graice Looks absolutely stunning in this 15 Minute video 3D in"
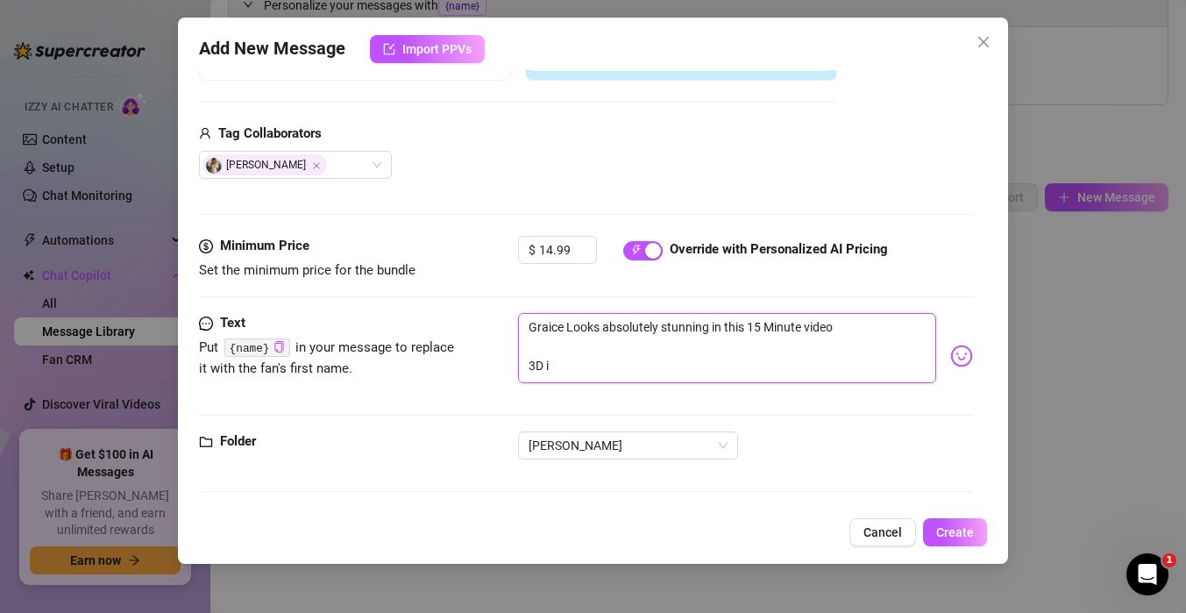
type textarea "Graice Looks absolutely stunning in this 15 Minute video 3D in"
type textarea "Graice Looks absolutely stunning in this 15 Minute video 3D in t"
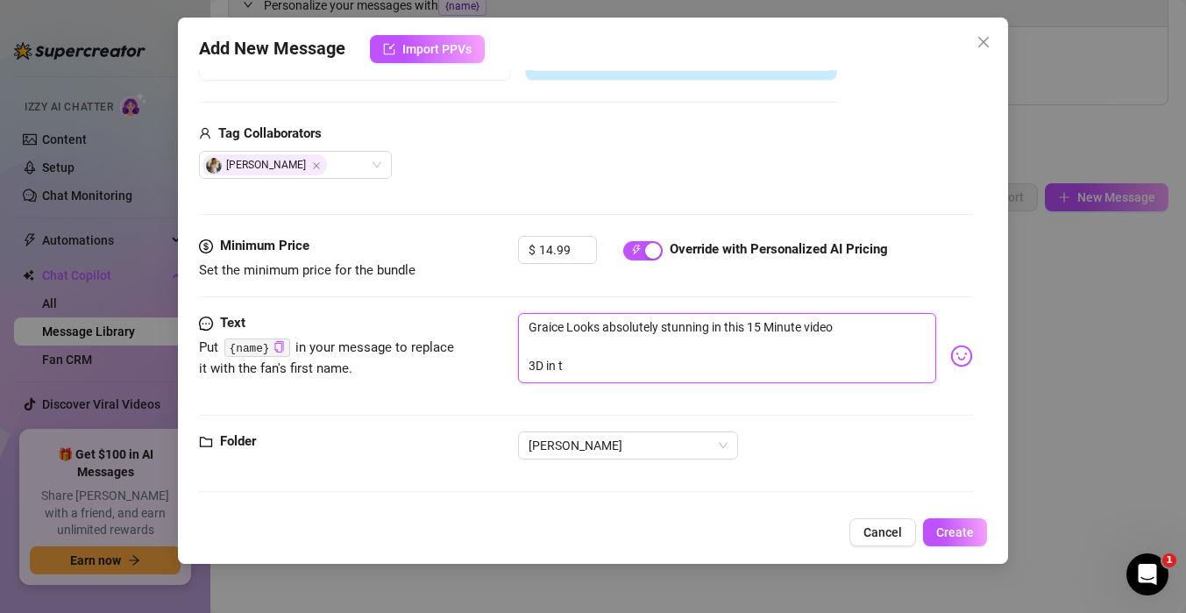
type textarea "Graice Looks absolutely stunning in this 15 Minute video 3D in th"
type textarea "Graice Looks absolutely stunning in this 15 Minute video 3D in the"
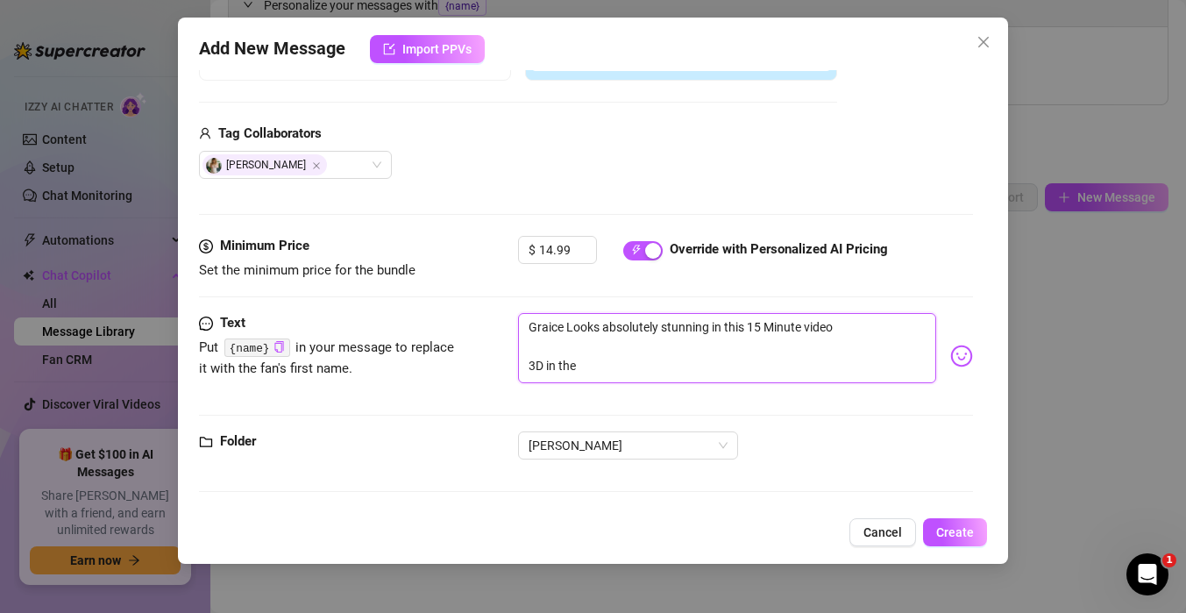
type textarea "Graice Looks absolutely stunning in this 15 Minute video 3D in the"
type textarea "Graice Looks absolutely stunning in this 15 Minute video 3D in the M"
type textarea "Graice Looks absolutely stunning in this 15 Minute video 3D in the Me"
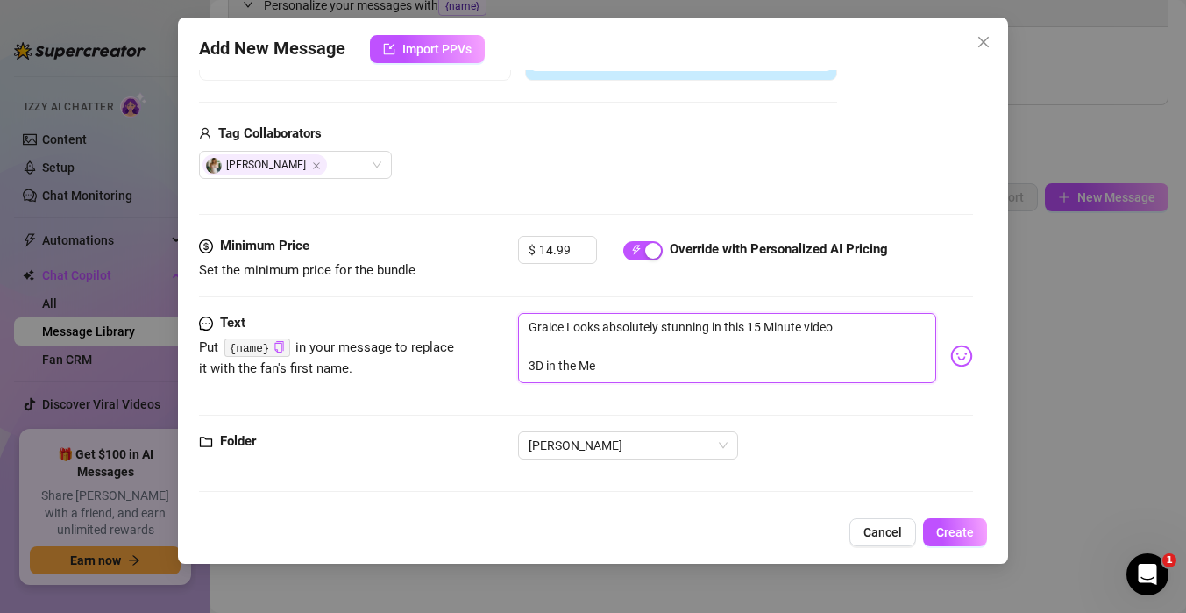
type textarea "Graice Looks absolutely stunning in this 15 Minute video 3D in the Men"
type textarea "Graice Looks absolutely stunning in this 15 Minute video 3D in the Menu"
click at [862, 331] on textarea "Graice Looks absolutely stunning in this 15 Minute video 3D in the Menu" at bounding box center [727, 348] width 418 height 70
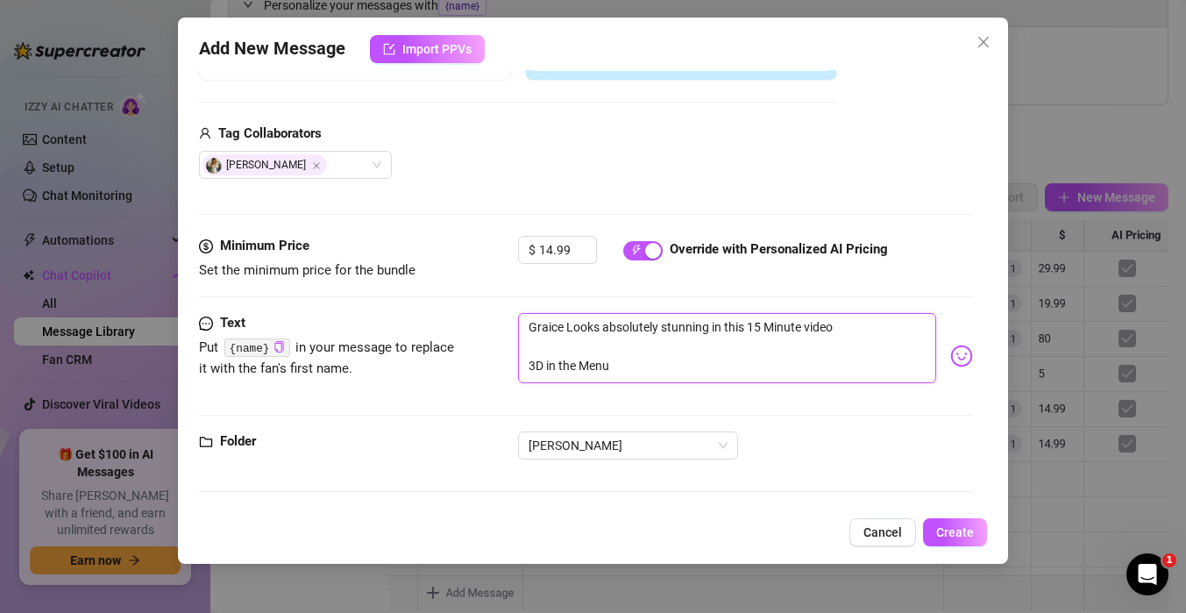
type textarea "Graice Looks absolutely stunning in this 15 Minute video. 3D in the Menu"
type textarea "Graice Looks absolutely stunning in this 15 Minute video. S 3D in the Menu"
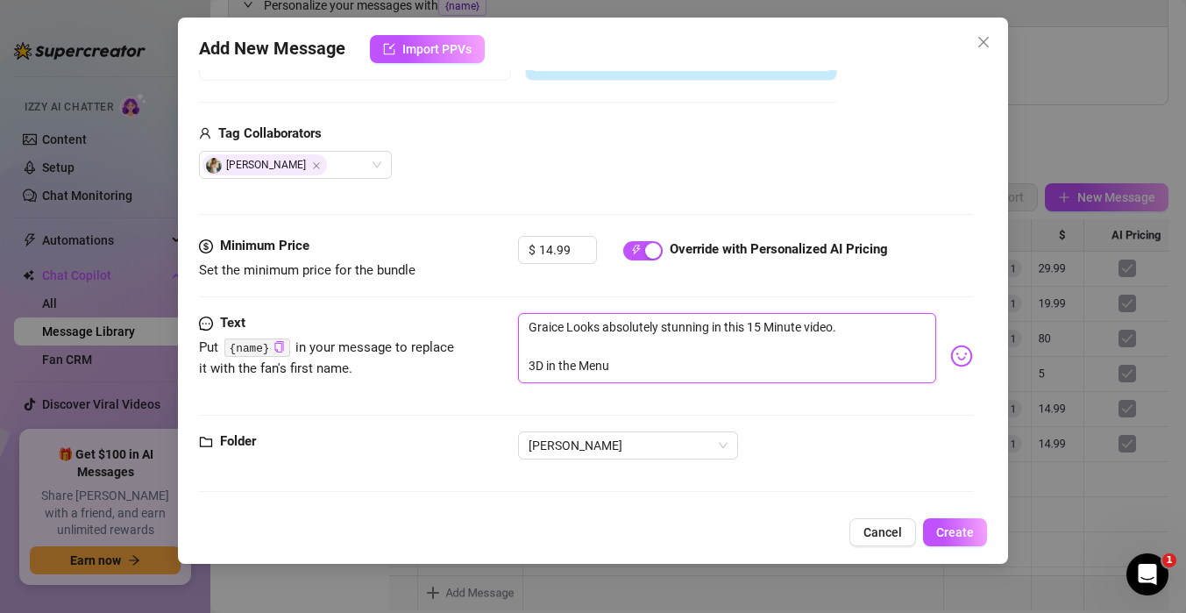
type textarea "Graice Looks absolutely stunning in this 15 Minute video. S 3D in the Menu"
type textarea "Graice Looks absolutely stunning in this 15 Minute video. Su 3D in the Menu"
type textarea "Graice Looks absolutely stunning in this 15 Minute video. Suc 3D in the Menu"
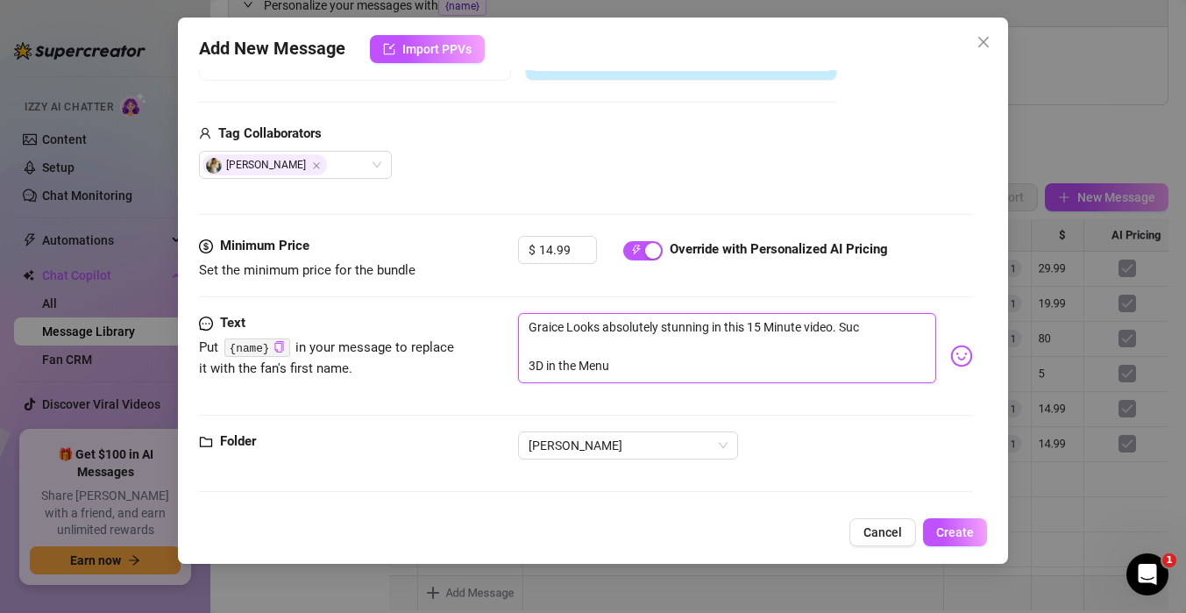
type textarea "Graice Looks absolutely stunning in this 15 Minute video. Suck 3D in the Menu"
type textarea "Graice Looks absolutely stunning in this 15 Minute video. Sucki 3D in the Menu"
type textarea "Graice Looks absolutely stunning in this 15 Minute video. Suckin 3D in the Menu"
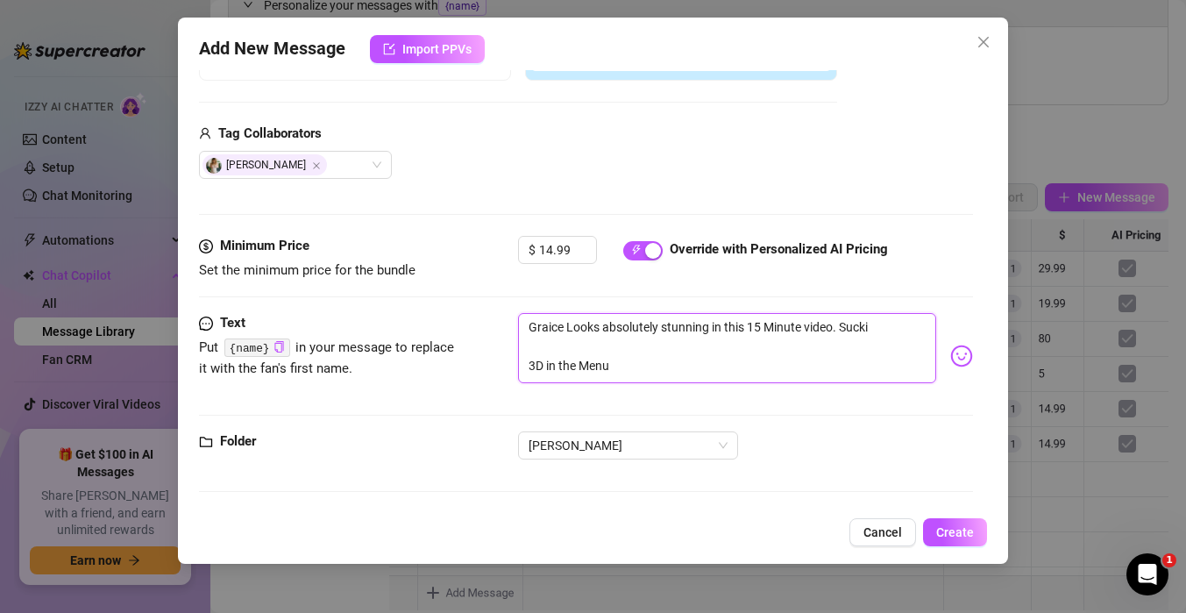
type textarea "Graice Looks absolutely stunning in this 15 Minute video. Suckin 3D in the Menu"
type textarea "Graice Looks absolutely stunning in this 15 Minute video. Sucking 3D in the Menu"
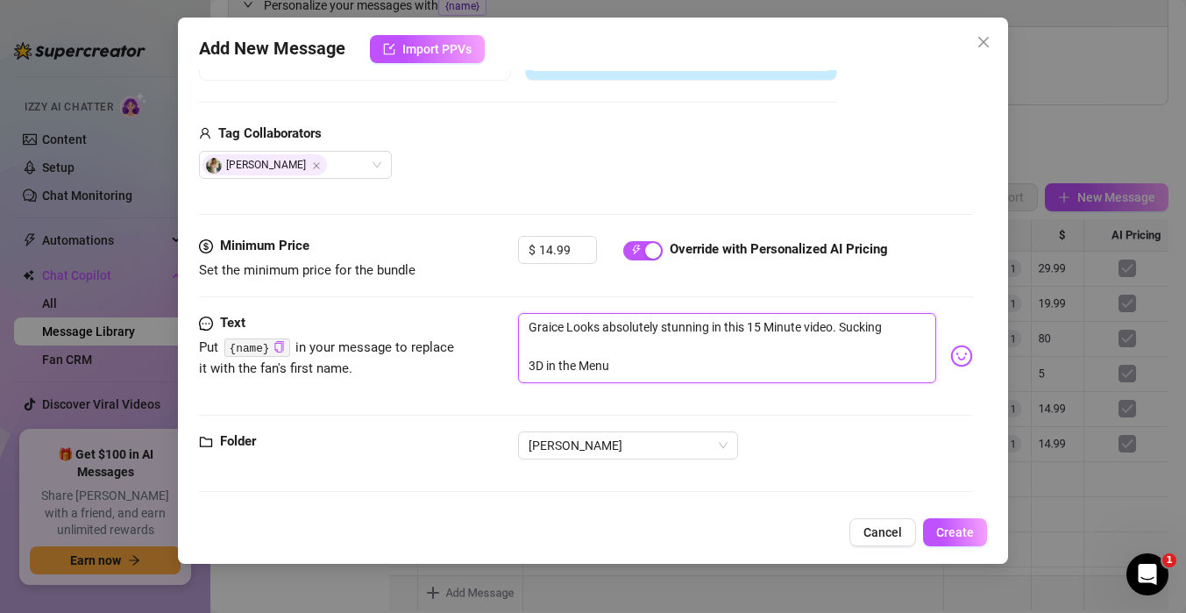
type textarea "Graice Looks absolutely stunning in this 15 Minute video. Sucking P 3D in the M…"
type textarea "Graice Looks absolutely stunning in this 15 Minute video. Sucking Po 3D in the …"
type textarea "Graice Looks absolutely stunning in this 15 Minute video. Sucking Pou 3D in the…"
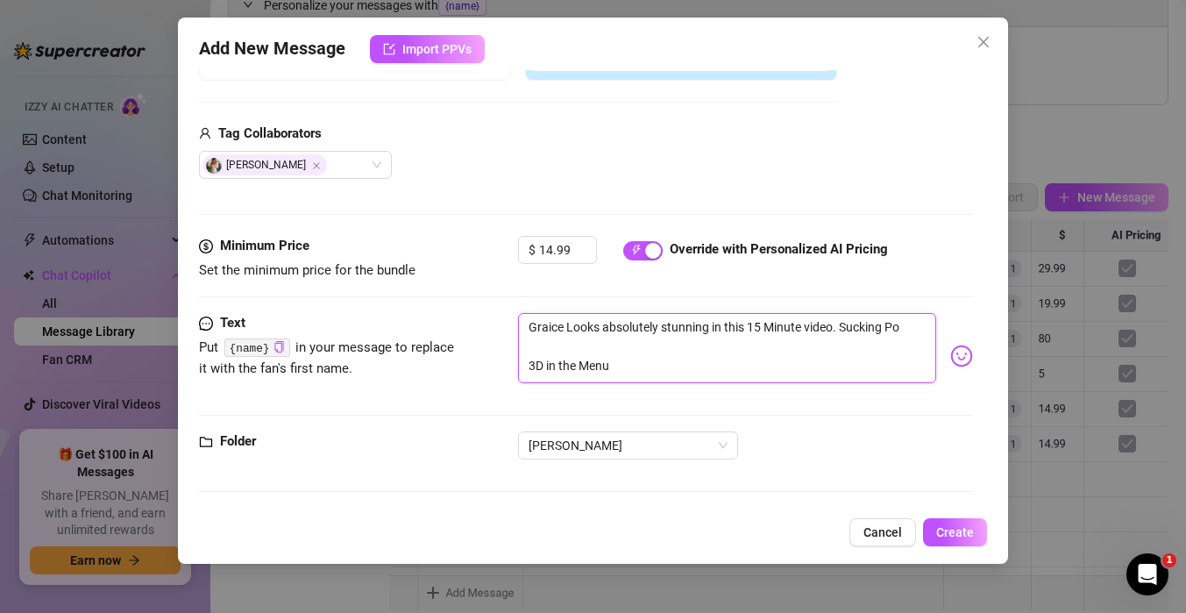
type textarea "Graice Looks absolutely stunning in this 15 Minute video. Sucking Pou 3D in the…"
type textarea "Graice Looks absolutely stunning in this 15 Minute video. Sucking Poun 3D in th…"
type textarea "Graice Looks absolutely stunning in this 15 Minute video. Sucking Pound 3D in t…"
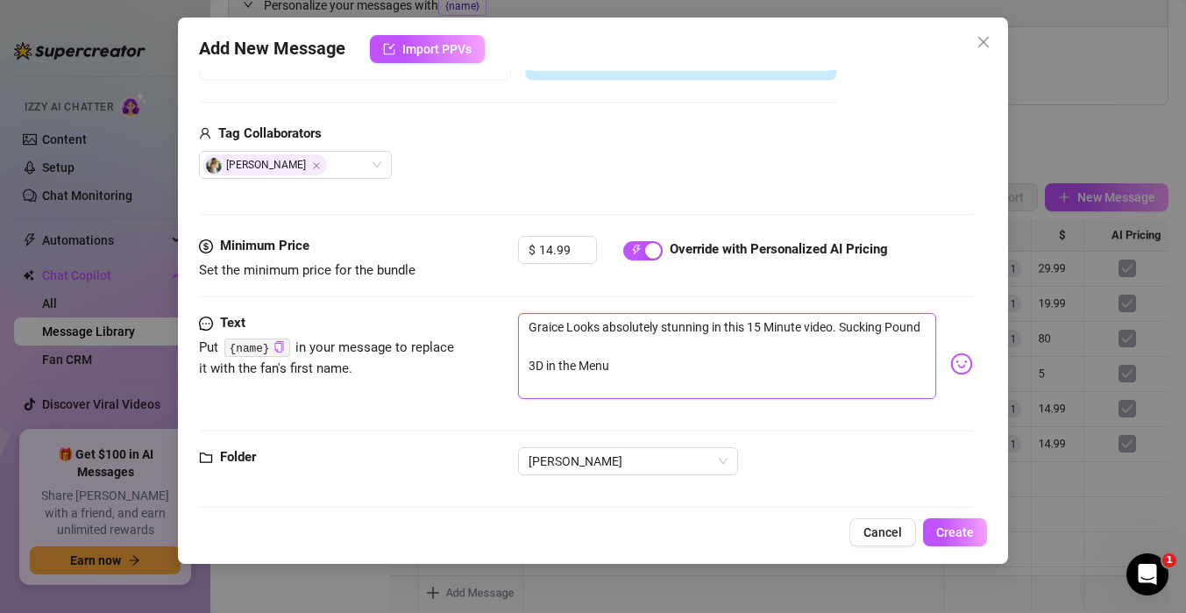
type textarea "Graice Looks absolutely stunning in this 15 Minute video. Sucking Pounde 3D in …"
type textarea "Graice Looks absolutely stunning in this 15 Minute video. Sucking Pounded 3D in…"
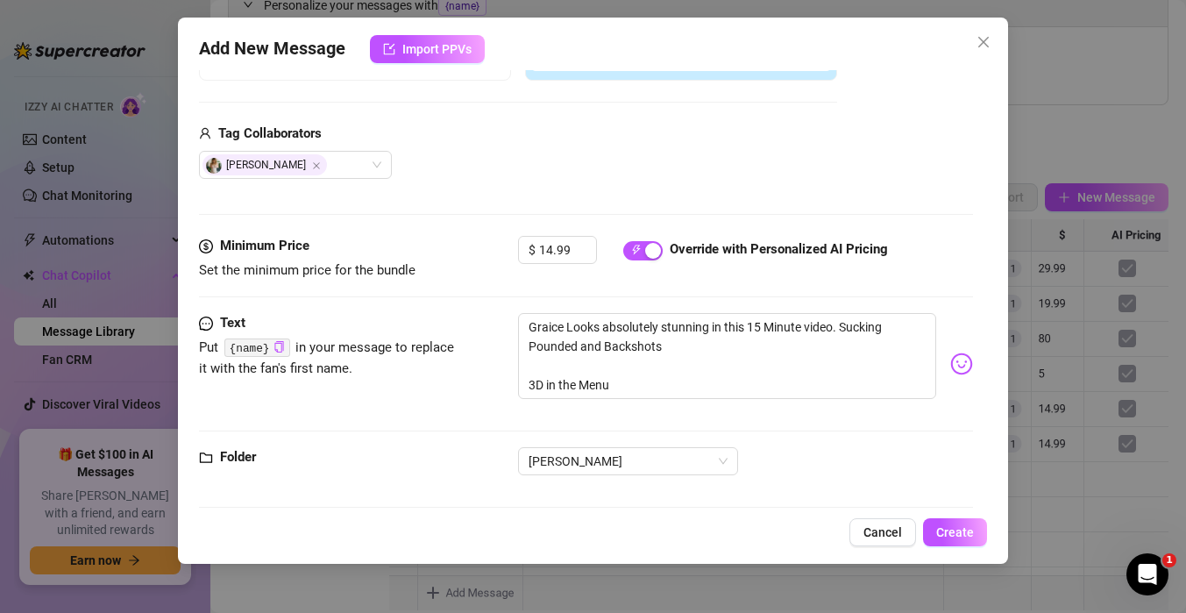
click at [808, 186] on div "Media Add Media from Vault Free preview Pay to view Tag Collaborators Gracie Dee" at bounding box center [586, 51] width 774 height 370
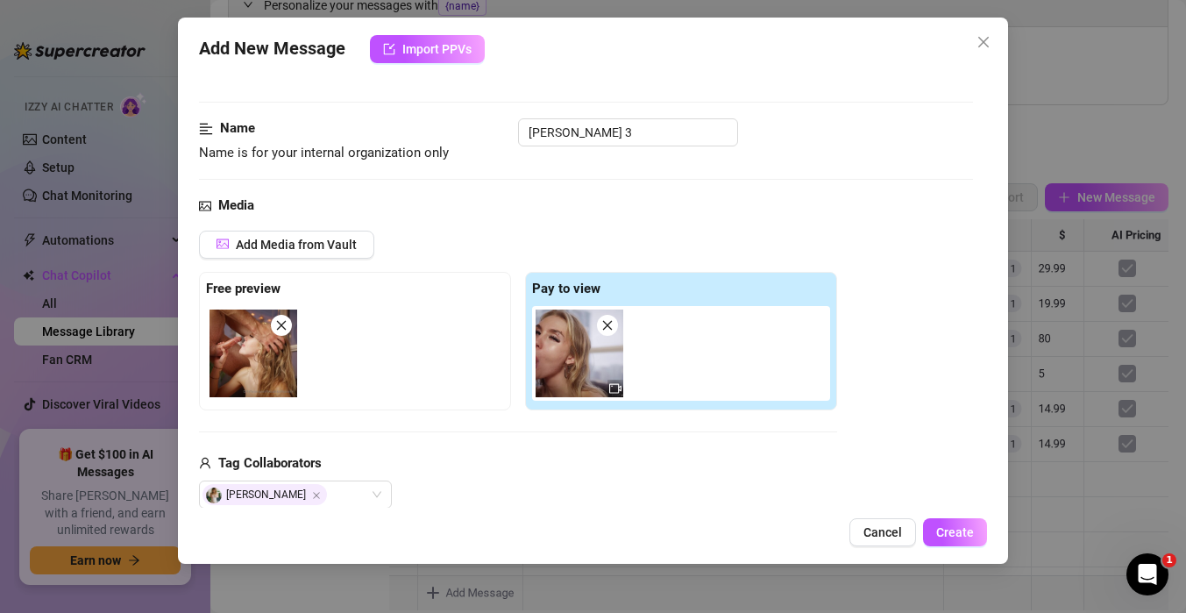
scroll to position [416, 0]
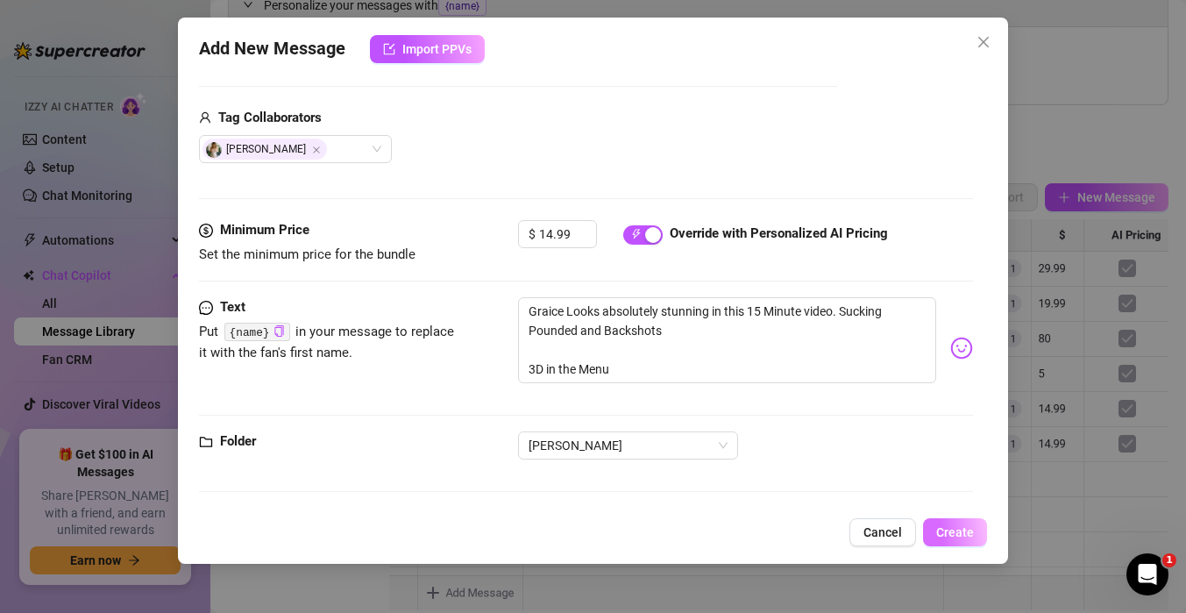
click at [954, 532] on span "Create" at bounding box center [955, 532] width 38 height 14
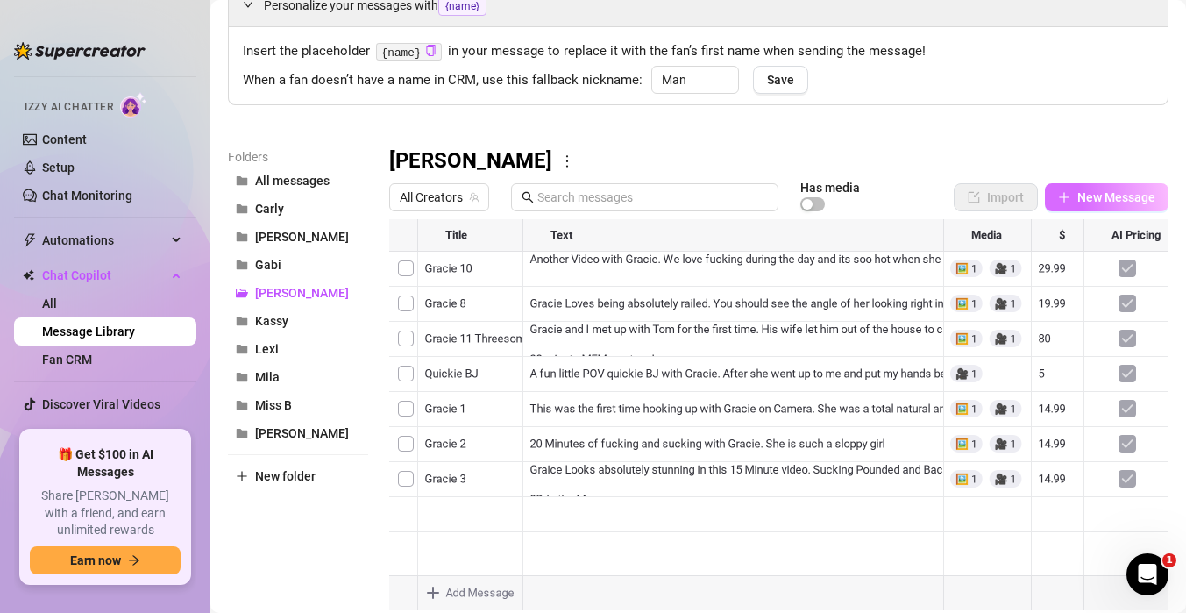
click at [1071, 197] on button "New Message" at bounding box center [1107, 197] width 124 height 28
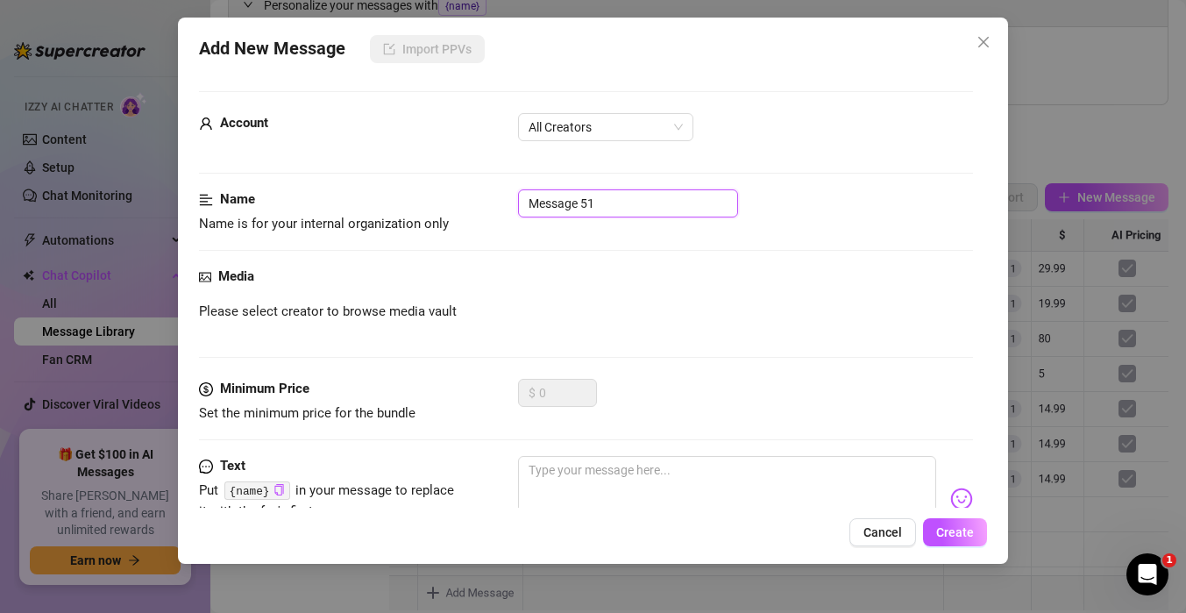
drag, startPoint x: 654, startPoint y: 196, endPoint x: 382, endPoint y: 163, distance: 273.8
click at [381, 163] on form "Account All Creators Name Name is for your internal organization only Message 5…" at bounding box center [586, 370] width 774 height 559
click at [579, 130] on span "All Creators" at bounding box center [606, 127] width 154 height 26
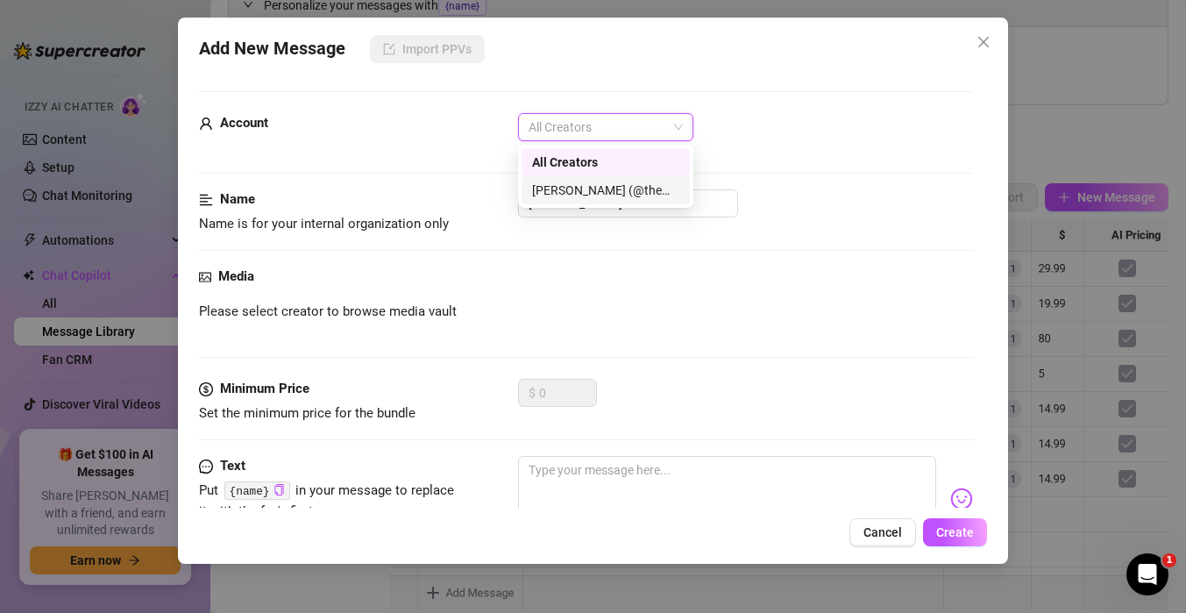
click at [571, 183] on div "[PERSON_NAME] (@themindoftommy)" at bounding box center [605, 190] width 147 height 19
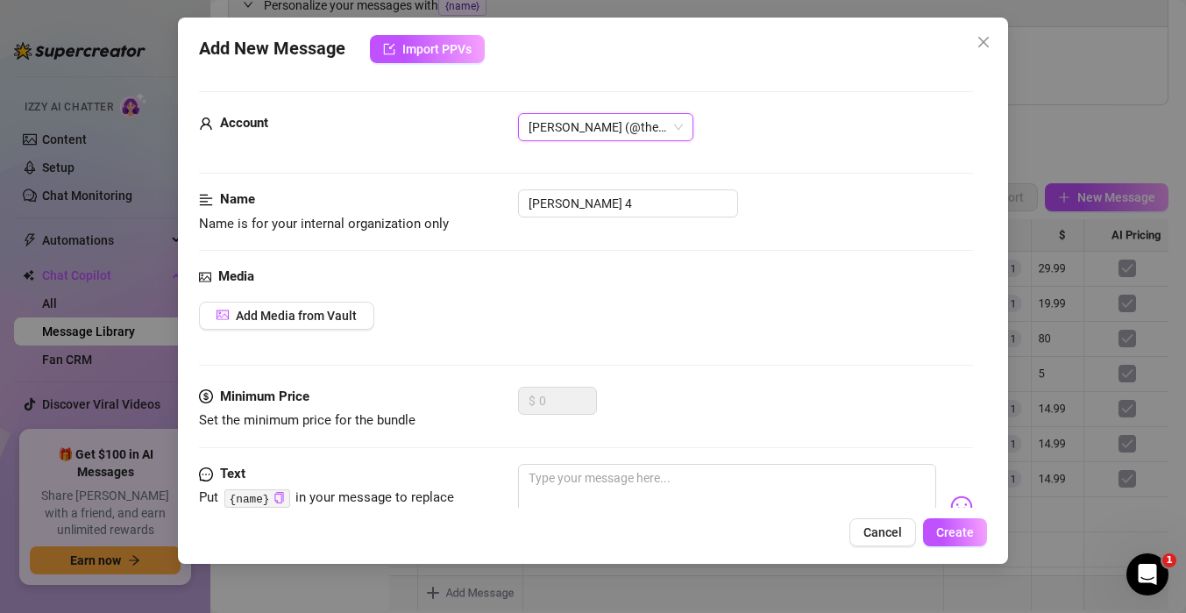
click at [544, 273] on div "Media" at bounding box center [586, 276] width 774 height 21
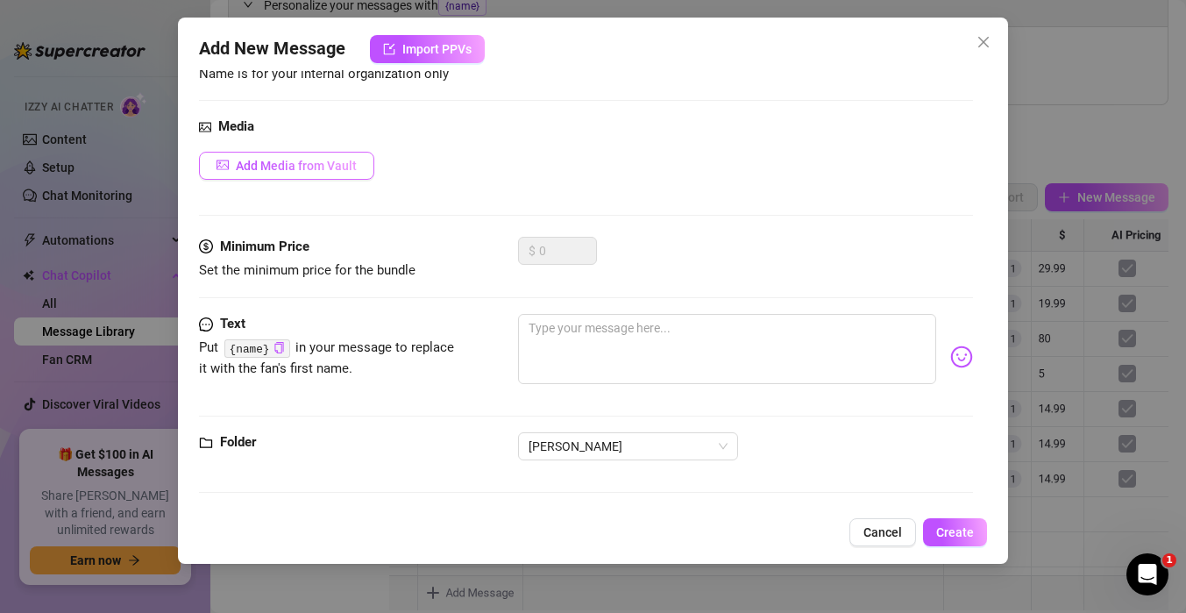
click at [316, 156] on button "Add Media from Vault" at bounding box center [286, 166] width 175 height 28
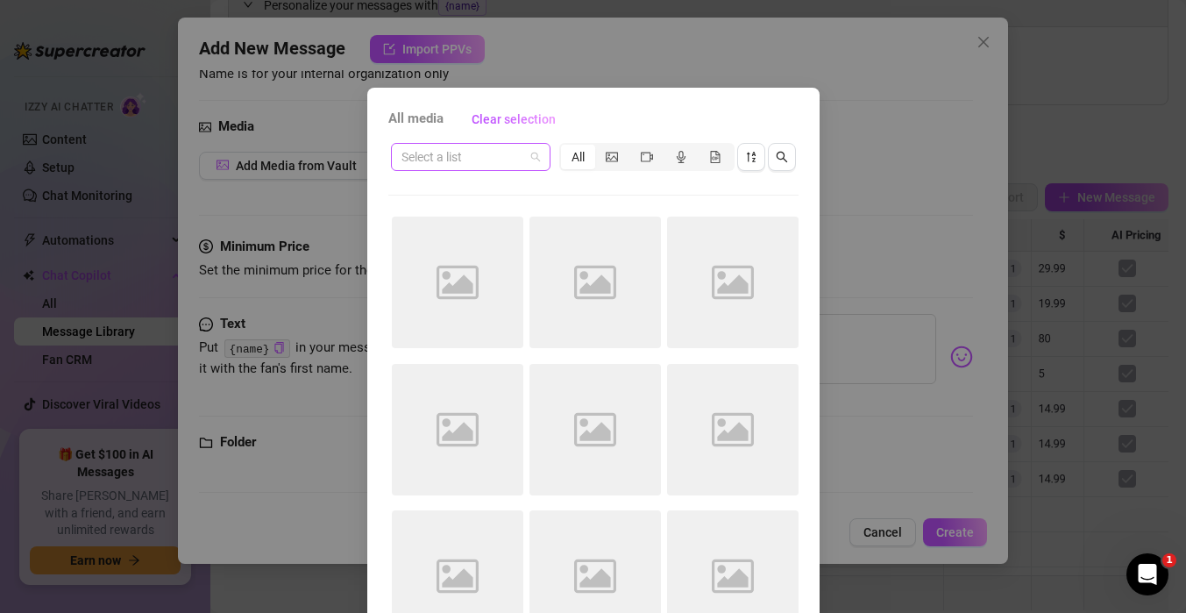
click at [532, 165] on span at bounding box center [470, 157] width 138 height 26
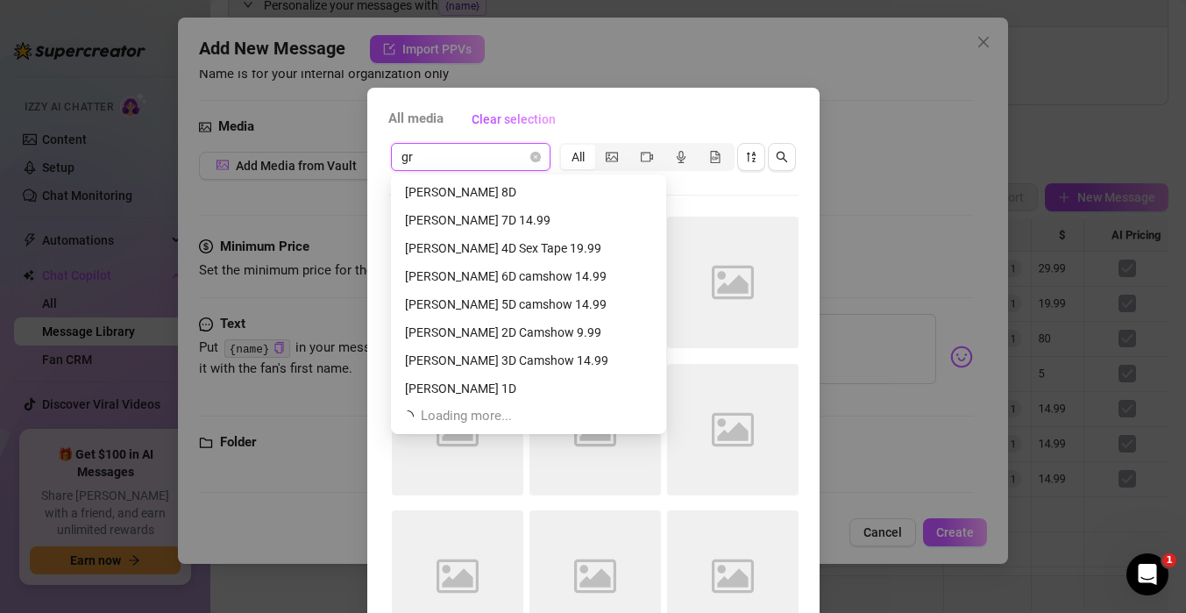
scroll to position [112, 0]
click at [480, 249] on div "[PERSON_NAME] 4D Sex Tape 19.99" at bounding box center [528, 247] width 247 height 19
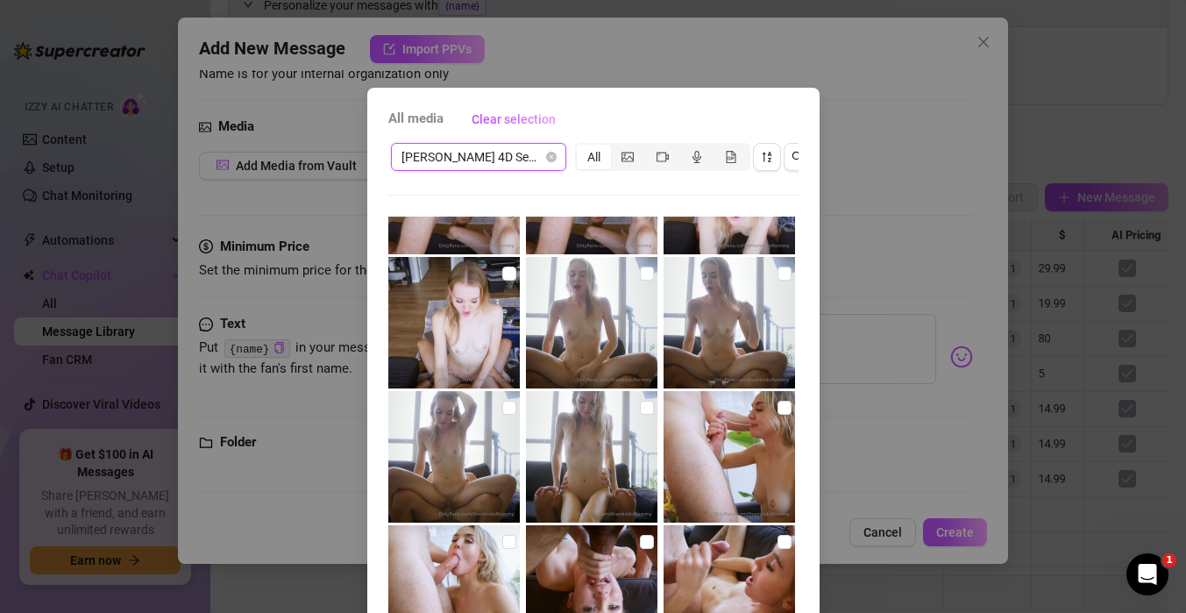
scroll to position [439, 0]
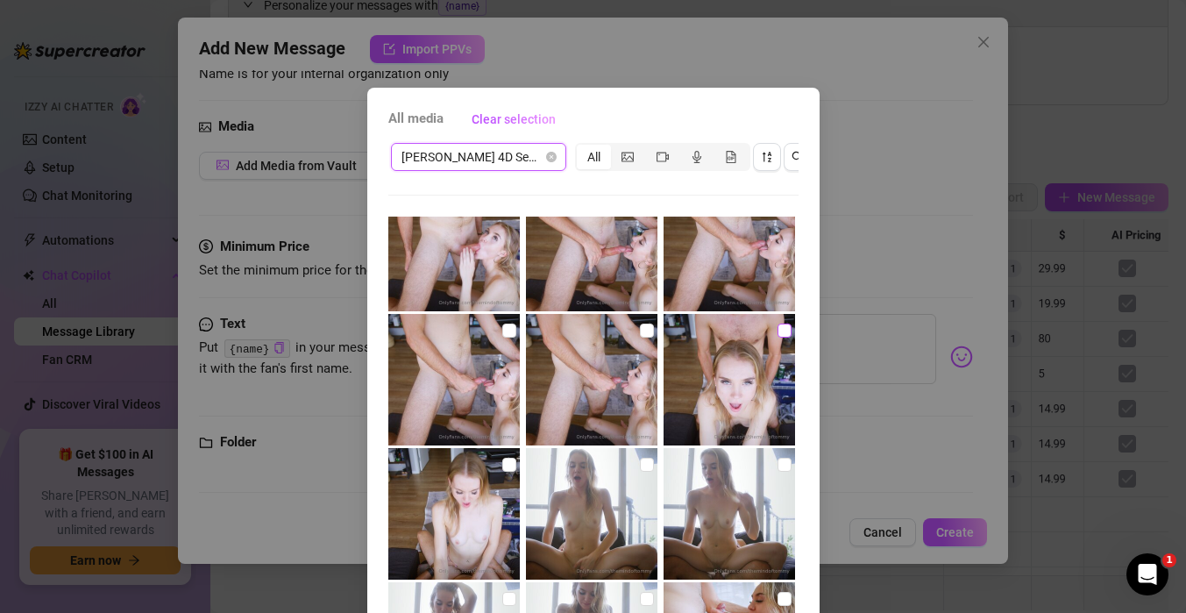
click at [777, 330] on input "checkbox" at bounding box center [784, 330] width 14 height 14
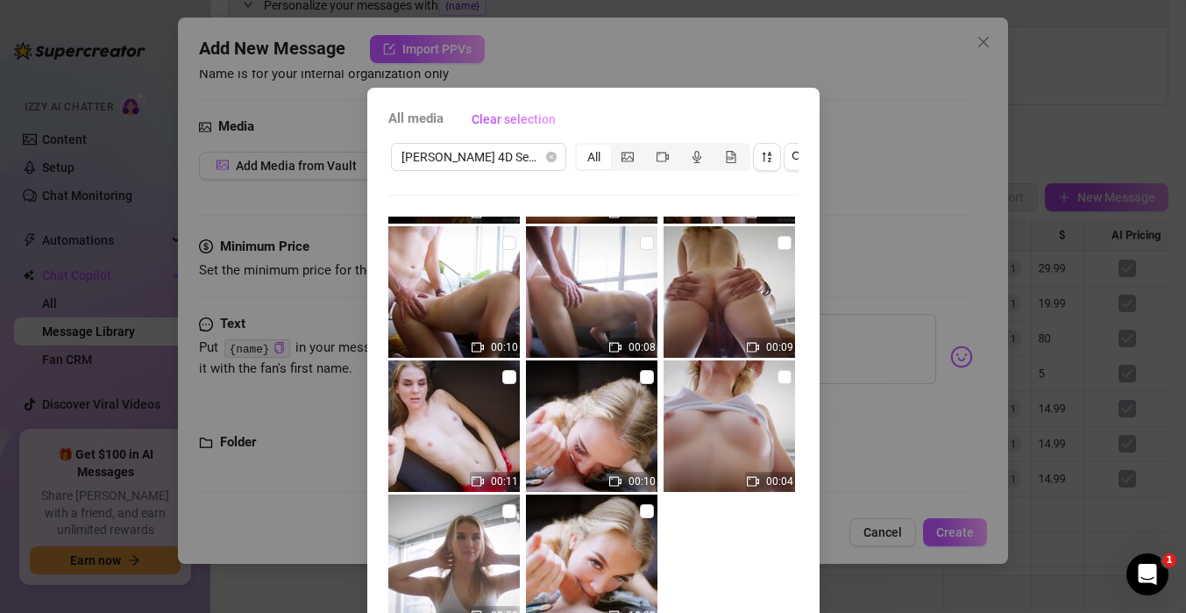
scroll to position [119, 0]
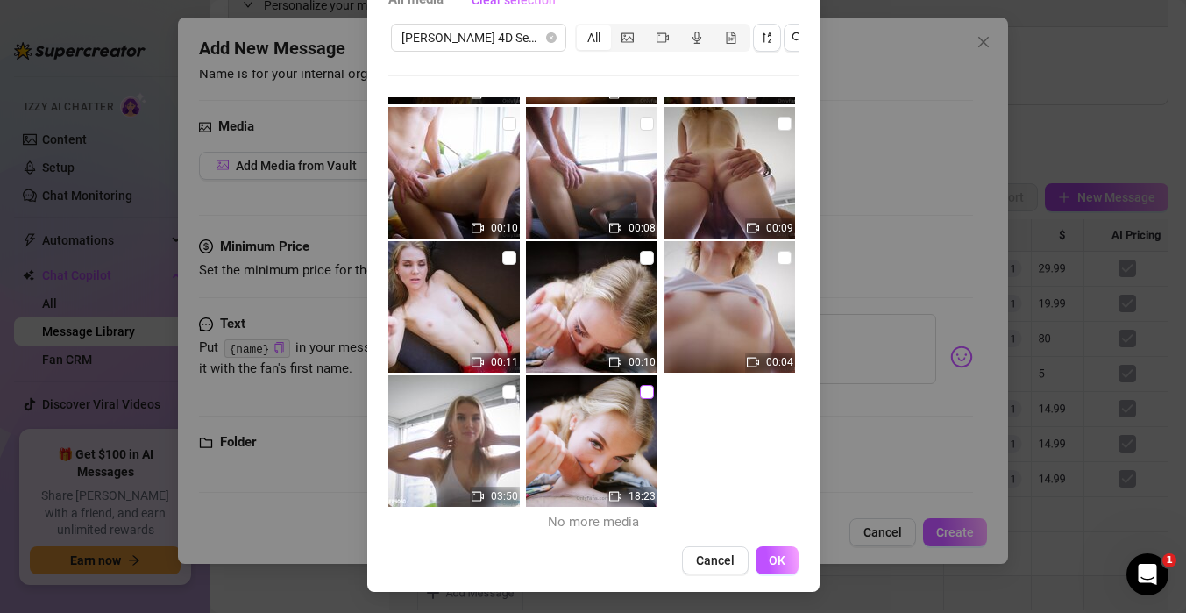
click at [642, 389] on input "checkbox" at bounding box center [647, 392] width 14 height 14
click at [778, 563] on span "OK" at bounding box center [777, 560] width 17 height 14
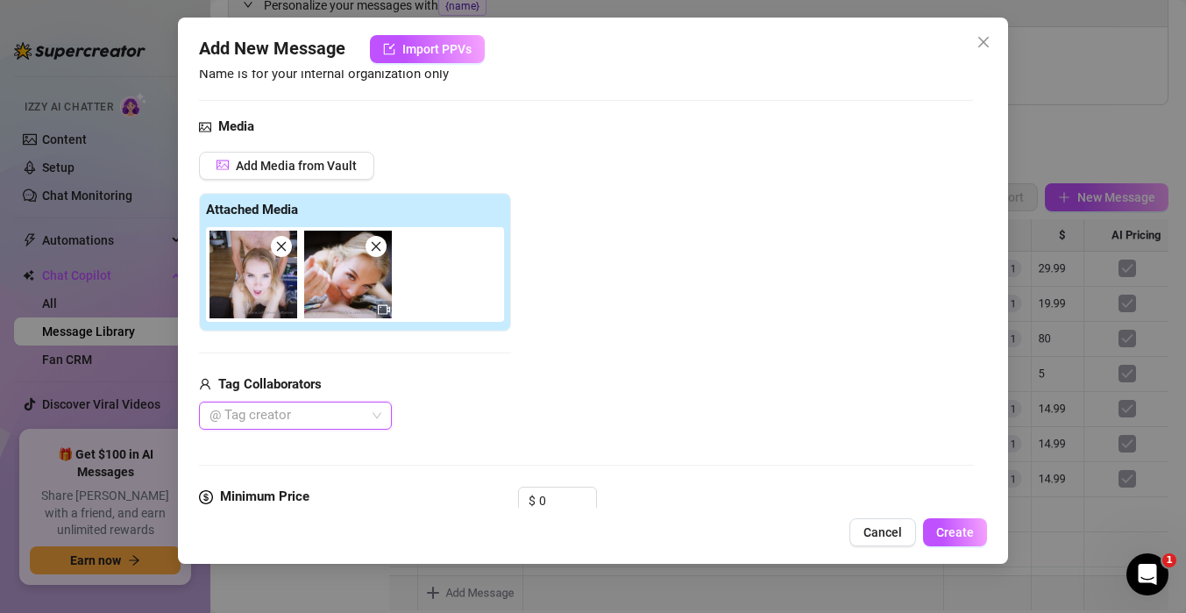
scroll to position [401, 0]
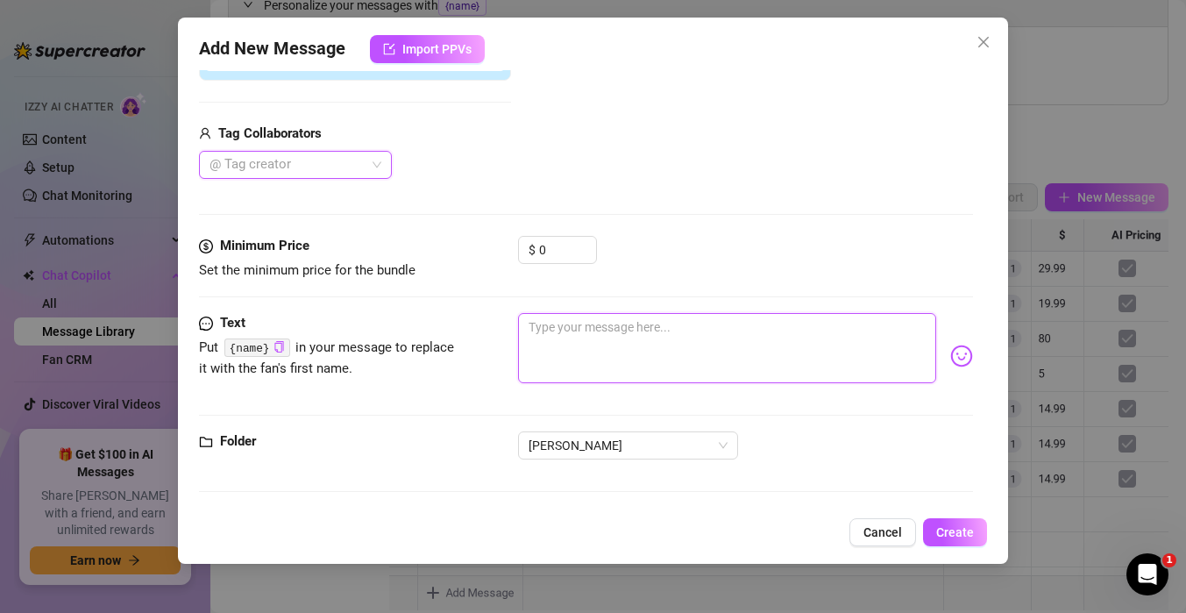
click at [565, 337] on textarea at bounding box center [727, 348] width 418 height 70
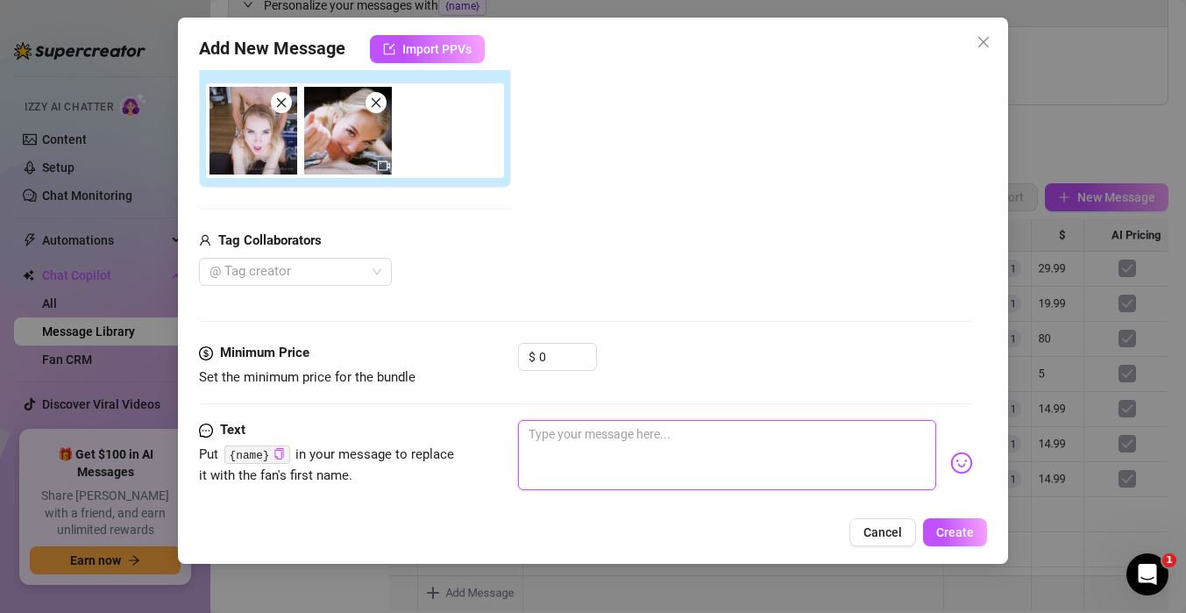
scroll to position [70, 0]
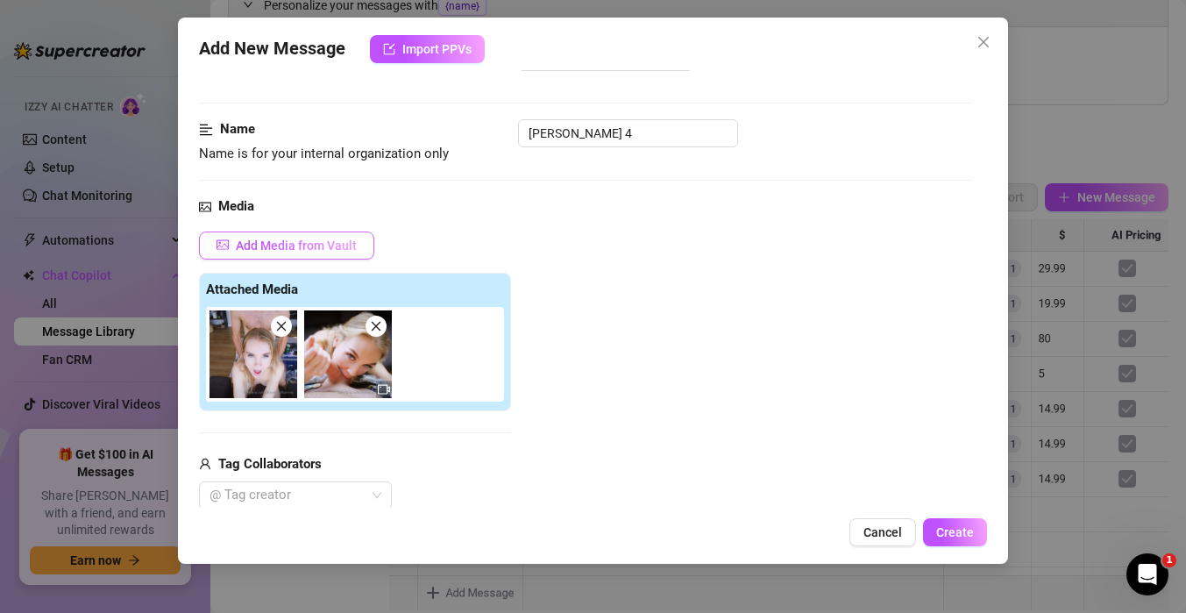
click at [317, 236] on button "Add Media from Vault" at bounding box center [286, 245] width 175 height 28
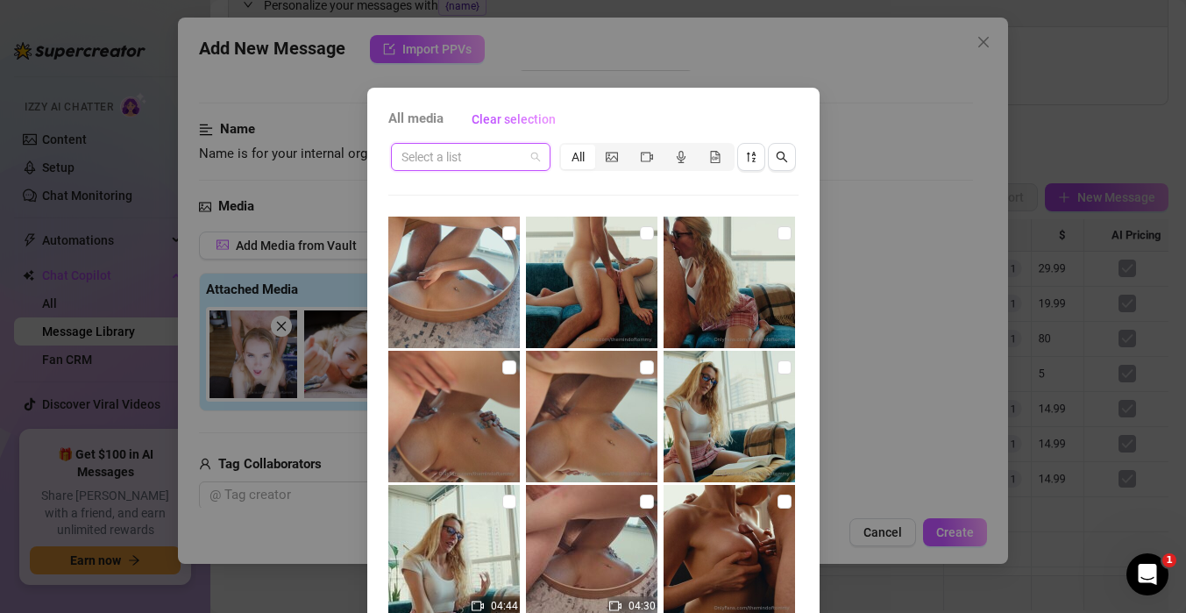
click at [516, 160] on input "search" at bounding box center [462, 157] width 123 height 26
click at [497, 195] on div "[PERSON_NAME] 4D Sex Tape 19.99" at bounding box center [503, 191] width 196 height 19
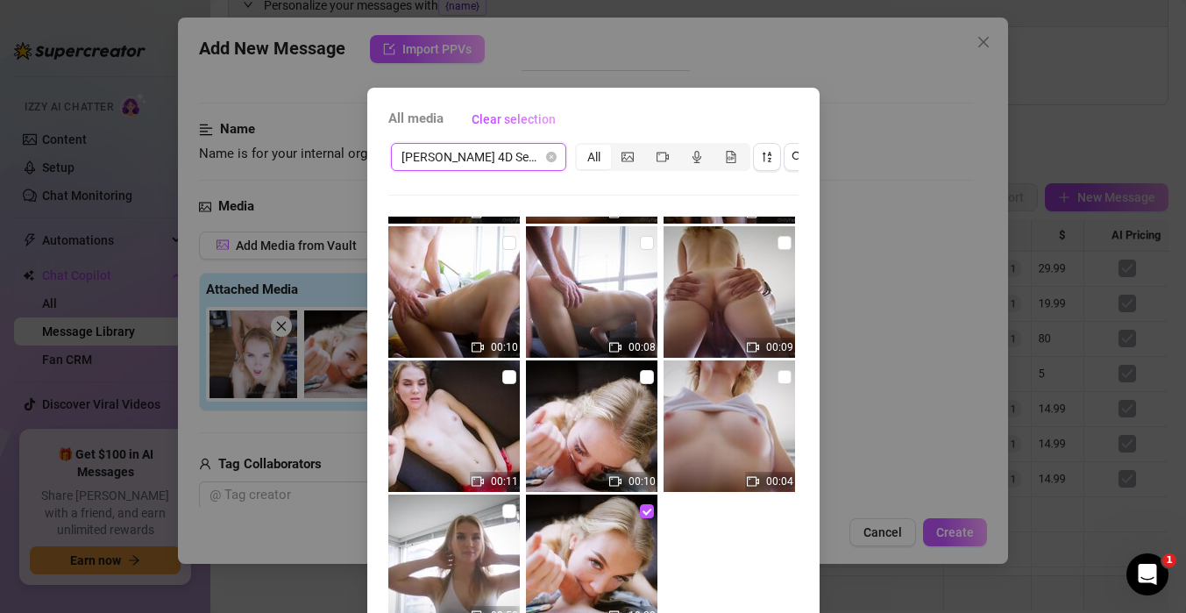
scroll to position [103, 0]
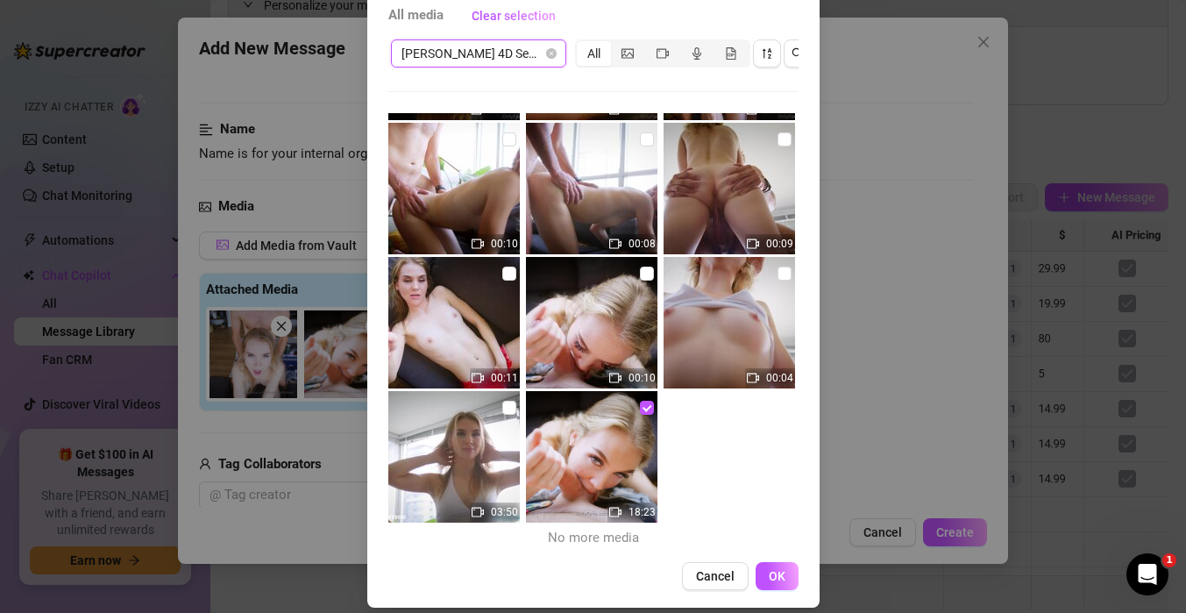
click at [847, 407] on div "All media Clear selection Gracie 4D Sex Tape 19.99 Gracie 4D Sex Tape 19.99 All…" at bounding box center [593, 306] width 1186 height 613
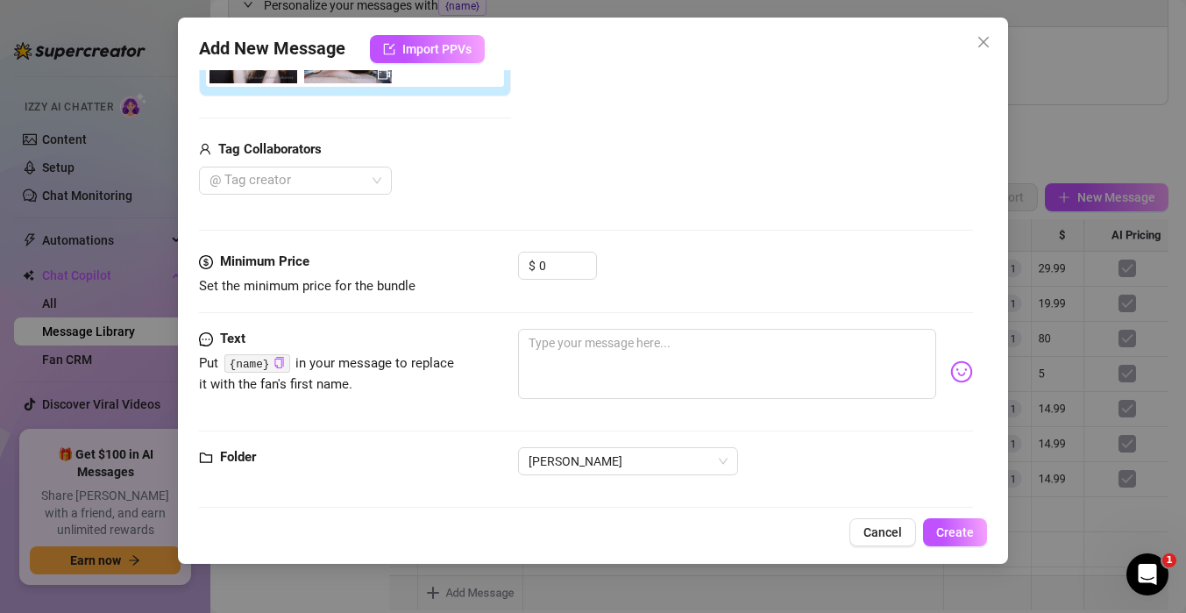
scroll to position [401, 0]
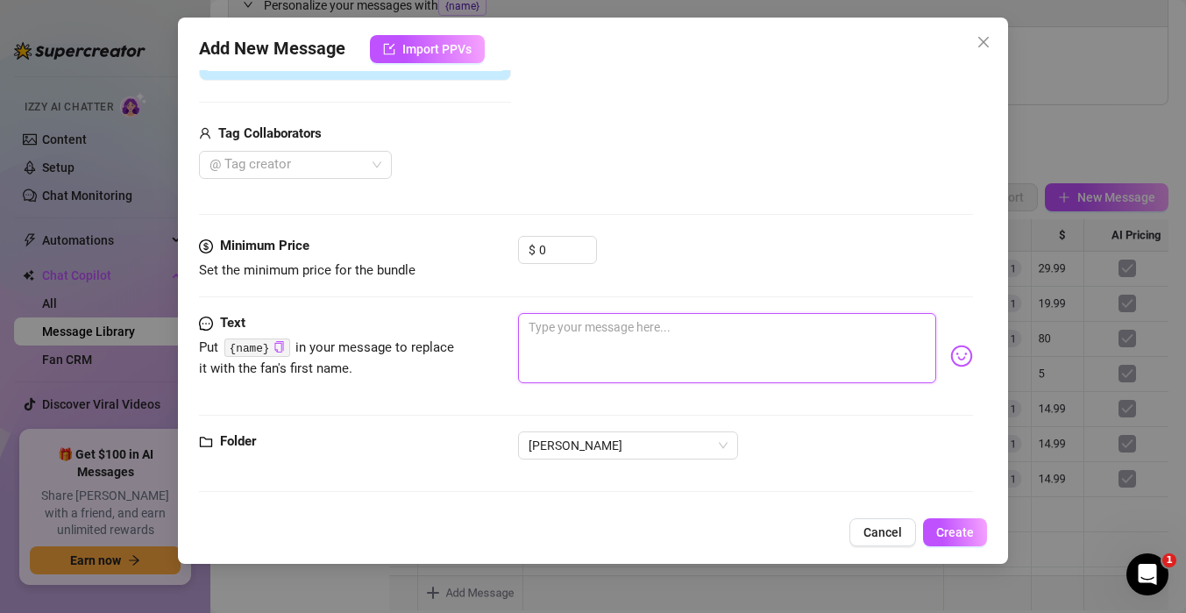
click at [543, 323] on textarea at bounding box center [727, 348] width 418 height 70
click at [682, 327] on textarea "We did so many things in the 18 Minutes video." at bounding box center [727, 348] width 418 height 70
click at [816, 344] on textarea "We did so many things in this 18 Minutes video." at bounding box center [727, 348] width 418 height 70
click at [750, 327] on textarea "We did so many things in this 18 Minutes video." at bounding box center [727, 348] width 418 height 70
click at [784, 327] on textarea "We did so many things in this 18 Minute video." at bounding box center [727, 348] width 418 height 70
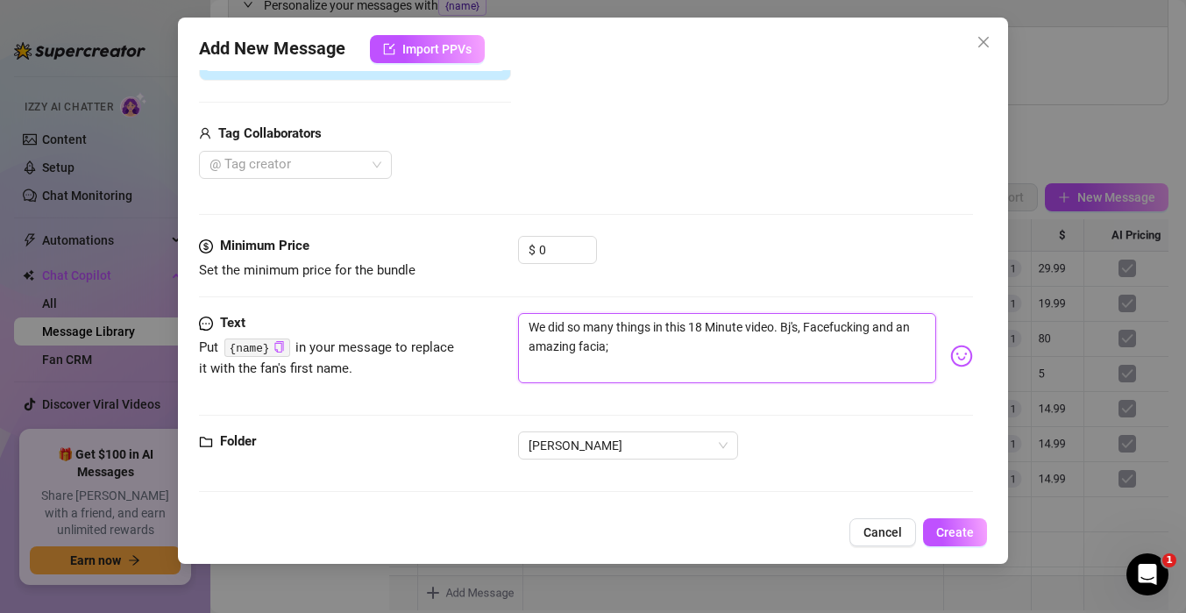
click at [834, 327] on textarea "We did so many things in this 18 Minute video. Bj's, Facefucking and an amazing…" at bounding box center [727, 348] width 418 height 70
click at [637, 358] on textarea "We did so many things in this 18 Minute video. Bj's, Face fucking and an amazin…" at bounding box center [727, 348] width 418 height 70
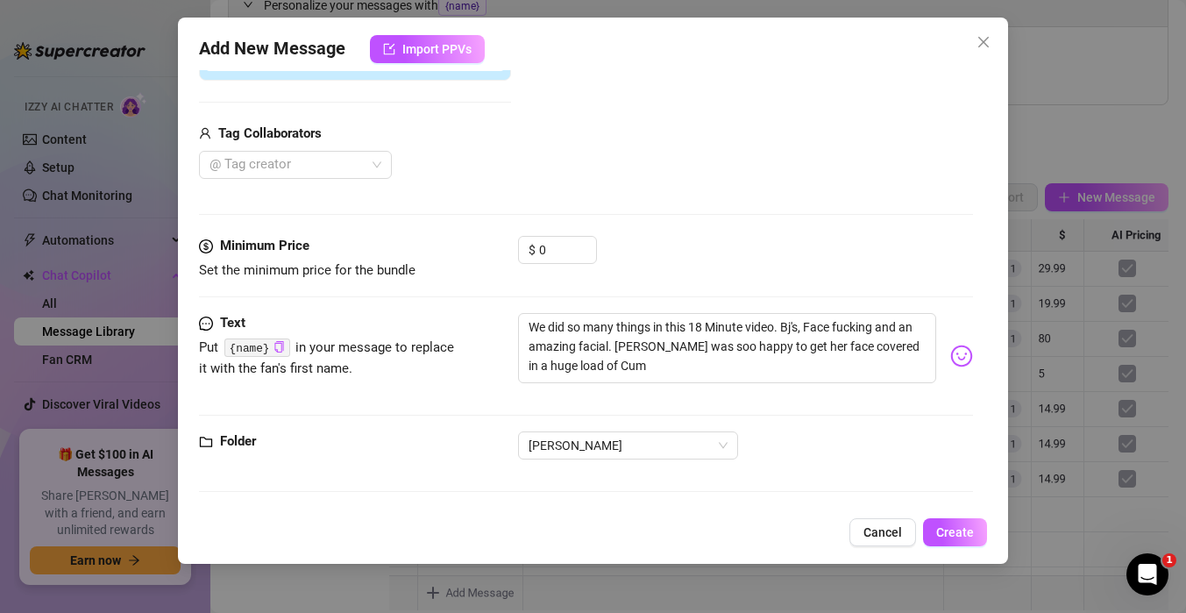
click at [669, 296] on div at bounding box center [586, 296] width 774 height 1
drag, startPoint x: 562, startPoint y: 255, endPoint x: 509, endPoint y: 246, distance: 53.3
click at [510, 246] on div "Minimum Price Set the minimum price for the bundle $ 0" at bounding box center [586, 258] width 774 height 45
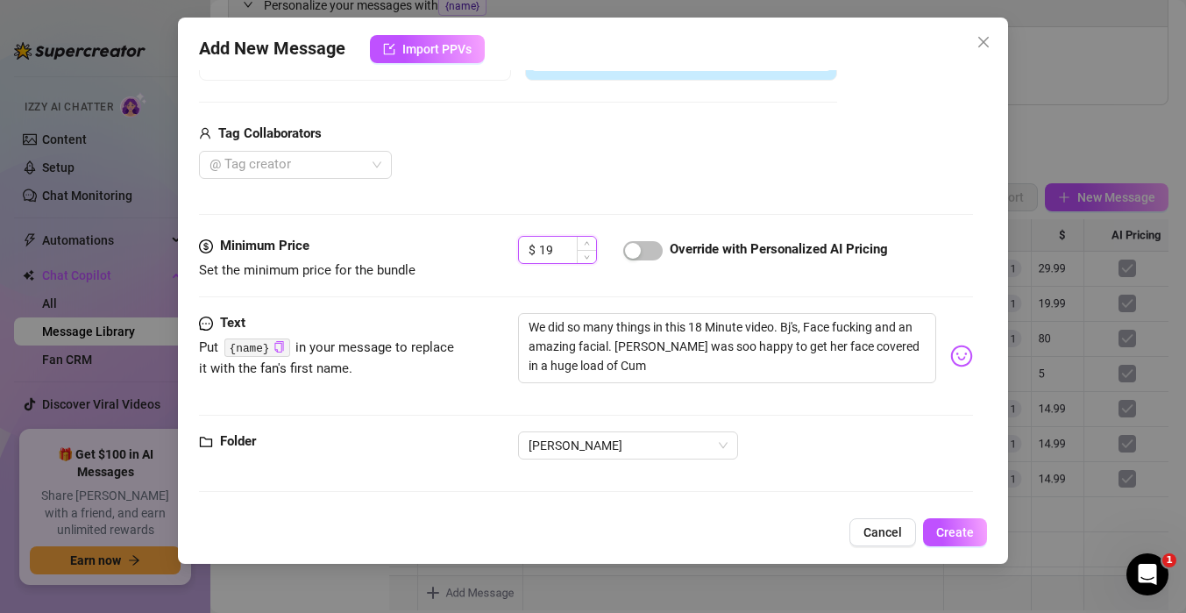
click at [561, 257] on input "19" at bounding box center [567, 250] width 57 height 26
click at [630, 185] on div "Media Add Media from Vault Free preview Pay to view Tag Collaborators @ Tag cre…" at bounding box center [586, 51] width 774 height 370
click at [309, 167] on div at bounding box center [285, 165] width 167 height 25
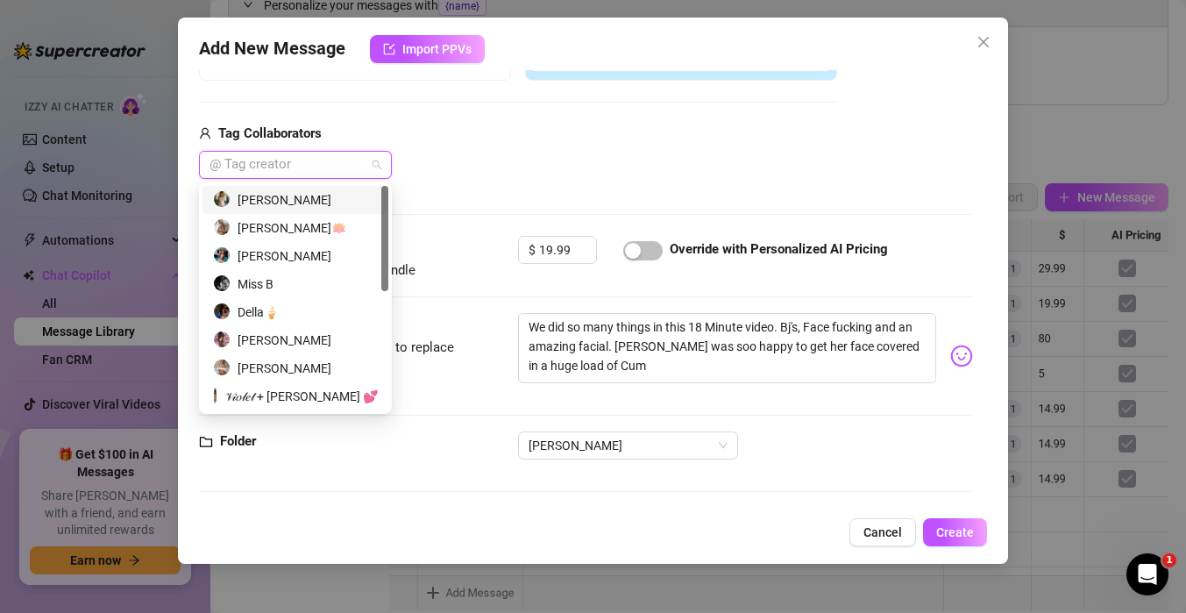
click at [288, 207] on div "[PERSON_NAME]" at bounding box center [295, 199] width 165 height 19
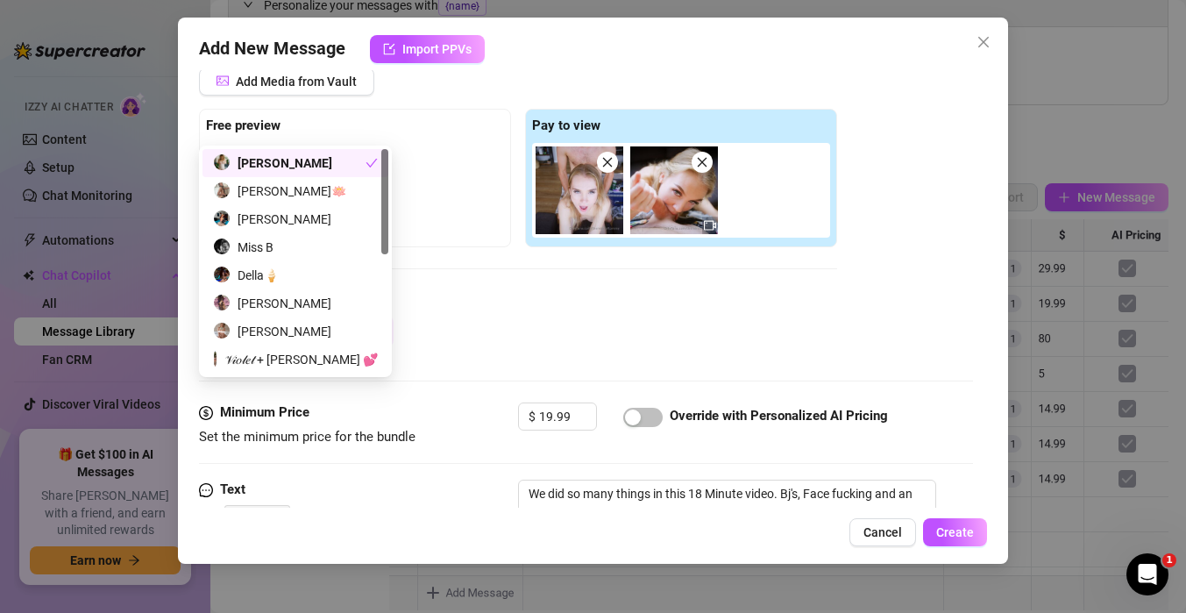
scroll to position [171, 0]
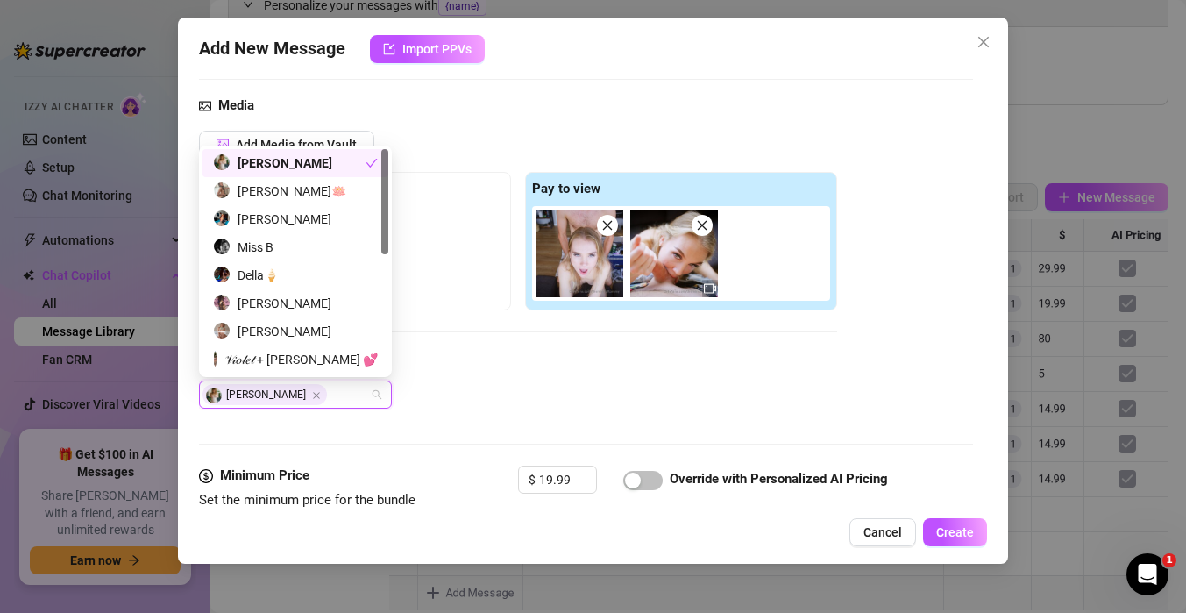
click at [428, 218] on div at bounding box center [355, 250] width 298 height 88
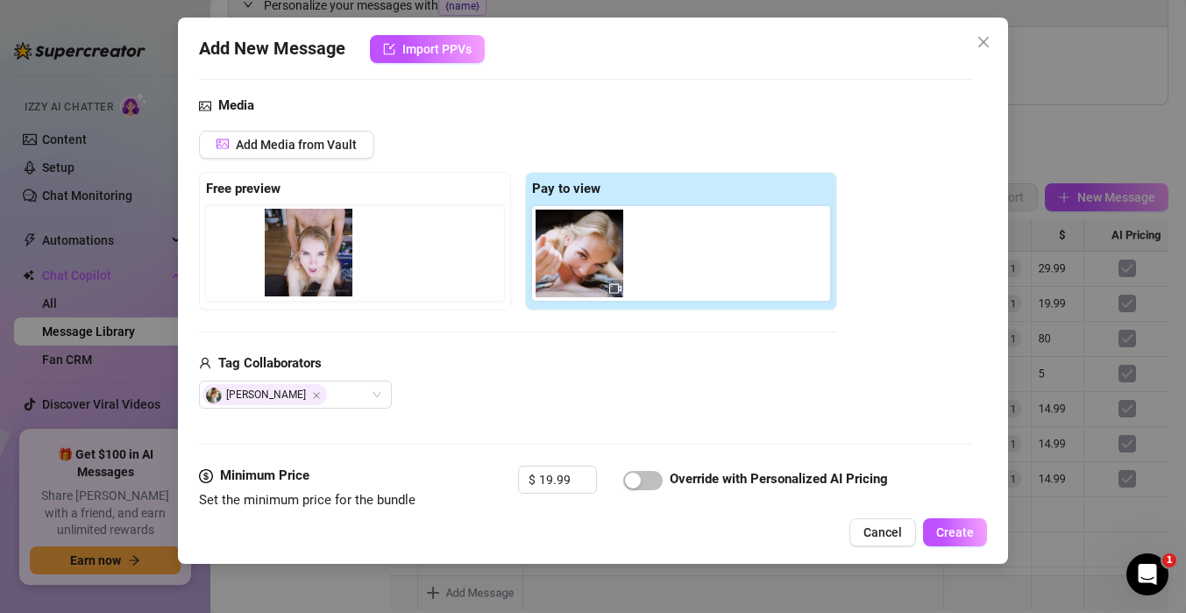
drag, startPoint x: 591, startPoint y: 261, endPoint x: 313, endPoint y: 260, distance: 277.9
click at [313, 260] on div "Free preview Pay to view" at bounding box center [518, 241] width 638 height 138
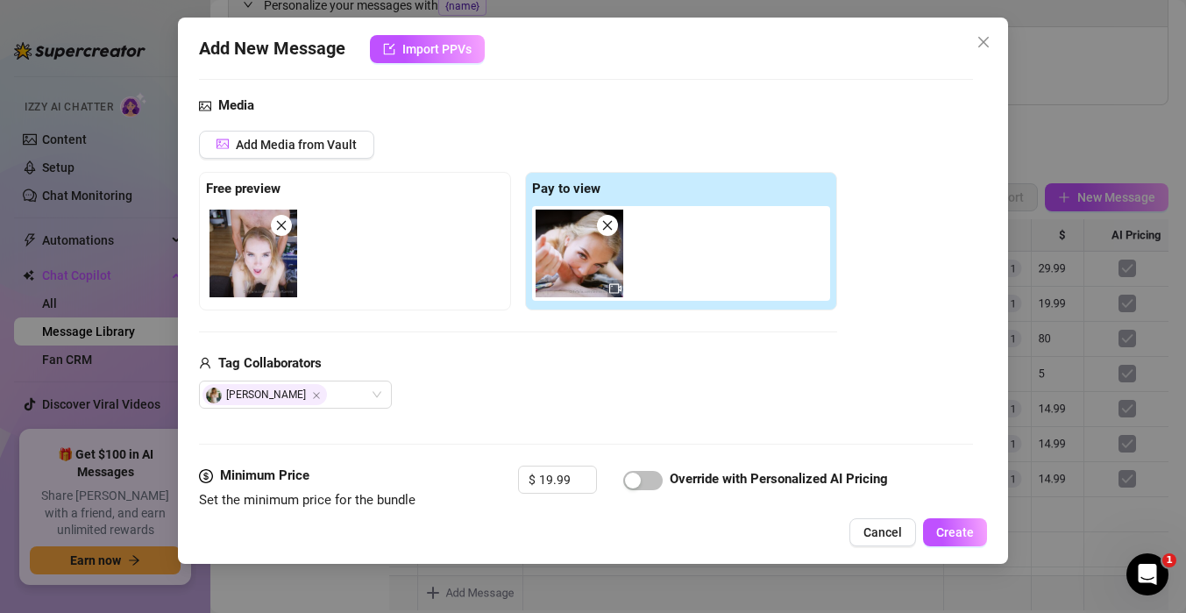
click at [496, 369] on div "Tag Collaborators" at bounding box center [518, 363] width 638 height 21
click at [641, 471] on span "button" at bounding box center [642, 480] width 39 height 19
click at [965, 543] on button "Create" at bounding box center [955, 532] width 64 height 28
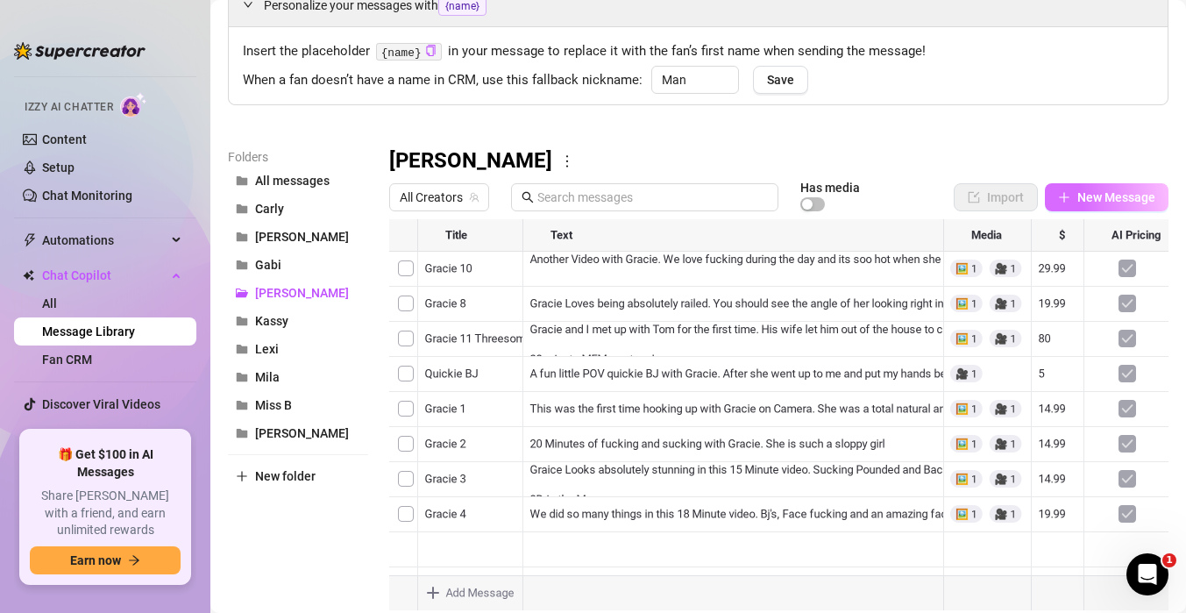
click at [1100, 204] on span "New Message" at bounding box center [1116, 197] width 78 height 14
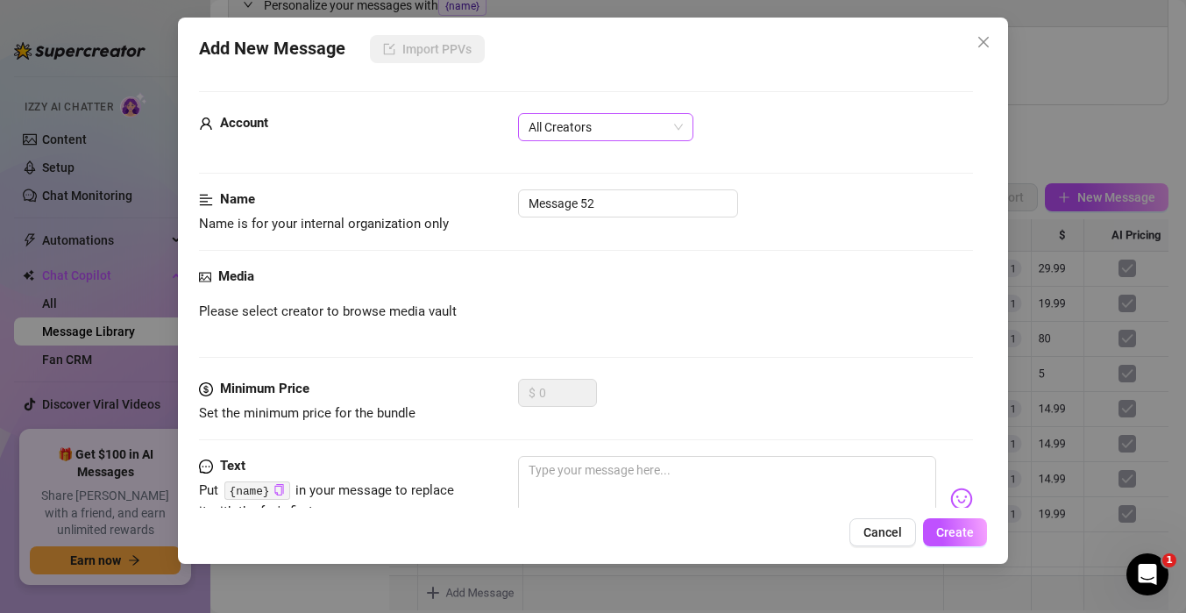
click at [634, 132] on span "All Creators" at bounding box center [606, 127] width 154 height 26
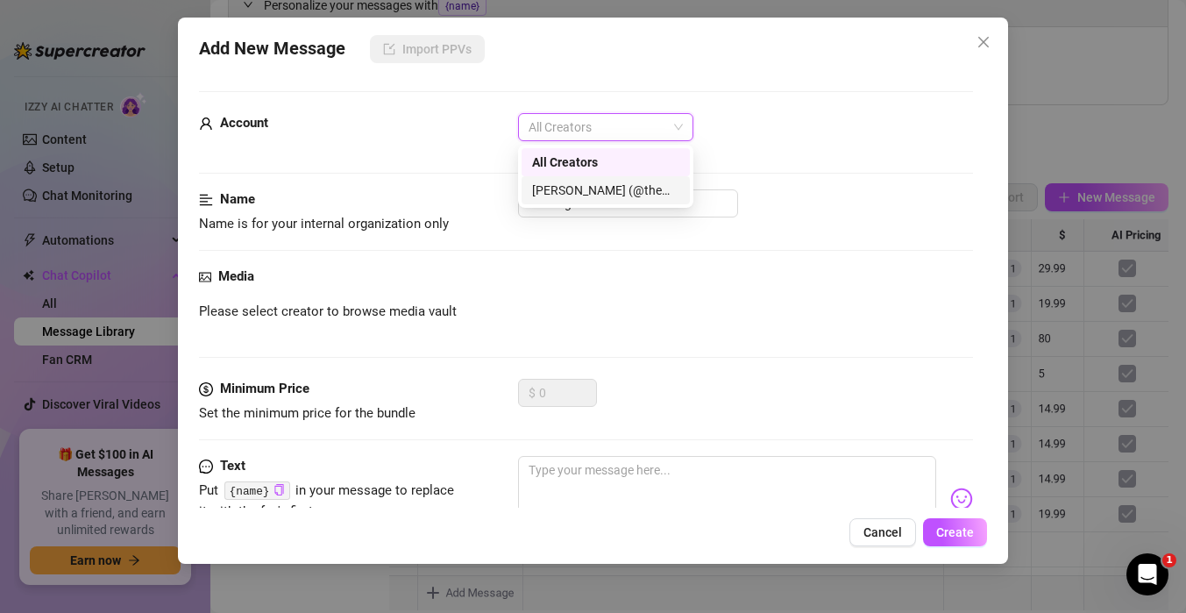
click at [605, 181] on div "[PERSON_NAME] (@themindoftommy)" at bounding box center [605, 190] width 147 height 19
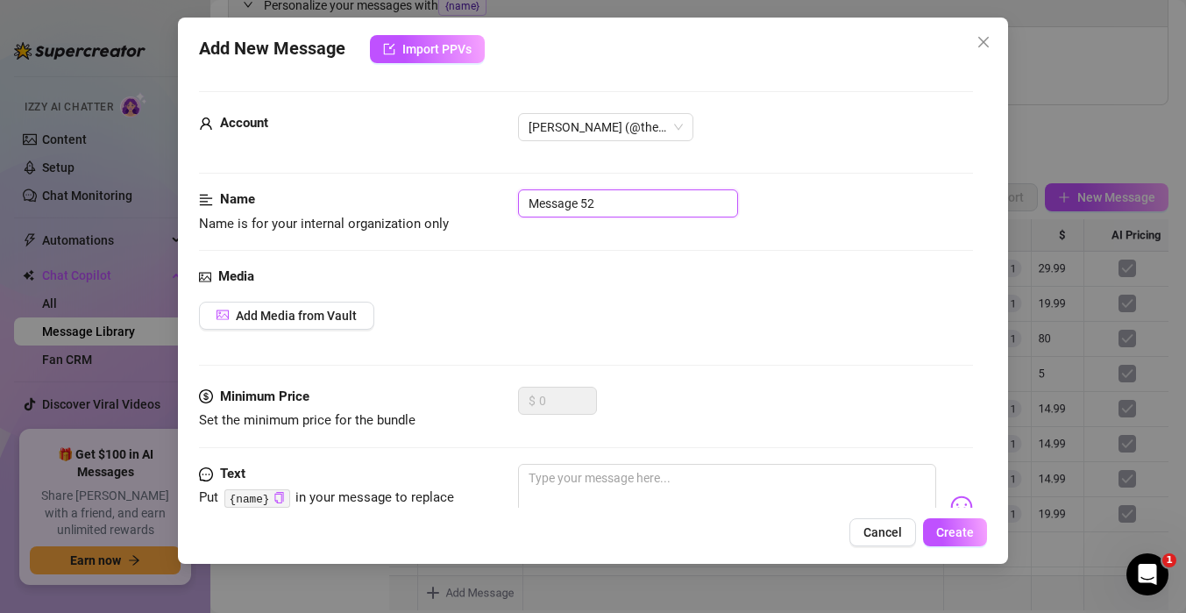
drag, startPoint x: 639, startPoint y: 209, endPoint x: 318, endPoint y: 160, distance: 324.5
click at [318, 160] on form "Account Tommy (@themindoftommy) Name Name is for your internal organization onl…" at bounding box center [586, 374] width 774 height 567
click at [284, 279] on div "Media" at bounding box center [586, 276] width 774 height 21
click at [284, 309] on span "Add Media from Vault" at bounding box center [296, 316] width 121 height 14
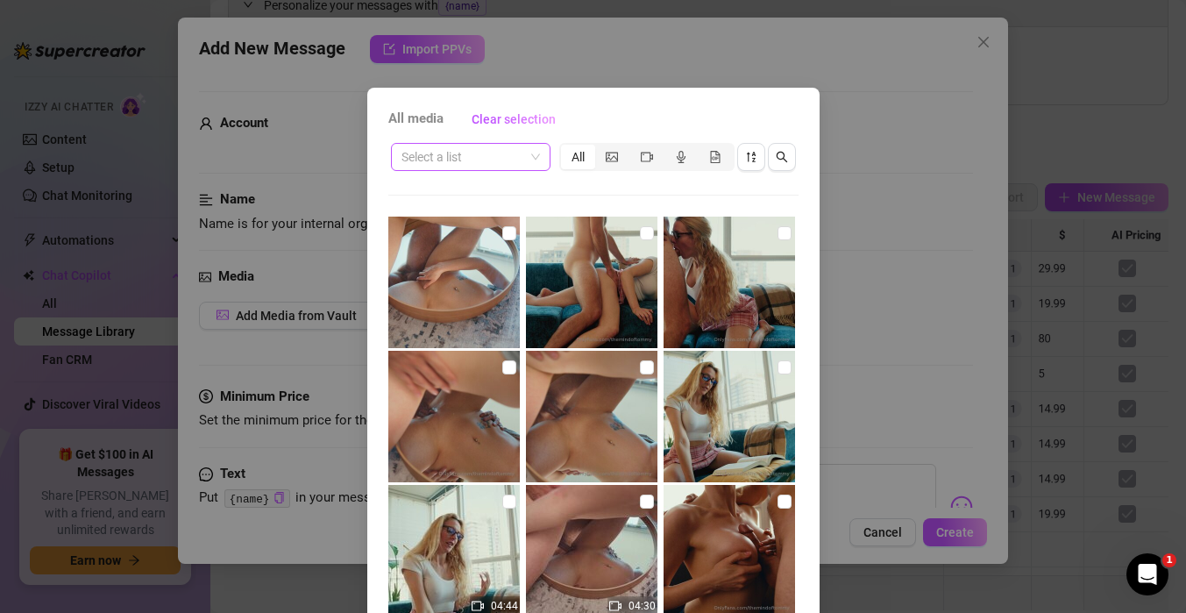
click at [501, 156] on input "search" at bounding box center [462, 157] width 123 height 26
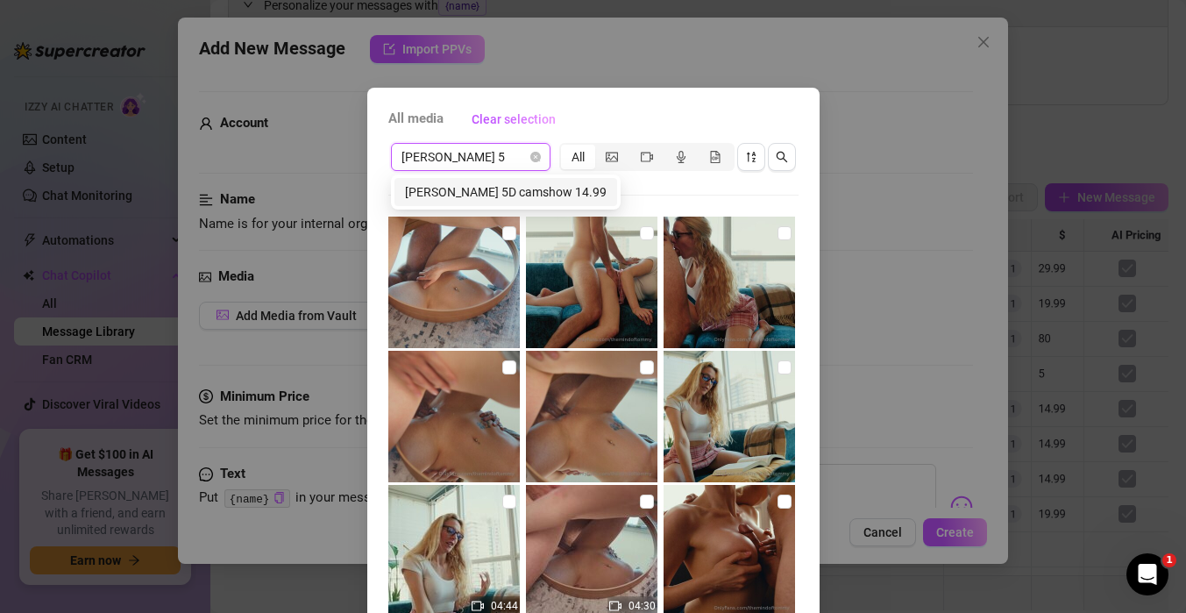
click at [496, 195] on div "[PERSON_NAME] 5D camshow 14.99" at bounding box center [506, 191] width 202 height 19
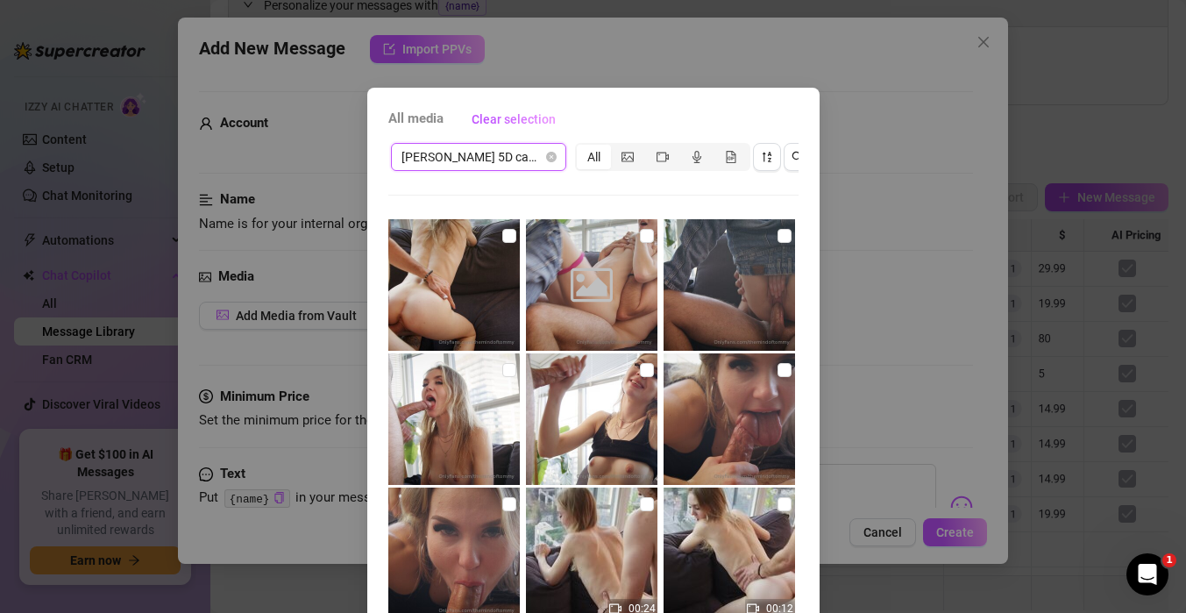
scroll to position [176, 0]
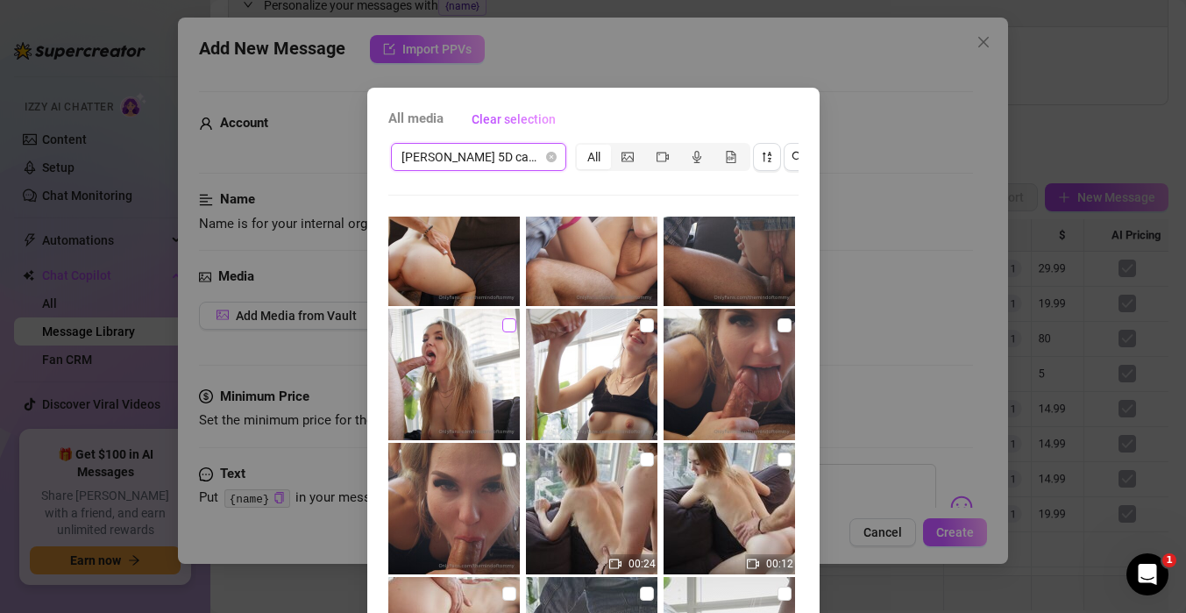
click at [507, 327] on input "checkbox" at bounding box center [509, 325] width 14 height 14
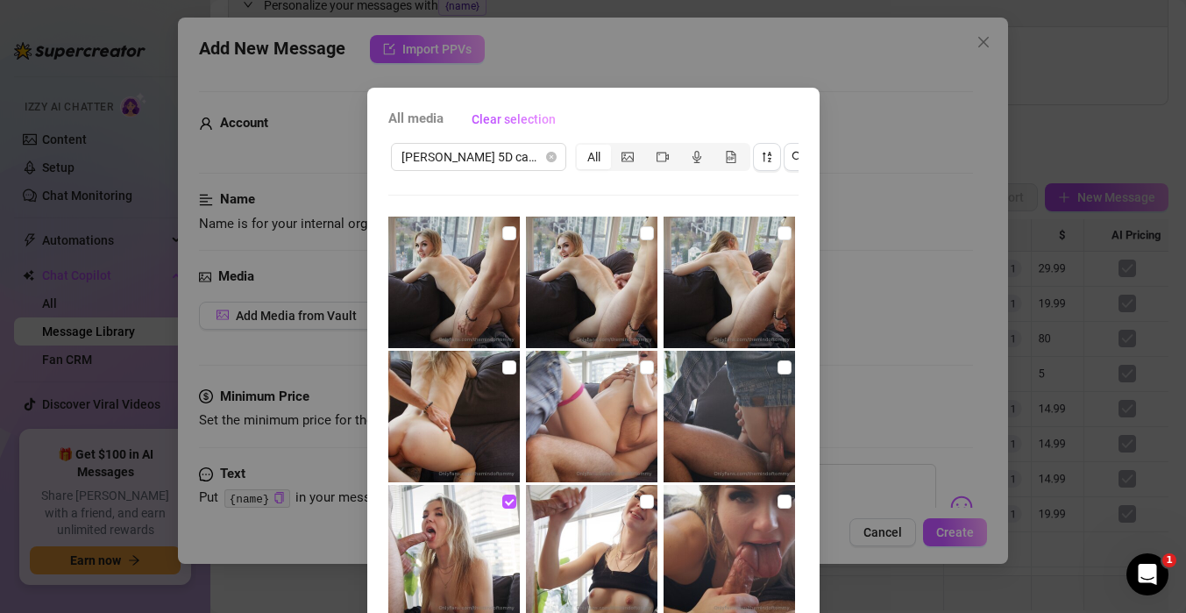
scroll to position [4, 0]
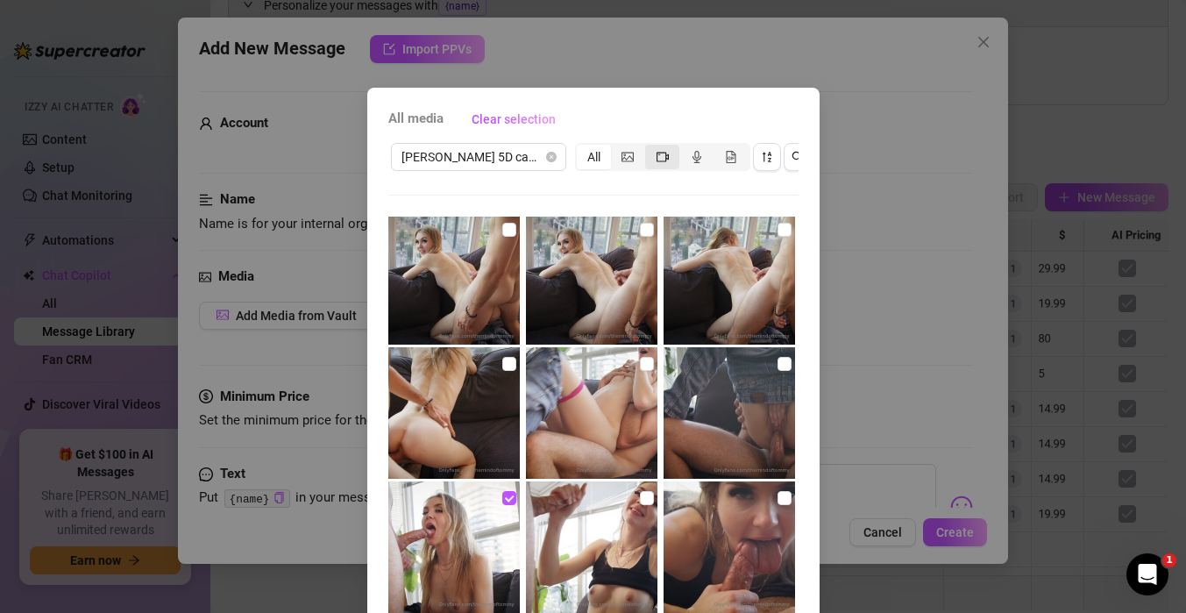
click at [658, 153] on icon "video-camera" at bounding box center [663, 157] width 12 height 12
click at [650, 147] on input "segmented control" at bounding box center [650, 147] width 0 height 0
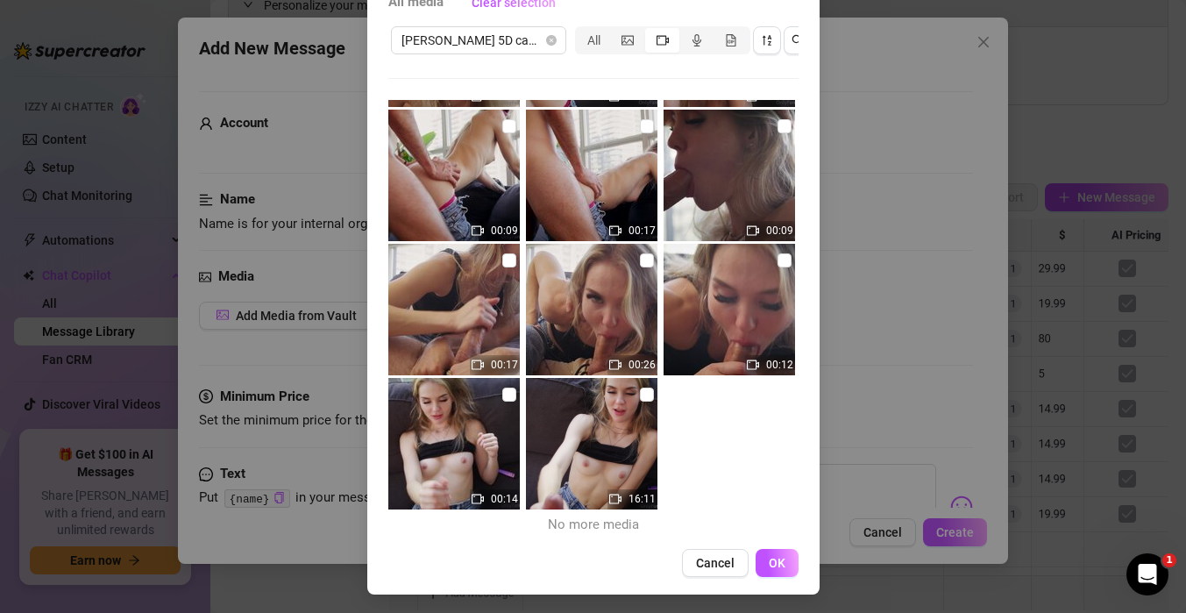
scroll to position [117, 0]
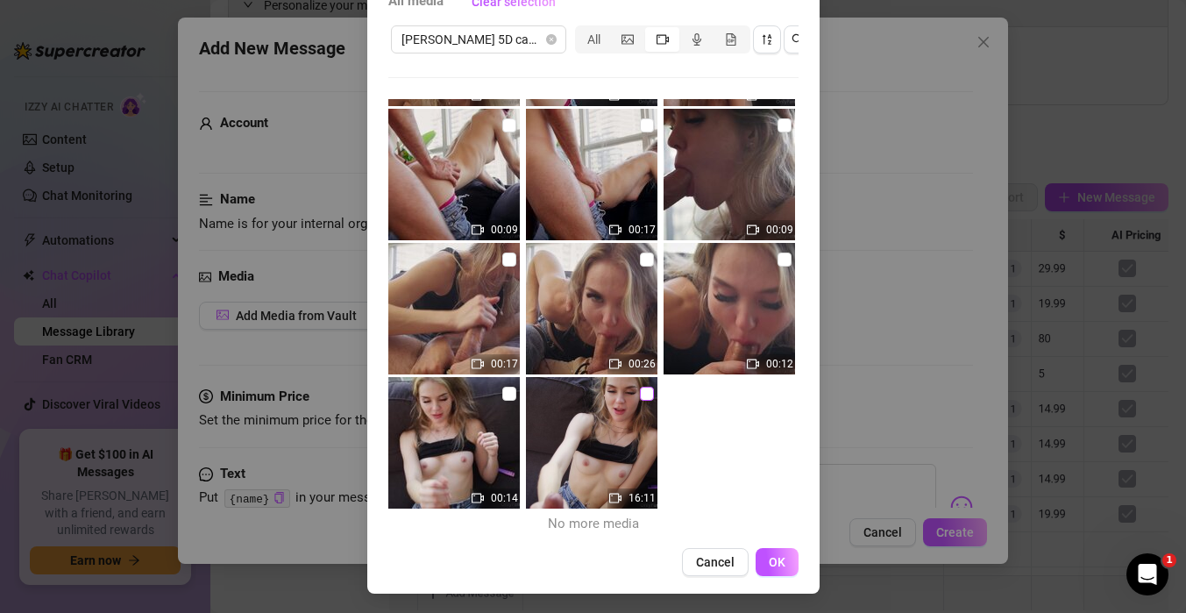
click at [649, 400] on input "checkbox" at bounding box center [647, 394] width 14 height 14
click at [778, 567] on span "OK" at bounding box center [777, 562] width 17 height 14
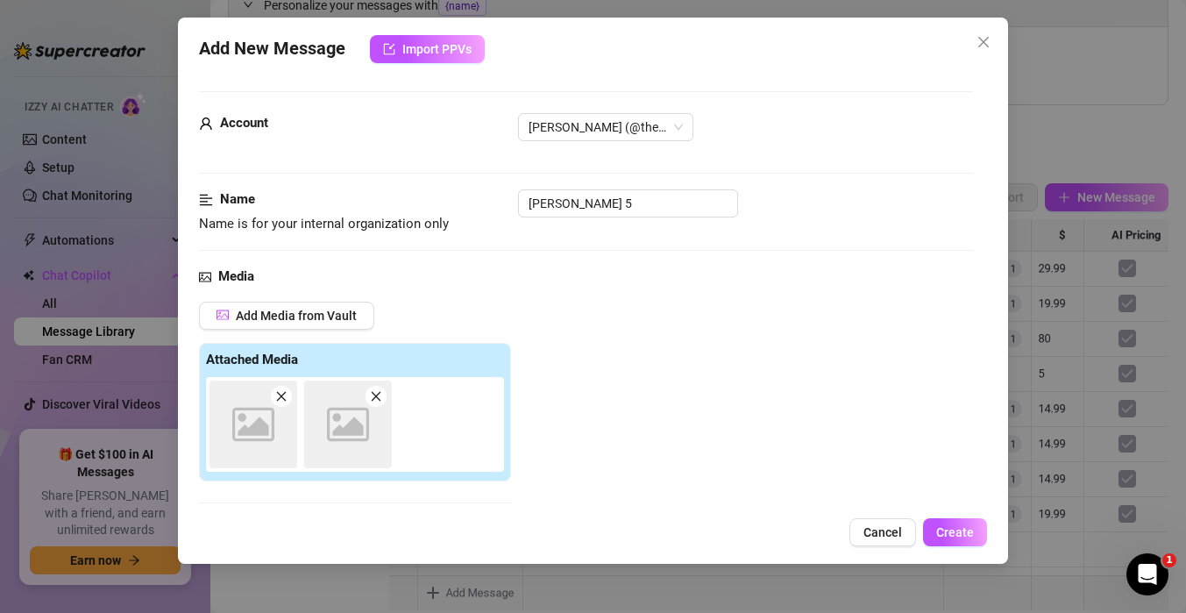
scroll to position [277, 0]
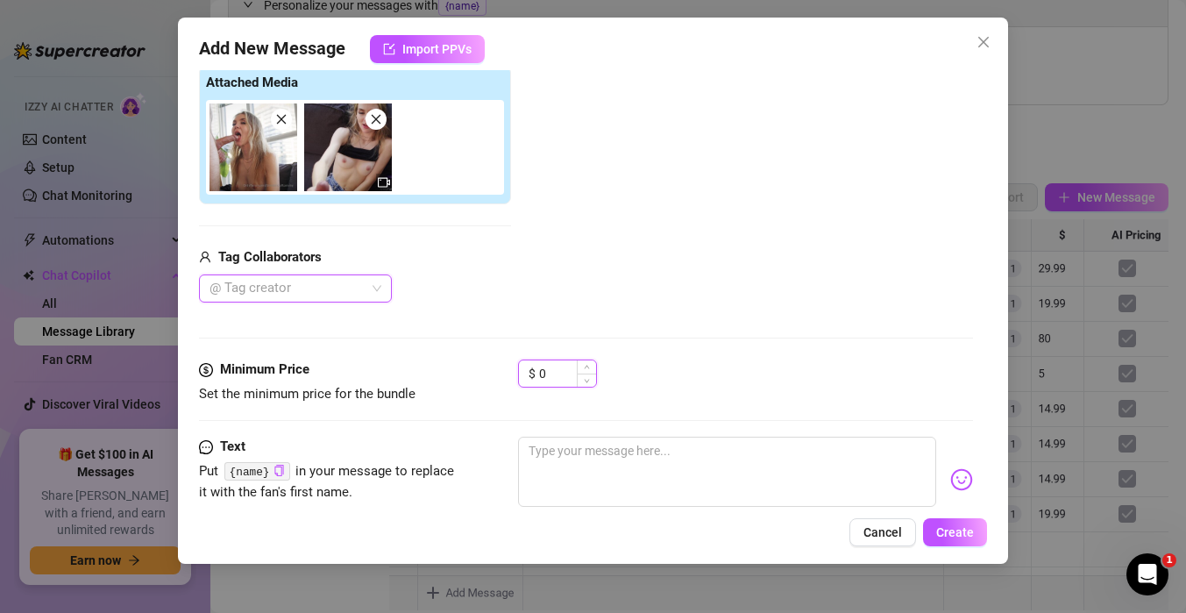
click at [570, 377] on input "0" at bounding box center [567, 373] width 57 height 26
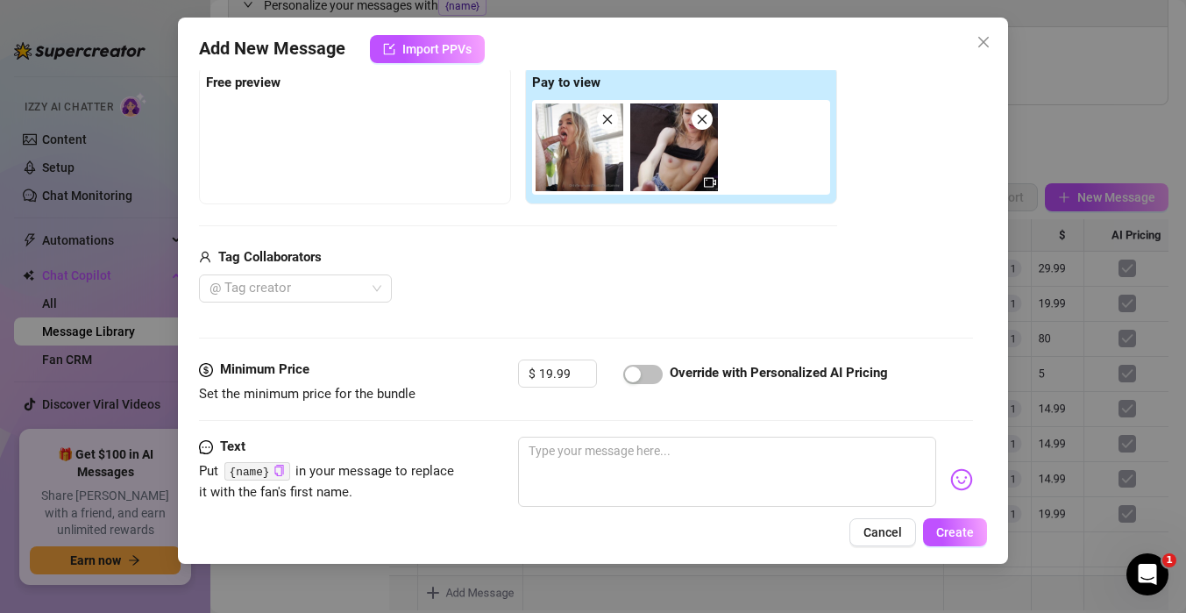
click at [541, 257] on div "Tag Collaborators" at bounding box center [518, 257] width 638 height 21
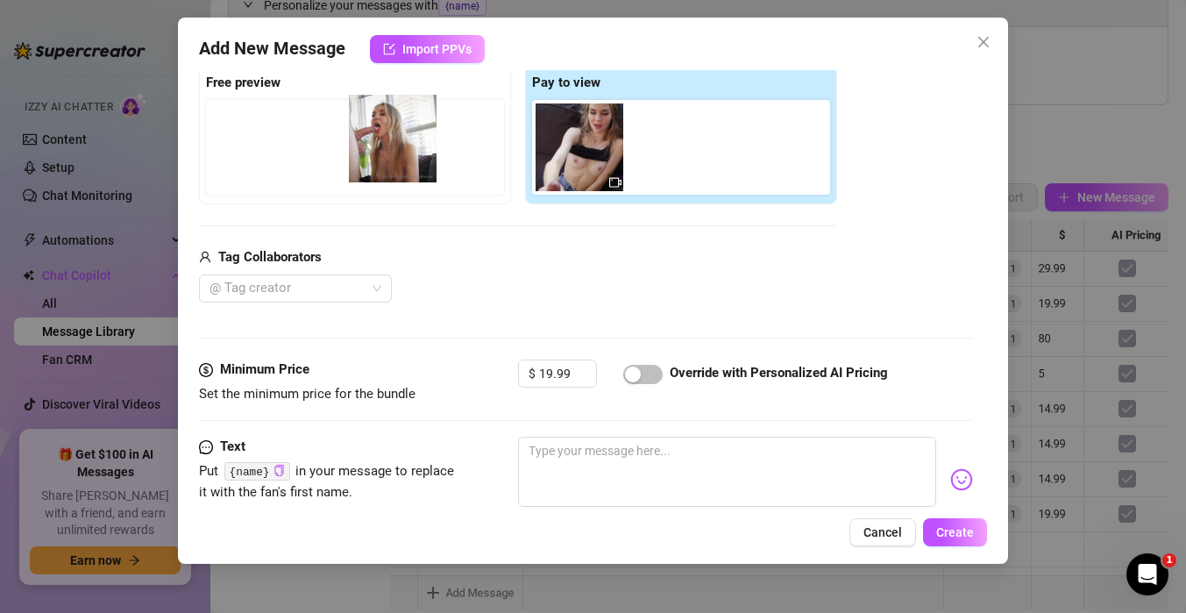
drag, startPoint x: 563, startPoint y: 164, endPoint x: 343, endPoint y: 154, distance: 220.2
click at [343, 154] on div "Free preview Pay to view" at bounding box center [518, 135] width 638 height 138
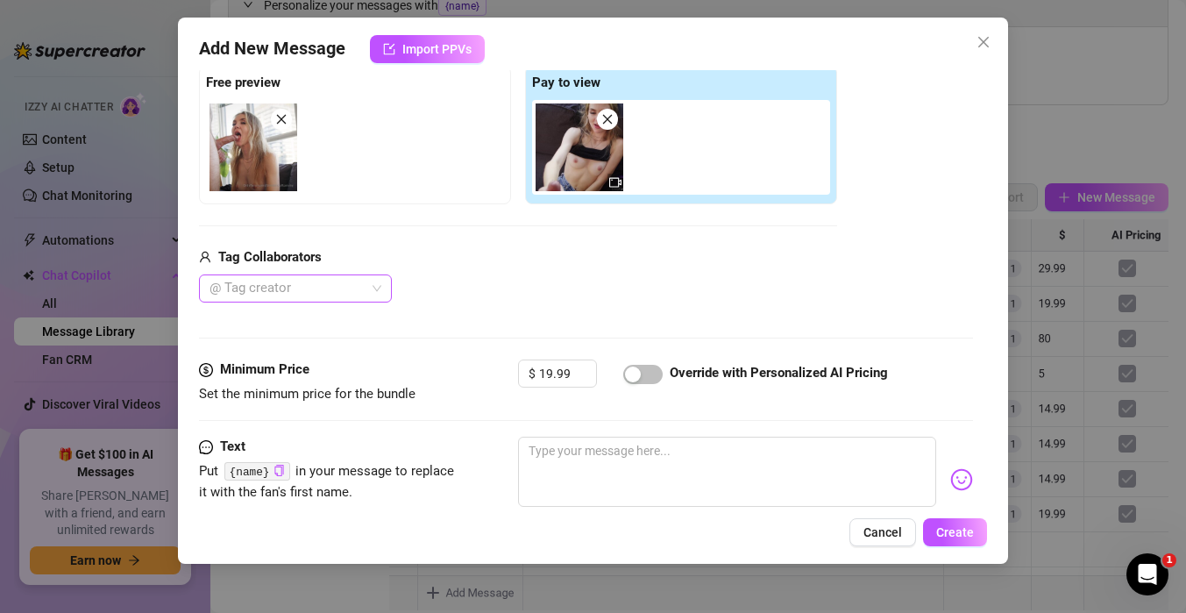
click at [340, 288] on div at bounding box center [285, 288] width 167 height 25
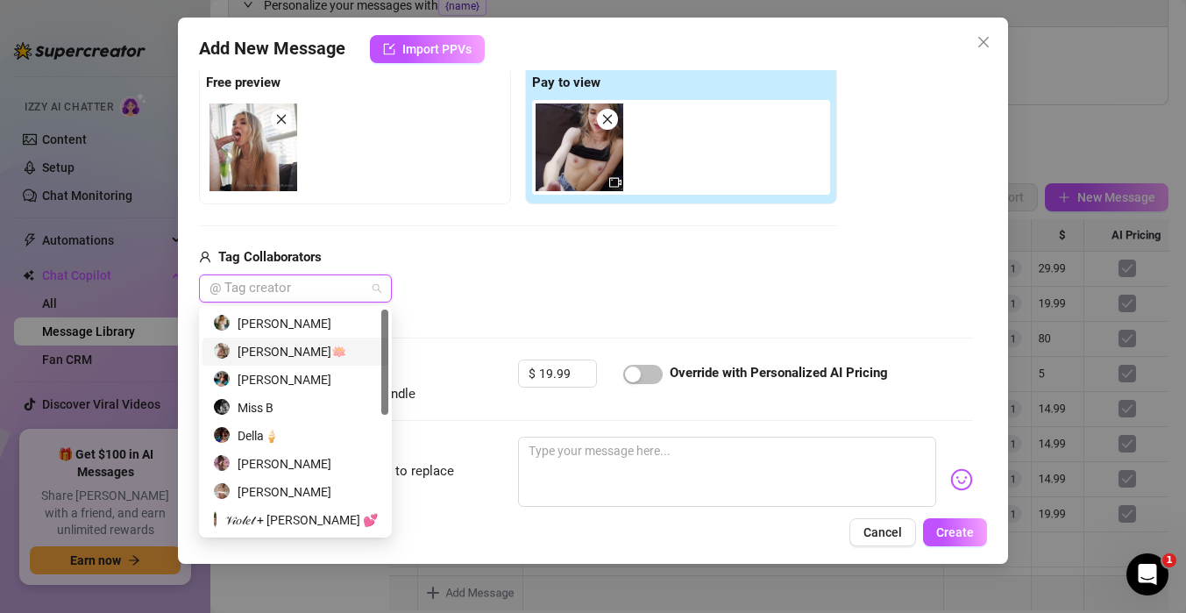
click at [329, 333] on div "[PERSON_NAME]" at bounding box center [295, 323] width 186 height 28
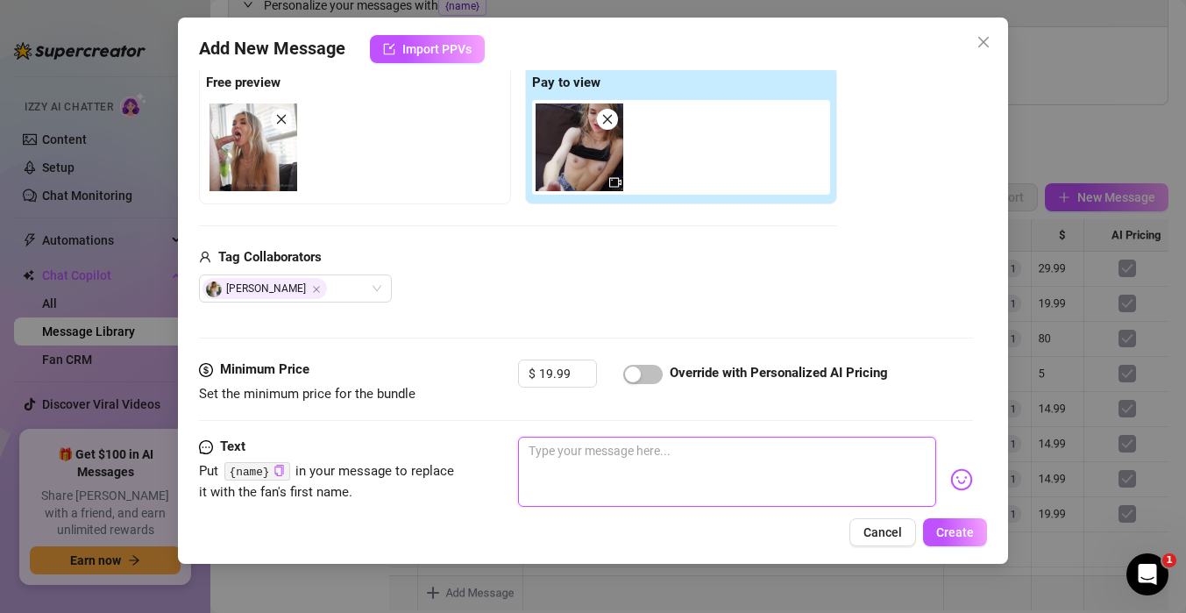
click at [624, 442] on textarea at bounding box center [727, 472] width 418 height 70
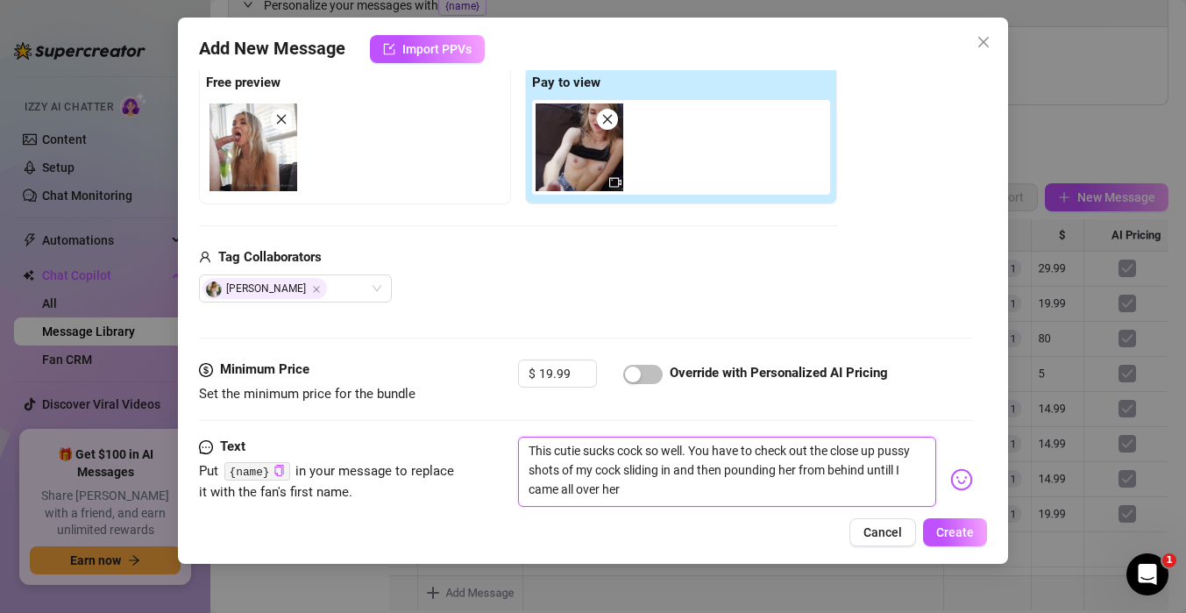
click at [894, 470] on textarea "This cutie sucks cock so well. You have to check out the close up pussy shots o…" at bounding box center [727, 472] width 418 height 70
click at [646, 375] on span "button" at bounding box center [642, 374] width 39 height 19
click at [535, 318] on div "Media Add Media from Vault Free preview Pay to view Tag Collaborators Gracie Dee" at bounding box center [586, 174] width 774 height 370
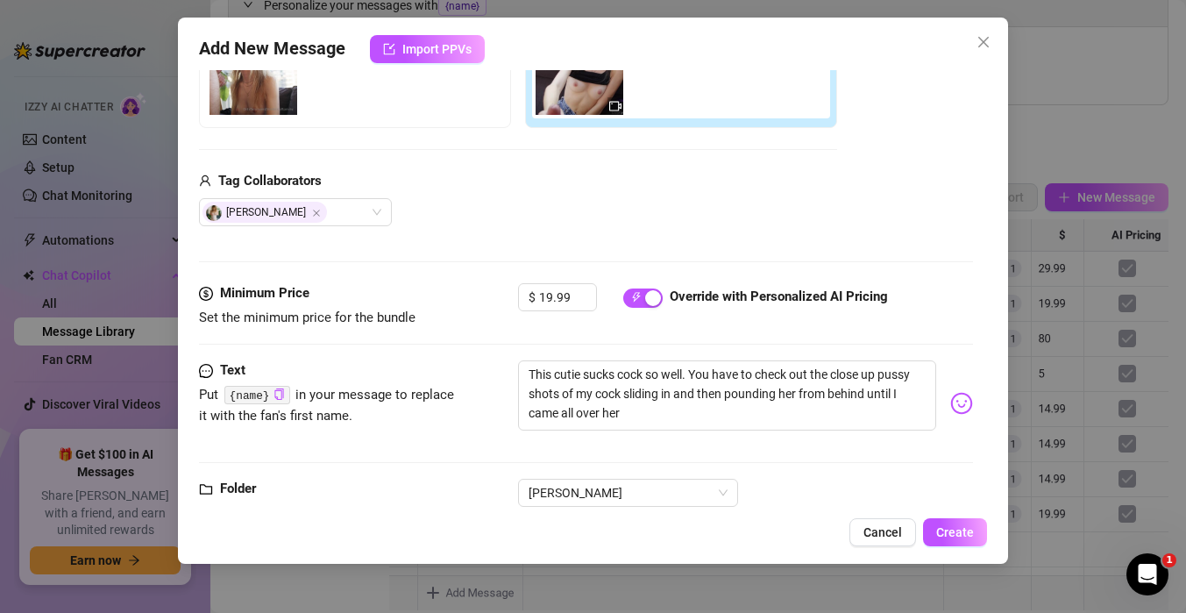
scroll to position [401, 0]
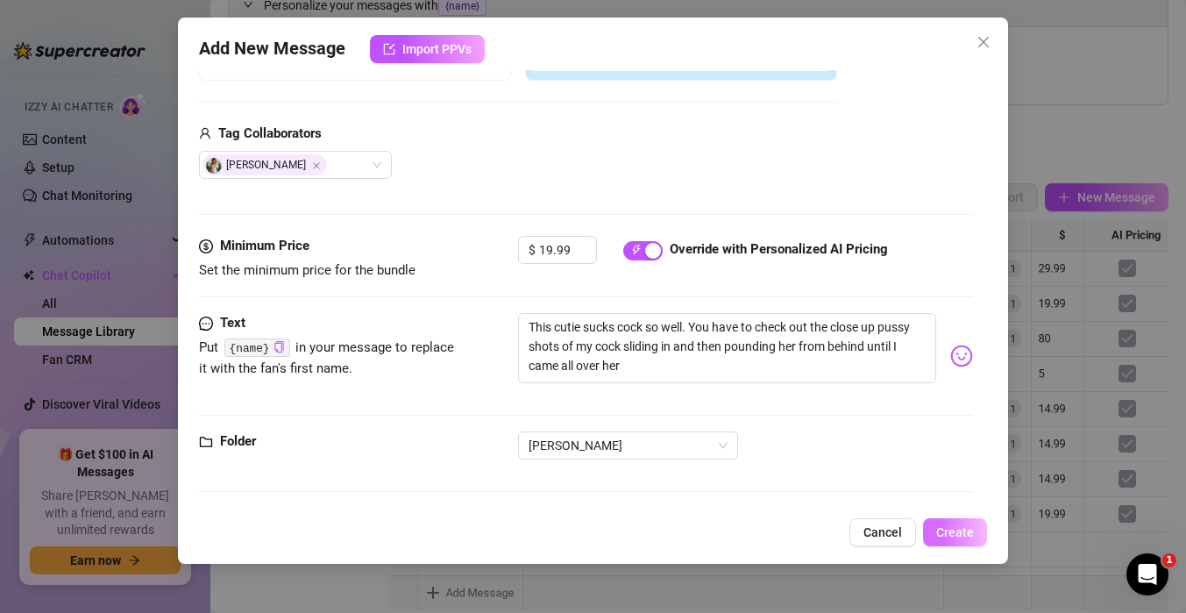
click at [969, 532] on span "Create" at bounding box center [955, 532] width 38 height 14
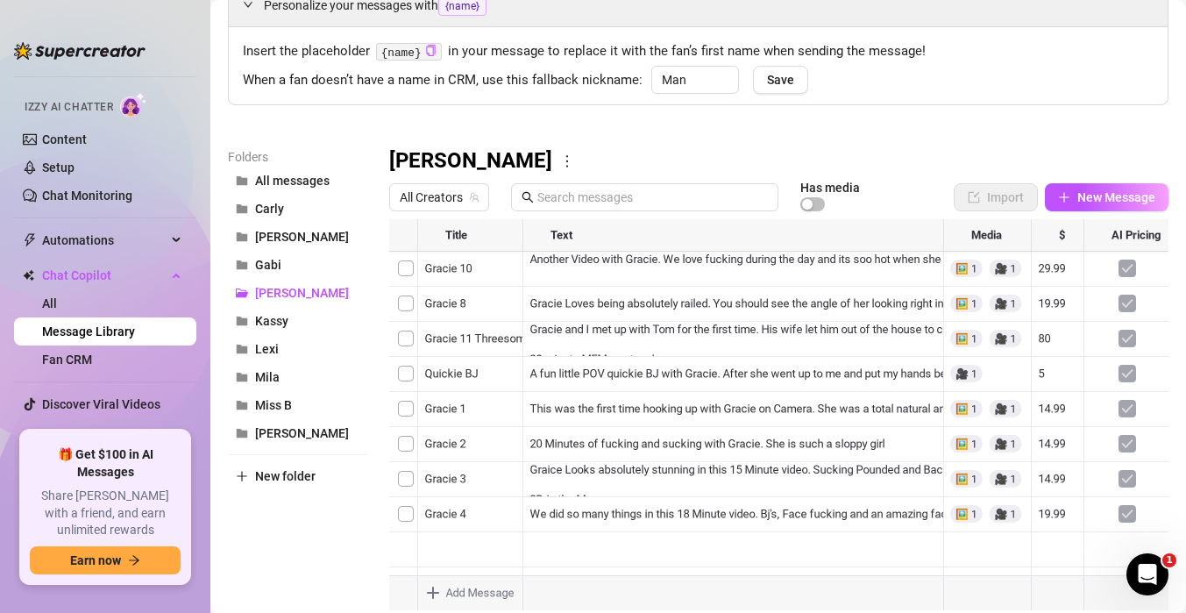
scroll to position [0, 0]
click at [1097, 207] on button "New Message" at bounding box center [1107, 197] width 124 height 28
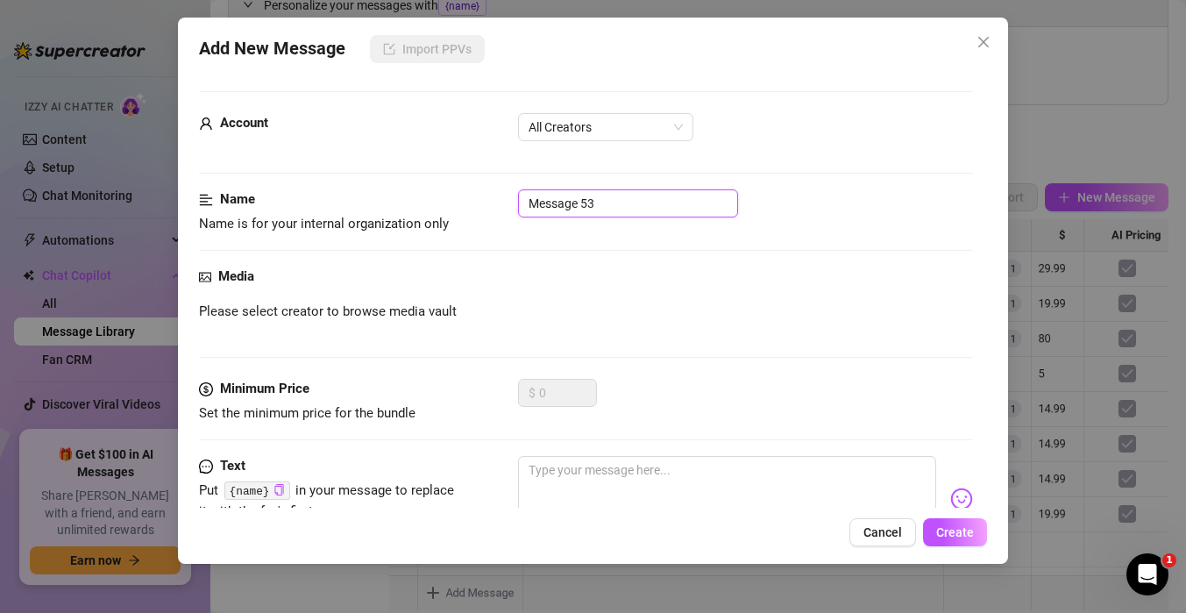
click at [642, 205] on input "Message 53" at bounding box center [628, 203] width 220 height 28
click at [979, 41] on icon "close" at bounding box center [983, 42] width 14 height 14
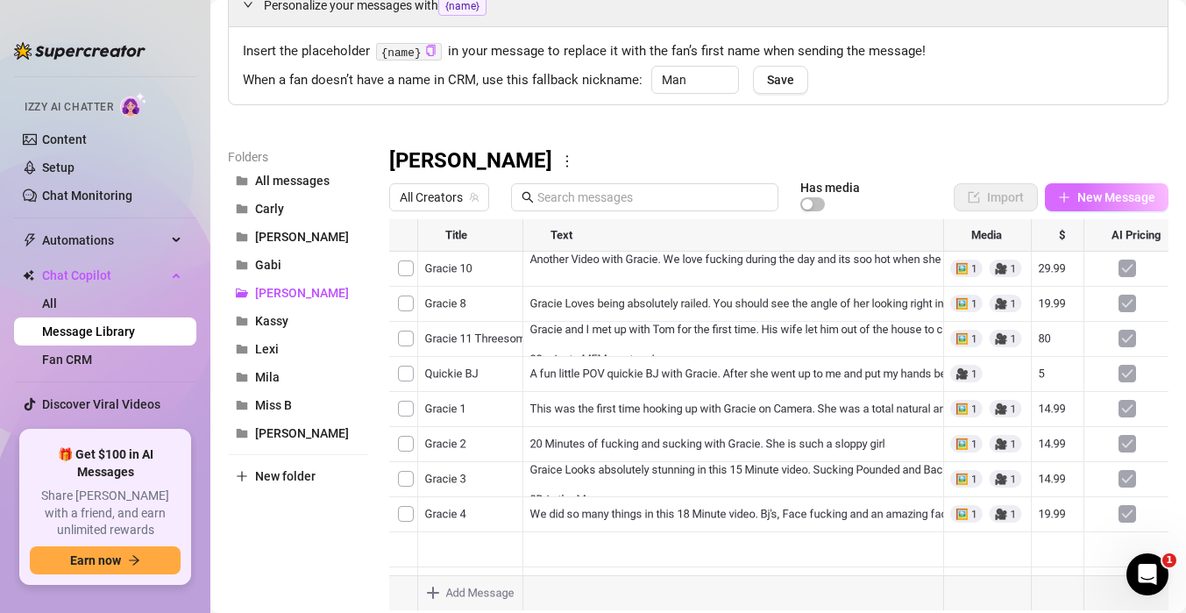
click at [1062, 210] on button "New Message" at bounding box center [1107, 197] width 124 height 28
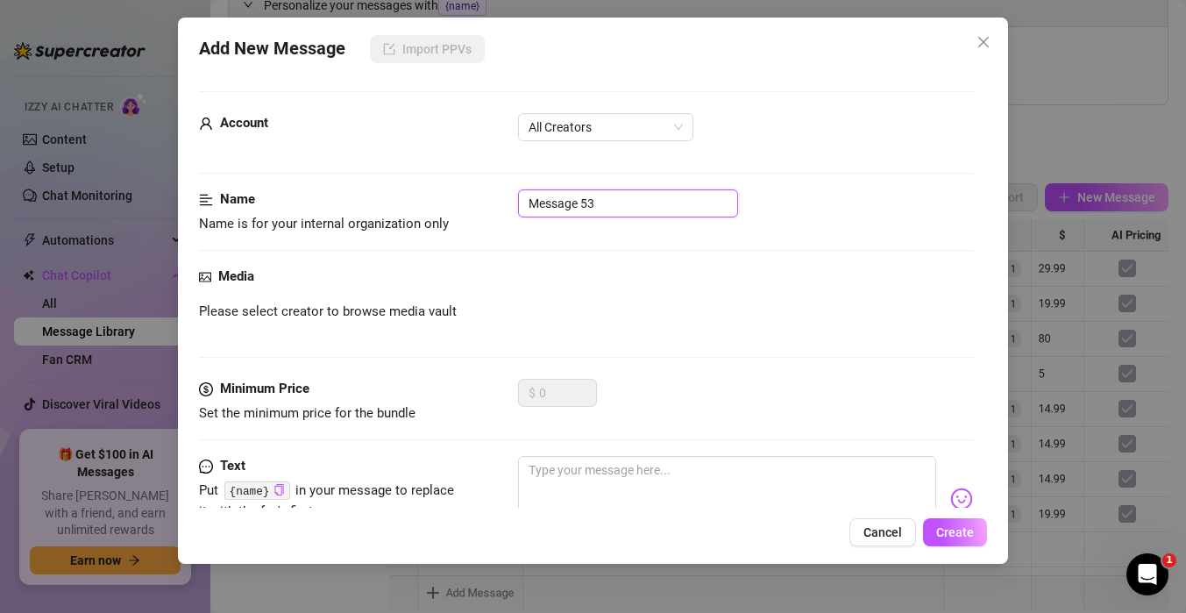
drag, startPoint x: 628, startPoint y: 204, endPoint x: 309, endPoint y: 171, distance: 319.9
click at [309, 171] on form "Account All Creators Name Name is for your internal organization only Message 5…" at bounding box center [586, 370] width 774 height 559
click at [614, 142] on div "Account All Creators" at bounding box center [586, 135] width 774 height 44
click at [620, 132] on span "All Creators" at bounding box center [606, 127] width 154 height 26
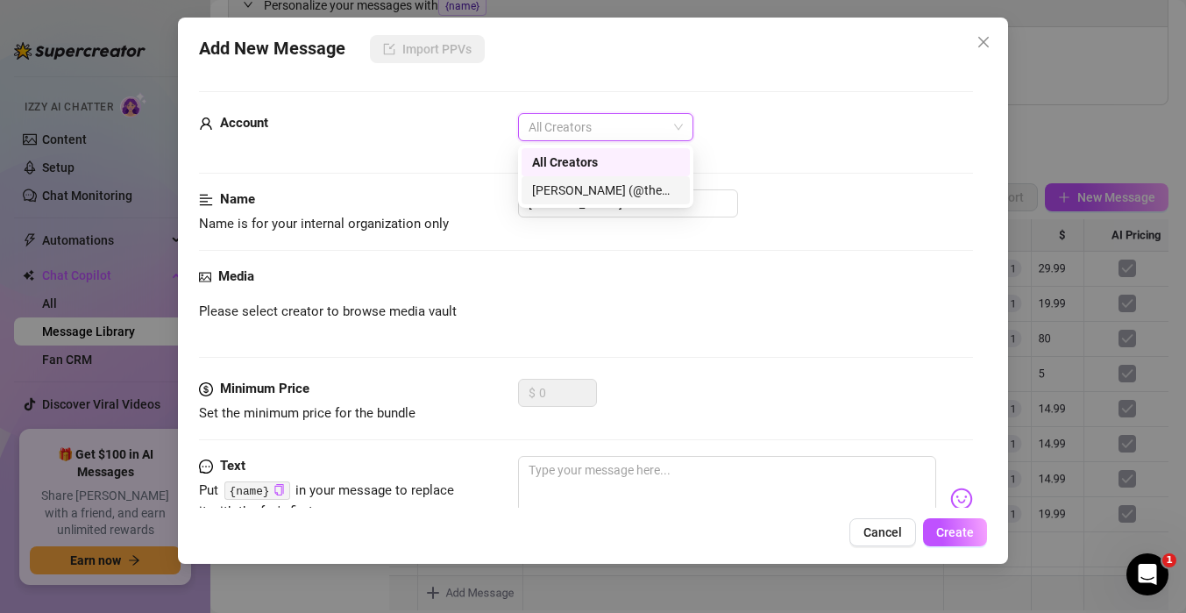
click at [599, 195] on div "[PERSON_NAME] (@themindoftommy)" at bounding box center [605, 190] width 147 height 19
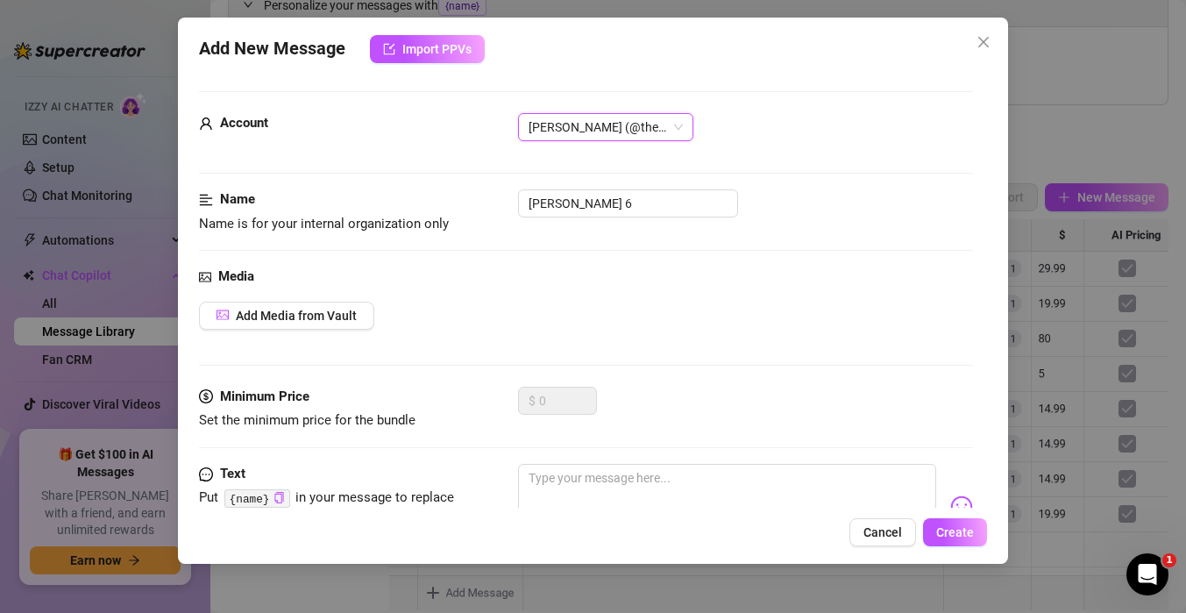
click at [433, 204] on div "Name" at bounding box center [330, 199] width 263 height 21
click at [329, 321] on span "Add Media from Vault" at bounding box center [296, 316] width 121 height 14
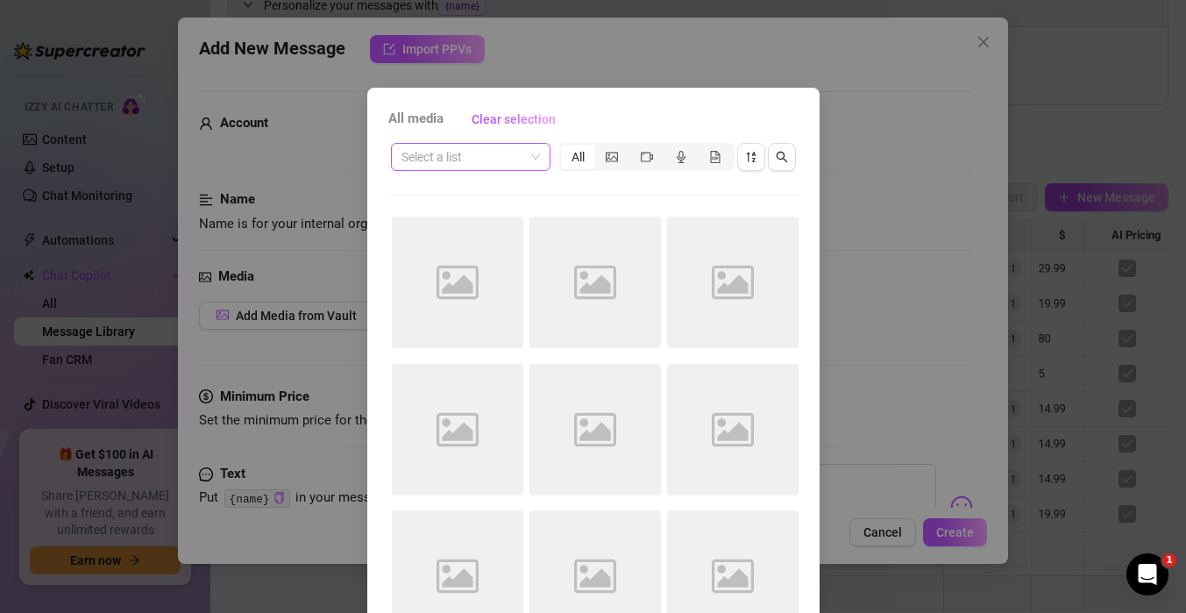
click at [534, 152] on span at bounding box center [470, 157] width 138 height 26
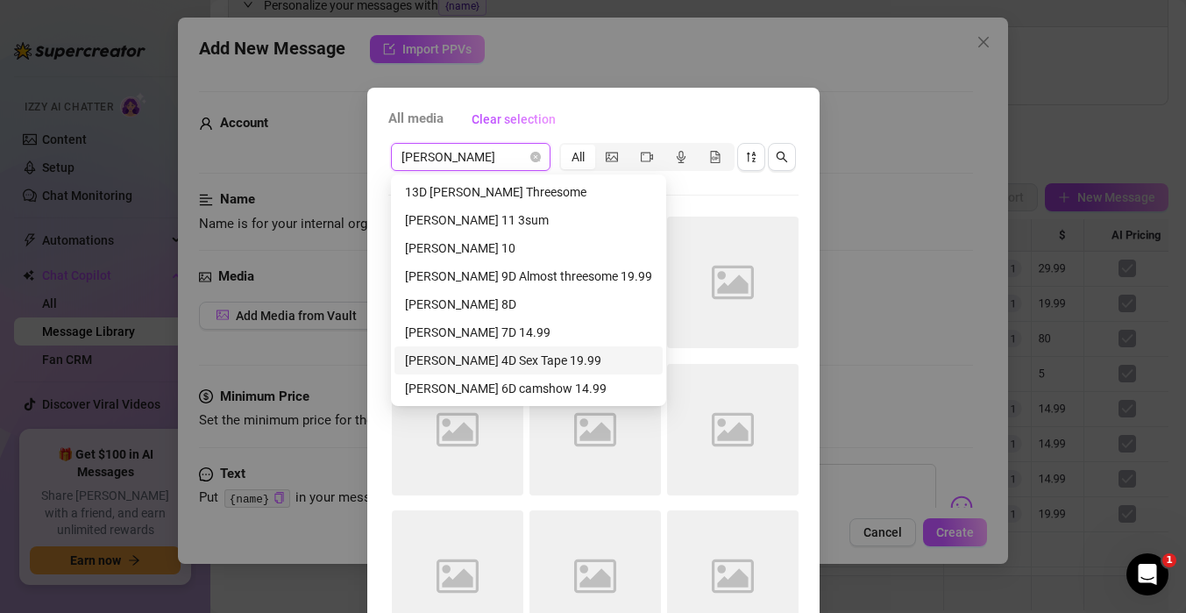
scroll to position [44, 0]
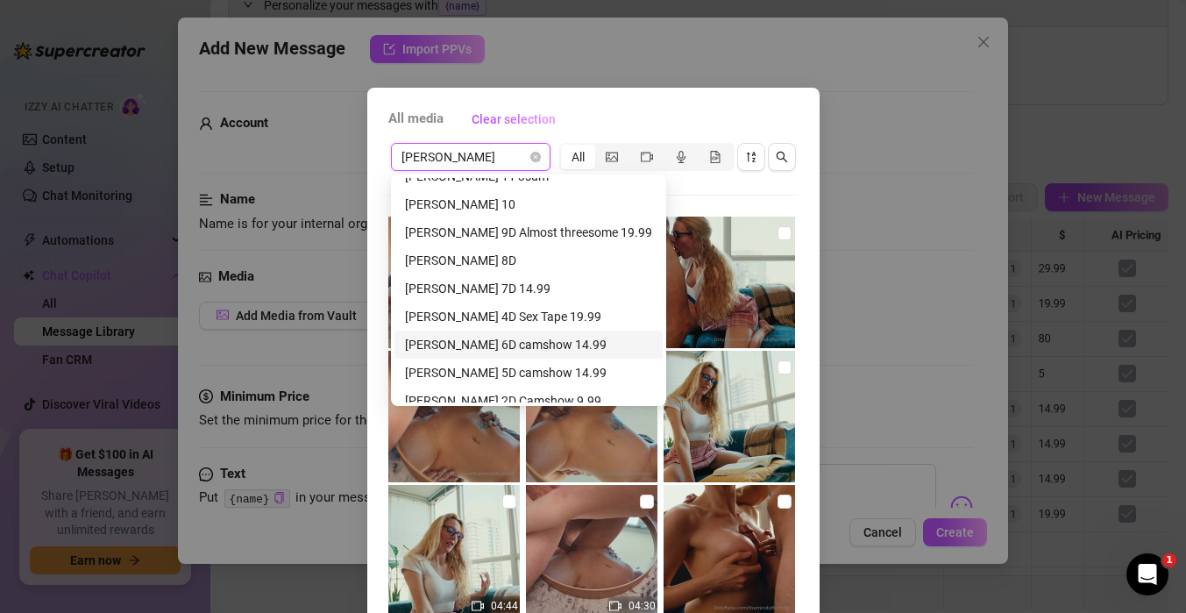
click at [484, 348] on div "[PERSON_NAME] 6D camshow 14.99" at bounding box center [528, 344] width 247 height 19
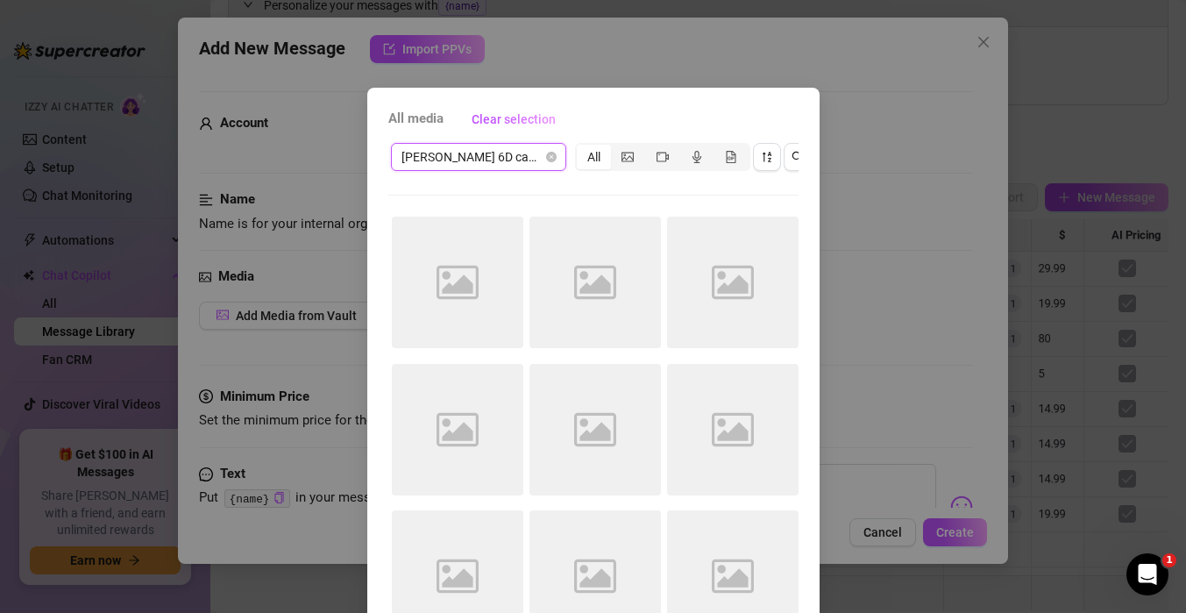
scroll to position [119, 0]
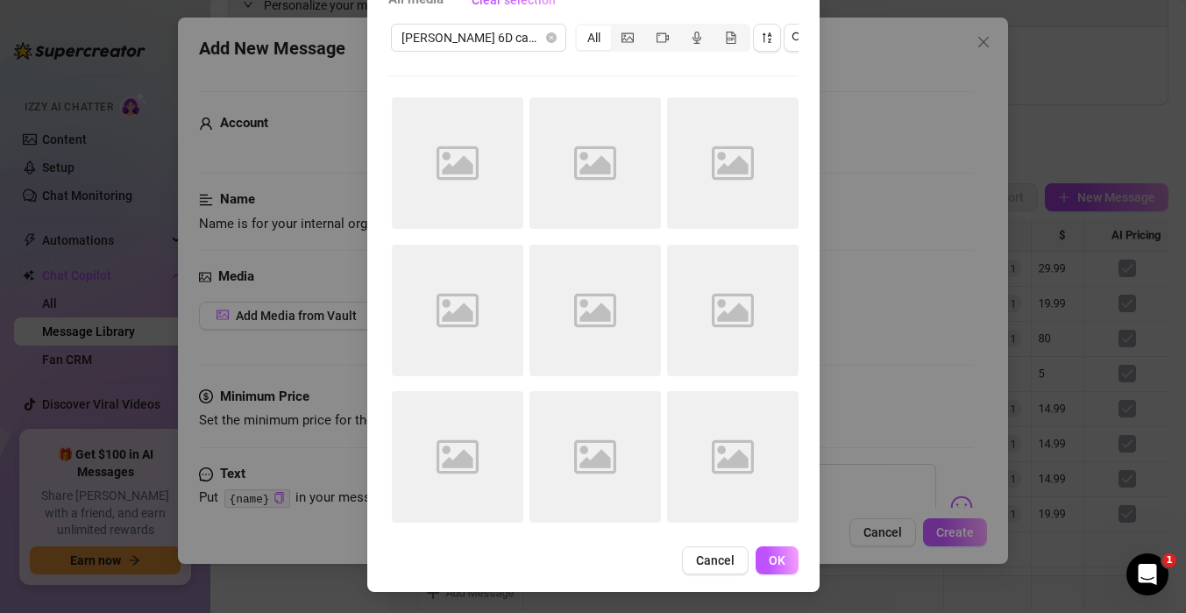
click at [553, 307] on div "Image placeholder" at bounding box center [594, 310] width 131 height 131
click at [701, 553] on span "Cancel" at bounding box center [715, 560] width 39 height 14
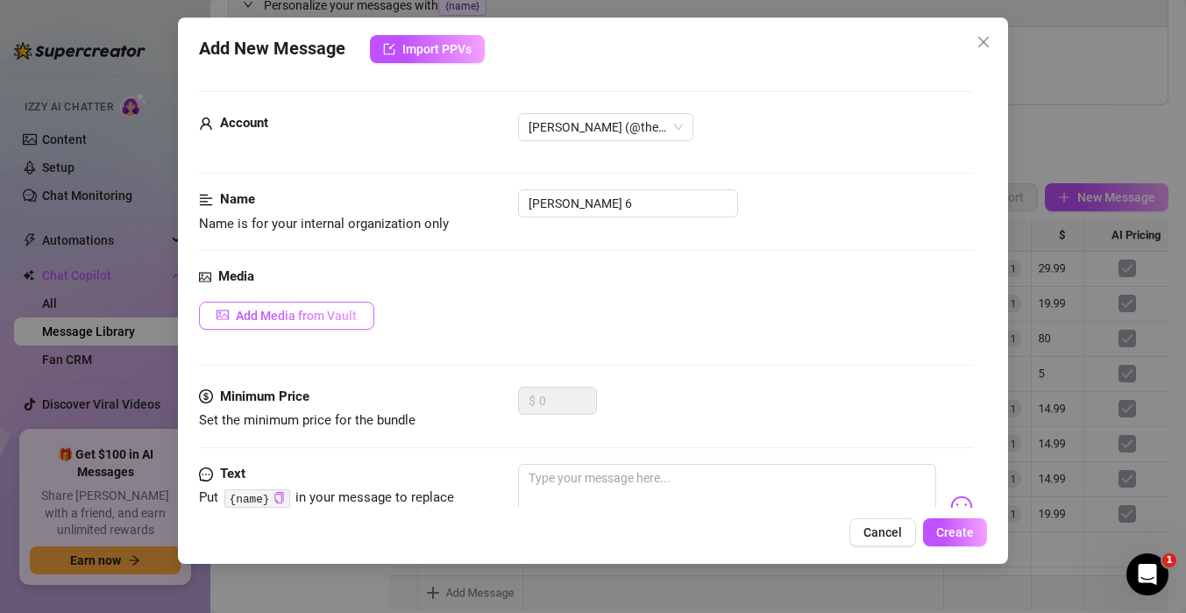
click at [296, 314] on span "Add Media from Vault" at bounding box center [296, 316] width 121 height 14
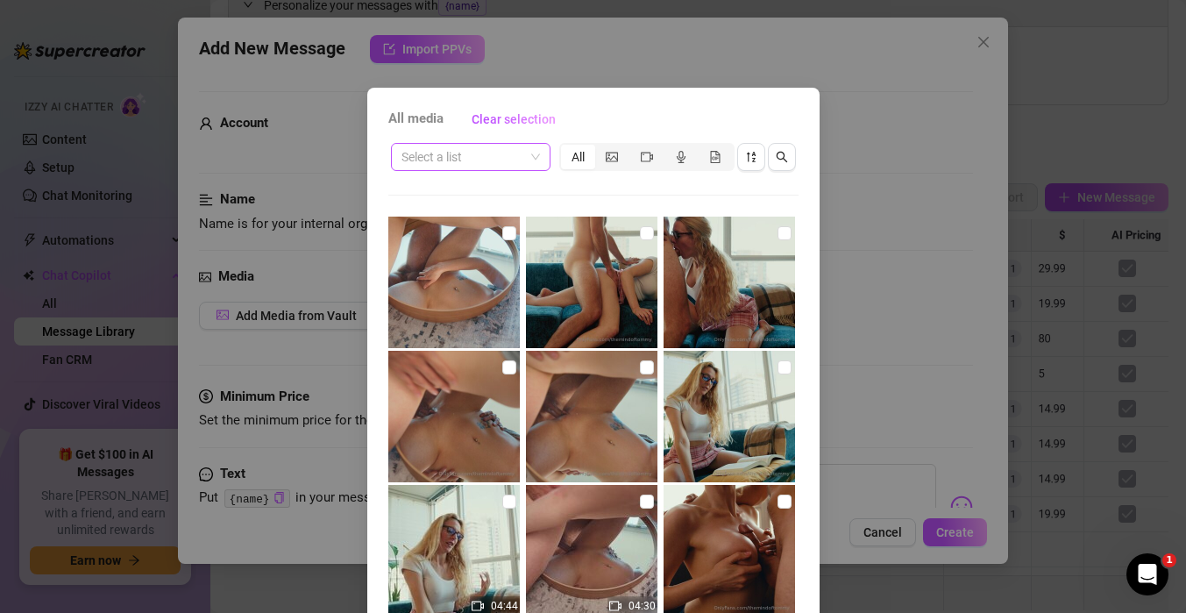
click at [525, 160] on span at bounding box center [470, 157] width 138 height 26
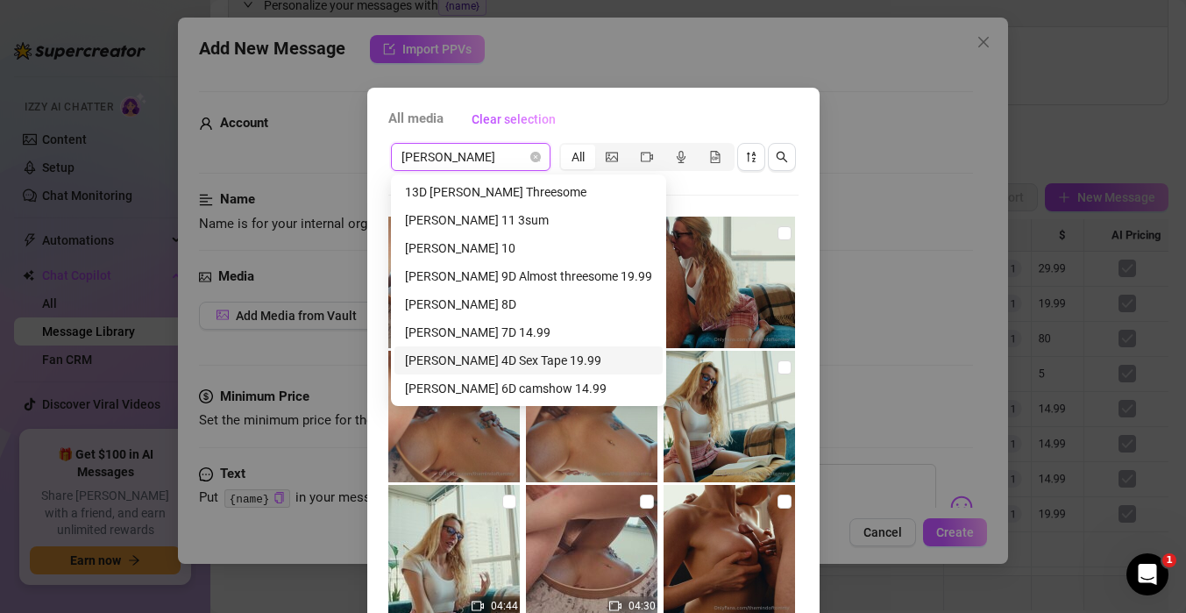
scroll to position [16, 0]
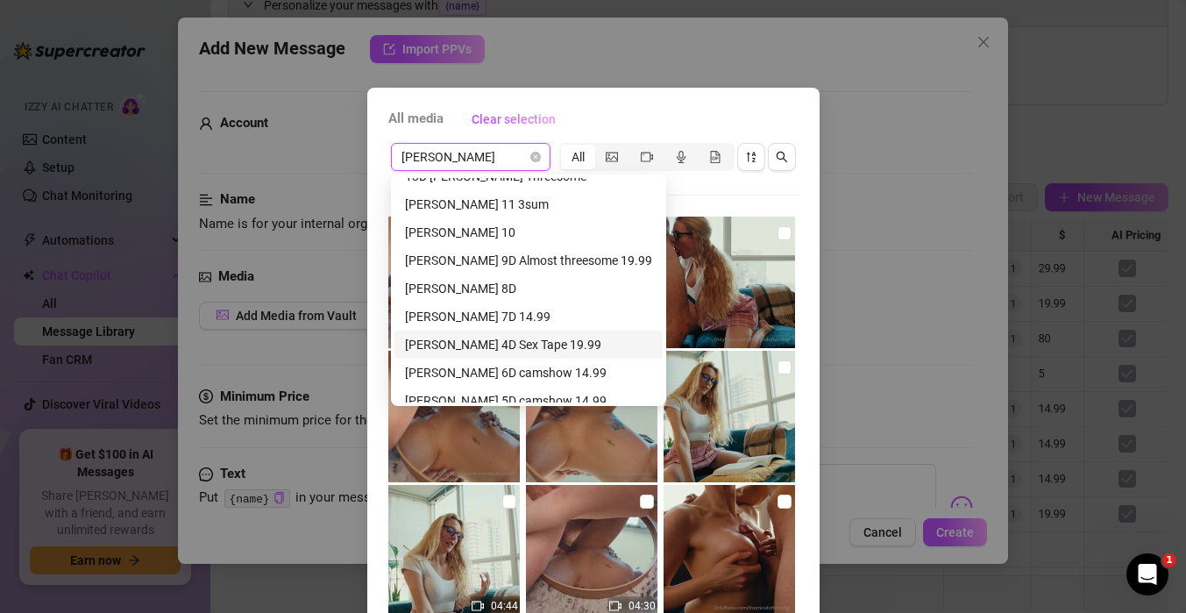
click at [461, 373] on div "[PERSON_NAME] 6D camshow 14.99" at bounding box center [528, 372] width 247 height 19
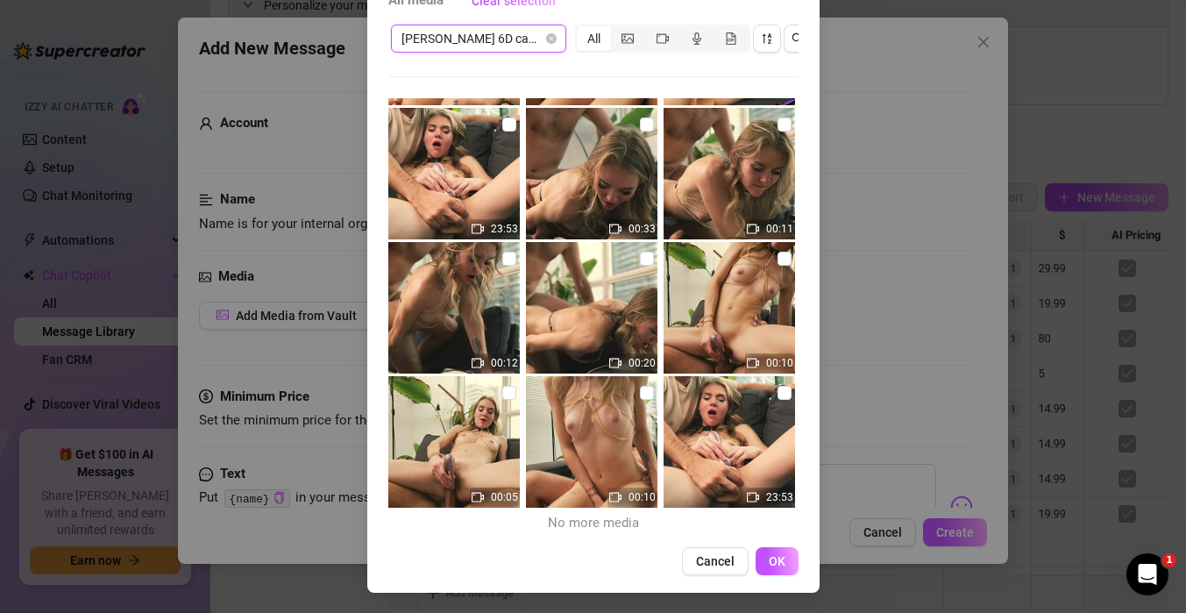
scroll to position [119, 0]
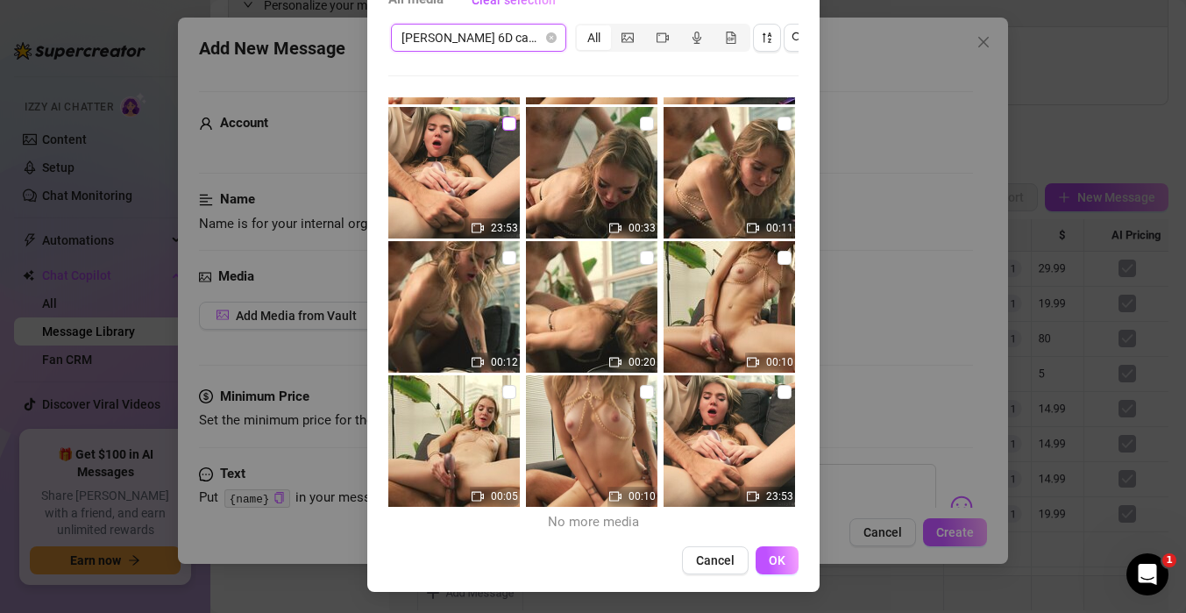
click at [505, 117] on input "checkbox" at bounding box center [509, 124] width 14 height 14
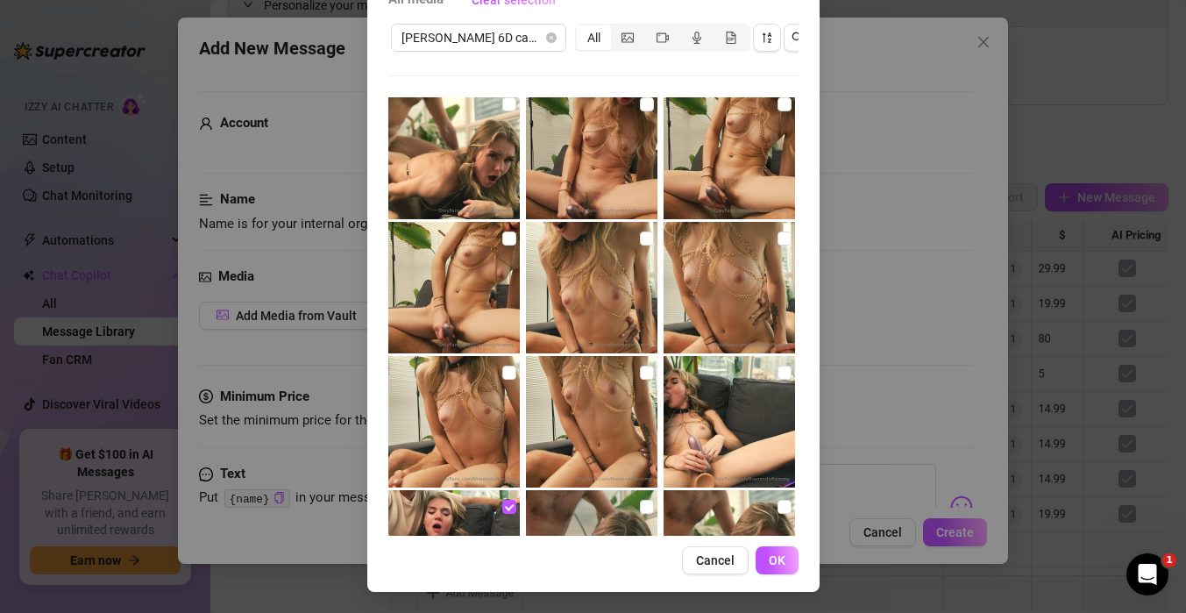
scroll to position [209, 0]
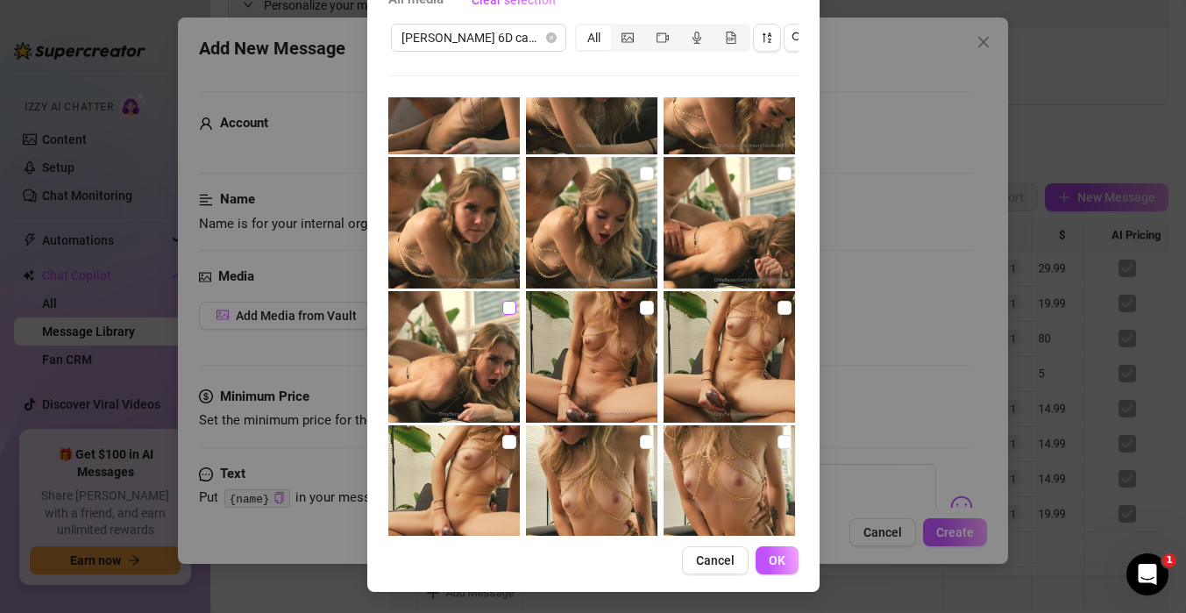
click at [508, 301] on input "checkbox" at bounding box center [509, 308] width 14 height 14
click at [778, 558] on span "OK" at bounding box center [777, 560] width 17 height 14
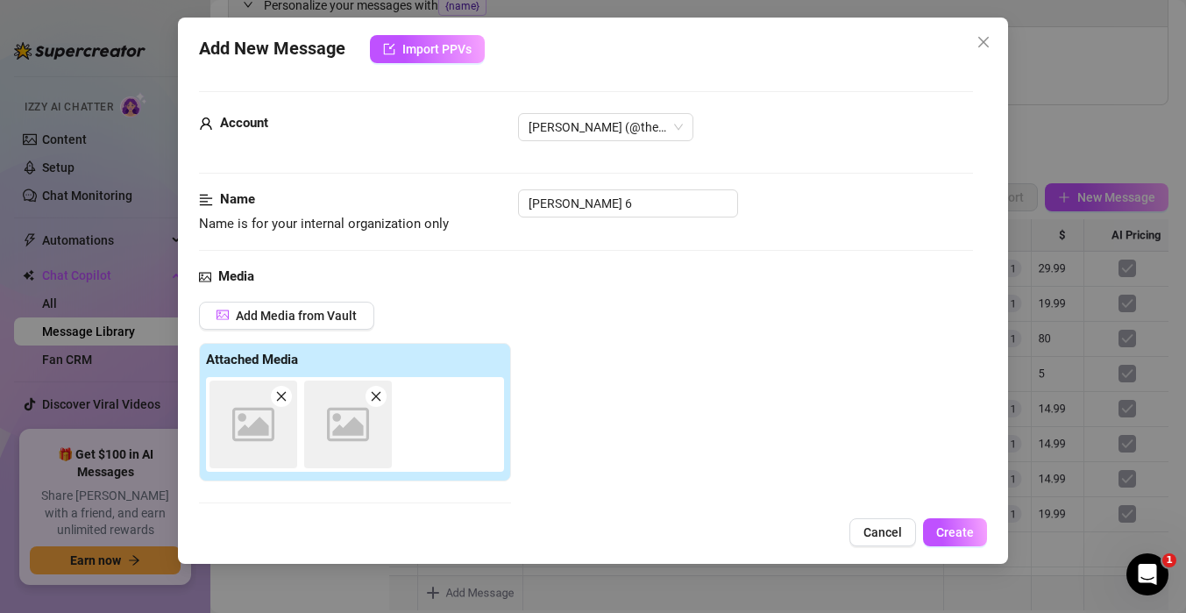
scroll to position [277, 0]
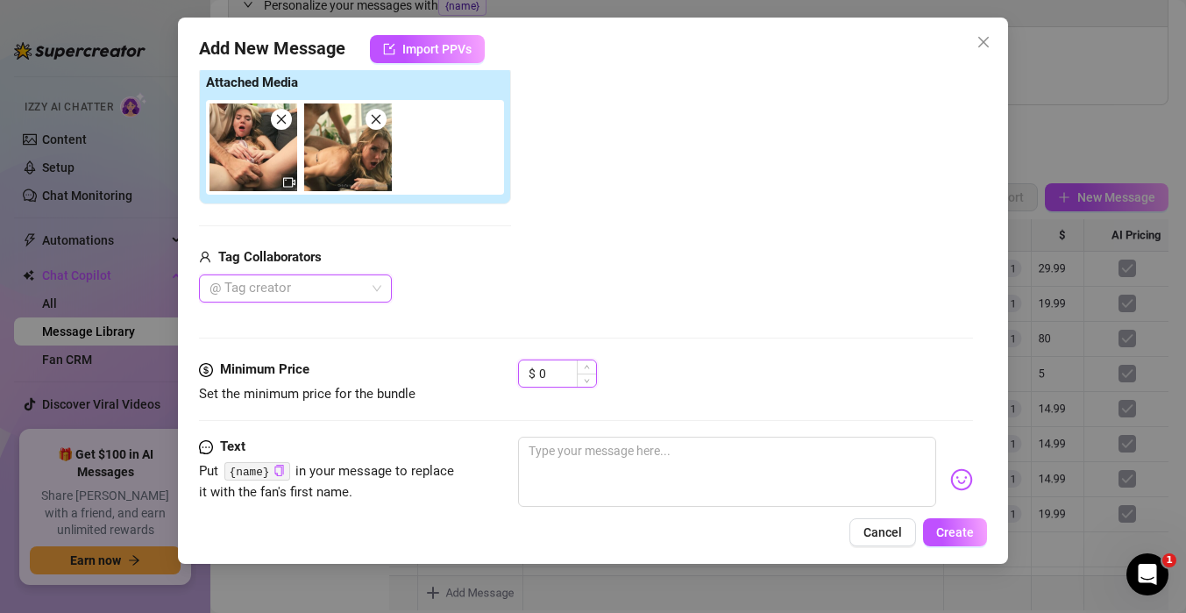
click at [553, 380] on input "0" at bounding box center [567, 373] width 57 height 26
drag, startPoint x: 553, startPoint y: 380, endPoint x: 472, endPoint y: 364, distance: 82.2
click at [472, 364] on div "Minimum Price Set the minimum price for the bundle $ 0" at bounding box center [586, 381] width 774 height 45
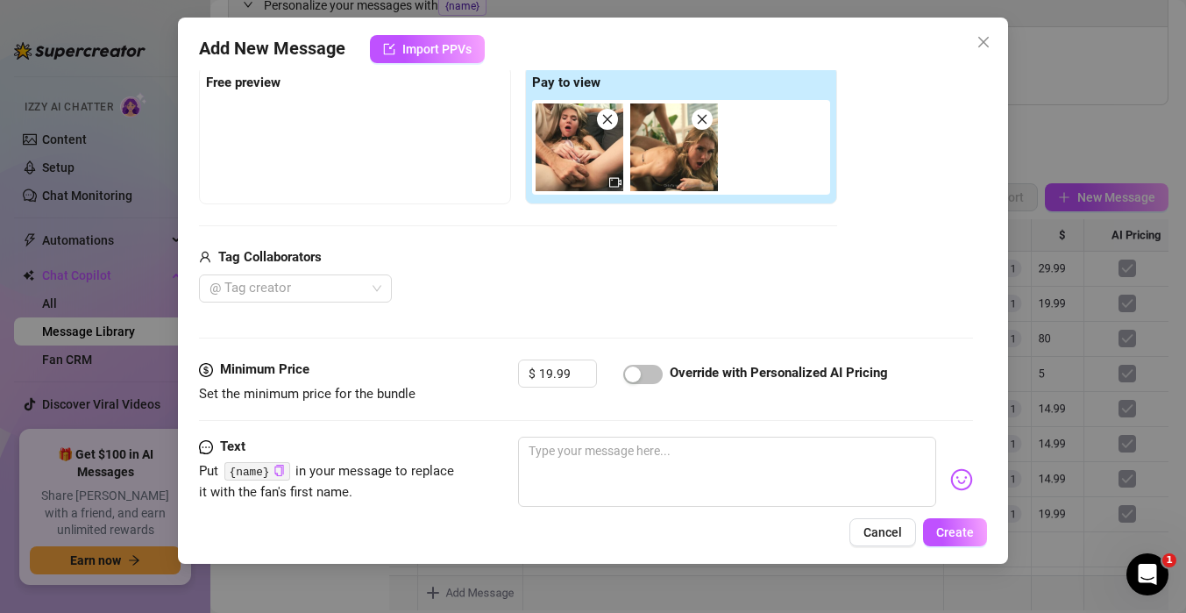
click at [503, 305] on div "Media Add Media from Vault Free preview Pay to view Tag Collaborators @ Tag cre…" at bounding box center [586, 174] width 774 height 370
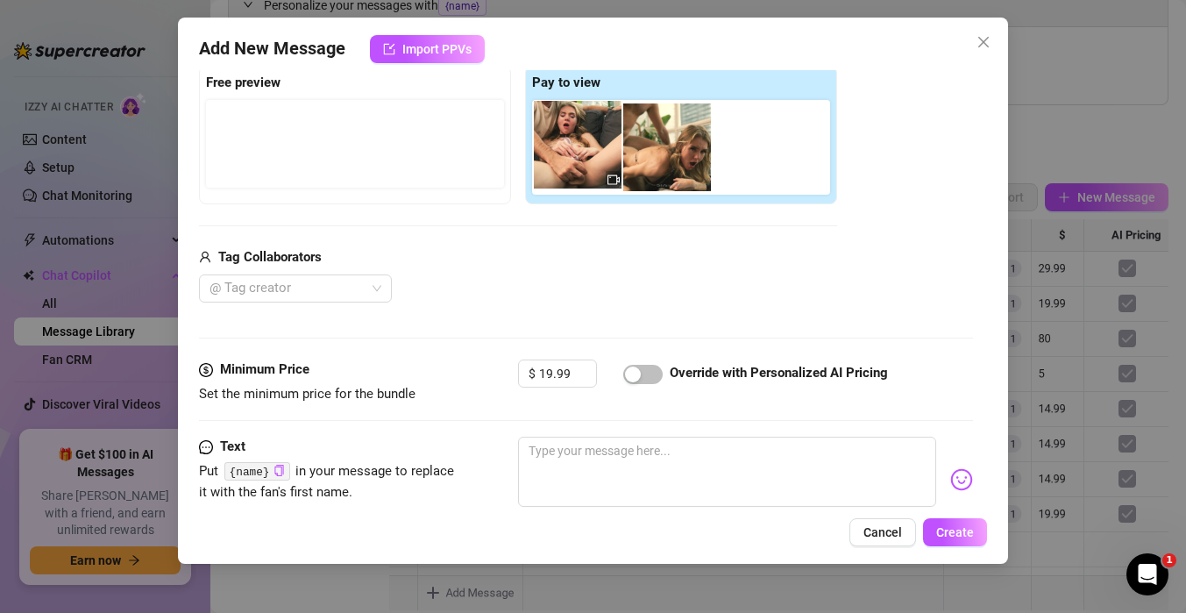
click at [563, 167] on div at bounding box center [684, 147] width 305 height 95
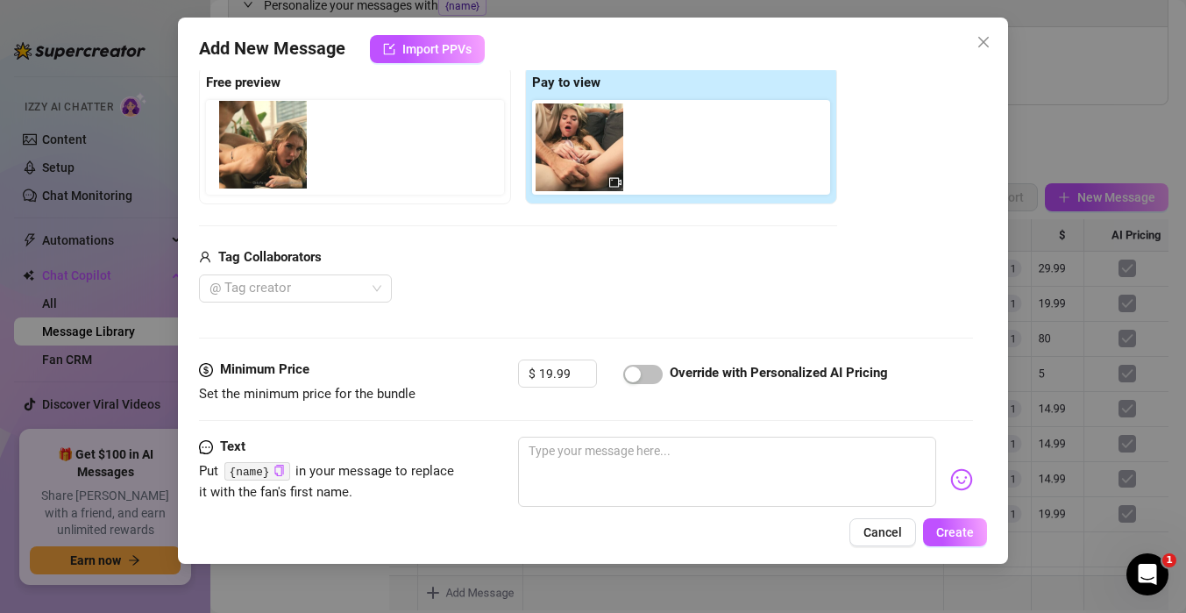
drag, startPoint x: 670, startPoint y: 166, endPoint x: 248, endPoint y: 163, distance: 421.6
click at [248, 163] on div "Free preview Pay to view" at bounding box center [518, 135] width 638 height 138
click at [548, 323] on div "Media Add Media from Vault Free preview Pay to view Tag Collaborators @ Tag cre…" at bounding box center [586, 174] width 774 height 370
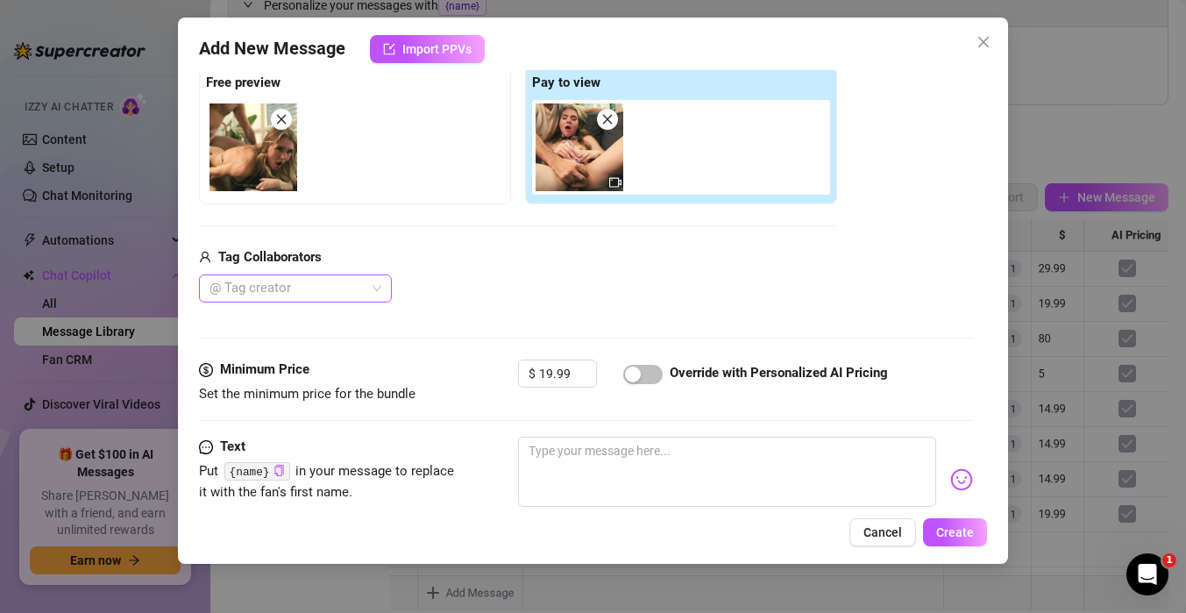
click at [310, 296] on div at bounding box center [285, 288] width 167 height 25
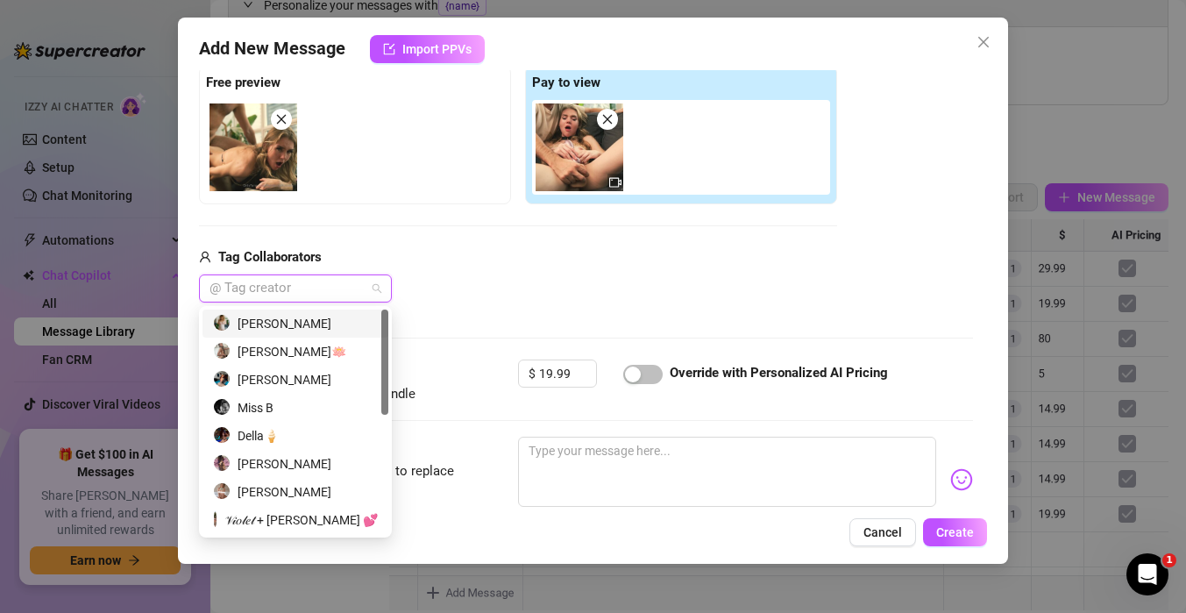
click at [335, 331] on div "[PERSON_NAME]" at bounding box center [295, 323] width 165 height 19
click at [459, 290] on div "[PERSON_NAME]" at bounding box center [518, 288] width 638 height 28
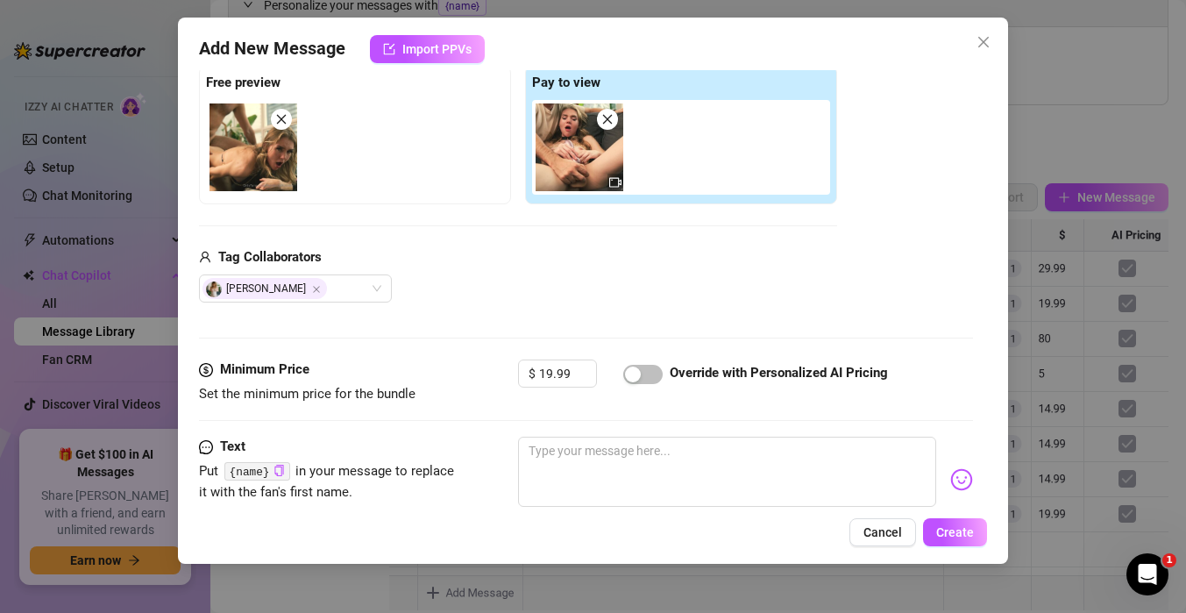
click at [459, 290] on div "[PERSON_NAME]" at bounding box center [518, 288] width 638 height 28
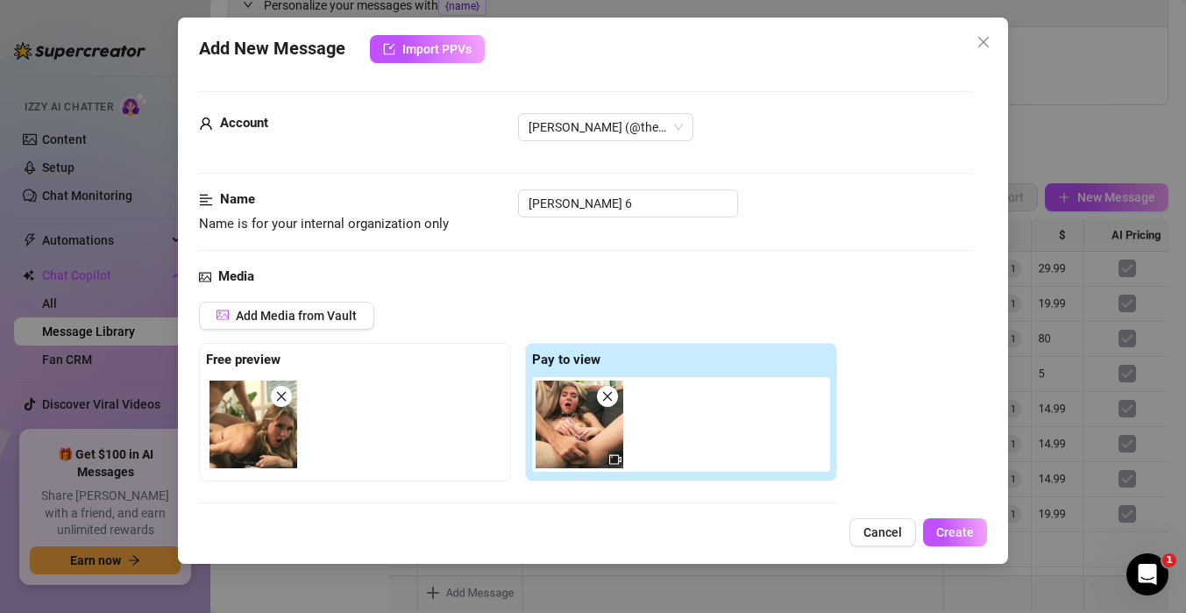
scroll to position [316, 0]
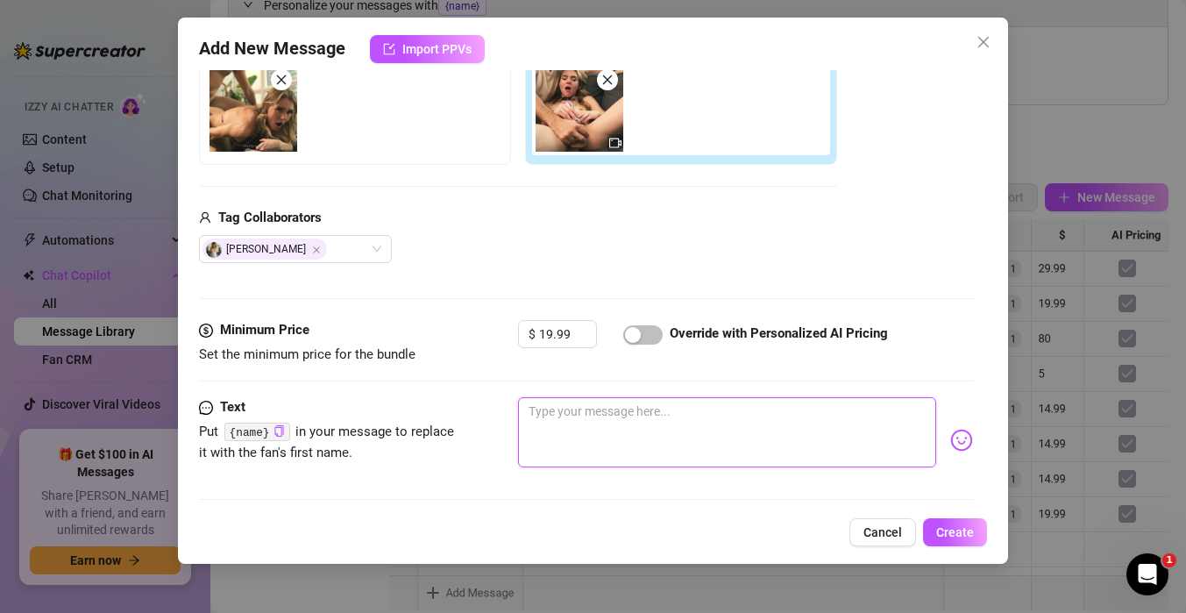
click at [582, 446] on textarea at bounding box center [727, 432] width 418 height 70
click at [643, 332] on span "button" at bounding box center [642, 334] width 39 height 19
click at [617, 429] on textarea at bounding box center [727, 432] width 418 height 70
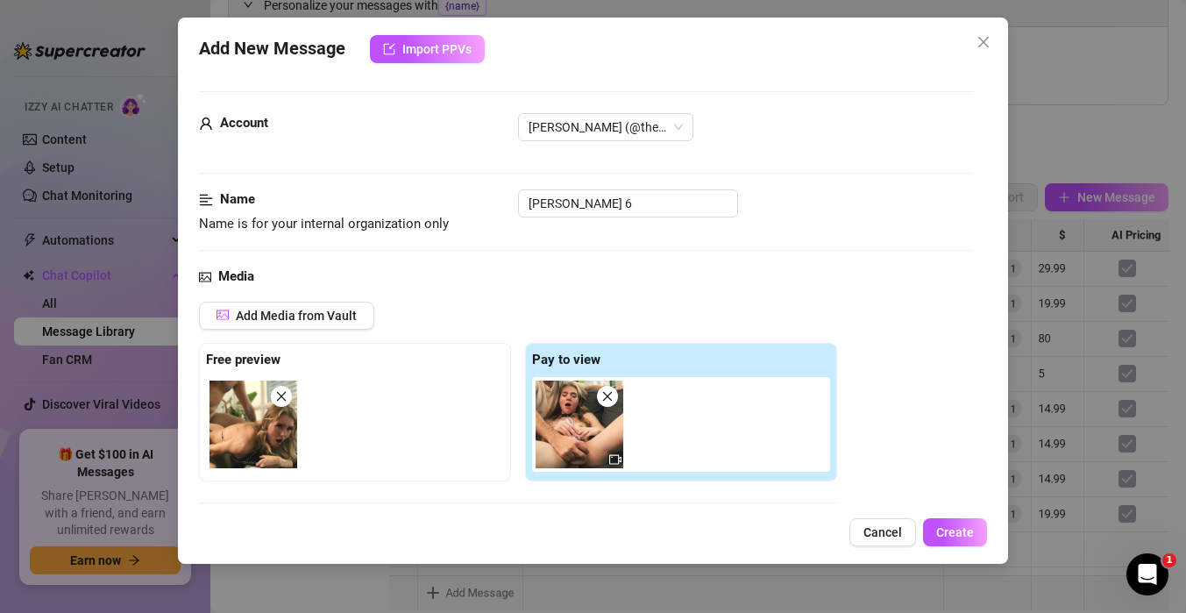
scroll to position [401, 0]
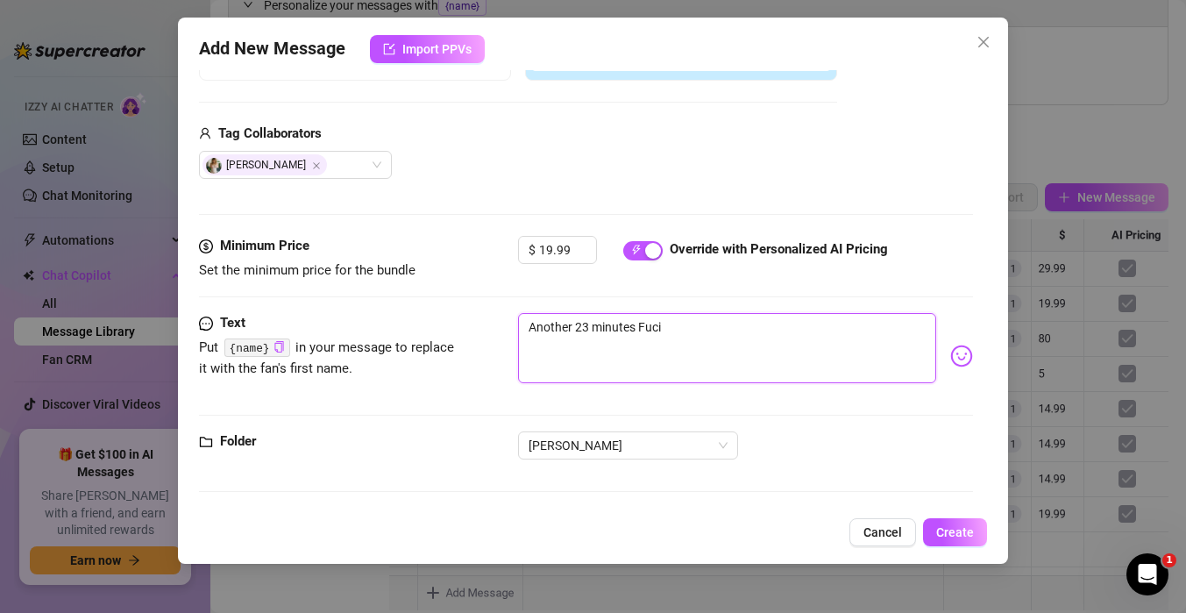
click at [584, 365] on textarea "Another 23 minutes Fuci" at bounding box center [727, 348] width 418 height 70
click at [688, 347] on textarea "Another 23 minutes Fuci" at bounding box center [727, 348] width 418 height 70
click at [694, 320] on textarea "Another 23 minutes Fuci Video 6D in the menu" at bounding box center [727, 348] width 418 height 70
click at [692, 332] on textarea "Another 23 minutes Fucking gracie on camera Video 6D in the menu" at bounding box center [727, 348] width 418 height 70
click at [801, 337] on textarea "Another 23 minutes Fucking Gracie on camera Video 6D in the menu" at bounding box center [727, 348] width 418 height 70
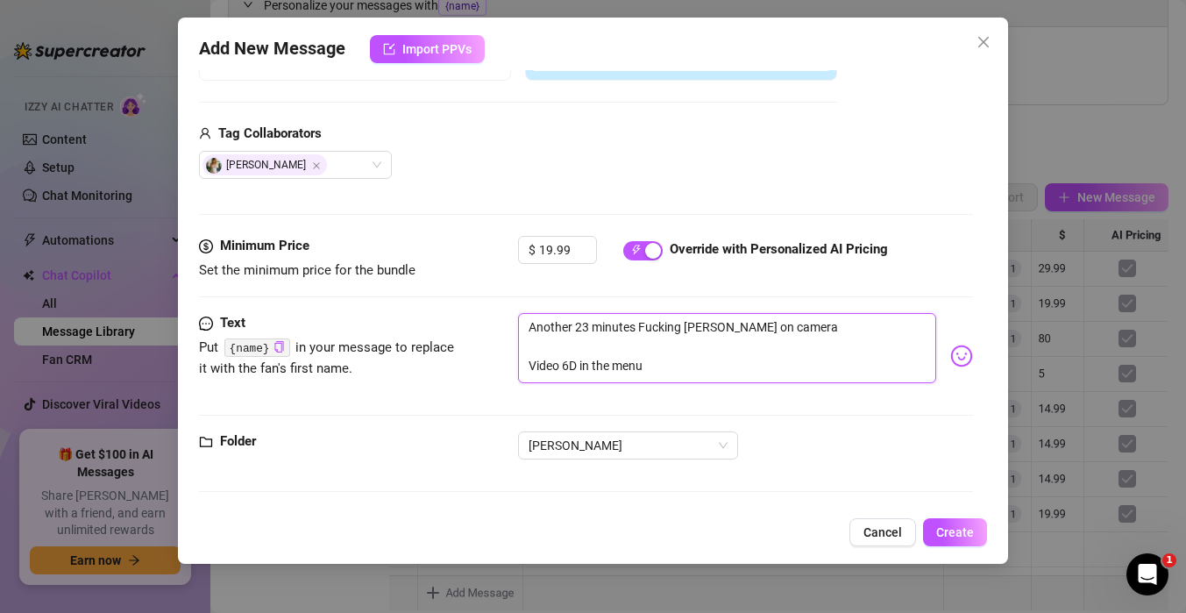
click at [795, 333] on textarea "Another 23 minutes Fucking Gracie on camera Video 6D in the menu" at bounding box center [727, 348] width 418 height 70
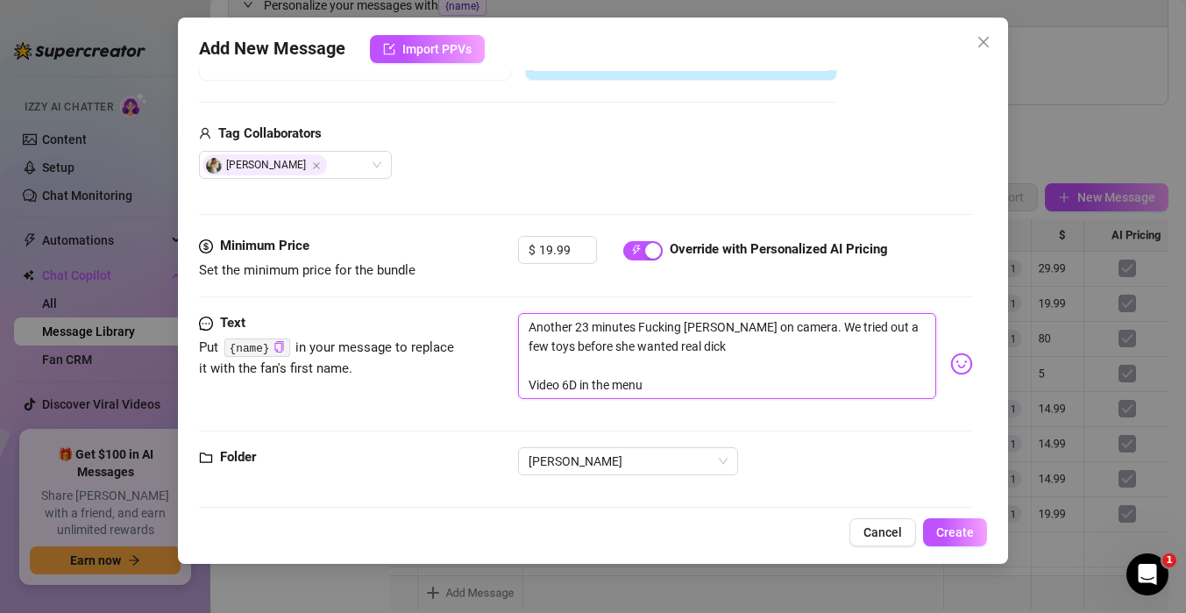
click at [706, 352] on textarea "Another 23 minutes Fucking Gracie on camera. We tried out a few toys before she…" at bounding box center [727, 356] width 418 height 86
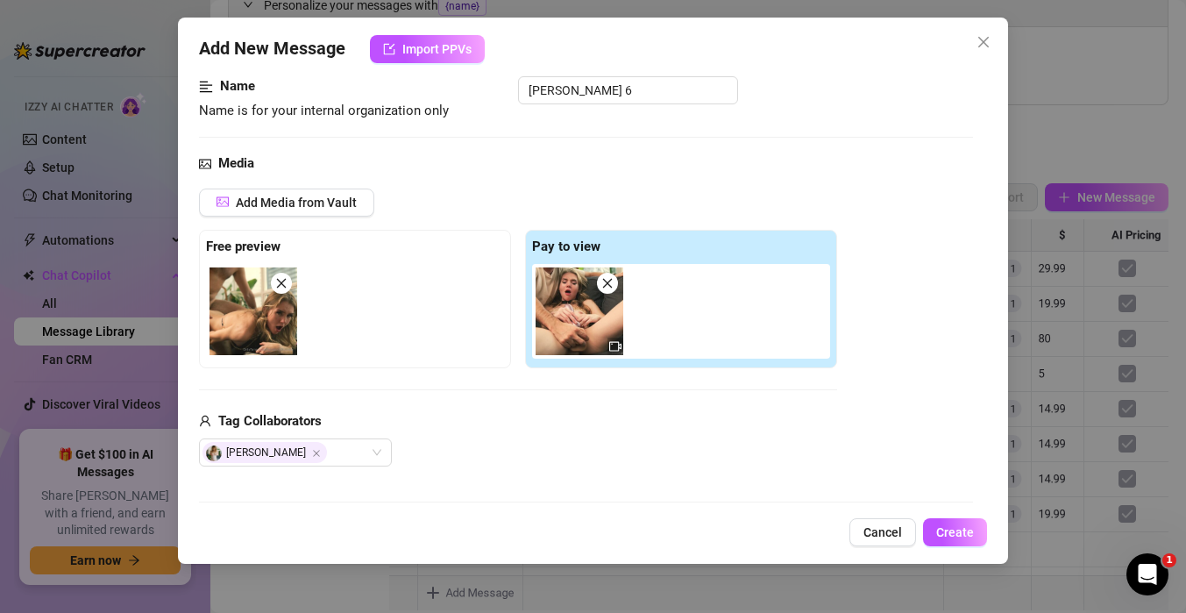
scroll to position [0, 0]
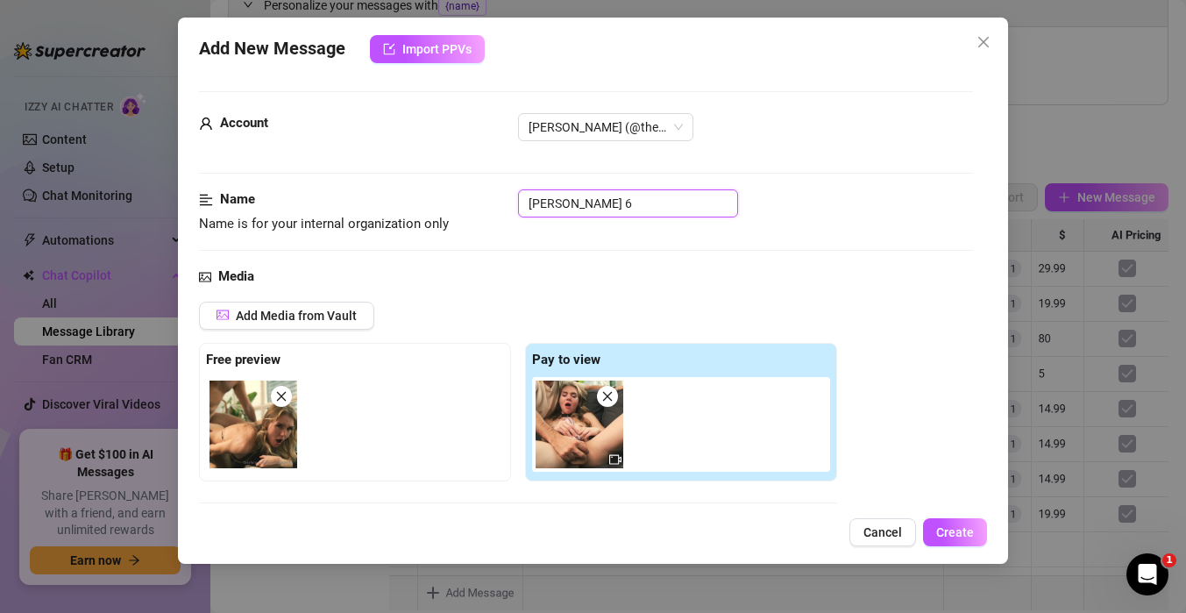
click at [585, 209] on input "Gracie 6" at bounding box center [628, 203] width 220 height 28
click at [511, 278] on div "Media" at bounding box center [586, 276] width 774 height 21
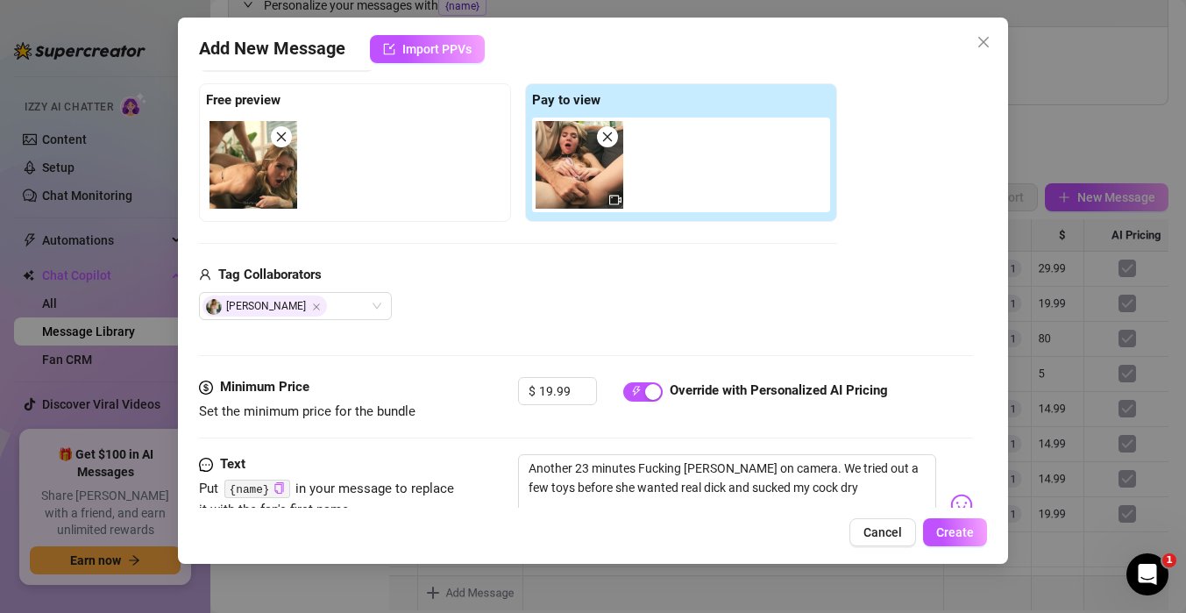
scroll to position [416, 0]
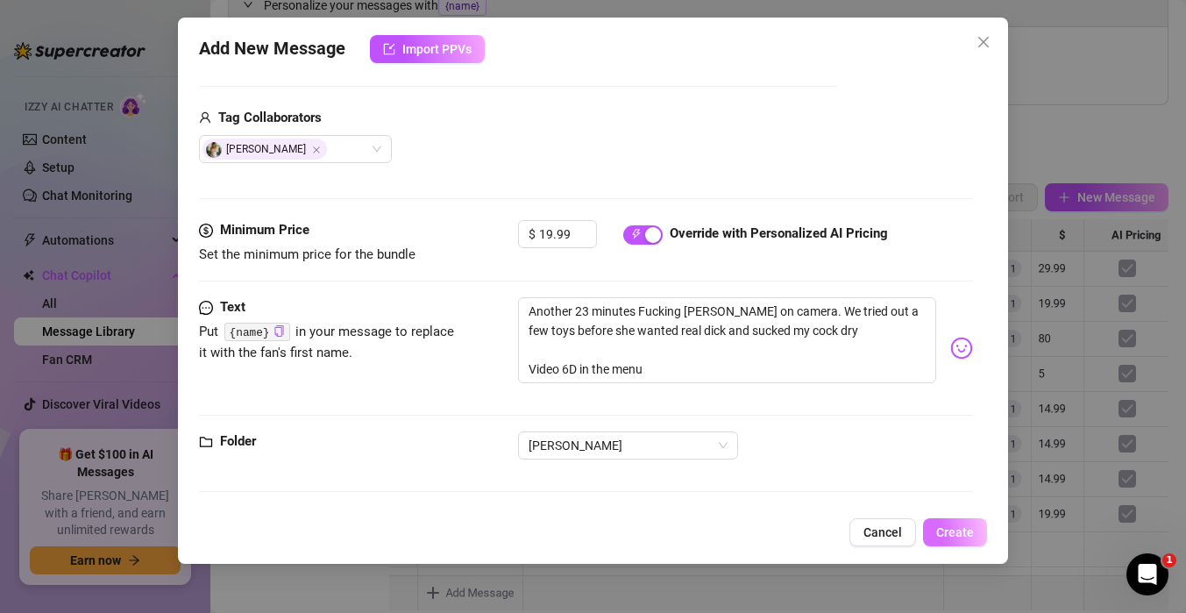
click at [947, 534] on span "Create" at bounding box center [955, 532] width 38 height 14
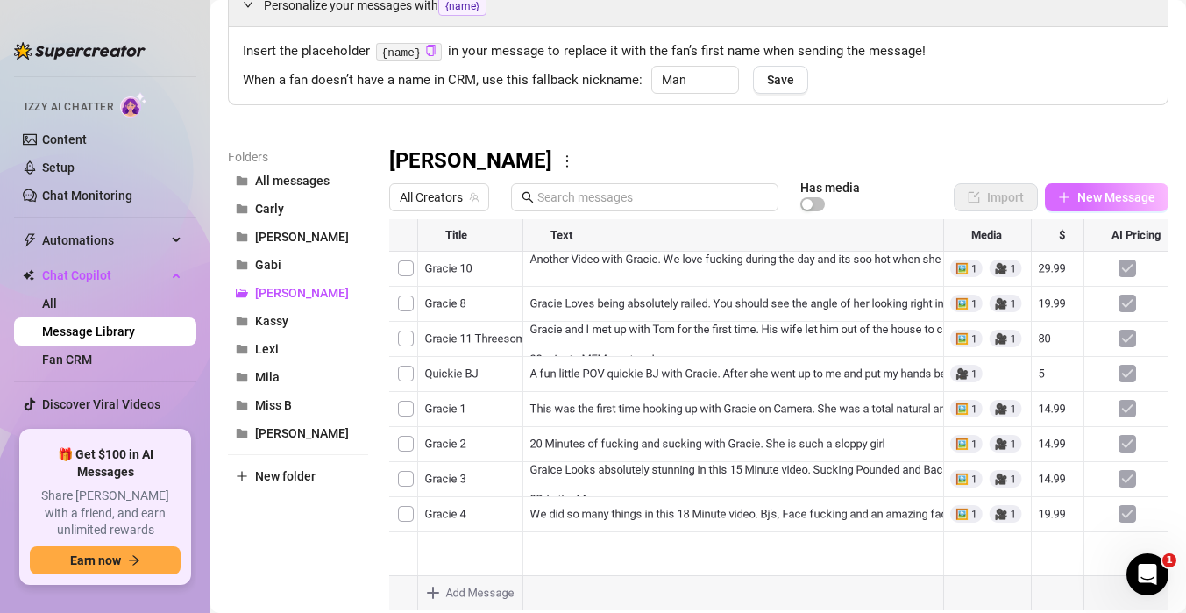
click at [1083, 198] on span "New Message" at bounding box center [1116, 197] width 78 height 14
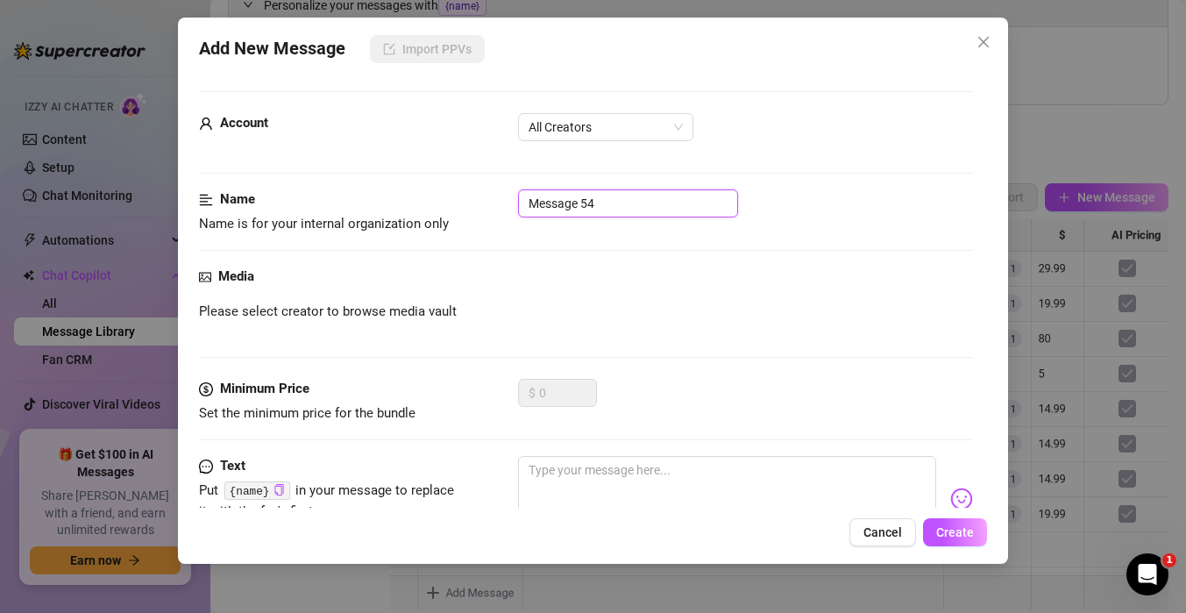
drag, startPoint x: 632, startPoint y: 207, endPoint x: 339, endPoint y: 181, distance: 293.9
click at [336, 181] on form "Account All Creators Name Name is for your internal organization only Message 5…" at bounding box center [586, 370] width 774 height 559
click at [542, 358] on div "Media Please select creator to browse media vault" at bounding box center [586, 322] width 774 height 112
click at [647, 117] on span "All Creators" at bounding box center [606, 127] width 154 height 26
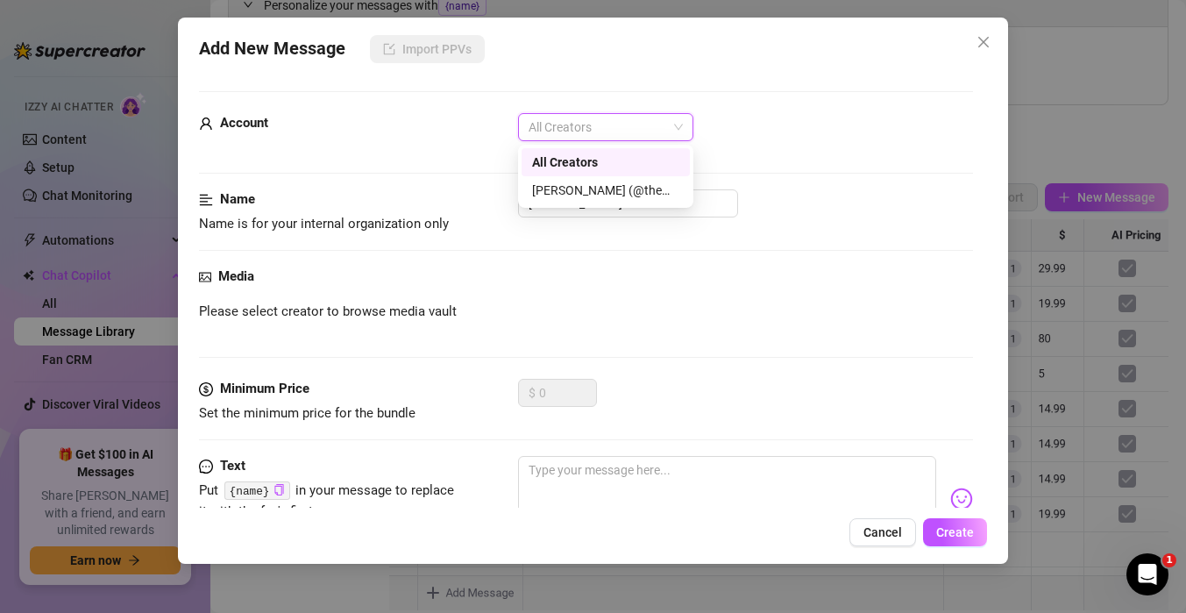
click at [616, 190] on div "[PERSON_NAME] (@themindoftommy)" at bounding box center [605, 190] width 147 height 19
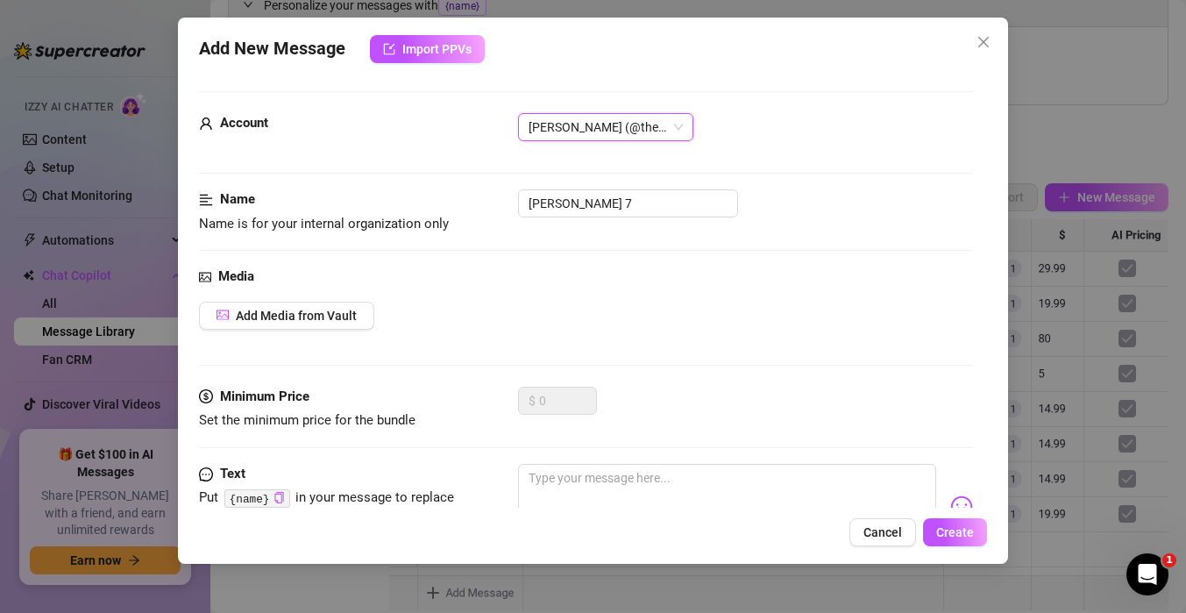
click at [493, 284] on div "Media" at bounding box center [586, 276] width 774 height 21
click at [323, 321] on span "Add Media from Vault" at bounding box center [296, 316] width 121 height 14
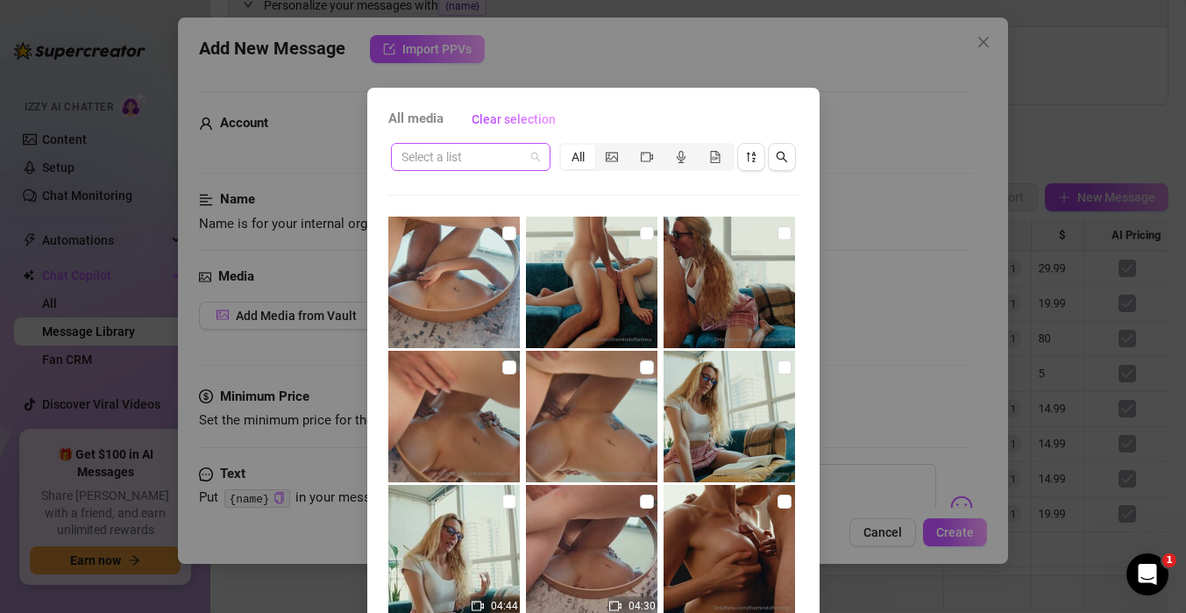
click at [520, 158] on input "search" at bounding box center [462, 157] width 123 height 26
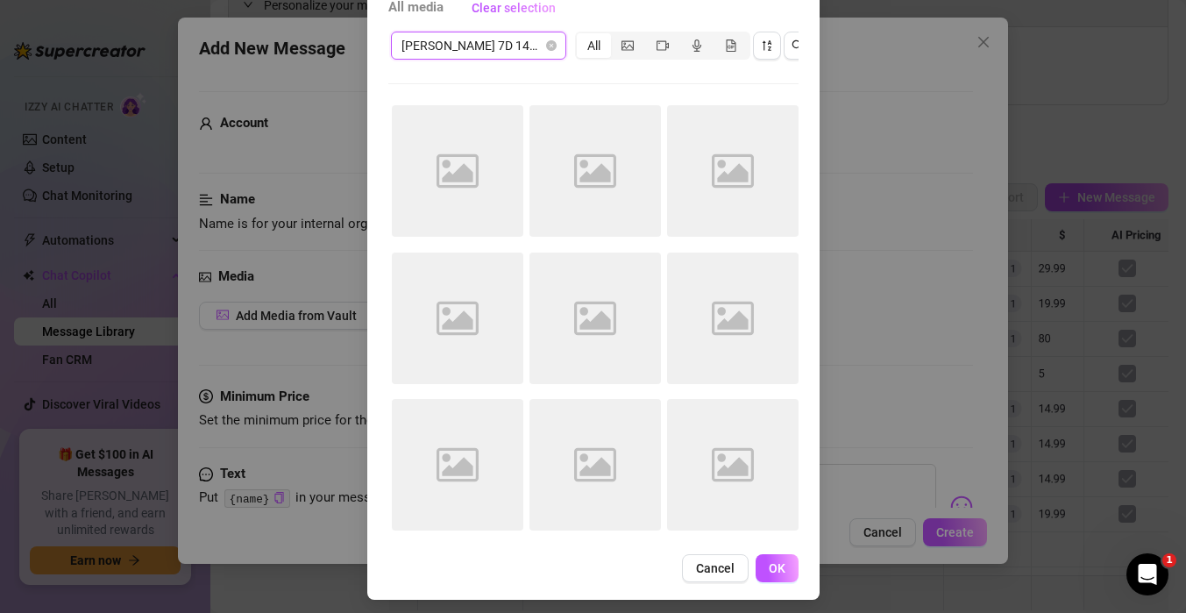
scroll to position [113, 0]
click at [720, 565] on span "Cancel" at bounding box center [715, 566] width 39 height 14
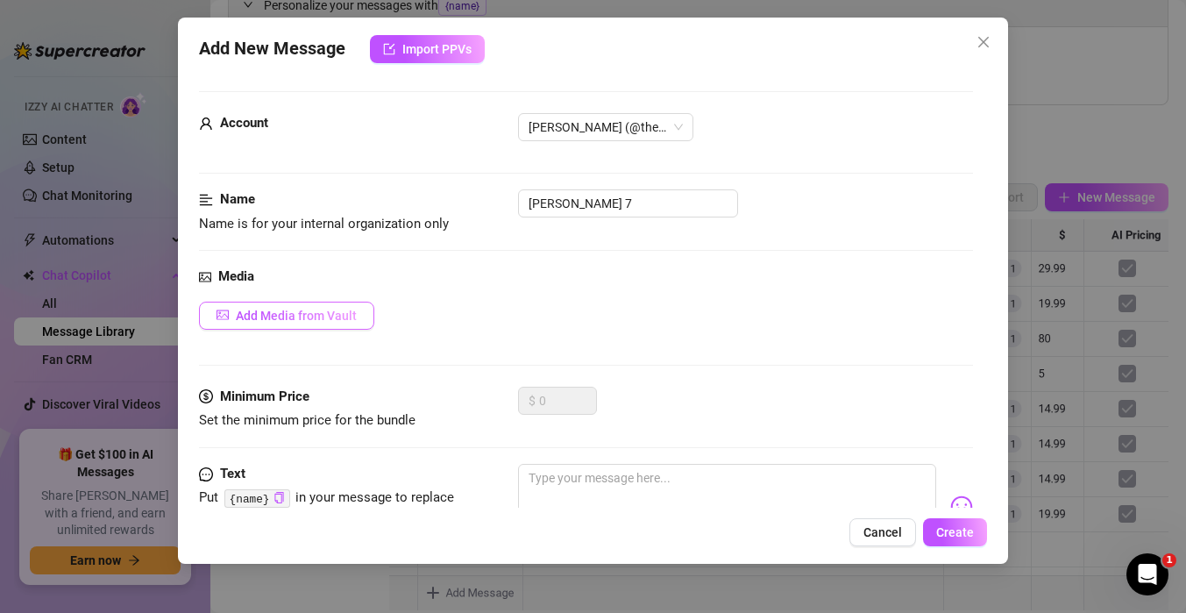
click at [363, 302] on button "Add Media from Vault" at bounding box center [286, 316] width 175 height 28
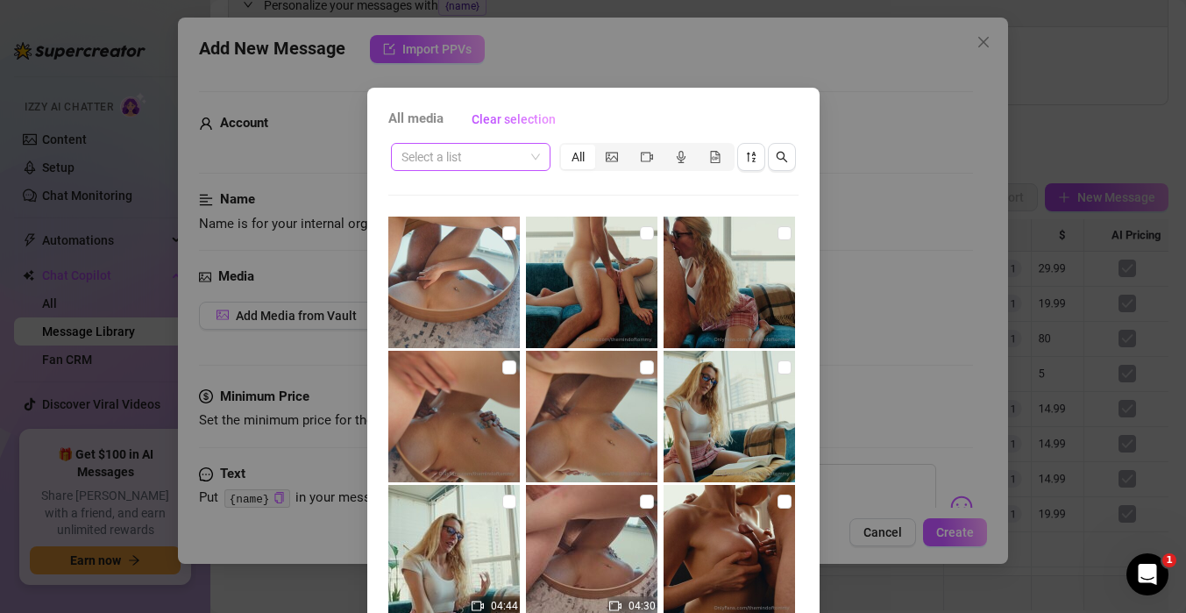
click at [488, 158] on input "search" at bounding box center [462, 157] width 123 height 26
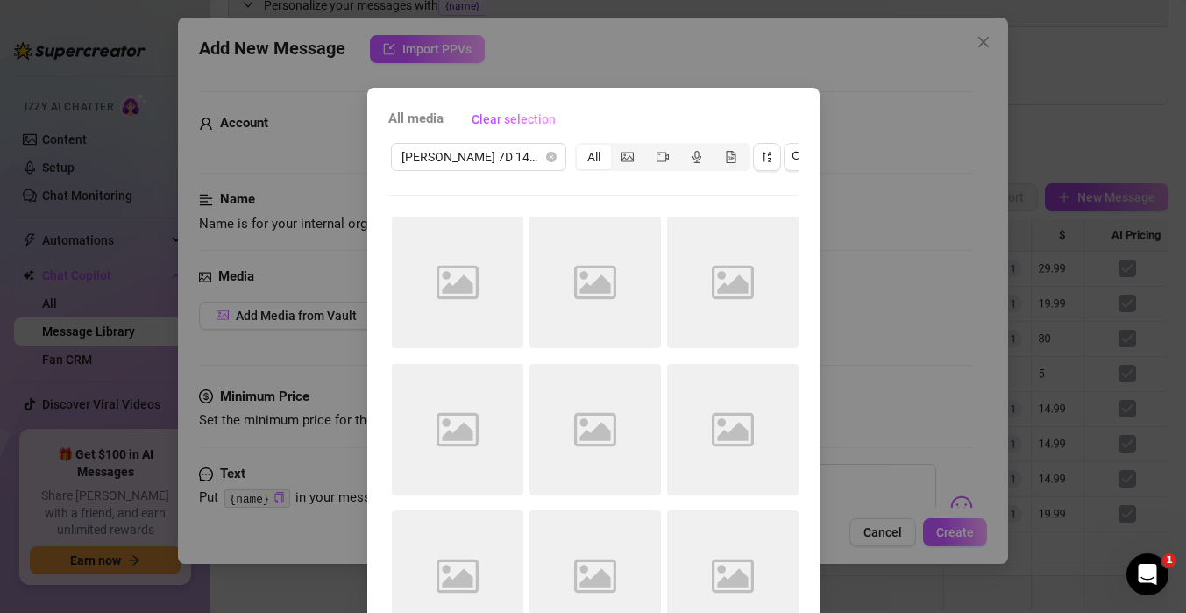
click at [495, 198] on div "Gracie 7D 14.99 All Image placeholder Image placeholder Image placeholder Image…" at bounding box center [593, 397] width 410 height 515
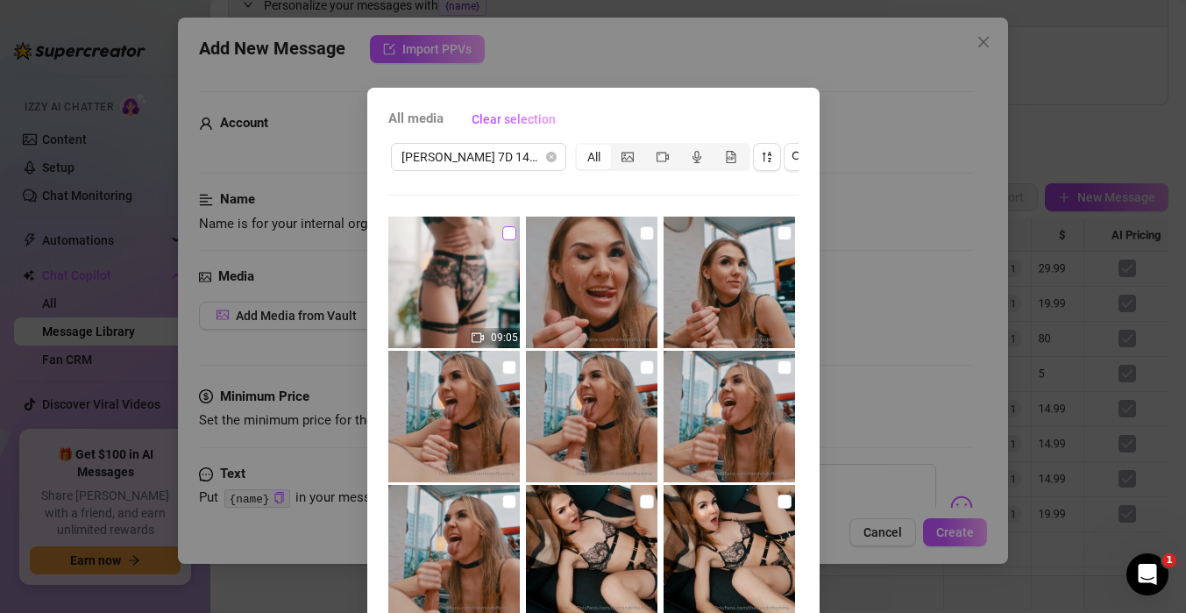
click at [507, 228] on input "checkbox" at bounding box center [509, 233] width 14 height 14
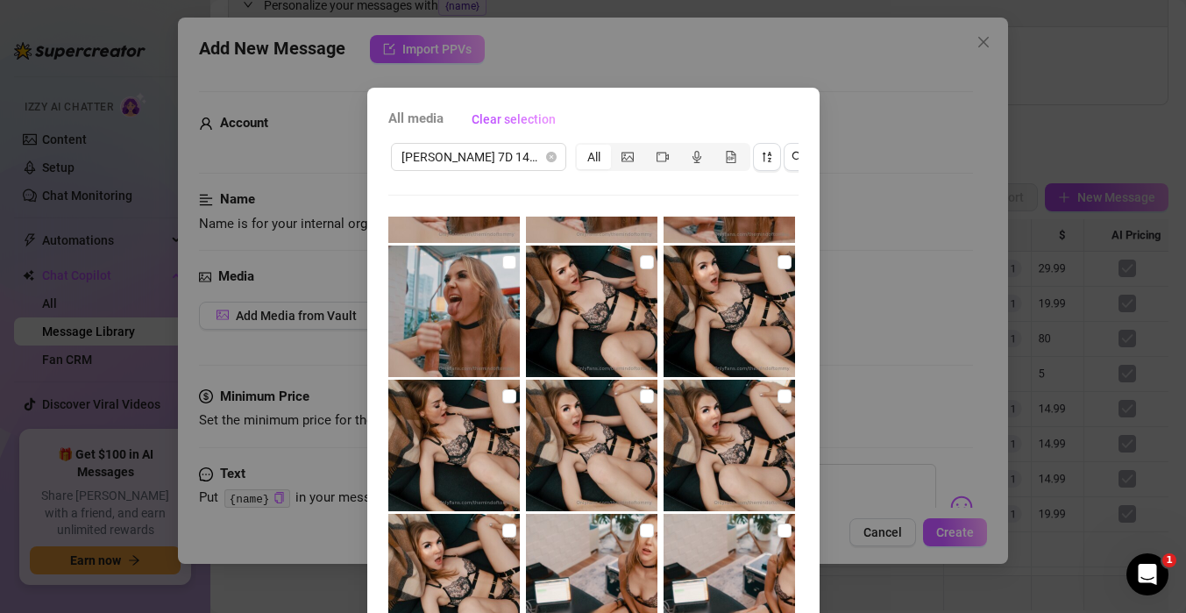
scroll to position [241, 0]
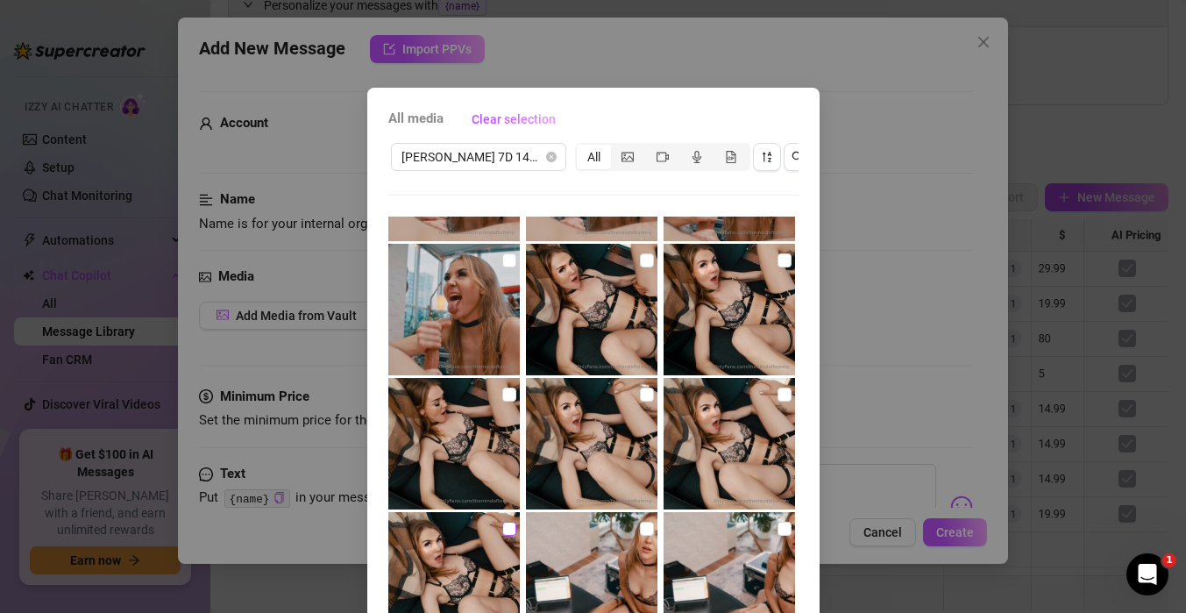
click at [509, 526] on input "checkbox" at bounding box center [509, 529] width 14 height 14
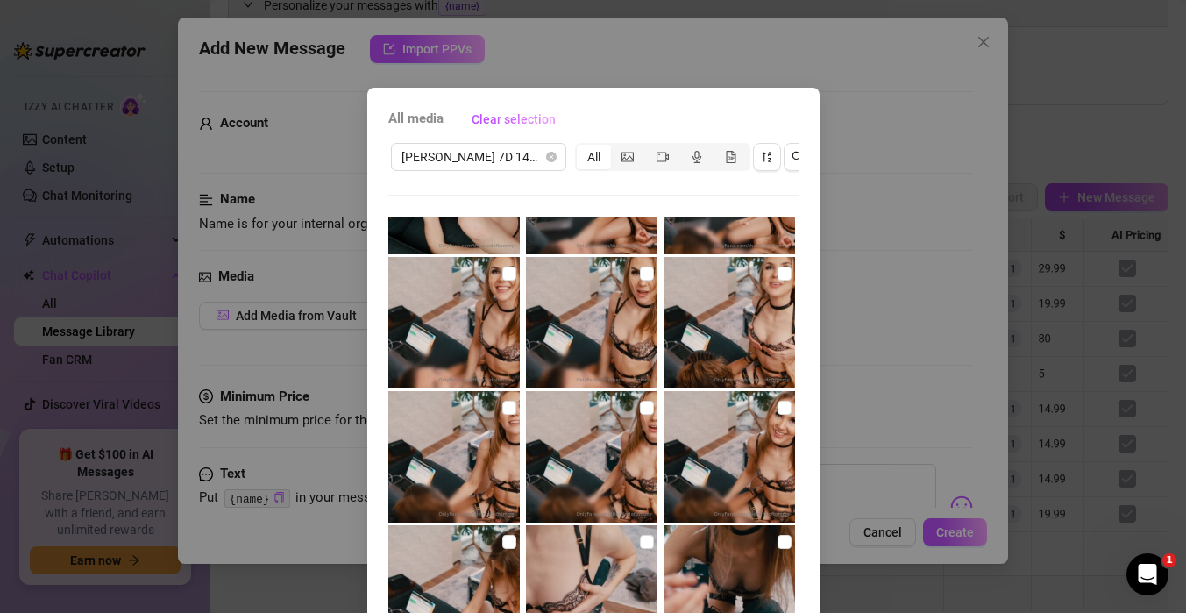
scroll to position [661, 0]
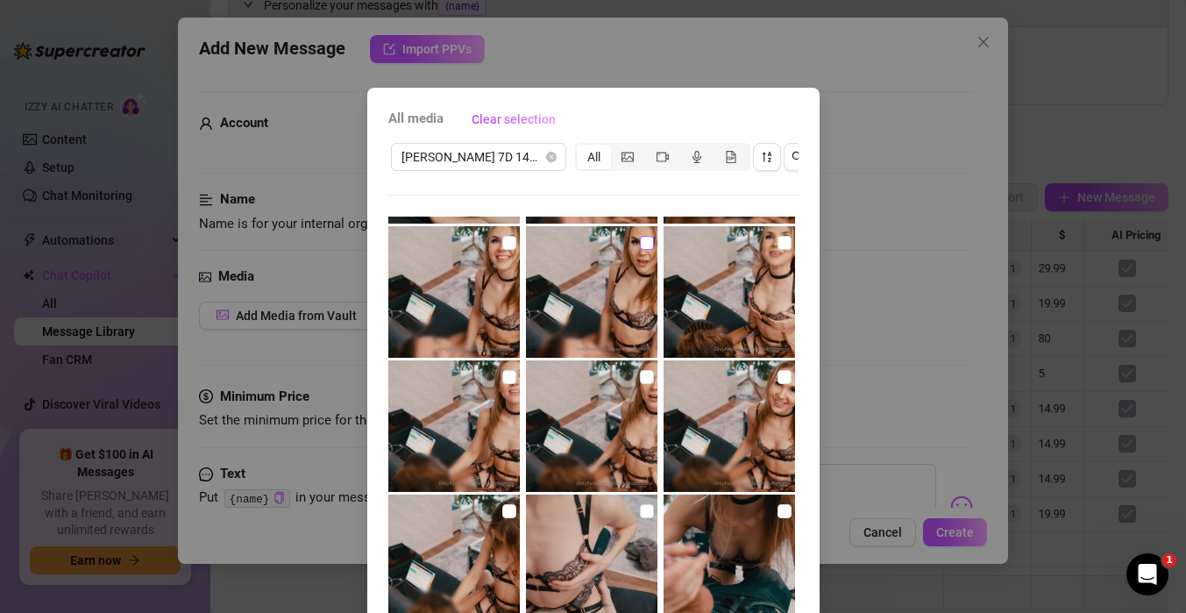
click at [649, 248] on input "checkbox" at bounding box center [647, 243] width 14 height 14
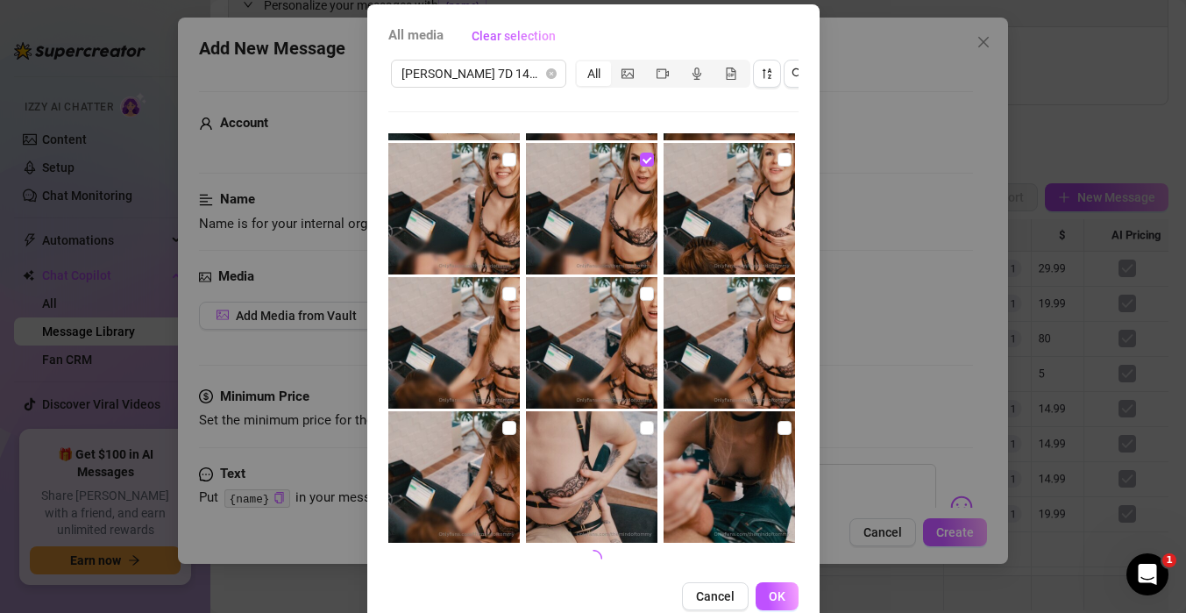
scroll to position [106, 0]
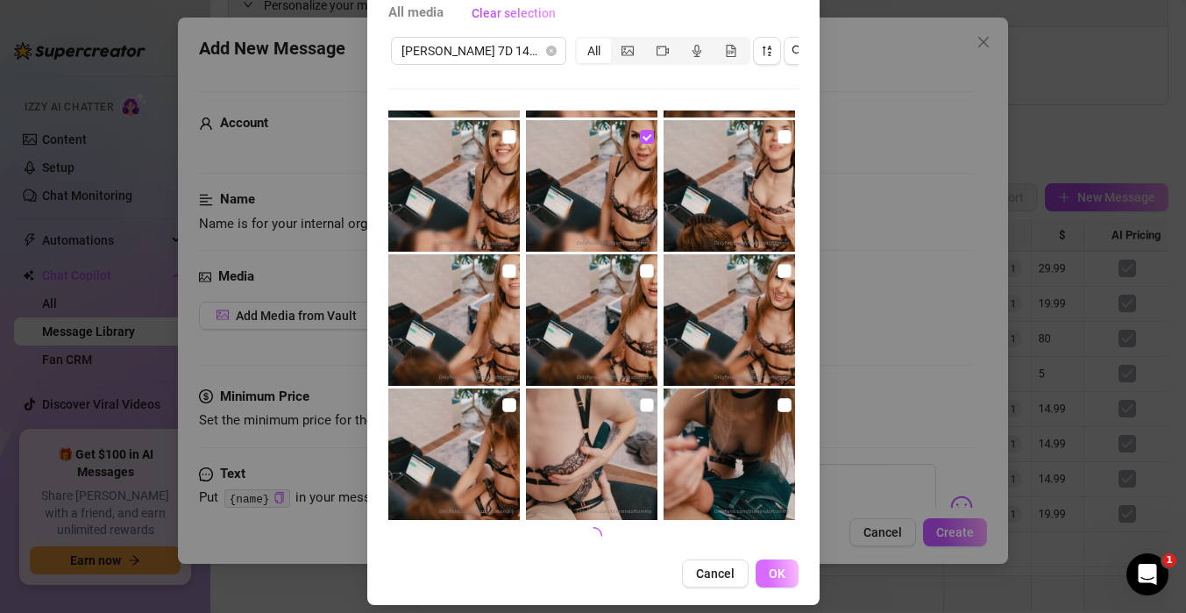
click at [779, 578] on span "OK" at bounding box center [777, 573] width 17 height 14
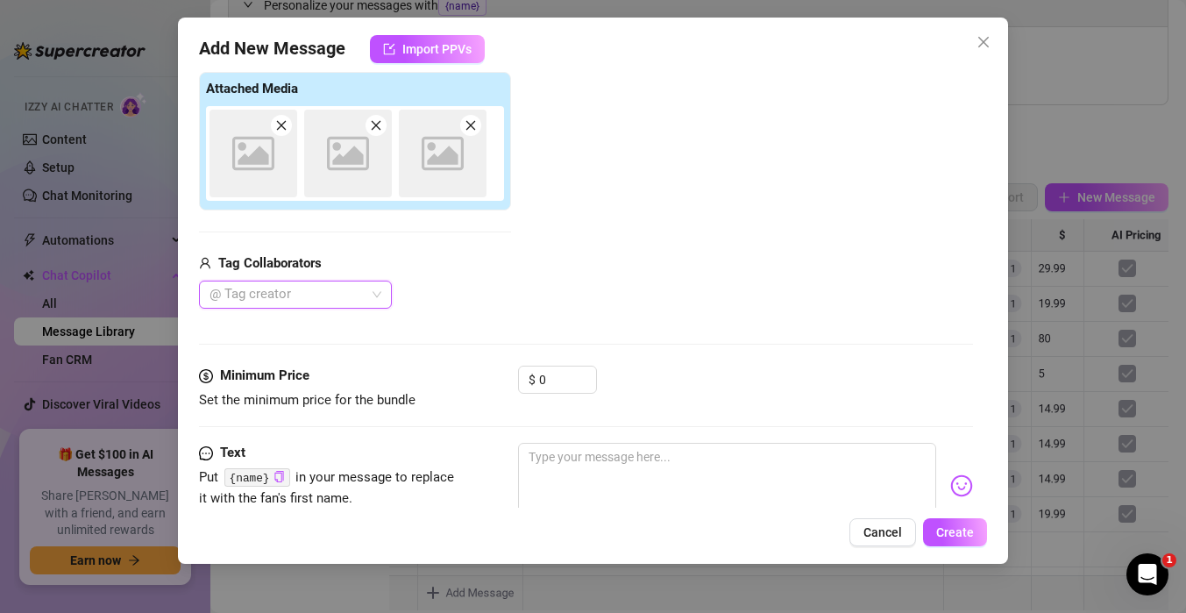
scroll to position [277, 0]
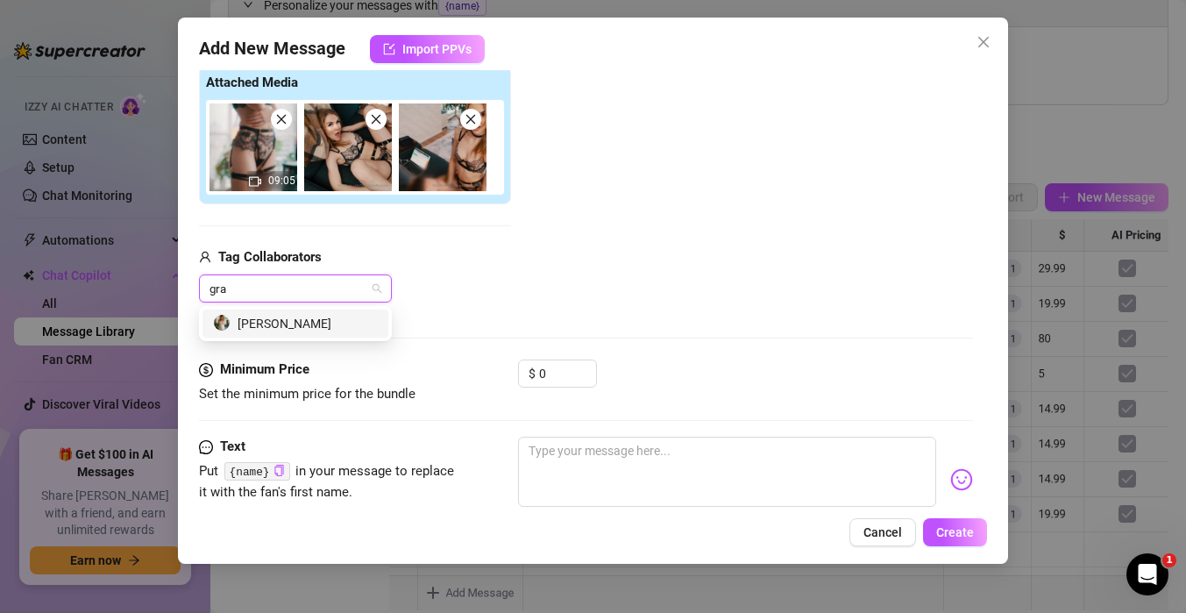
click at [335, 316] on div "[PERSON_NAME]" at bounding box center [295, 323] width 165 height 19
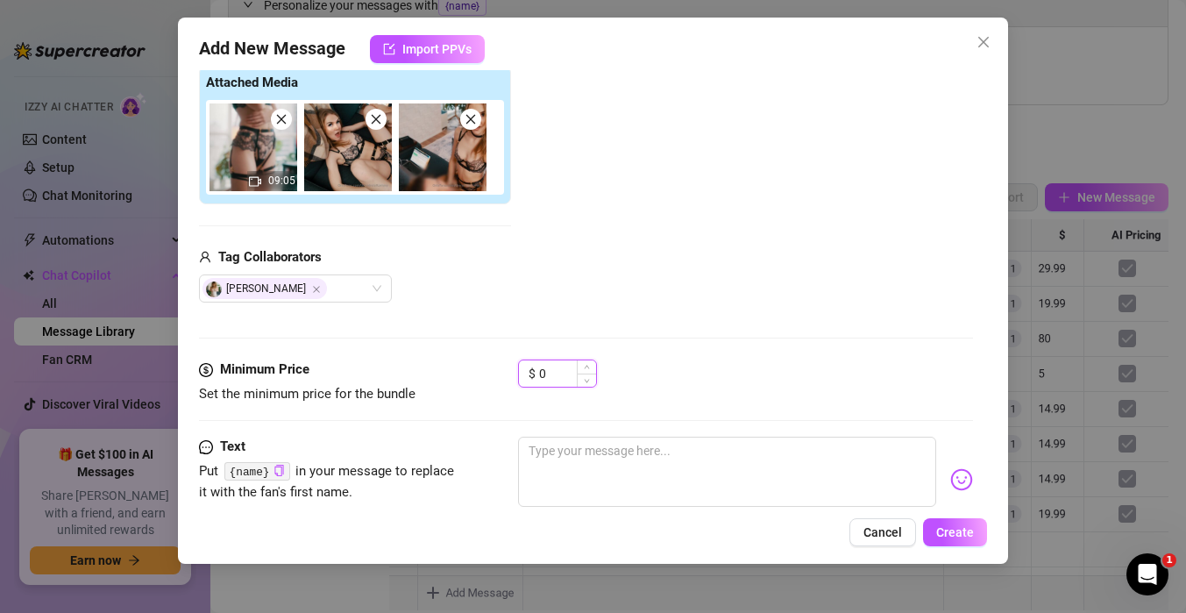
click at [550, 371] on input "0" at bounding box center [567, 373] width 57 height 26
drag, startPoint x: 550, startPoint y: 371, endPoint x: 490, endPoint y: 325, distance: 75.7
click at [511, 366] on div "Minimum Price Set the minimum price for the bundle $ 0" at bounding box center [586, 381] width 774 height 45
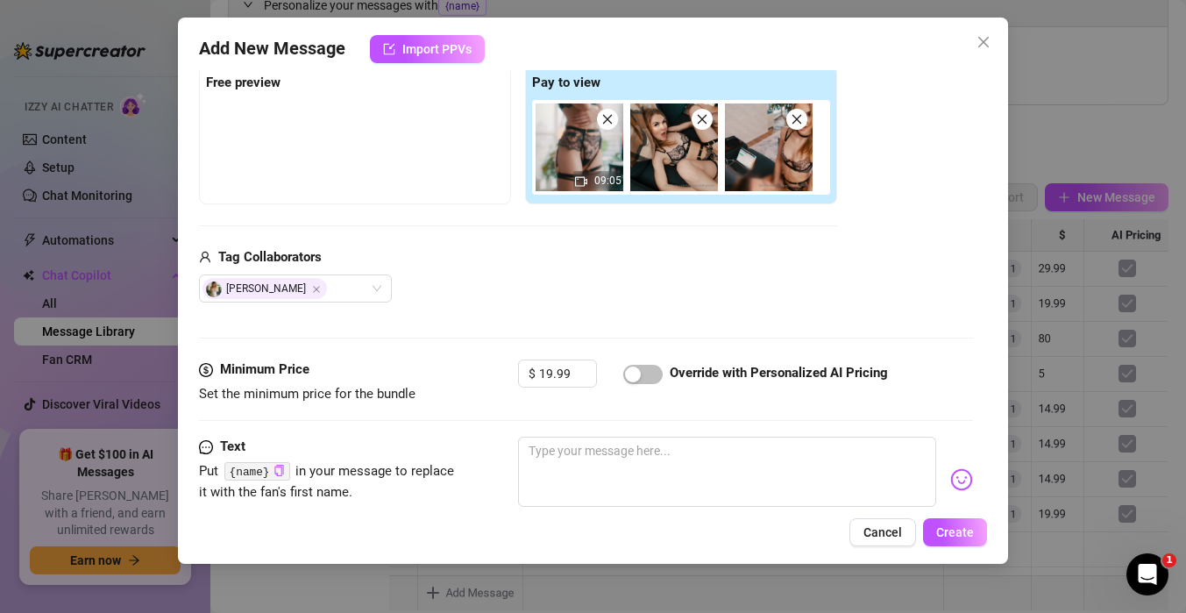
click at [567, 214] on div "Add Media from Vault Free preview Pay to view 09:05 Tag Collaborators Gracie Dee" at bounding box center [518, 164] width 638 height 279
click at [560, 153] on img at bounding box center [580, 147] width 88 height 88
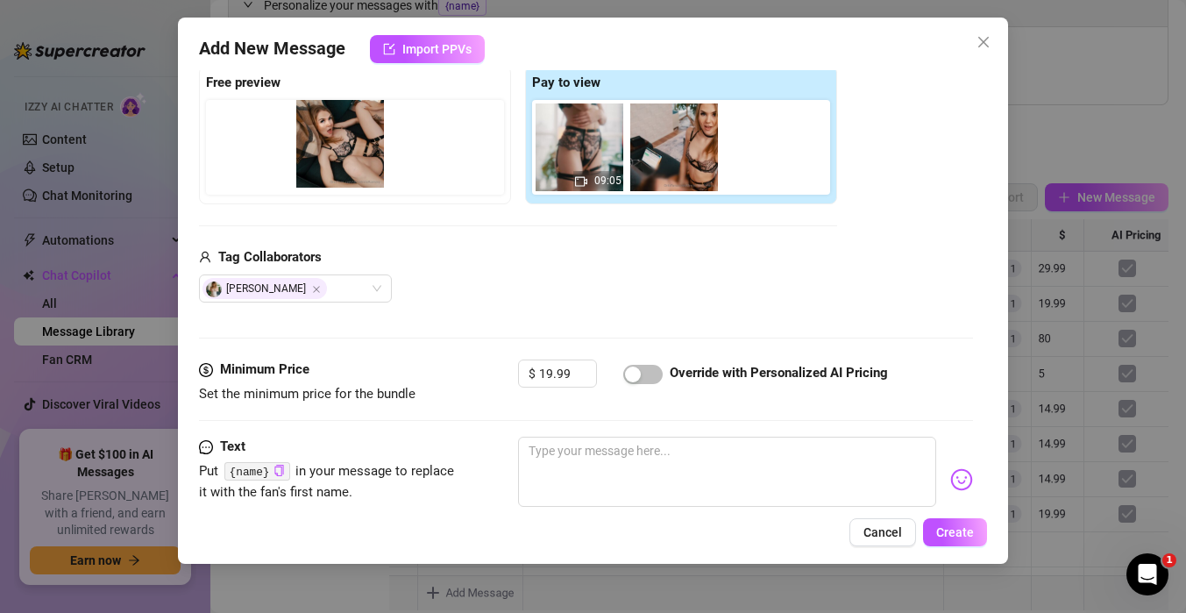
drag, startPoint x: 677, startPoint y: 152, endPoint x: 338, endPoint y: 148, distance: 338.4
click at [338, 148] on div "Free preview Pay to view 09:05" at bounding box center [518, 135] width 638 height 138
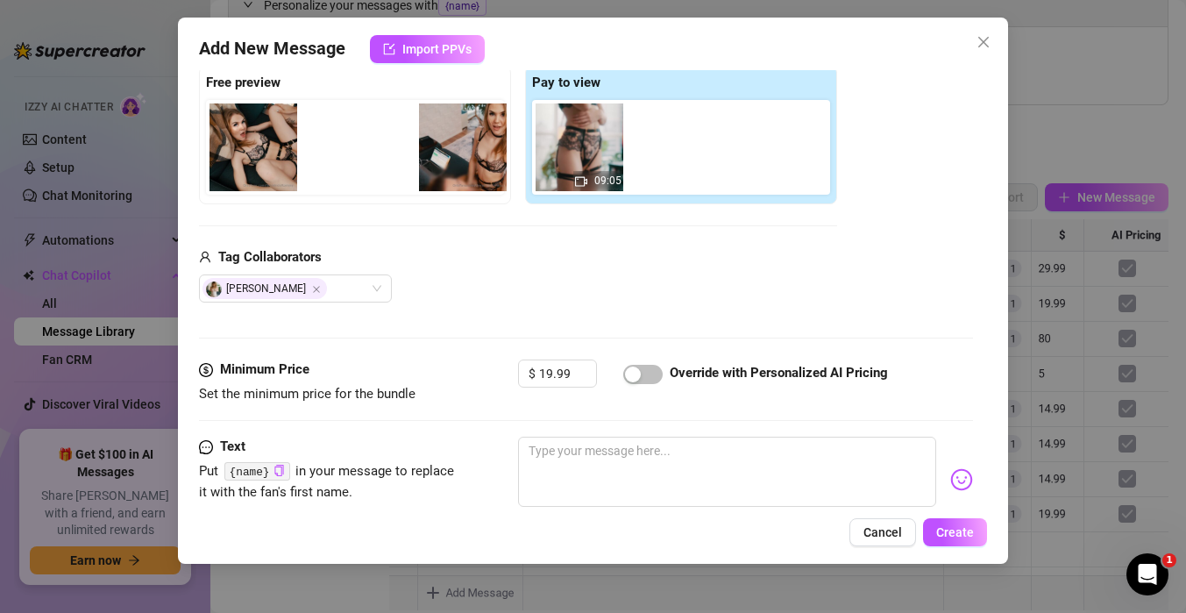
drag, startPoint x: 654, startPoint y: 160, endPoint x: 392, endPoint y: 160, distance: 262.1
click at [392, 160] on div "Free preview Pay to view 09:05" at bounding box center [518, 135] width 638 height 138
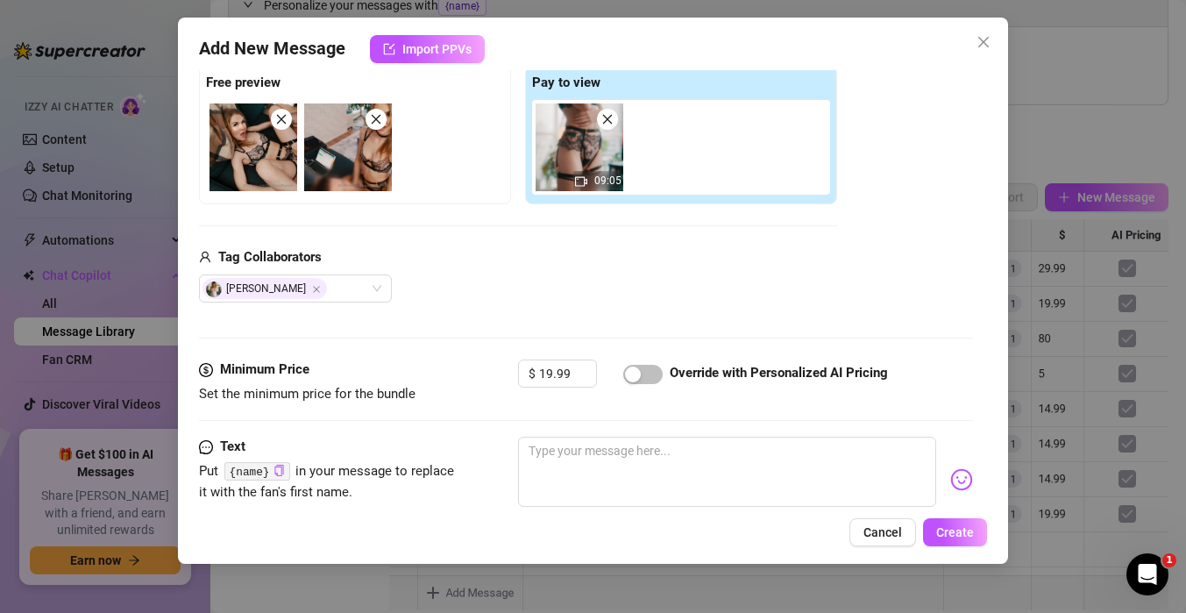
scroll to position [305, 0]
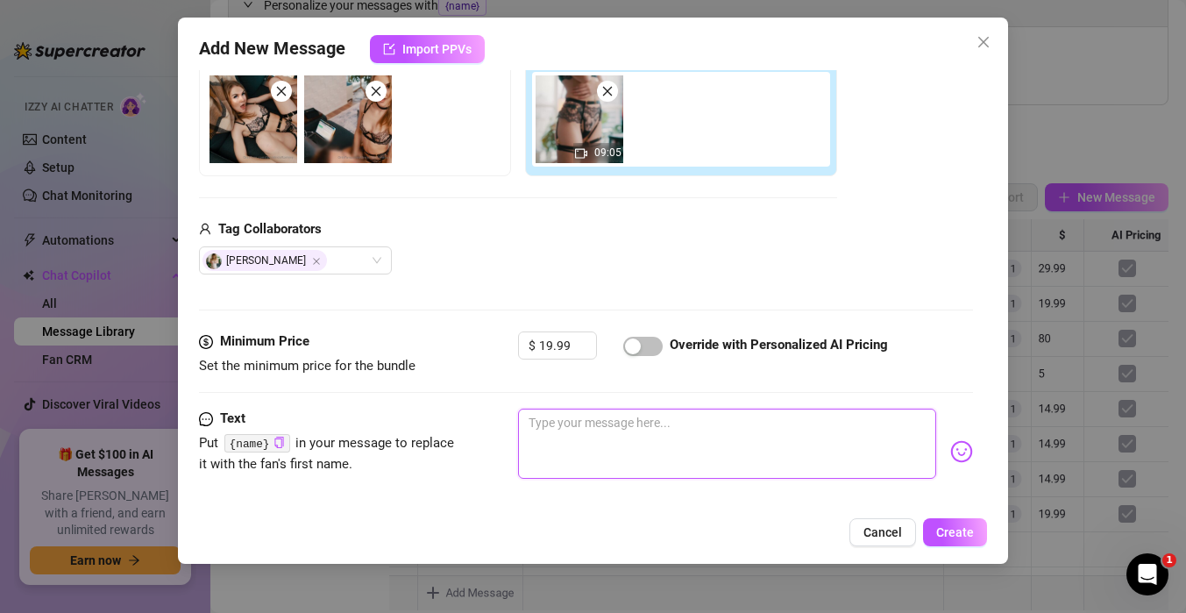
click at [551, 418] on textarea at bounding box center [727, 443] width 418 height 70
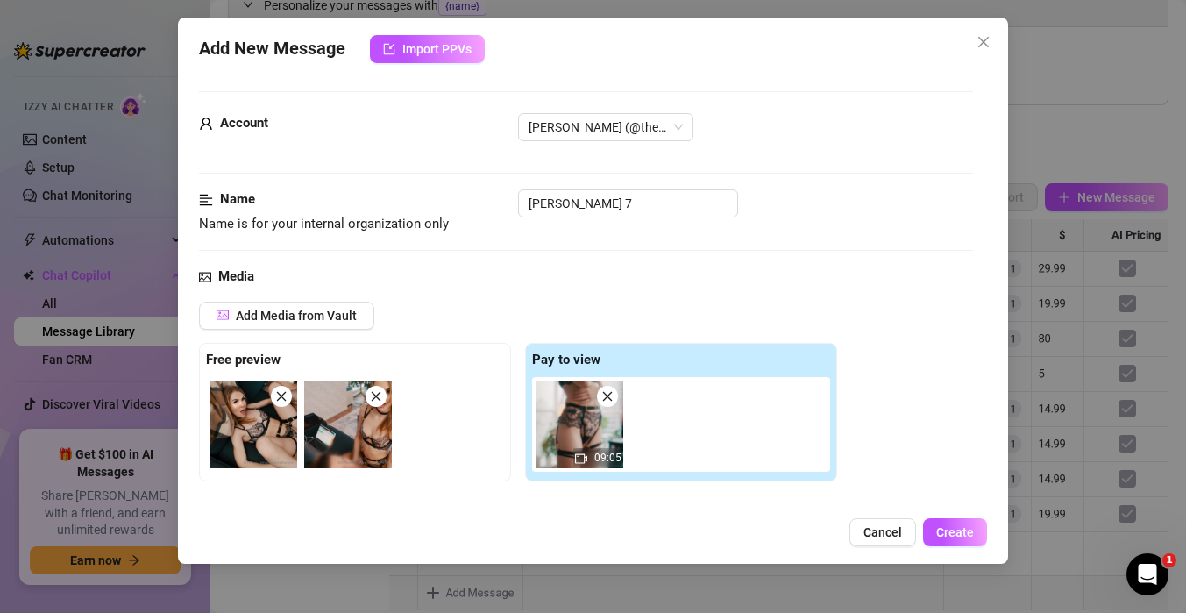
scroll to position [416, 0]
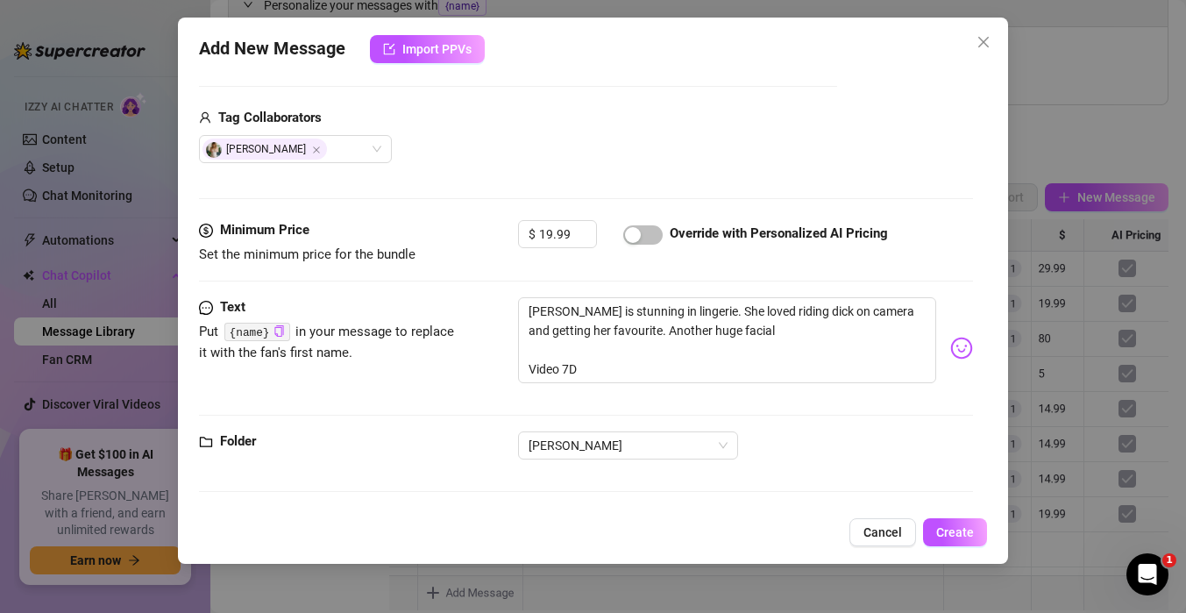
click at [628, 209] on div "Media Add Media from Vault Free preview Pay to view 09:05 Tag Collaborators Gra…" at bounding box center [586, 35] width 774 height 370
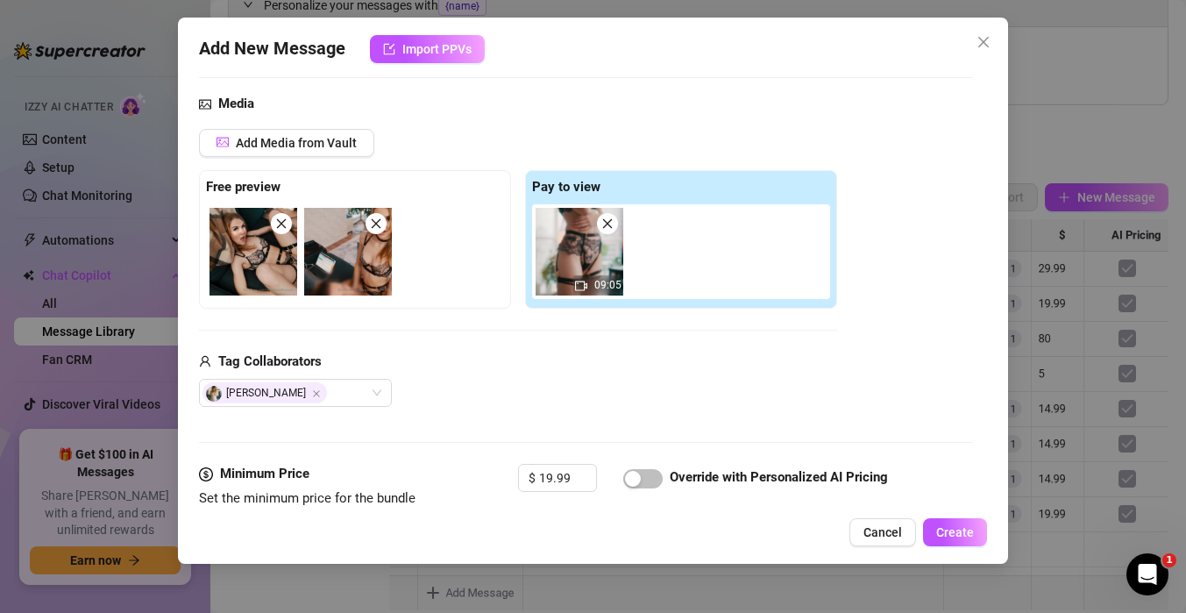
scroll to position [344, 0]
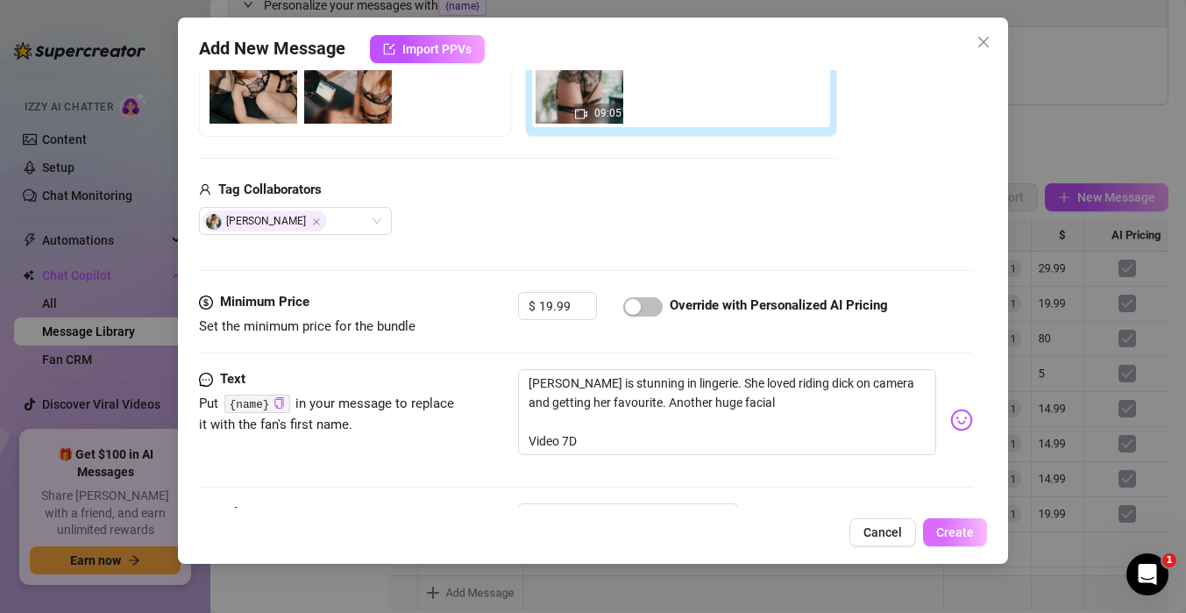
click at [961, 528] on span "Create" at bounding box center [955, 532] width 38 height 14
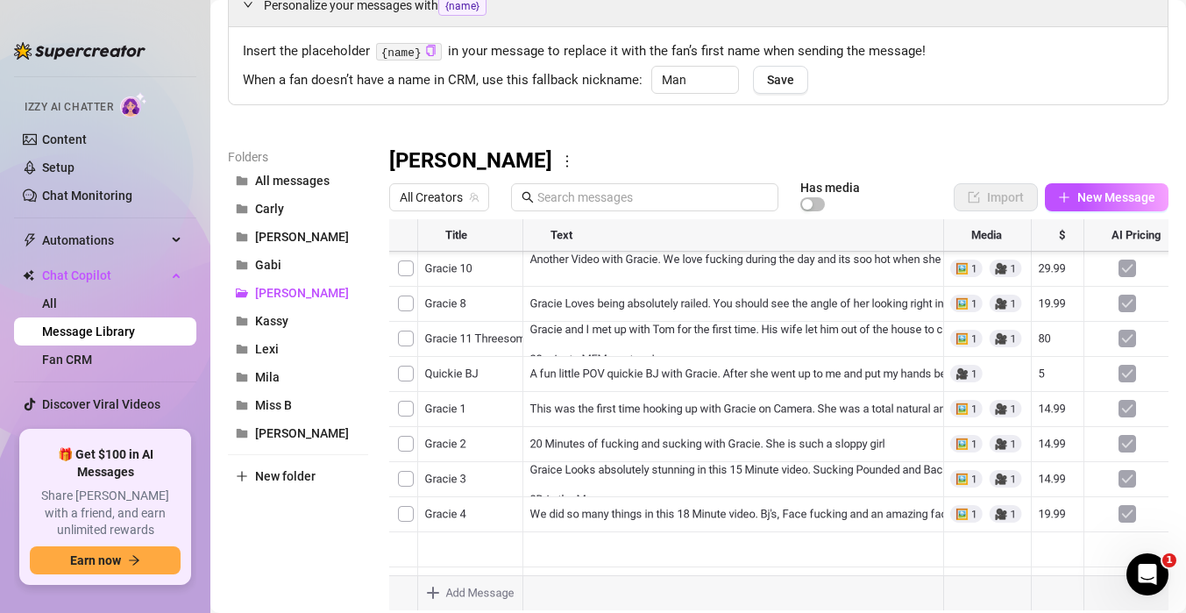
scroll to position [0, 0]
click at [1074, 208] on button "New Message" at bounding box center [1107, 197] width 124 height 28
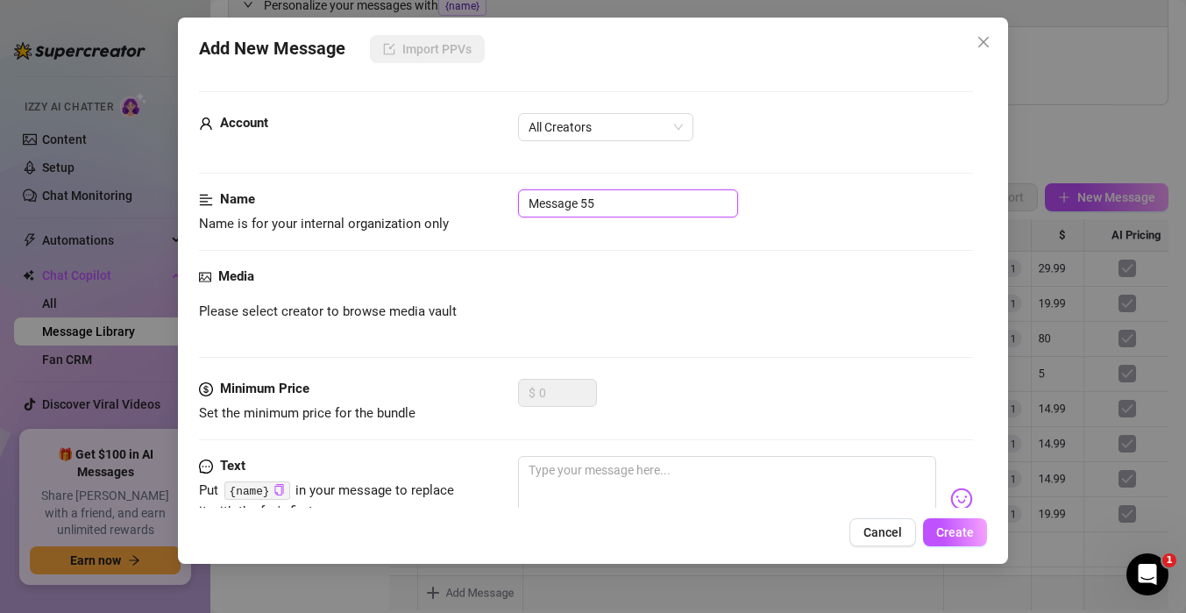
drag, startPoint x: 605, startPoint y: 212, endPoint x: 386, endPoint y: 172, distance: 222.8
click at [385, 172] on form "Account All Creators Name Name is for your internal organization only Message 5…" at bounding box center [586, 370] width 774 height 559
click at [506, 259] on div "Name Name is for your internal organization only Gracie 12" at bounding box center [586, 227] width 774 height 77
click at [605, 140] on div "All Creators" at bounding box center [605, 127] width 175 height 28
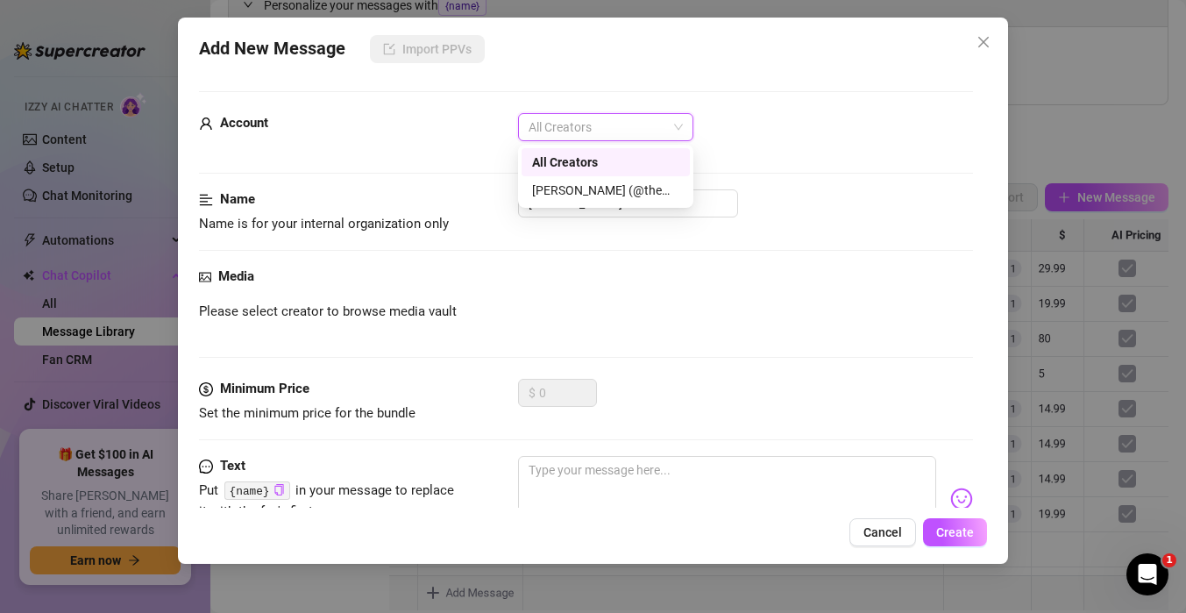
click at [597, 195] on div "[PERSON_NAME] (@themindoftommy)" at bounding box center [605, 190] width 147 height 19
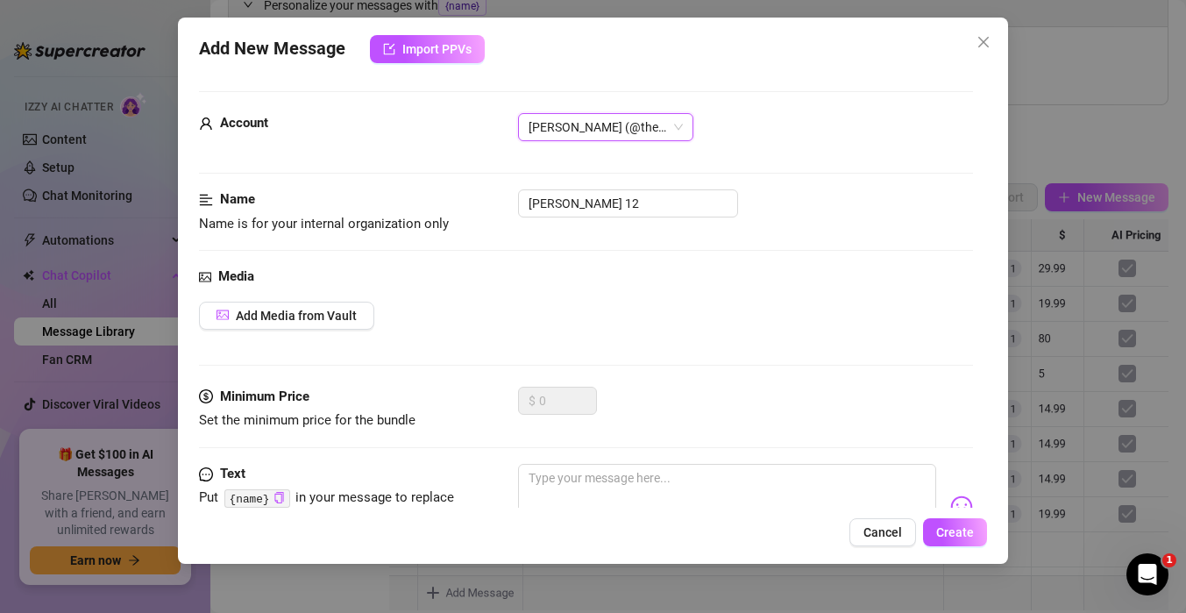
click at [502, 315] on div "Add Media from Vault" at bounding box center [586, 316] width 774 height 28
click at [326, 317] on span "Add Media from Vault" at bounding box center [296, 316] width 121 height 14
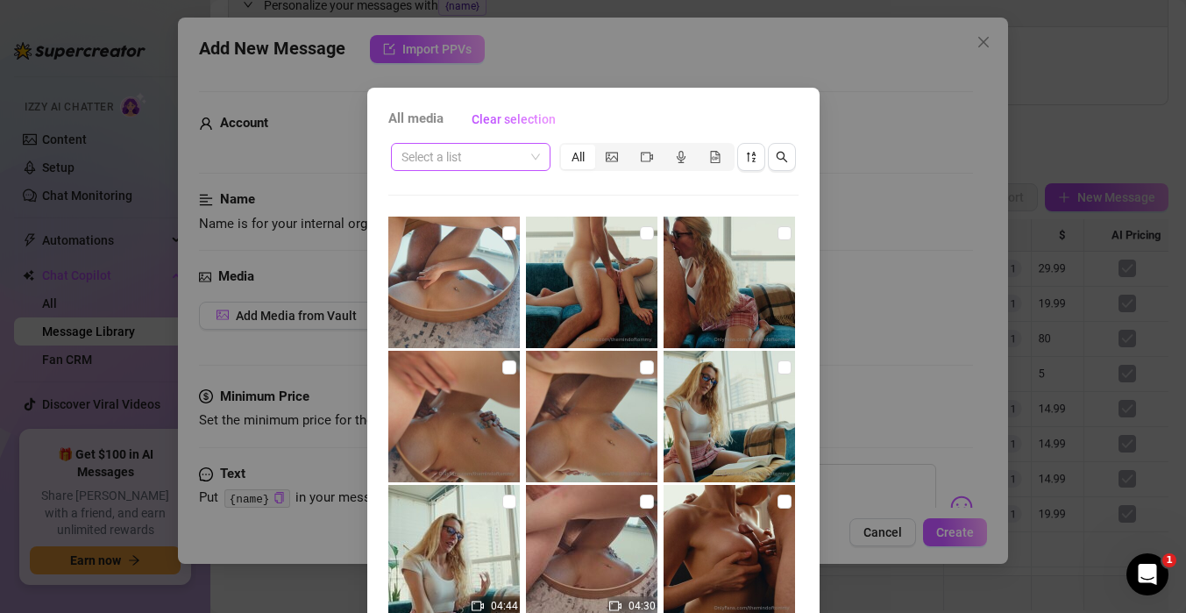
click at [493, 159] on input "search" at bounding box center [462, 157] width 123 height 26
click at [511, 197] on div "13D [PERSON_NAME] Threesome" at bounding box center [495, 191] width 181 height 19
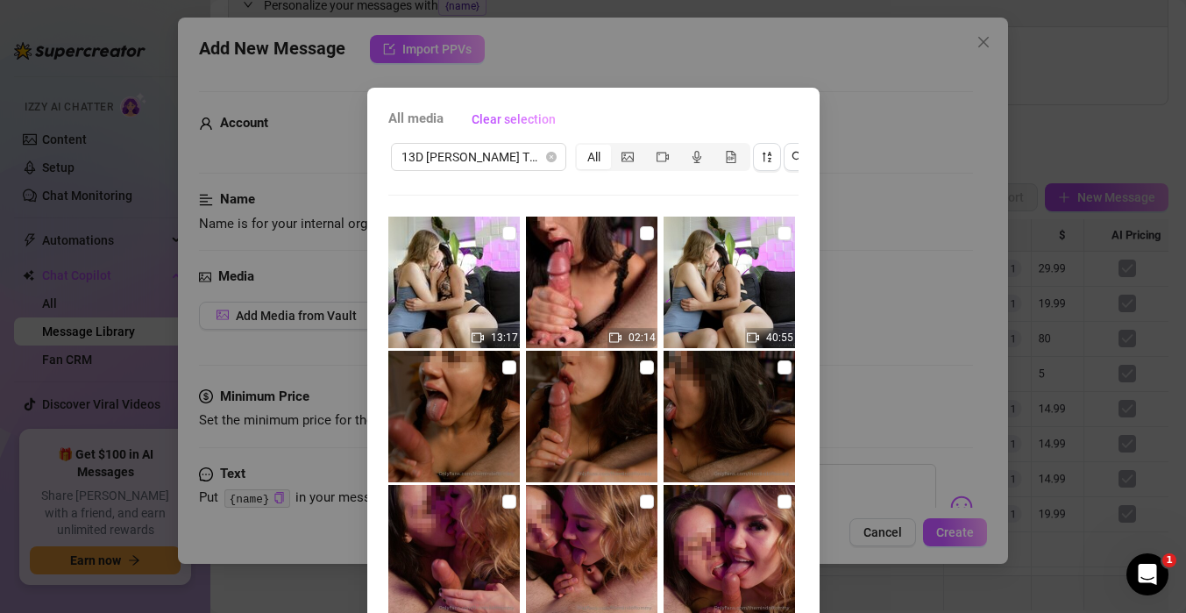
click at [621, 75] on div "All media Clear selection 13D Gracie Gabi Threesome All 13:17 02:14 40:55 Cance…" at bounding box center [593, 306] width 1186 height 613
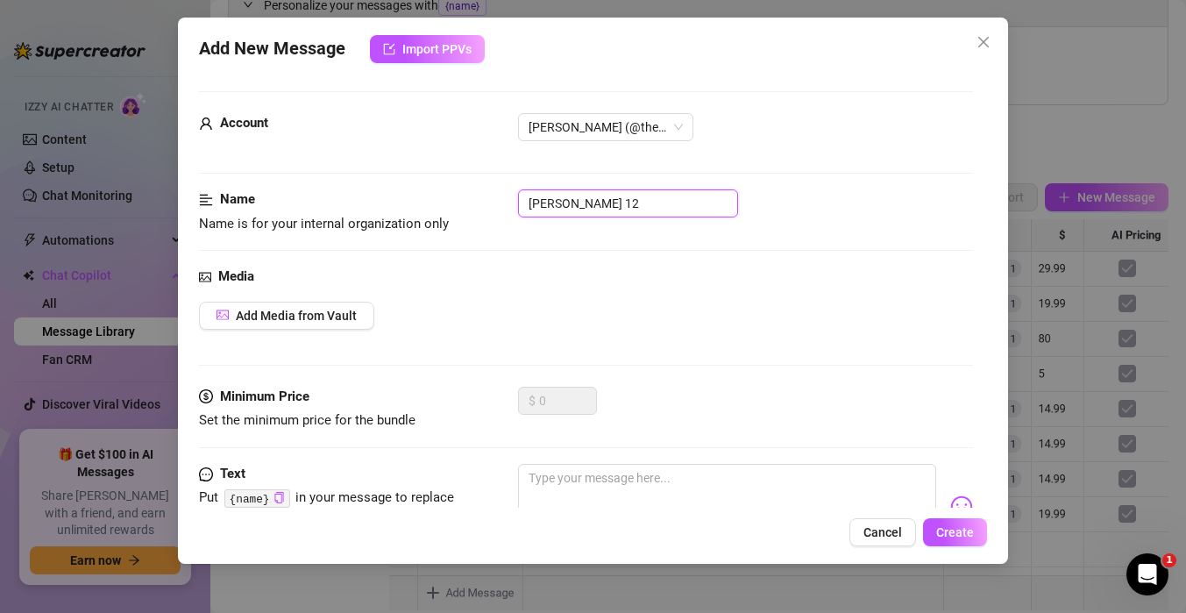
click at [621, 210] on input "Gracie 12" at bounding box center [628, 203] width 220 height 28
click at [879, 531] on span "Cancel" at bounding box center [882, 532] width 39 height 14
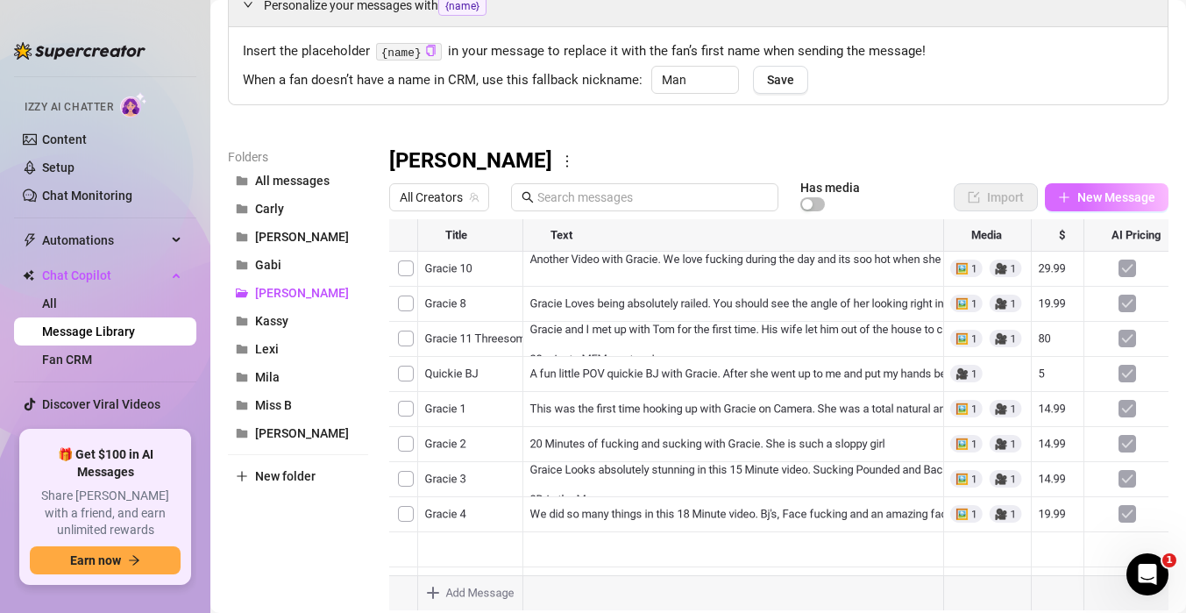
click at [1075, 199] on button "New Message" at bounding box center [1107, 197] width 124 height 28
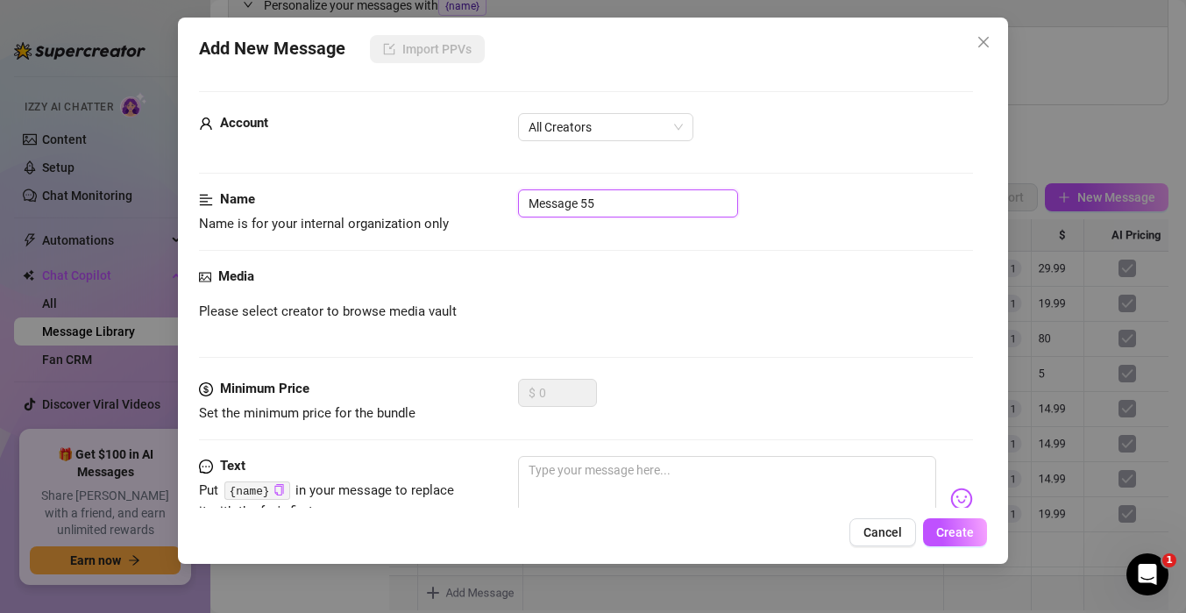
drag, startPoint x: 626, startPoint y: 198, endPoint x: 361, endPoint y: 167, distance: 266.6
click at [361, 167] on form "Account All Creators Name Name is for your internal organization only Message 5…" at bounding box center [586, 370] width 774 height 559
click at [374, 328] on div "Media Please select creator to browse media vault" at bounding box center [586, 322] width 774 height 112
click at [660, 126] on span "All Creators" at bounding box center [606, 127] width 154 height 26
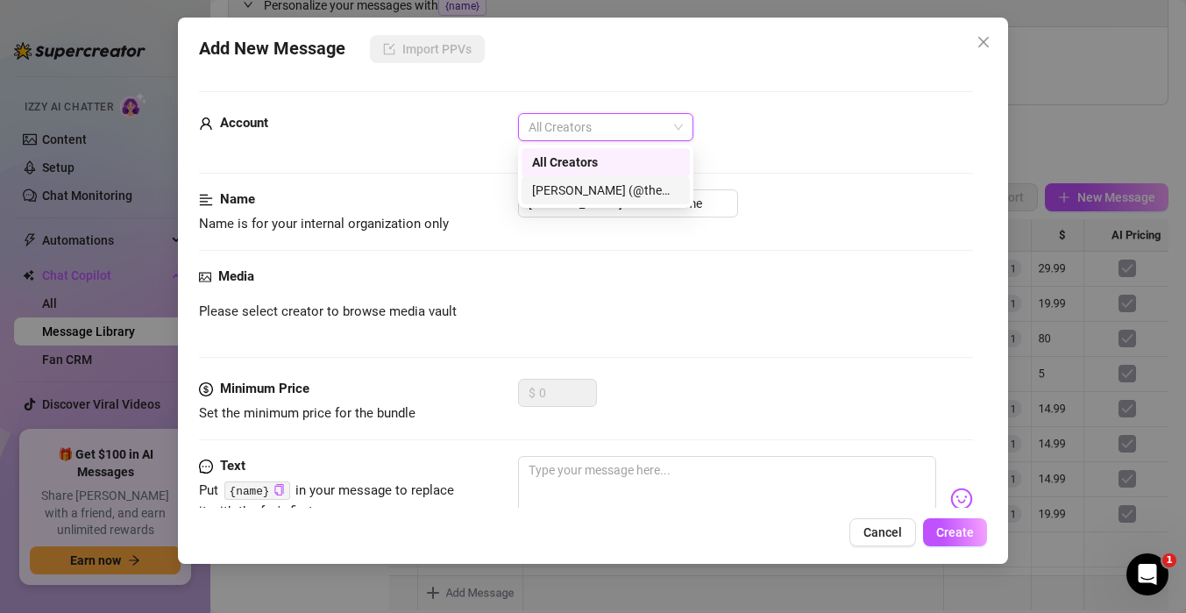
click at [611, 193] on div "[PERSON_NAME] (@themindoftommy)" at bounding box center [605, 190] width 147 height 19
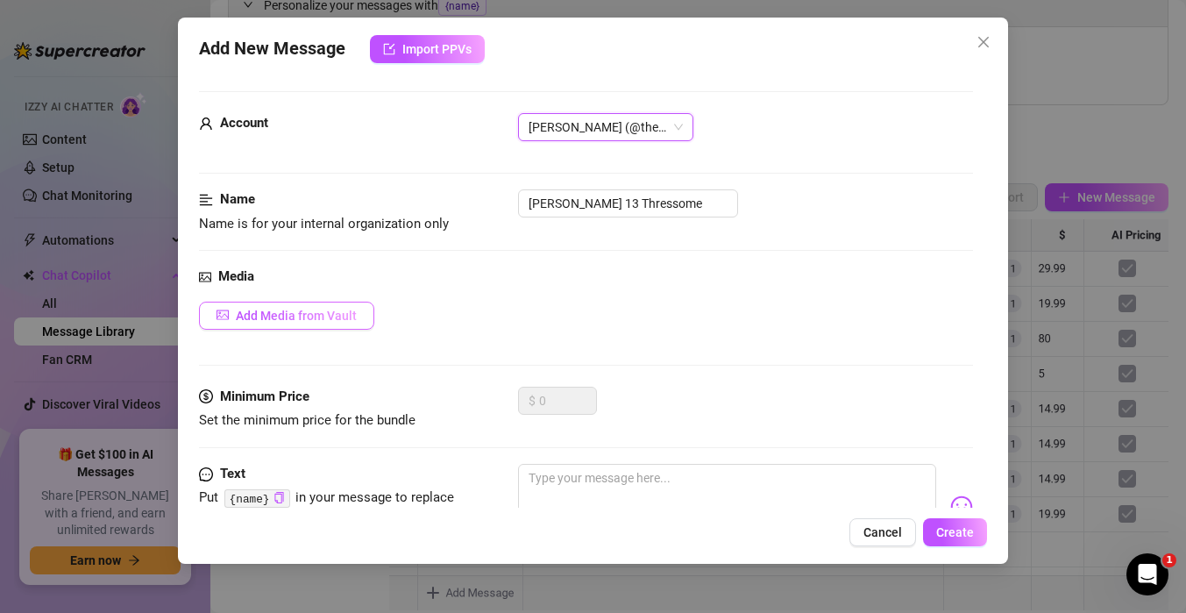
click at [350, 321] on span "Add Media from Vault" at bounding box center [296, 316] width 121 height 14
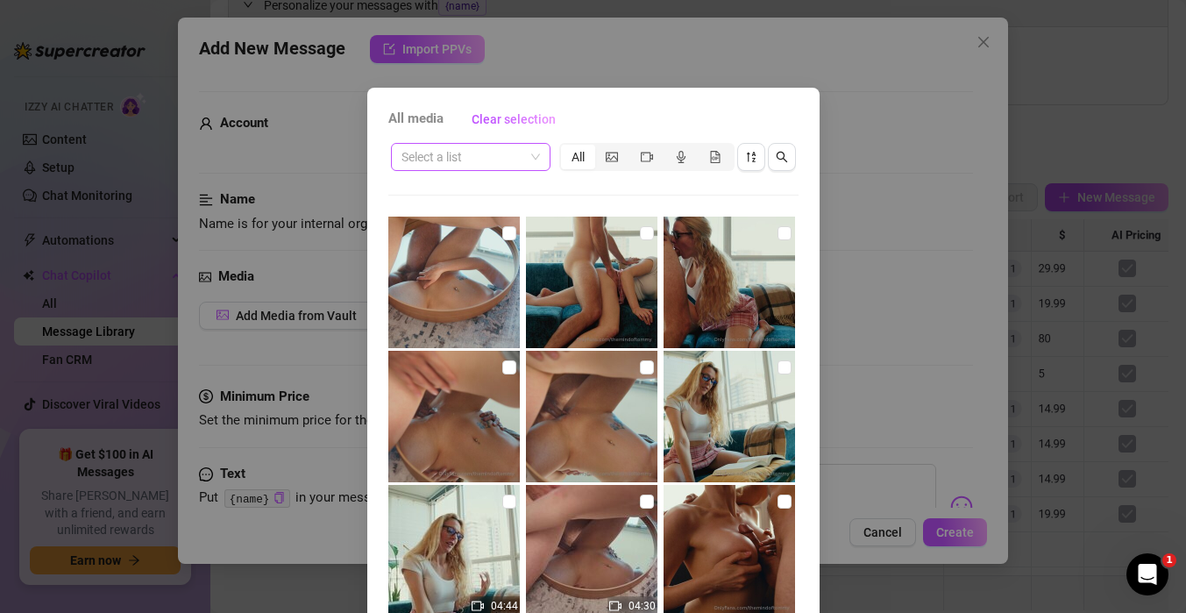
click at [470, 160] on input "search" at bounding box center [462, 157] width 123 height 26
click at [479, 190] on div "13D [PERSON_NAME] Threesome" at bounding box center [495, 191] width 181 height 19
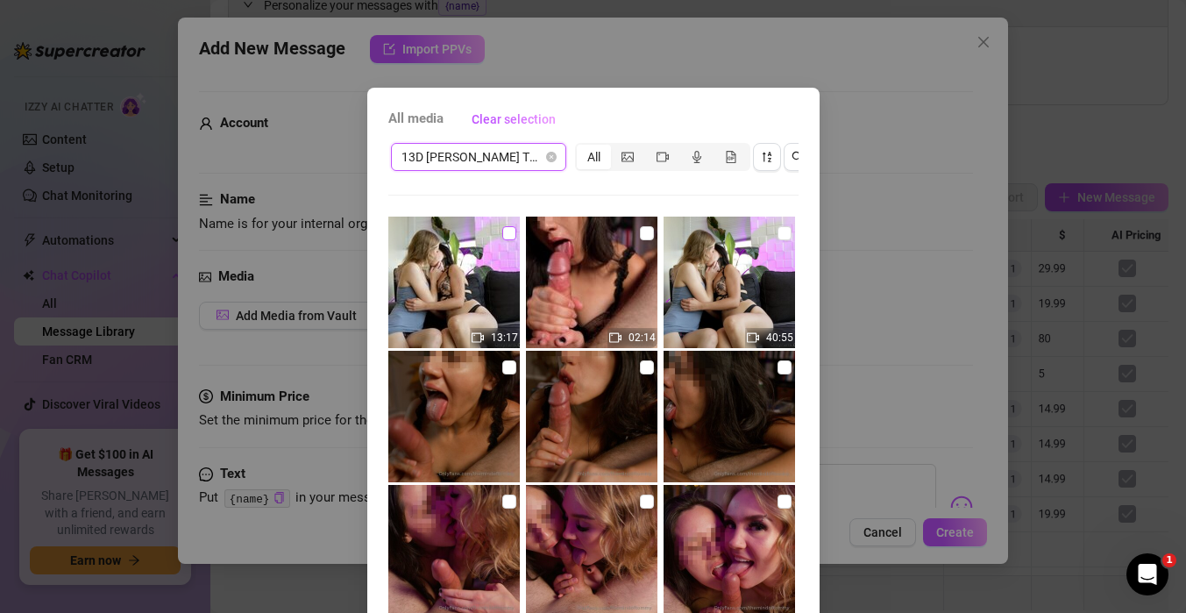
click at [510, 228] on input "checkbox" at bounding box center [509, 233] width 14 height 14
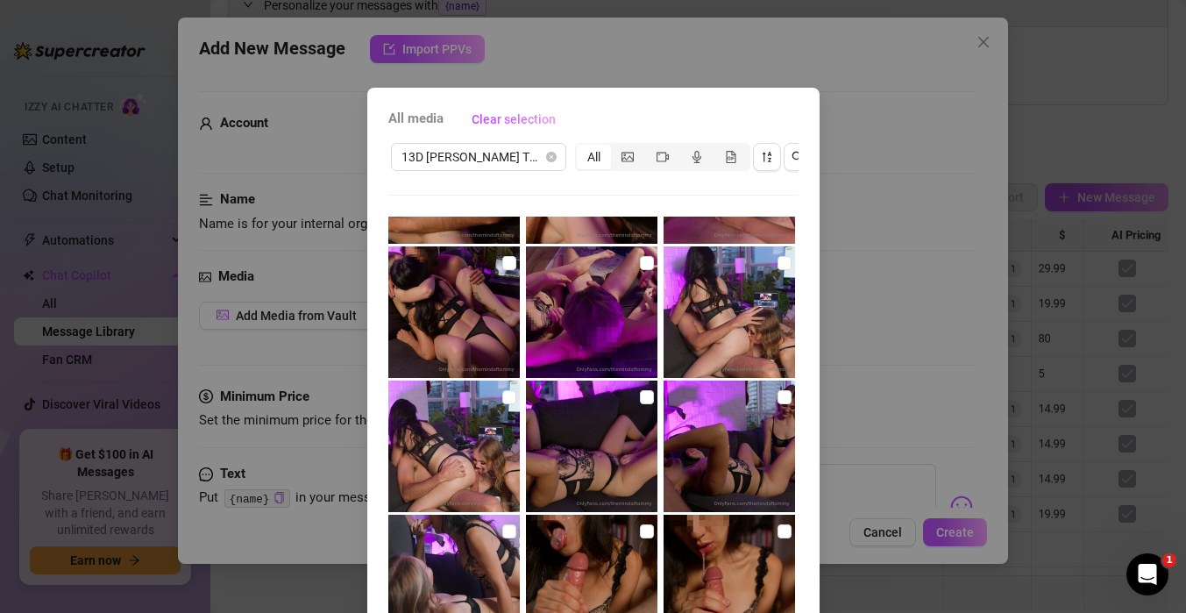
scroll to position [1114, 0]
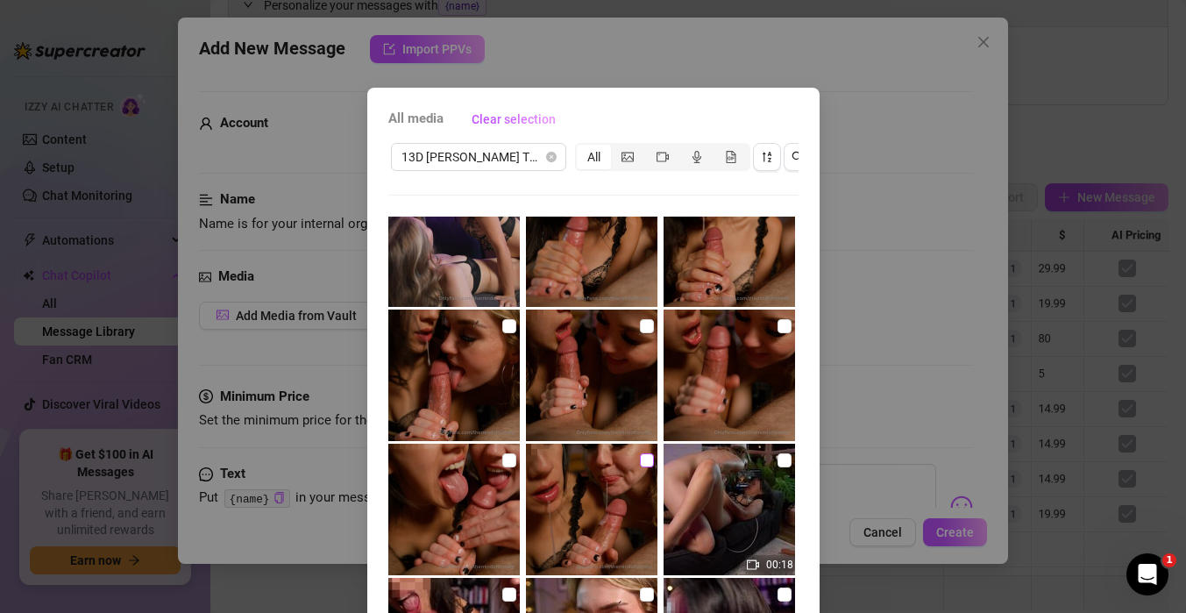
click at [649, 462] on input "checkbox" at bounding box center [647, 460] width 14 height 14
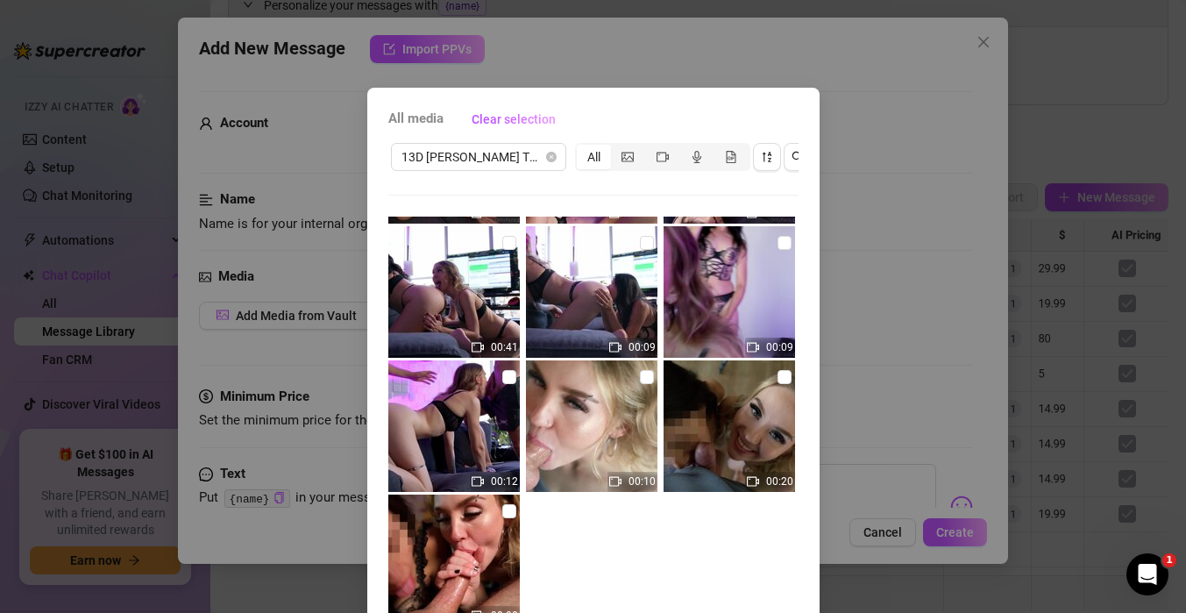
scroll to position [119, 0]
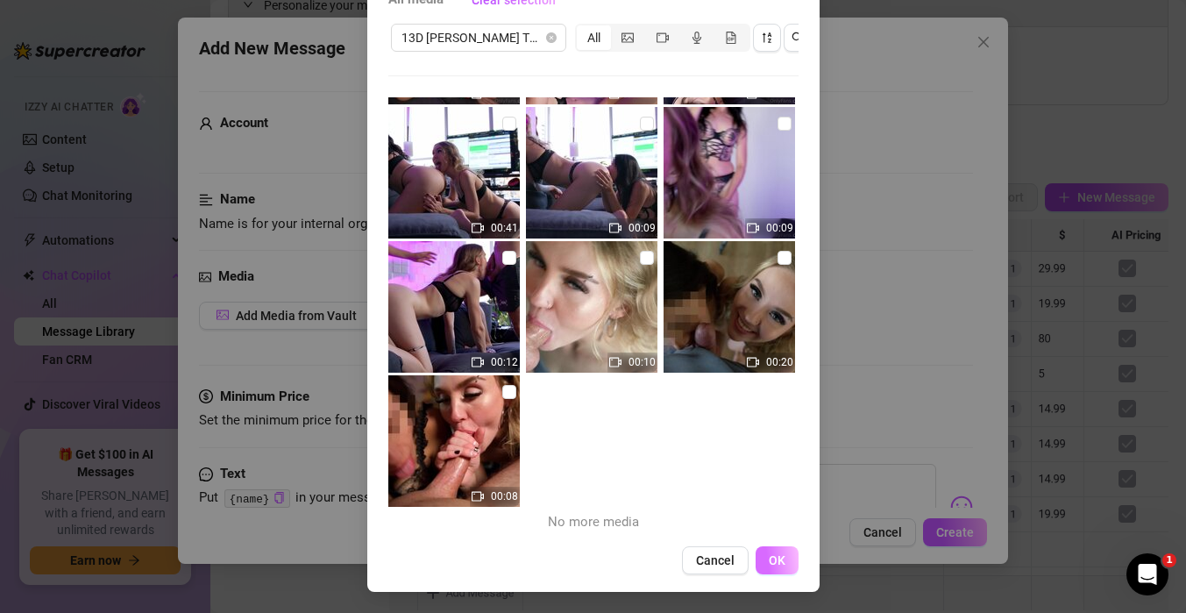
click at [777, 556] on span "OK" at bounding box center [777, 560] width 17 height 14
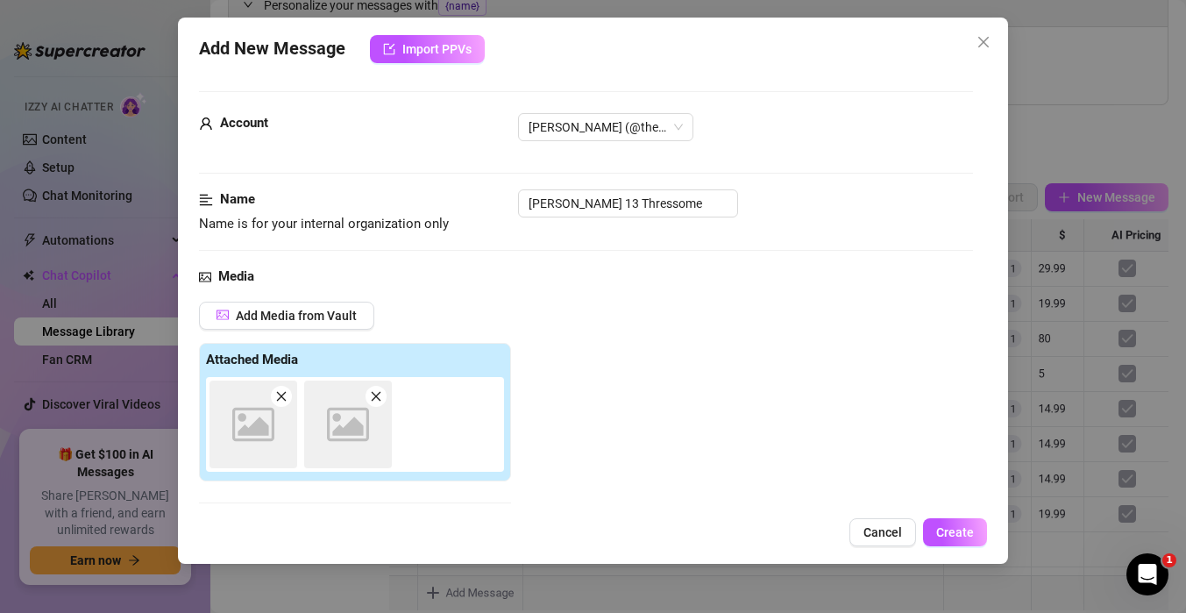
scroll to position [277, 0]
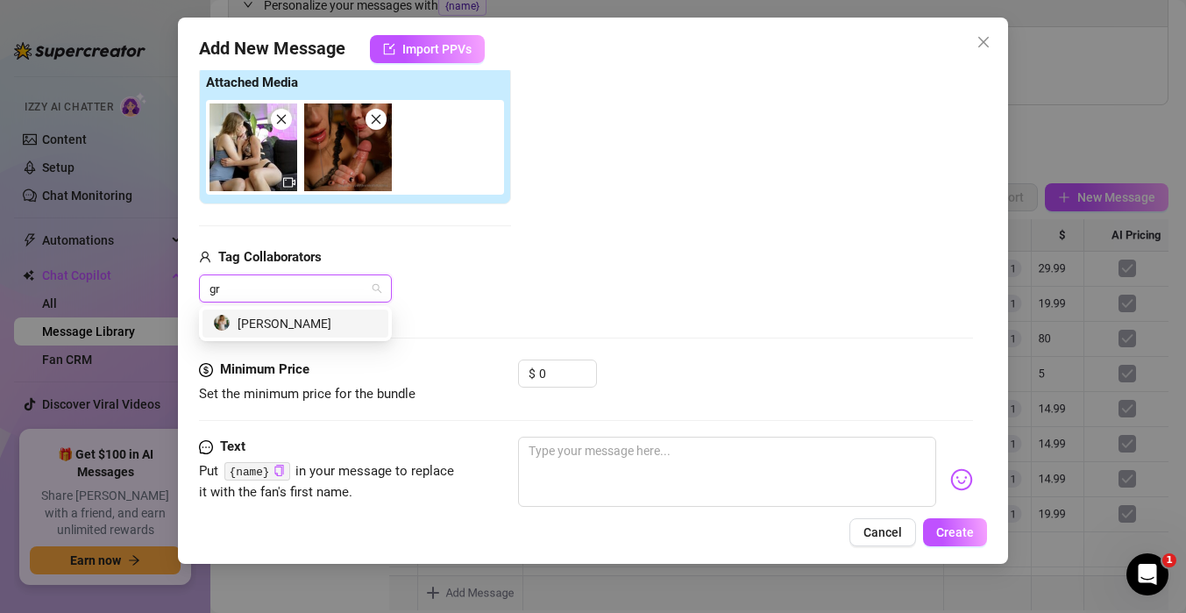
click at [286, 319] on div "[PERSON_NAME]" at bounding box center [295, 323] width 165 height 19
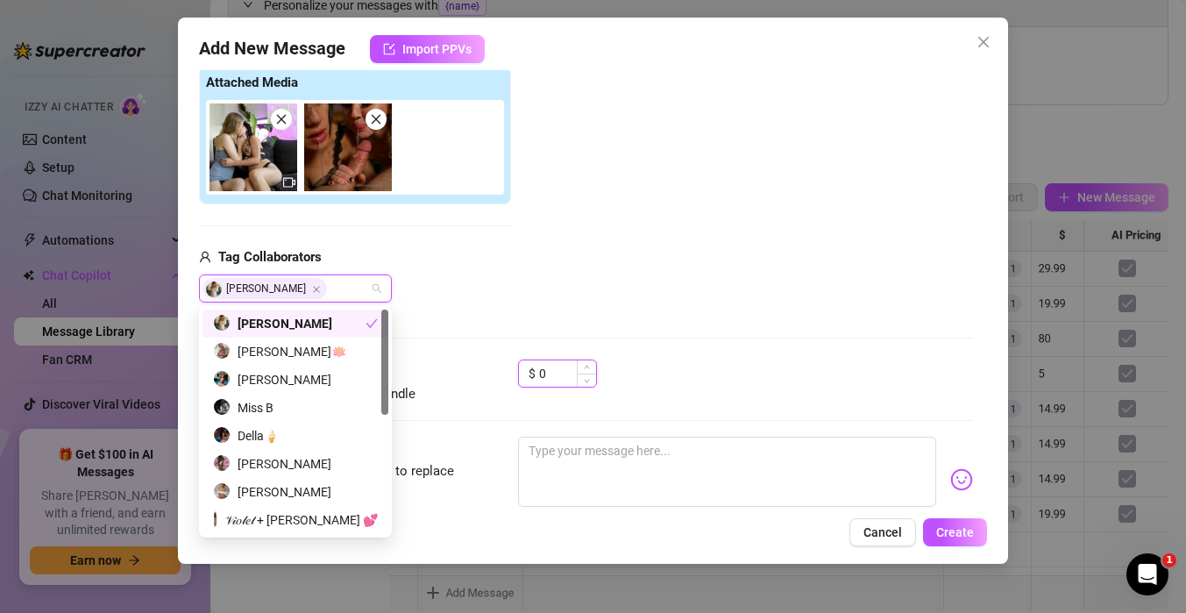
click at [540, 374] on input "0" at bounding box center [567, 373] width 57 height 26
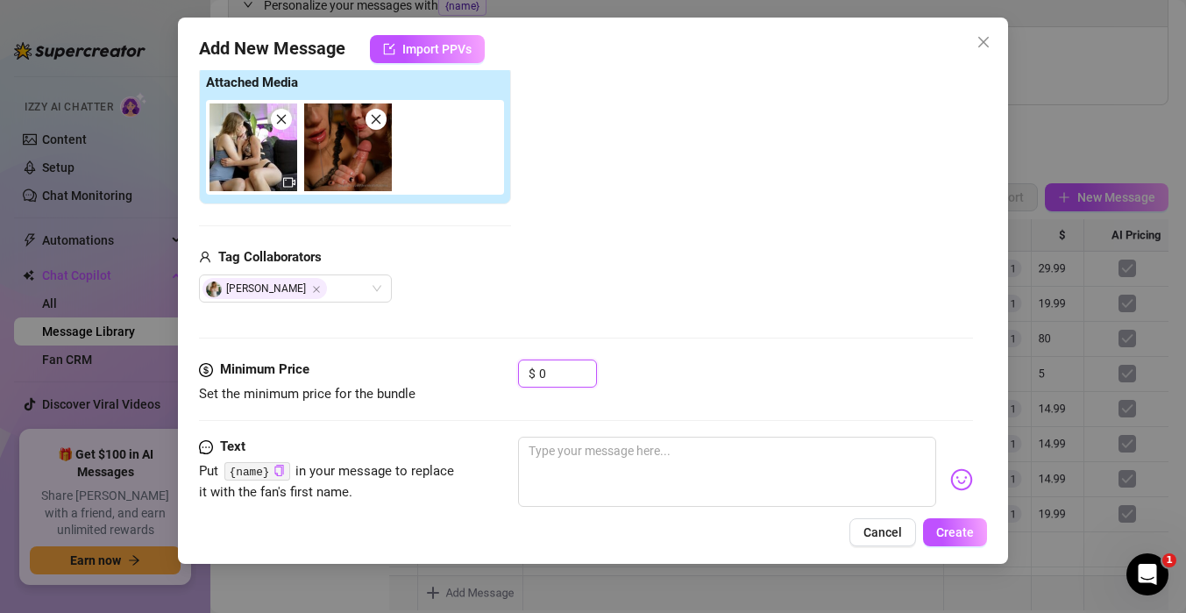
drag, startPoint x: 562, startPoint y: 373, endPoint x: 493, endPoint y: 373, distance: 68.4
click at [493, 373] on div "Minimum Price Set the minimum price for the bundle $ 0" at bounding box center [586, 381] width 774 height 45
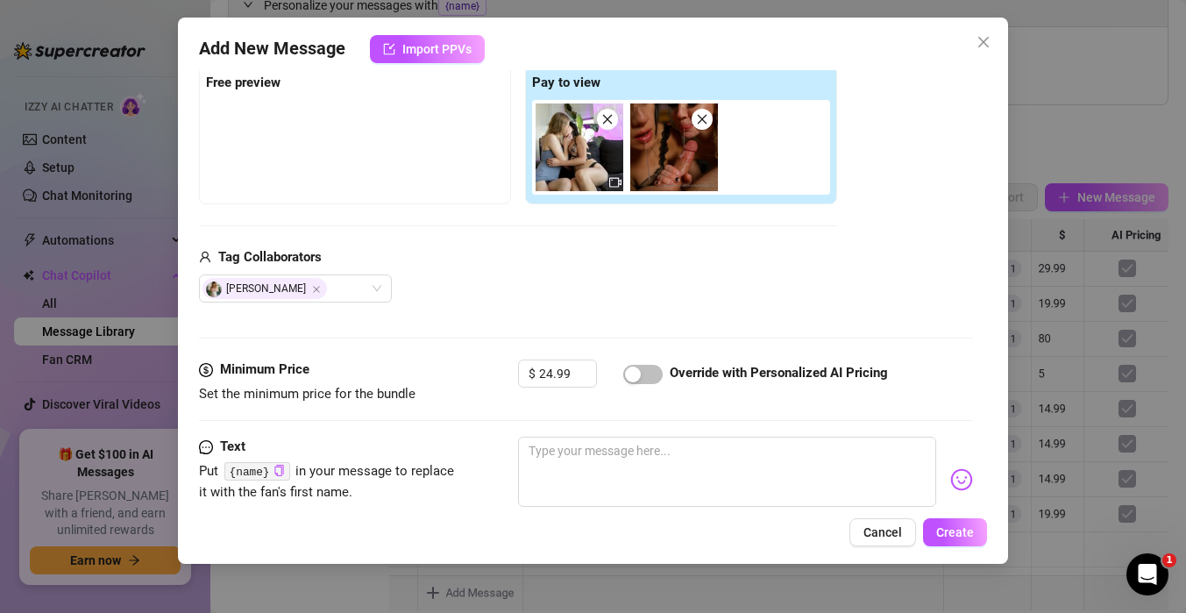
click at [518, 302] on div "Media Add Media from Vault Free preview Pay to view Tag Collaborators Gracie Dee" at bounding box center [586, 174] width 774 height 370
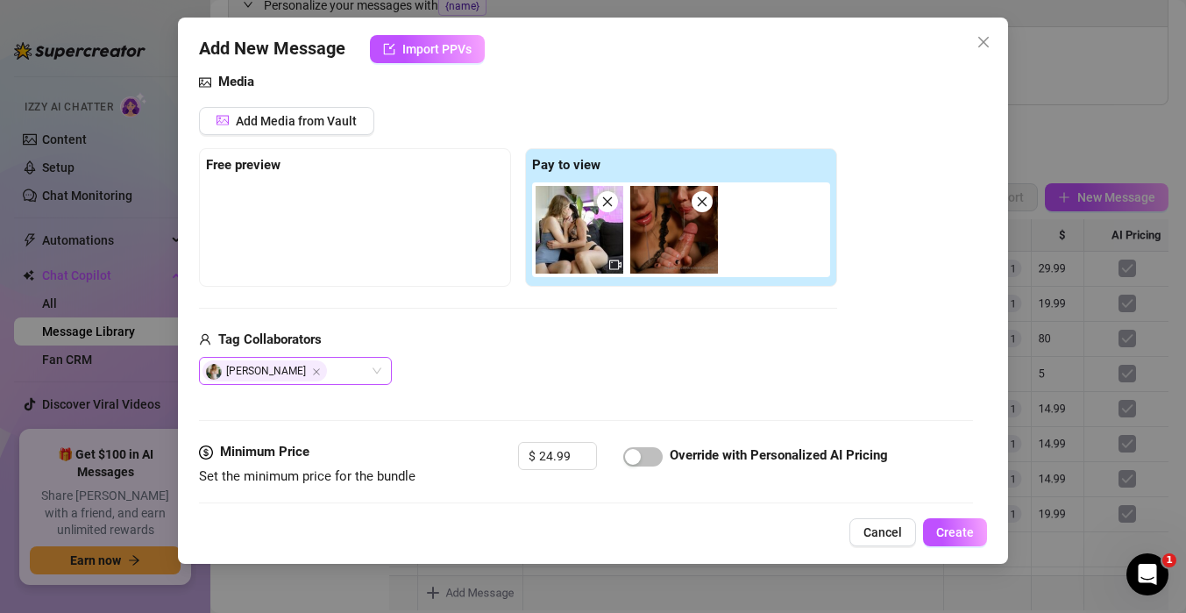
scroll to position [50, 0]
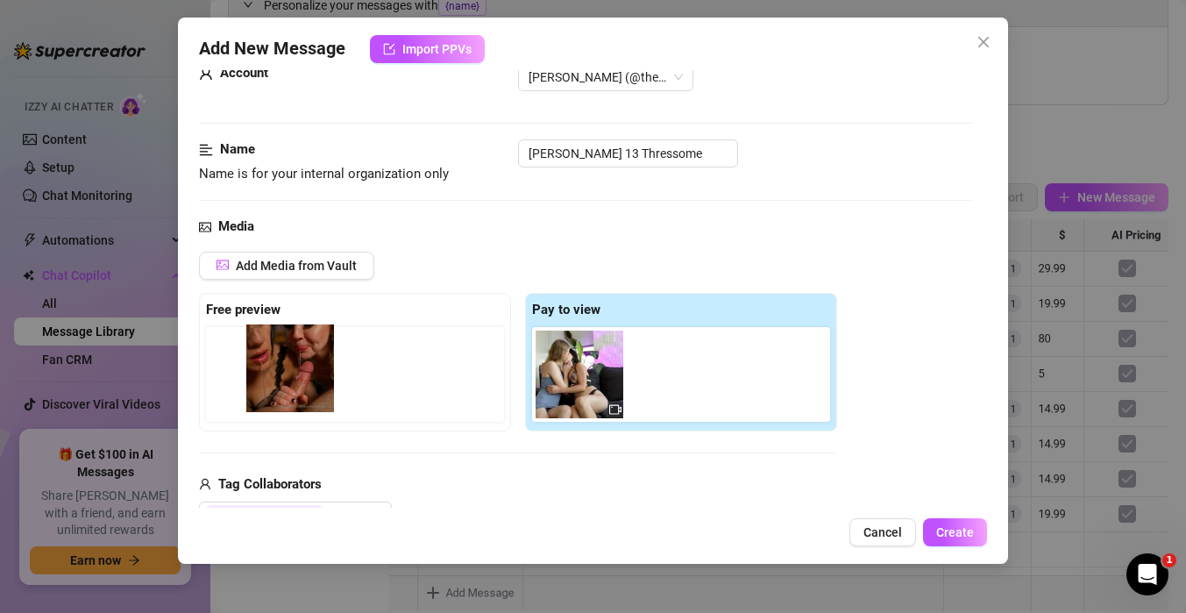
drag, startPoint x: 671, startPoint y: 382, endPoint x: 271, endPoint y: 376, distance: 400.6
click at [271, 376] on div "Free preview Pay to view" at bounding box center [518, 362] width 638 height 138
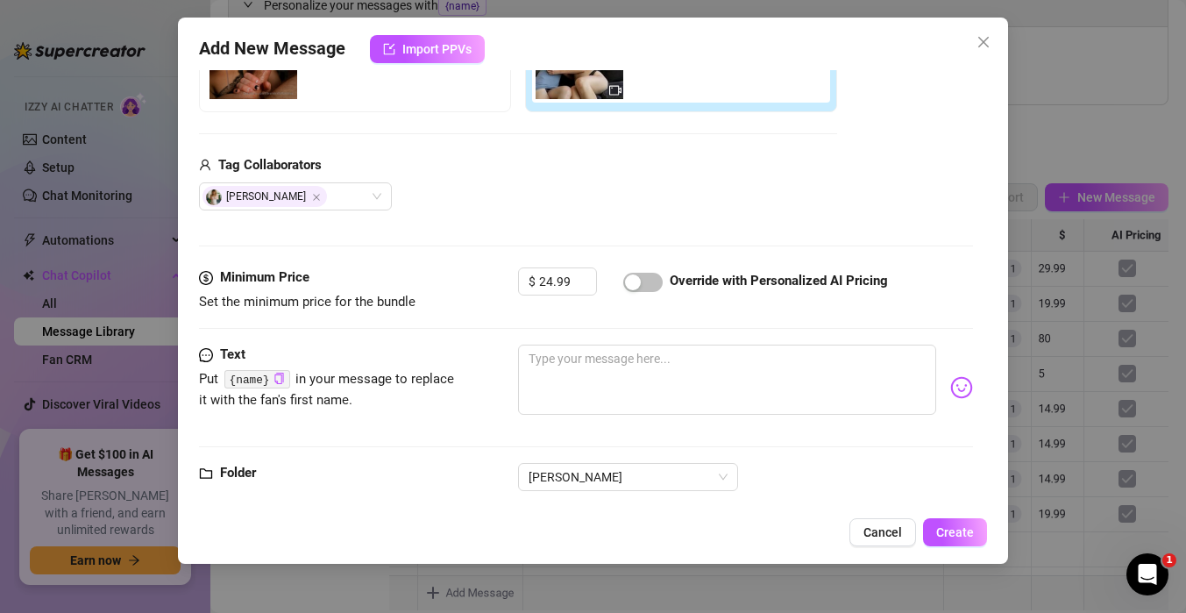
scroll to position [401, 0]
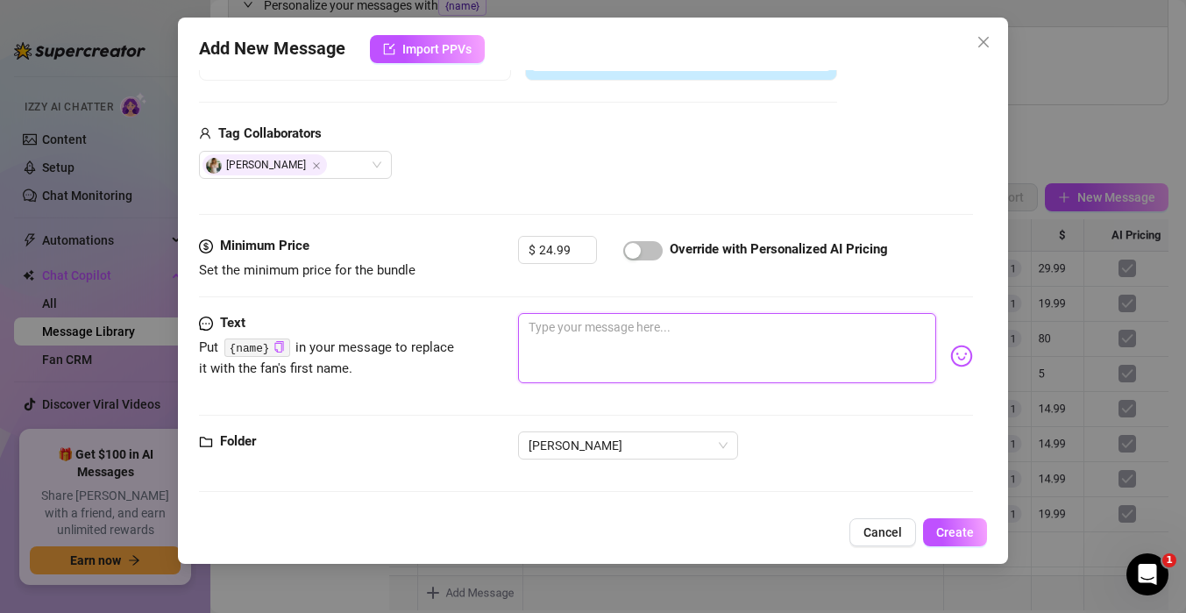
click at [553, 346] on textarea at bounding box center [727, 348] width 418 height 70
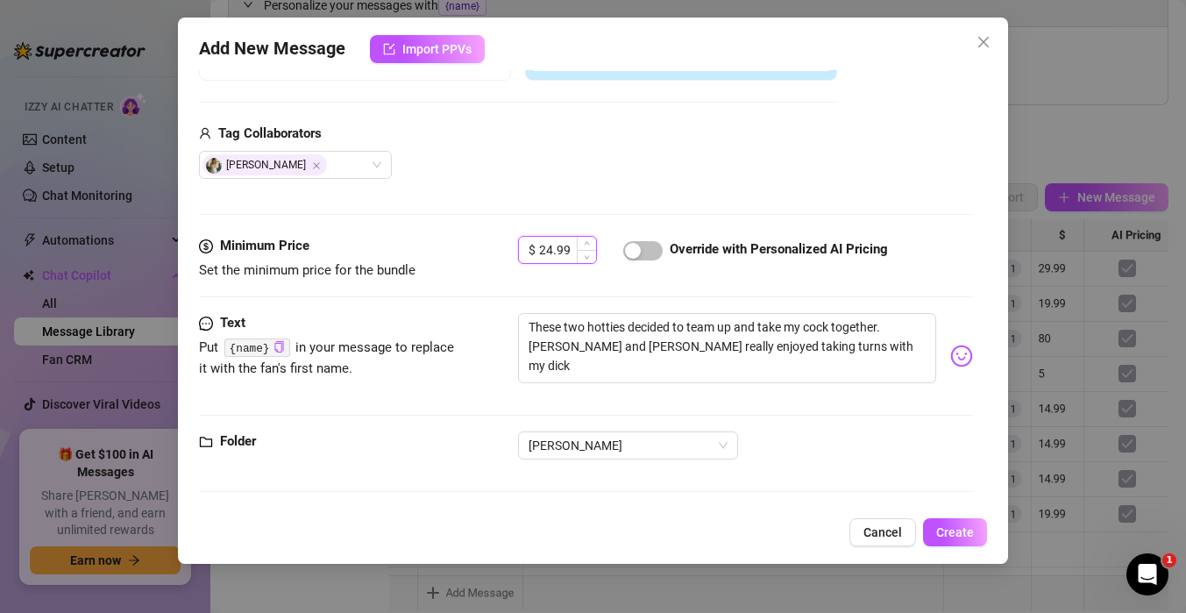
click at [544, 247] on input "24.99" at bounding box center [567, 250] width 57 height 26
click at [550, 247] on input "24.99" at bounding box center [567, 250] width 57 height 26
click at [824, 347] on textarea "These two hotties decided to team up and take my cock together. Gracie and Rach…" at bounding box center [727, 348] width 418 height 70
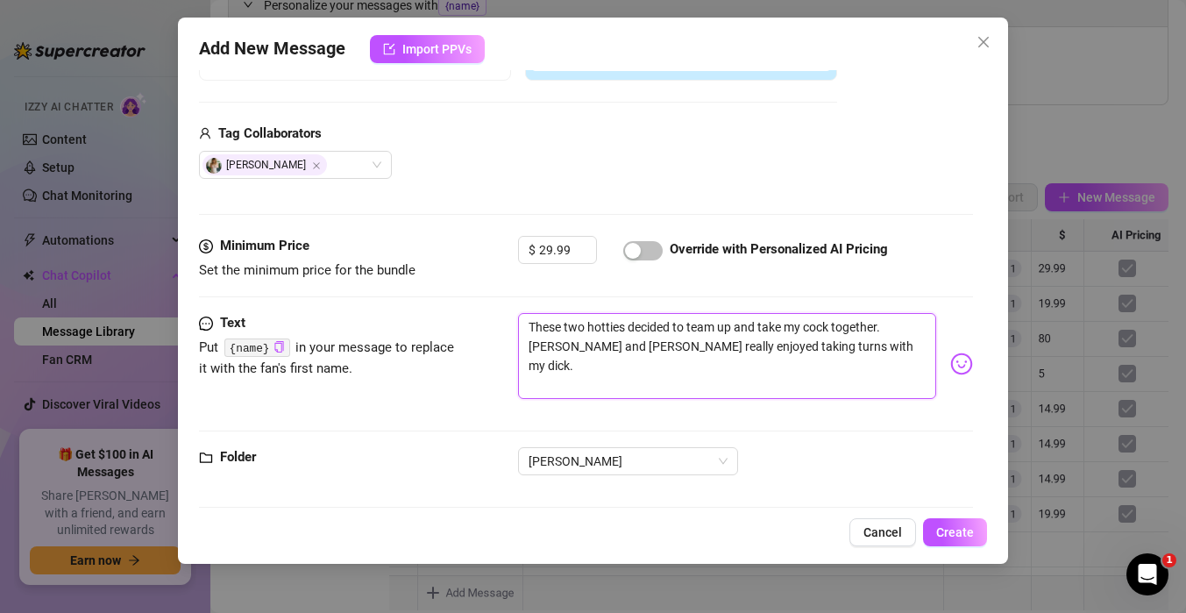
scroll to position [0, 0]
click at [735, 387] on textarea "These two hotties decided to team up and take my cock together. Gracie and Rach…" at bounding box center [727, 356] width 418 height 86
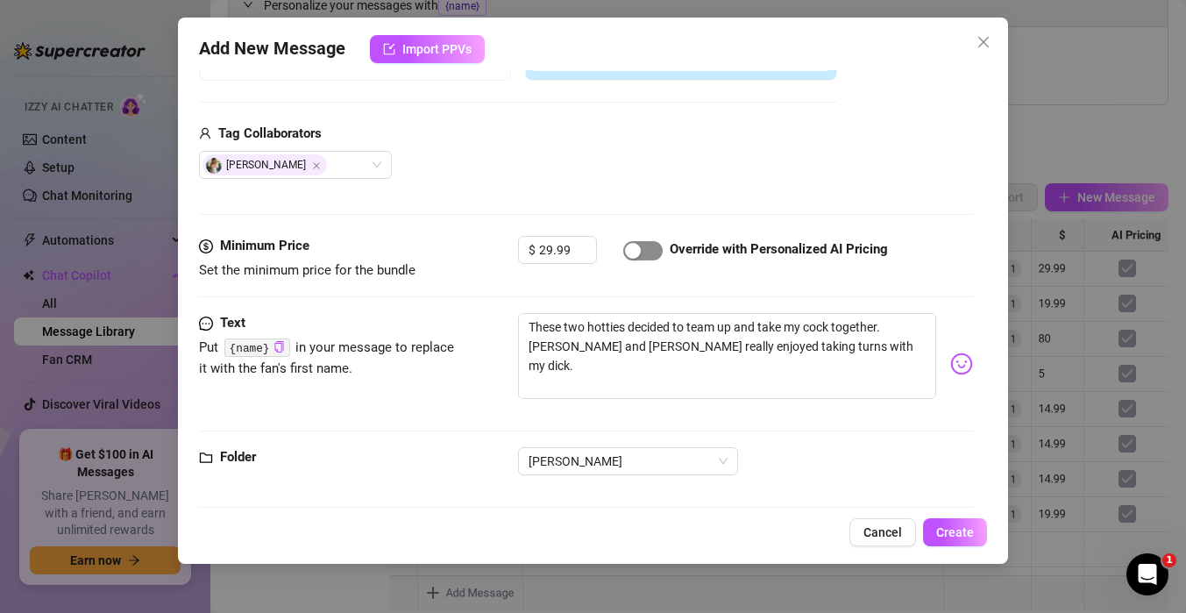
click at [642, 259] on span "button" at bounding box center [642, 250] width 39 height 19
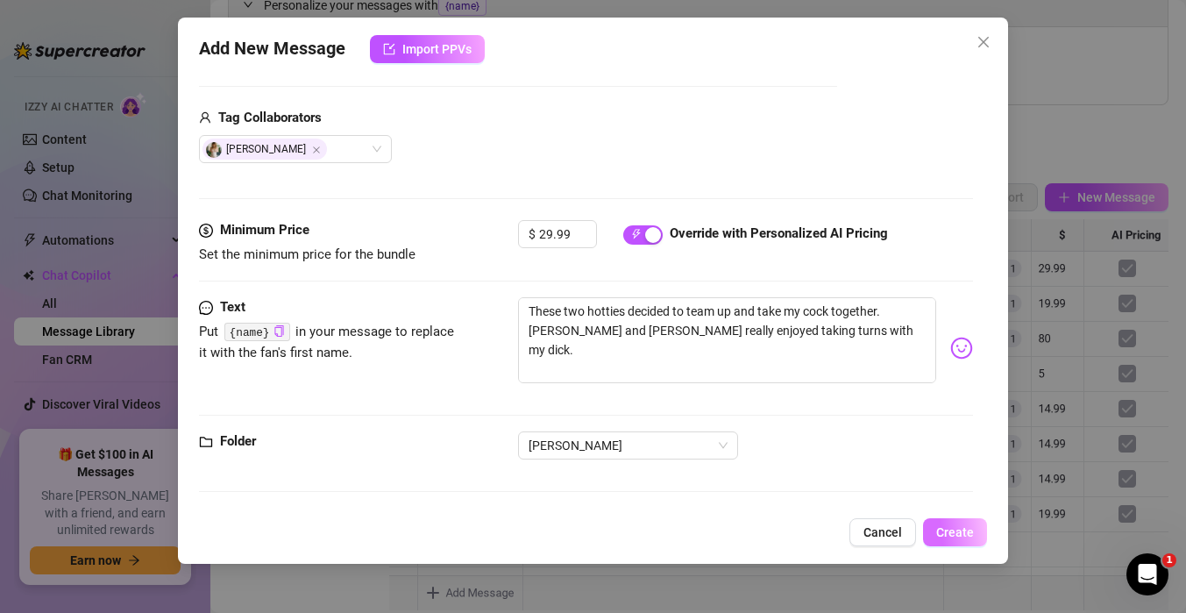
click at [969, 532] on span "Create" at bounding box center [955, 532] width 38 height 14
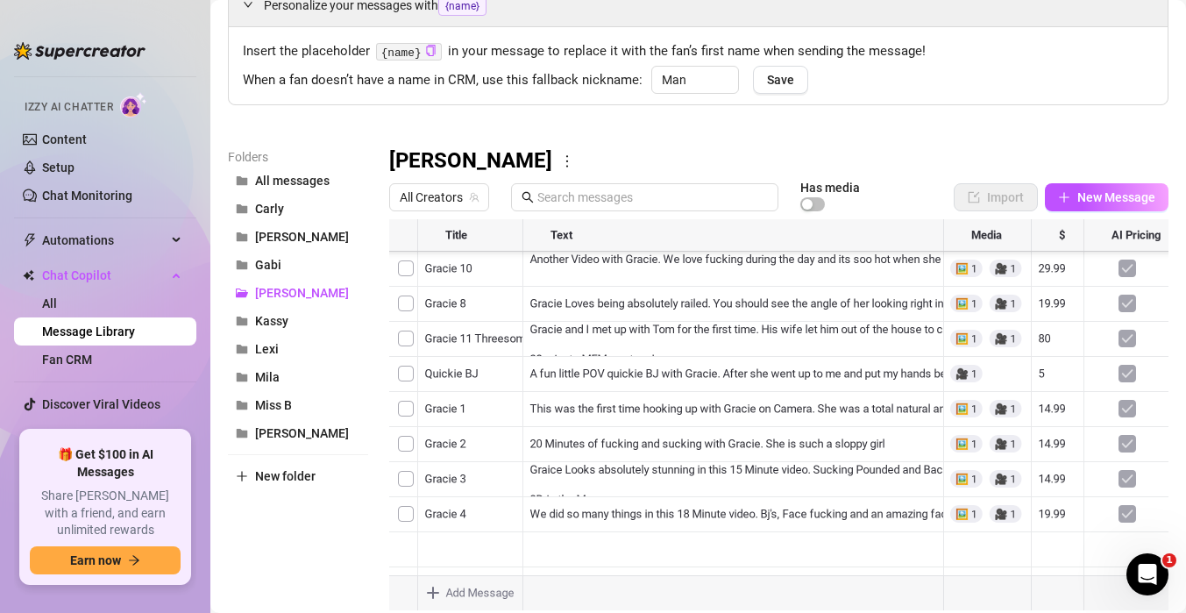
scroll to position [140, 0]
click at [688, 523] on div at bounding box center [778, 414] width 779 height 391
click at [688, 515] on div at bounding box center [778, 414] width 779 height 391
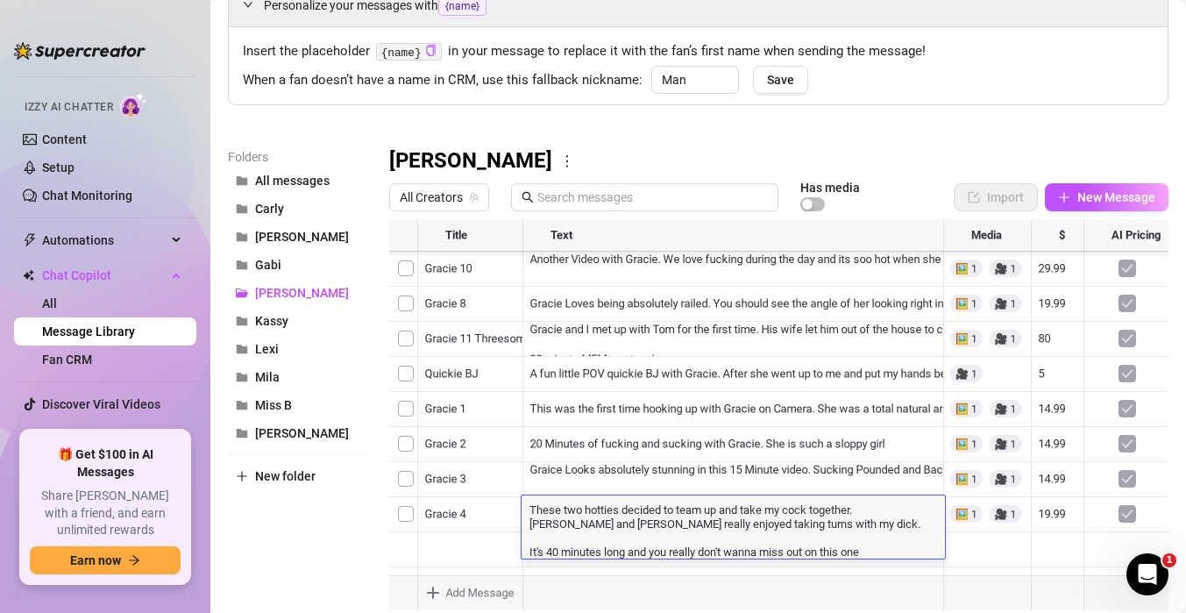
click at [873, 549] on textarea "These two hotties decided to team up and take my cock together. Gracie and Rach…" at bounding box center [733, 529] width 423 height 58
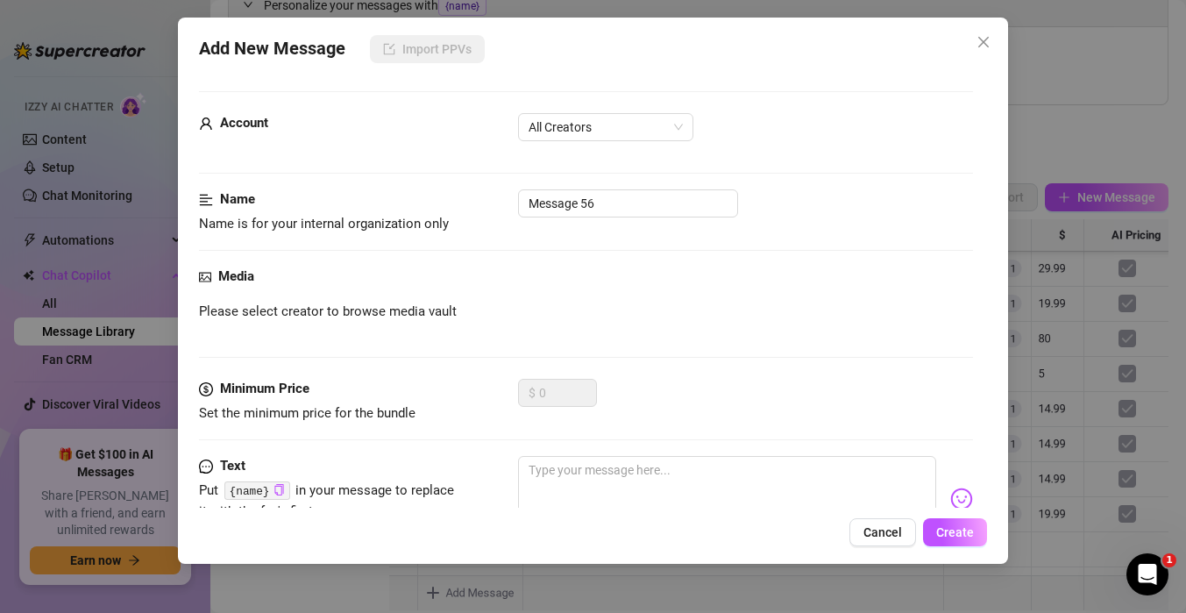
scroll to position [143, 0]
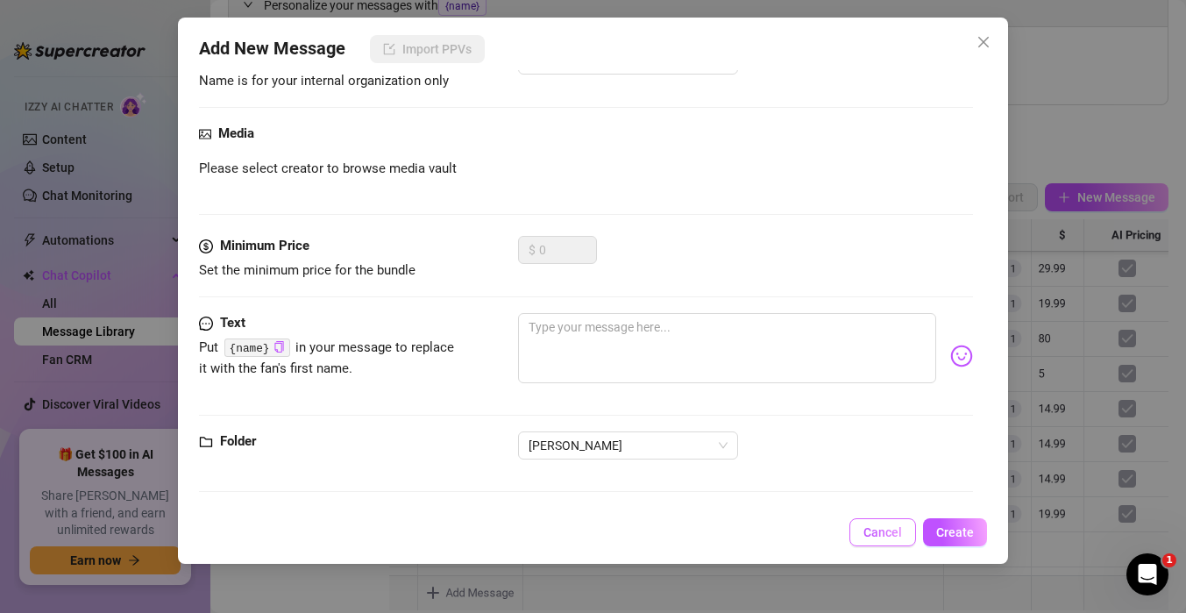
click at [861, 535] on button "Cancel" at bounding box center [882, 532] width 67 height 28
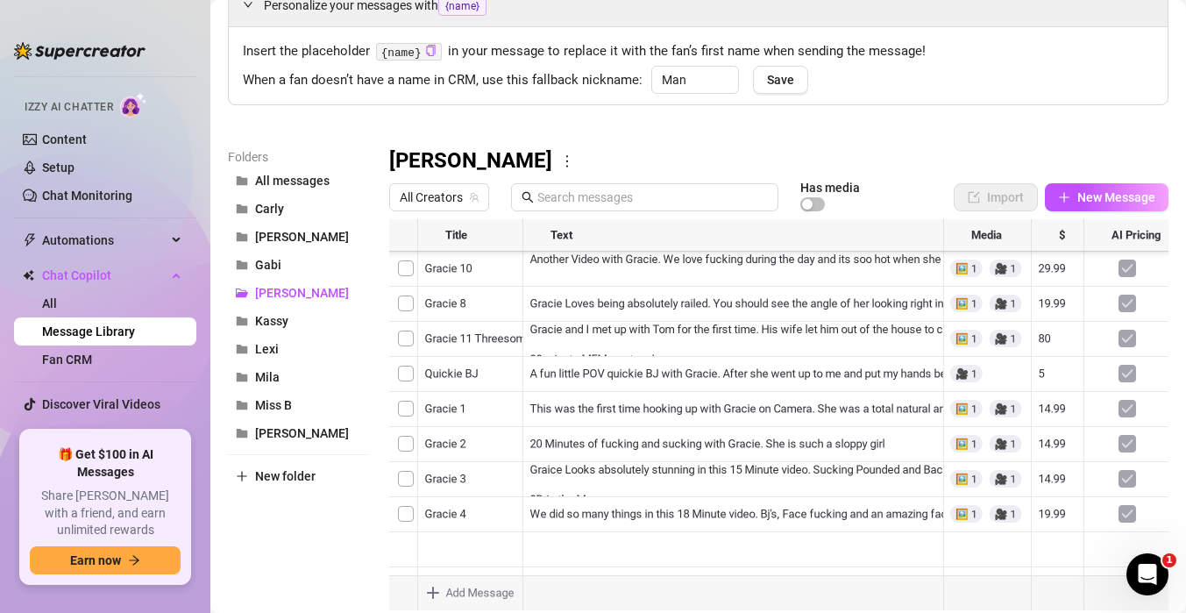
click at [867, 523] on div at bounding box center [778, 414] width 779 height 391
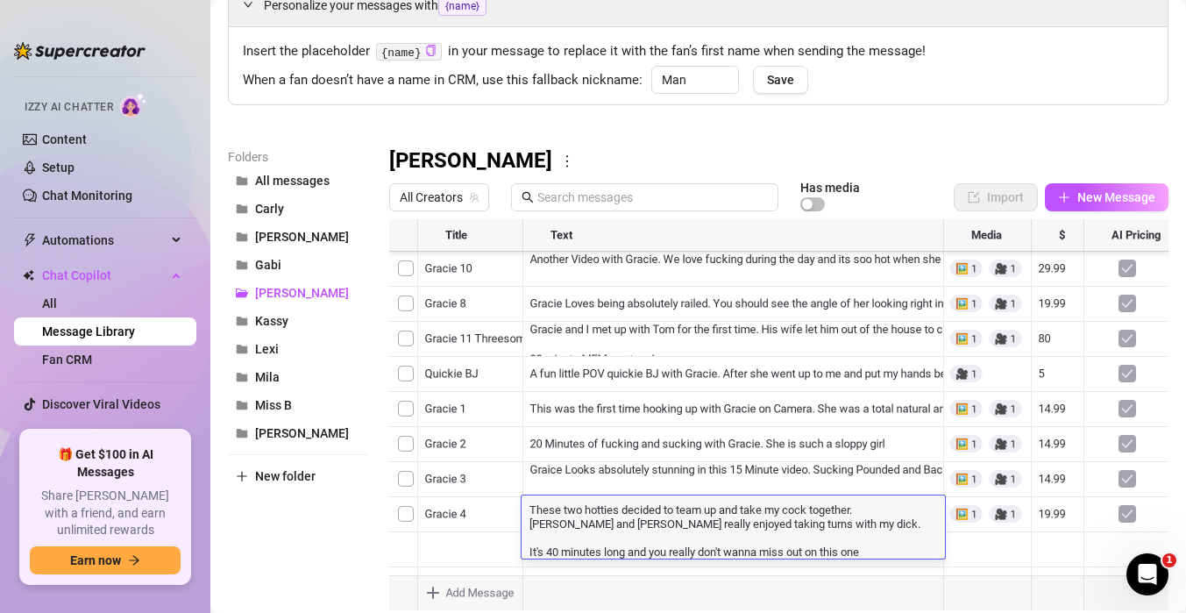
click at [867, 523] on textarea "These two hotties decided to team up and take my cock together. Gracie and Rach…" at bounding box center [733, 529] width 423 height 58
click at [870, 546] on textarea "These two hotties decided to team up and take my cock together. Gracie and Rach…" at bounding box center [733, 529] width 423 height 58
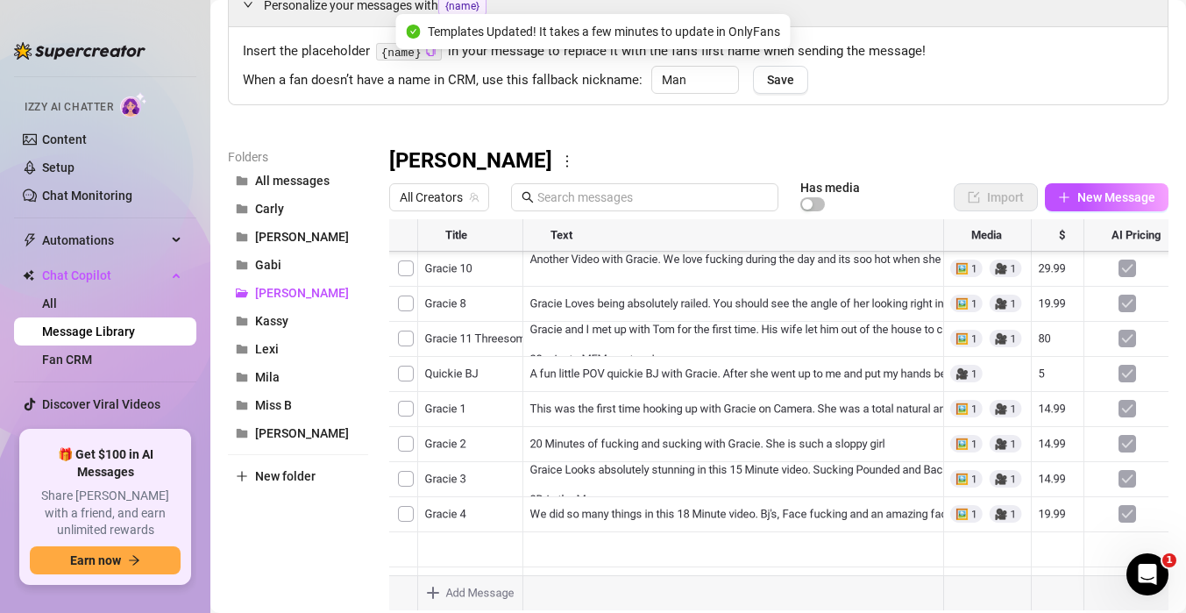
click at [822, 519] on div at bounding box center [778, 414] width 779 height 391
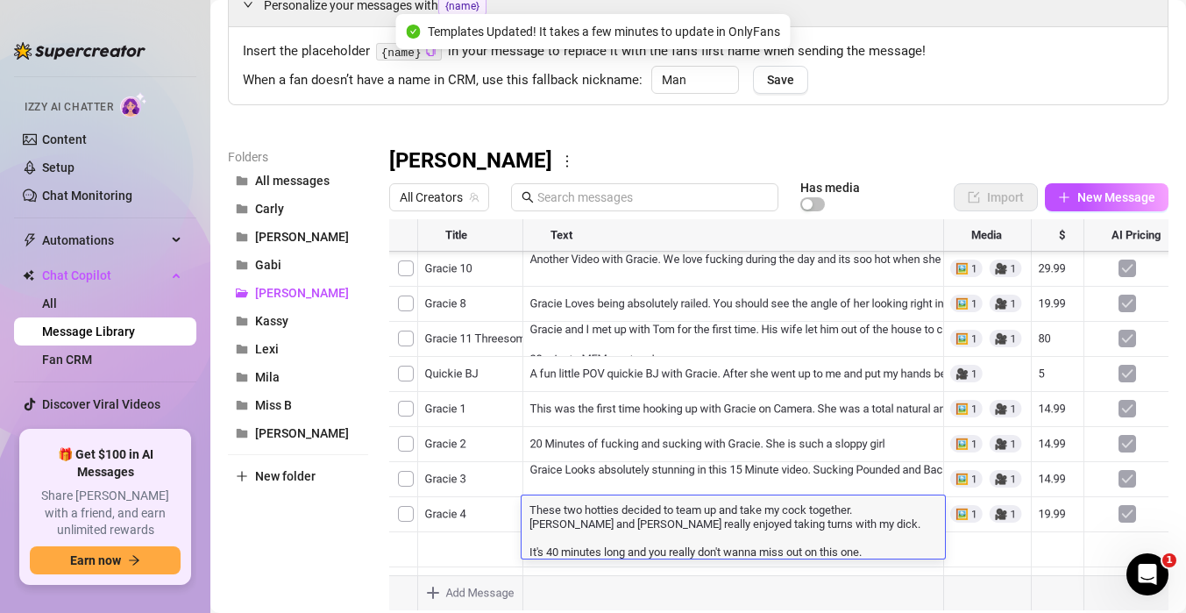
click at [871, 550] on textarea "These two hotties decided to team up and take my cock together. Gracie and Rach…" at bounding box center [733, 529] width 423 height 58
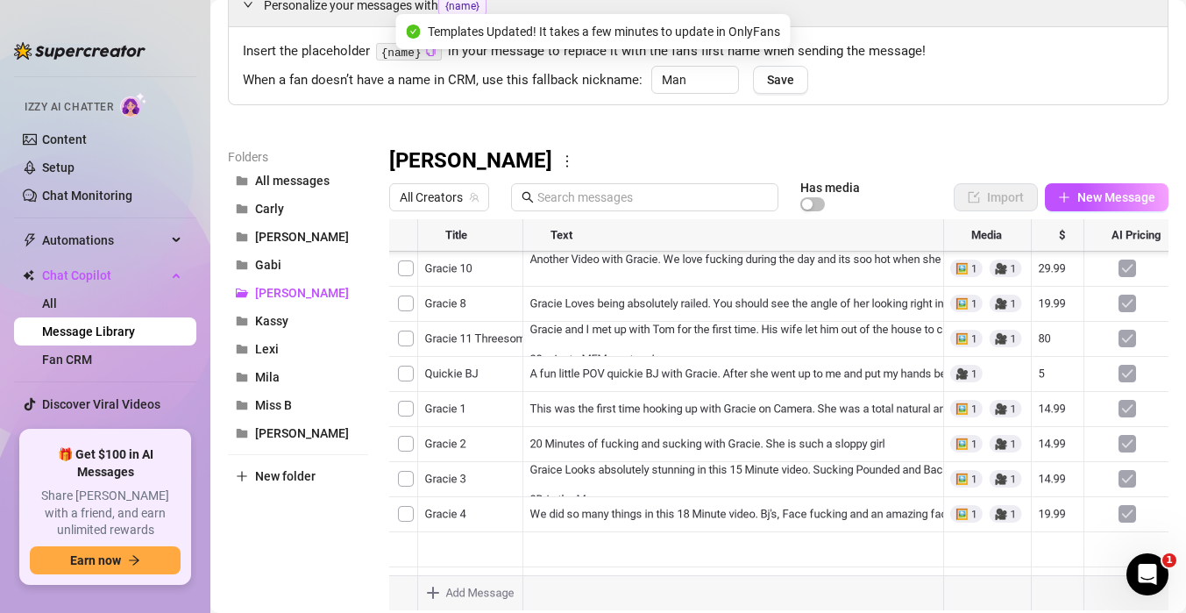
click at [870, 515] on div at bounding box center [778, 414] width 779 height 391
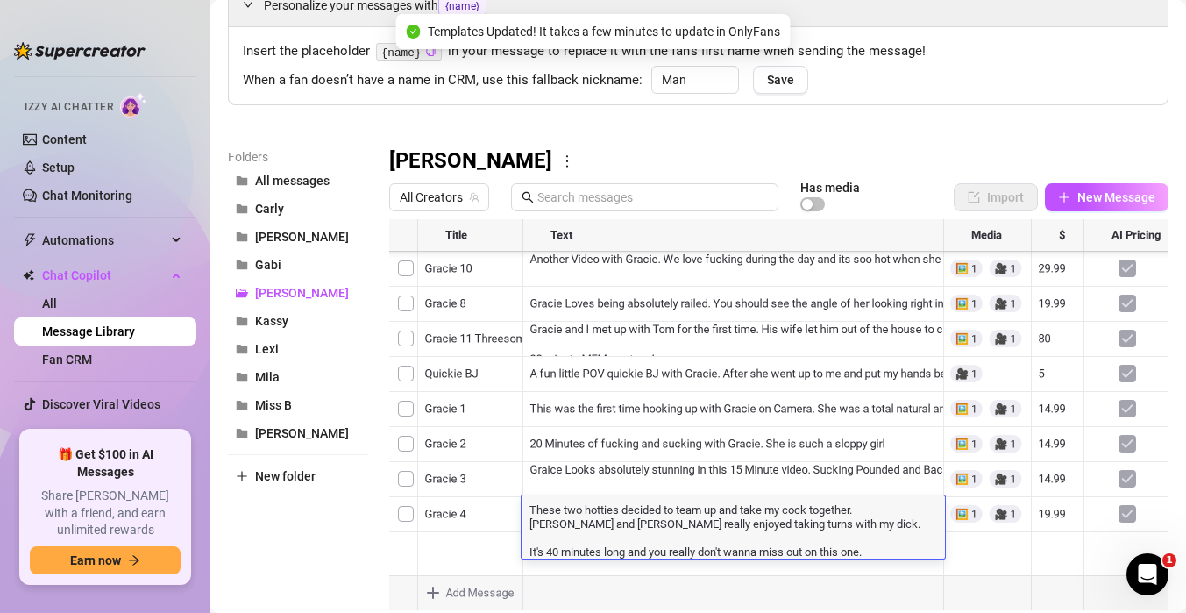
click at [863, 559] on div at bounding box center [778, 414] width 779 height 391
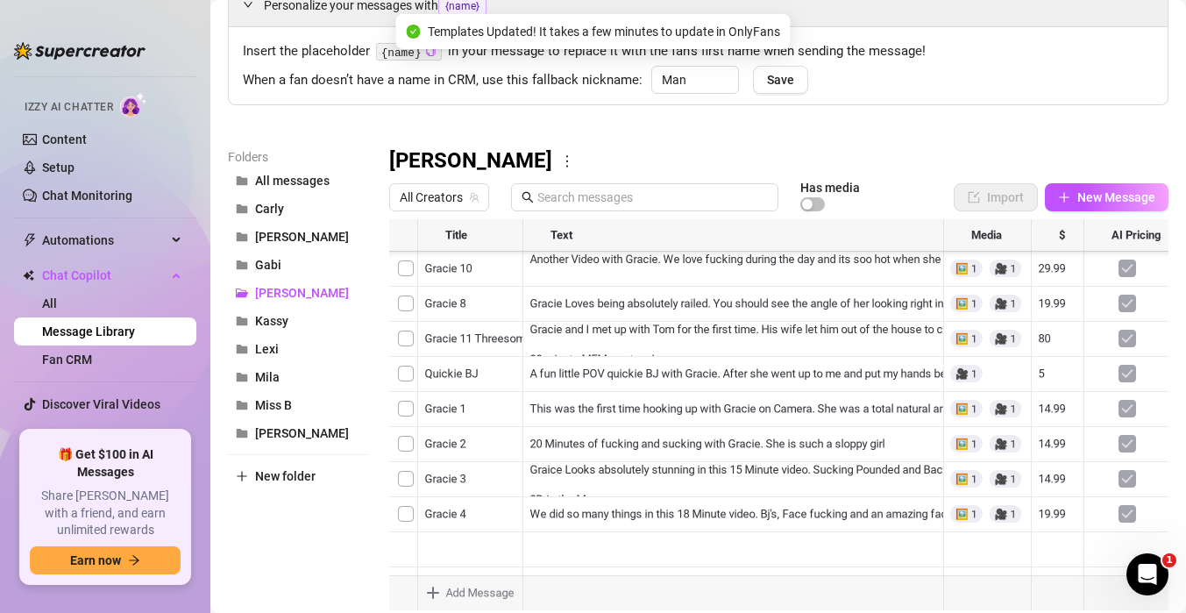
click at [870, 532] on div at bounding box center [778, 414] width 779 height 391
click at [868, 525] on div at bounding box center [778, 414] width 779 height 391
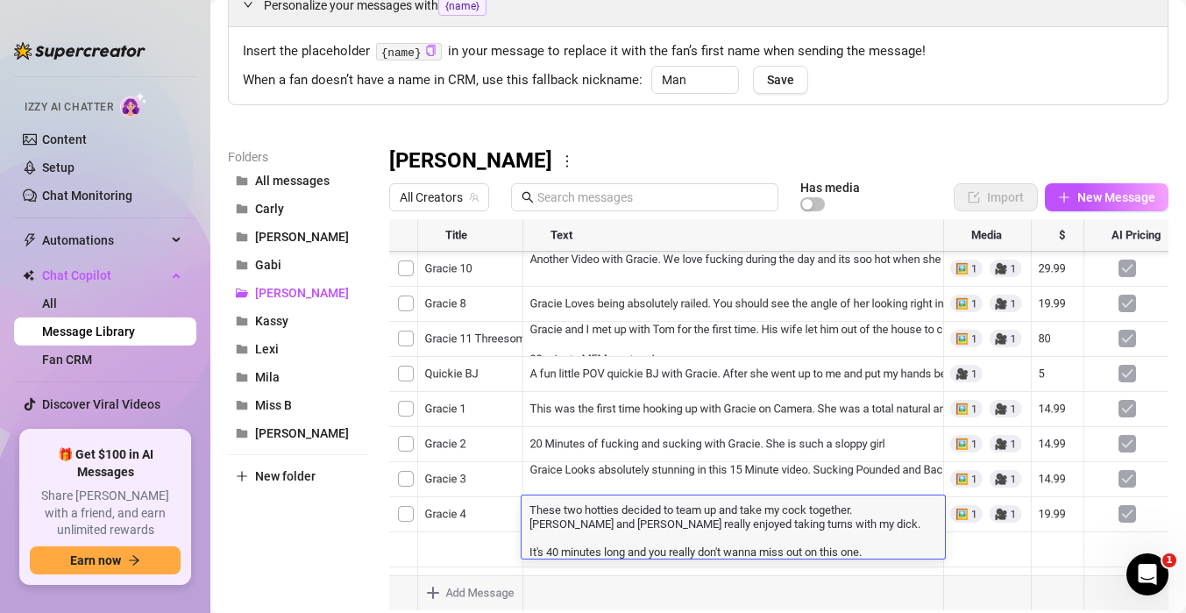
click at [877, 555] on textarea "These two hotties decided to team up and take my cock together. Gracie and Rach…" at bounding box center [733, 529] width 423 height 58
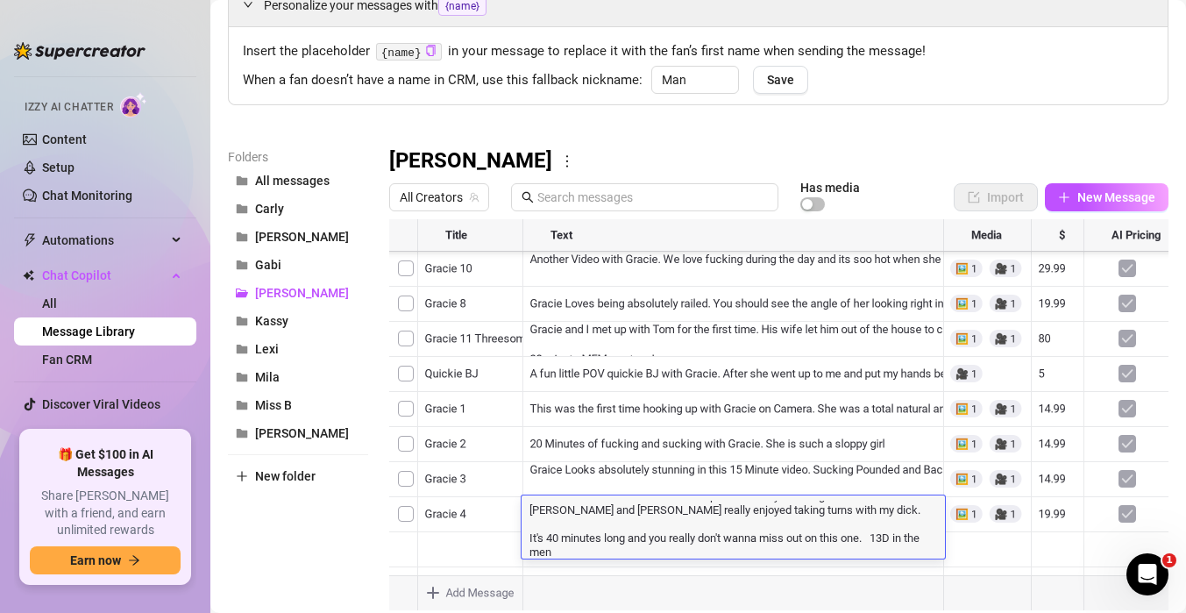
scroll to position [4, 0]
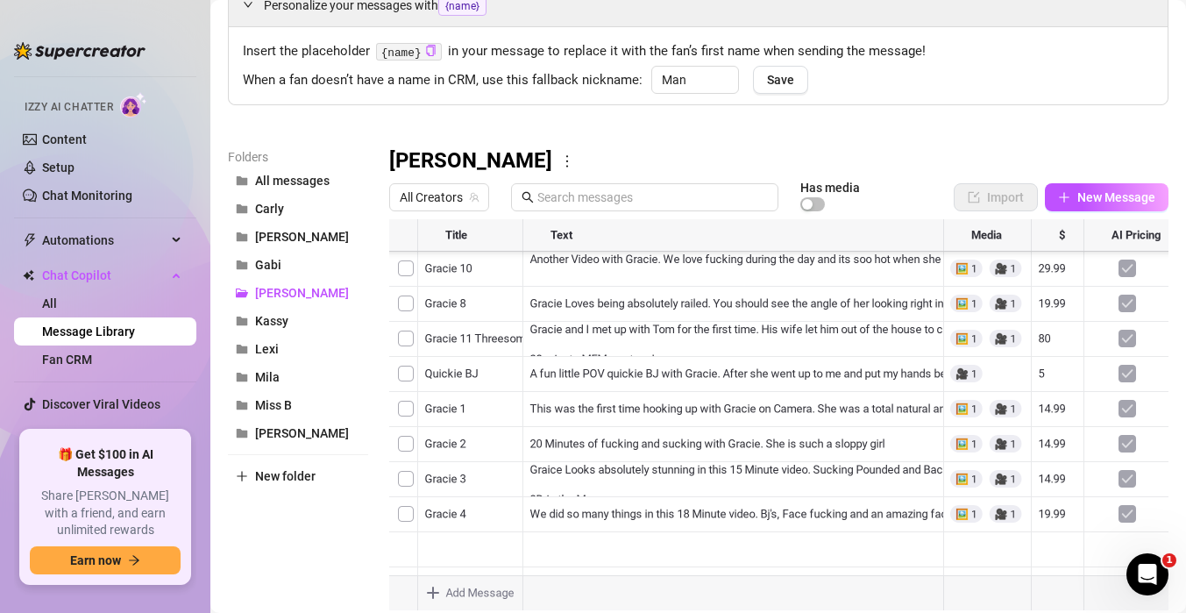
click at [353, 546] on div "Folders All messages Carly Della Gabi Gracie Kassy Lexi Mila Miss B Sara New fo…" at bounding box center [298, 378] width 140 height 463
